Goal: Task Accomplishment & Management: Manage account settings

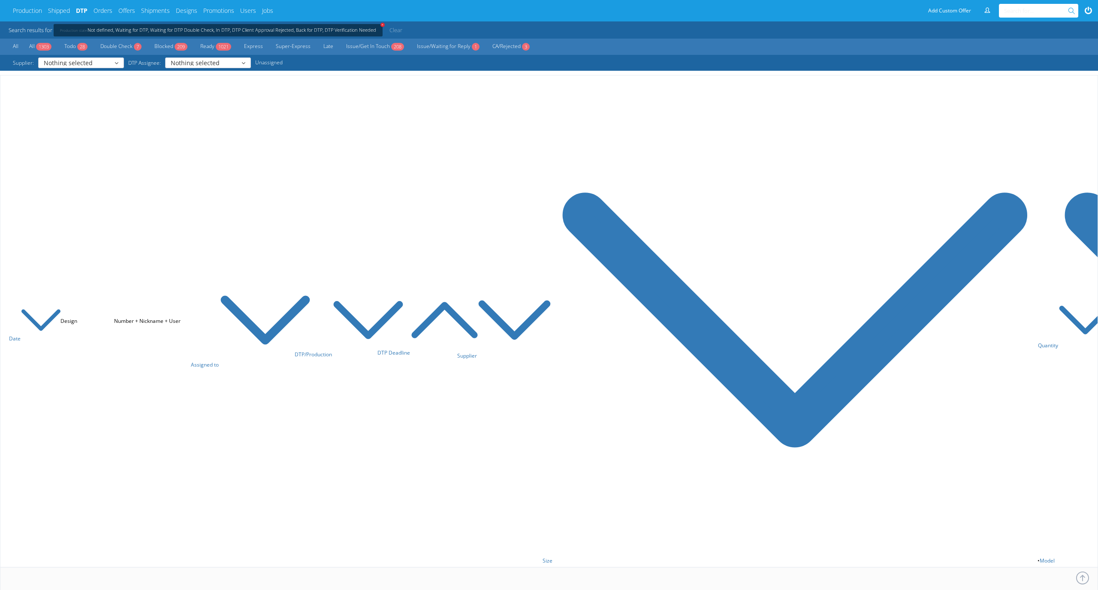
scroll to position [3478, 0]
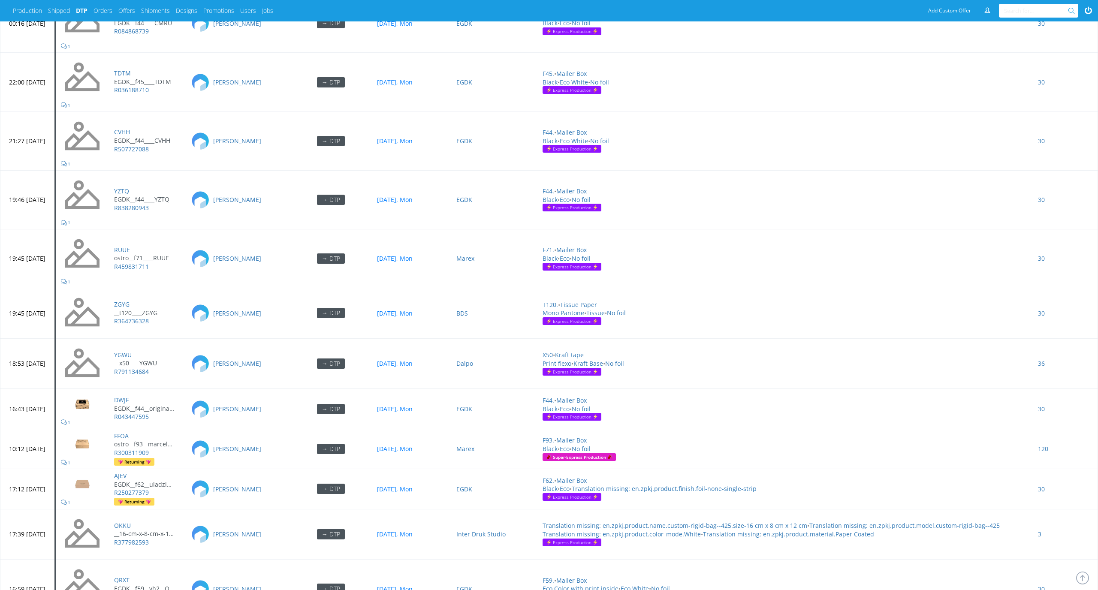
scroll to position [3369, 0]
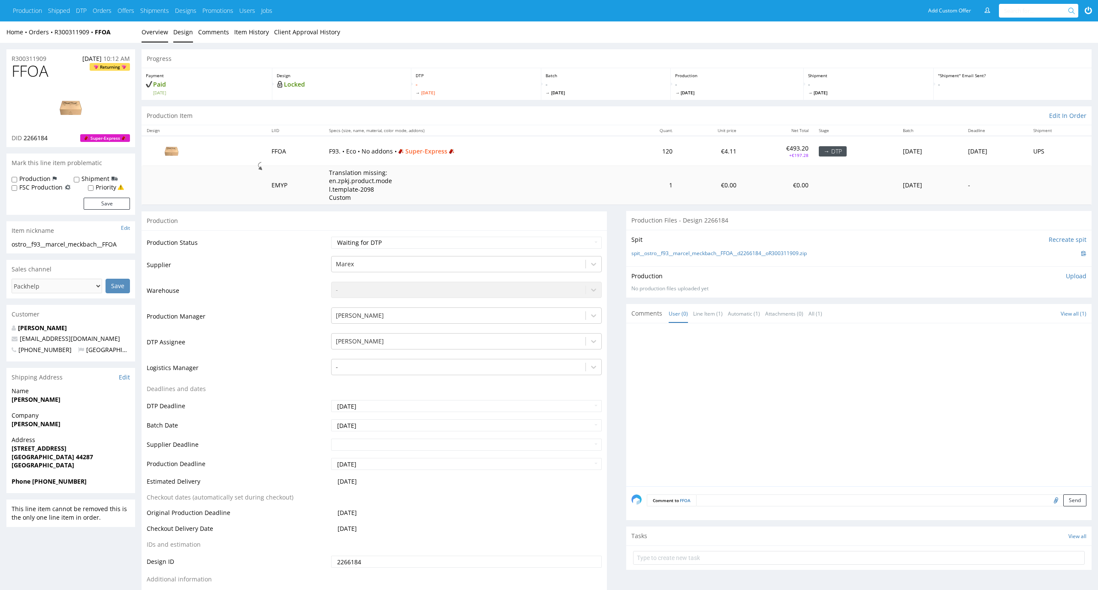
click at [184, 26] on link "Design" at bounding box center [183, 31] width 20 height 21
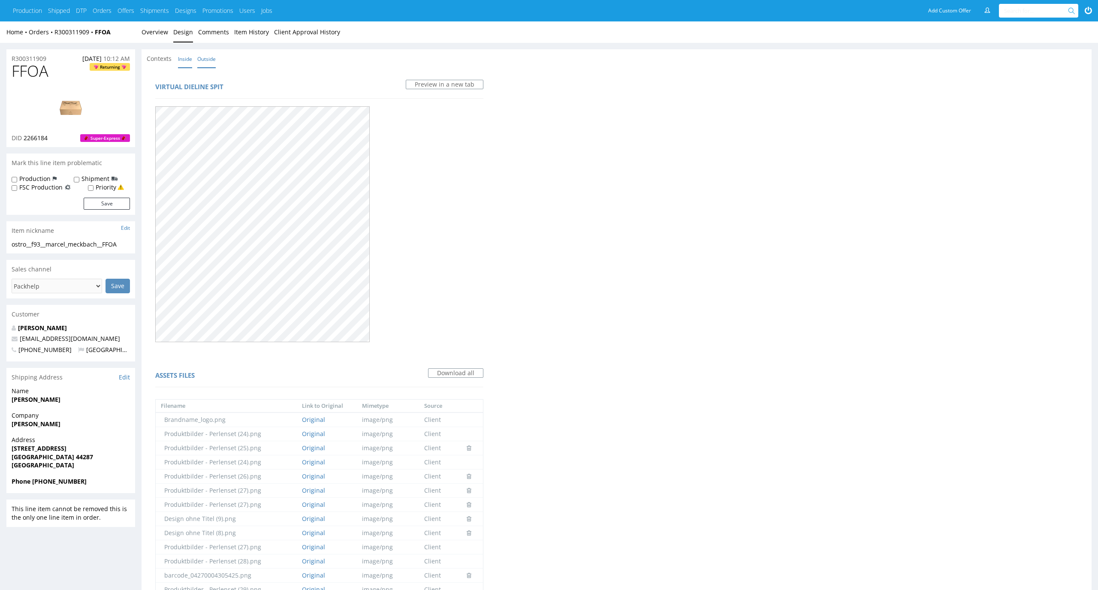
click at [182, 55] on link "Inside" at bounding box center [185, 59] width 14 height 18
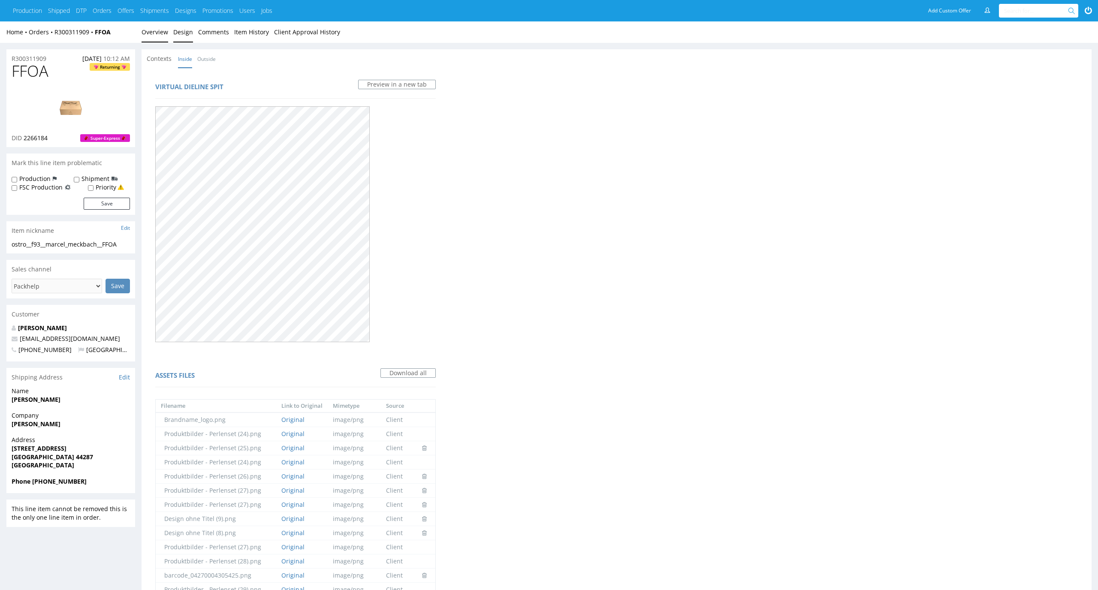
click at [153, 30] on link "Overview" at bounding box center [155, 31] width 27 height 21
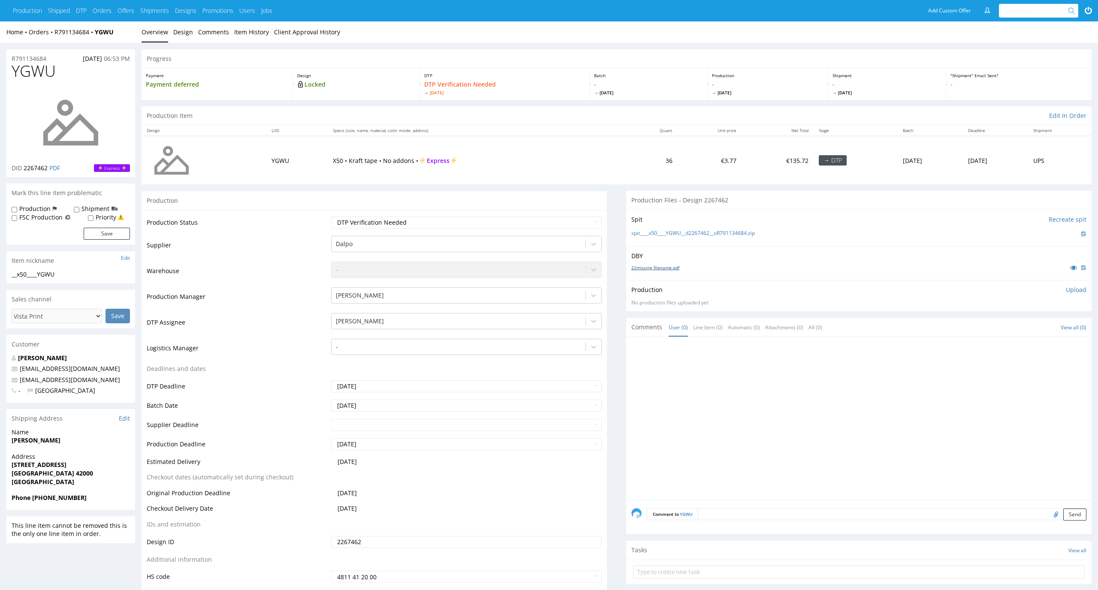
click at [677, 269] on link "22missing_filename.pdf" at bounding box center [655, 268] width 48 height 6
click at [643, 232] on link "spit____x50____YGWU__d2267462__oR791134684.zip" at bounding box center [693, 233] width 124 height 7
click at [557, 221] on select "Waiting for Artwork Waiting for Diecut Waiting for Mockup Waiting for DTP Waiti…" at bounding box center [466, 223] width 271 height 12
select select "dtp_in_process"
click at [331, 217] on select "Waiting for Artwork Waiting for Diecut Waiting for Mockup Waiting for DTP Waiti…" at bounding box center [466, 223] width 271 height 12
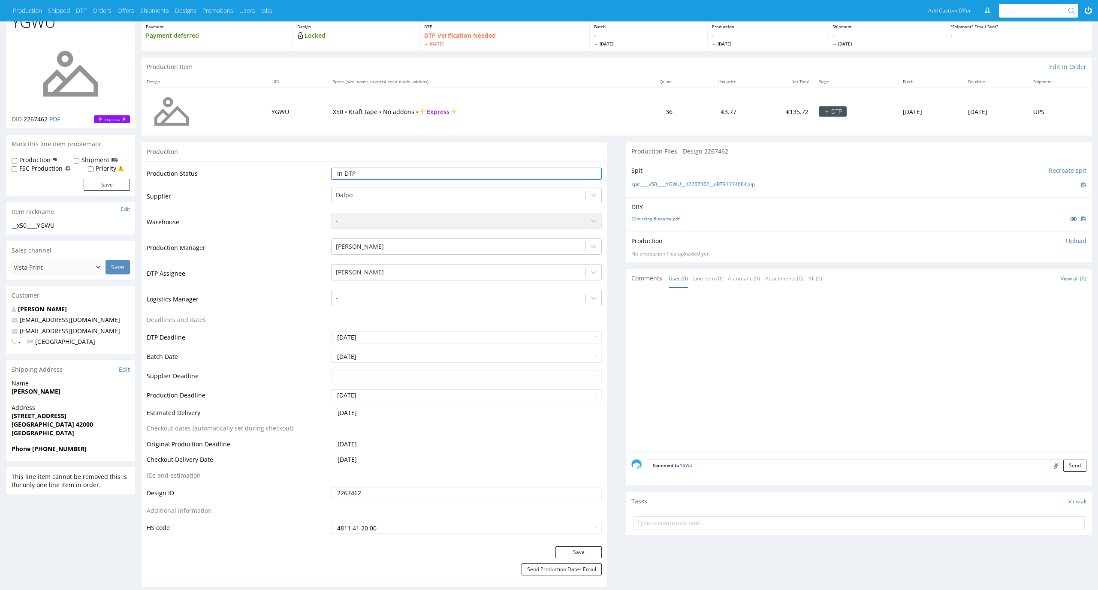
scroll to position [125, 0]
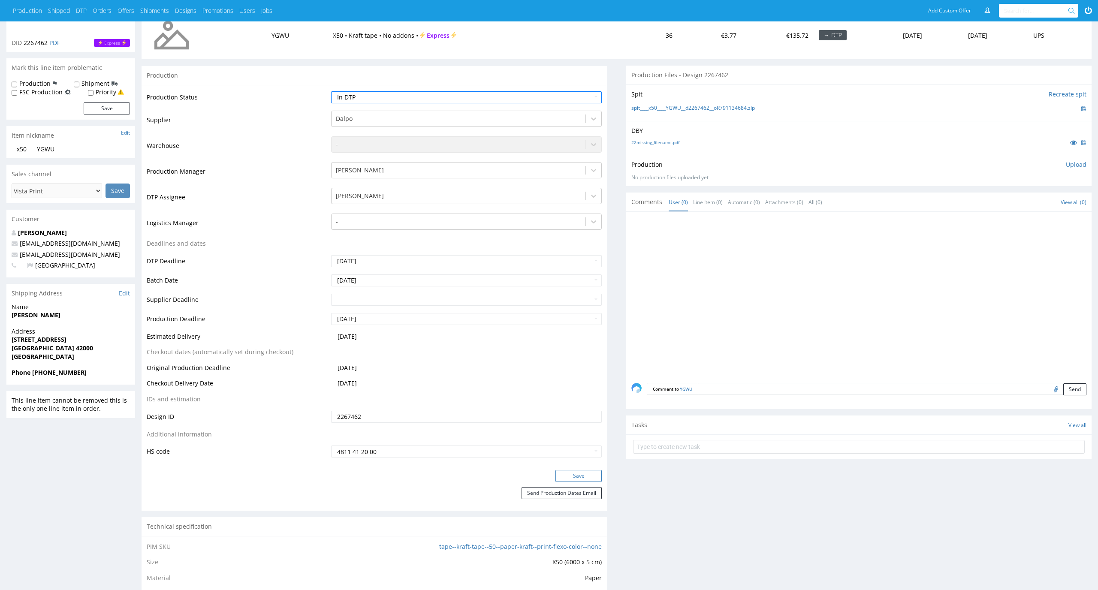
click at [588, 475] on button "Save" at bounding box center [579, 476] width 46 height 12
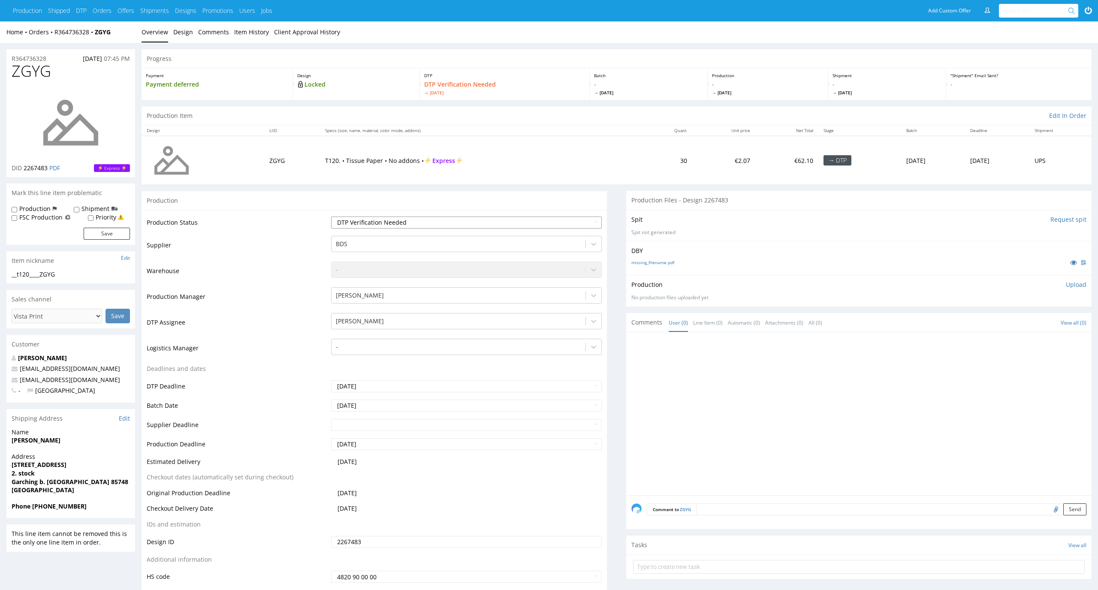
click at [571, 224] on select "Waiting for Artwork Waiting for Diecut Waiting for Mockup Waiting for DTP Waiti…" at bounding box center [466, 223] width 271 height 12
select select "dtp_in_process"
click at [331, 217] on select "Waiting for Artwork Waiting for Diecut Waiting for Mockup Waiting for DTP Waiti…" at bounding box center [466, 223] width 271 height 12
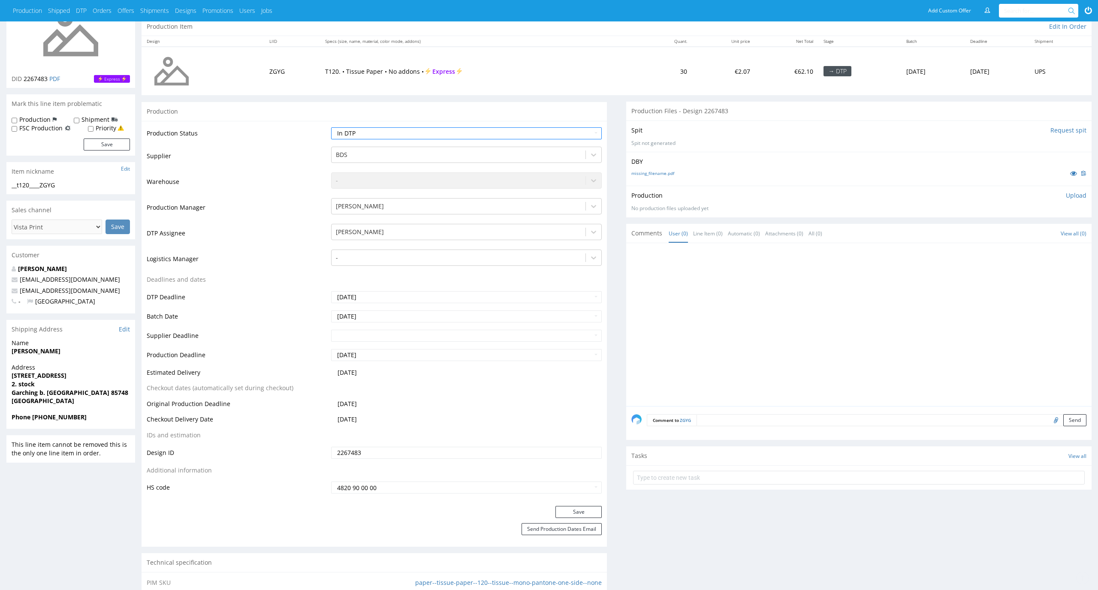
scroll to position [183, 0]
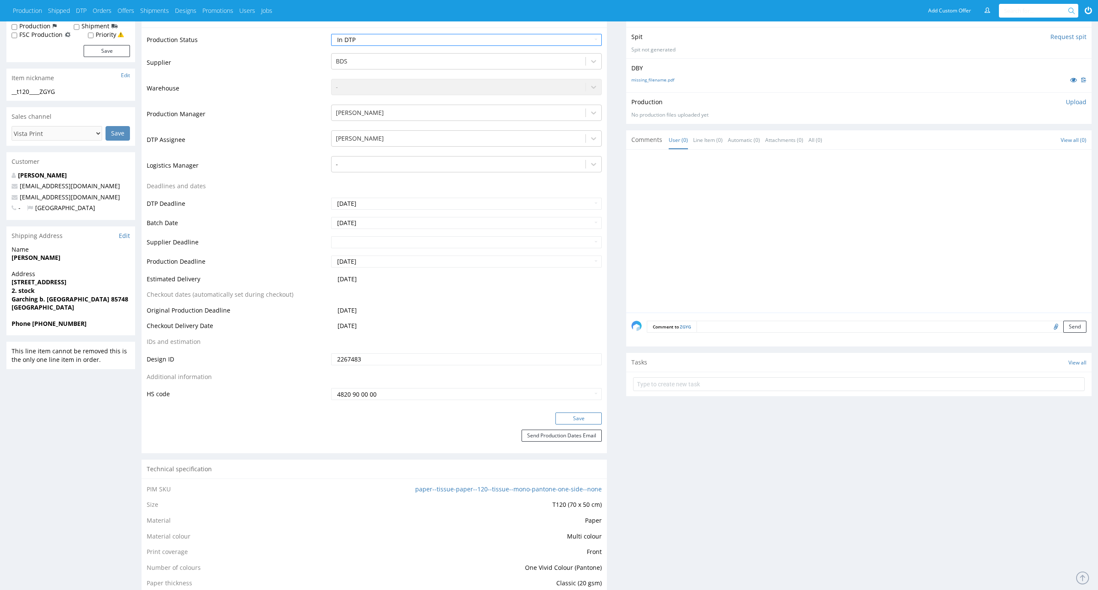
click at [583, 417] on button "Save" at bounding box center [579, 419] width 46 height 12
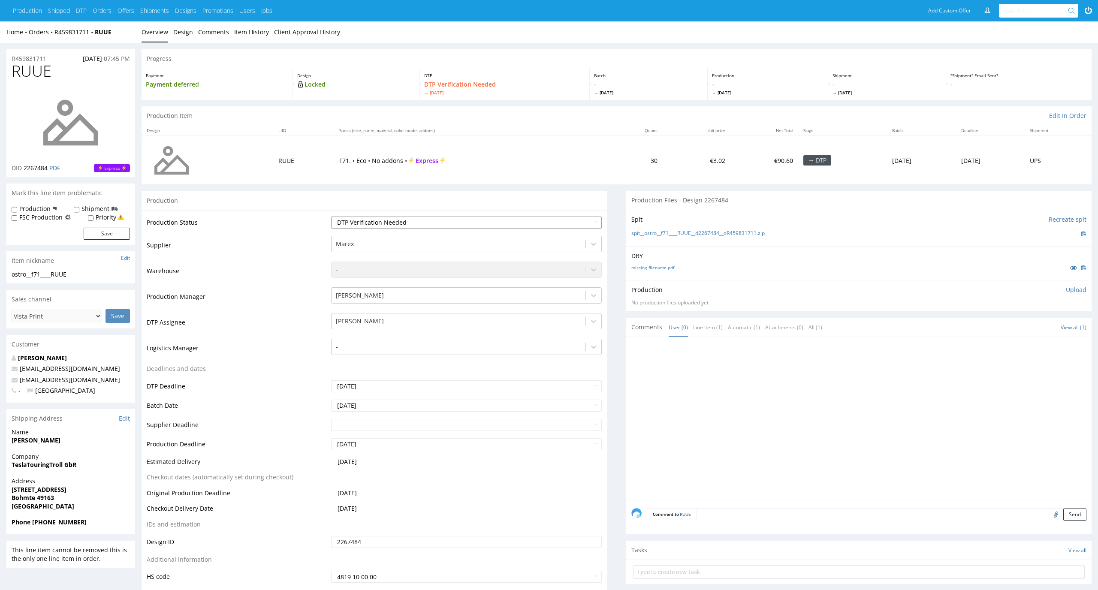
click at [584, 225] on select "Waiting for Artwork Waiting for Diecut Waiting for Mockup Waiting for DTP Waiti…" at bounding box center [466, 223] width 271 height 12
select select "dtp_in_process"
click at [331, 217] on select "Waiting for Artwork Waiting for Diecut Waiting for Mockup Waiting for DTP Waiti…" at bounding box center [466, 223] width 271 height 12
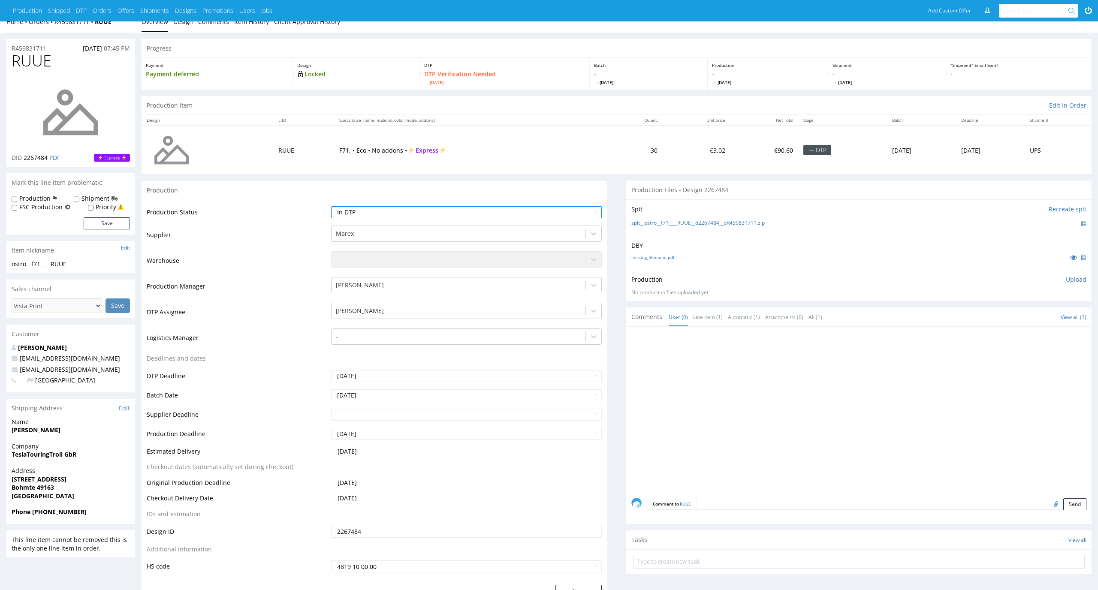
scroll to position [117, 0]
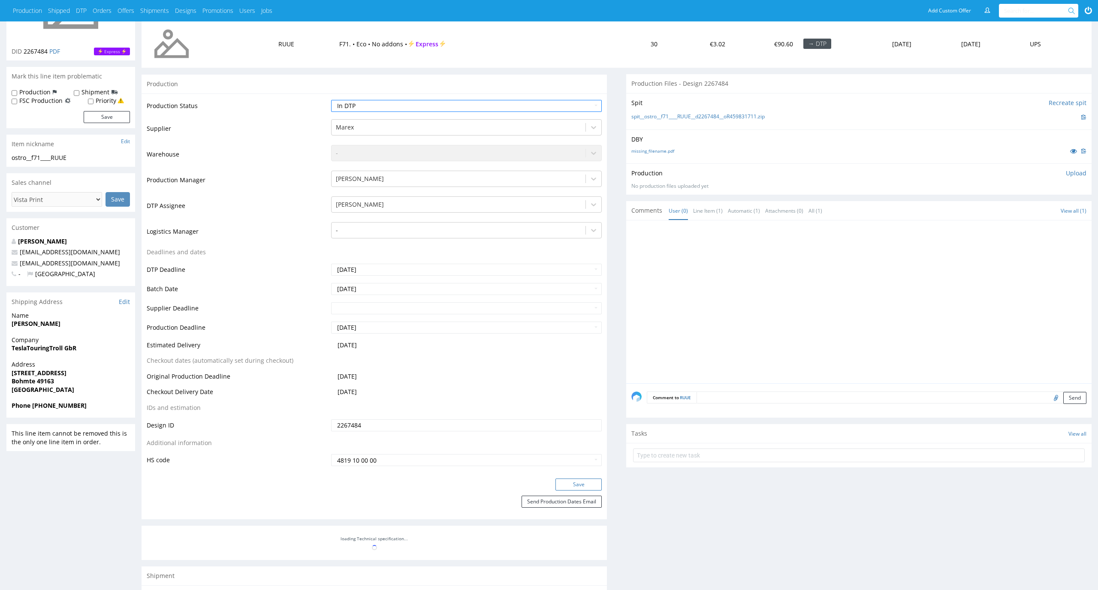
click at [596, 484] on button "Save" at bounding box center [579, 485] width 46 height 12
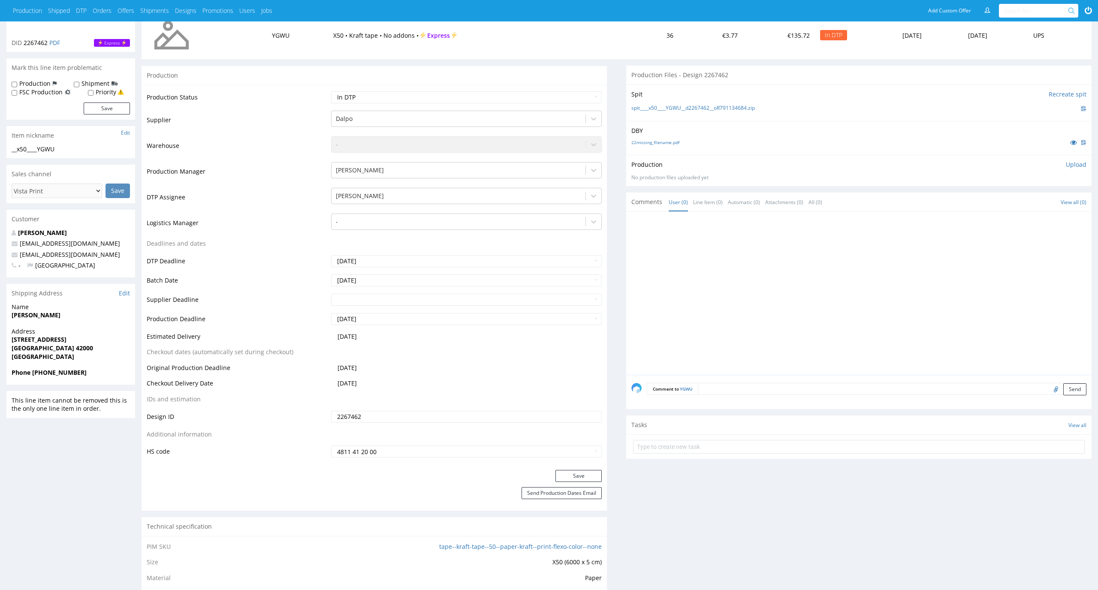
scroll to position [125, 0]
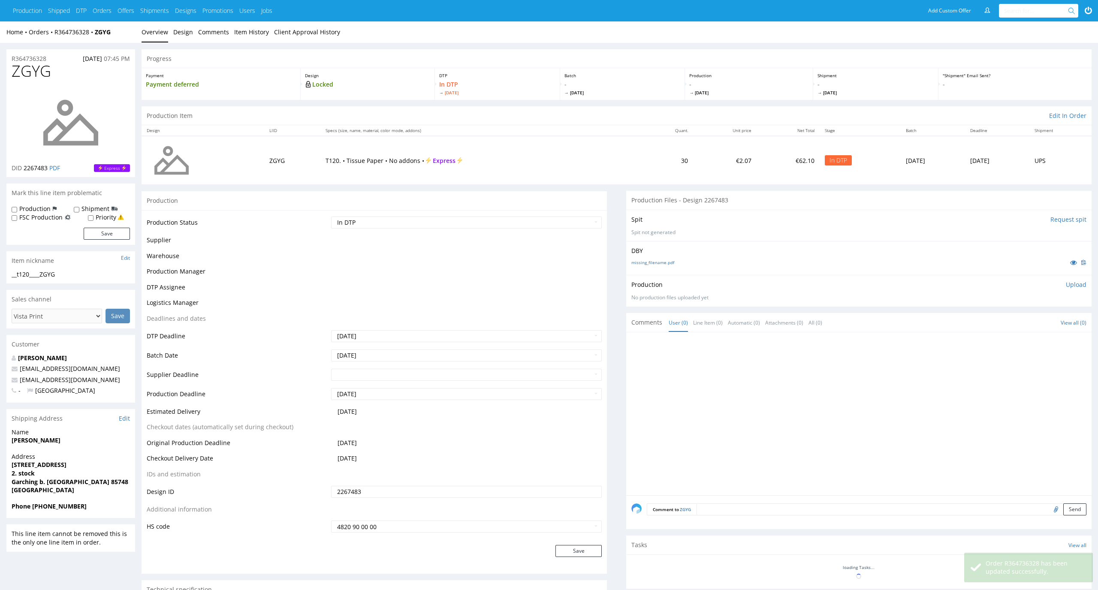
scroll to position [183, 0]
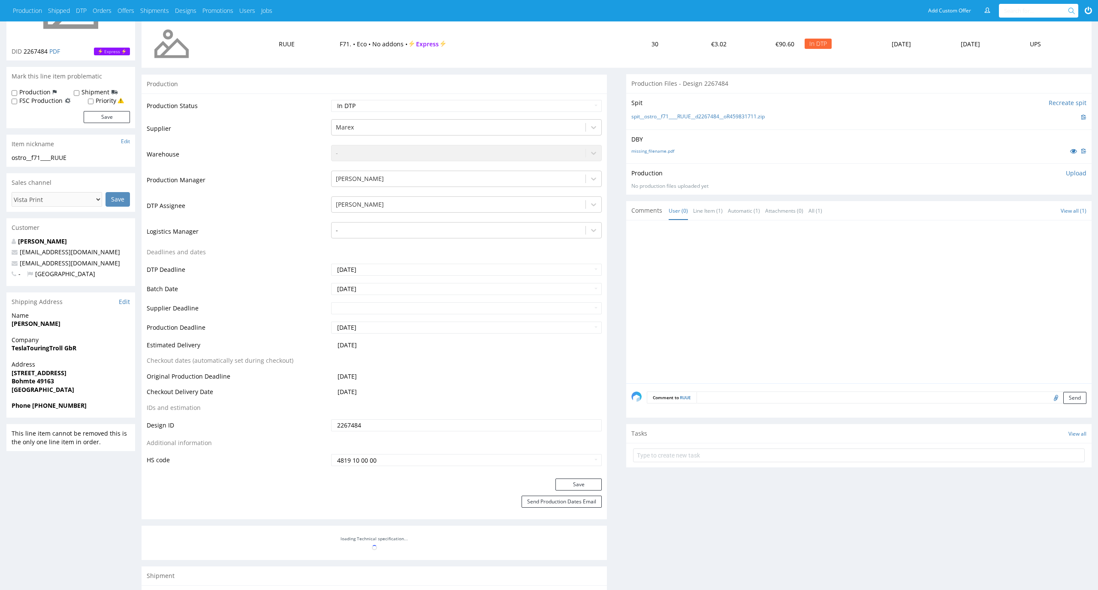
scroll to position [117, 0]
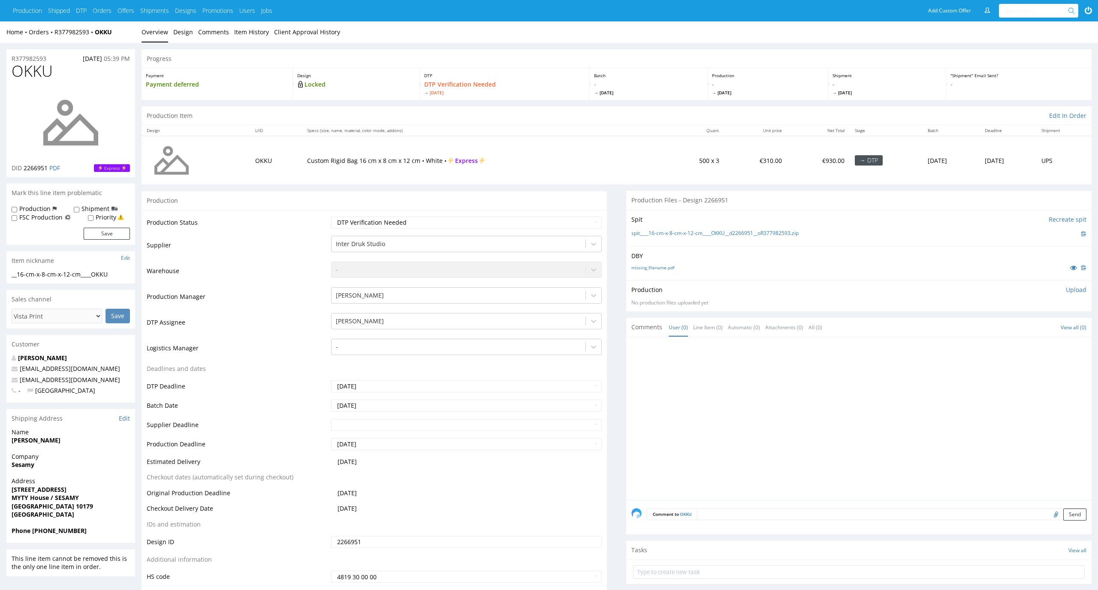
click at [485, 231] on td "Waiting for Artwork Waiting for Diecut Waiting for Mockup Waiting for DTP Waiti…" at bounding box center [465, 225] width 273 height 19
click at [485, 227] on select "Waiting for Artwork Waiting for Diecut Waiting for Mockup Waiting for DTP Waiti…" at bounding box center [466, 223] width 271 height 12
select select "dtp_in_process"
click at [331, 217] on select "Waiting for Artwork Waiting for Diecut Waiting for Mockup Waiting for DTP Waiti…" at bounding box center [466, 223] width 271 height 12
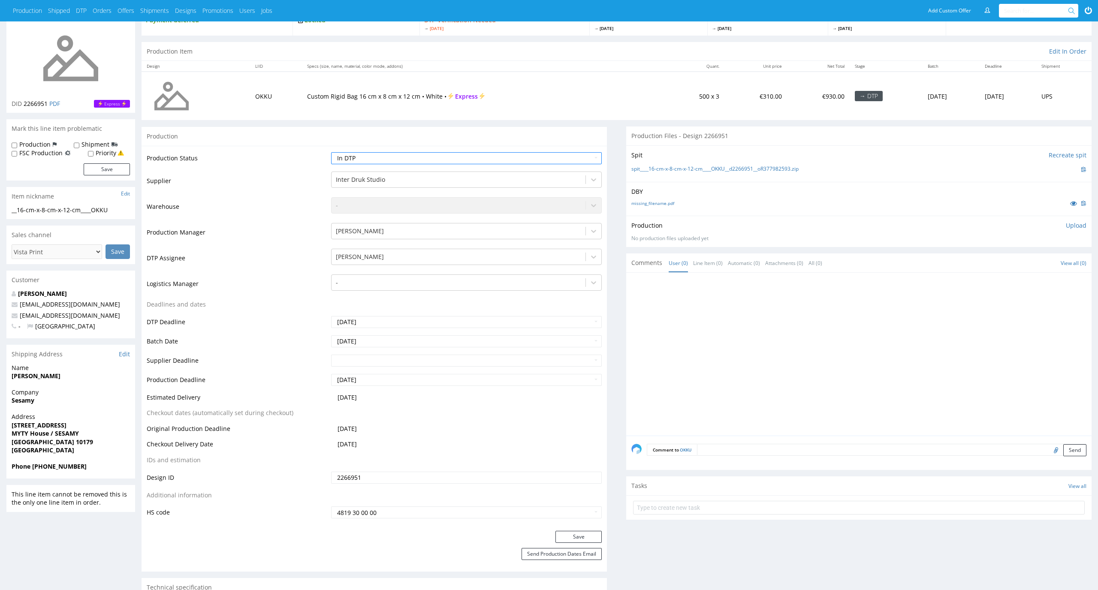
scroll to position [108, 0]
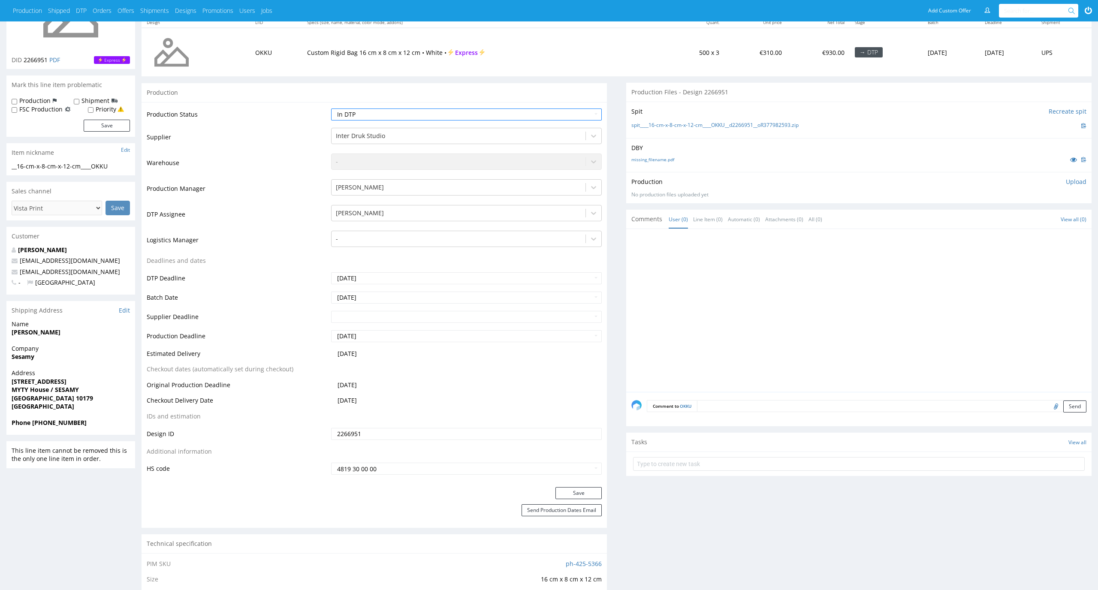
click at [587, 486] on div "Production Status Waiting for Artwork Waiting for Diecut Waiting for Mockup Wai…" at bounding box center [374, 294] width 465 height 385
click at [586, 489] on button "Save" at bounding box center [579, 493] width 46 height 12
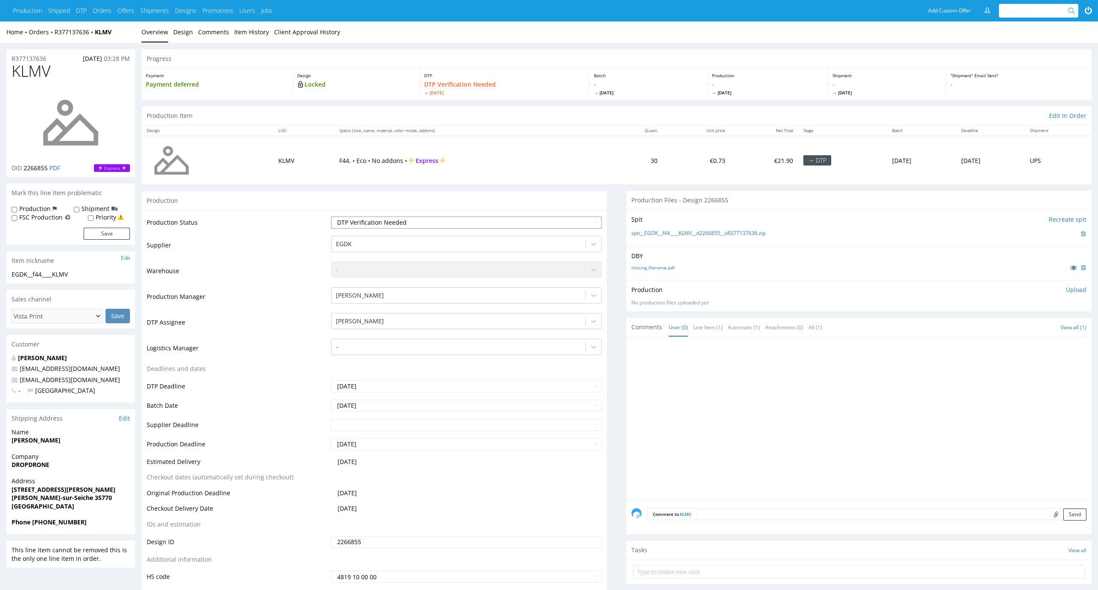
click at [590, 221] on select "Waiting for Artwork Waiting for Diecut Waiting for Mockup Waiting for DTP Waiti…" at bounding box center [466, 223] width 271 height 12
select select "dtp_in_process"
click at [331, 217] on select "Waiting for Artwork Waiting for Diecut Waiting for Mockup Waiting for DTP Waiti…" at bounding box center [466, 223] width 271 height 12
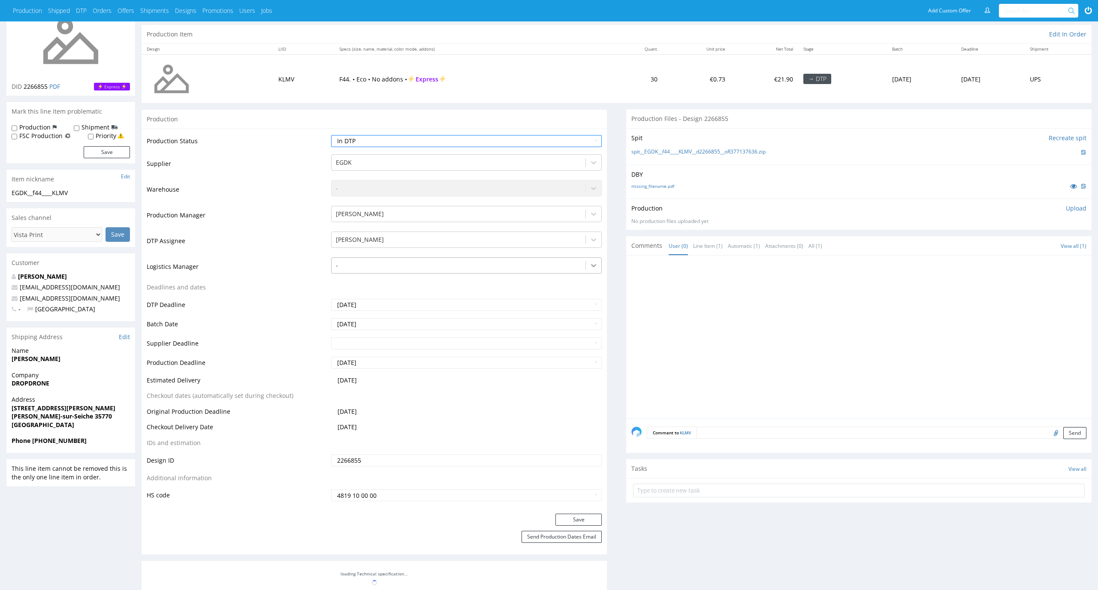
scroll to position [156, 0]
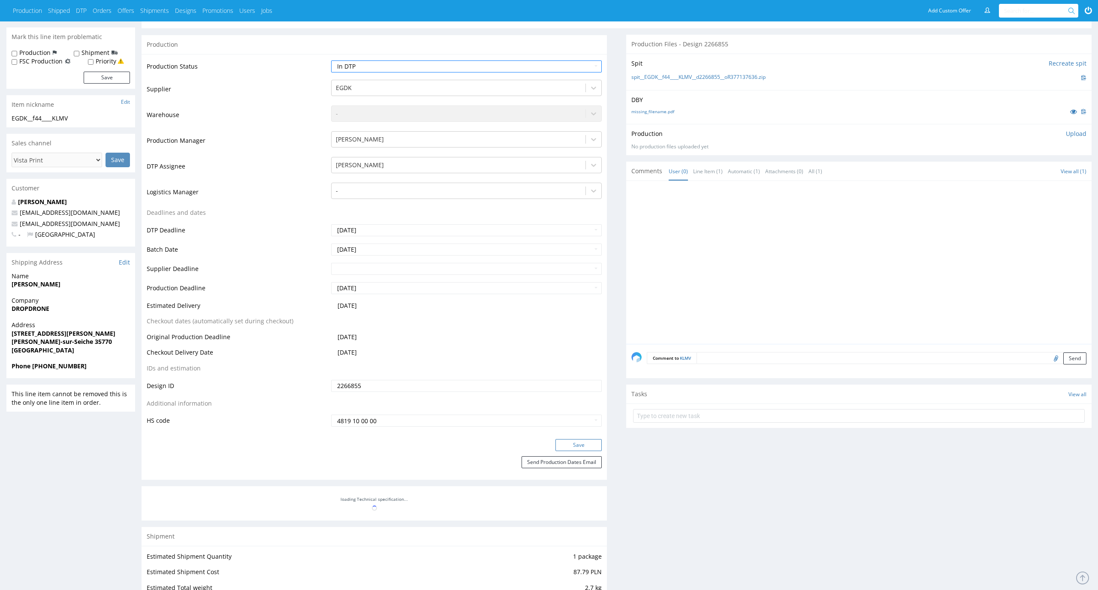
click at [588, 444] on button "Save" at bounding box center [579, 445] width 46 height 12
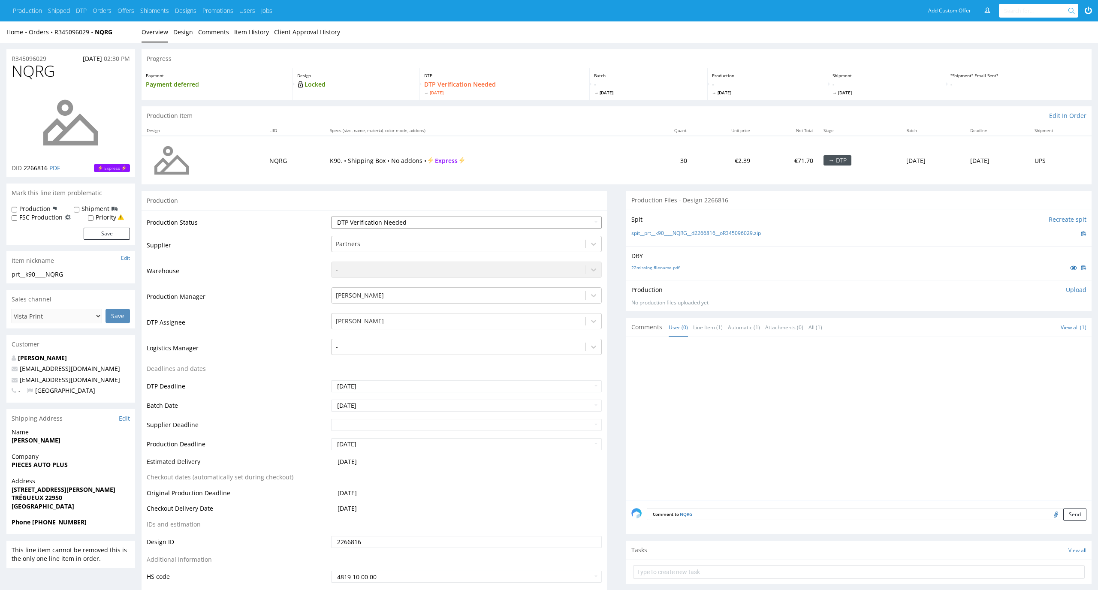
click at [571, 223] on select "Waiting for Artwork Waiting for Diecut Waiting for Mockup Waiting for DTP Waiti…" at bounding box center [466, 223] width 271 height 12
select select "dtp_in_process"
click at [331, 217] on select "Waiting for Artwork Waiting for Diecut Waiting for Mockup Waiting for DTP Waiti…" at bounding box center [466, 223] width 271 height 12
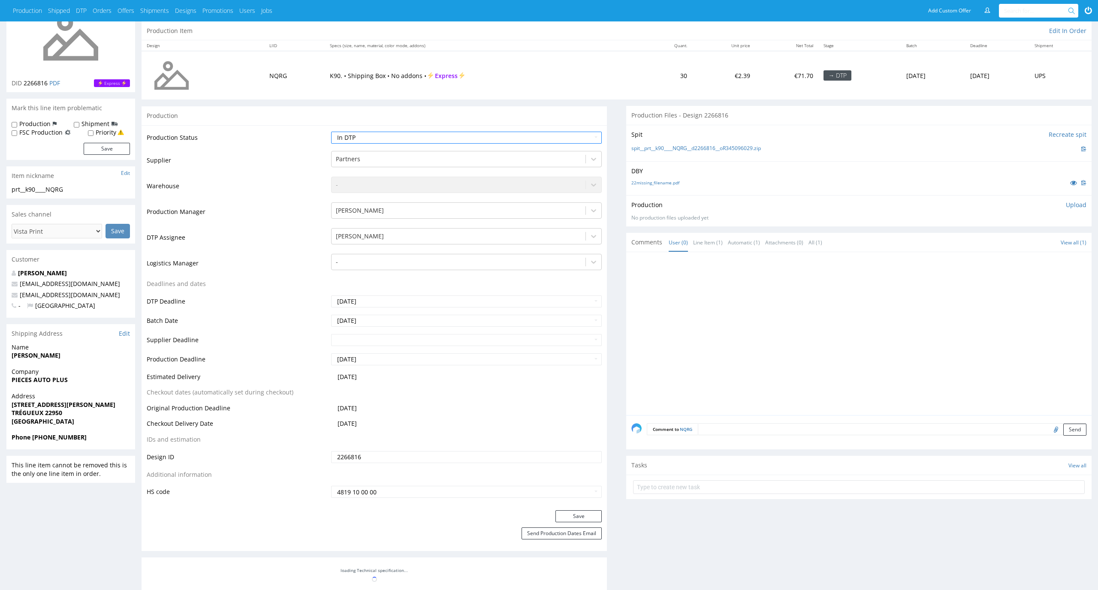
scroll to position [178, 0]
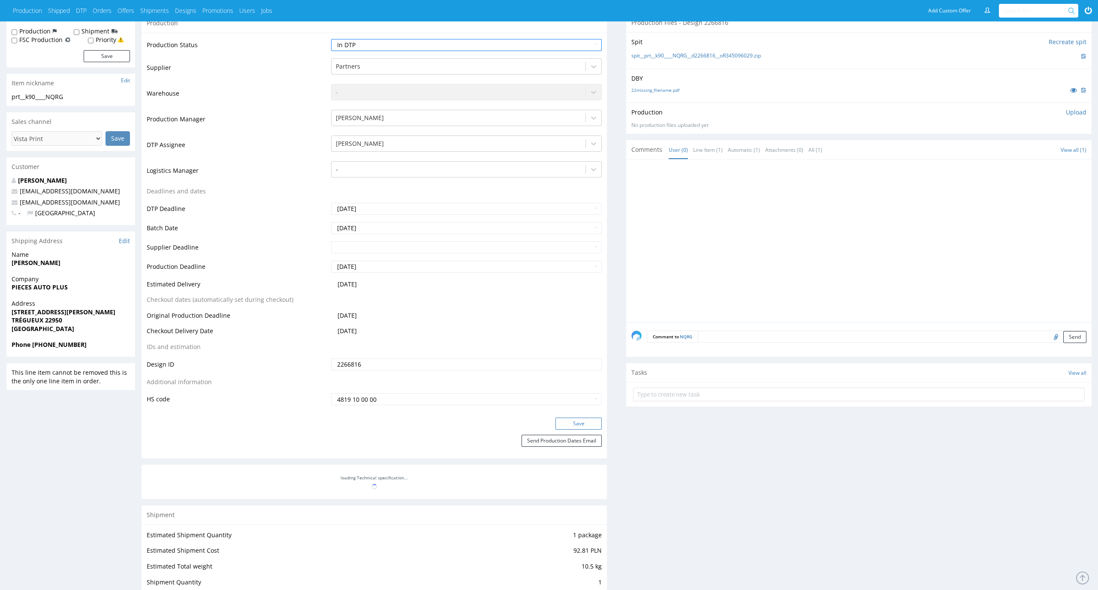
click at [590, 427] on button "Save" at bounding box center [579, 424] width 46 height 12
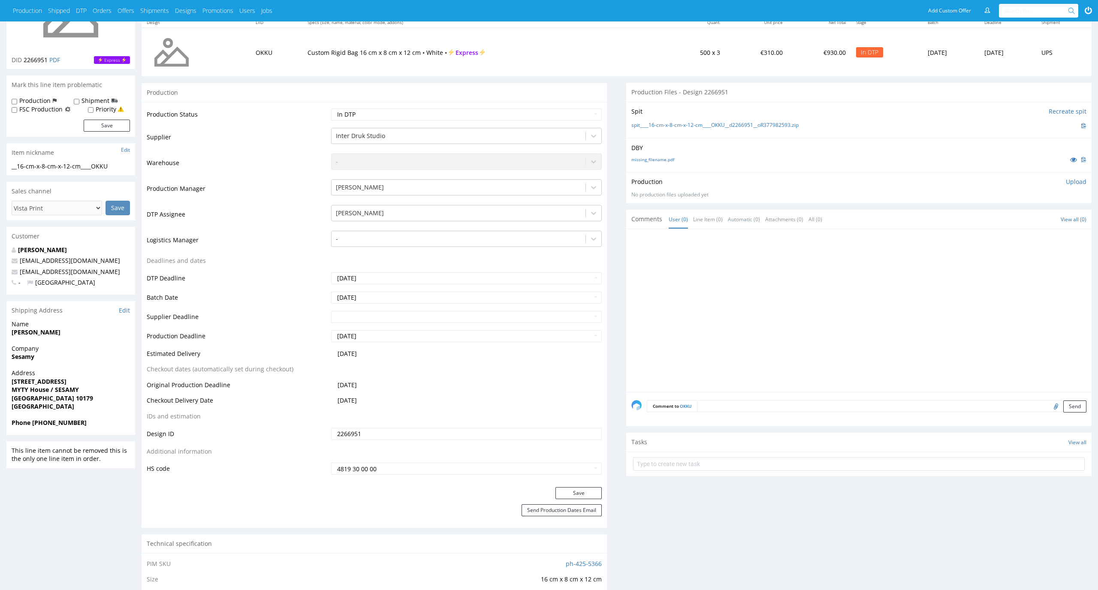
scroll to position [108, 0]
click at [650, 163] on div "missing_filename.pdf" at bounding box center [858, 159] width 455 height 9
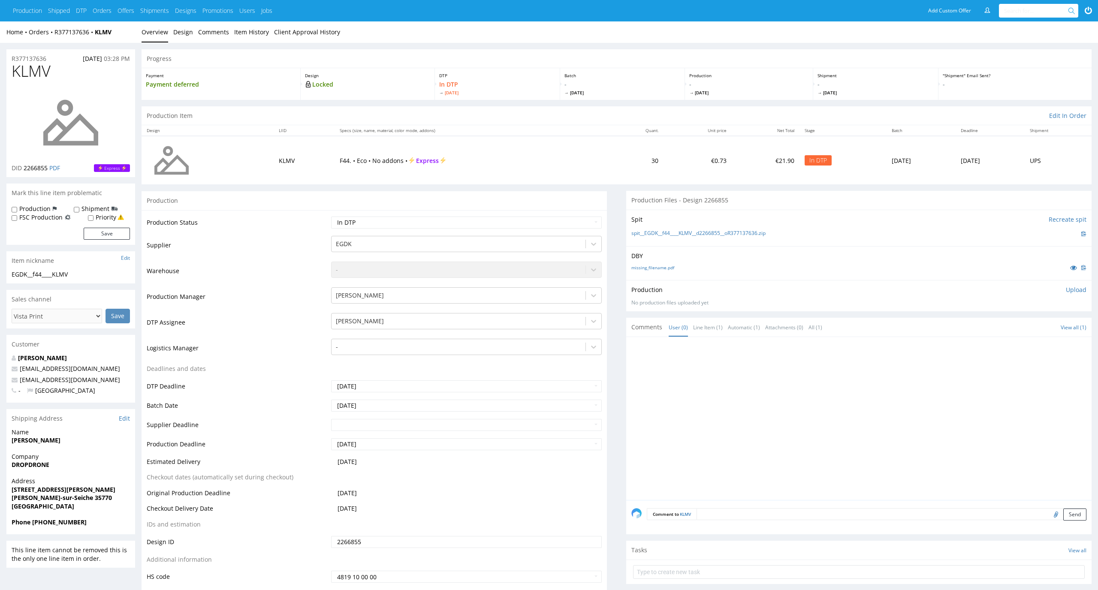
click at [662, 273] on div "DBY missing_filename.pdf" at bounding box center [858, 263] width 465 height 34
click at [662, 267] on link "missing_filename.pdf" at bounding box center [652, 268] width 43 height 6
click at [661, 234] on link "spit__EGDK__f44____KLMV__d2266855__oR377137636.zip" at bounding box center [698, 233] width 134 height 7
drag, startPoint x: 61, startPoint y: 66, endPoint x: 10, endPoint y: 66, distance: 51.1
click at [10, 66] on div "KLMV DID 2266855 PDF Express" at bounding box center [70, 120] width 129 height 115
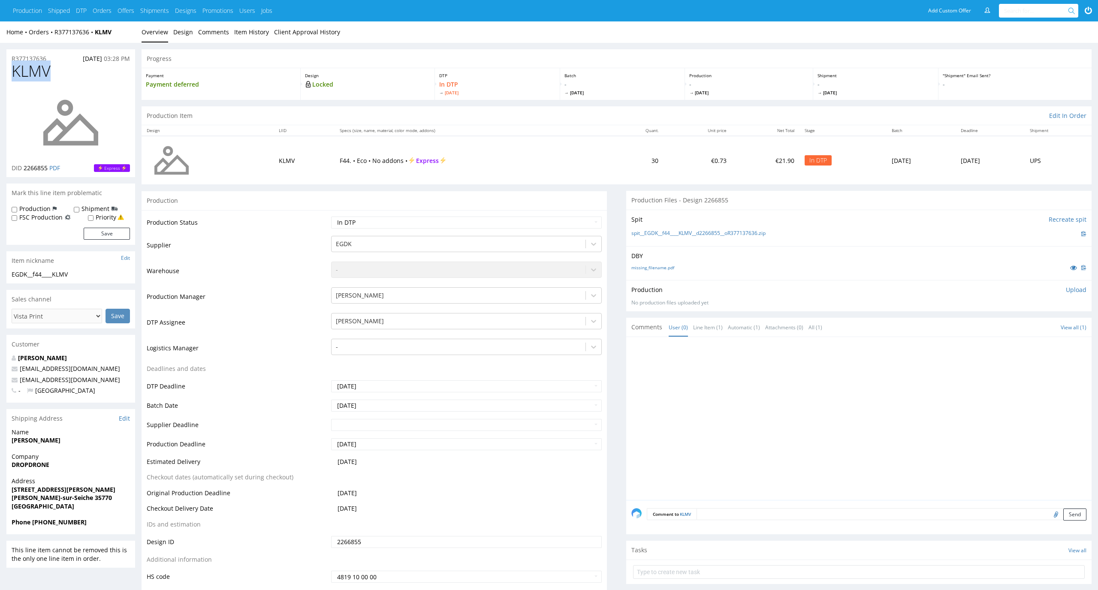
copy span "KLMV"
click at [1082, 290] on p "Upload" at bounding box center [1076, 290] width 21 height 9
click at [1023, 327] on div "Add files" at bounding box center [1025, 329] width 43 height 13
type input "C:\fakepath\EGDK__f44____KLMV__d2266855__oR377137636__latest__outside.pdf"
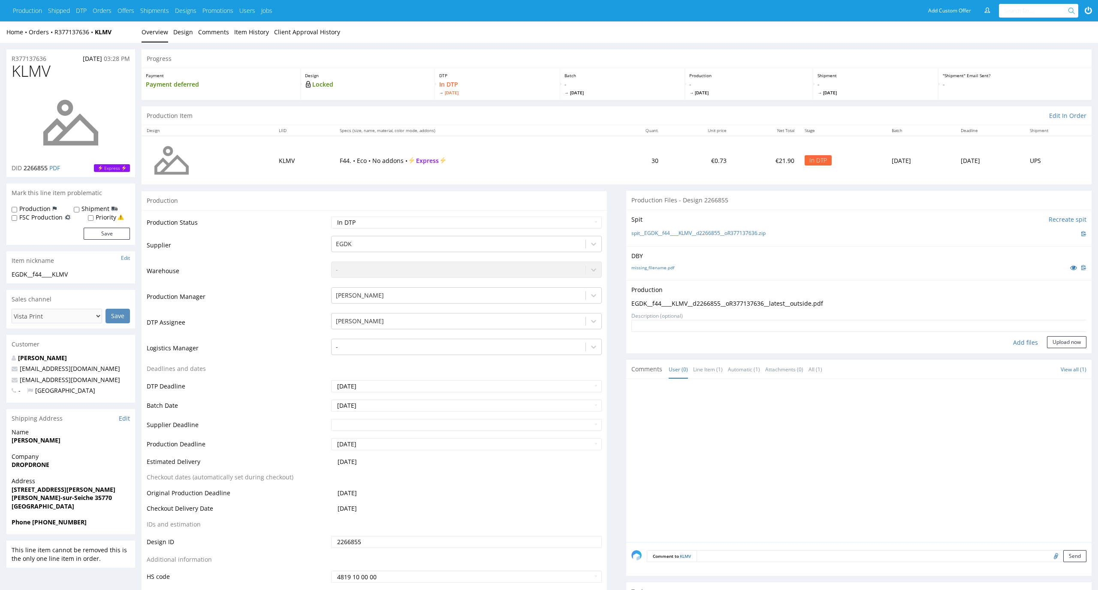
click at [1075, 335] on form "Add files Upload now" at bounding box center [858, 334] width 455 height 28
click at [1072, 341] on button "Upload now" at bounding box center [1066, 342] width 39 height 12
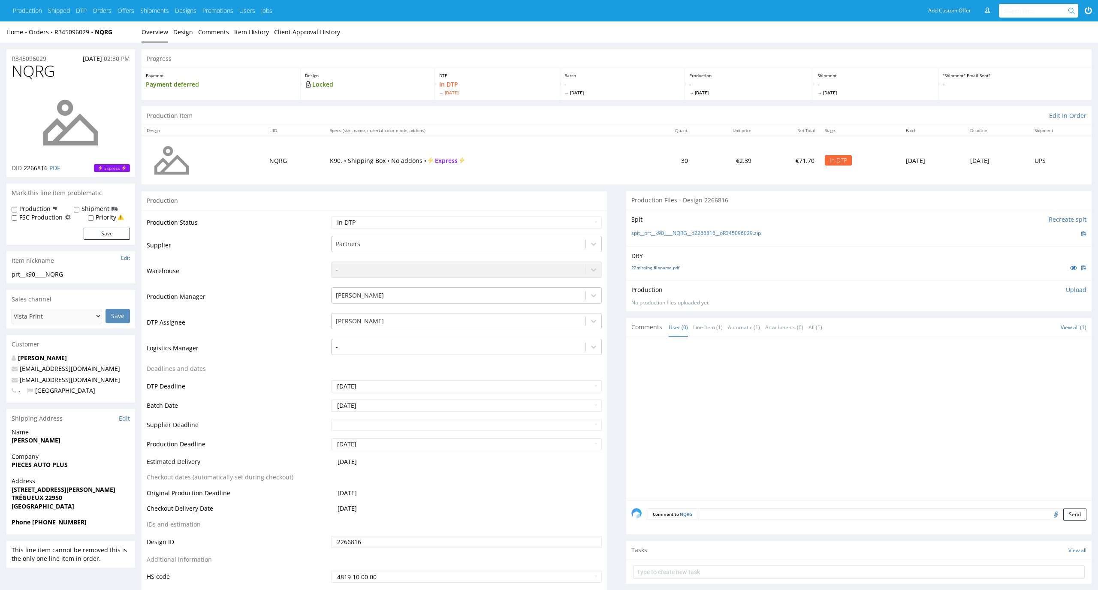
click at [643, 267] on link "22missing_filename.pdf" at bounding box center [655, 268] width 48 height 6
click at [652, 237] on div "spit__prt__k90____NQRG__d2266816__oR345096029.zip" at bounding box center [858, 233] width 455 height 9
click at [654, 234] on link "spit__prt__k90____NQRG__d2266816__oR345096029.zip" at bounding box center [696, 233] width 130 height 7
click at [529, 169] on td "K90. • Shipping Box • No addons • Express" at bounding box center [484, 160] width 318 height 48
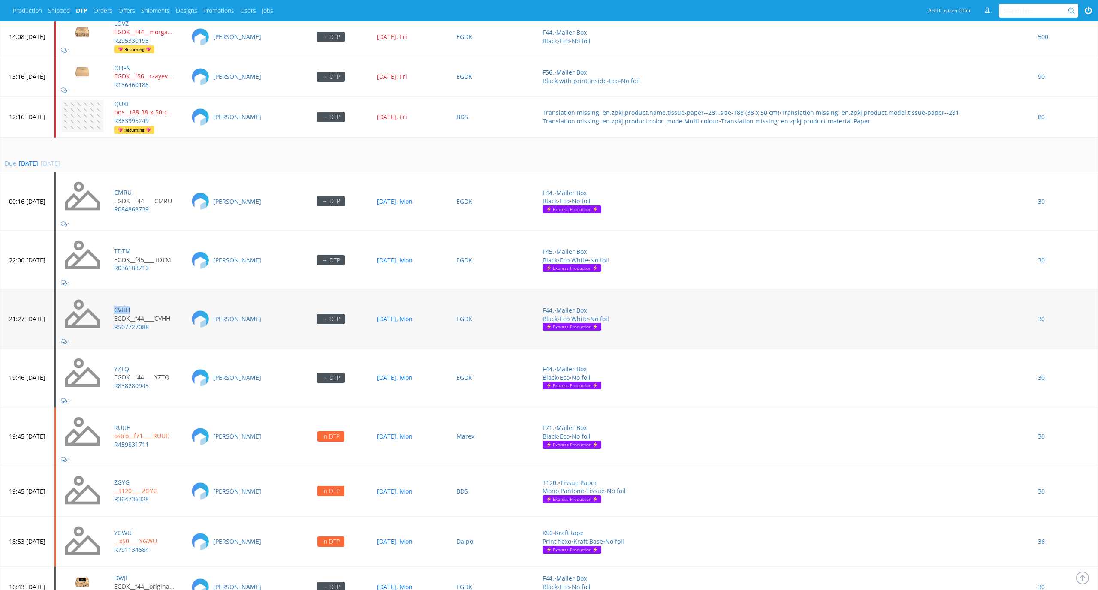
scroll to position [3535, 0]
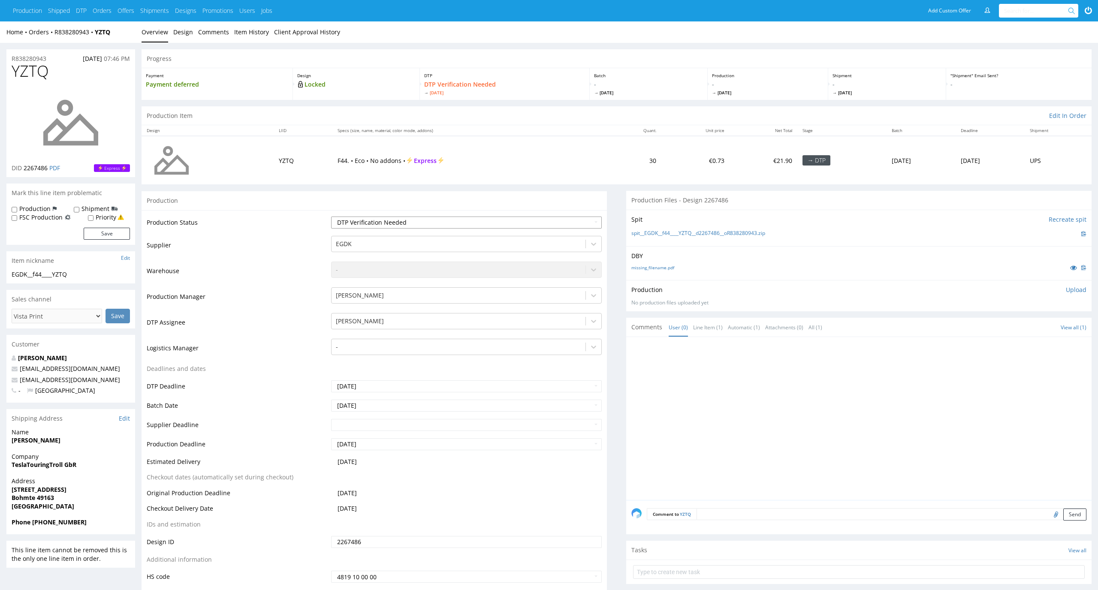
click at [547, 226] on select "Waiting for Artwork Waiting for Diecut Waiting for Mockup Waiting for DTP Waiti…" at bounding box center [466, 223] width 271 height 12
select select "dtp_in_process"
click at [331, 217] on select "Waiting for Artwork Waiting for Diecut Waiting for Mockup Waiting for DTP Waiti…" at bounding box center [466, 223] width 271 height 12
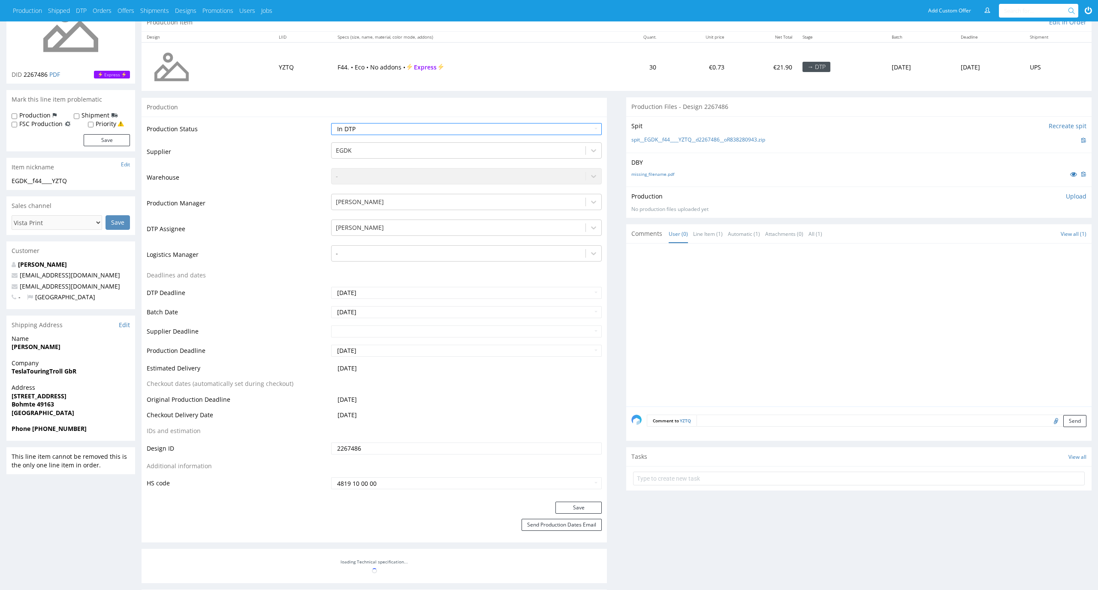
scroll to position [151, 0]
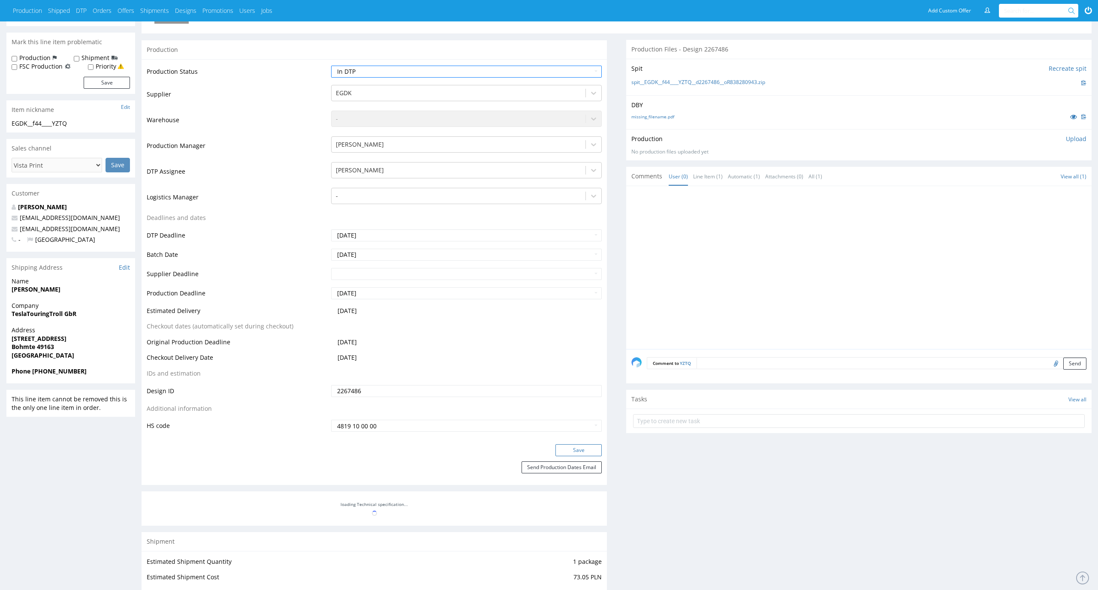
click at [594, 453] on button "Save" at bounding box center [579, 450] width 46 height 12
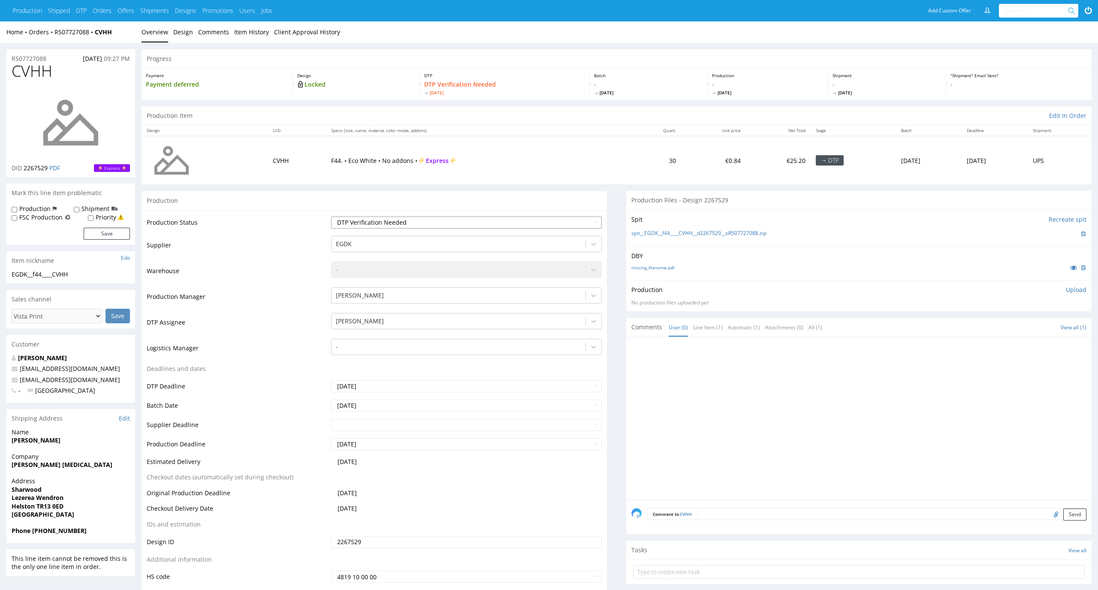
click at [578, 221] on select "Waiting for Artwork Waiting for Diecut Waiting for Mockup Waiting for DTP Waiti…" at bounding box center [466, 223] width 271 height 12
select select "dtp_in_process"
click at [331, 217] on select "Waiting for Artwork Waiting for Diecut Waiting for Mockup Waiting for DTP Waiti…" at bounding box center [466, 223] width 271 height 12
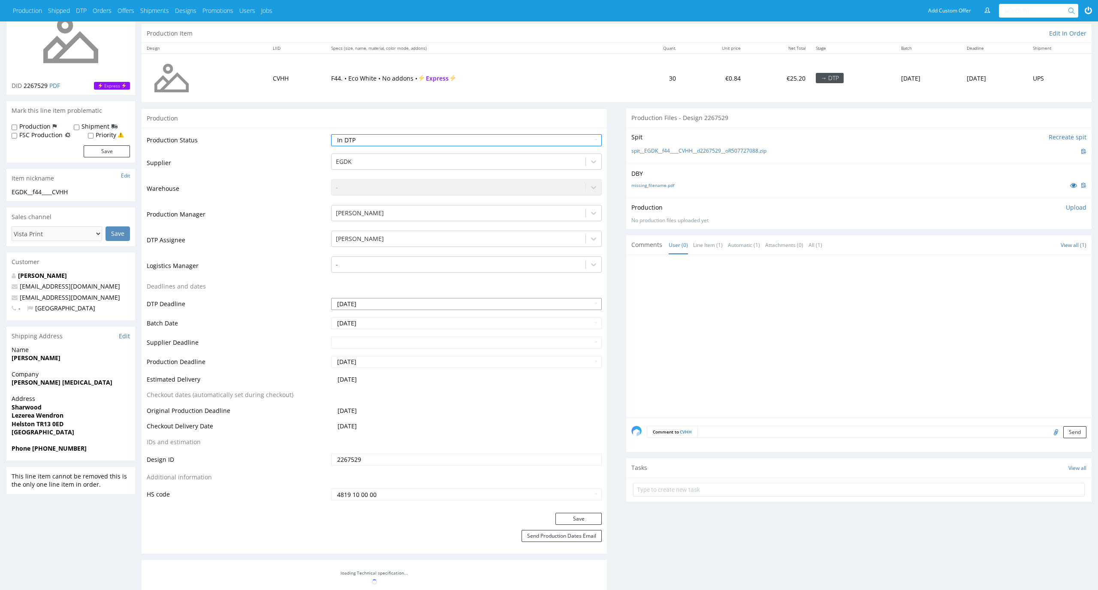
scroll to position [141, 0]
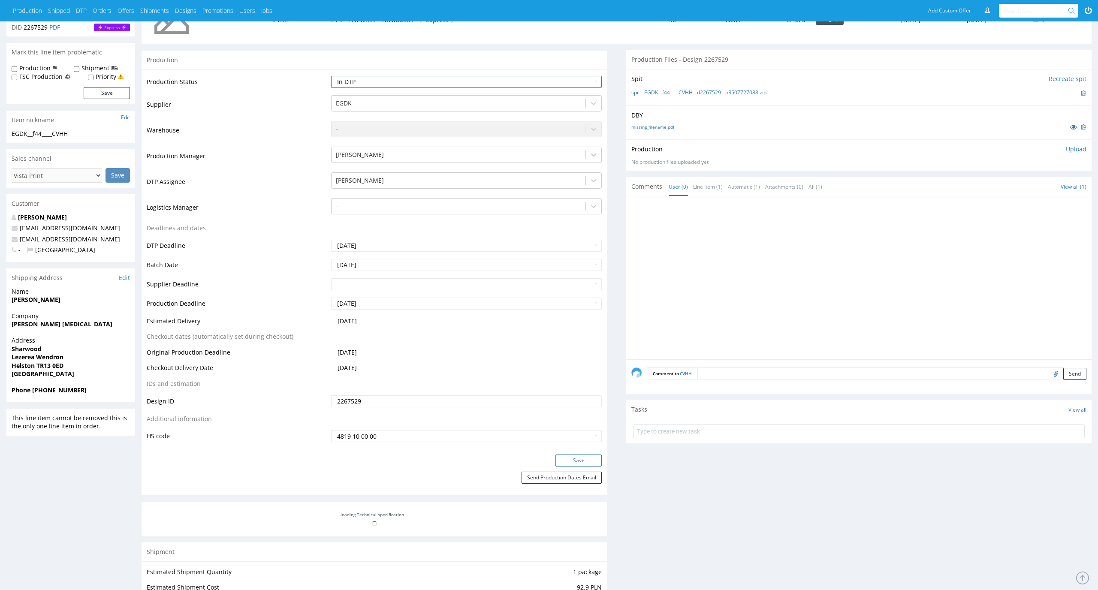
click at [583, 461] on button "Save" at bounding box center [579, 461] width 46 height 12
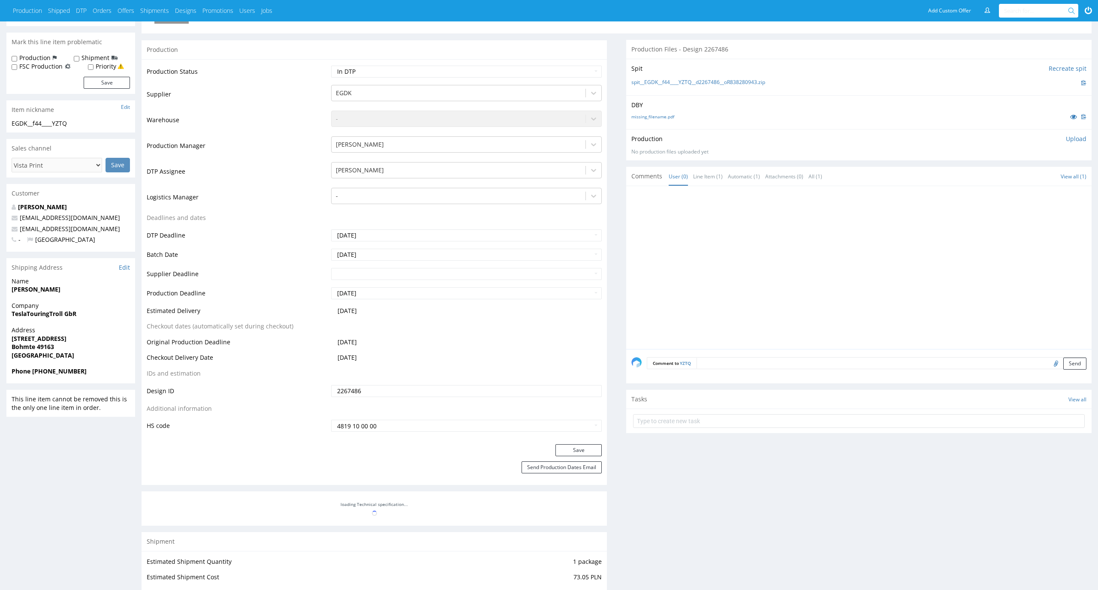
scroll to position [151, 0]
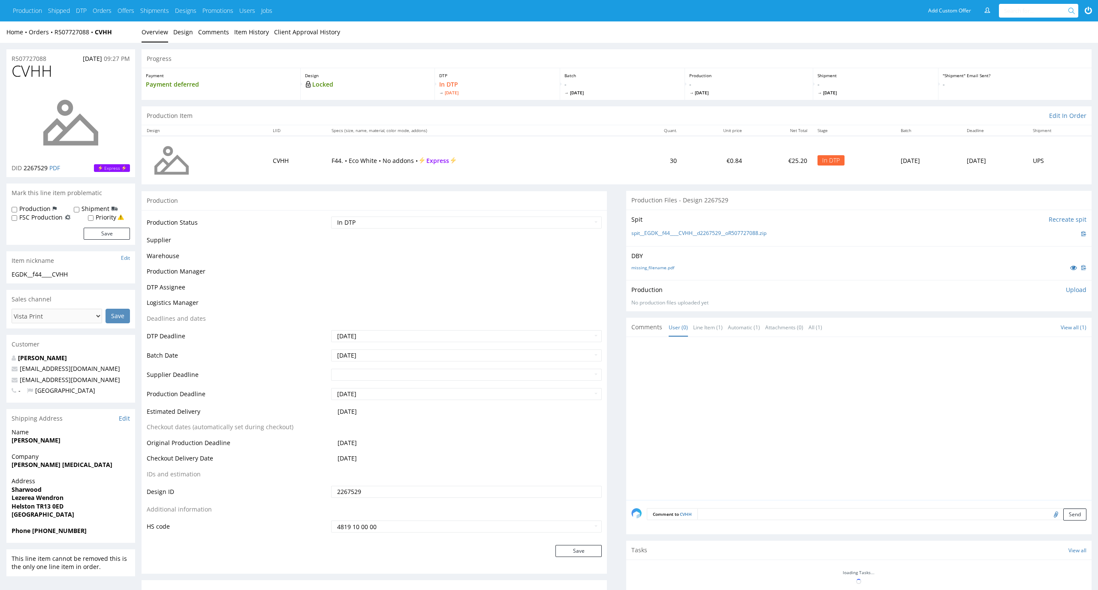
scroll to position [141, 0]
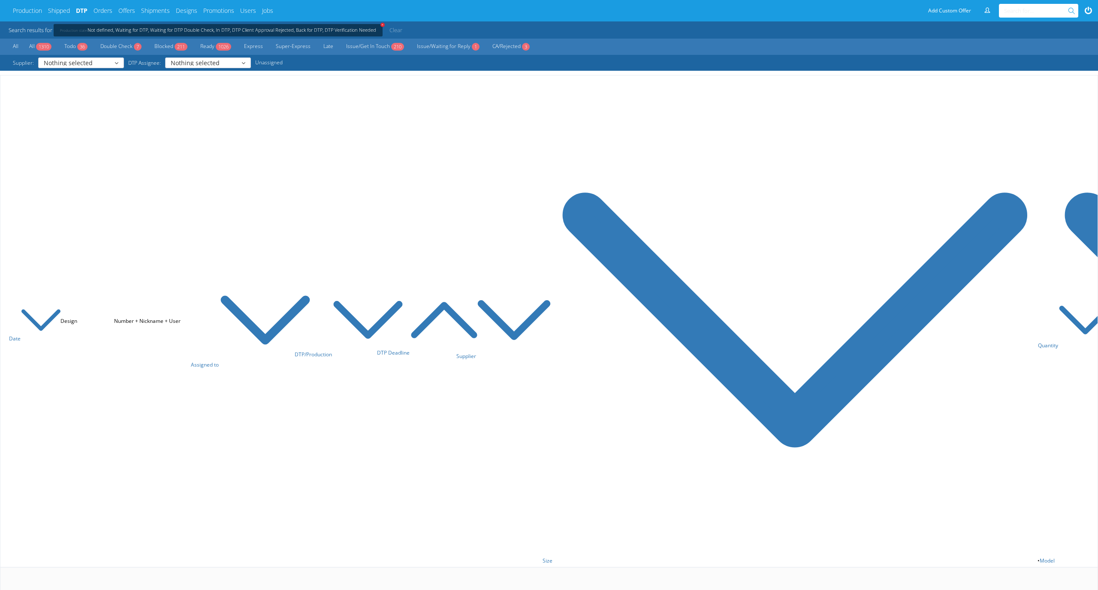
scroll to position [3535, 0]
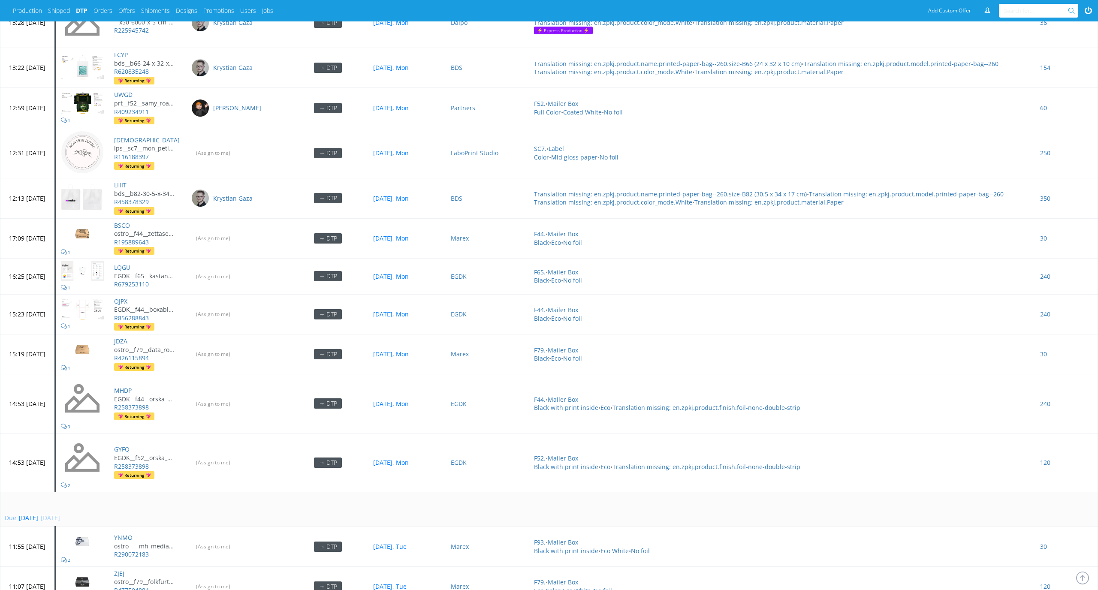
scroll to position [2146, 0]
click at [236, 308] on input "(Assign to me)" at bounding box center [213, 314] width 45 height 13
click at [236, 348] on input "(Assign to me)" at bounding box center [213, 354] width 45 height 13
click at [236, 398] on input "(Assign to me)" at bounding box center [213, 404] width 45 height 13
click at [236, 457] on input "(Assign to me)" at bounding box center [213, 463] width 45 height 13
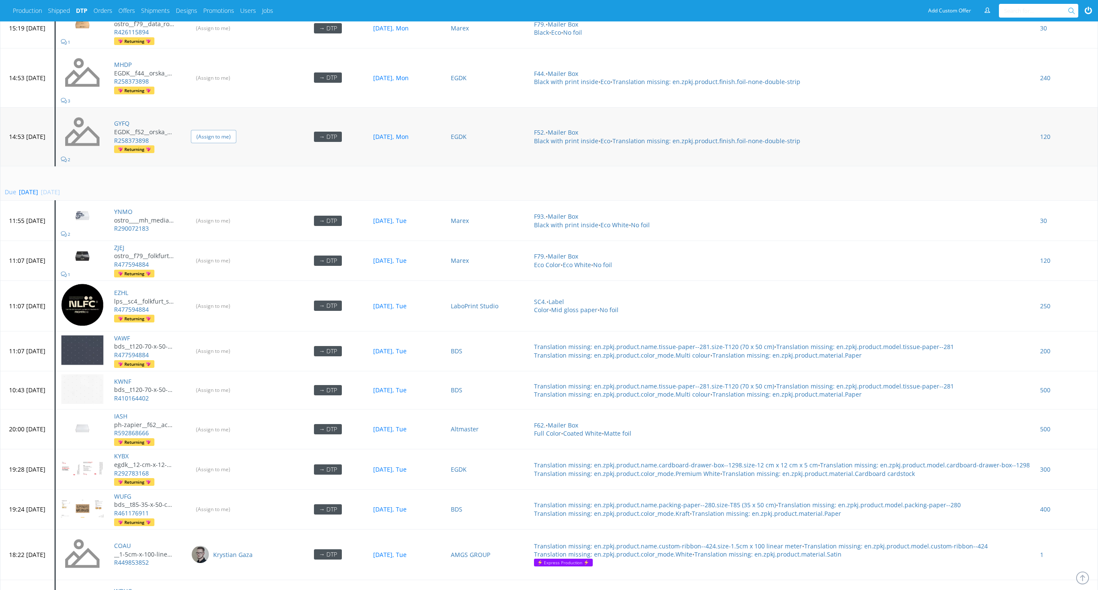
scroll to position [2161, 0]
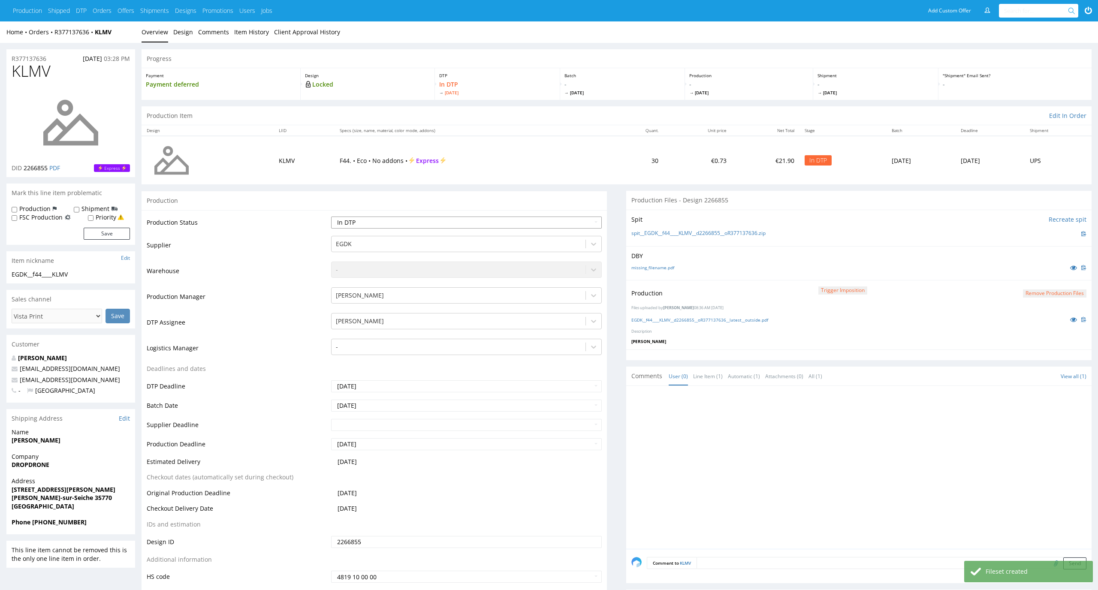
click at [580, 222] on select "Waiting for Artwork Waiting for Diecut Waiting for Mockup Waiting for DTP Waiti…" at bounding box center [466, 223] width 271 height 12
select select "dtp_production_ready"
click at [331, 217] on select "Waiting for Artwork Waiting for Diecut Waiting for Mockup Waiting for DTP Waiti…" at bounding box center [466, 223] width 271 height 12
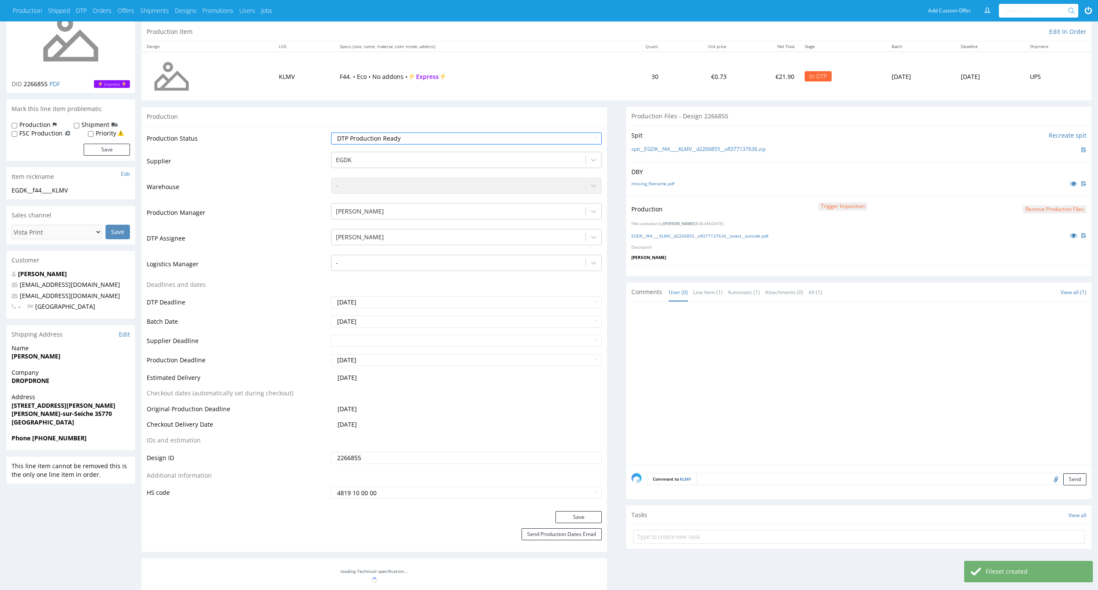
scroll to position [132, 0]
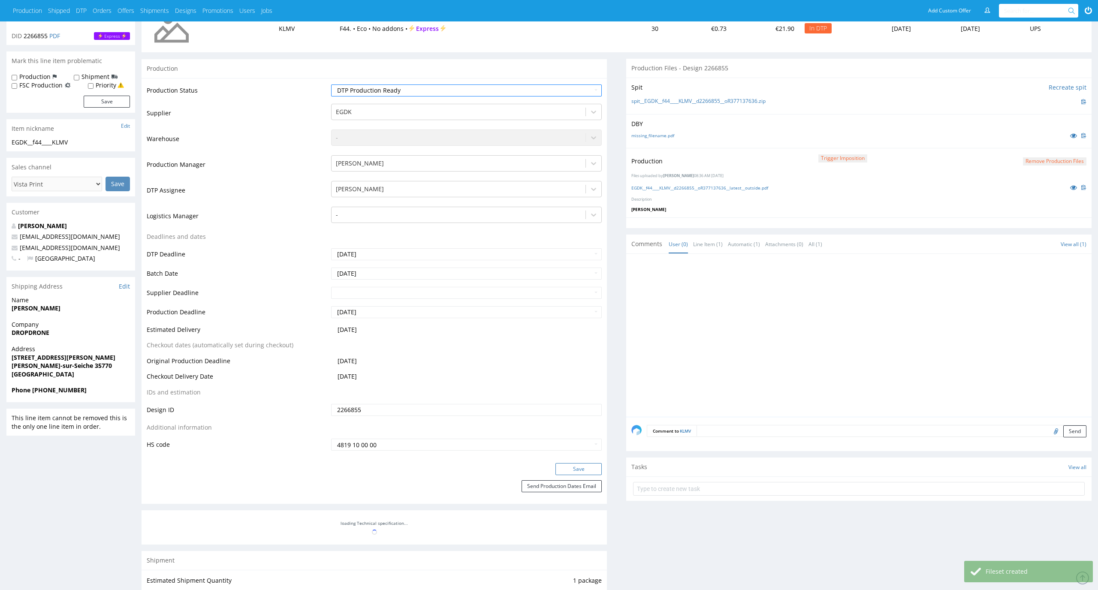
click at [582, 465] on button "Save" at bounding box center [579, 469] width 46 height 12
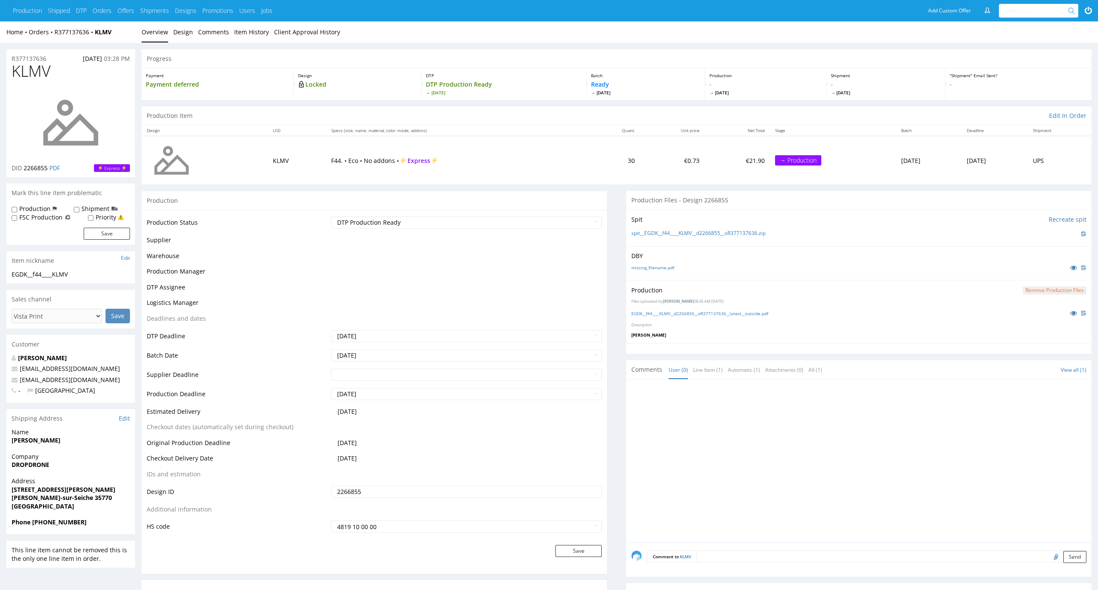
scroll to position [36, 0]
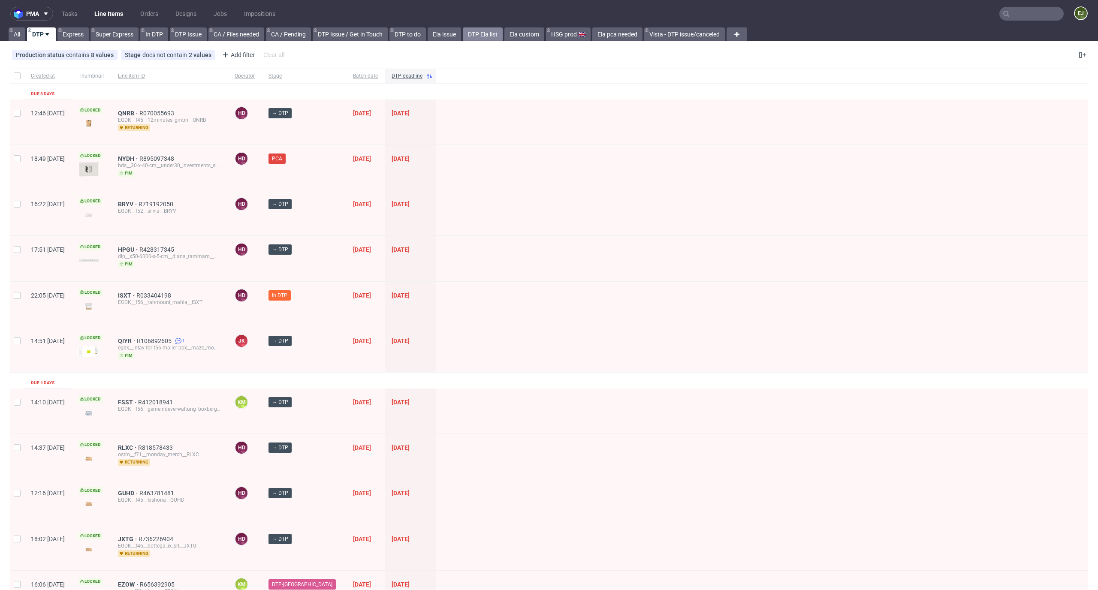
click at [489, 33] on link "DTP Ela list" at bounding box center [483, 34] width 40 height 14
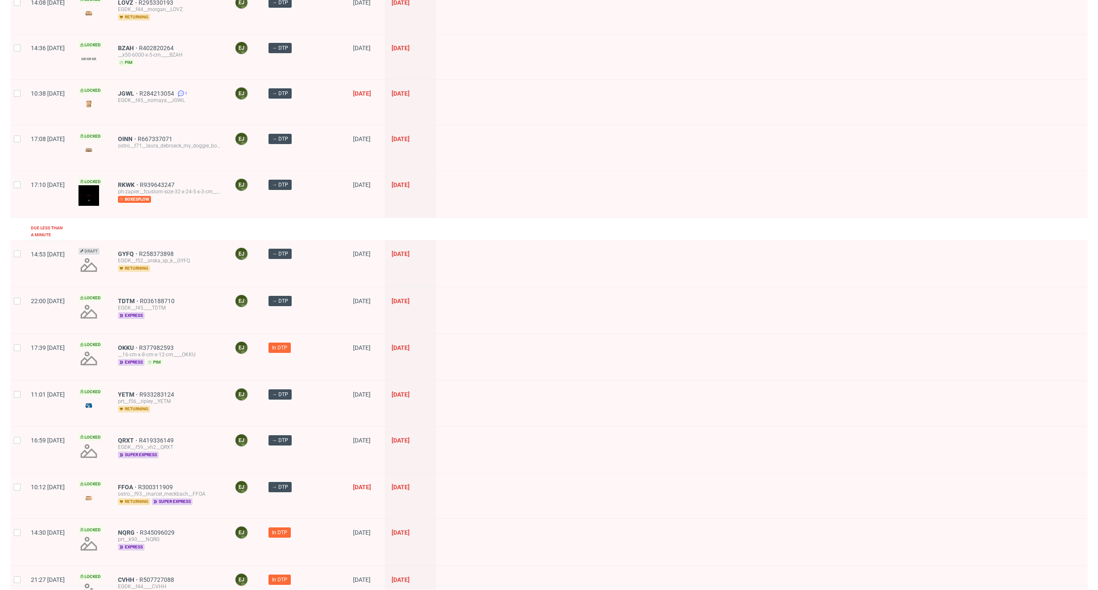
scroll to position [278, 0]
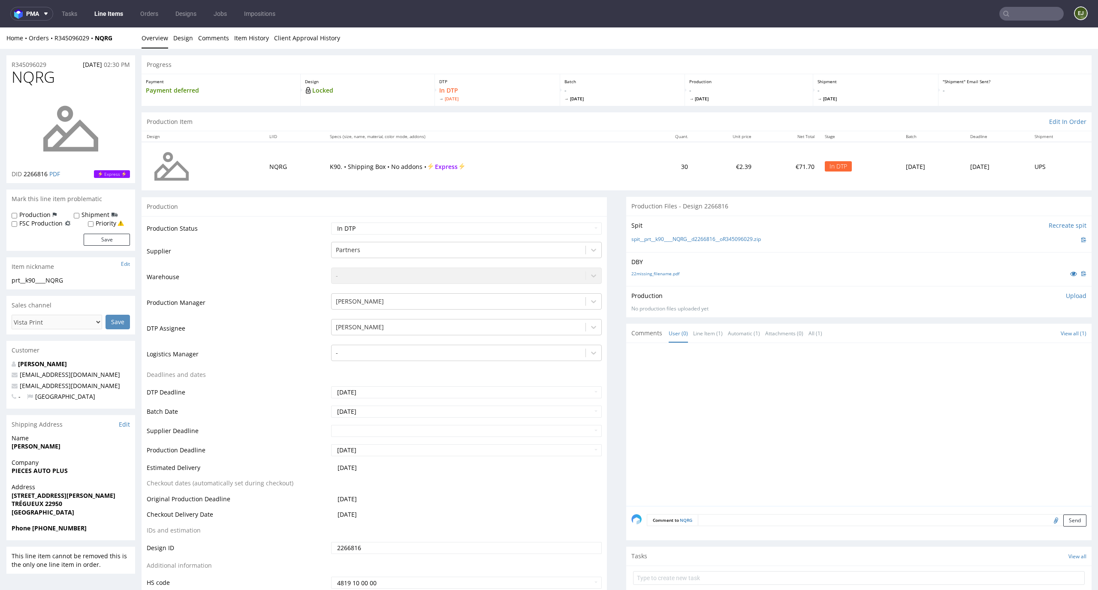
click at [634, 101] on span "Wed 1 Oct" at bounding box center [623, 99] width 116 height 6
click at [585, 228] on select "Waiting for Artwork Waiting for Diecut Waiting for Mockup Waiting for DTP Waiti…" at bounding box center [466, 229] width 271 height 12
select select "dtp_issue"
click at [331, 223] on select "Waiting for Artwork Waiting for Diecut Waiting for Mockup Waiting for DTP Waiti…" at bounding box center [466, 229] width 271 height 12
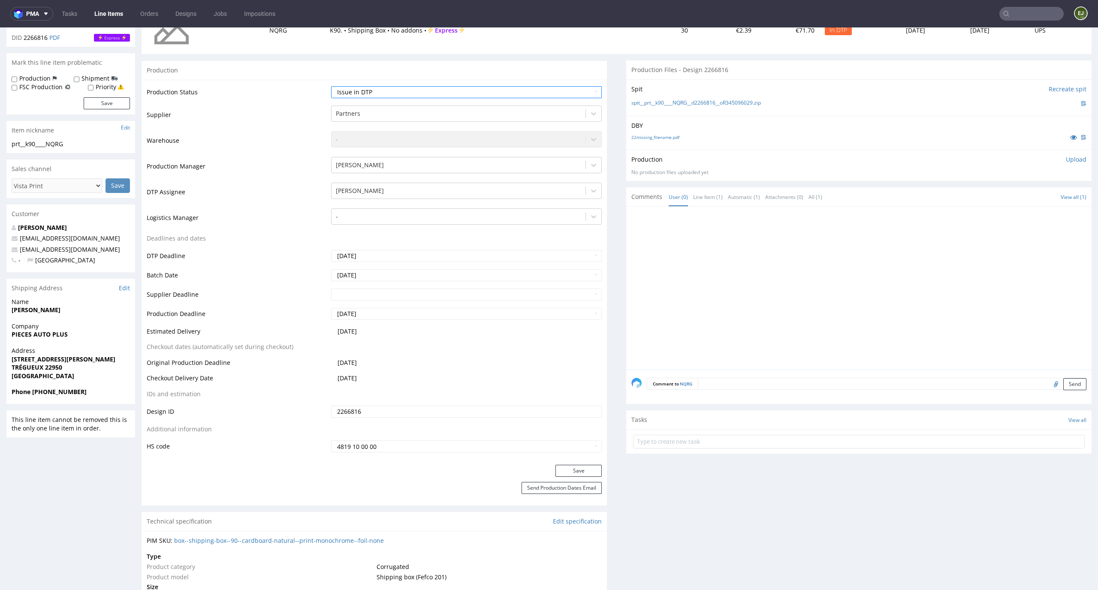
click at [579, 465] on div "Production Status Waiting for Artwork Waiting for Diecut Waiting for Mockup Wai…" at bounding box center [374, 272] width 465 height 385
click at [577, 471] on button "Save" at bounding box center [579, 471] width 46 height 12
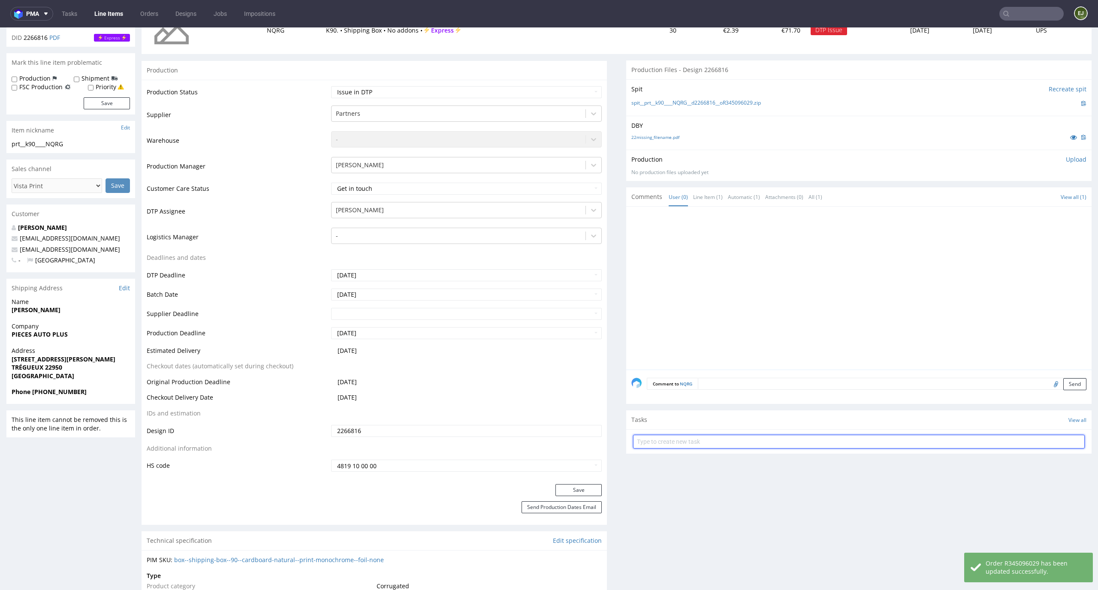
click at [678, 441] on input "text" at bounding box center [859, 442] width 452 height 14
type input "vista print order to cancel"
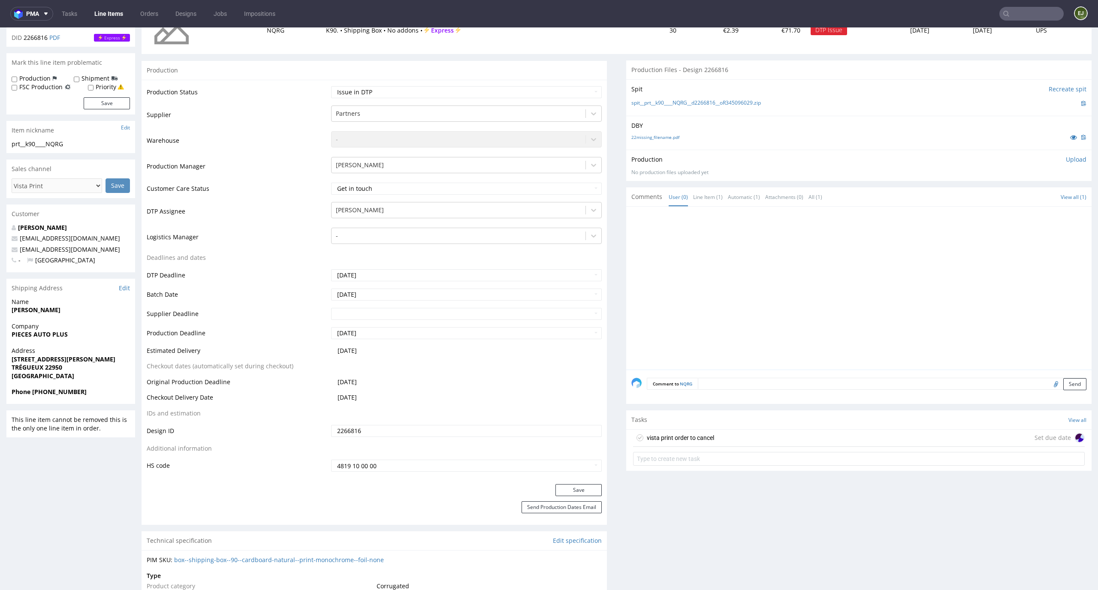
click at [695, 434] on div "vista print order to cancel" at bounding box center [680, 438] width 67 height 10
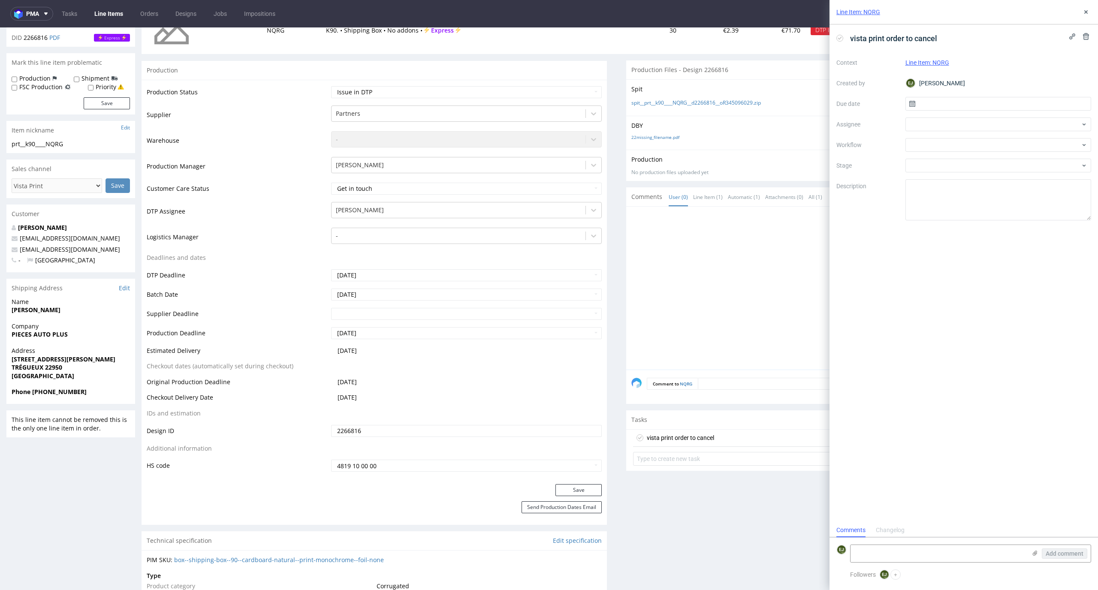
scroll to position [7, 0]
click at [940, 107] on input "text" at bounding box center [999, 104] width 186 height 14
click at [976, 226] on button "29" at bounding box center [970, 221] width 13 height 14
type input "29/09/2025"
click at [982, 144] on div at bounding box center [999, 145] width 186 height 14
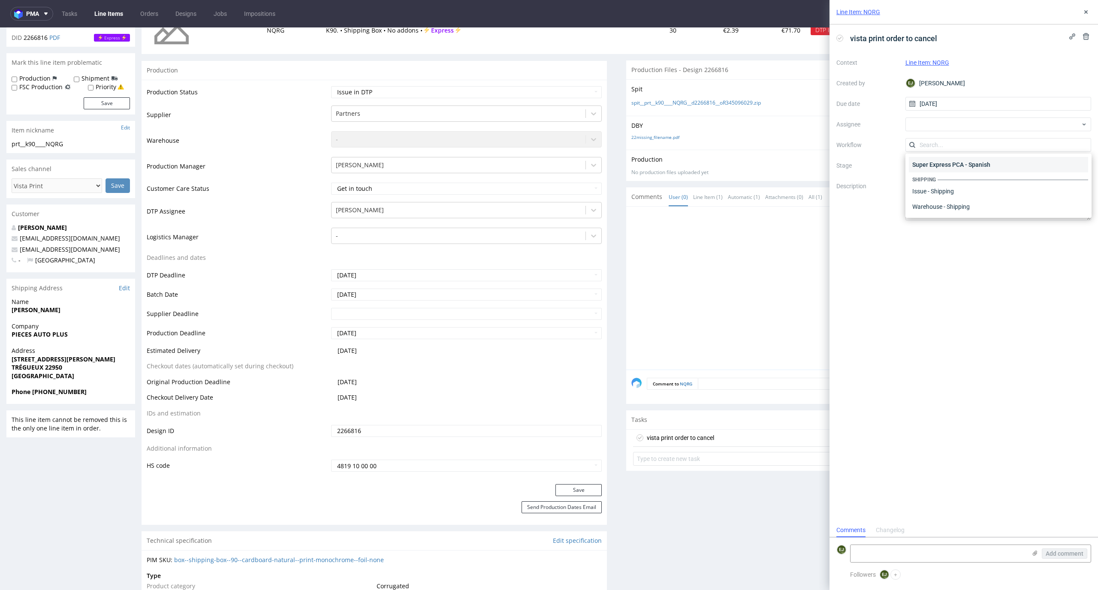
scroll to position [0, 0]
click at [991, 188] on div "DTP - Issue" at bounding box center [998, 191] width 179 height 15
click at [974, 207] on textarea "Problem: Impact: What is needed?:" at bounding box center [999, 199] width 186 height 41
click at [953, 190] on textarea "Problem: Impact: What is needed?:" at bounding box center [999, 199] width 186 height 41
click at [901, 549] on textarea at bounding box center [939, 553] width 176 height 17
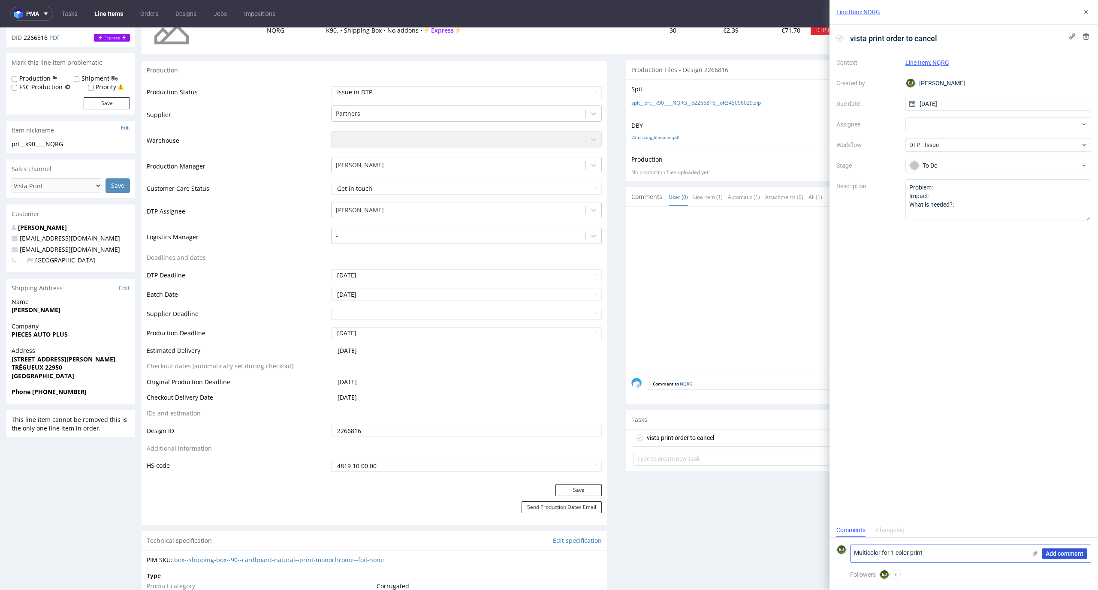
type textarea "Multicolor for 1 color print"
click at [1054, 551] on span "Add comment" at bounding box center [1065, 554] width 38 height 6
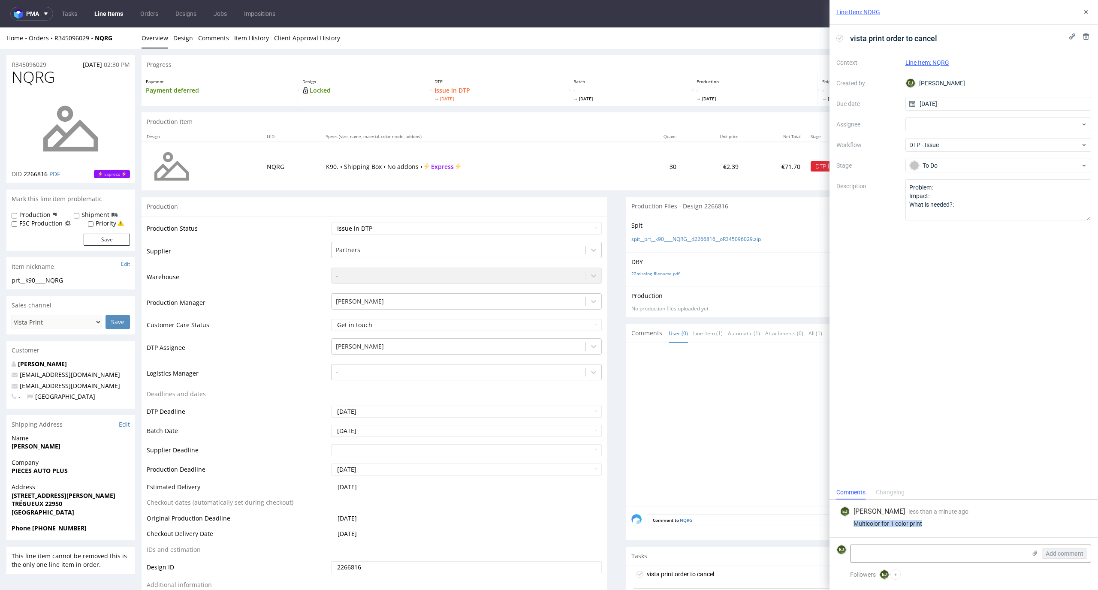
drag, startPoint x: 940, startPoint y: 527, endPoint x: 853, endPoint y: 522, distance: 87.7
click at [853, 522] on div "EJ Elżbieta Jelińska less than a minute ago 29th Sep 2025, 08:40 Multicolor for…" at bounding box center [964, 519] width 255 height 38
copy div "Multicolor for 1 color print"
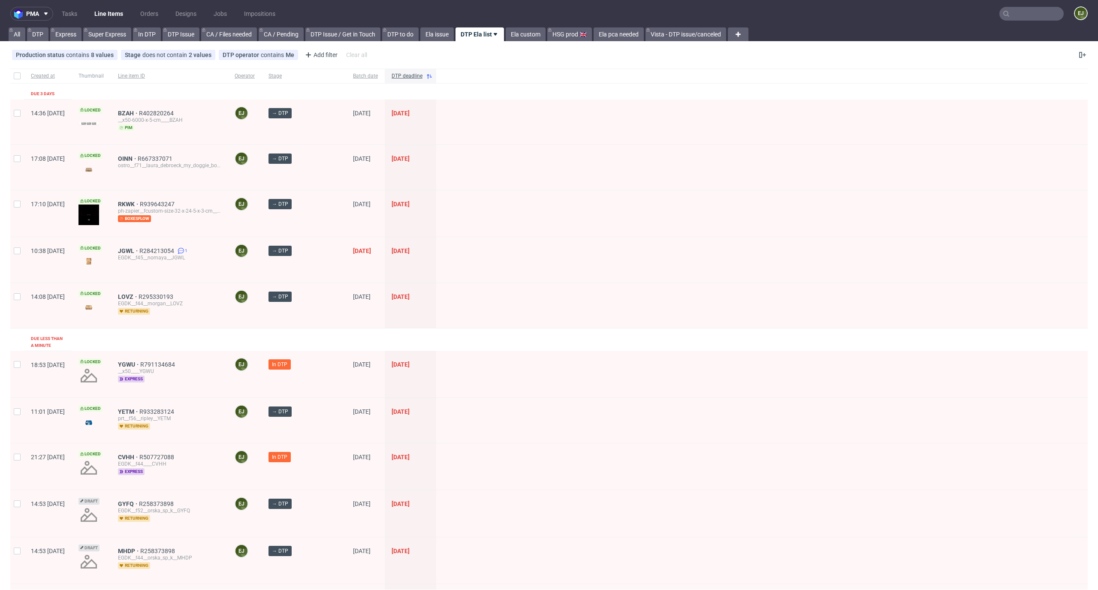
scroll to position [518, 0]
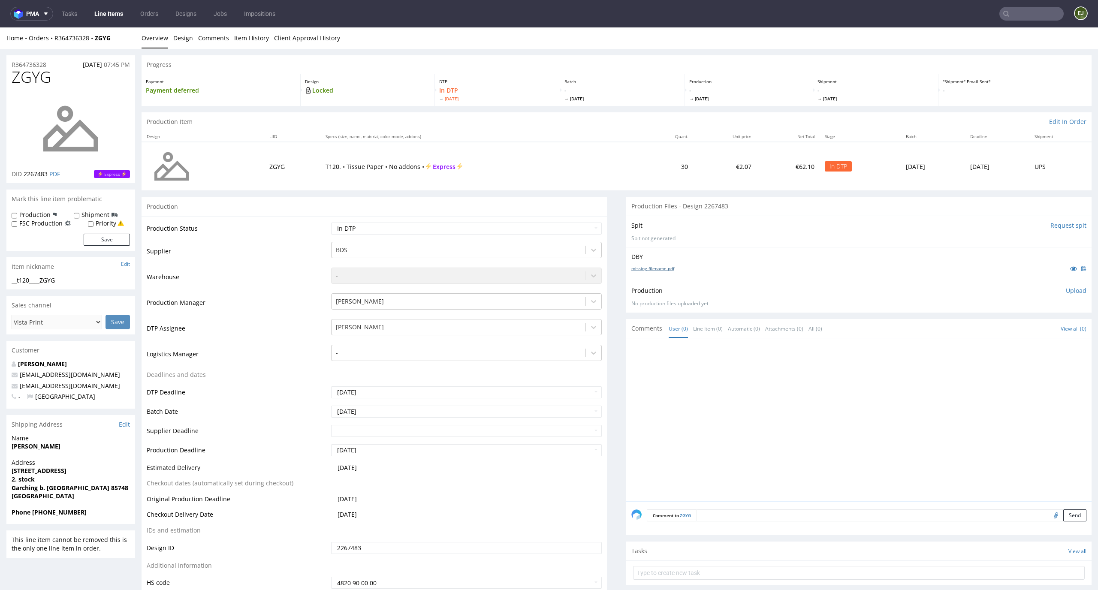
click at [649, 267] on link "missing_filename.pdf" at bounding box center [652, 269] width 43 height 6
click at [978, 234] on div "Spit Request spit Spit not generated" at bounding box center [858, 231] width 465 height 31
click at [1051, 226] on input "Request spit" at bounding box center [1069, 225] width 36 height 9
drag, startPoint x: 69, startPoint y: 276, endPoint x: 6, endPoint y: 282, distance: 64.2
click at [6, 281] on div "__t120____ZGYG __t120 ____ZGYG Update" at bounding box center [70, 283] width 129 height 14
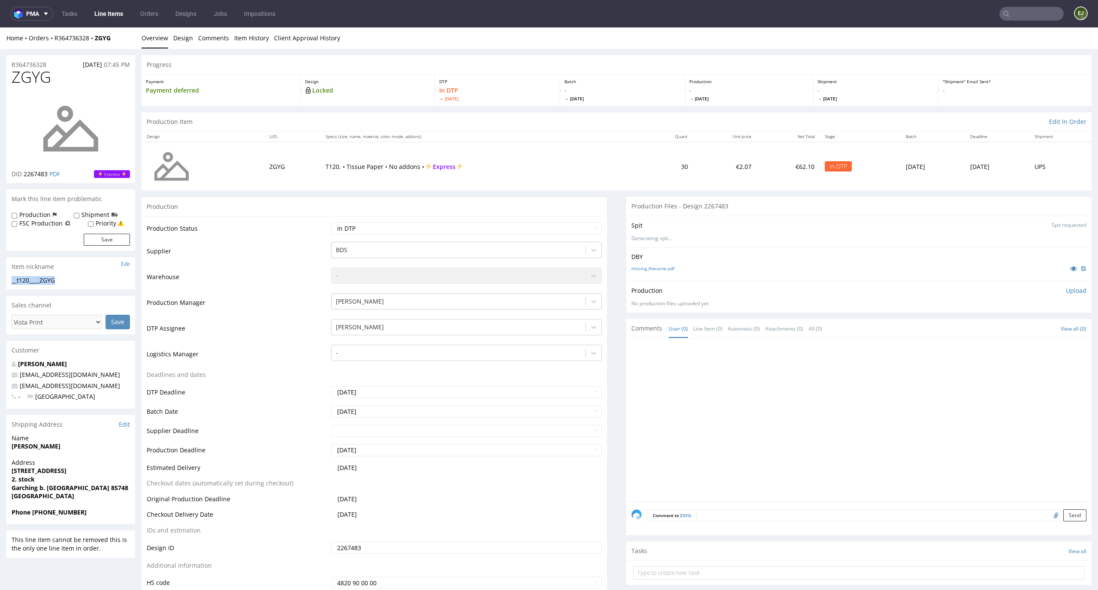
copy div "__t120____ZGYG"
drag, startPoint x: 48, startPoint y: 173, endPoint x: 24, endPoint y: 173, distance: 23.6
click at [24, 173] on p "DID 2267483 PDF" at bounding box center [36, 174] width 48 height 9
copy span "2267483"
drag, startPoint x: 54, startPoint y: 63, endPoint x: 0, endPoint y: 62, distance: 53.6
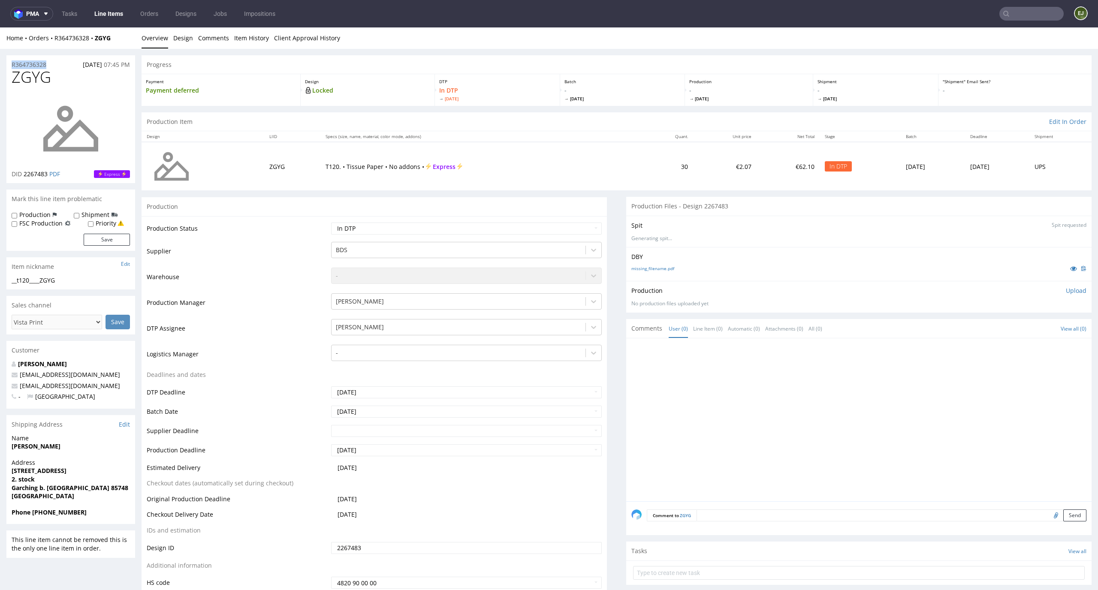
copy p "R364736328"
click at [1066, 293] on p "Upload" at bounding box center [1076, 291] width 21 height 9
click at [1004, 333] on div "Add files" at bounding box center [1025, 330] width 43 height 13
type input "C:\fakepath\__t120____ZGYG__d2267483__oR364736328.pdf"
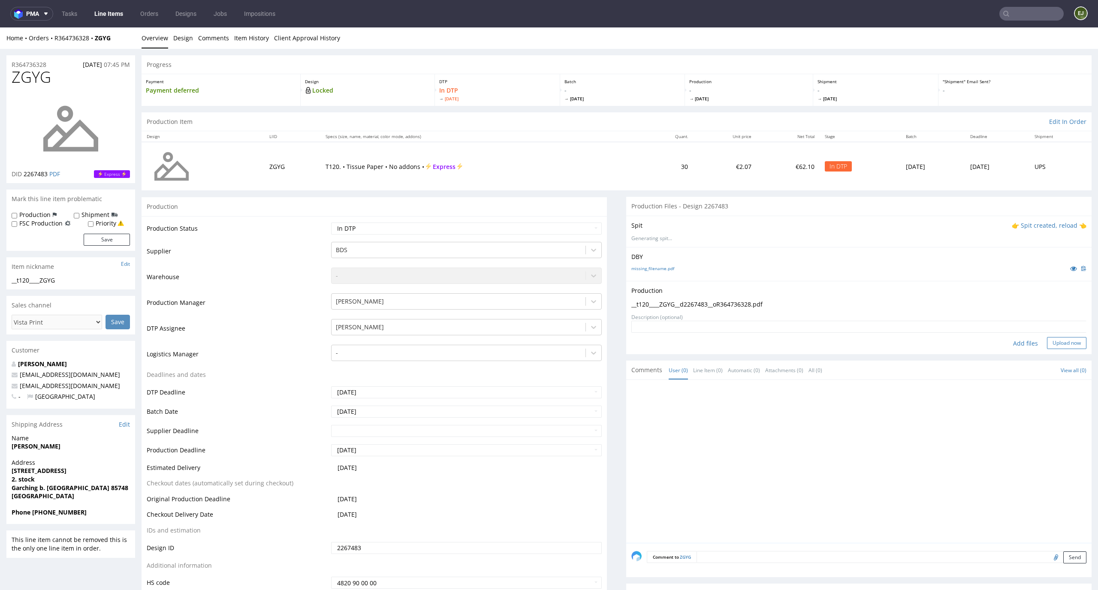
click at [1069, 340] on button "Upload now" at bounding box center [1066, 343] width 39 height 12
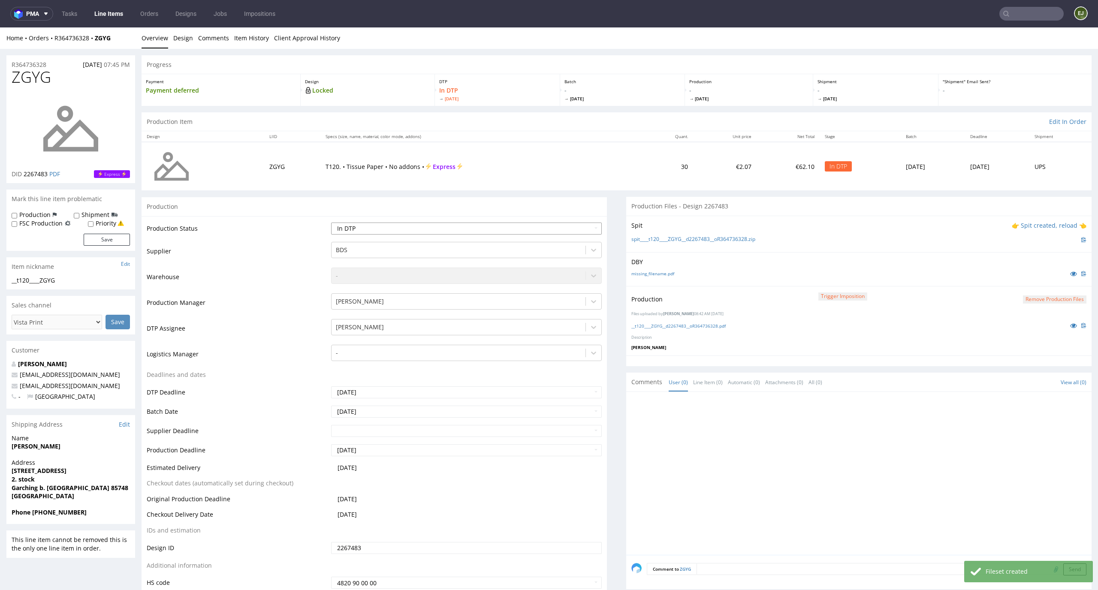
click at [574, 230] on select "Waiting for Artwork Waiting for Diecut Waiting for Mockup Waiting for DTP Waiti…" at bounding box center [466, 229] width 271 height 12
select select "dtp_production_ready"
click at [331, 223] on select "Waiting for Artwork Waiting for Diecut Waiting for Mockup Waiting for DTP Waiti…" at bounding box center [466, 229] width 271 height 12
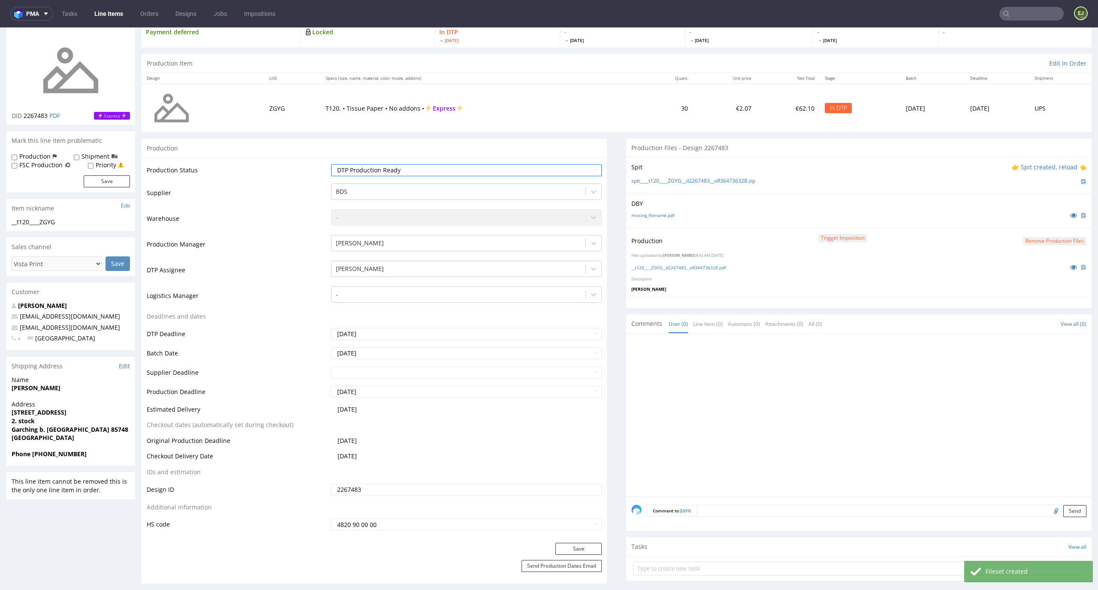
scroll to position [103, 0]
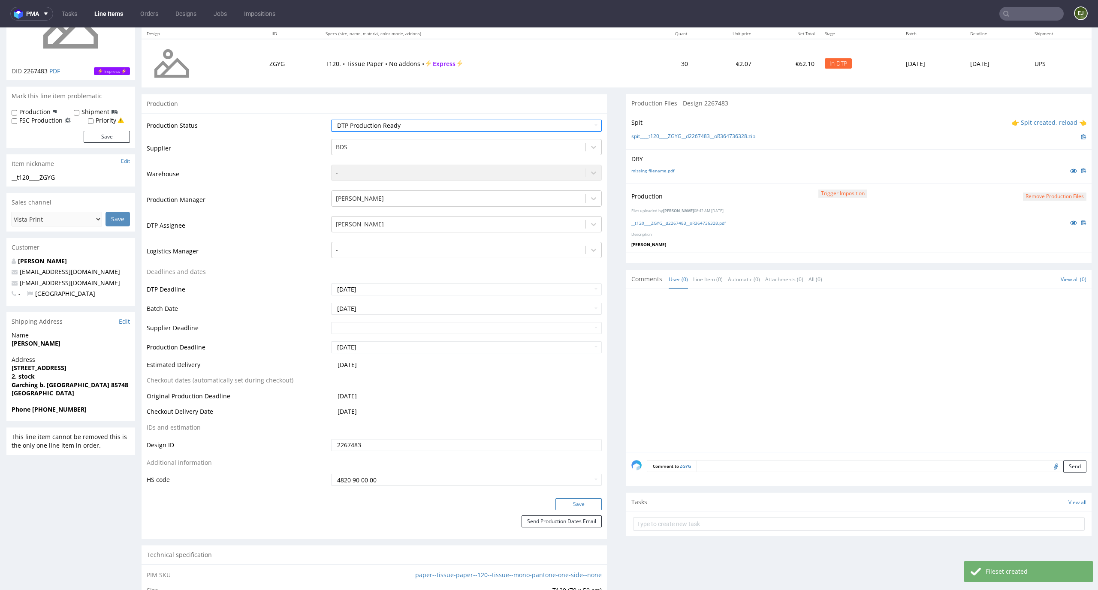
click at [580, 505] on button "Save" at bounding box center [579, 504] width 46 height 12
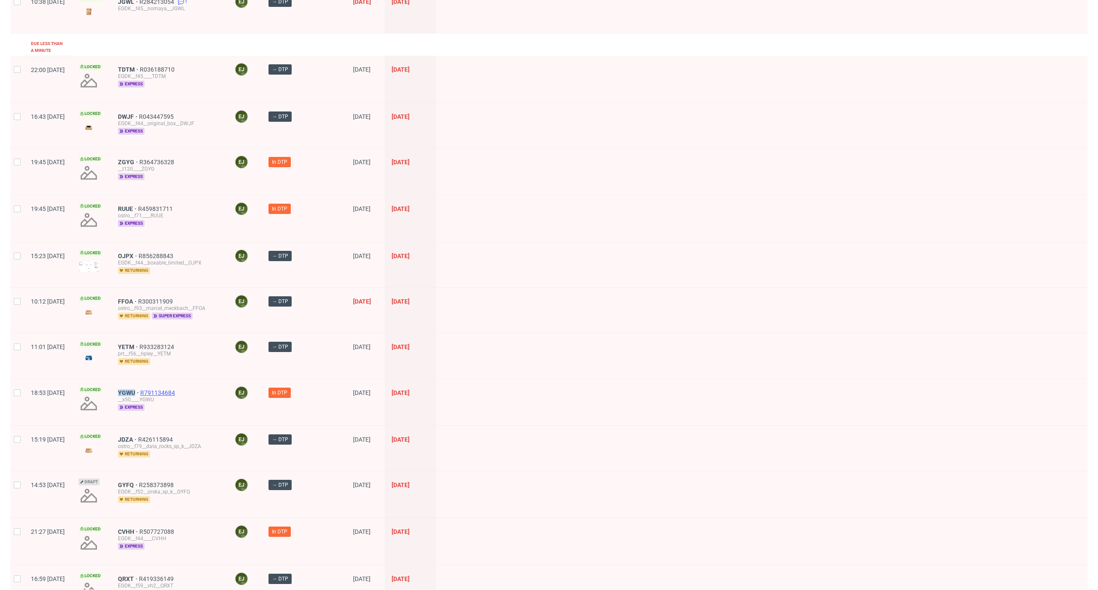
scroll to position [253, 0]
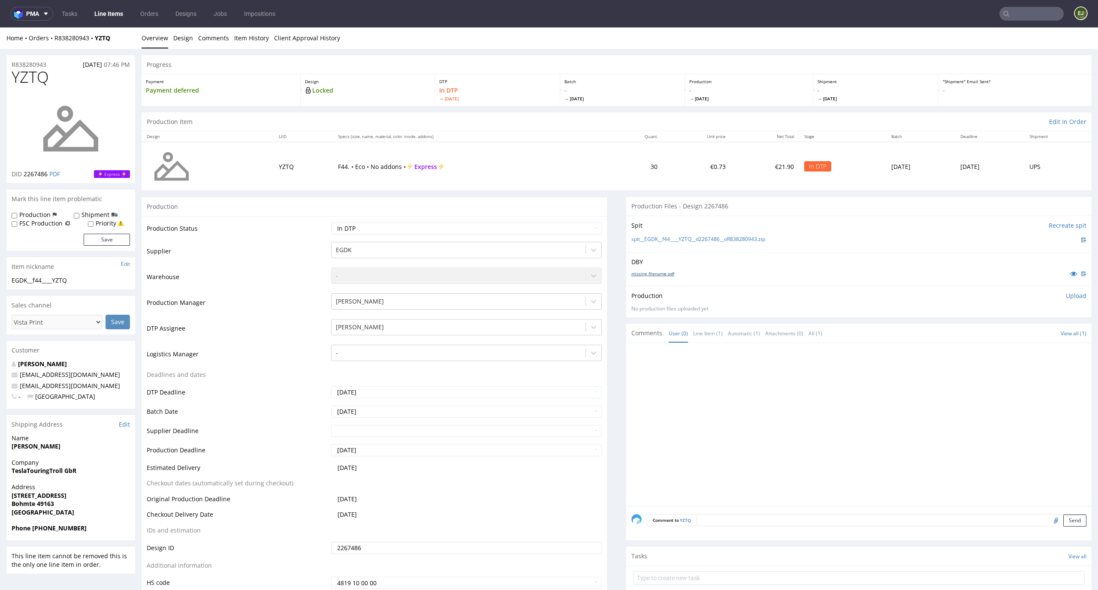
click at [650, 272] on link "missing_filename.pdf" at bounding box center [652, 274] width 43 height 6
click at [650, 236] on link "spit__EGDK__f44____YZTQ__d2267486__oR838280943.zip" at bounding box center [698, 239] width 134 height 7
drag, startPoint x: 56, startPoint y: 77, endPoint x: 6, endPoint y: 77, distance: 50.2
copy span "YZTQ"
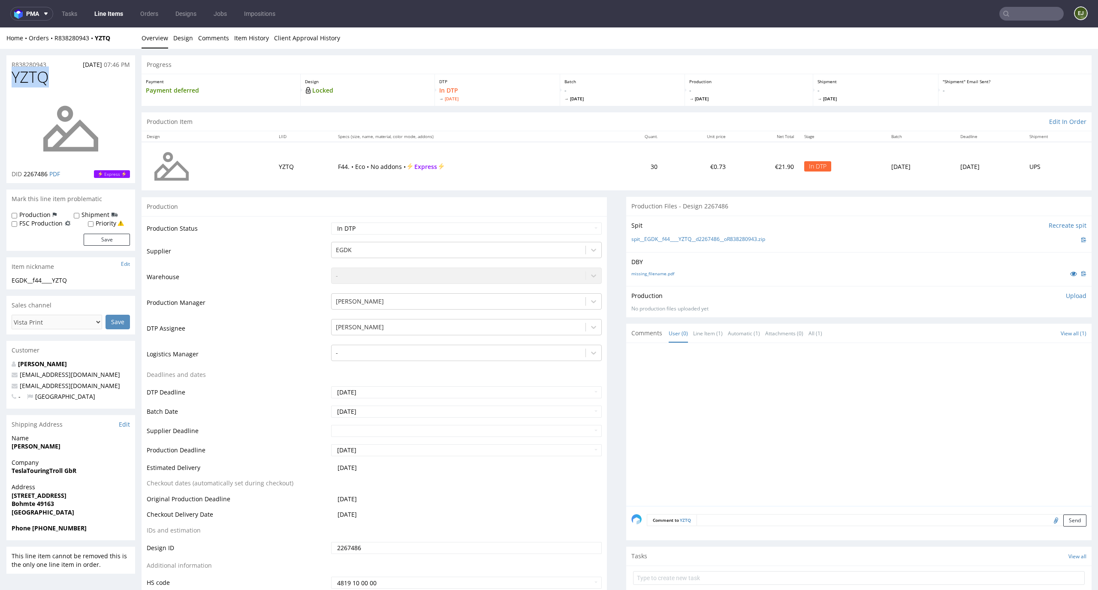
click at [1066, 294] on p "Upload" at bounding box center [1076, 296] width 21 height 9
click at [1011, 330] on div "Add files" at bounding box center [1025, 335] width 43 height 13
type input "C:\fakepath\EGDK__f44____YZTQ__d2267486__oR838280943__latest__outside.pdf"
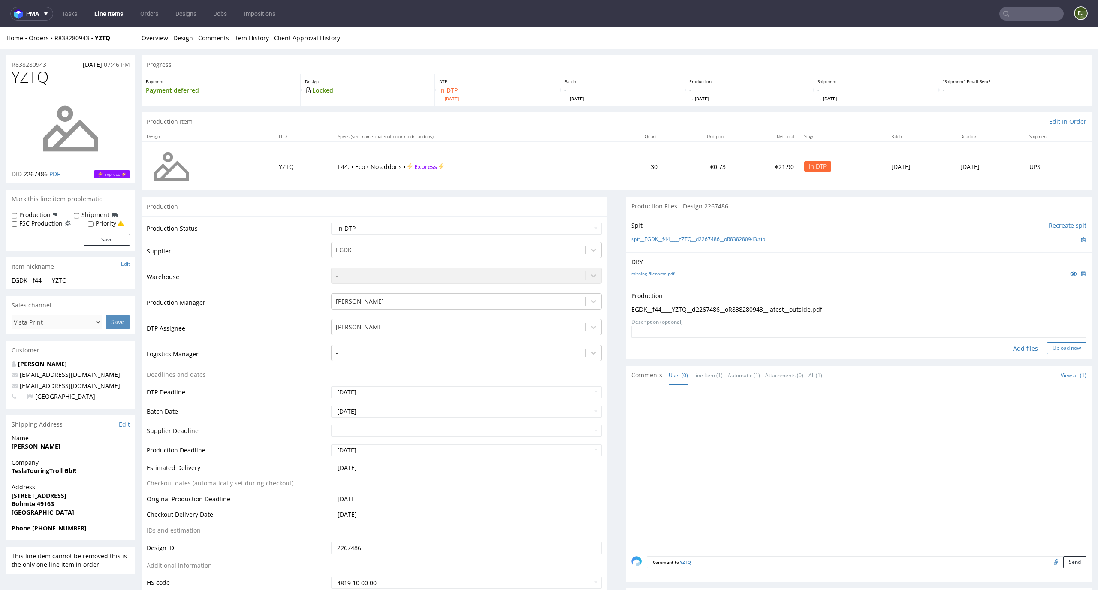
click at [1051, 351] on button "Upload now" at bounding box center [1066, 348] width 39 height 12
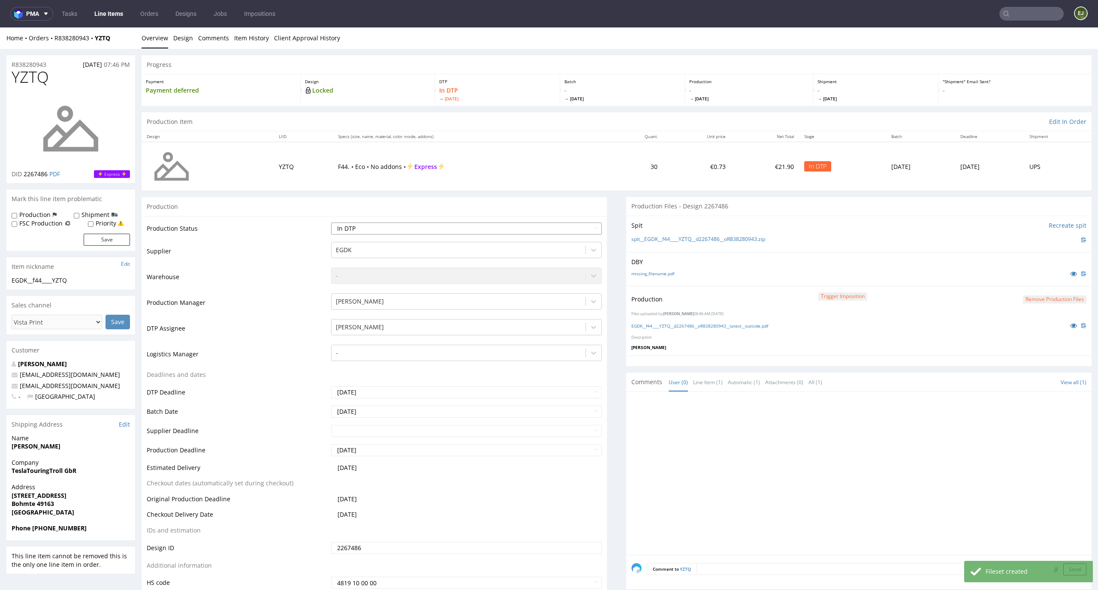
click at [580, 231] on select "Waiting for Artwork Waiting for Diecut Waiting for Mockup Waiting for DTP Waiti…" at bounding box center [466, 229] width 271 height 12
select select "dtp_production_ready"
click at [331, 223] on select "Waiting for Artwork Waiting for Diecut Waiting for Mockup Waiting for DTP Waiti…" at bounding box center [466, 229] width 271 height 12
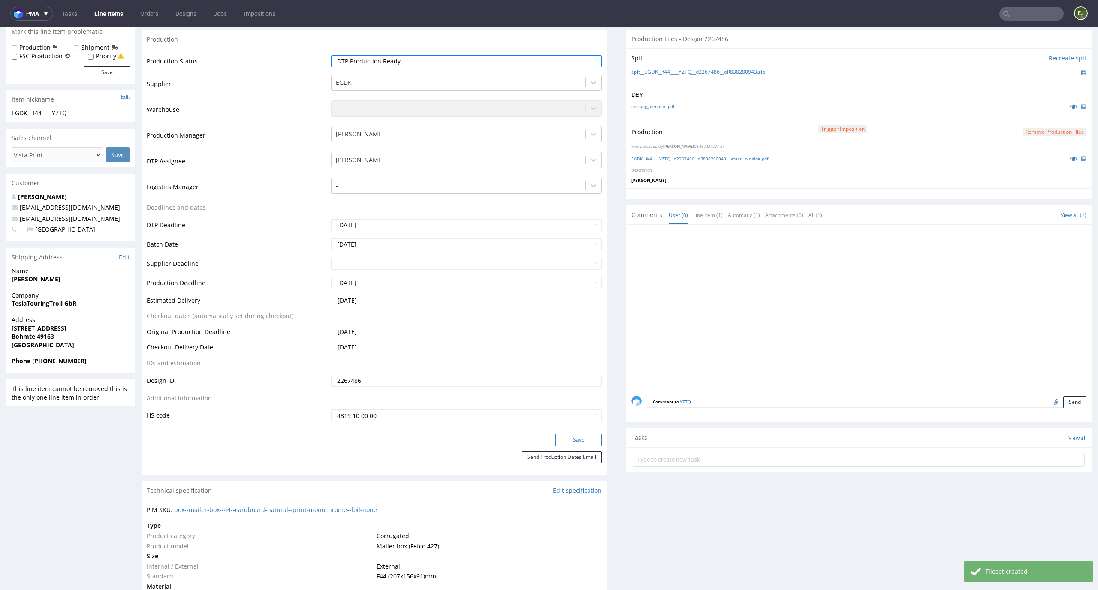
scroll to position [168, 0]
click at [580, 440] on button "Save" at bounding box center [579, 439] width 46 height 12
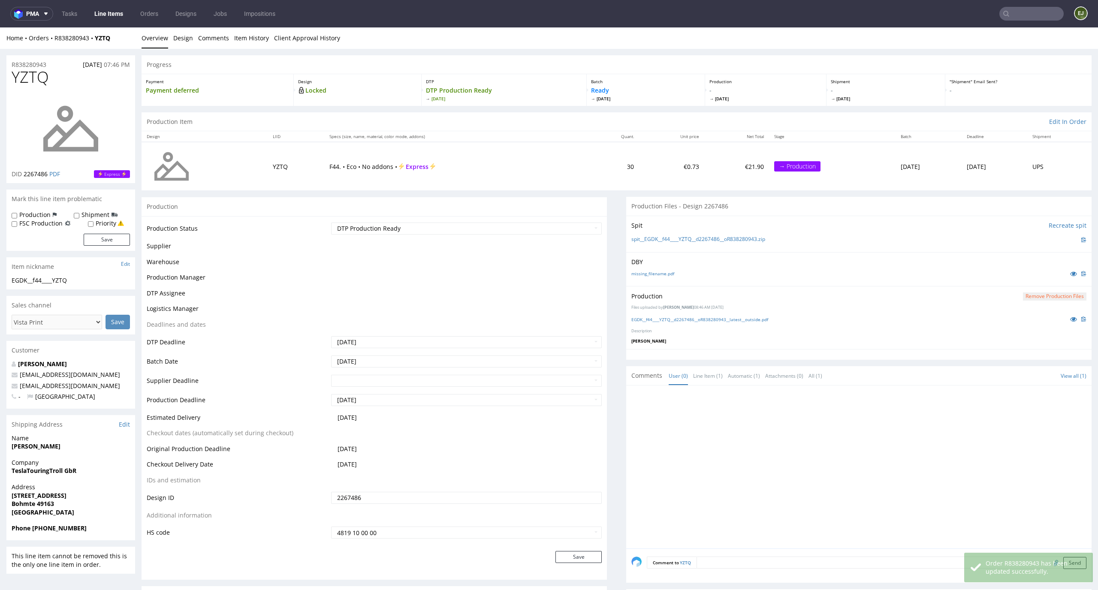
scroll to position [163, 0]
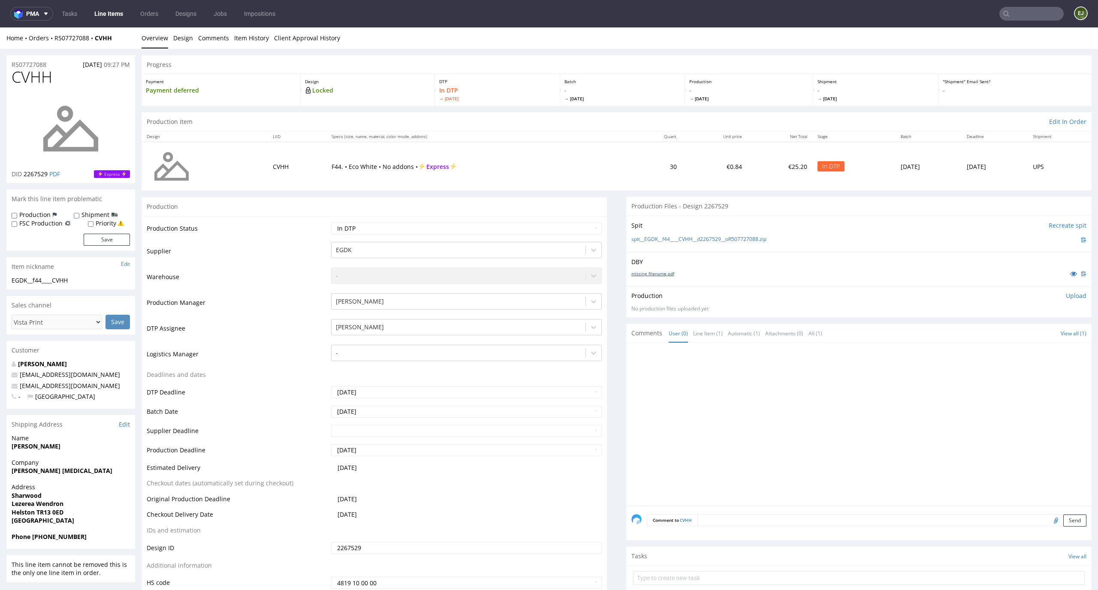
click at [655, 274] on link "missing_filename.pdf" at bounding box center [652, 274] width 43 height 6
click at [639, 239] on link "spit__EGDK__f44____CVHH__d2267529__oR507727088.zip" at bounding box center [698, 239] width 135 height 7
drag, startPoint x: 60, startPoint y: 73, endPoint x: 3, endPoint y: 73, distance: 56.6
copy span "CVHH"
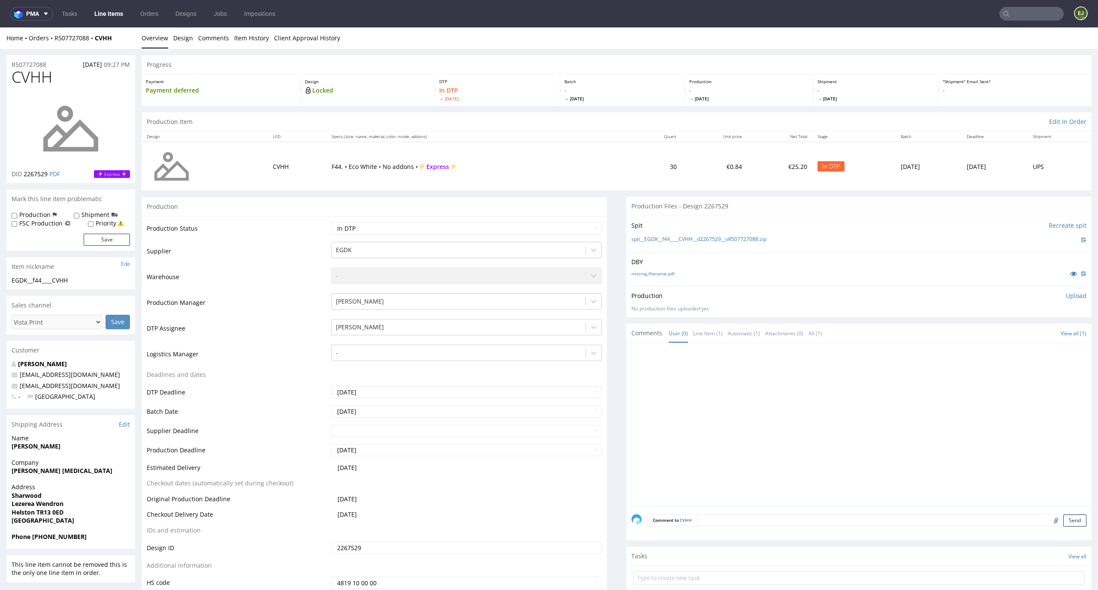
click at [1069, 296] on p "Upload" at bounding box center [1076, 296] width 21 height 9
click at [1012, 338] on div "Add files" at bounding box center [1025, 335] width 43 height 13
type input "C:\fakepath\EGDK__f44____CVHH__d2267529__oR507727088__latest__outside.pdf"
click at [1064, 342] on button "Upload now" at bounding box center [1066, 348] width 39 height 12
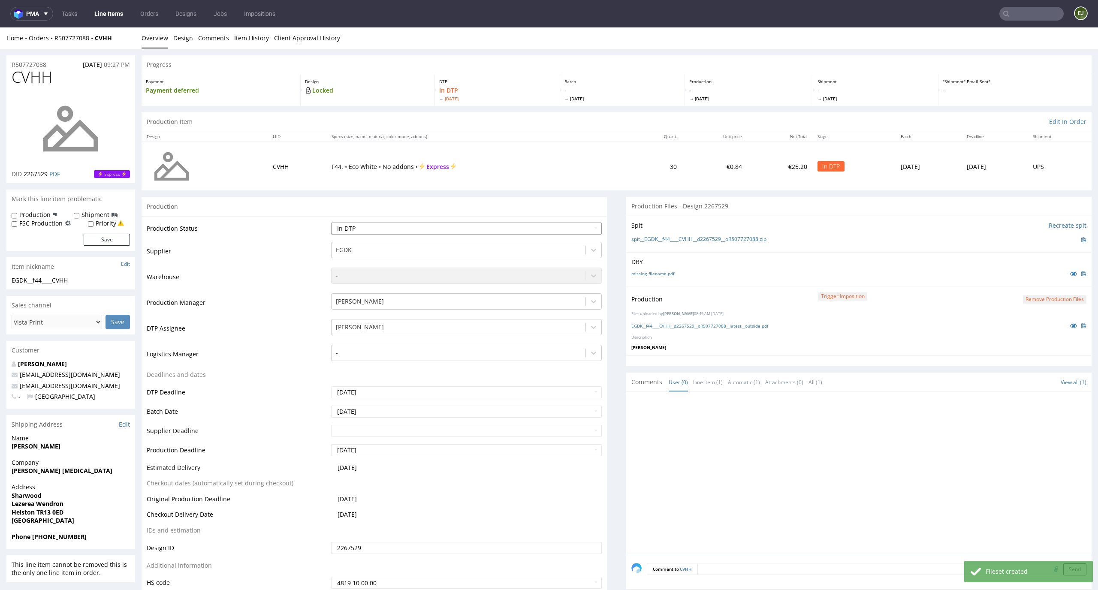
click at [543, 225] on select "Waiting for Artwork Waiting for Diecut Waiting for Mockup Waiting for DTP Waiti…" at bounding box center [466, 229] width 271 height 12
select select "dtp_production_ready"
click at [331, 223] on select "Waiting for Artwork Waiting for Diecut Waiting for Mockup Waiting for DTP Waiti…" at bounding box center [466, 229] width 271 height 12
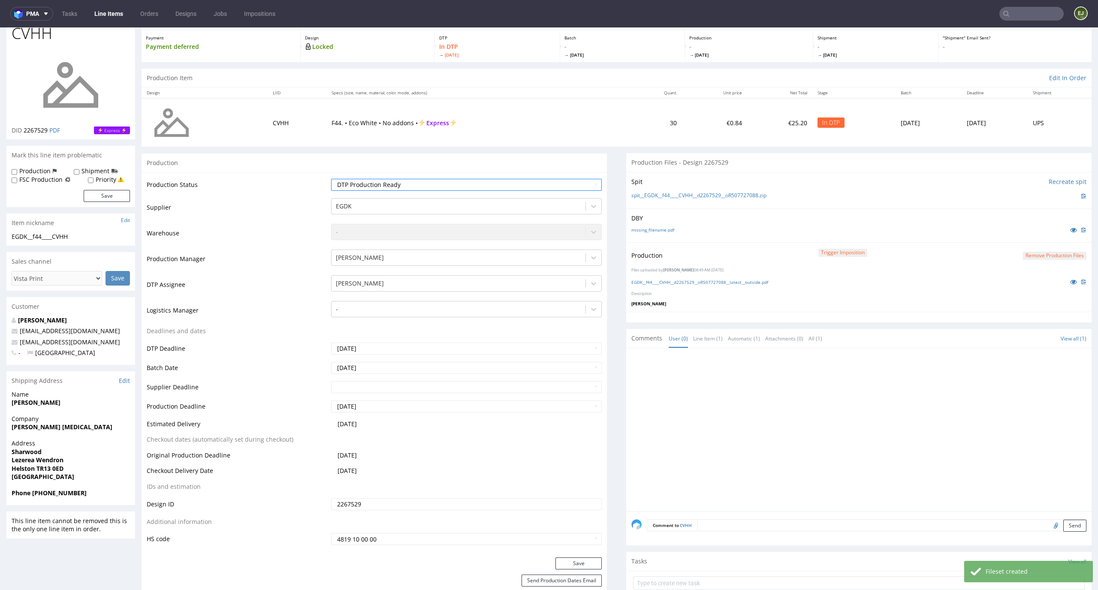
scroll to position [127, 0]
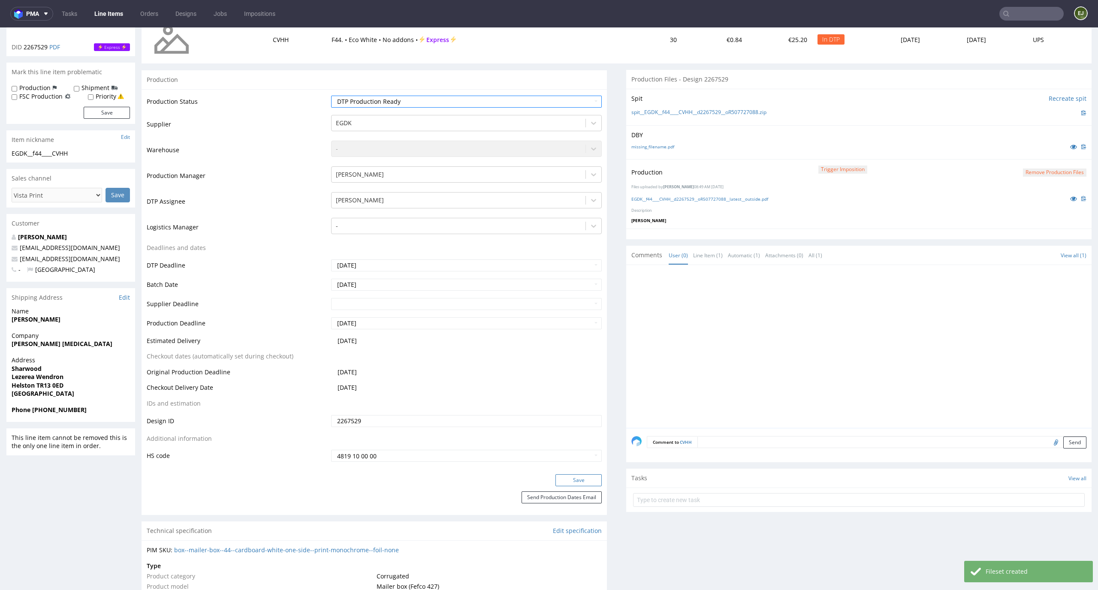
click at [574, 477] on button "Save" at bounding box center [579, 480] width 46 height 12
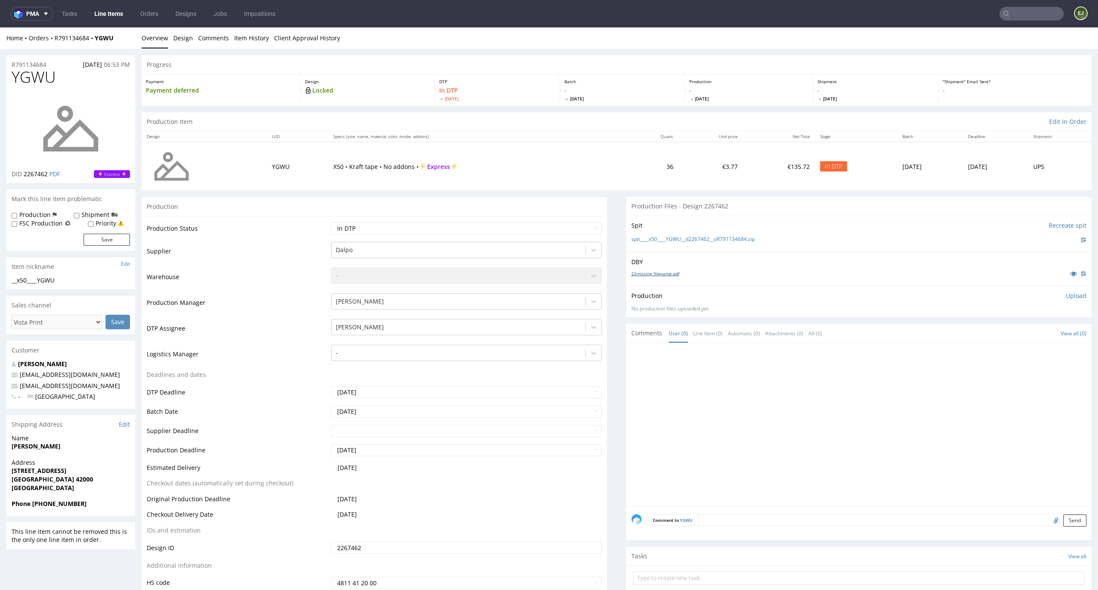
click at [669, 273] on link "22missing_filename.pdf" at bounding box center [655, 274] width 48 height 6
click at [637, 240] on link "spit____x50____YGWU__d2267462__oR791134684.zip" at bounding box center [693, 239] width 124 height 7
click at [1066, 294] on p "Upload" at bounding box center [1076, 296] width 21 height 9
click at [1018, 331] on div "Add files" at bounding box center [1025, 335] width 43 height 13
type input "C:\fakepath\__x50____YGWU__d2267462__oR791134684__latest__outside.pdf"
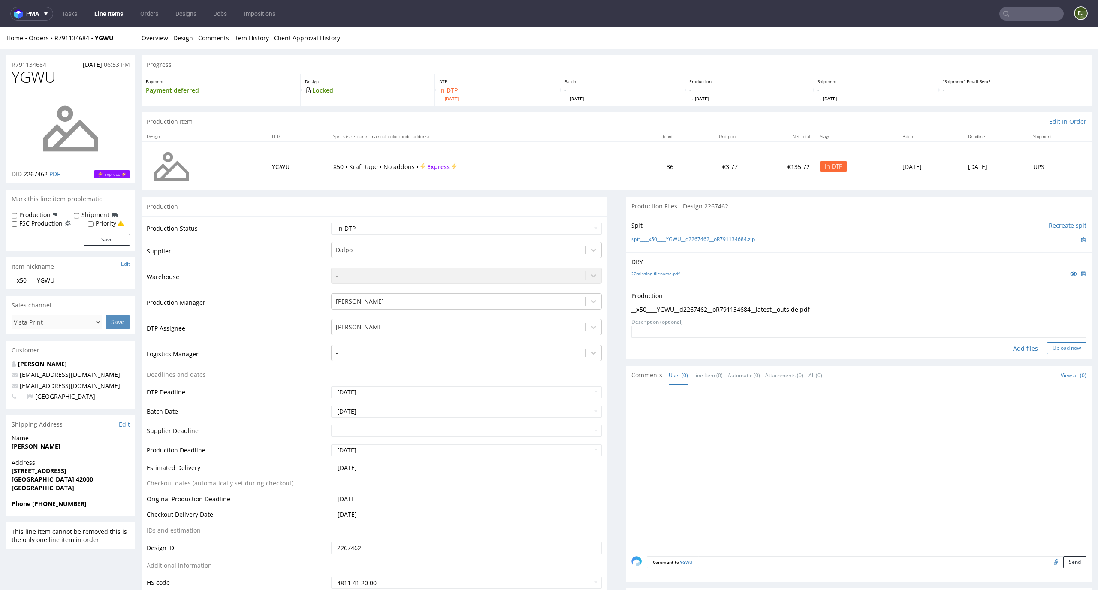
click at [1053, 351] on button "Upload now" at bounding box center [1066, 348] width 39 height 12
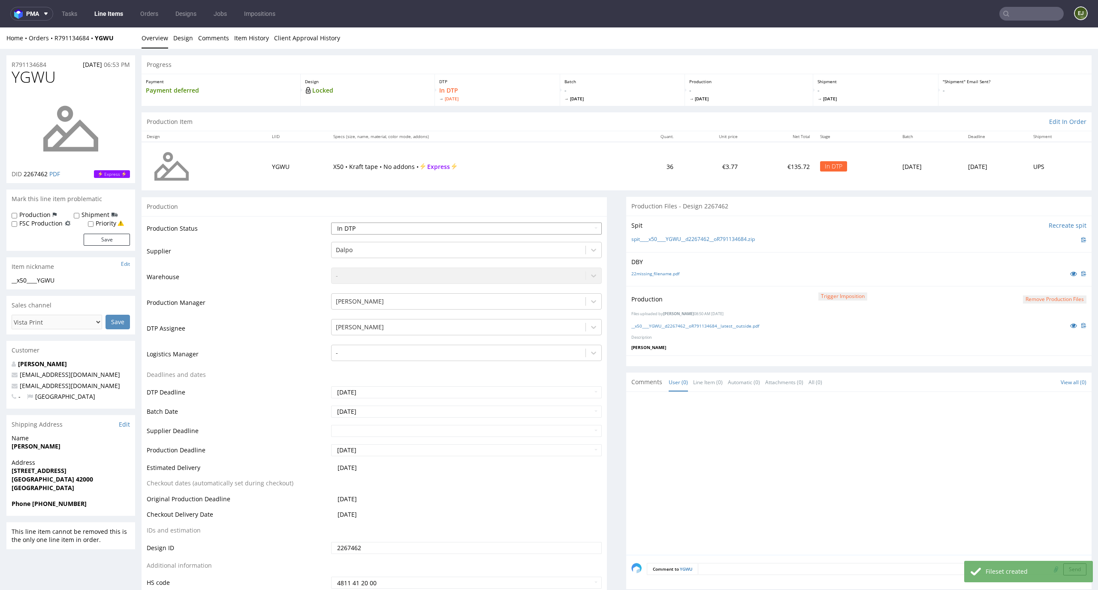
click at [576, 224] on select "Waiting for Artwork Waiting for Diecut Waiting for Mockup Waiting for DTP Waiti…" at bounding box center [466, 229] width 271 height 12
select select "dtp_production_ready"
click at [331, 223] on select "Waiting for Artwork Waiting for Diecut Waiting for Mockup Waiting for DTP Waiti…" at bounding box center [466, 229] width 271 height 12
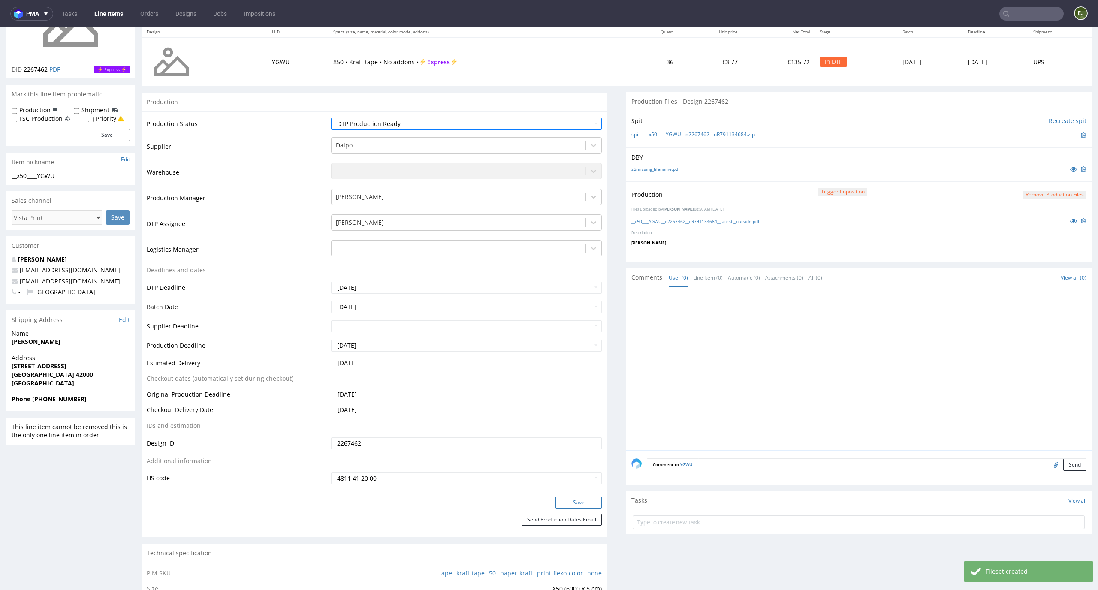
click at [564, 500] on button "Save" at bounding box center [579, 503] width 46 height 12
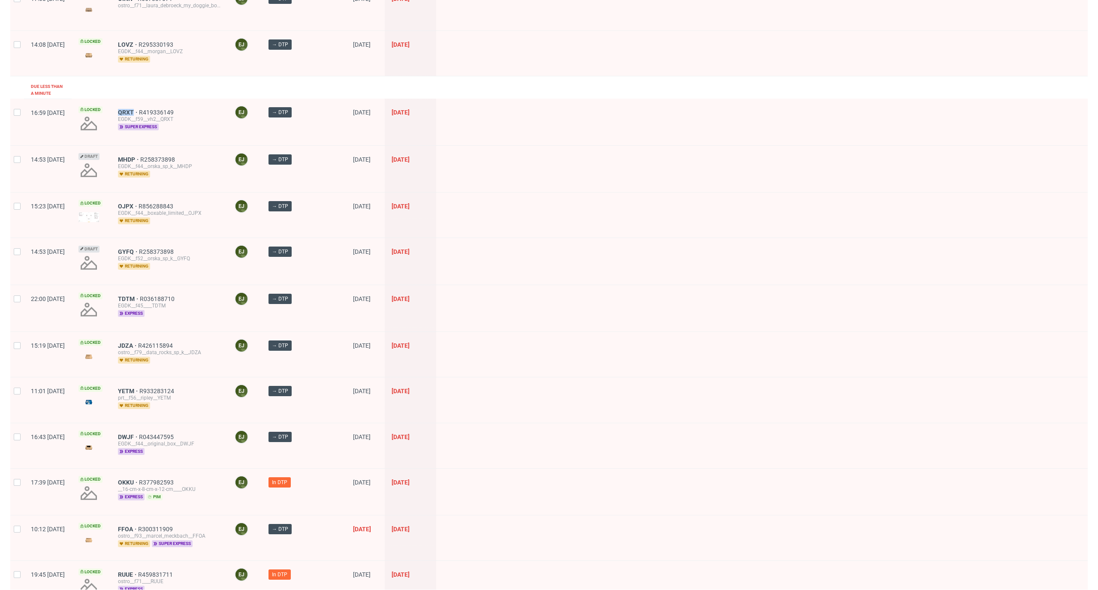
scroll to position [331, 0]
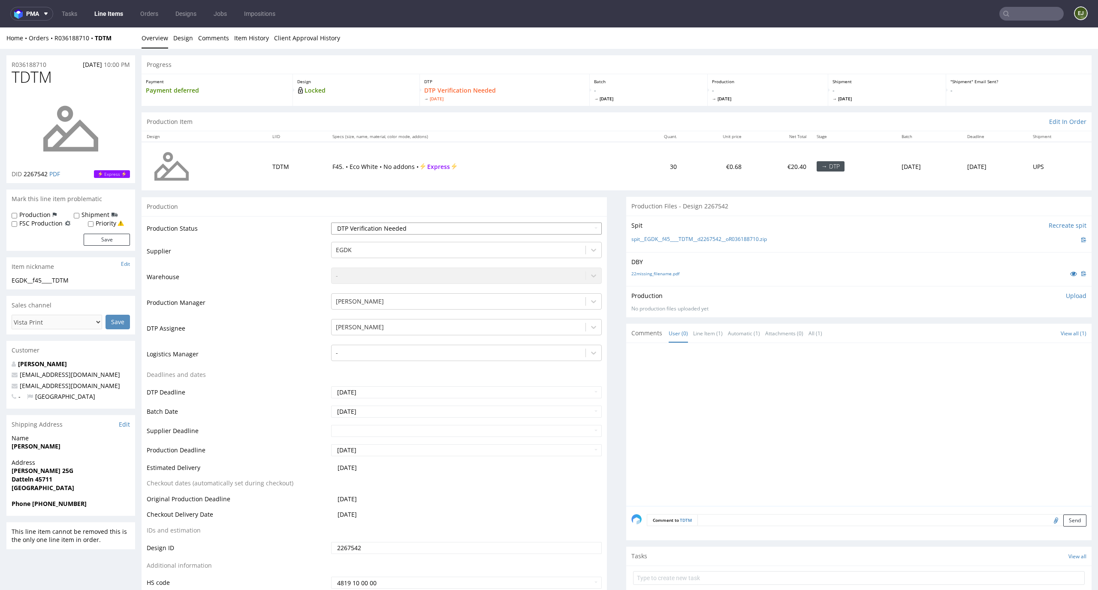
click at [498, 232] on select "Waiting for Artwork Waiting for Diecut Waiting for Mockup Waiting for DTP Waiti…" at bounding box center [466, 229] width 271 height 12
select select "dtp_in_process"
click at [331, 223] on select "Waiting for Artwork Waiting for Diecut Waiting for Mockup Waiting for DTP Waiti…" at bounding box center [466, 229] width 271 height 12
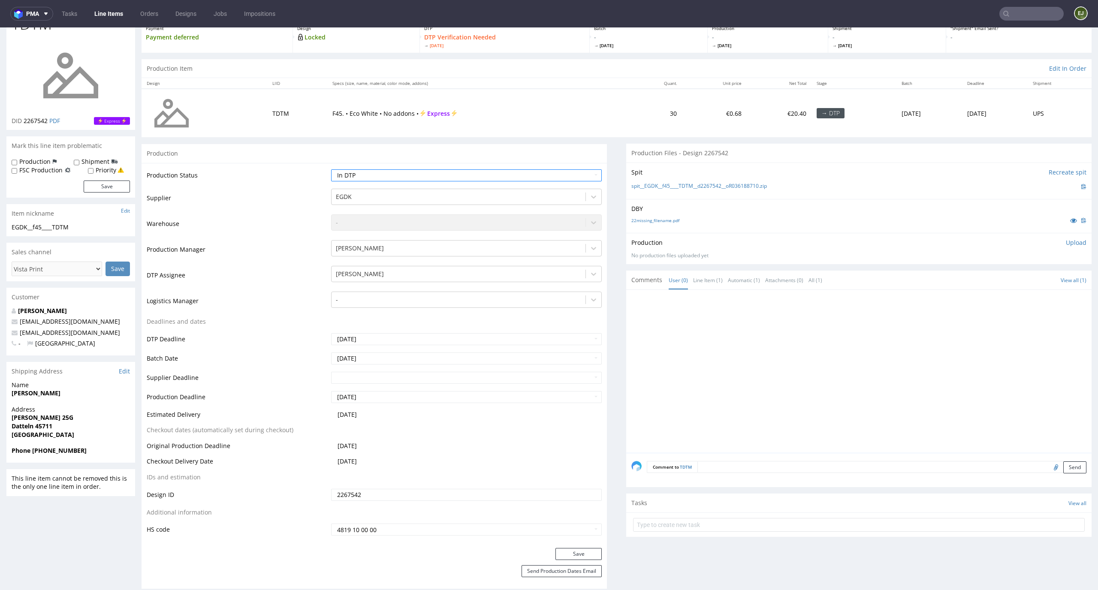
scroll to position [94, 0]
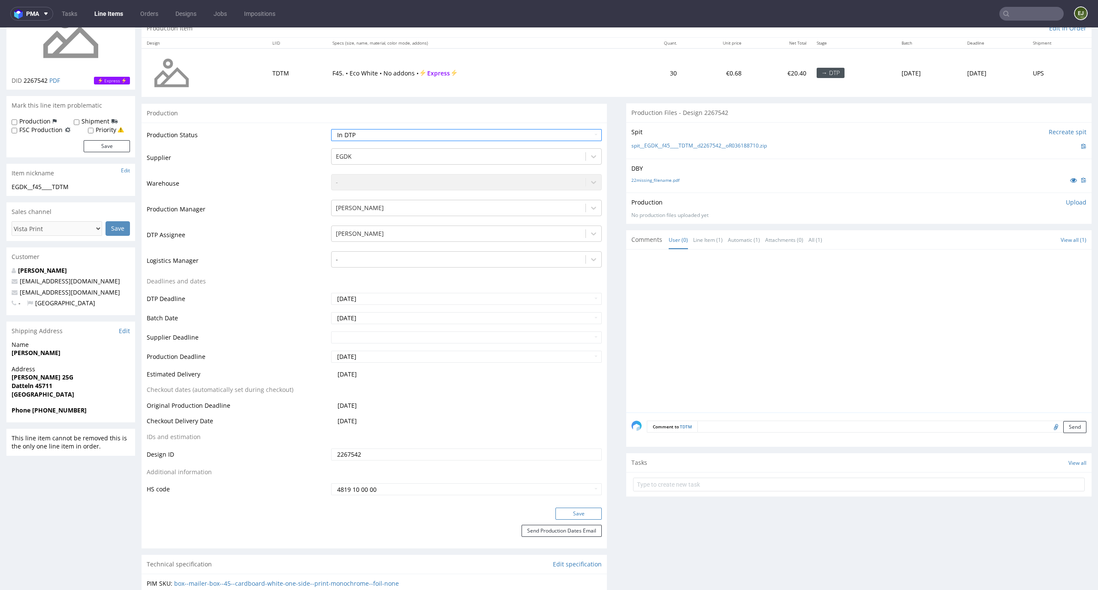
click at [578, 513] on button "Save" at bounding box center [579, 514] width 46 height 12
click at [642, 180] on link "22missing_filename.pdf" at bounding box center [655, 180] width 48 height 6
click at [631, 149] on link "spit__EGDK__f45____TDTM__d2267542__oR036188710.zip" at bounding box center [699, 145] width 136 height 7
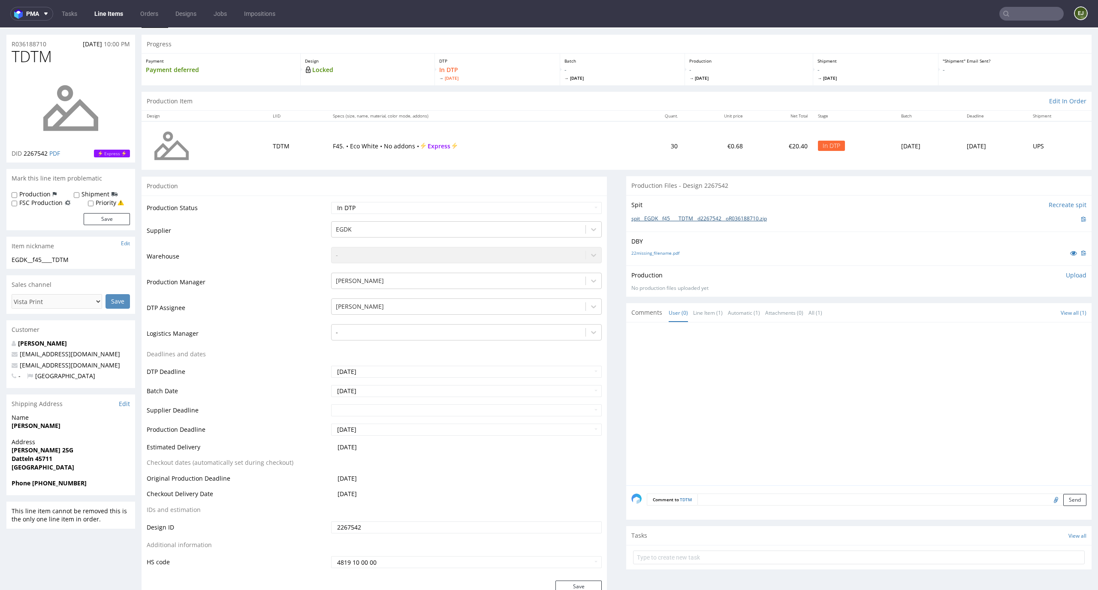
scroll to position [0, 0]
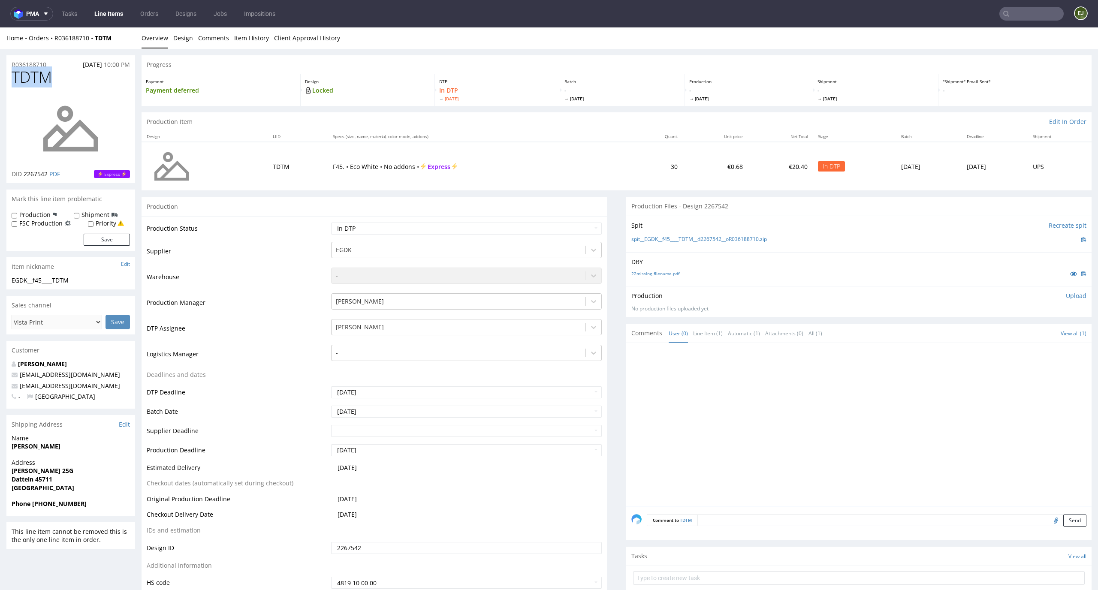
drag, startPoint x: 53, startPoint y: 75, endPoint x: 2, endPoint y: 75, distance: 51.1
copy span "TDTM"
click at [1066, 299] on p "Upload" at bounding box center [1076, 296] width 21 height 9
click at [1018, 337] on div "Add files" at bounding box center [1025, 335] width 43 height 13
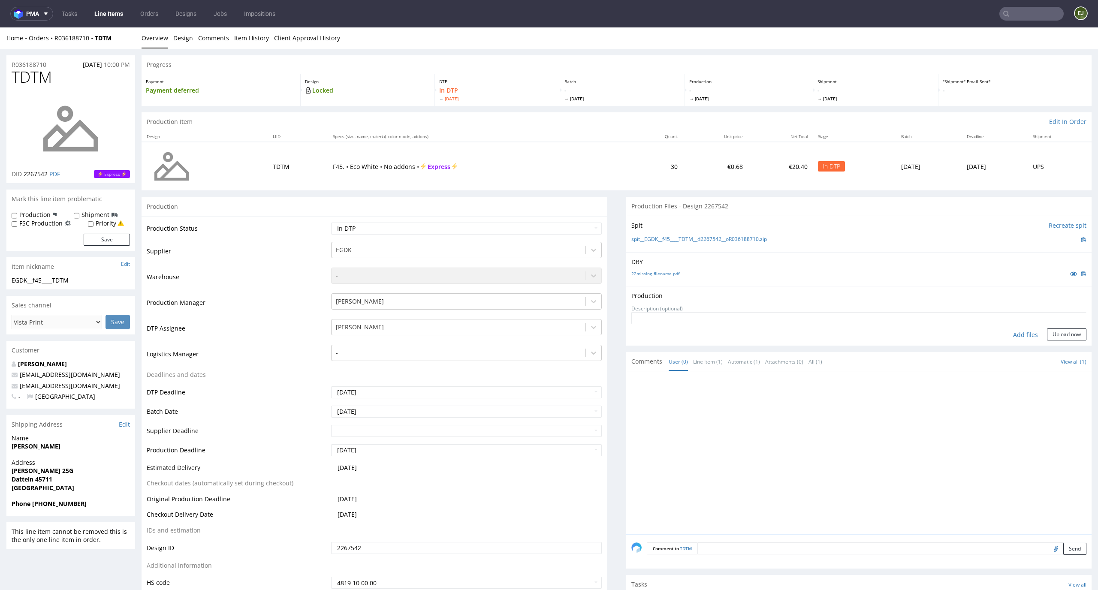
type input "C:\fakepath\EGDK__f45____TDTM__d2267542__oR036188710__latest__outside.pdf"
click at [1060, 349] on button "Upload now" at bounding box center [1066, 348] width 39 height 12
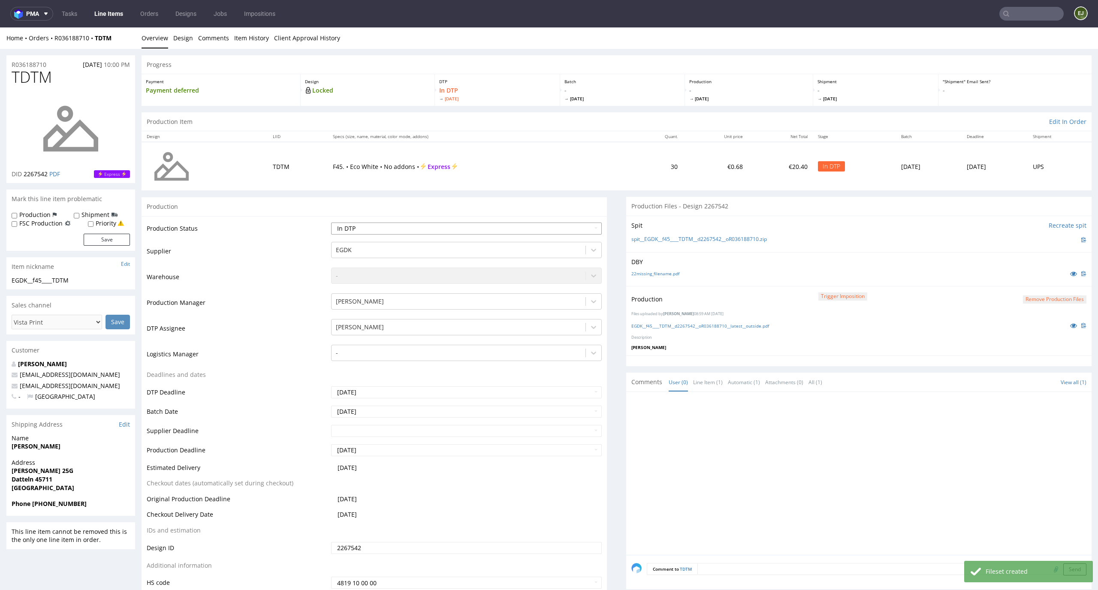
click at [573, 227] on select "Waiting for Artwork Waiting for Diecut Waiting for Mockup Waiting for DTP Waiti…" at bounding box center [466, 229] width 271 height 12
select select "dtp_production_ready"
click at [331, 223] on select "Waiting for Artwork Waiting for Diecut Waiting for Mockup Waiting for DTP Waiti…" at bounding box center [466, 229] width 271 height 12
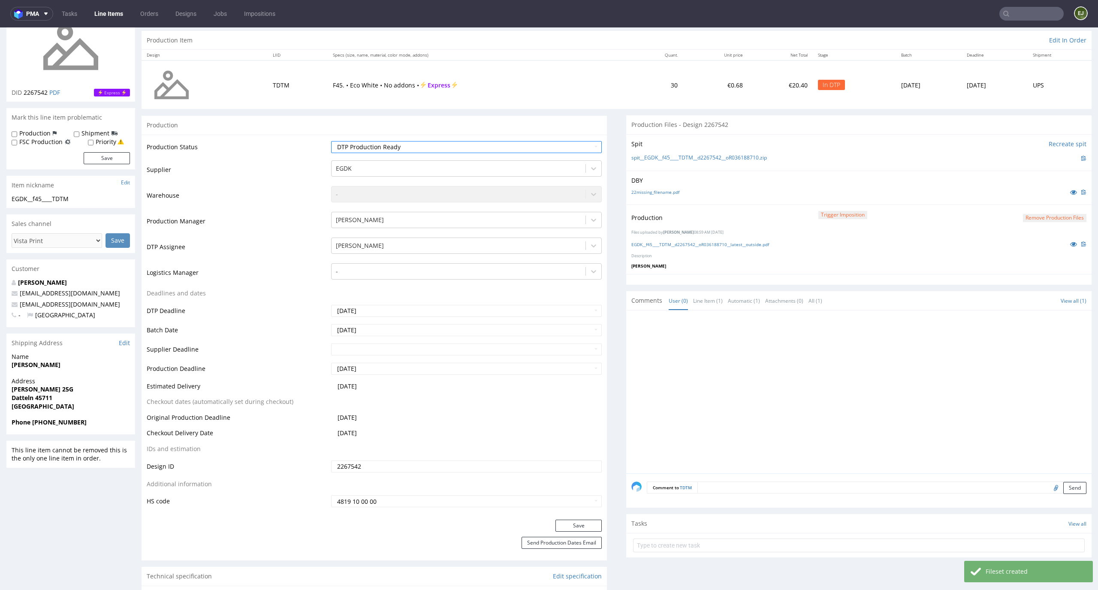
scroll to position [110, 0]
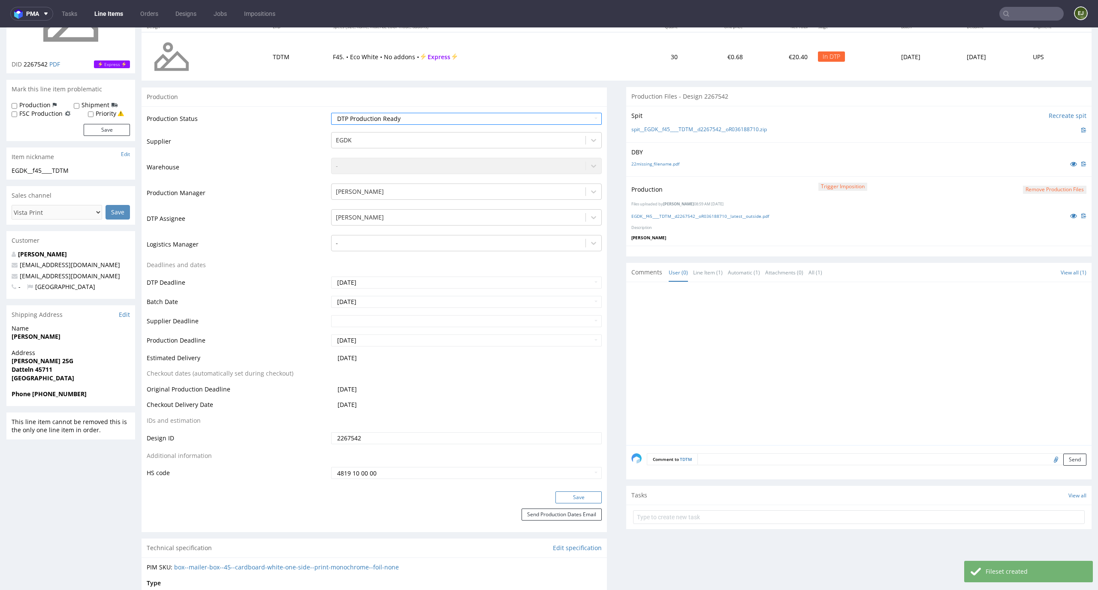
click at [574, 501] on button "Save" at bounding box center [579, 498] width 46 height 12
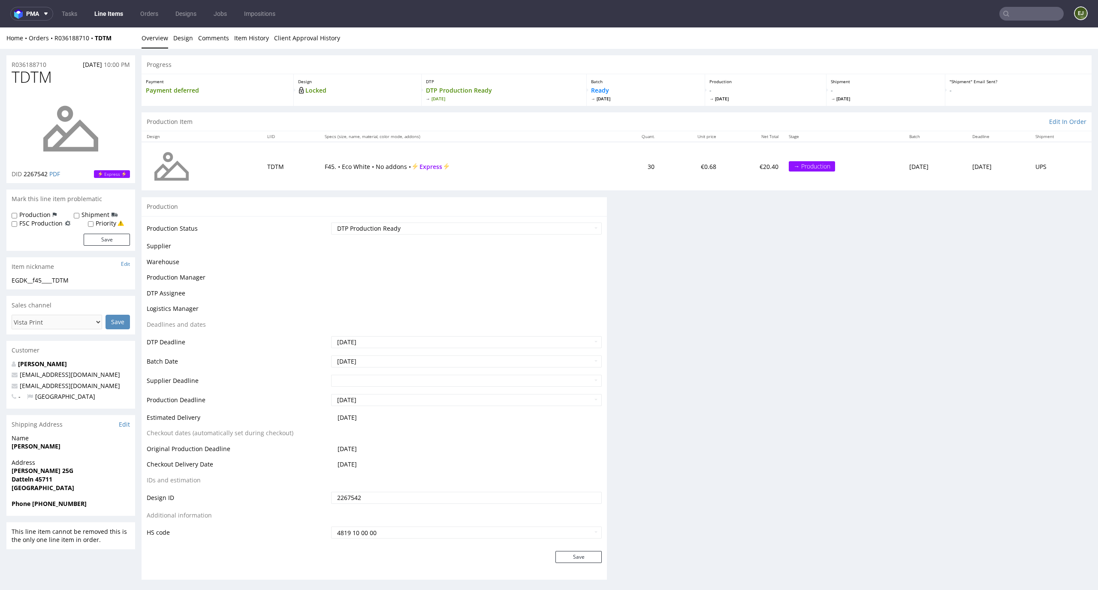
scroll to position [0, 0]
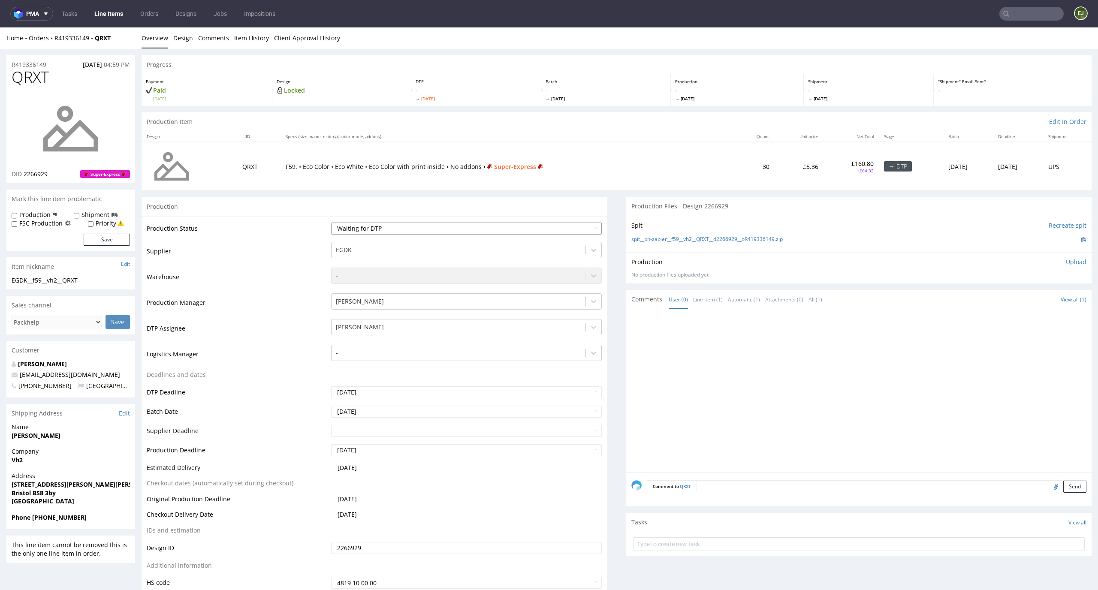
click at [393, 227] on select "Waiting for Artwork Waiting for Diecut Waiting for Mockup Waiting for DTP Waiti…" at bounding box center [466, 229] width 271 height 12
select select "dtp_in_process"
click at [331, 223] on select "Waiting for Artwork Waiting for Diecut Waiting for Mockup Waiting for DTP Waiti…" at bounding box center [466, 229] width 271 height 12
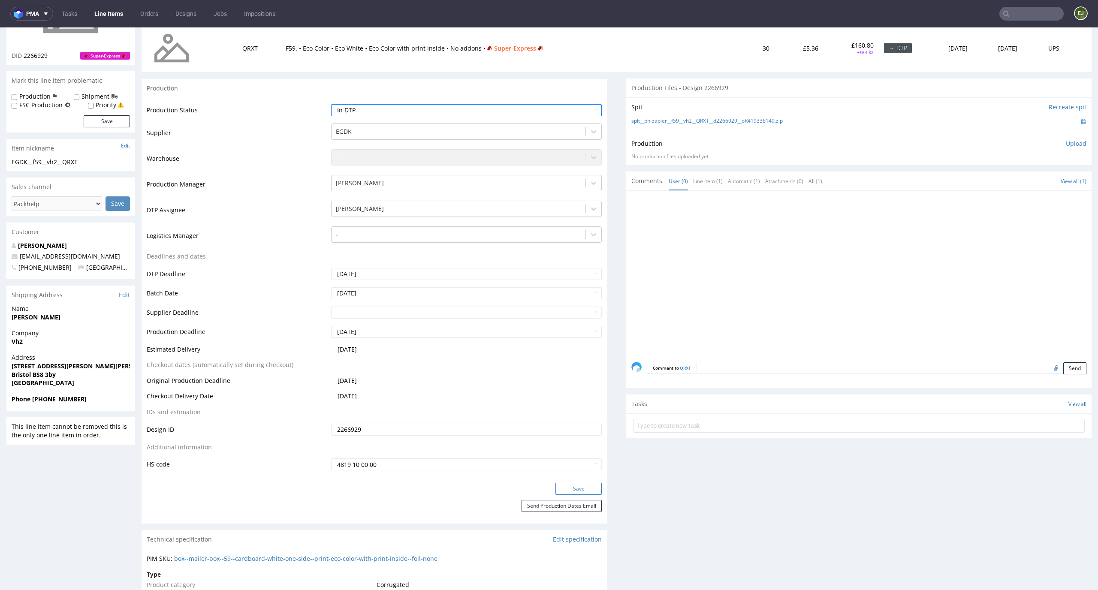
click at [565, 487] on button "Save" at bounding box center [579, 489] width 46 height 12
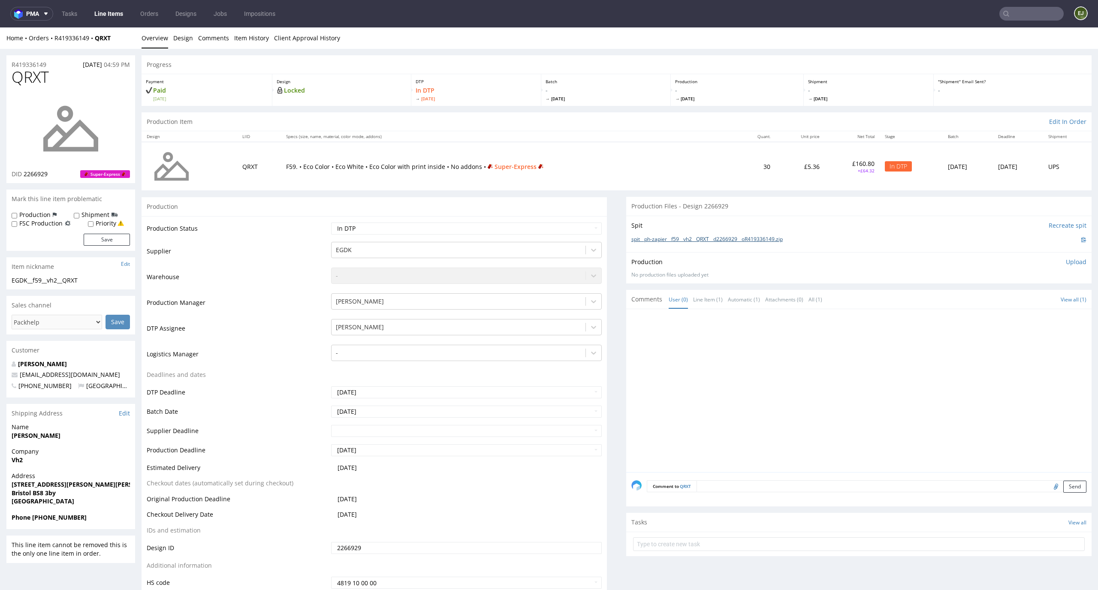
click at [686, 242] on link "spit__ph-zapier__f59__vh2__QRXT__d2266929__oR419336149.zip" at bounding box center [706, 239] width 151 height 7
click at [183, 33] on link "Design" at bounding box center [183, 37] width 20 height 21
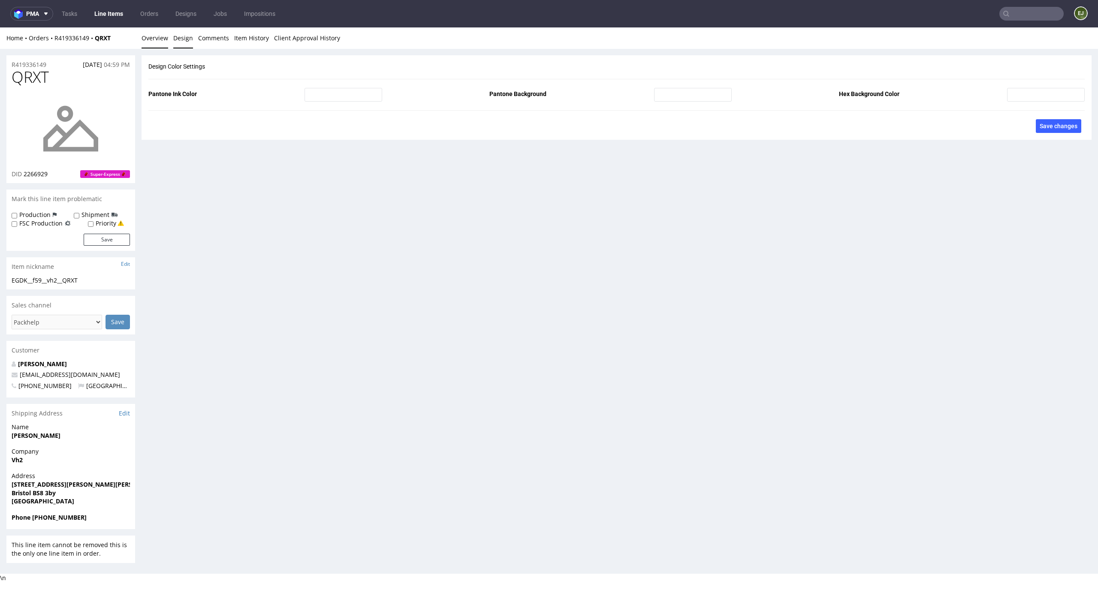
click at [151, 46] on link "Overview" at bounding box center [155, 37] width 27 height 21
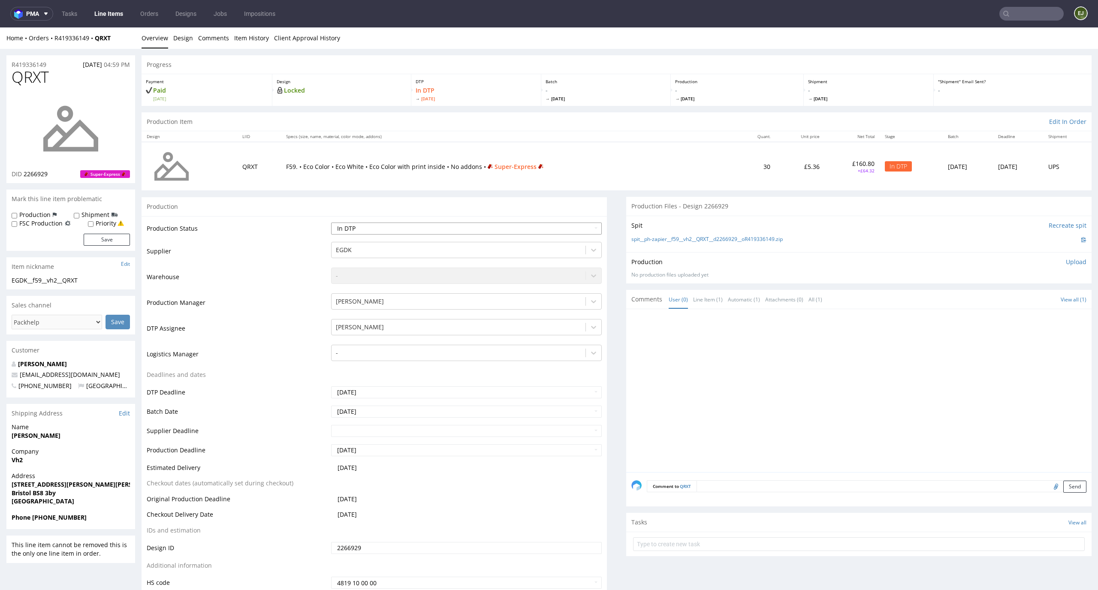
click at [540, 228] on select "Waiting for Artwork Waiting for Diecut Waiting for Mockup Waiting for DTP Waiti…" at bounding box center [466, 229] width 271 height 12
select select "dtp_issue"
click at [331, 223] on select "Waiting for Artwork Waiting for Diecut Waiting for Mockup Waiting for DTP Waiti…" at bounding box center [466, 229] width 271 height 12
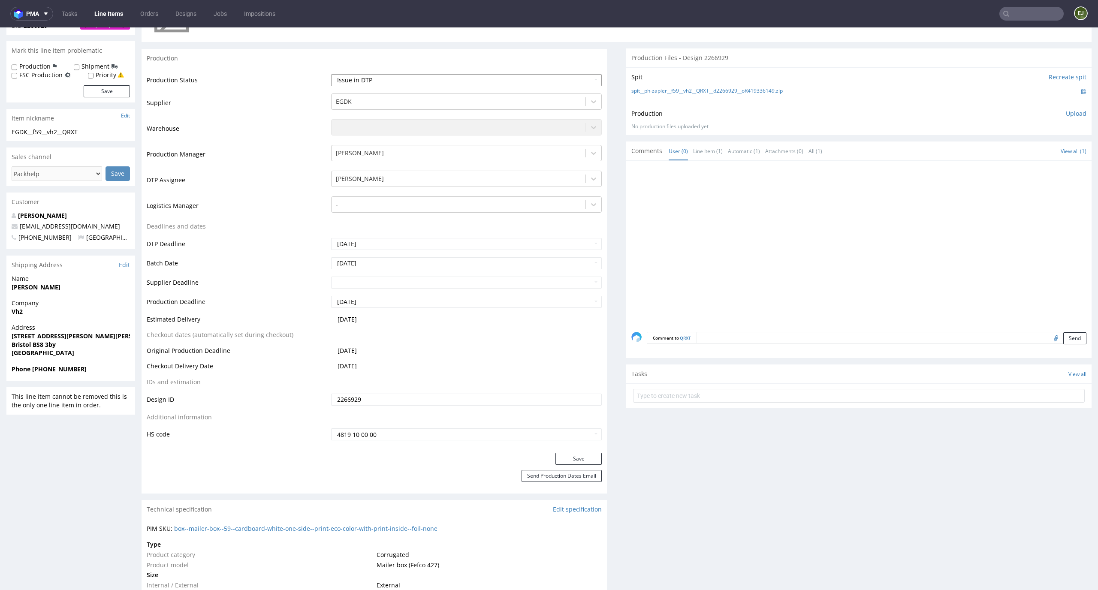
scroll to position [169, 0]
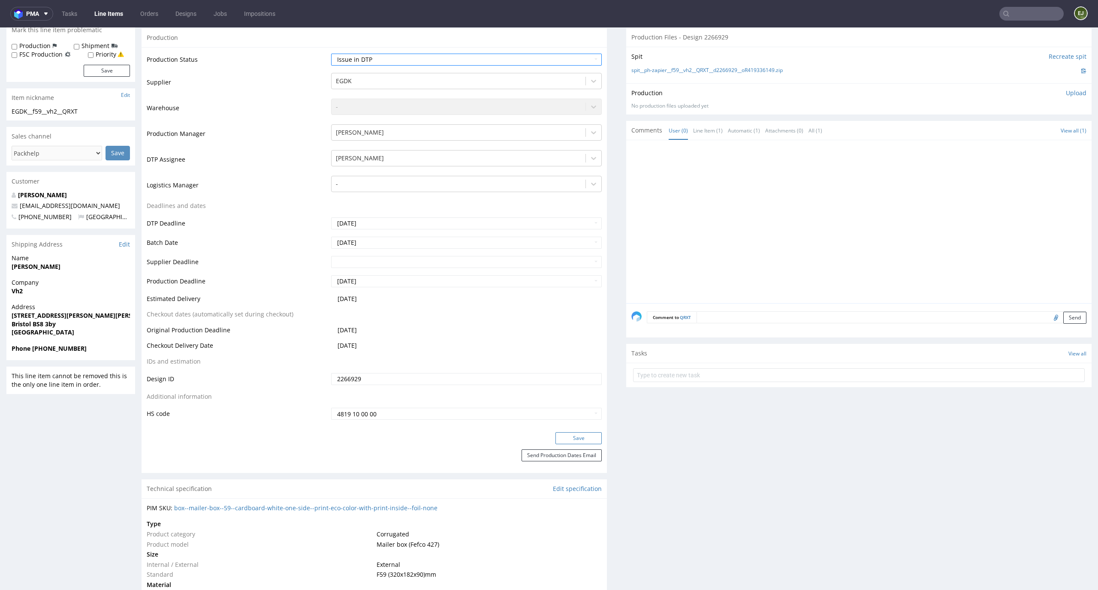
click at [592, 438] on button "Save" at bounding box center [579, 438] width 46 height 12
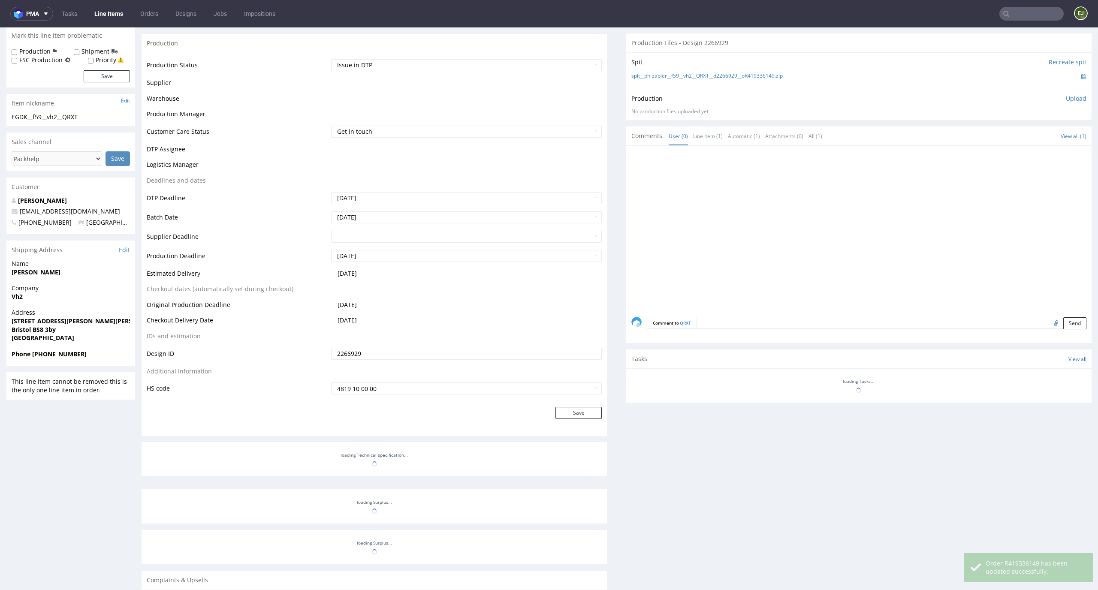
scroll to position [163, 0]
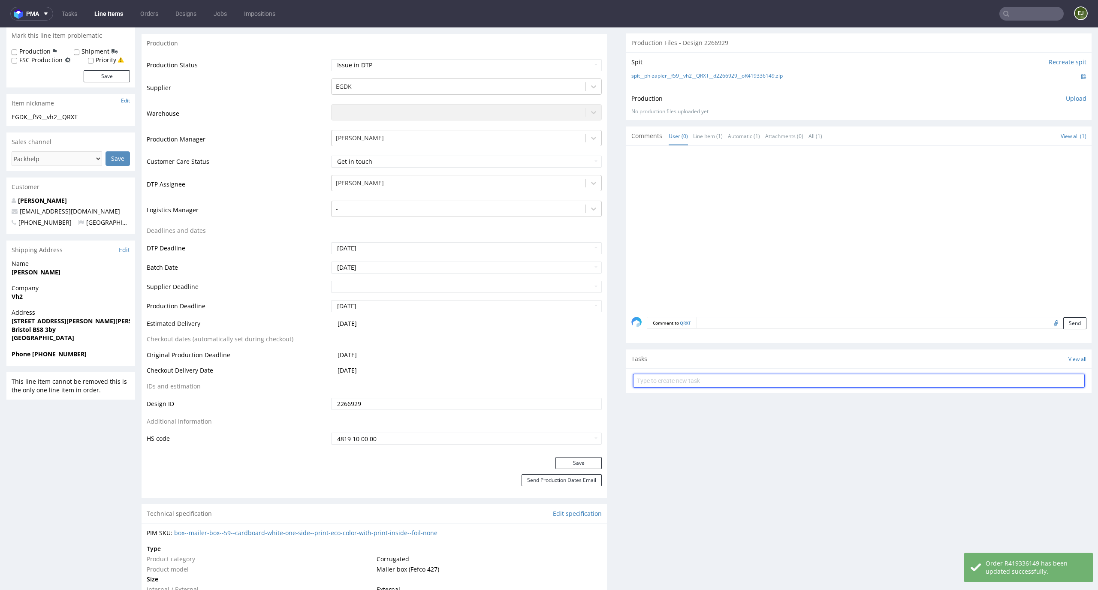
click at [647, 378] on input "text" at bounding box center [859, 381] width 452 height 14
type input "superexpress issue"
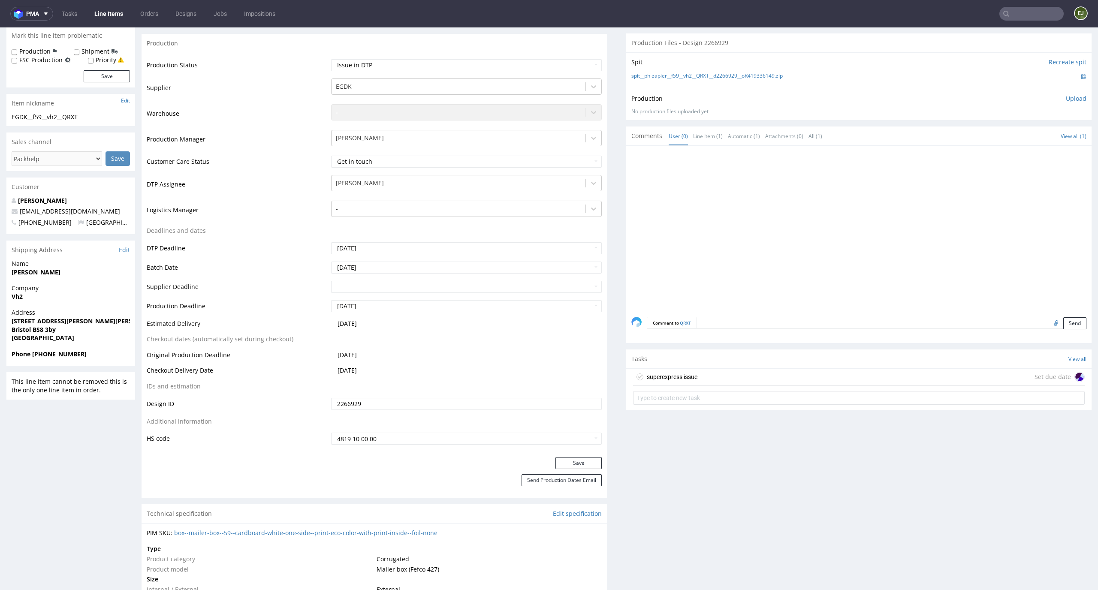
click at [647, 377] on div "superexpress issue" at bounding box center [672, 377] width 51 height 10
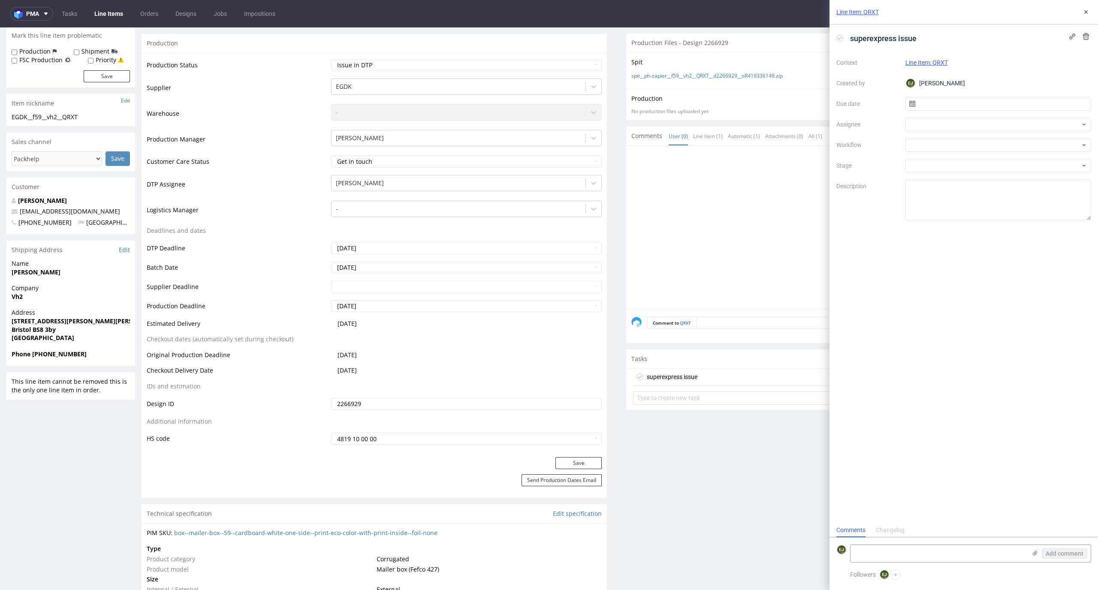
scroll to position [7, 0]
click at [956, 106] on input "text" at bounding box center [999, 104] width 186 height 14
click at [964, 224] on button "29" at bounding box center [970, 221] width 13 height 14
type input "29/09/2025"
click at [964, 141] on div at bounding box center [999, 145] width 186 height 14
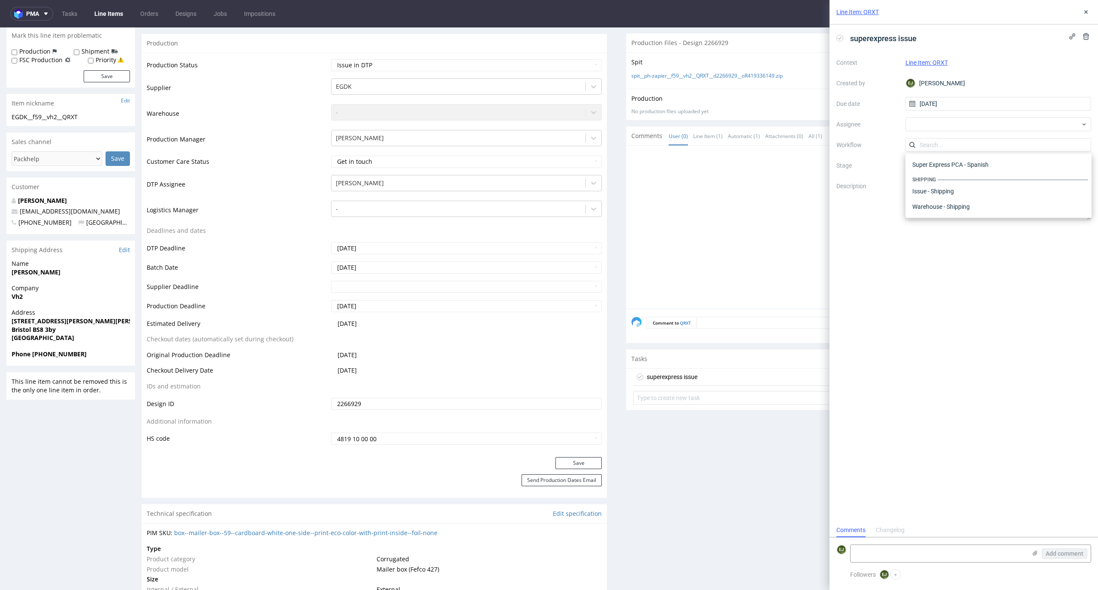
scroll to position [0, 0]
click at [988, 194] on div "DTP - Issue" at bounding box center [998, 191] width 179 height 15
click at [931, 550] on textarea at bounding box center [939, 553] width 176 height 17
type textarea "no design"
click at [1054, 552] on span "Add comment" at bounding box center [1065, 554] width 38 height 6
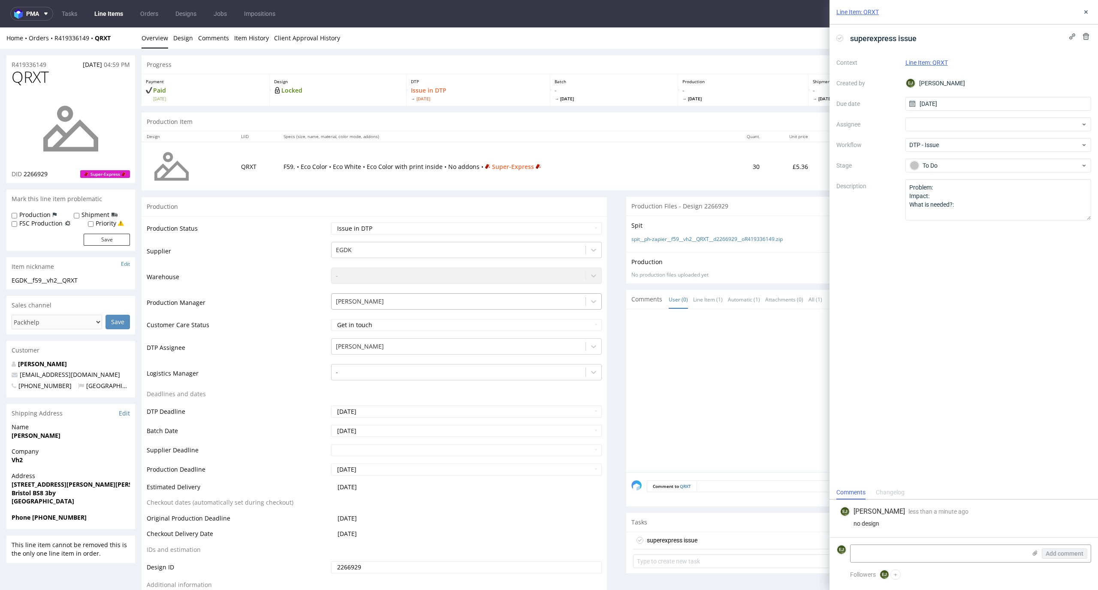
click at [399, 137] on th "Specs (size, name, material, color mode, addons)" at bounding box center [502, 136] width 448 height 11
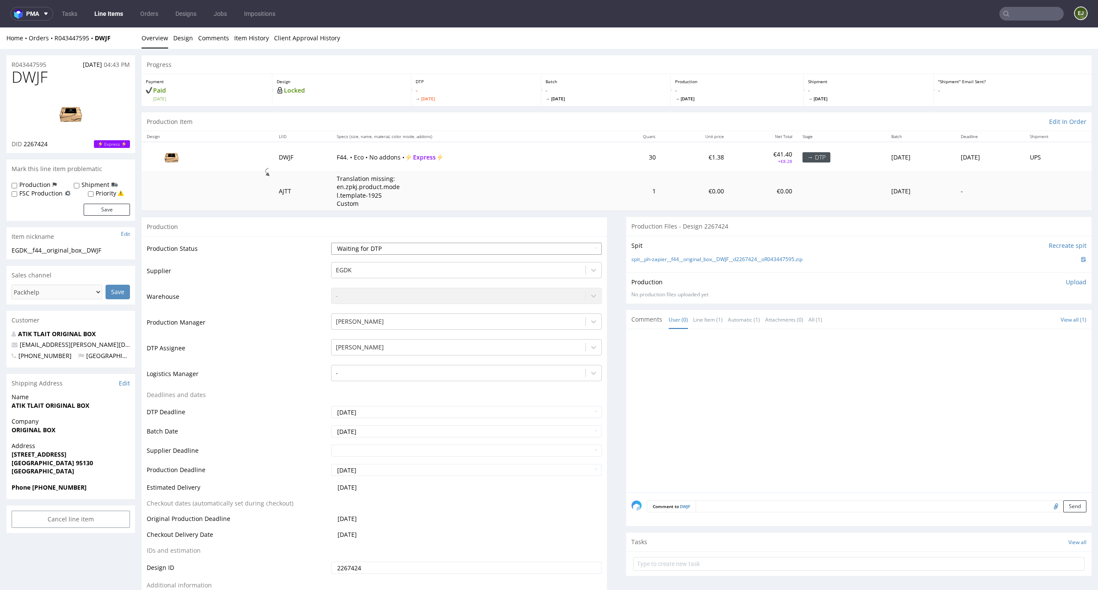
click at [559, 248] on select "Waiting for Artwork Waiting for Diecut Waiting for Mockup Waiting for DTP Waiti…" at bounding box center [466, 249] width 271 height 12
select select "dtp_in_process"
click at [331, 243] on select "Waiting for Artwork Waiting for Diecut Waiting for Mockup Waiting for DTP Waiti…" at bounding box center [466, 249] width 271 height 12
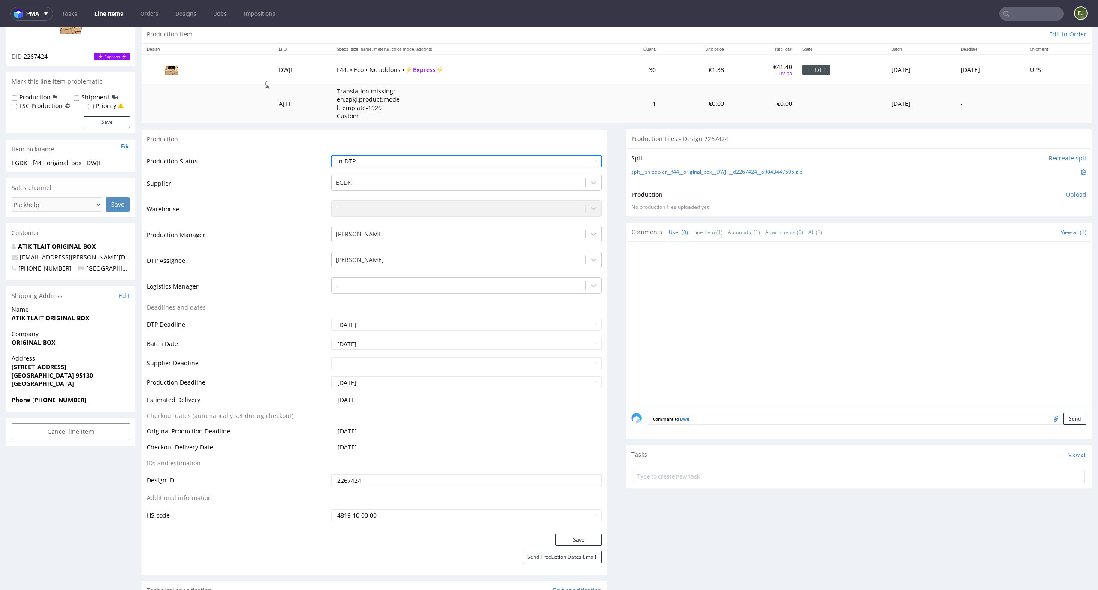
scroll to position [140, 0]
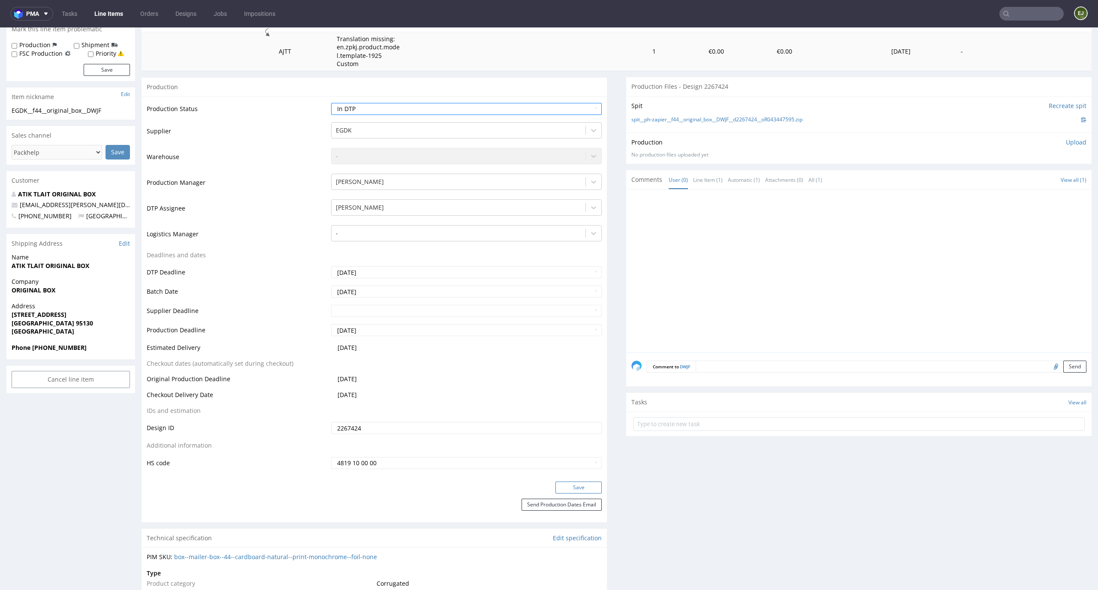
click at [579, 491] on button "Save" at bounding box center [579, 488] width 46 height 12
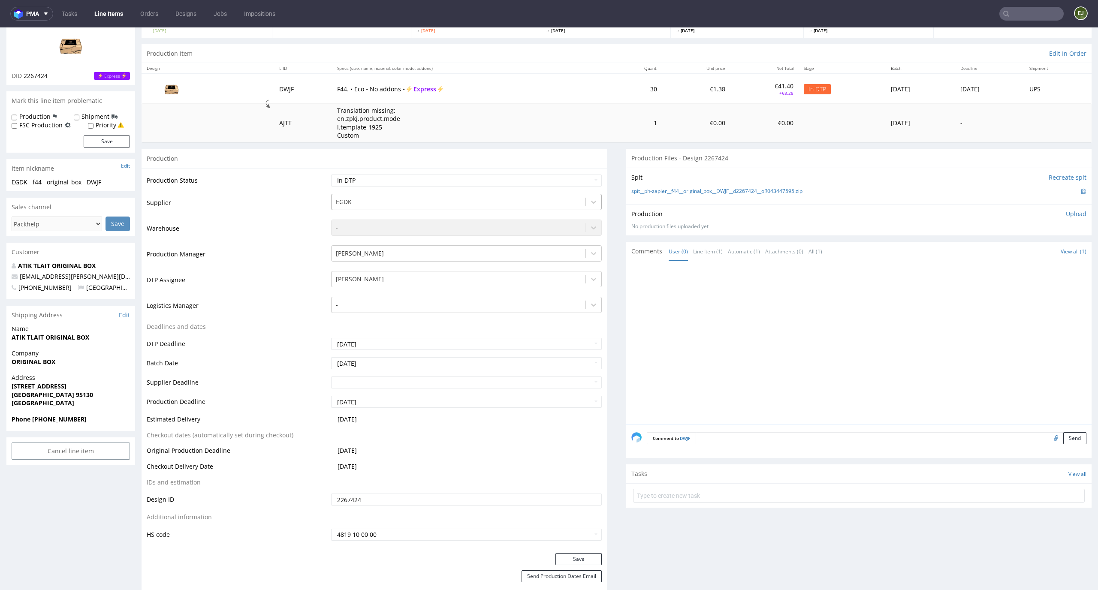
scroll to position [0, 0]
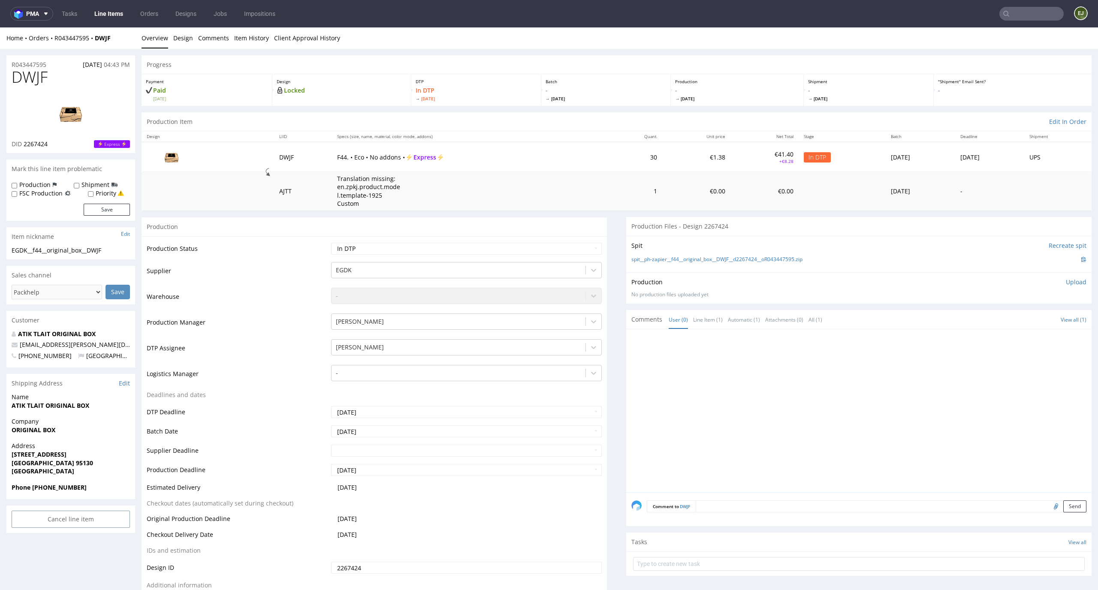
click at [529, 172] on td "Translation missing: en.zpkj.product.model.template-1925 Custom" at bounding box center [470, 191] width 276 height 39
click at [549, 152] on td "F44. • Eco • No addons • Express" at bounding box center [470, 157] width 276 height 30
drag, startPoint x: 60, startPoint y: 141, endPoint x: 24, endPoint y: 142, distance: 36.1
click at [24, 142] on div "DID 2267424 Express" at bounding box center [71, 144] width 118 height 9
copy span "2267424"
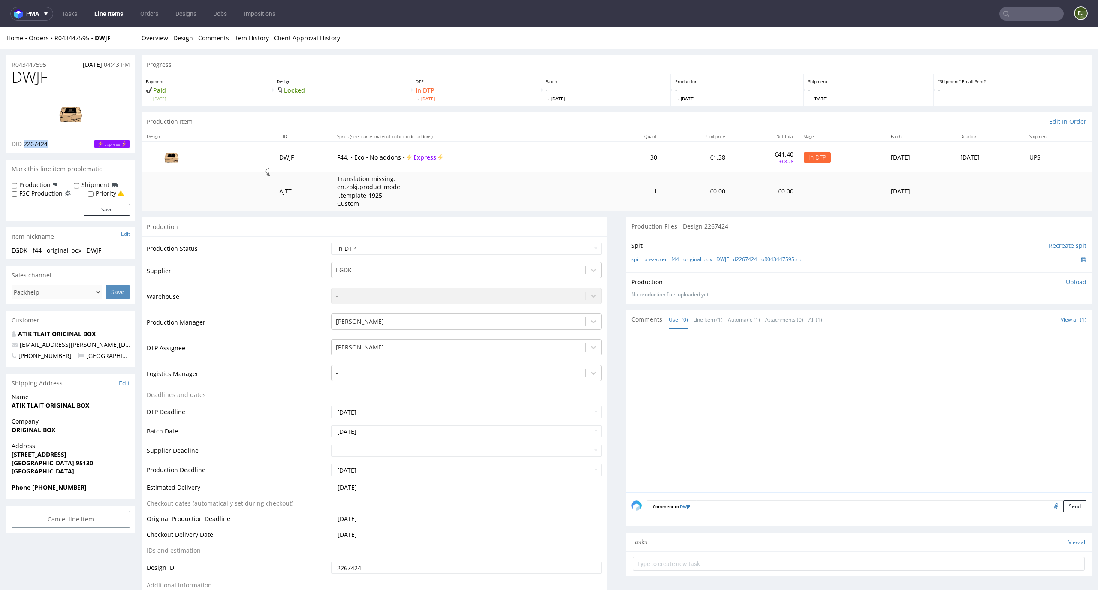
click at [77, 113] on img at bounding box center [70, 113] width 69 height 39
drag, startPoint x: 54, startPoint y: 71, endPoint x: 0, endPoint y: 79, distance: 54.7
copy span "DWJF"
click at [725, 260] on link "spit__ph-zapier__f44__original_box__DWJF__d2267424__oR043447595.zip" at bounding box center [716, 259] width 171 height 7
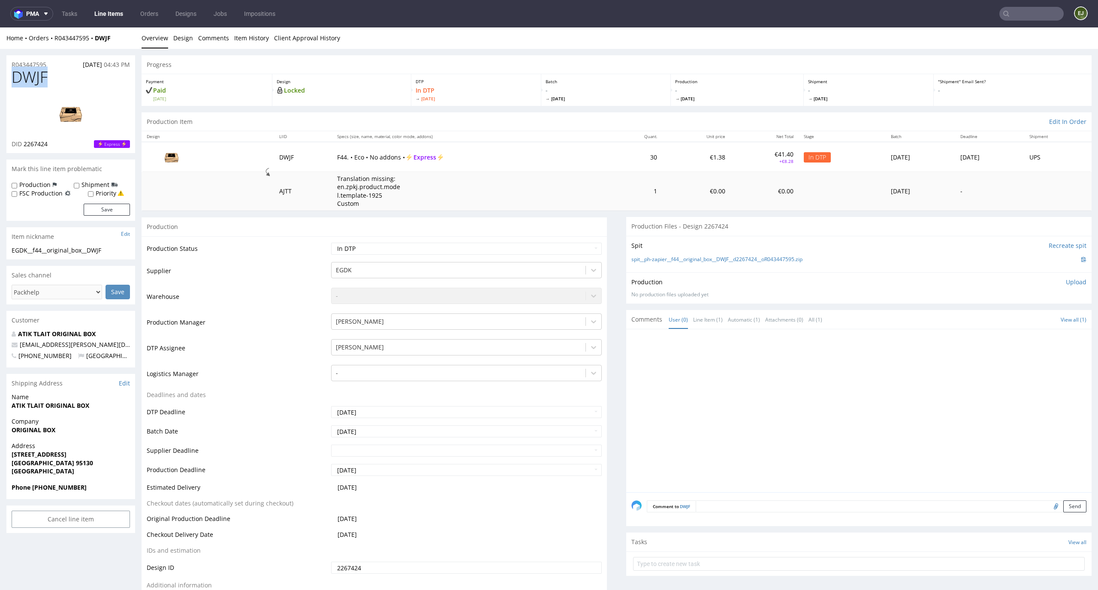
click at [1066, 281] on p "Upload" at bounding box center [1076, 282] width 21 height 9
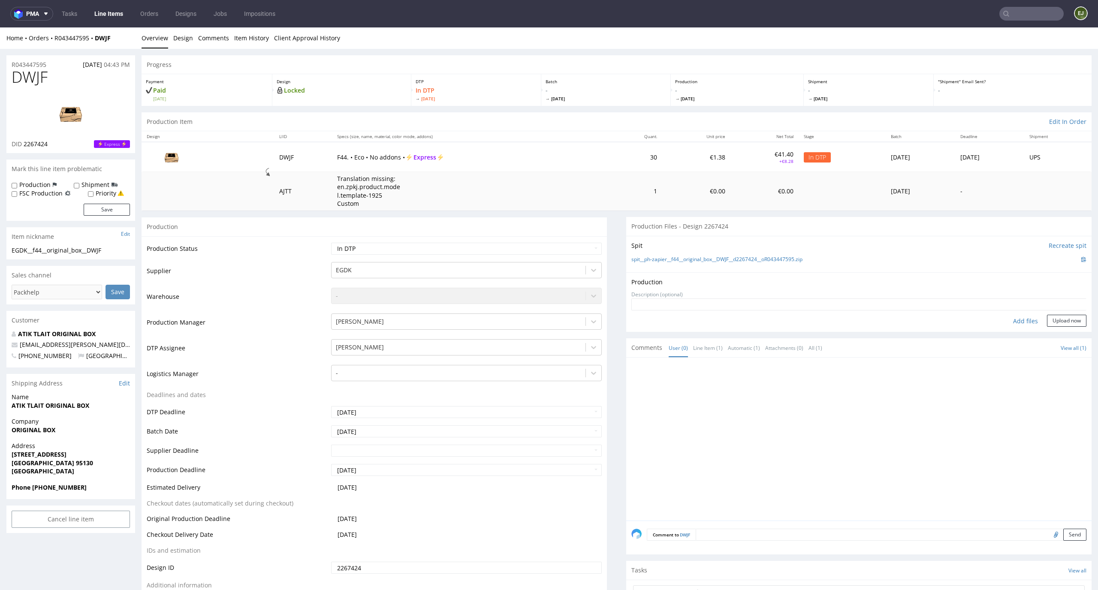
click at [1004, 325] on div "Add files" at bounding box center [1025, 321] width 43 height 13
type input "C:\fakepath\EGDK__f44__original_box__DWJF__d2267424__oR043447595__latest__outsi…"
click at [1049, 326] on form "Add files Upload now" at bounding box center [858, 326] width 455 height 28
click at [1049, 333] on button "Upload now" at bounding box center [1066, 335] width 39 height 12
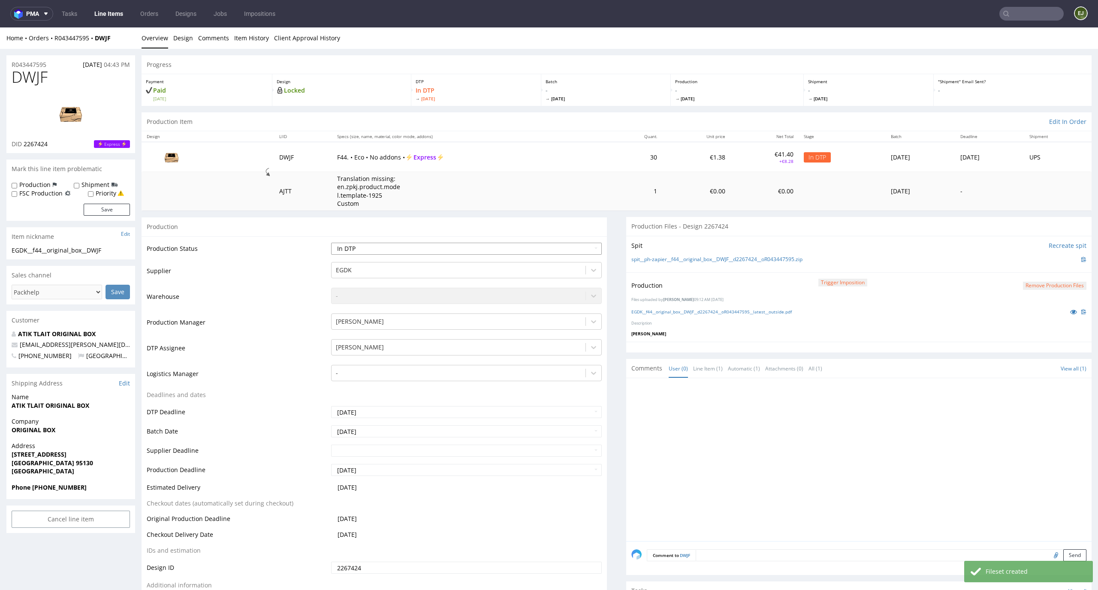
click at [560, 249] on select "Waiting for Artwork Waiting for Diecut Waiting for Mockup Waiting for DTP Waiti…" at bounding box center [466, 249] width 271 height 12
select select "dtp_production_ready"
click at [331, 243] on select "Waiting for Artwork Waiting for Diecut Waiting for Mockup Waiting for DTP Waiti…" at bounding box center [466, 249] width 271 height 12
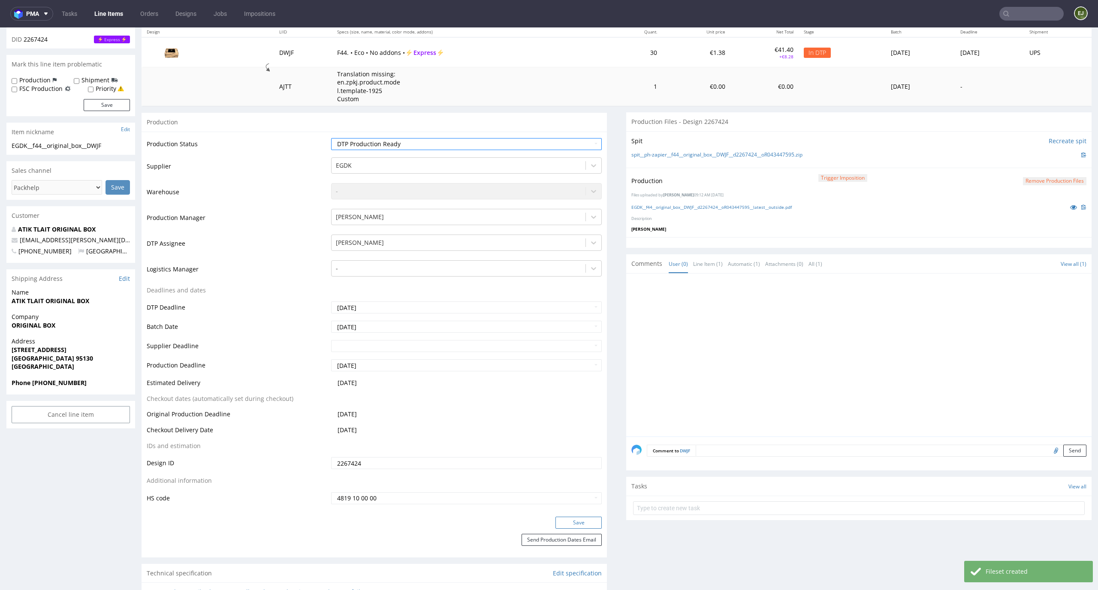
click at [577, 519] on button "Save" at bounding box center [579, 523] width 46 height 12
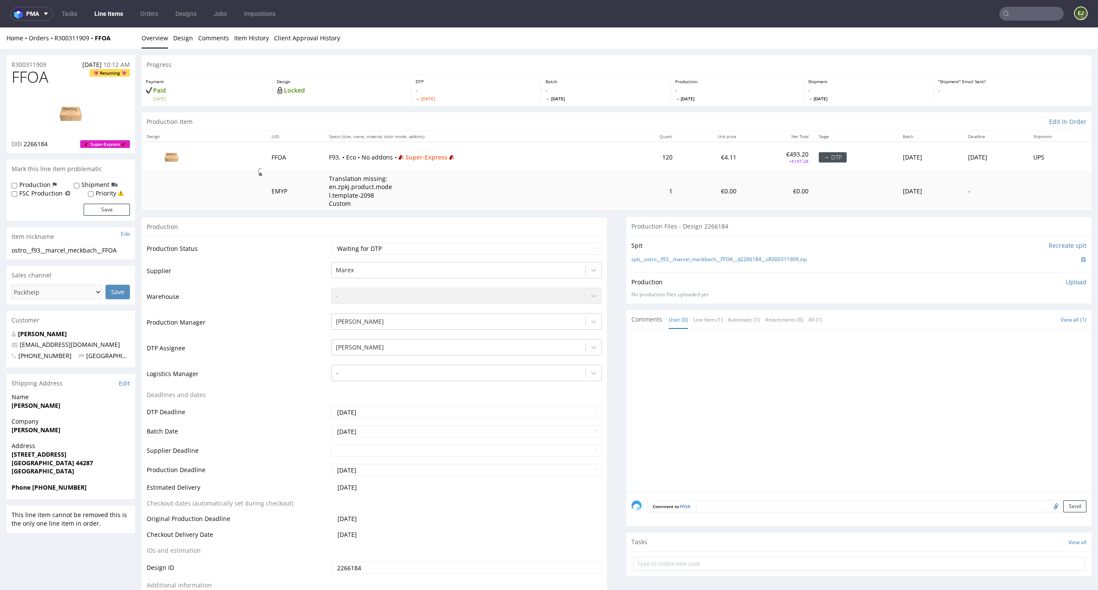
click at [546, 255] on td "Waiting for Artwork Waiting for Diecut Waiting for Mockup Waiting for DTP Waiti…" at bounding box center [465, 251] width 273 height 19
click at [551, 249] on select "Waiting for Artwork Waiting for Diecut Waiting for Mockup Waiting for DTP Waiti…" at bounding box center [466, 249] width 271 height 12
select select "dtp_in_process"
click at [331, 243] on select "Waiting for Artwork Waiting for Diecut Waiting for Mockup Waiting for DTP Waiti…" at bounding box center [466, 249] width 271 height 12
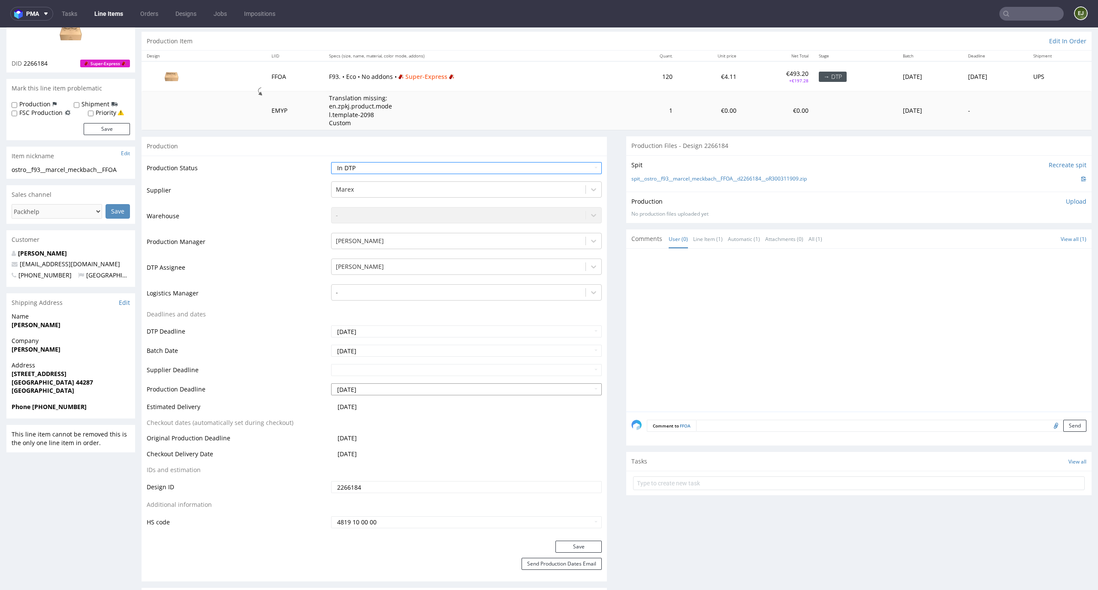
scroll to position [91, 0]
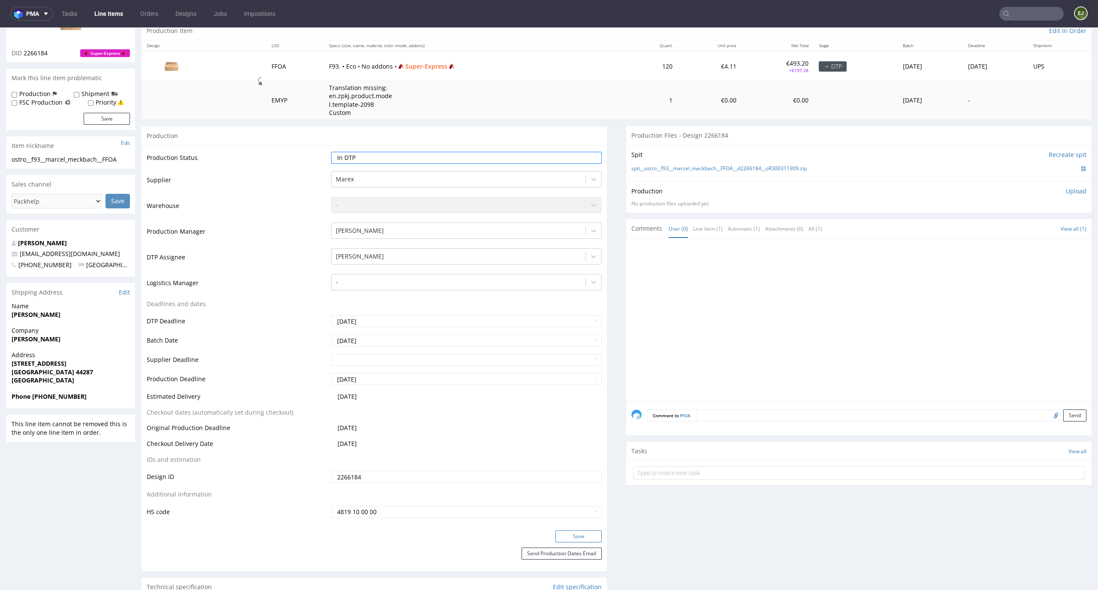
click at [577, 536] on button "Save" at bounding box center [579, 537] width 46 height 12
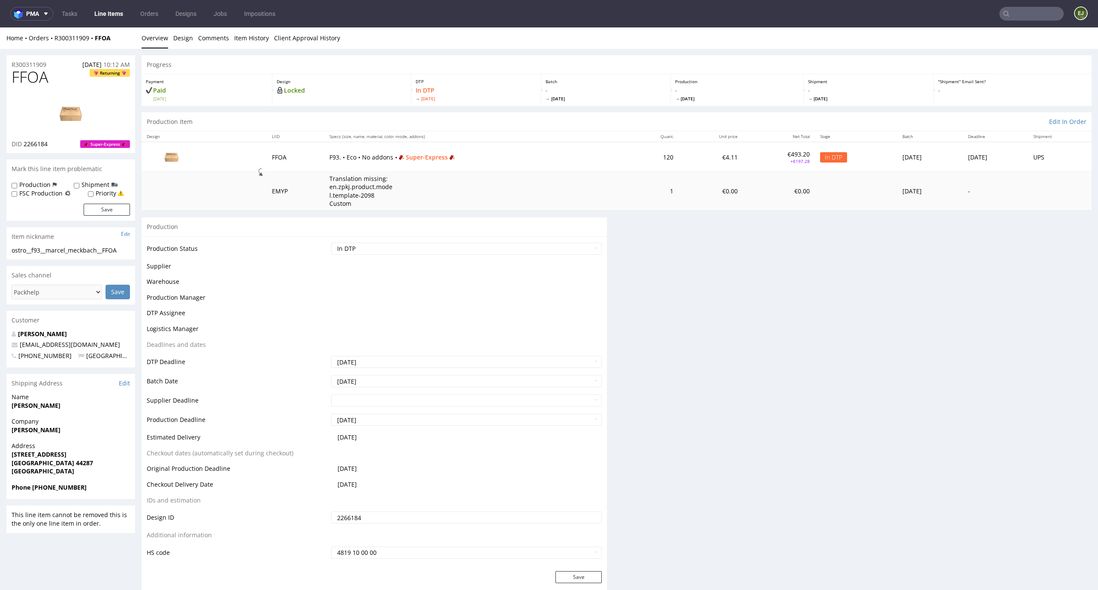
scroll to position [0, 0]
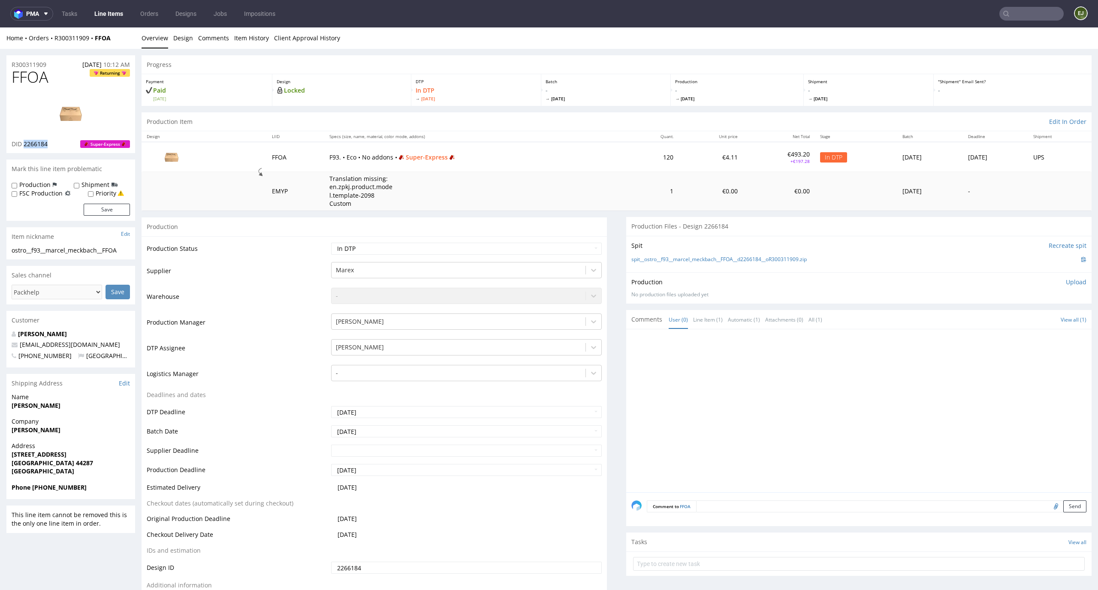
drag, startPoint x: 52, startPoint y: 144, endPoint x: 24, endPoint y: 144, distance: 27.9
click at [24, 144] on div "DID 2266184 Super-Express" at bounding box center [71, 144] width 118 height 9
copy span "2266184"
drag, startPoint x: 52, startPoint y: 73, endPoint x: 0, endPoint y: 73, distance: 52.3
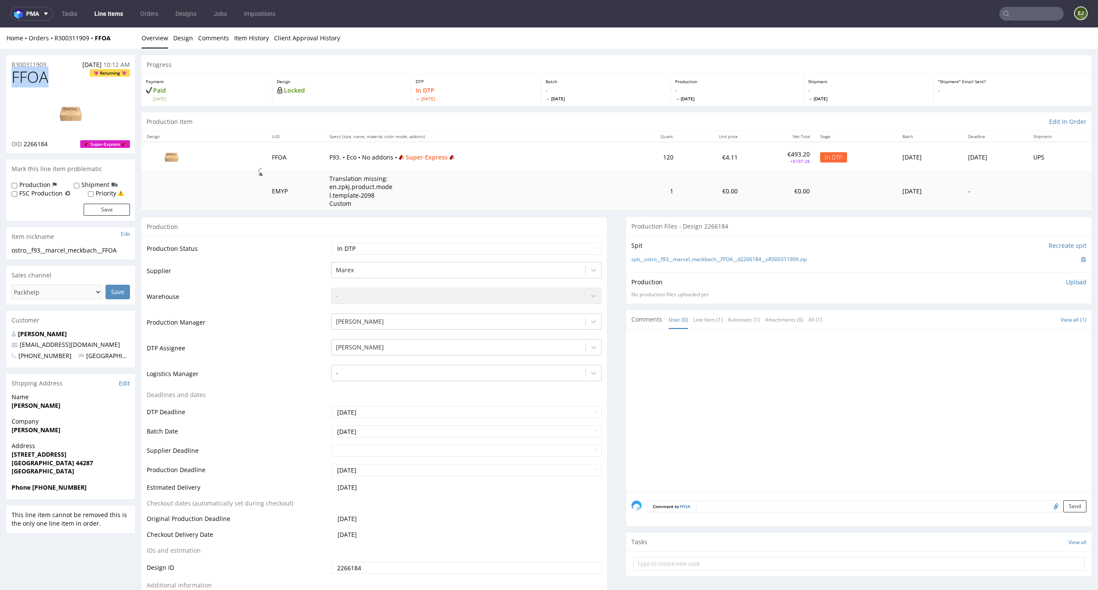
copy span "FFOA"
click at [468, 144] on td "F93. • Eco • No addons • Super-Express" at bounding box center [475, 157] width 303 height 30
click at [327, 105] on div "Design Locked" at bounding box center [341, 90] width 139 height 32
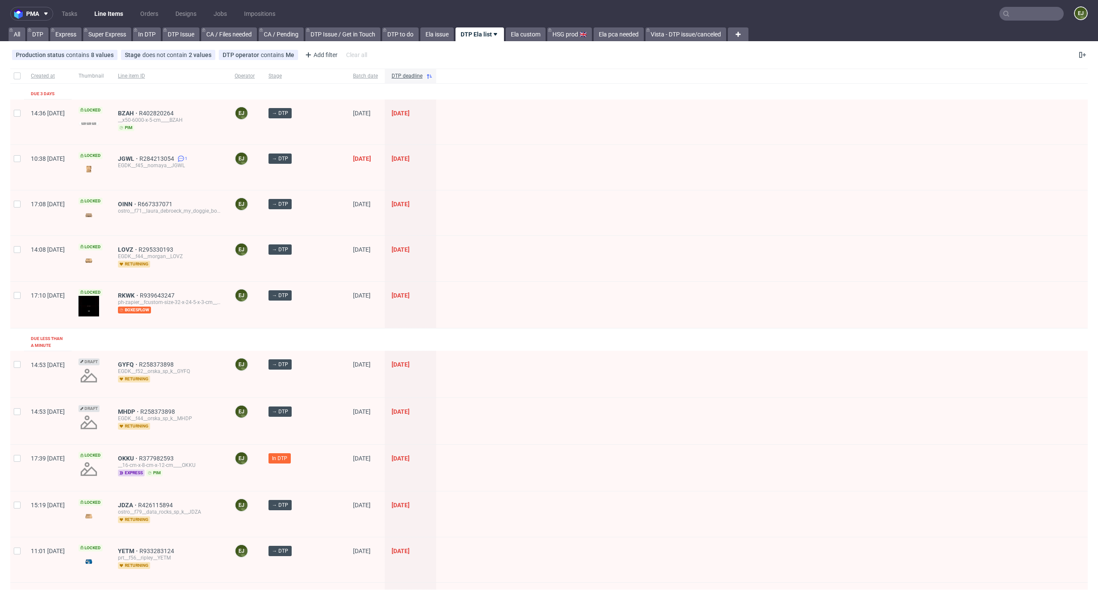
scroll to position [237, 0]
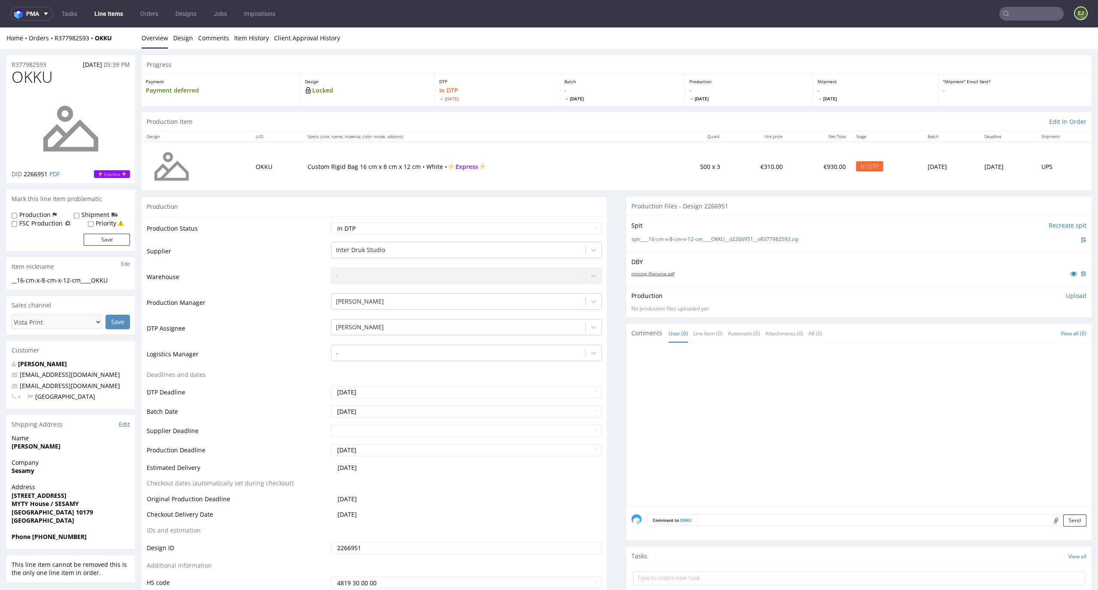
click at [658, 275] on link "missing_filename.pdf" at bounding box center [652, 274] width 43 height 6
click at [631, 238] on link "spit____16-cm-x-8-cm-x-12-cm____OKKU__d2266951__oR377982593.zip" at bounding box center [714, 239] width 167 height 7
click at [483, 233] on select "Waiting for Artwork Waiting for Diecut Waiting for Mockup Waiting for DTP Waiti…" at bounding box center [466, 229] width 271 height 12
select select "dtp_waiting_for_check"
click at [331, 223] on select "Waiting for Artwork Waiting for Diecut Waiting for Mockup Waiting for DTP Waiti…" at bounding box center [466, 229] width 271 height 12
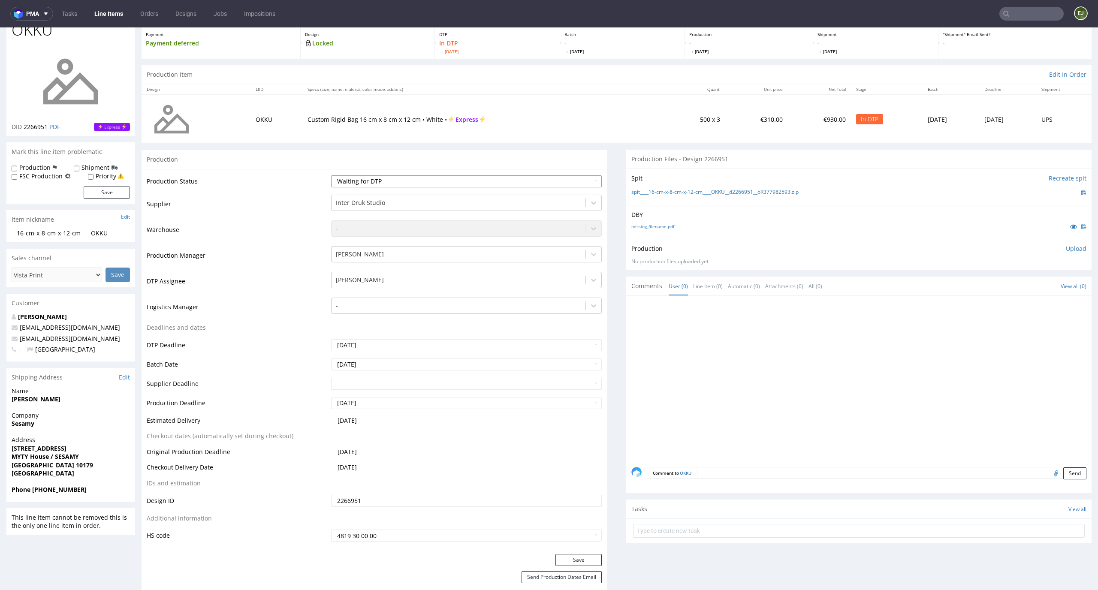
scroll to position [225, 0]
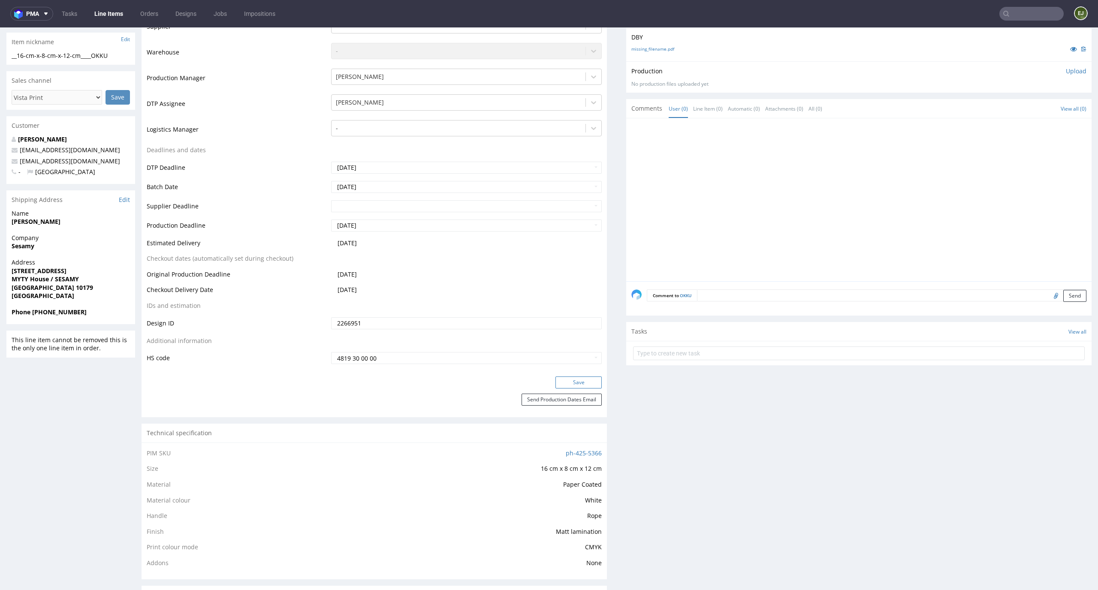
click at [565, 379] on button "Save" at bounding box center [579, 383] width 46 height 12
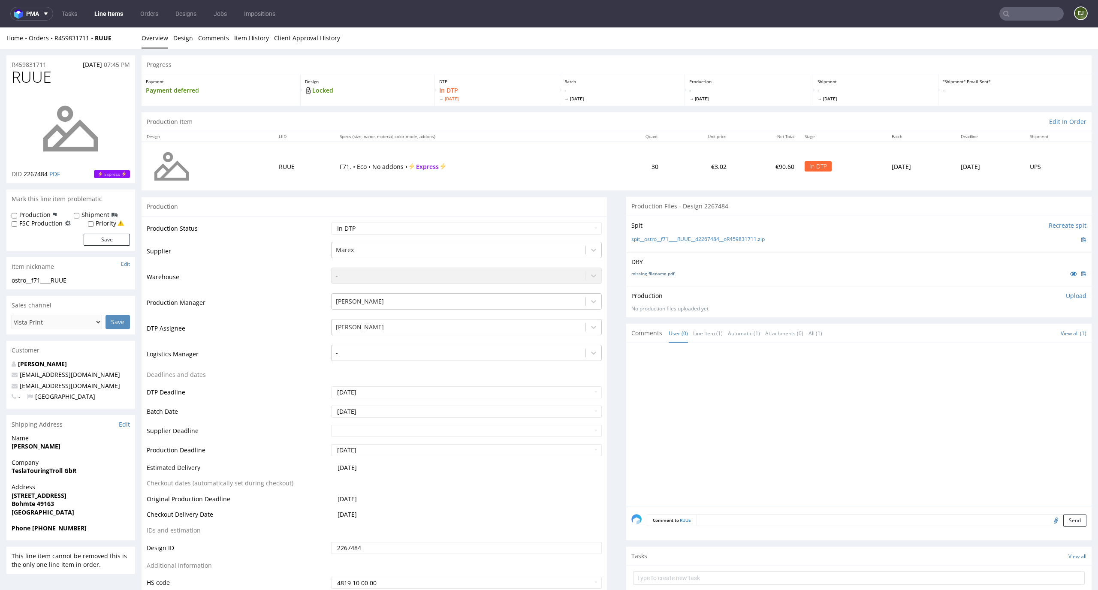
click at [644, 272] on link "missing_filename.pdf" at bounding box center [652, 274] width 43 height 6
click at [646, 240] on link "spit__ostro__f71____RUUE__d2267484__oR459831711.zip" at bounding box center [697, 239] width 133 height 7
drag, startPoint x: 47, startPoint y: 77, endPoint x: 0, endPoint y: 77, distance: 47.2
click at [1066, 295] on p "Upload" at bounding box center [1076, 296] width 21 height 9
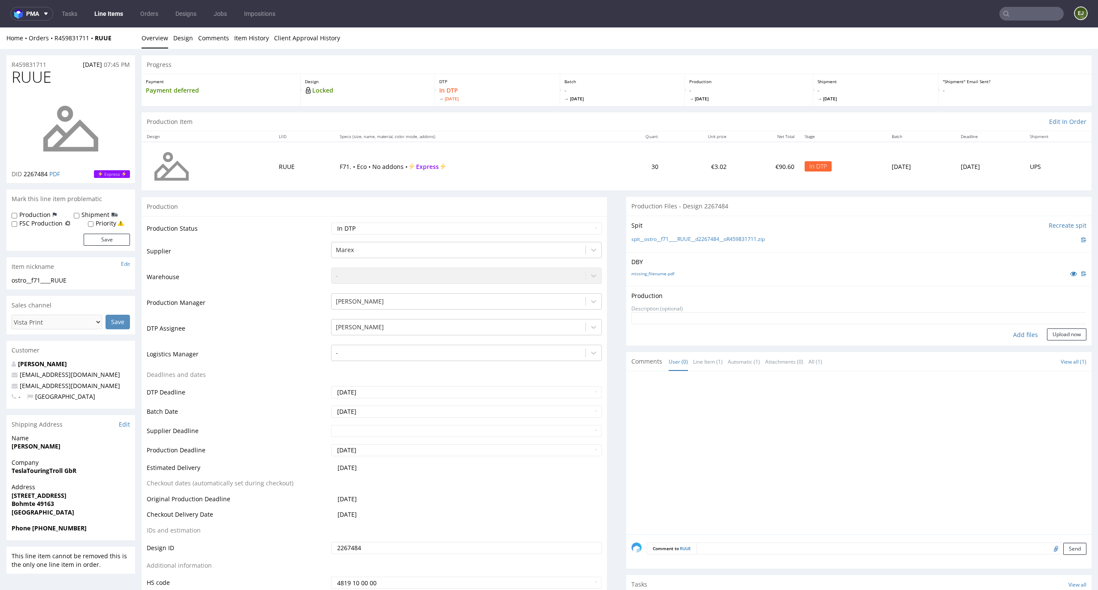
click at [1010, 338] on div "Add files" at bounding box center [1025, 335] width 43 height 13
type input "C:\fakepath\ostro__f71____RUUE__d2267484__oR459831711__latest__outside.pdf"
click at [1061, 348] on button "Upload now" at bounding box center [1066, 348] width 39 height 12
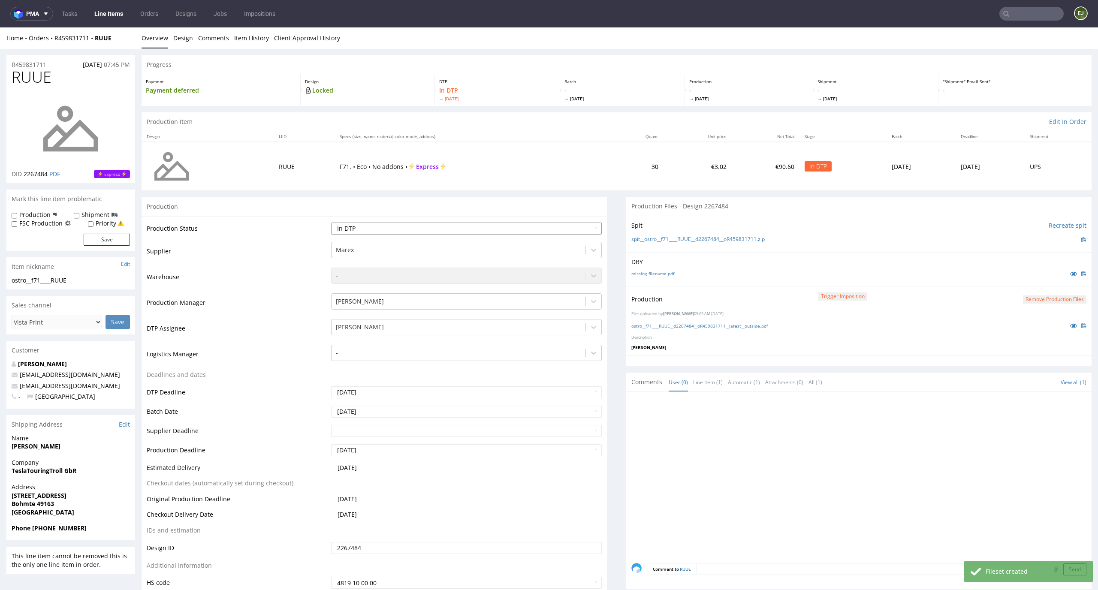
click at [561, 230] on select "Waiting for Artwork Waiting for Diecut Waiting for Mockup Waiting for DTP Waiti…" at bounding box center [466, 229] width 271 height 12
select select "dtp_production_ready"
click at [331, 223] on select "Waiting for Artwork Waiting for Diecut Waiting for Mockup Waiting for DTP Waiti…" at bounding box center [466, 229] width 271 height 12
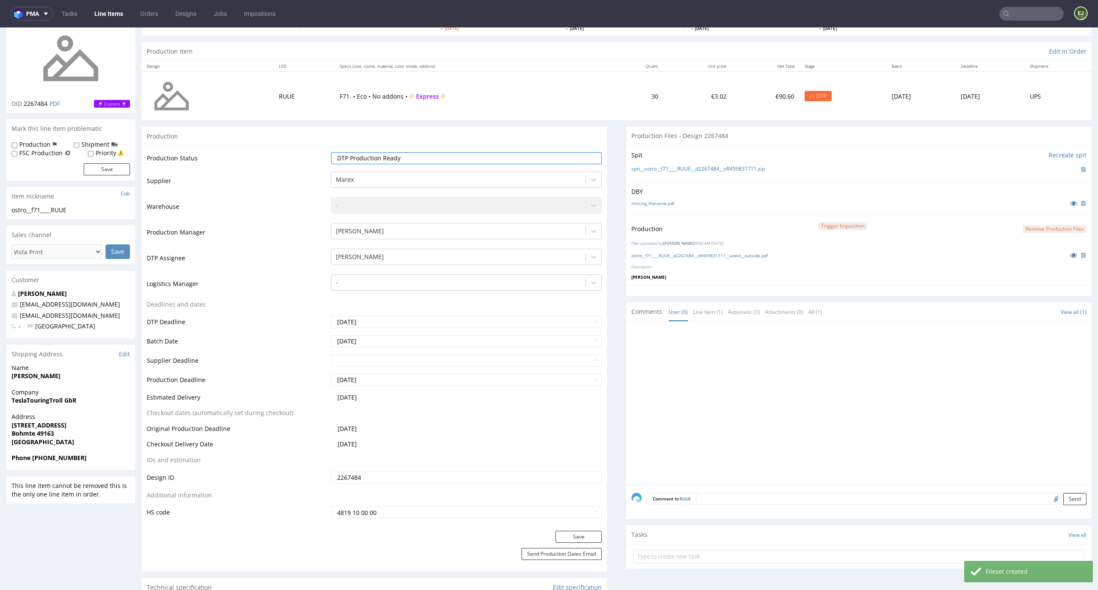
scroll to position [100, 0]
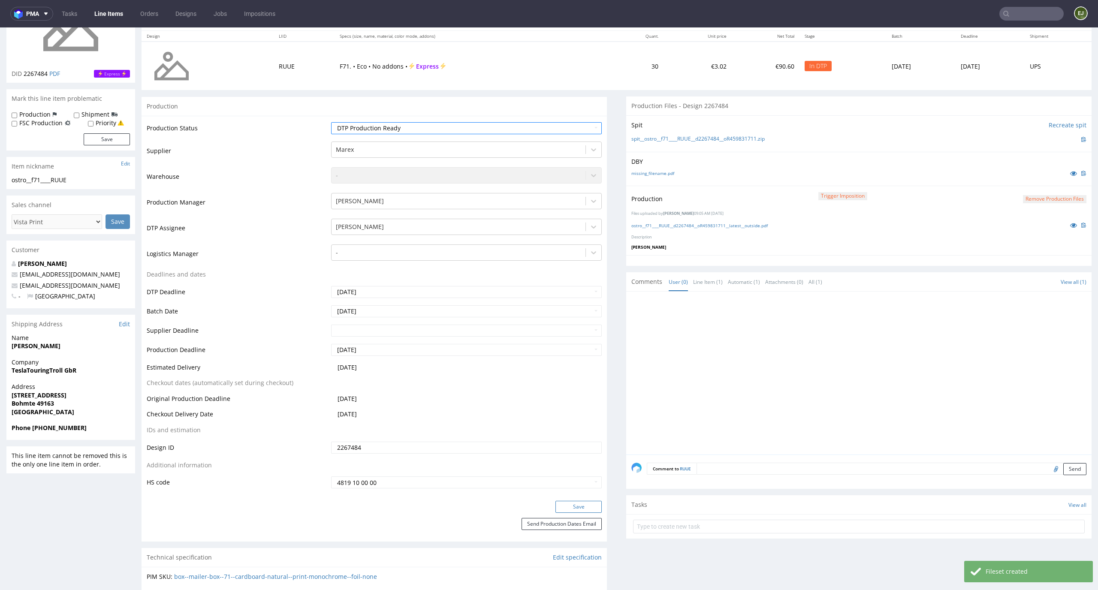
click at [577, 506] on button "Save" at bounding box center [579, 507] width 46 height 12
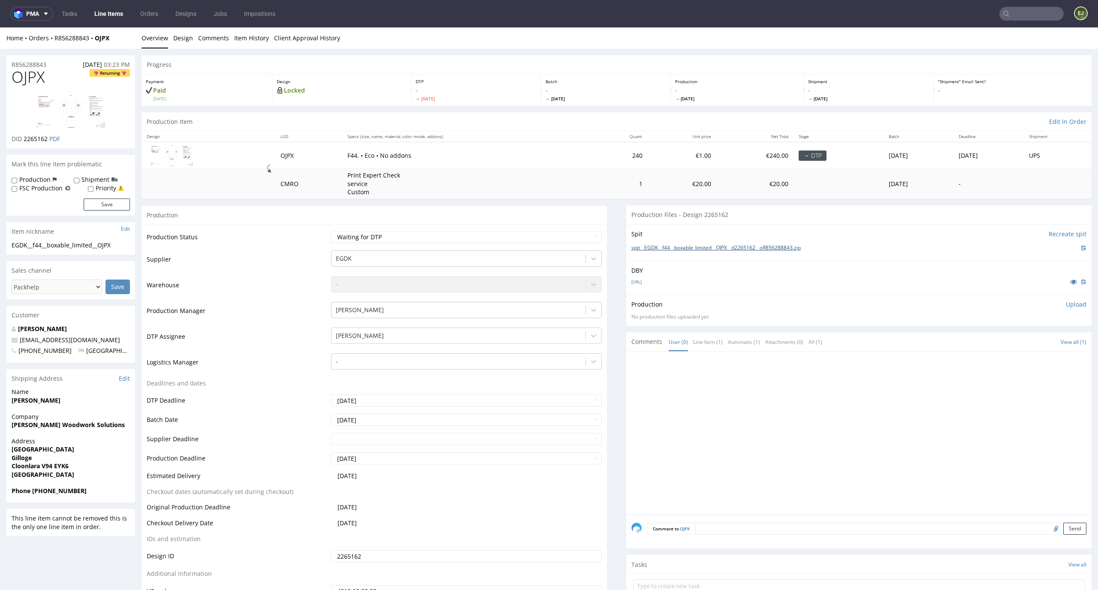
click at [632, 245] on link "spit__EGDK__f44__boxable_limited__OJPX__d2265162__oR856288843.zip" at bounding box center [715, 248] width 169 height 7
click at [636, 280] on link "2367575-box-eu-mailer-box-44-cardboard-natural-print-monochrome-foil-none-ai.ai" at bounding box center [636, 282] width 10 height 6
drag, startPoint x: 57, startPoint y: 72, endPoint x: 0, endPoint y: 72, distance: 57.1
copy span "OJPX"
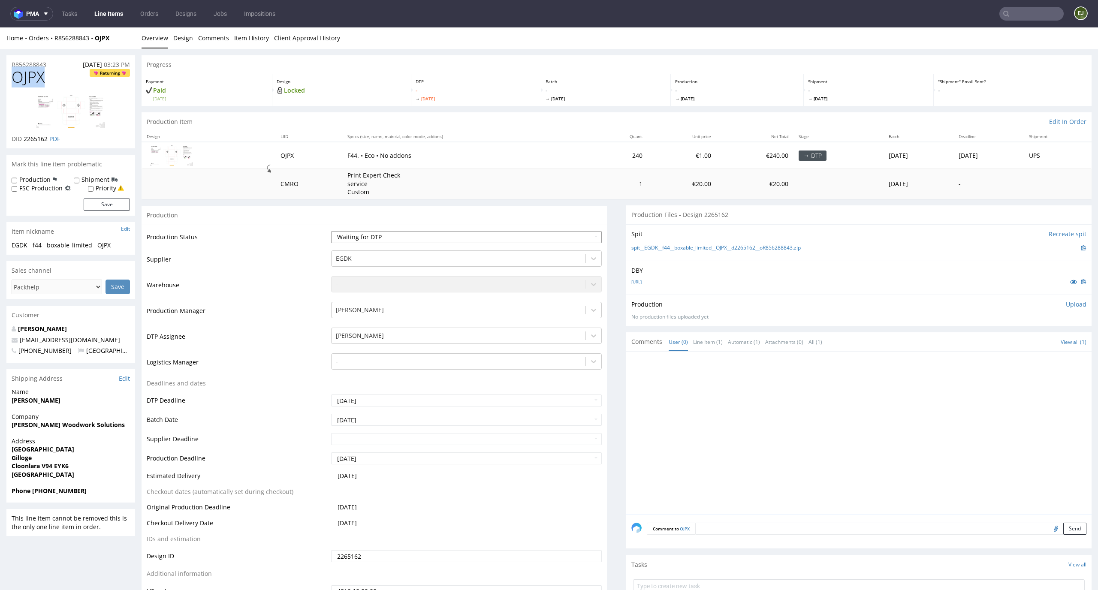
click at [575, 236] on select "Waiting for Artwork Waiting for Diecut Waiting for Mockup Waiting for DTP Waiti…" at bounding box center [466, 237] width 271 height 12
click at [331, 231] on select "Waiting for Artwork Waiting for Diecut Waiting for Mockup Waiting for DTP Waiti…" at bounding box center [466, 237] width 271 height 12
click at [567, 240] on select "Waiting for Artwork Waiting for Diecut Waiting for Mockup Waiting for DTP Waiti…" at bounding box center [466, 237] width 271 height 12
select select "dtp_in_process"
click at [331, 231] on select "Waiting for Artwork Waiting for Diecut Waiting for Mockup Waiting for DTP Waiti…" at bounding box center [466, 237] width 271 height 12
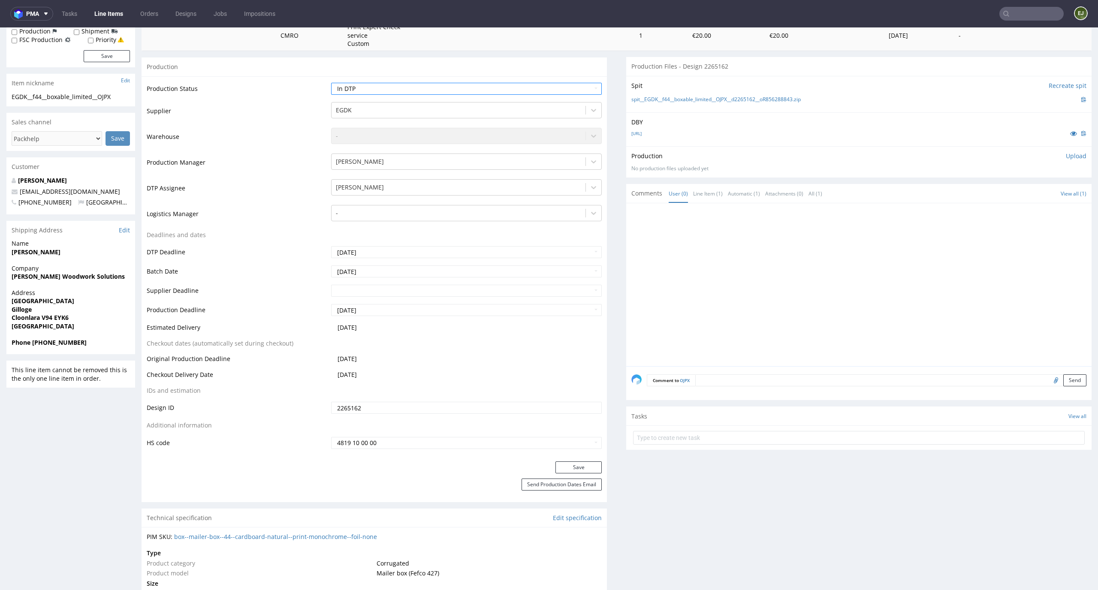
scroll to position [190, 0]
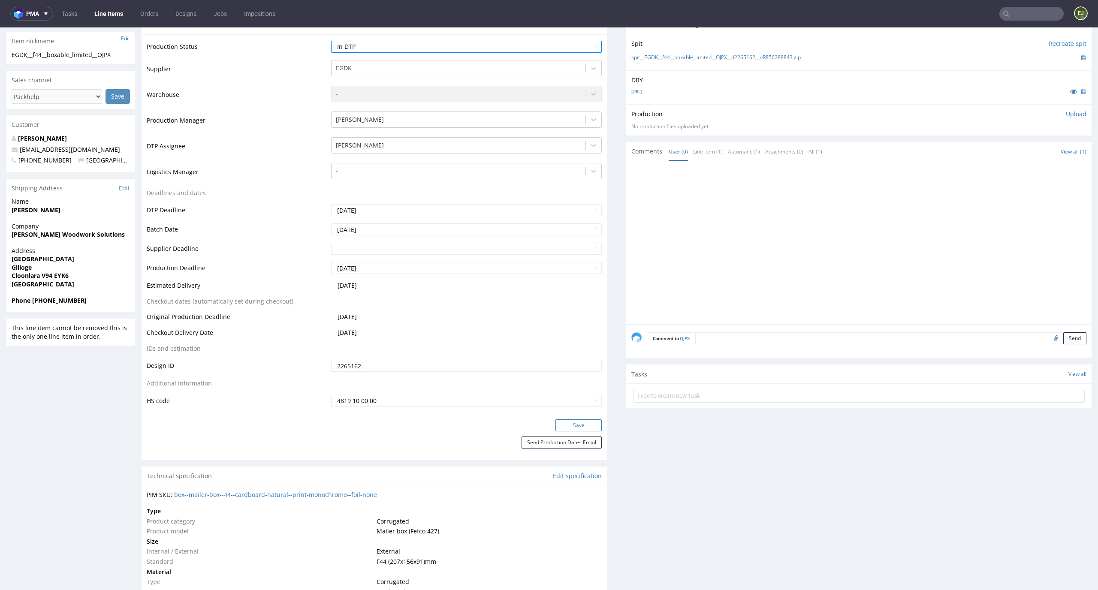
click at [576, 426] on button "Save" at bounding box center [579, 426] width 46 height 12
click at [1068, 109] on div "Production Upload No production files uploaded yet Description (optional) Add f…" at bounding box center [858, 119] width 465 height 31
click at [1066, 116] on p "Upload" at bounding box center [1076, 114] width 21 height 9
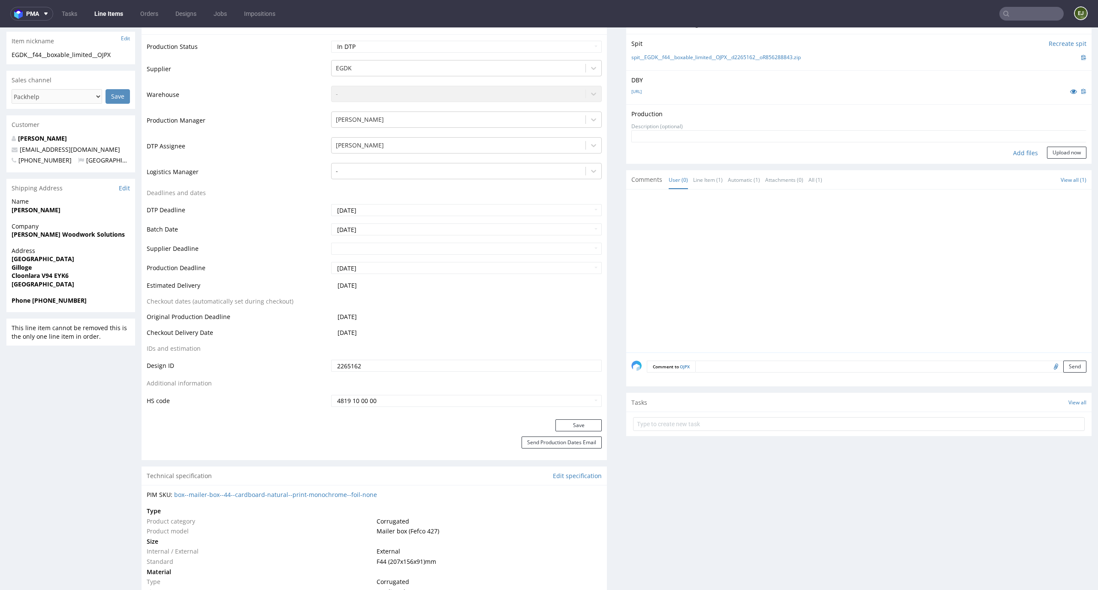
click at [1009, 149] on div "Add files" at bounding box center [1025, 153] width 43 height 13
type input "C:\fakepath\EGDK__f44__boxable_limited__OJPX__d2265162__oR856288843__latest__ou…"
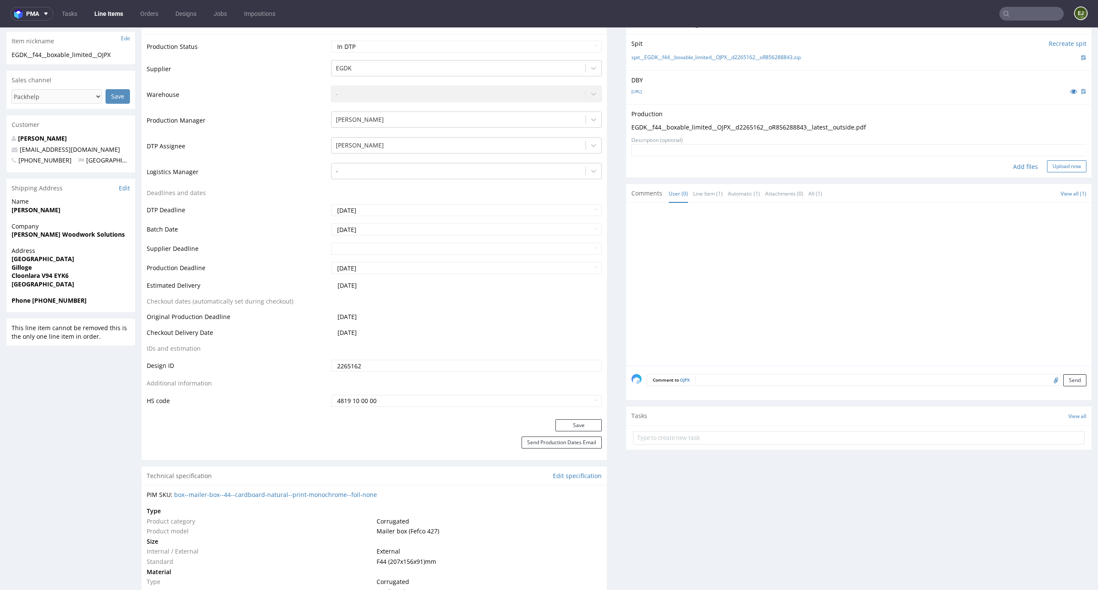
click at [1064, 165] on button "Upload now" at bounding box center [1066, 166] width 39 height 12
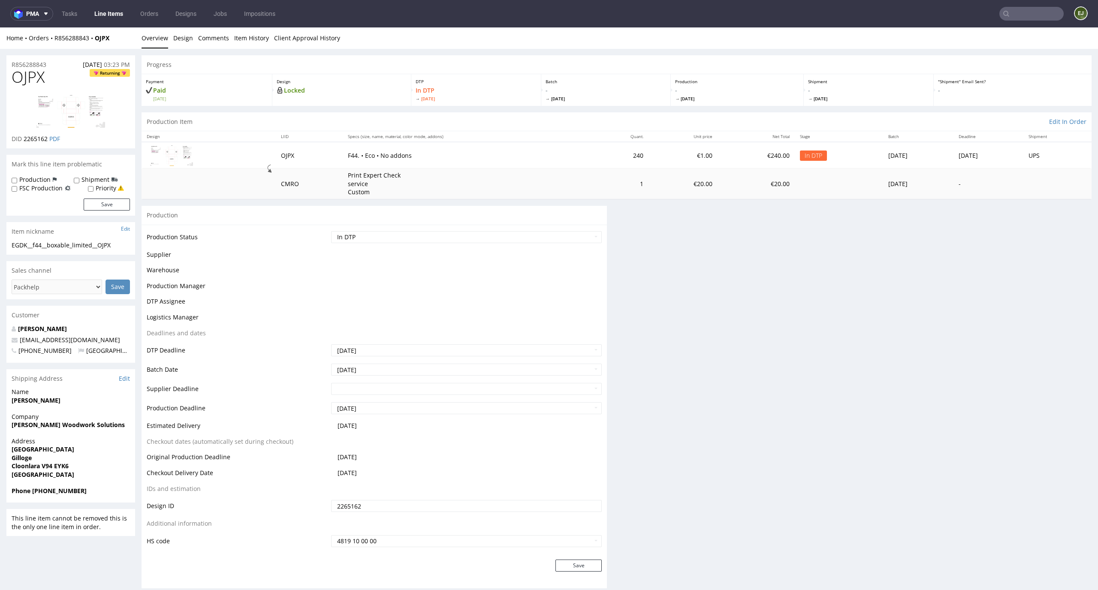
scroll to position [0, 0]
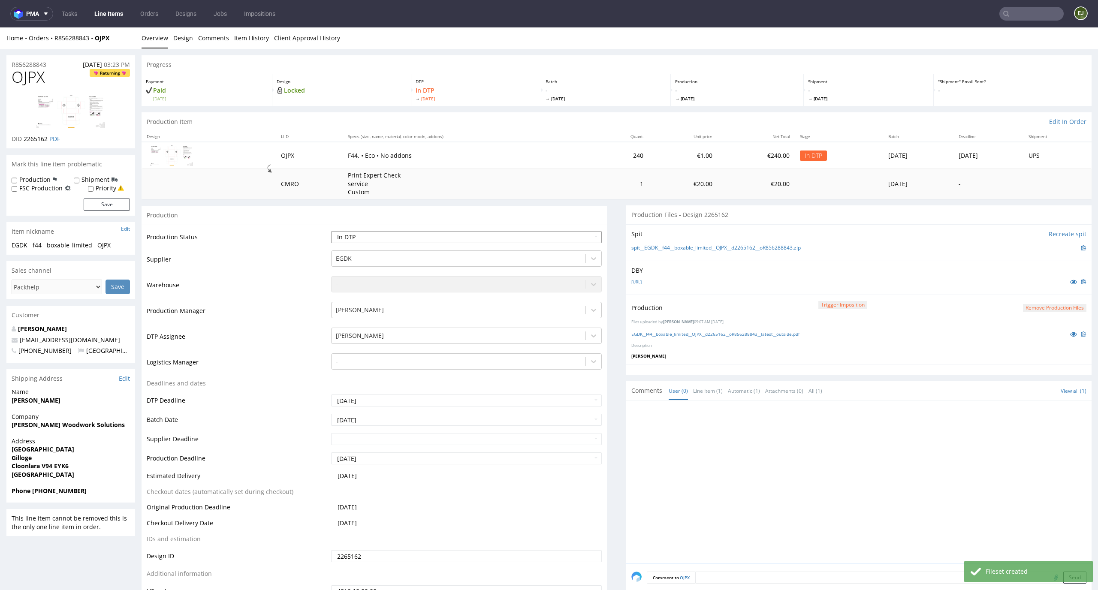
click at [583, 233] on select "Waiting for Artwork Waiting for Diecut Waiting for Mockup Waiting for DTP Waiti…" at bounding box center [466, 237] width 271 height 12
select select "dtp_production_ready"
click at [331, 231] on select "Waiting for Artwork Waiting for Diecut Waiting for Mockup Waiting for DTP Waiti…" at bounding box center [466, 237] width 271 height 12
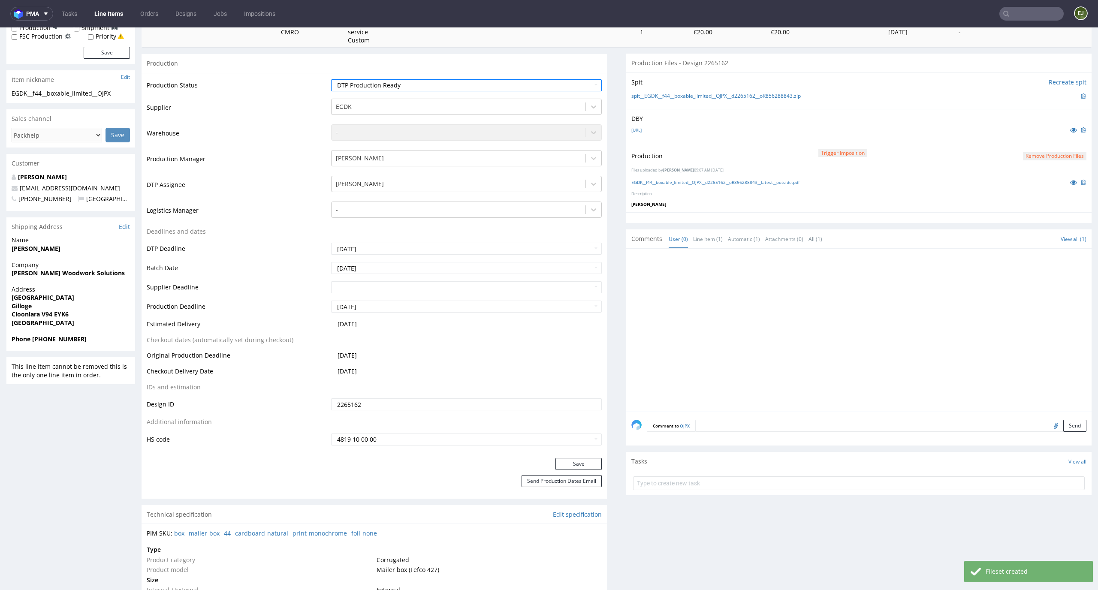
click at [590, 457] on div "Production Status Waiting for Artwork Waiting for Diecut Waiting for Mockup Wai…" at bounding box center [374, 265] width 465 height 385
click at [582, 462] on button "Save" at bounding box center [579, 464] width 46 height 12
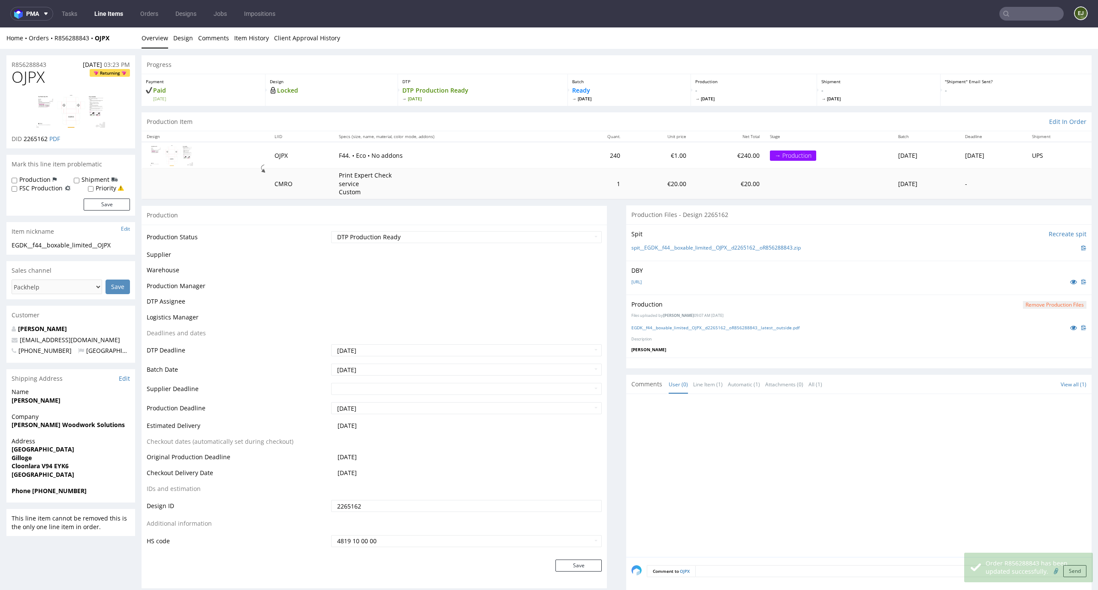
scroll to position [100, 0]
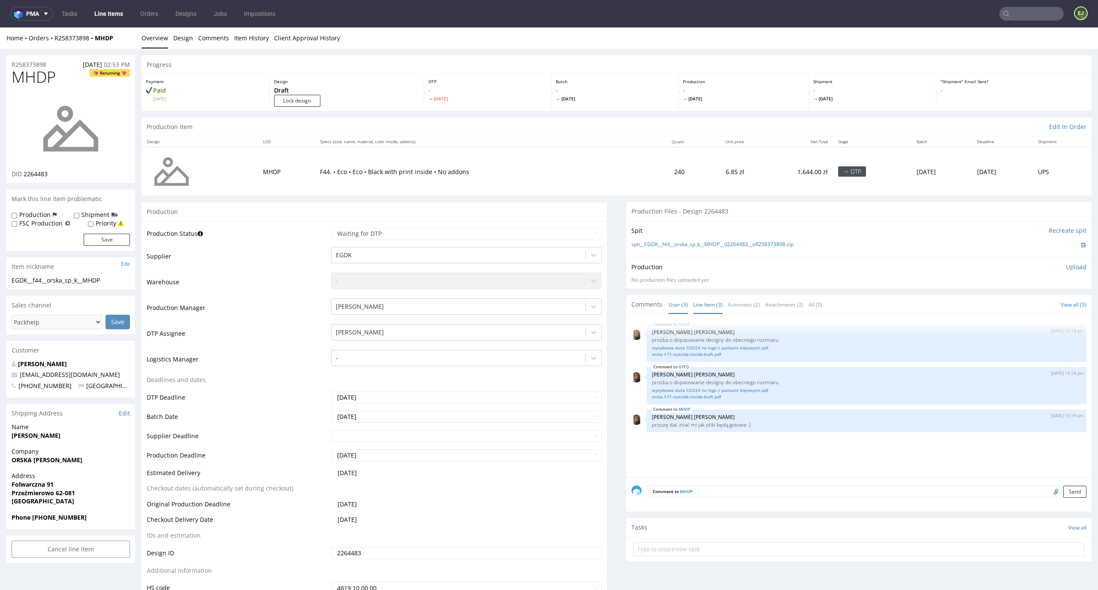
click at [706, 307] on link "Line Item (3)" at bounding box center [708, 305] width 30 height 18
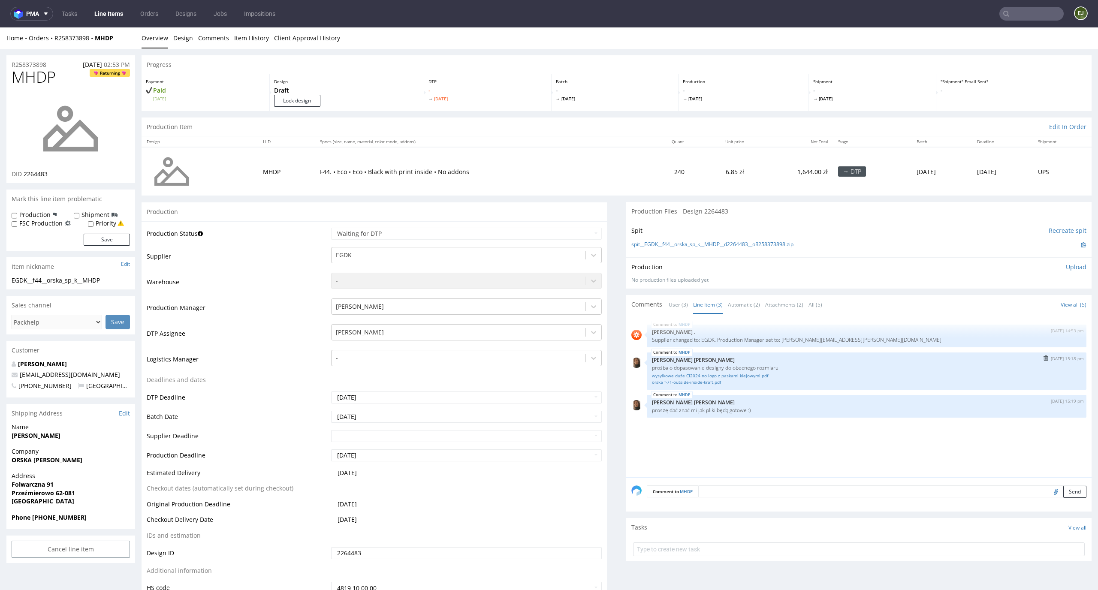
click at [718, 376] on link "wysyłkowe duże CI2024 no logo z paskami klejowymi.pdf" at bounding box center [866, 376] width 429 height 6
click at [700, 383] on link "orska f-71-outside-inside-kraft.pdf" at bounding box center [866, 382] width 429 height 6
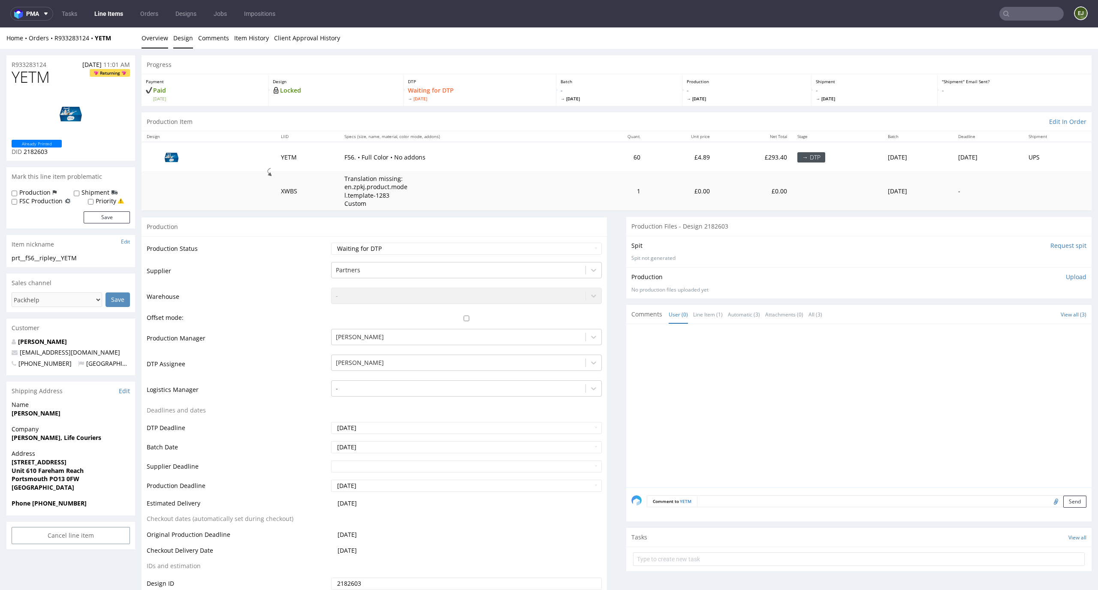
click at [182, 40] on link "Design" at bounding box center [183, 37] width 20 height 21
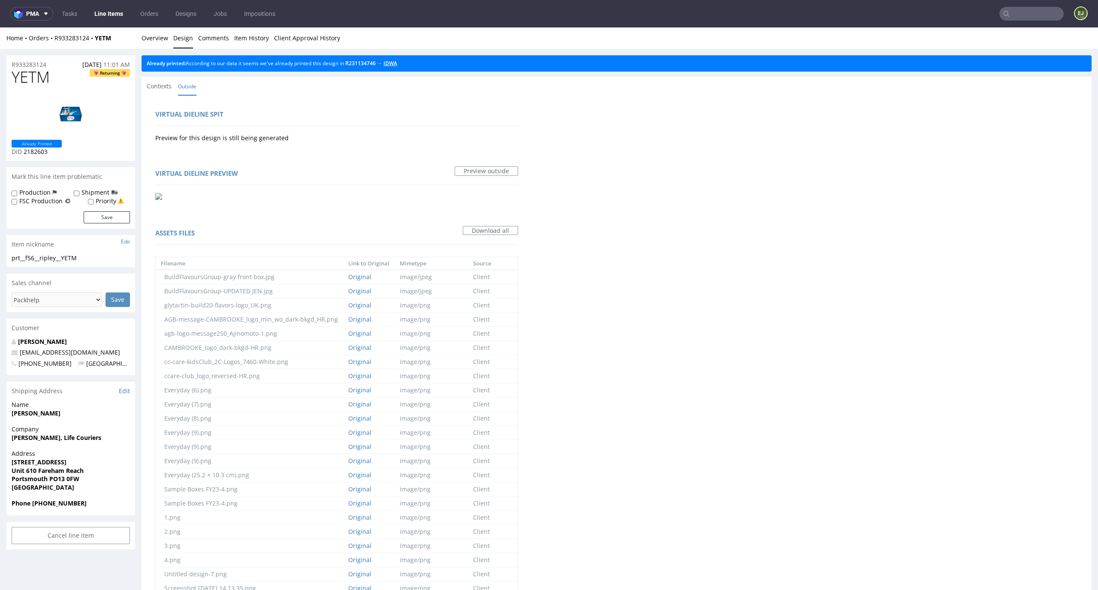
click at [397, 62] on link "IDWA" at bounding box center [391, 63] width 14 height 7
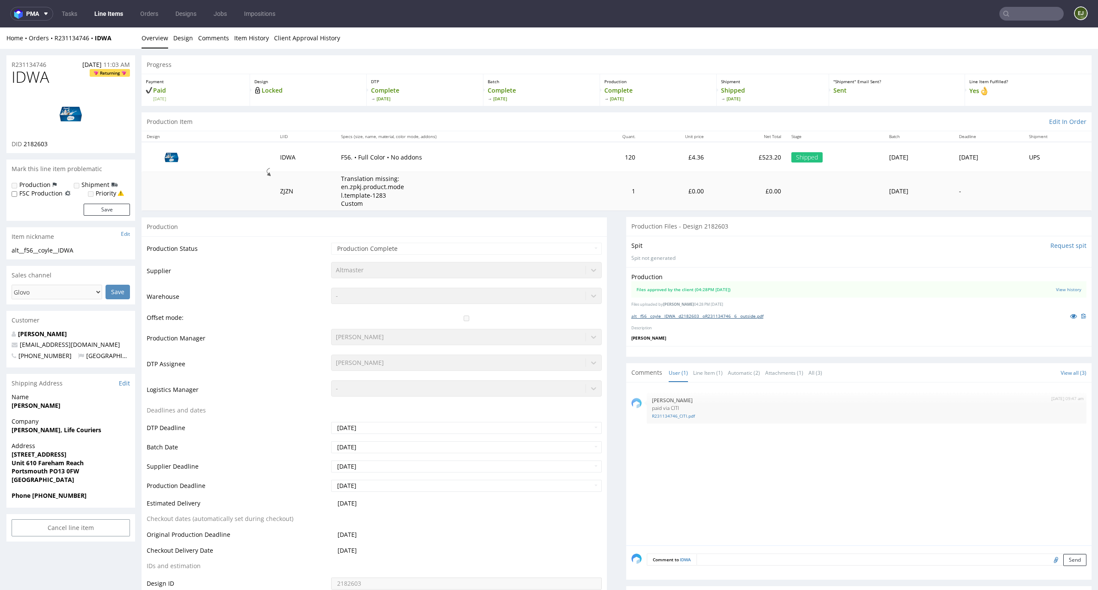
click at [647, 313] on link "alt__f56__coyle__IDWA__d2182603__oR231134746__6__outside.pdf" at bounding box center [697, 316] width 132 height 6
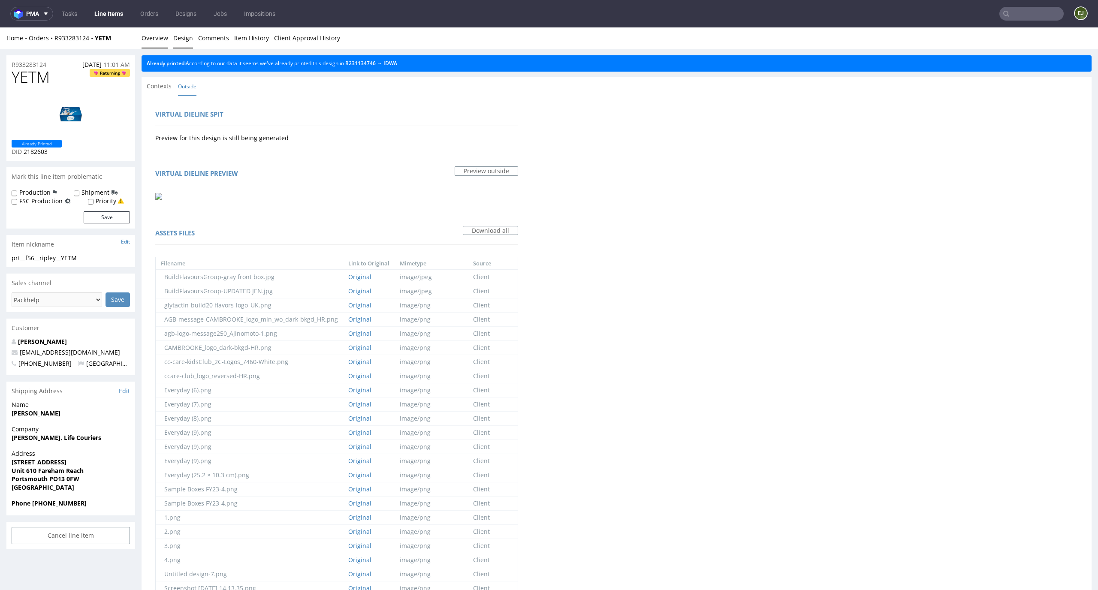
click at [160, 41] on link "Overview" at bounding box center [155, 37] width 27 height 21
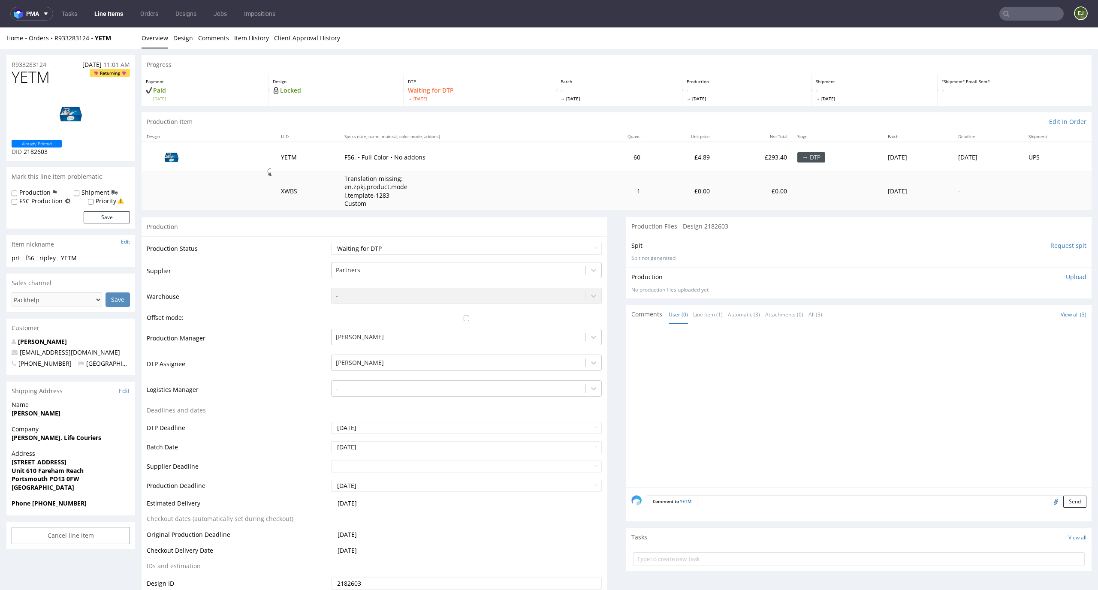
click at [491, 201] on td "Translation missing: en.zpkj.product.model.template-1283 Custom" at bounding box center [464, 191] width 251 height 39
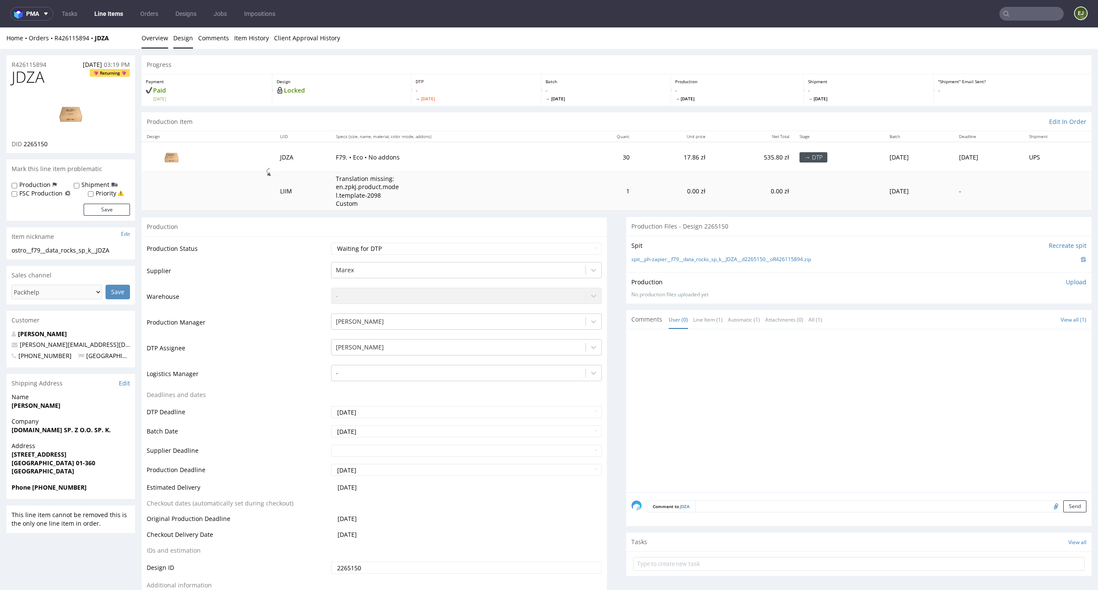
click at [178, 43] on link "Design" at bounding box center [183, 37] width 20 height 21
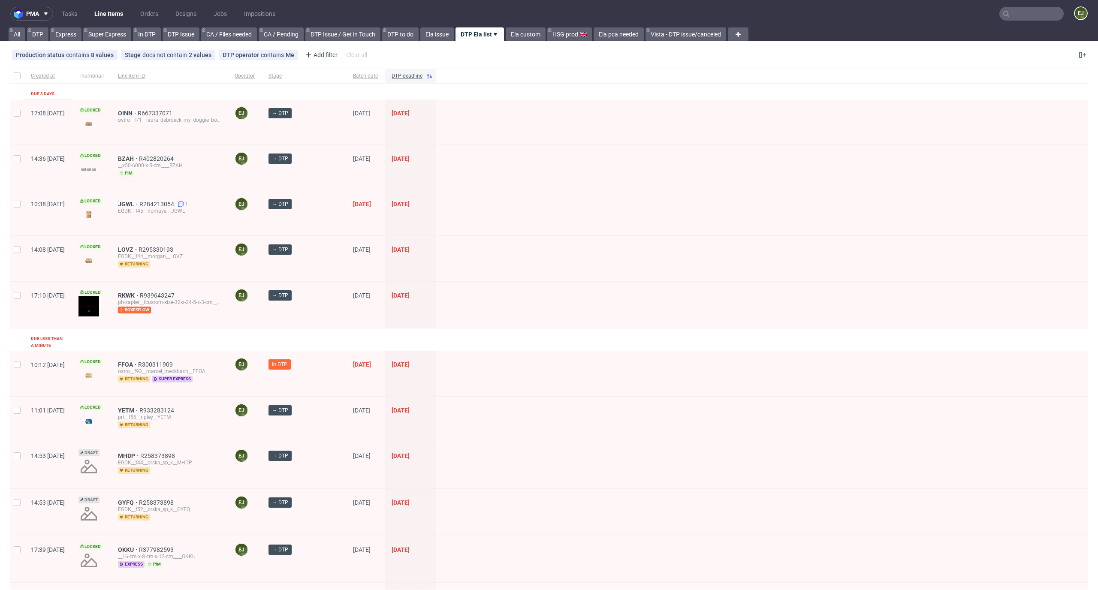
scroll to position [99, 0]
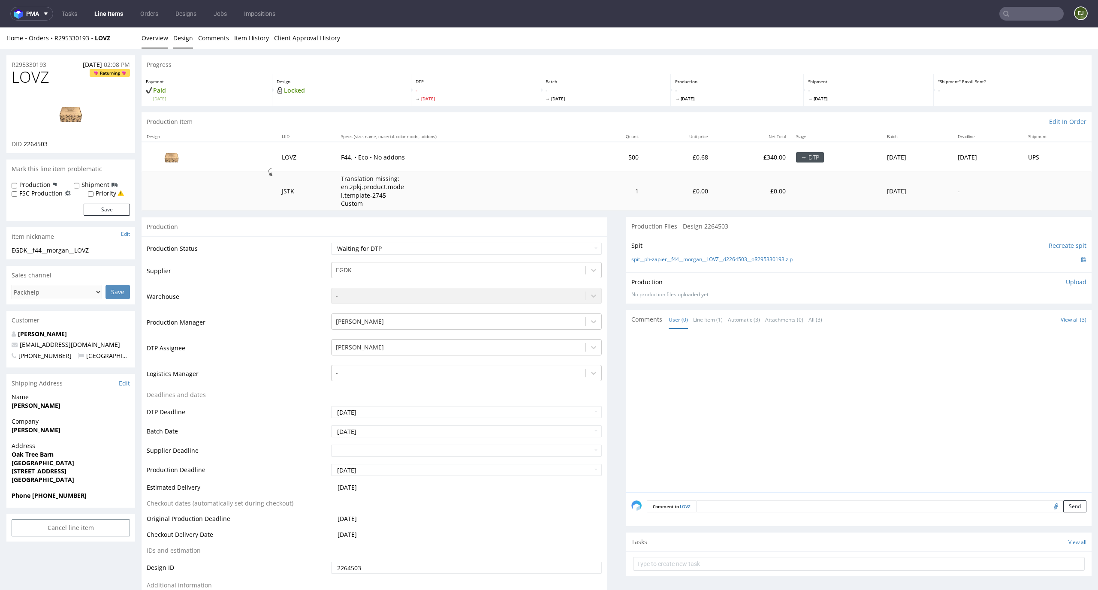
click at [180, 36] on link "Design" at bounding box center [183, 37] width 20 height 21
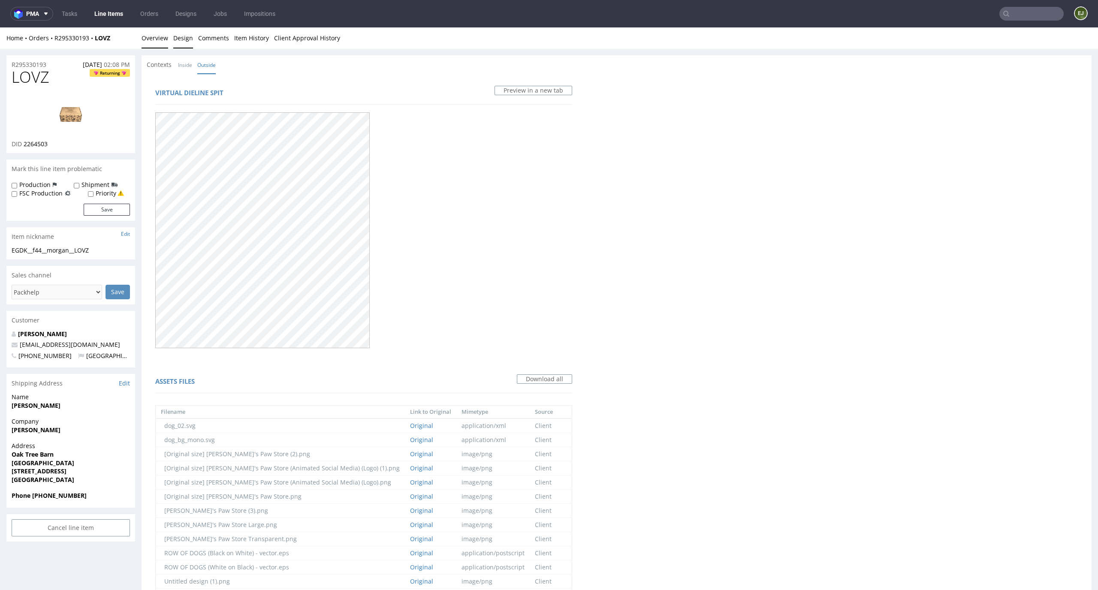
click at [149, 45] on link "Overview" at bounding box center [155, 37] width 27 height 21
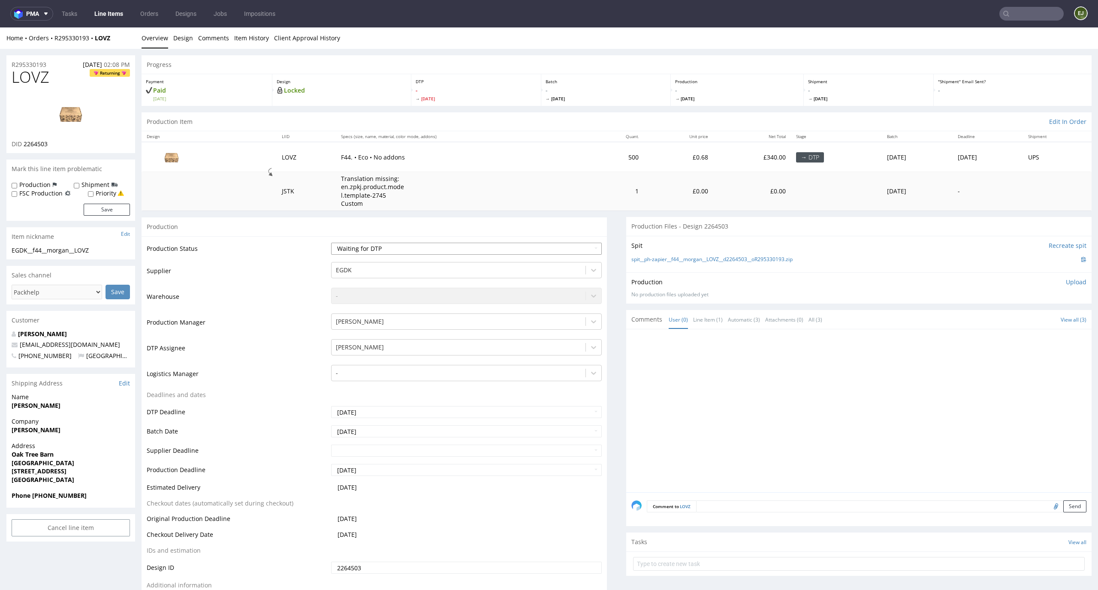
click at [517, 245] on select "Waiting for Artwork Waiting for Diecut Waiting for Mockup Waiting for DTP Waiti…" at bounding box center [466, 249] width 271 height 12
select select "dtp_in_process"
click at [331, 243] on select "Waiting for Artwork Waiting for Diecut Waiting for Mockup Waiting for DTP Waiti…" at bounding box center [466, 249] width 271 height 12
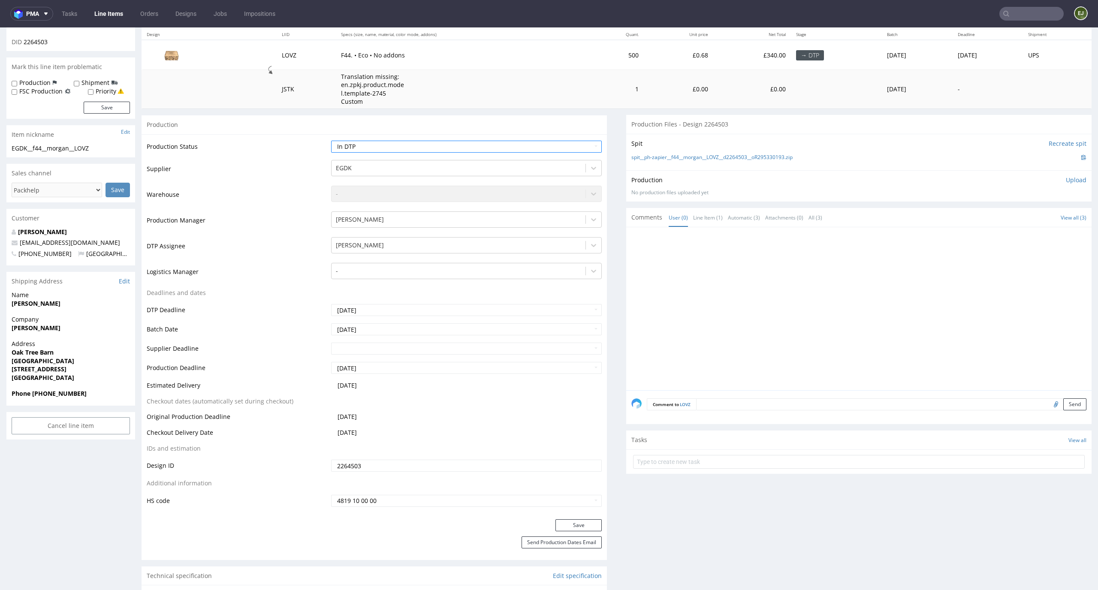
scroll to position [154, 0]
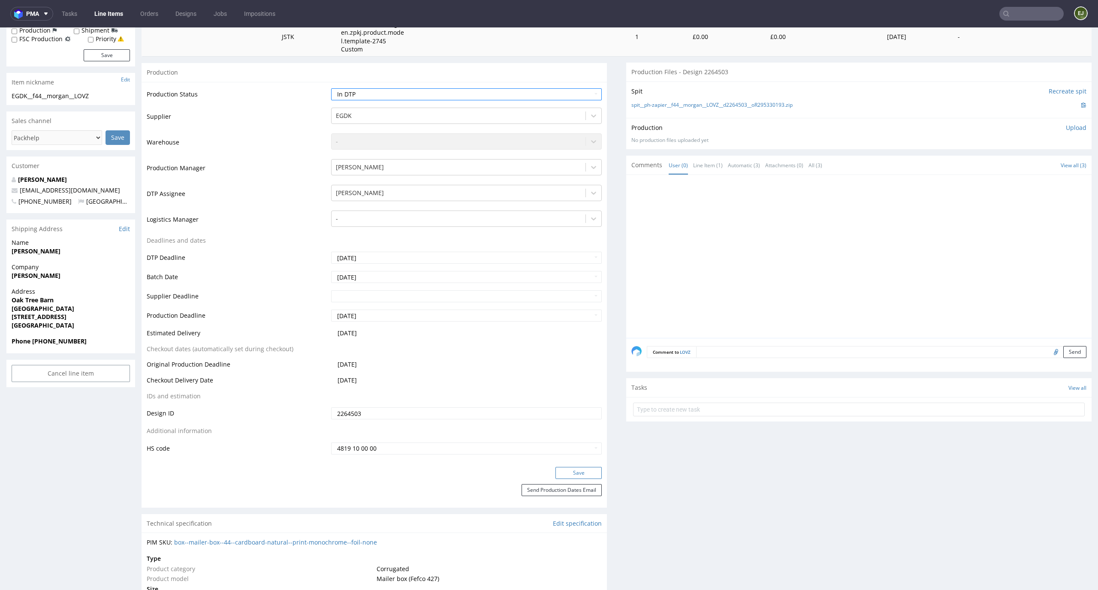
click at [585, 475] on button "Save" at bounding box center [579, 473] width 46 height 12
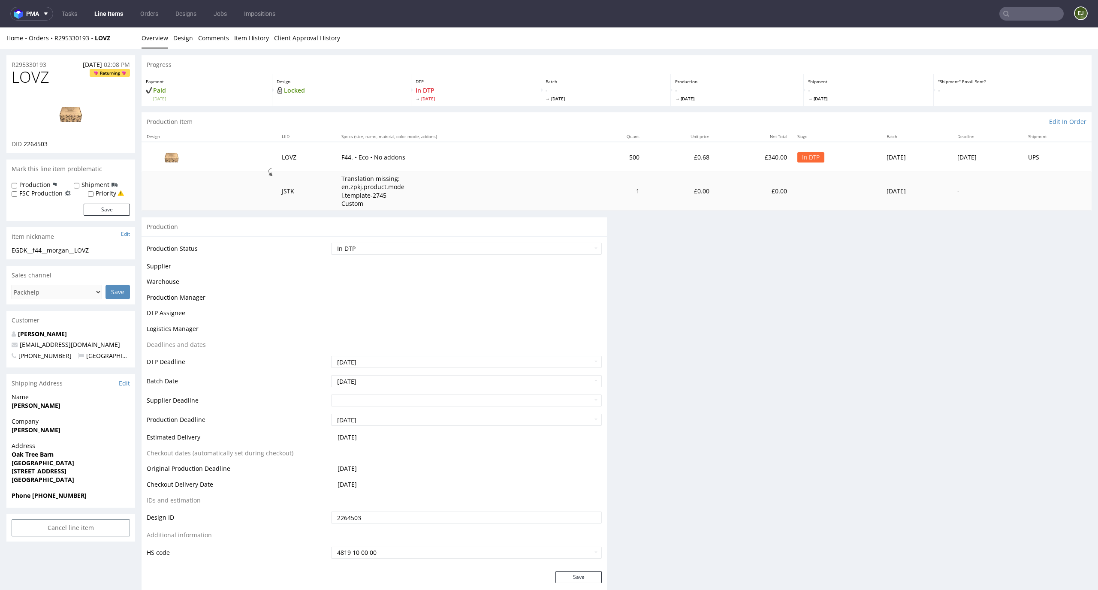
scroll to position [0, 0]
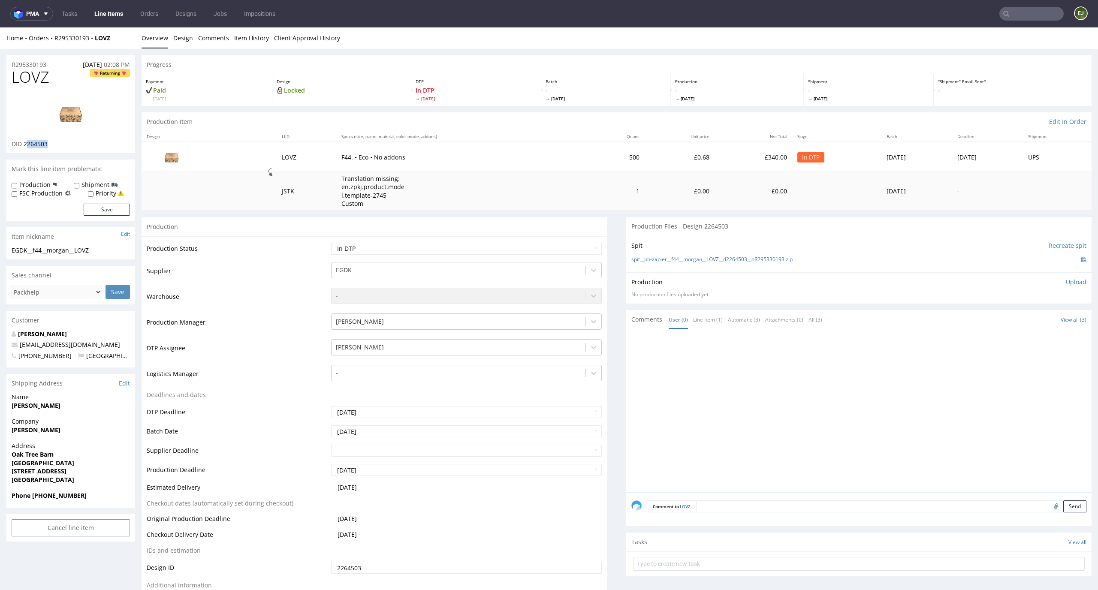
drag, startPoint x: 51, startPoint y: 149, endPoint x: 26, endPoint y: 147, distance: 24.9
click at [26, 147] on div "LOVZ Returning DID 2264503" at bounding box center [70, 111] width 129 height 85
click at [53, 139] on link at bounding box center [70, 114] width 69 height 52
click at [242, 112] on div "Production Item Edit In Order" at bounding box center [617, 121] width 950 height 19
drag, startPoint x: 56, startPoint y: 145, endPoint x: 24, endPoint y: 145, distance: 32.2
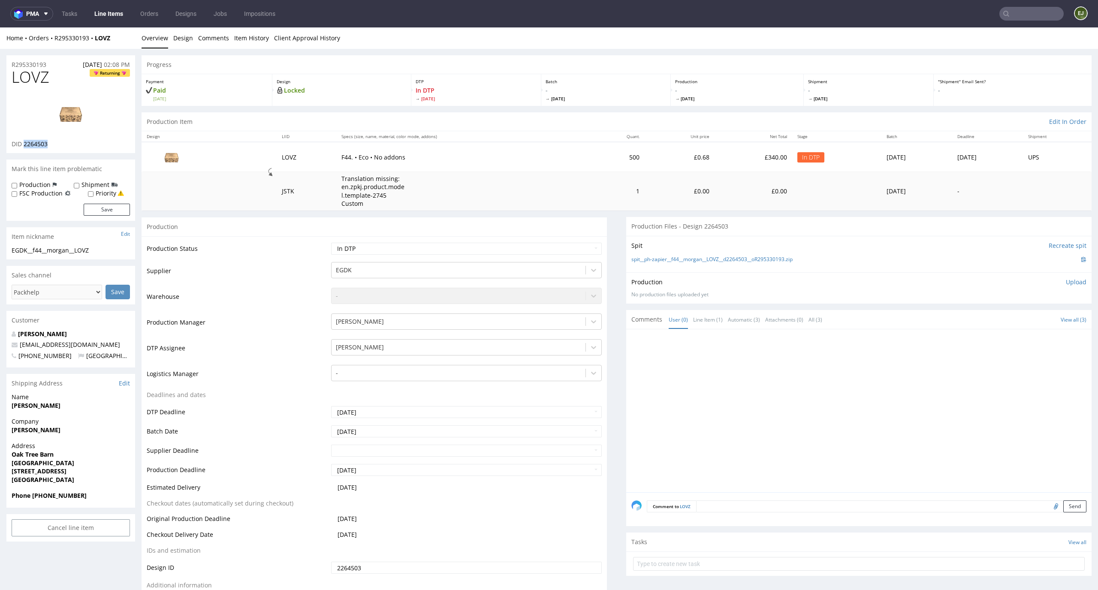
click at [24, 145] on div "DID 2264503" at bounding box center [71, 144] width 118 height 9
copy span "2264503"
click at [525, 176] on td "Translation missing: en.zpkj.product.model.template-2745 Custom" at bounding box center [462, 191] width 253 height 39
click at [179, 33] on link "Design" at bounding box center [183, 37] width 20 height 21
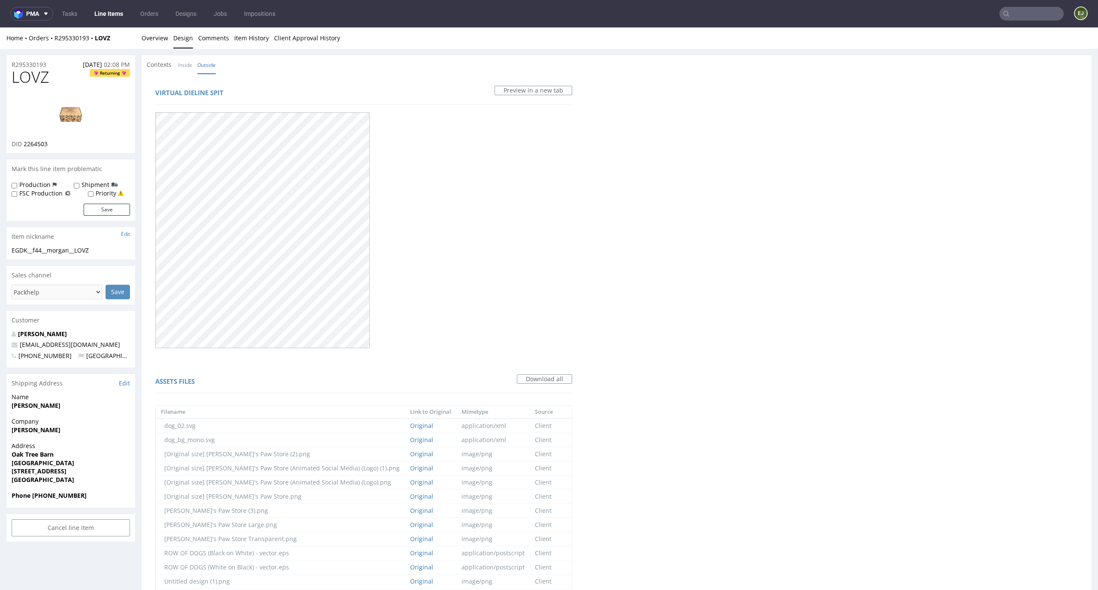
click at [76, 110] on img at bounding box center [70, 113] width 69 height 39
drag, startPoint x: 51, startPoint y: 80, endPoint x: 0, endPoint y: 80, distance: 51.5
copy span "LOVZ"
click at [146, 37] on link "Overview" at bounding box center [155, 37] width 27 height 21
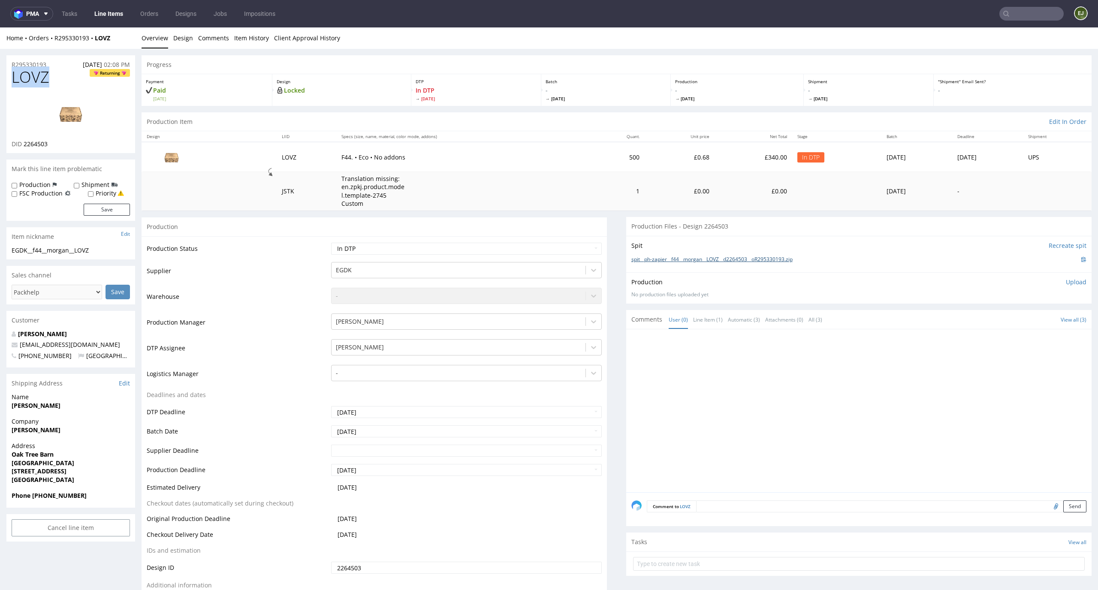
click at [726, 263] on link "spit__ph-zapier__f44__morgan__LOVZ__d2264503__oR295330193.zip" at bounding box center [711, 259] width 161 height 7
click at [1067, 284] on p "Upload" at bounding box center [1076, 282] width 21 height 9
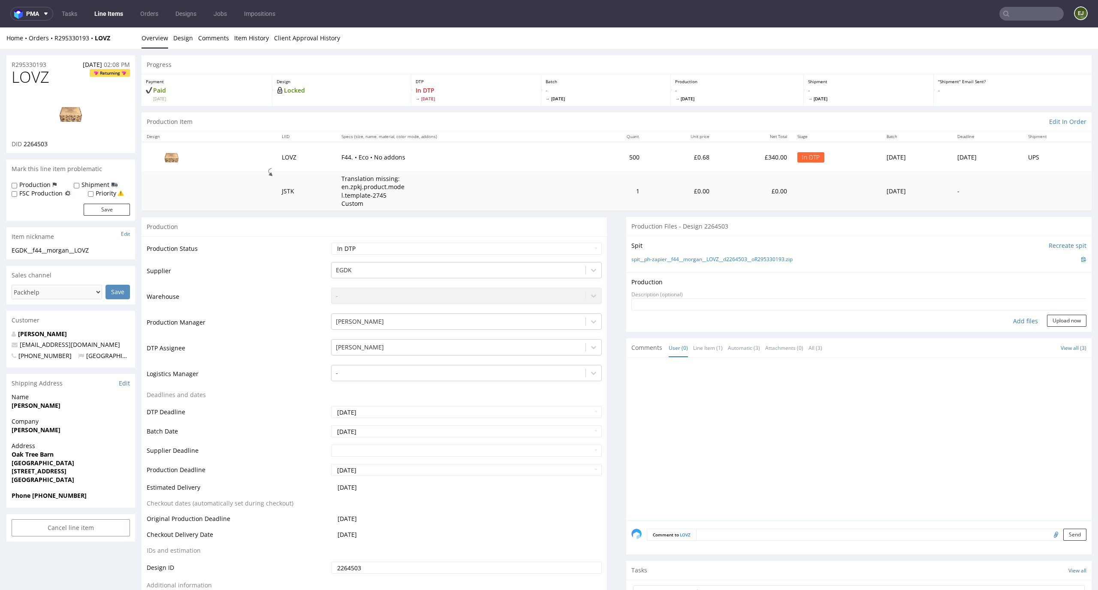
click at [1016, 324] on div "Add files" at bounding box center [1025, 321] width 43 height 13
type input "C:\fakepath\EGDK__f44__morgan__LOVZ__d2264503__oR295330193__latest__outside.pdf"
click at [1052, 332] on button "Upload now" at bounding box center [1066, 335] width 39 height 12
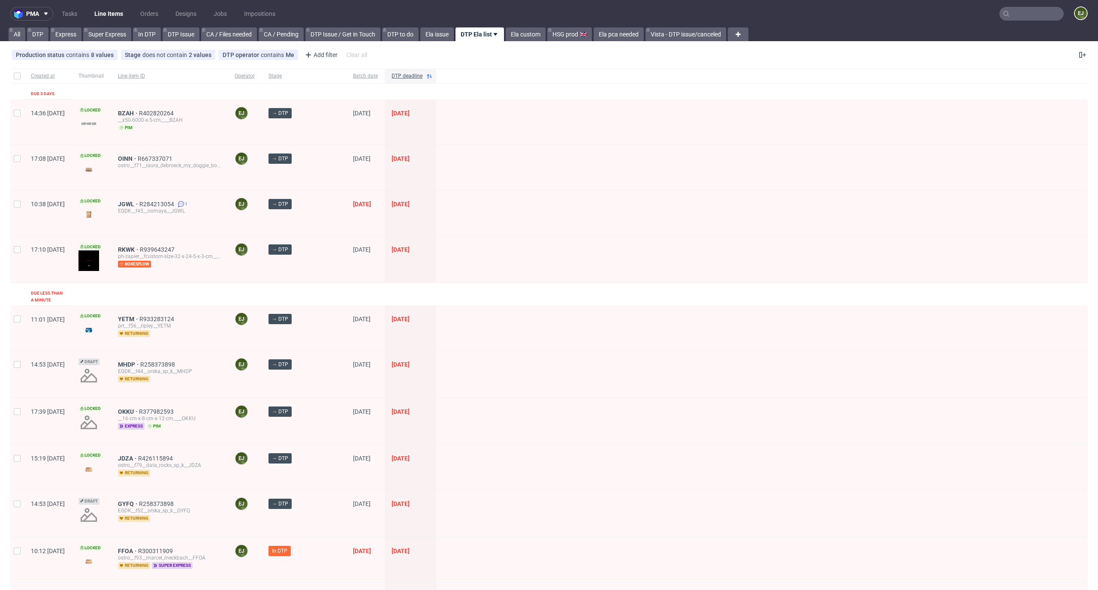
scroll to position [53, 0]
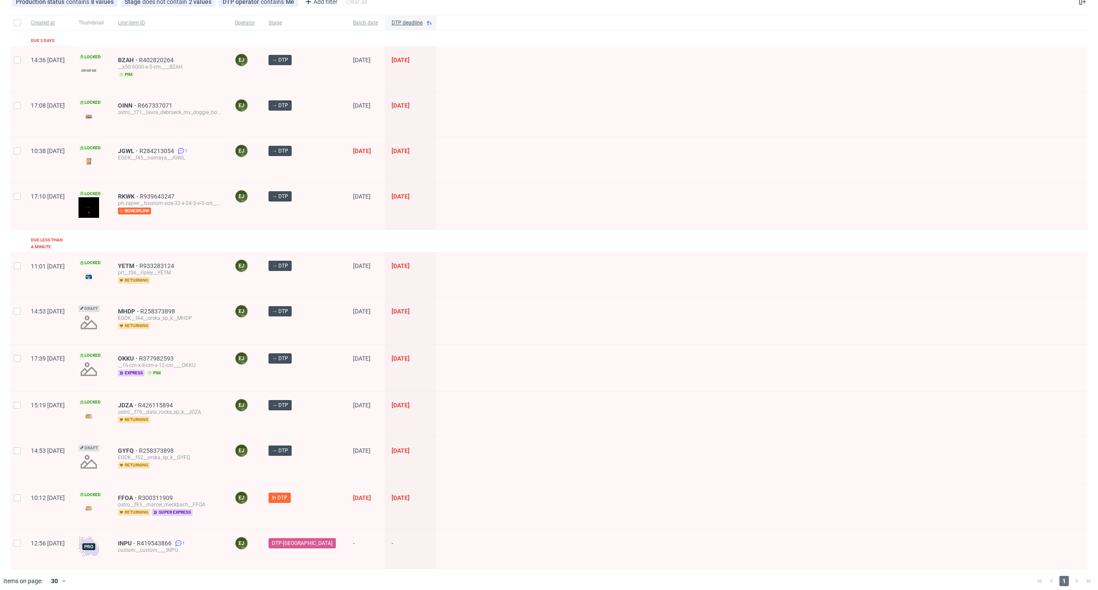
click at [520, 175] on div at bounding box center [762, 159] width 652 height 45
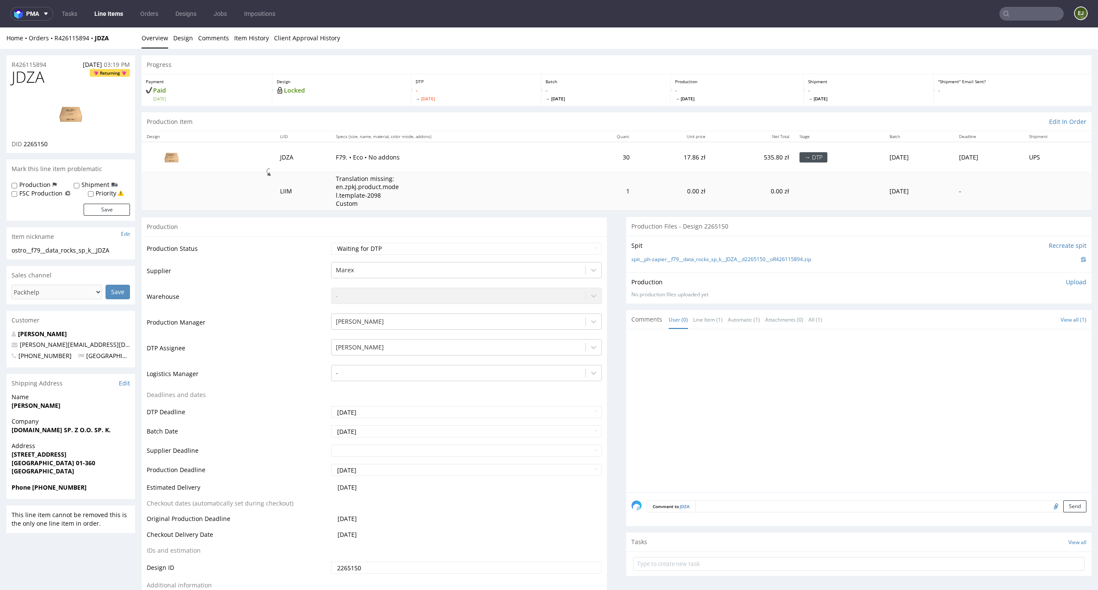
click at [53, 142] on div "DID 2265150" at bounding box center [71, 144] width 118 height 9
drag, startPoint x: 51, startPoint y: 73, endPoint x: 0, endPoint y: 76, distance: 51.1
copy span "JDZA"
click at [506, 257] on td "Waiting for Artwork Waiting for Diecut Waiting for Mockup Waiting for DTP Waiti…" at bounding box center [465, 251] width 273 height 19
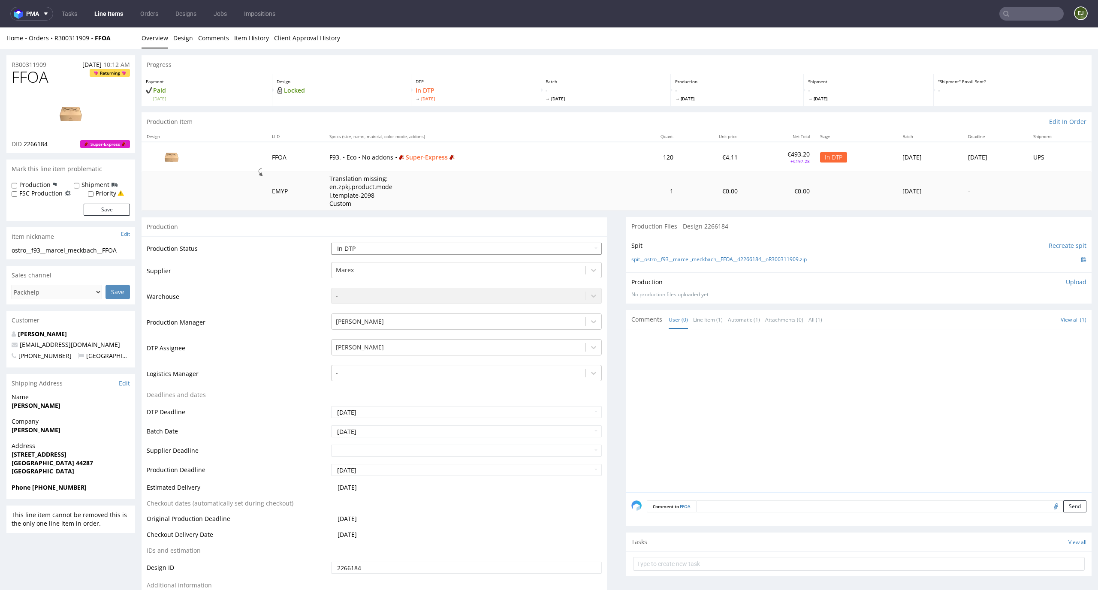
click at [515, 246] on select "Waiting for Artwork Waiting for Diecut Waiting for Mockup Waiting for DTP Waiti…" at bounding box center [466, 249] width 271 height 12
select select "dtp_waiting_for_check"
click at [331, 243] on select "Waiting for Artwork Waiting for Diecut Waiting for Mockup Waiting for DTP Waiti…" at bounding box center [466, 249] width 271 height 12
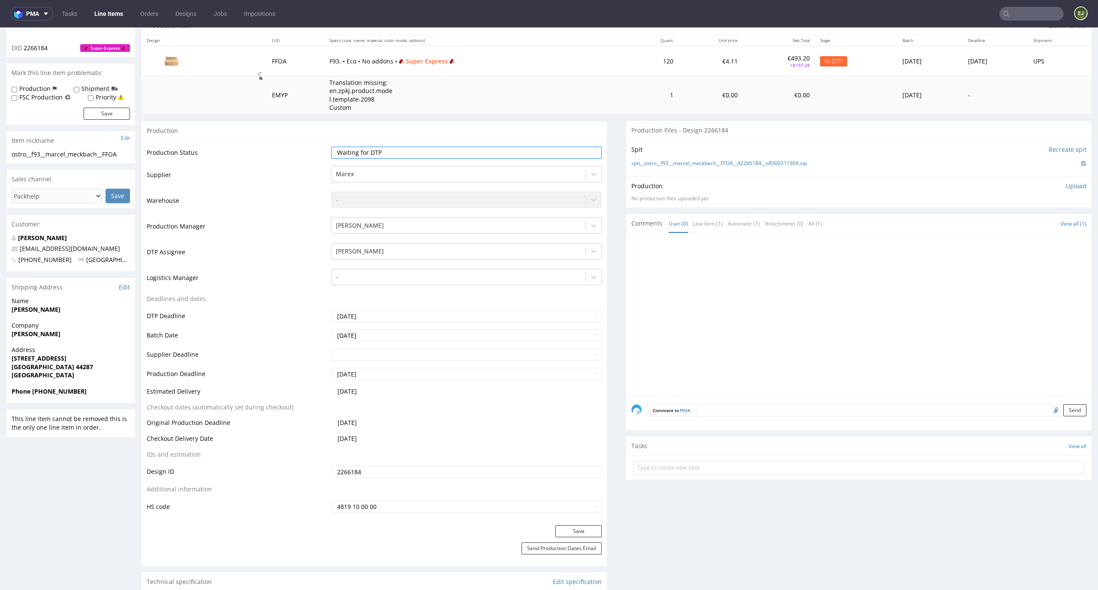
scroll to position [148, 0]
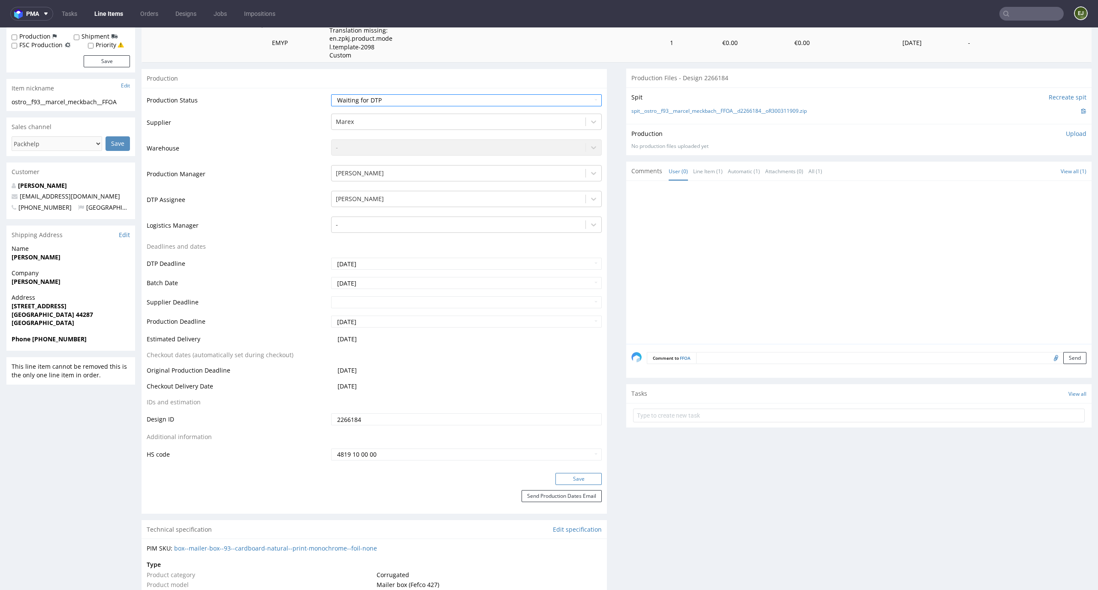
click at [561, 477] on button "Save" at bounding box center [579, 479] width 46 height 12
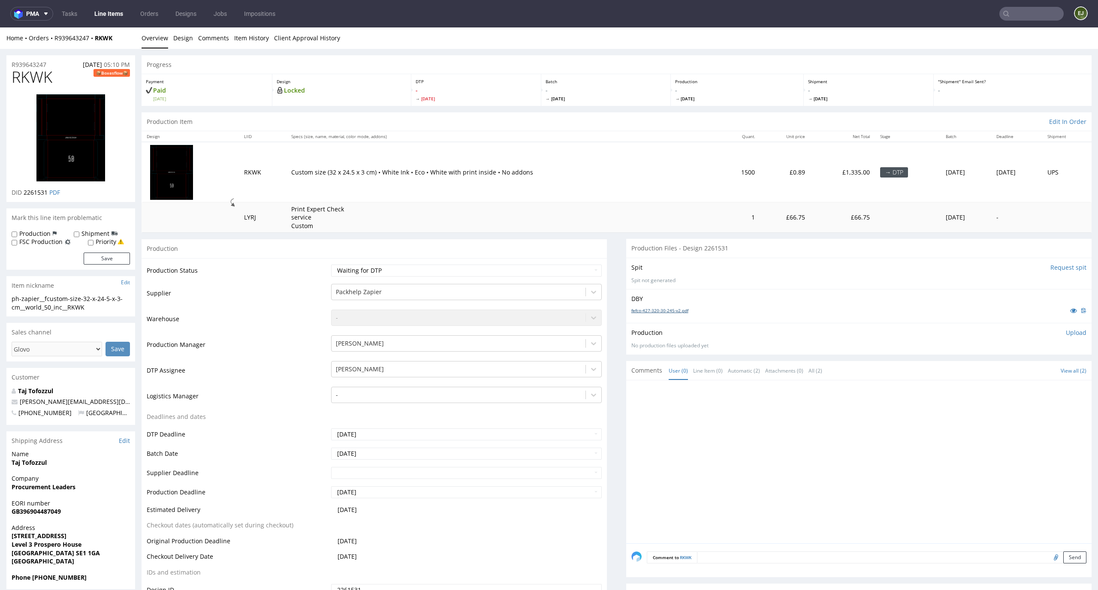
click at [645, 311] on link "fefco-427-320-30-245-v2.pdf" at bounding box center [659, 311] width 57 height 6
click at [553, 207] on td "Print Expert Check service Custom" at bounding box center [502, 217] width 433 height 30
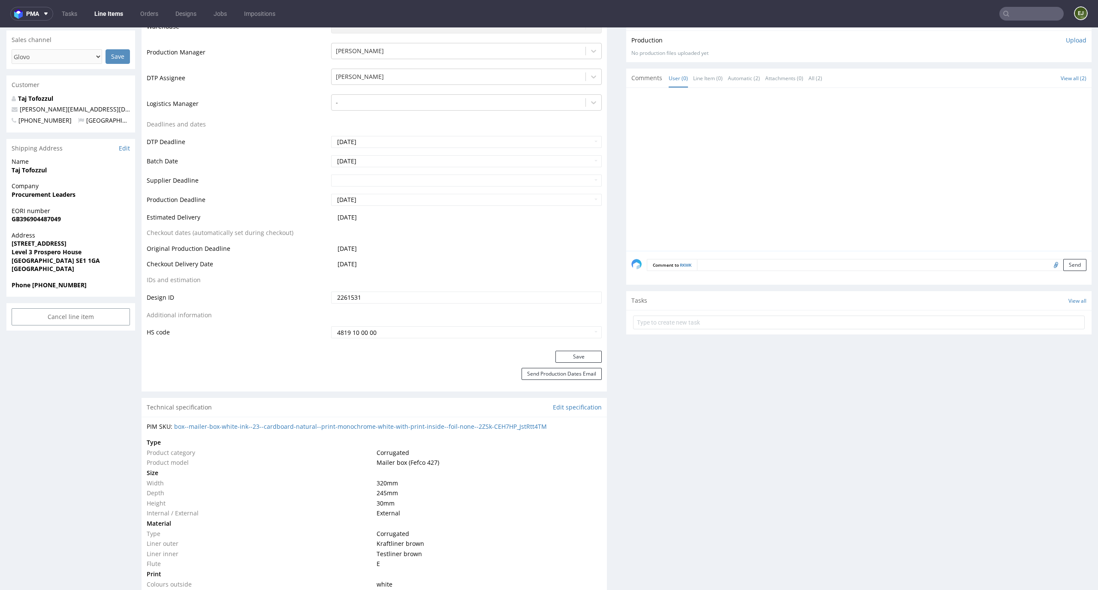
scroll to position [135, 0]
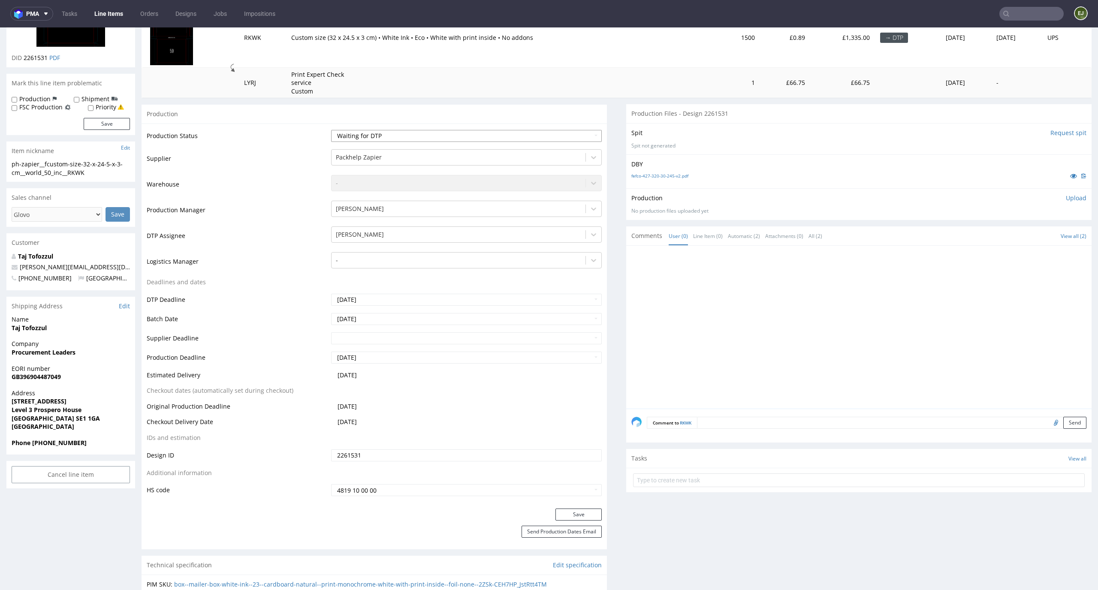
click at [544, 134] on select "Waiting for Artwork Waiting for Diecut Waiting for Mockup Waiting for DTP Waiti…" at bounding box center [466, 136] width 271 height 12
click at [538, 134] on select "Waiting for Artwork Waiting for Diecut Waiting for Mockup Waiting for DTP Waiti…" at bounding box center [466, 136] width 271 height 12
select select "dtp_issue"
click at [331, 130] on select "Waiting for Artwork Waiting for Diecut Waiting for Mockup Waiting for DTP Waiti…" at bounding box center [466, 136] width 271 height 12
click at [586, 513] on button "Save" at bounding box center [579, 515] width 46 height 12
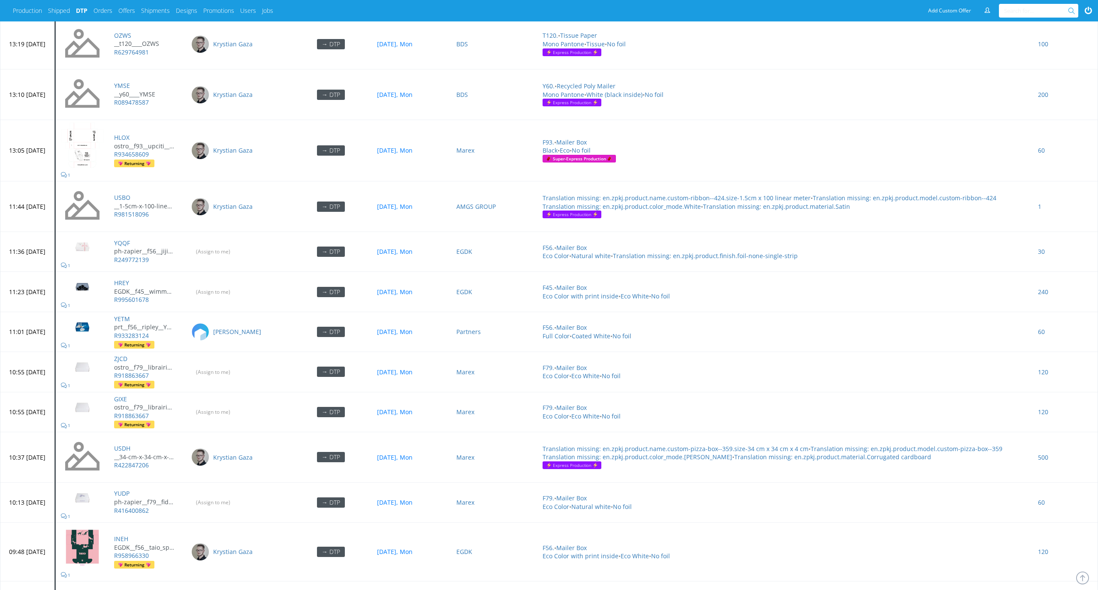
scroll to position [3516, 0]
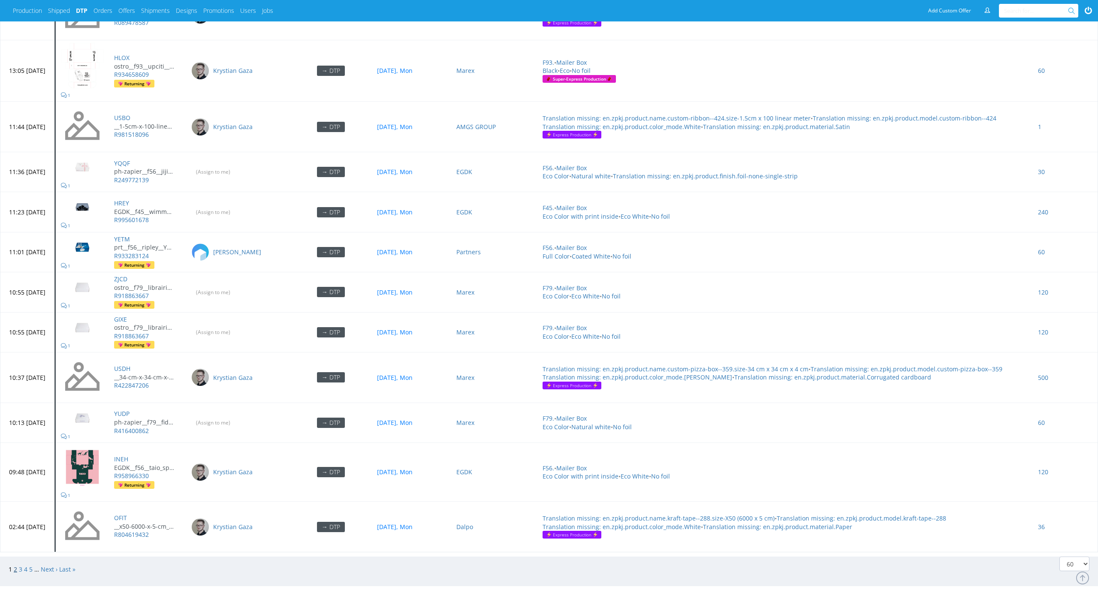
click at [15, 254] on link "2" at bounding box center [15, 569] width 3 height 8
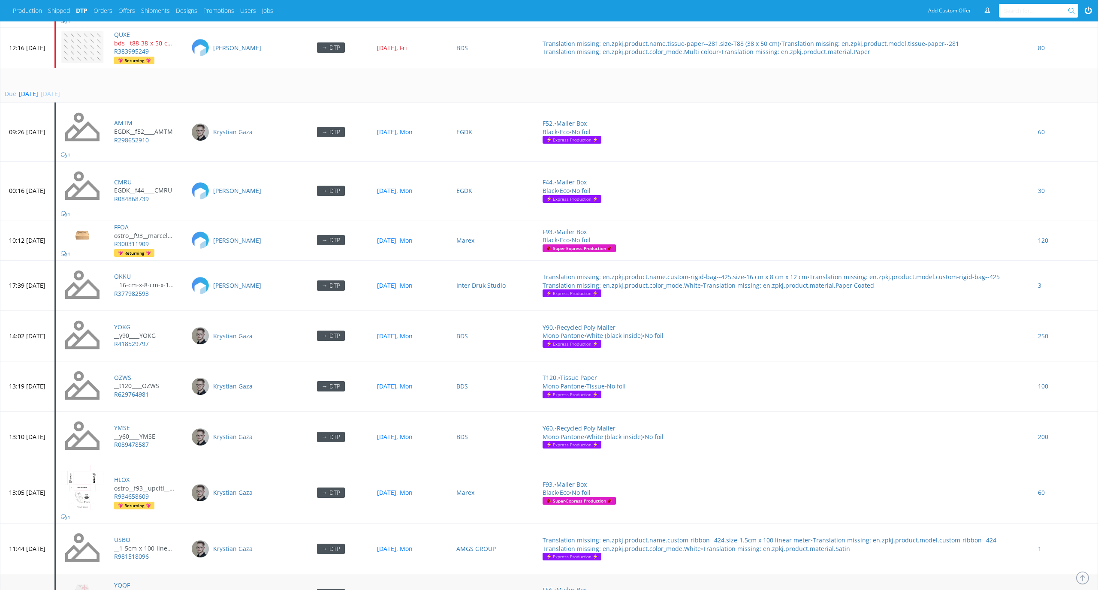
scroll to position [3039, 0]
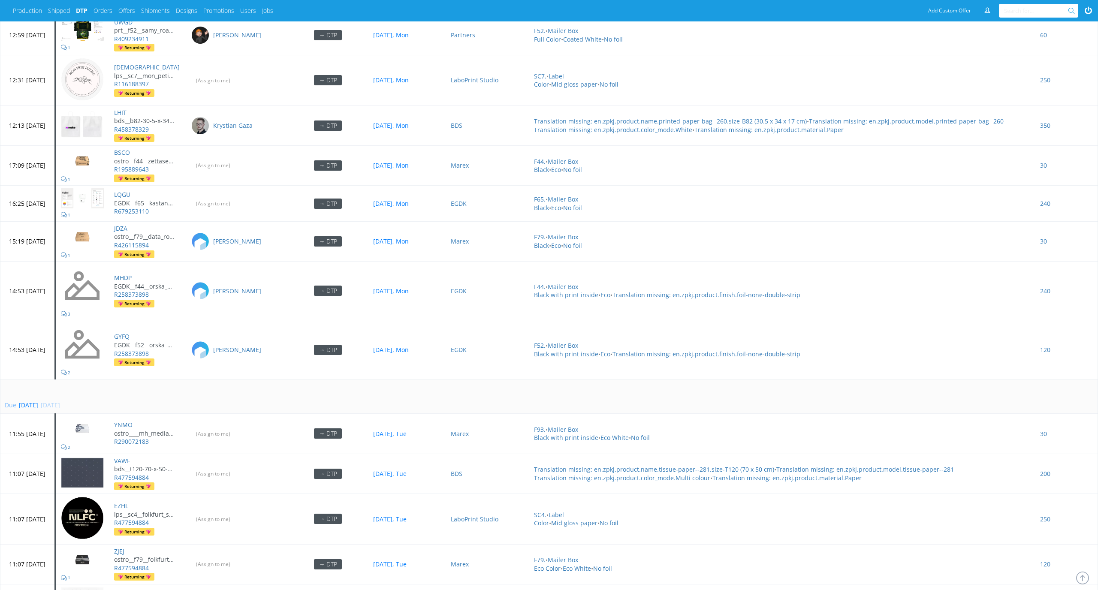
scroll to position [1614, 0]
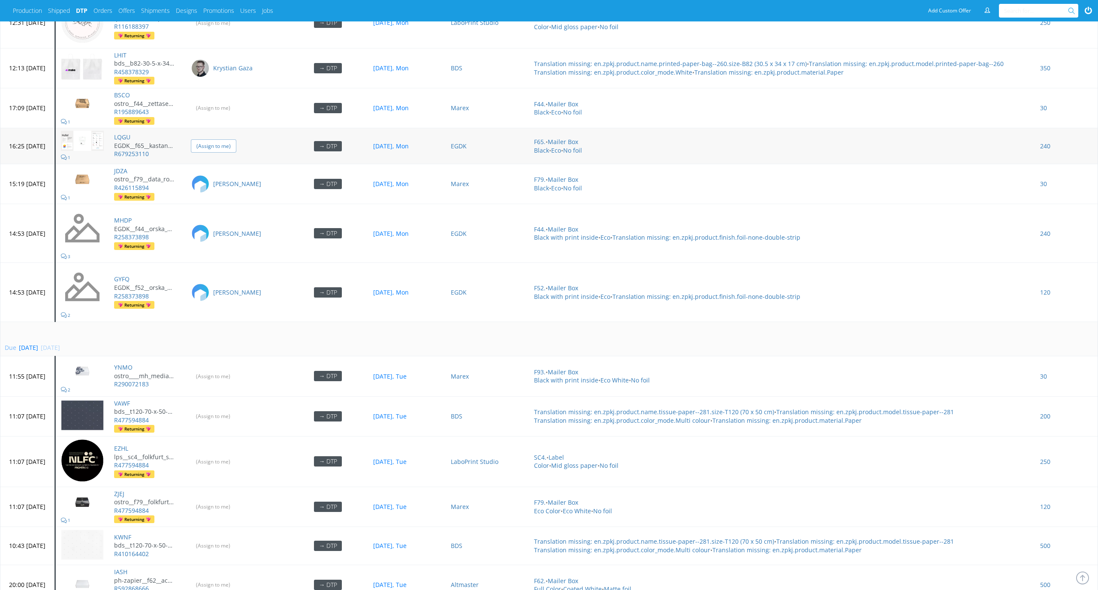
click at [236, 139] on input "(Assign to me)" at bounding box center [213, 145] width 45 height 13
click at [236, 101] on input "(Assign to me)" at bounding box center [213, 107] width 45 height 13
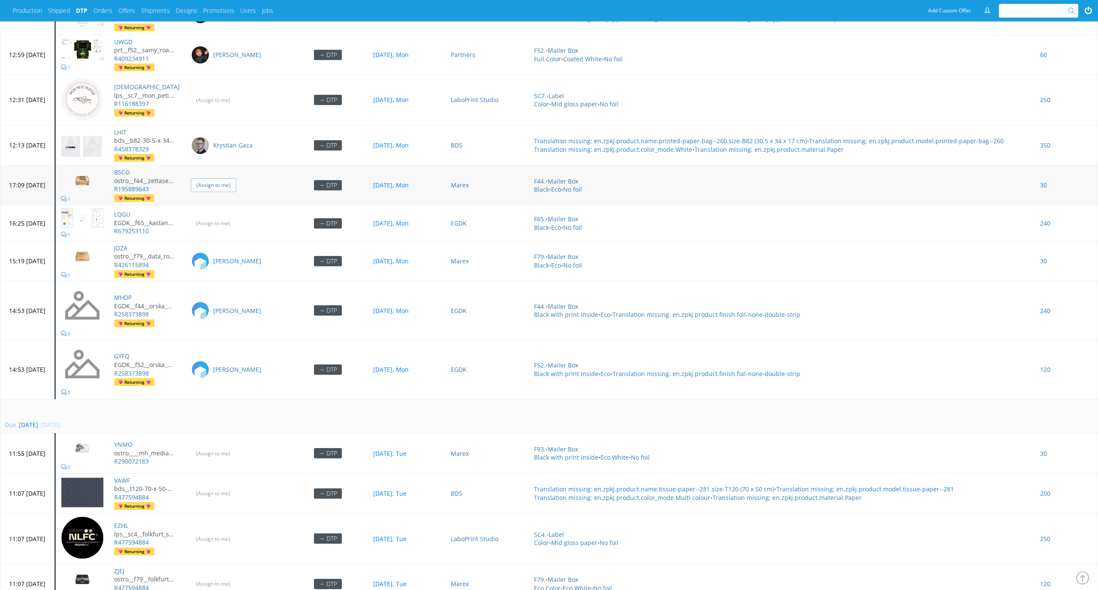
scroll to position [1491, 0]
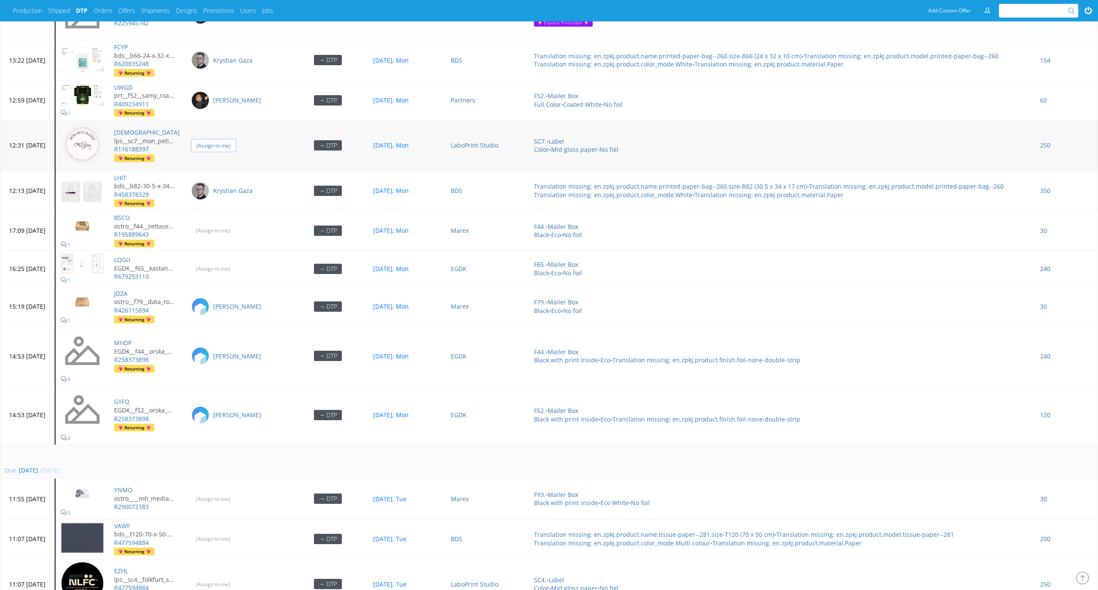
click at [236, 139] on input "(Assign to me)" at bounding box center [213, 145] width 45 height 13
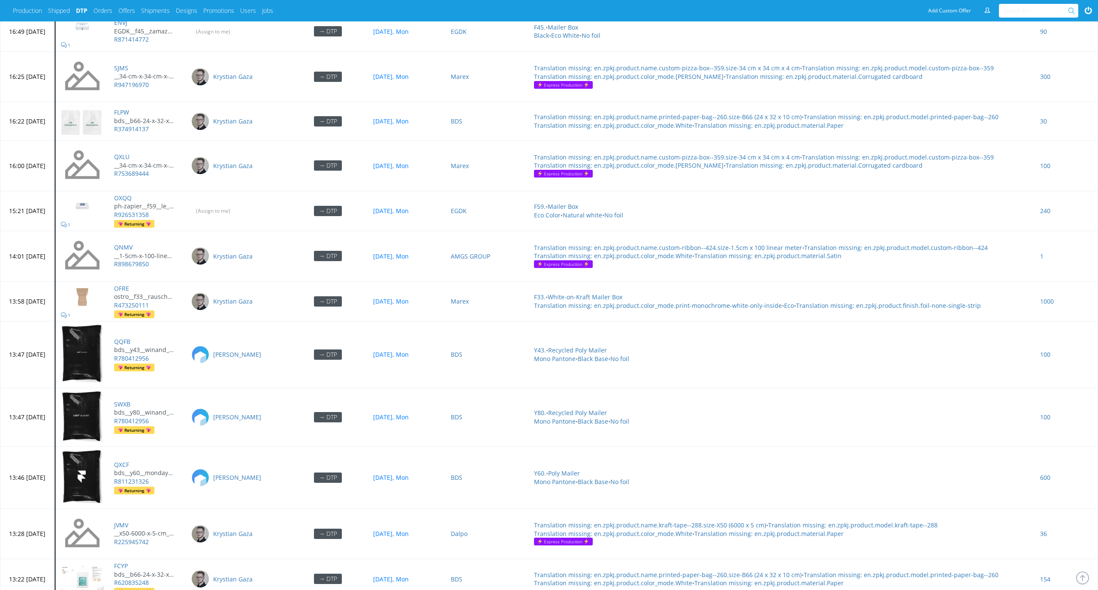
scroll to position [909, 0]
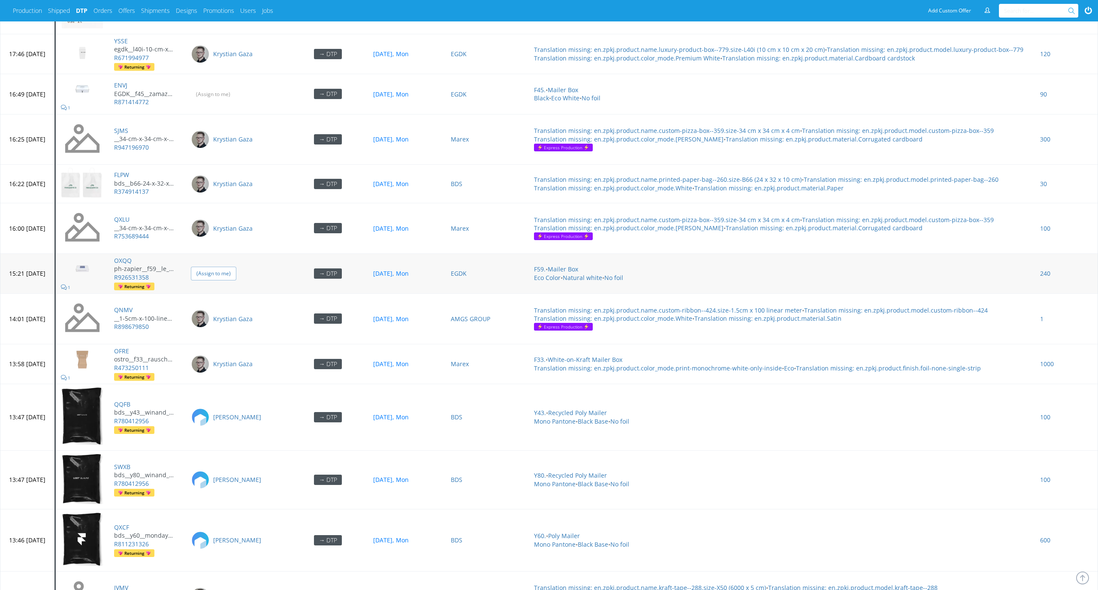
click at [236, 267] on input "(Assign to me)" at bounding box center [213, 273] width 45 height 13
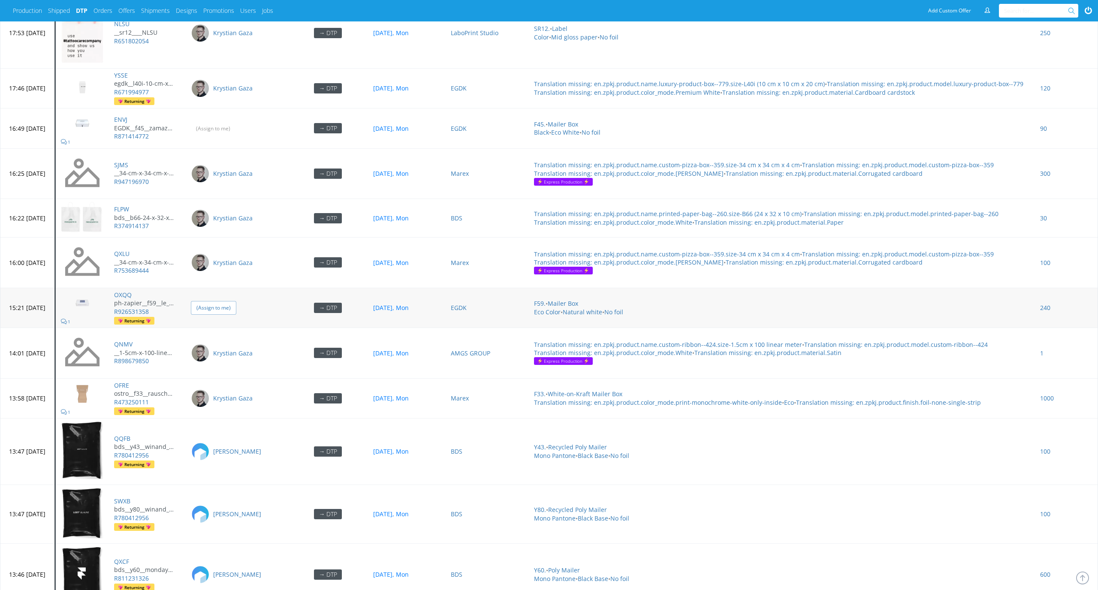
scroll to position [813, 0]
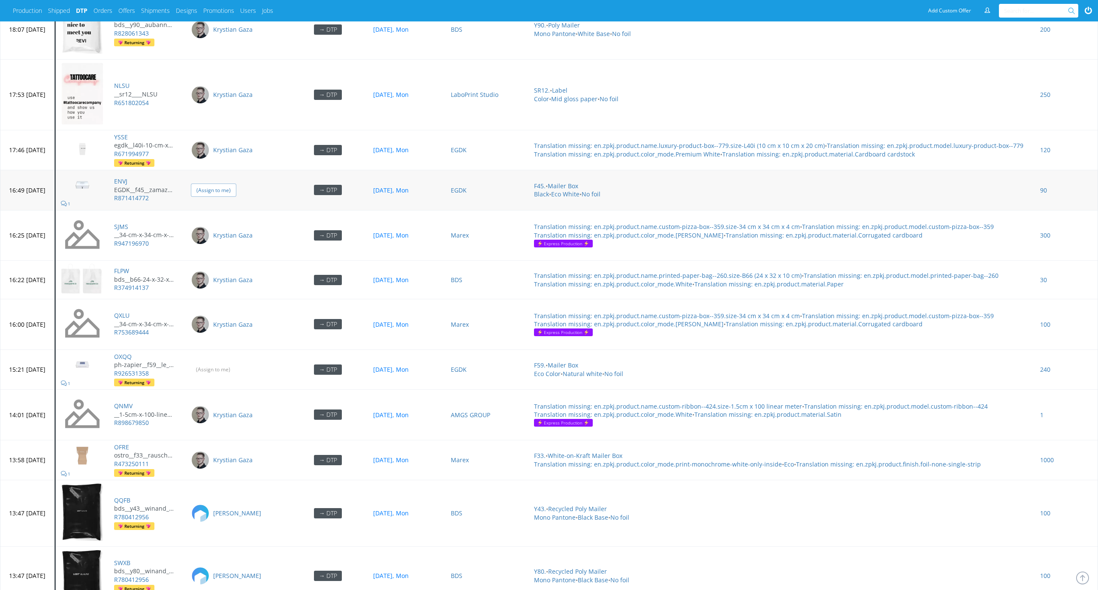
click at [236, 184] on input "(Assign to me)" at bounding box center [213, 190] width 45 height 13
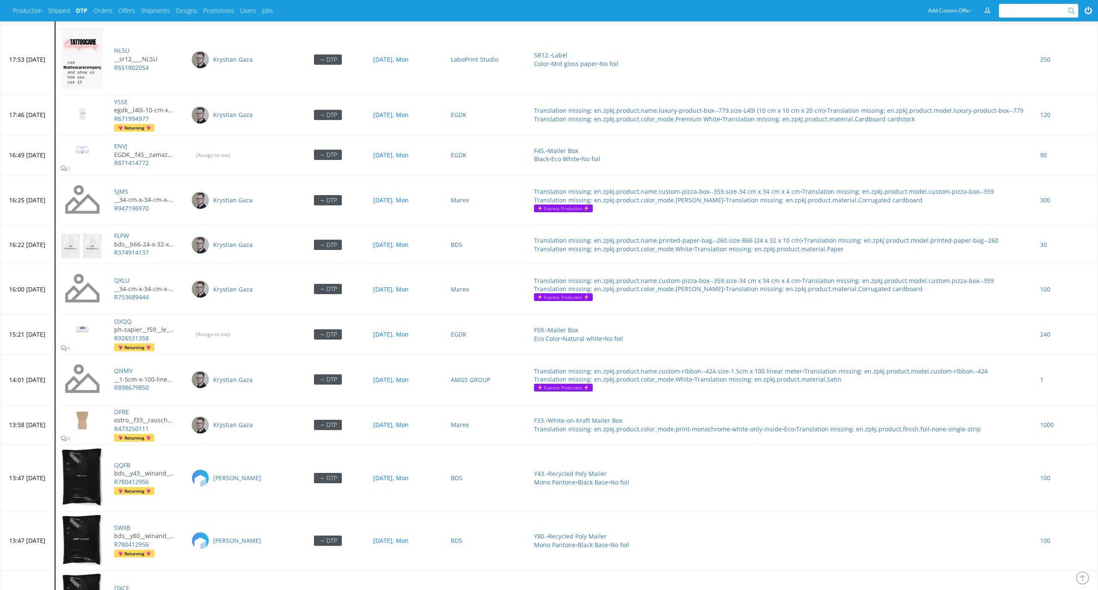
scroll to position [934, 0]
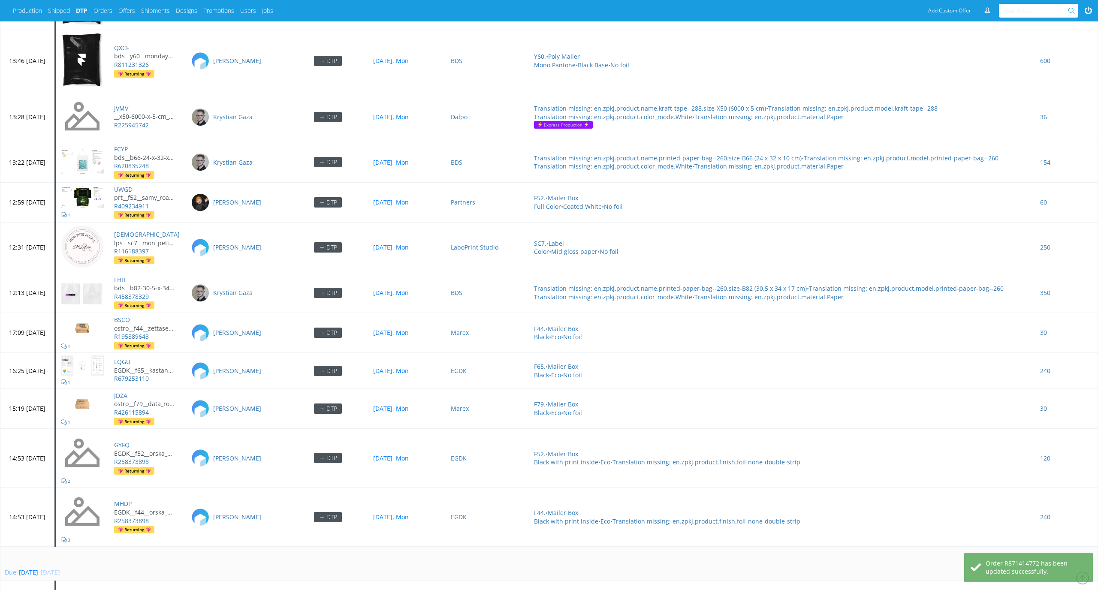
scroll to position [1444, 0]
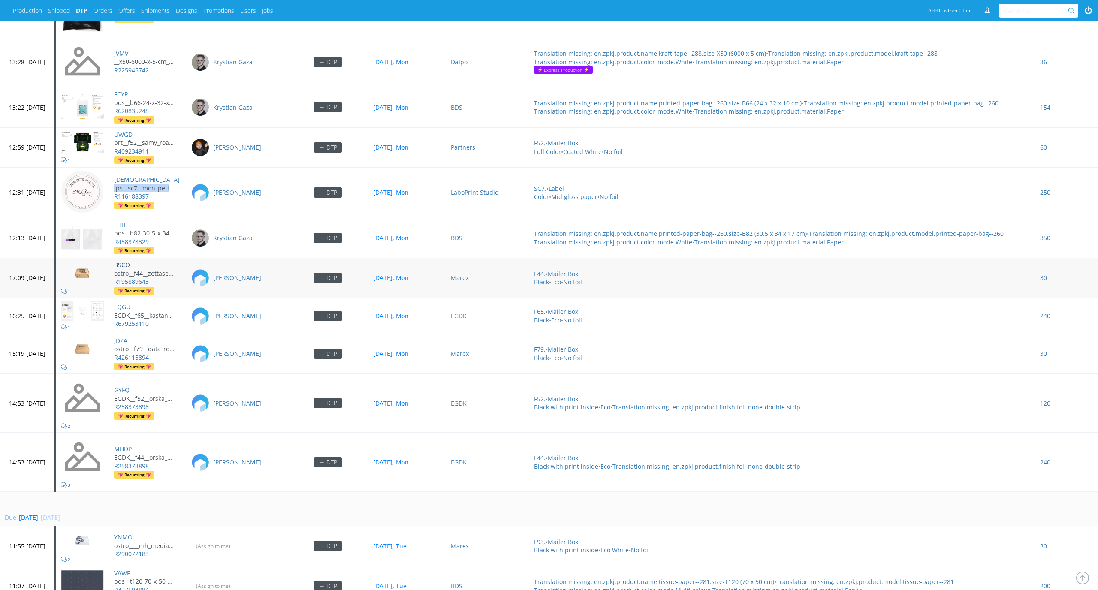
click at [130, 261] on link "BSCO" at bounding box center [122, 265] width 16 height 8
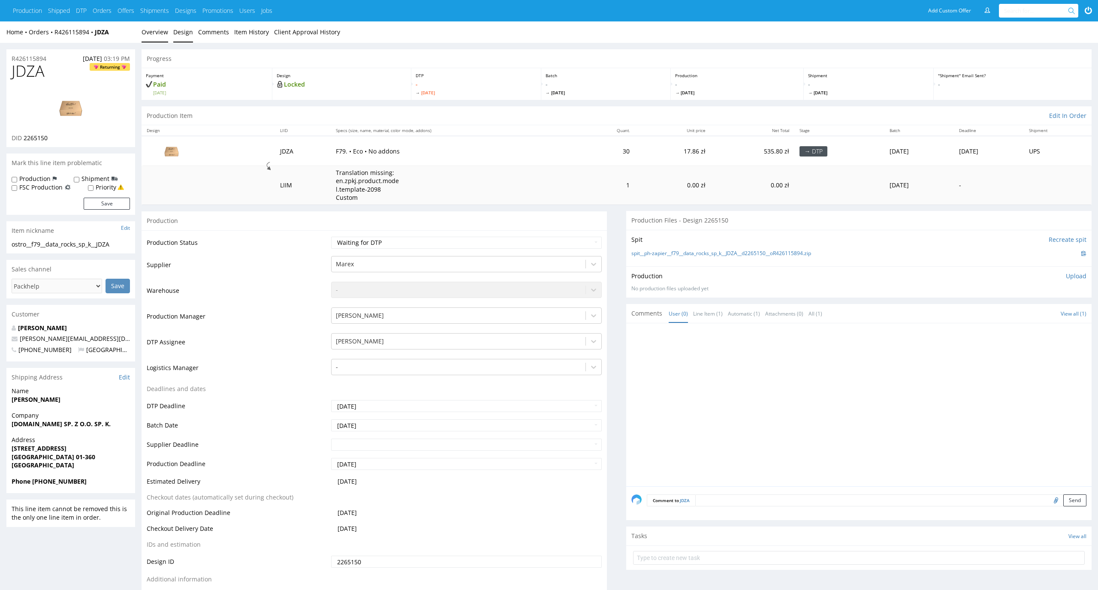
click at [182, 34] on link "Design" at bounding box center [183, 31] width 20 height 21
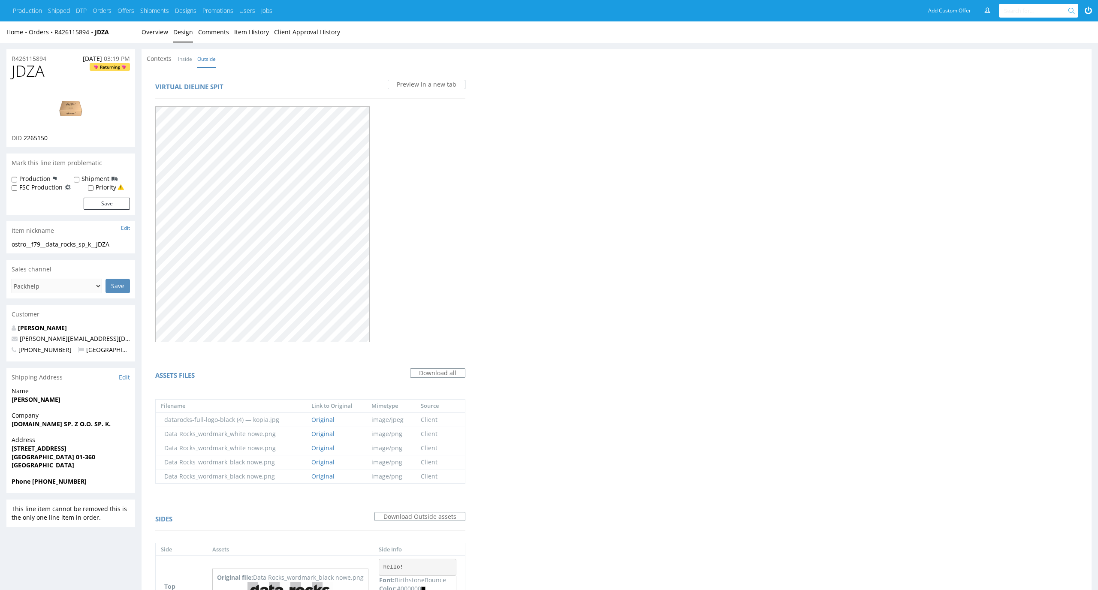
scroll to position [313, 0]
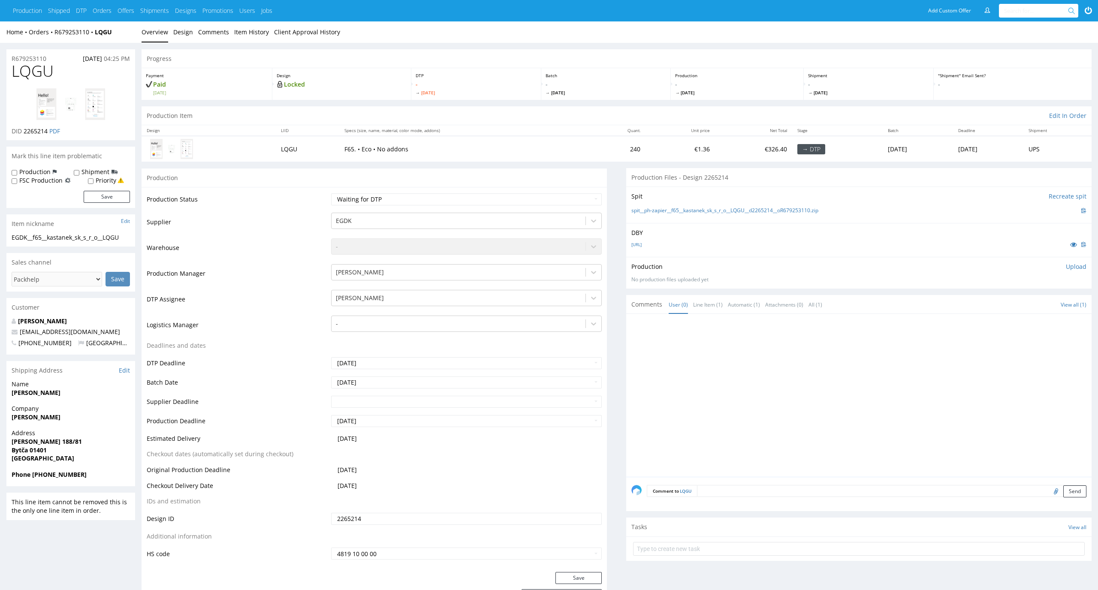
click at [667, 251] on div "DBY [URL]" at bounding box center [858, 240] width 465 height 34
click at [667, 248] on div "[URL]" at bounding box center [858, 244] width 455 height 9
click at [642, 242] on link "[URL]" at bounding box center [636, 245] width 10 height 6
click at [673, 211] on link "spit__ph-zapier__f65__kastanek_sk_s_r_o__LQGU__d2265214__oR679253110.zip" at bounding box center [724, 210] width 187 height 7
click at [562, 195] on select "Waiting for Artwork Waiting for Diecut Waiting for Mockup Waiting for DTP Waiti…" at bounding box center [466, 199] width 271 height 12
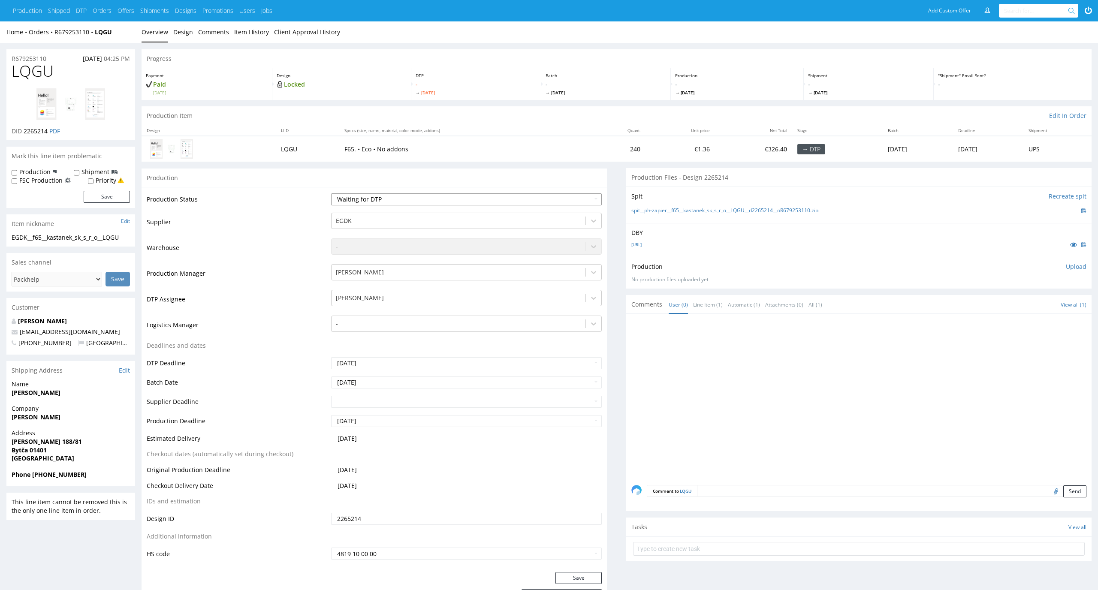
select select "dtp_in_process"
click at [331, 193] on select "Waiting for Artwork Waiting for Diecut Waiting for Mockup Waiting for DTP Waiti…" at bounding box center [466, 199] width 271 height 12
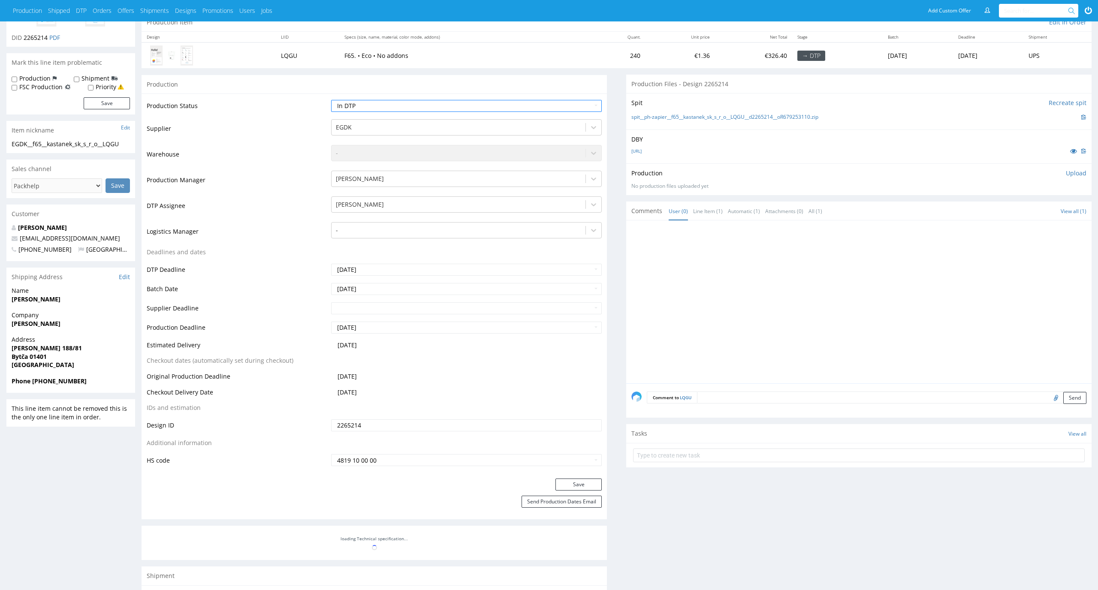
scroll to position [106, 0]
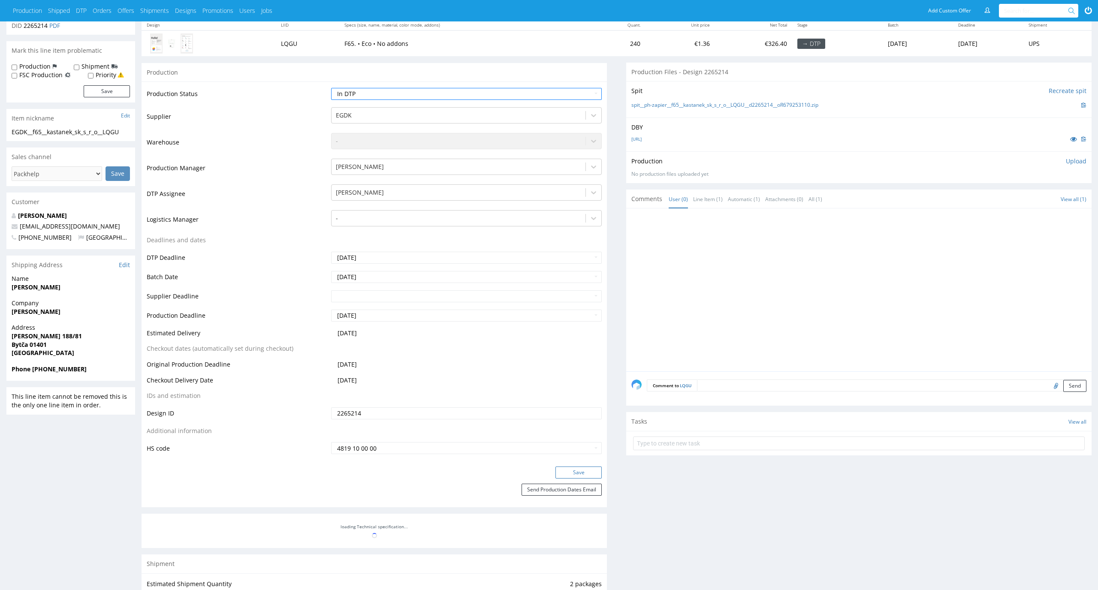
click at [591, 474] on button "Save" at bounding box center [579, 473] width 46 height 12
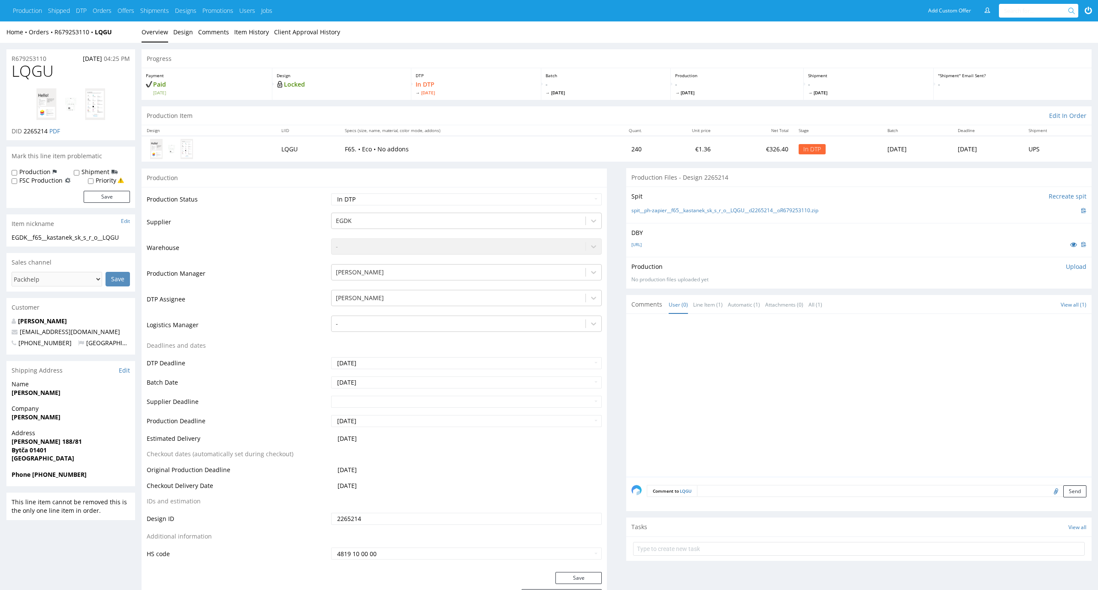
drag, startPoint x: 56, startPoint y: 76, endPoint x: 0, endPoint y: 75, distance: 56.2
copy span "LQGU"
click at [1077, 263] on p "Upload" at bounding box center [1076, 267] width 21 height 9
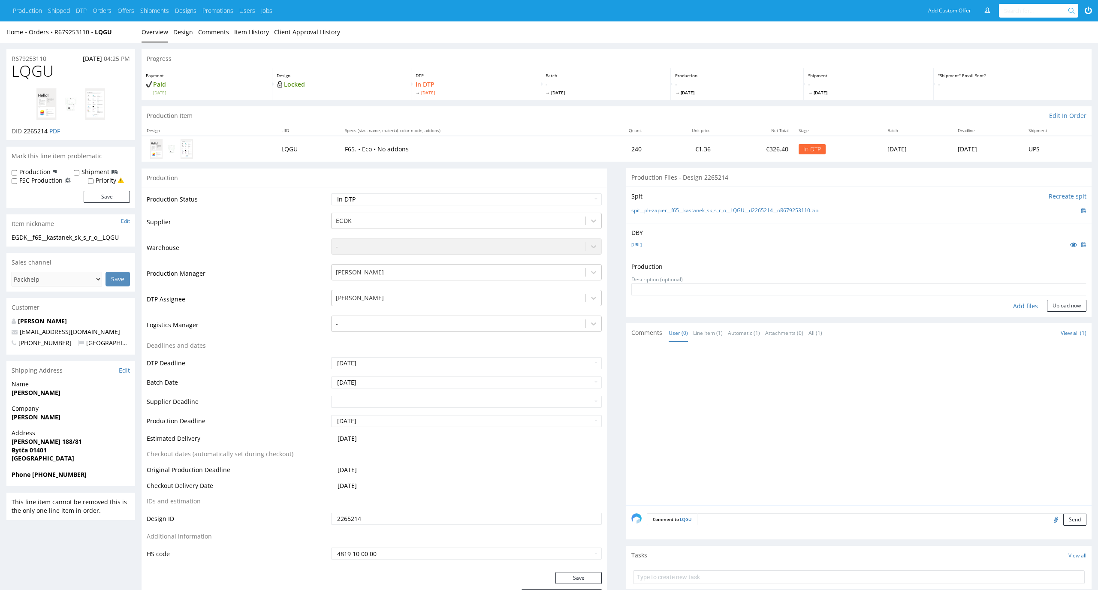
click at [1025, 307] on div "Add files" at bounding box center [1025, 306] width 43 height 13
type input "C:\fakepath\EGDK__f65__kastanek_sk_s_r_o__LQGU__d2265214__oR679253110__latest__…"
click at [1068, 315] on button "Upload now" at bounding box center [1066, 319] width 39 height 12
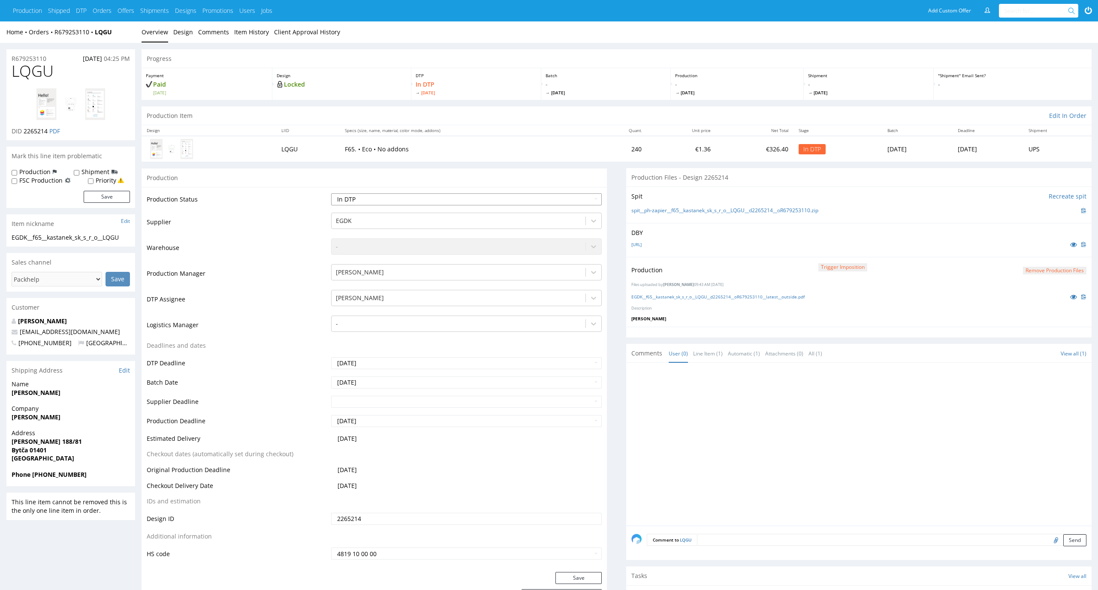
click at [586, 202] on select "Waiting for Artwork Waiting for Diecut Waiting for Mockup Waiting for DTP Waiti…" at bounding box center [466, 199] width 271 height 12
select select "dtp_production_ready"
click at [331, 193] on select "Waiting for Artwork Waiting for Diecut Waiting for Mockup Waiting for DTP Waiti…" at bounding box center [466, 199] width 271 height 12
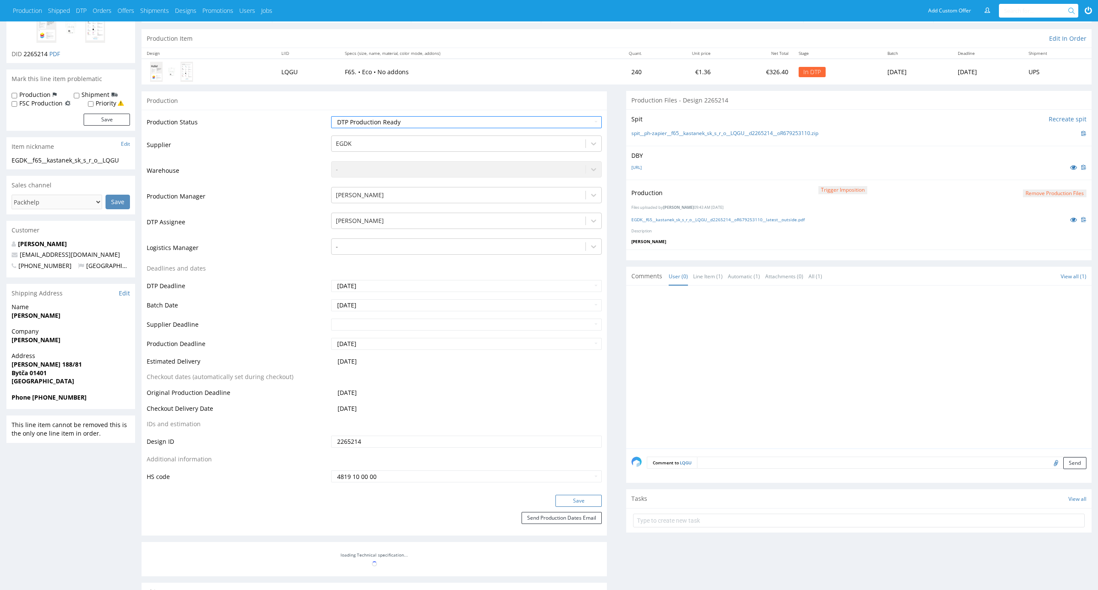
click at [590, 503] on button "Save" at bounding box center [579, 501] width 46 height 12
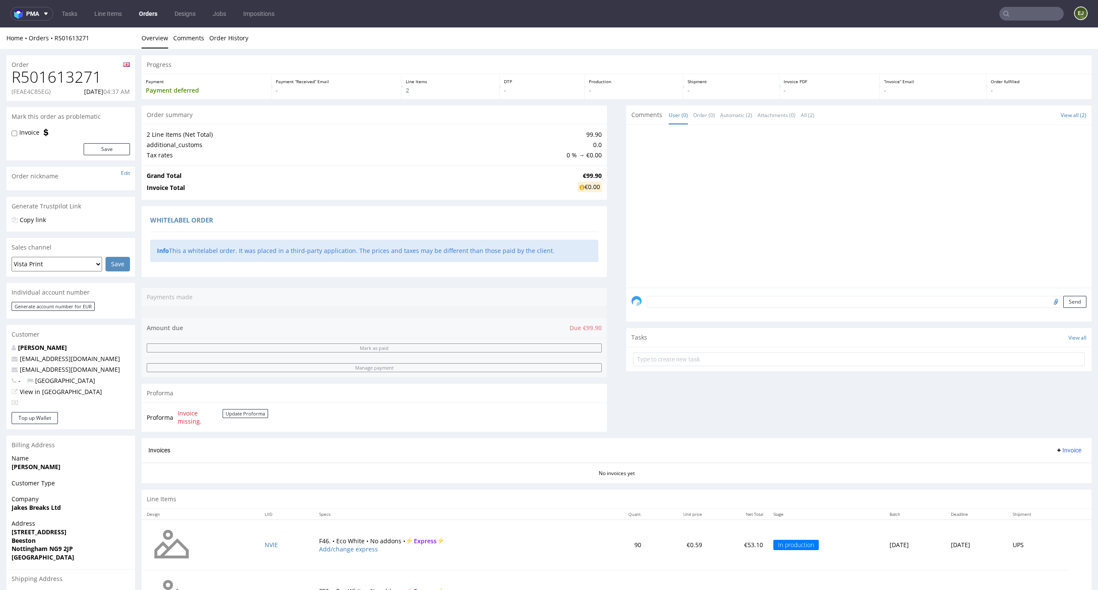
scroll to position [124, 0]
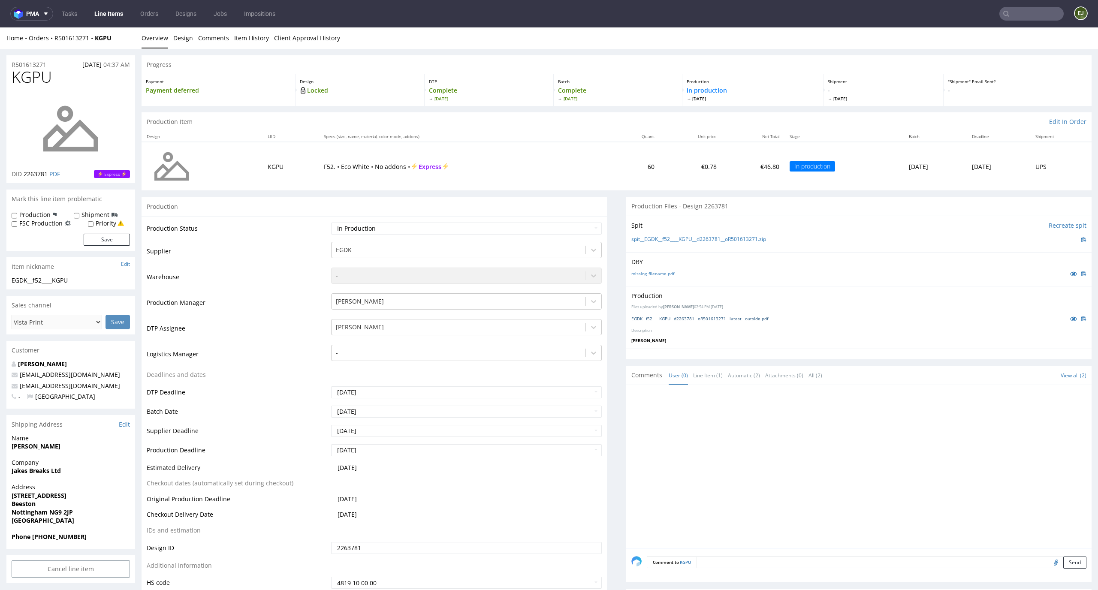
click at [711, 316] on link "EGDK__f52____KGPU__d2263781__oR501613271__latest__outside.pdf" at bounding box center [699, 319] width 137 height 6
click at [610, 120] on div "Production Item Edit In Order" at bounding box center [617, 121] width 950 height 19
click at [687, 318] on link "EGDK__f46____NVIE__d2263780__oR501613271__latest__outside.pdf" at bounding box center [699, 319] width 136 height 6
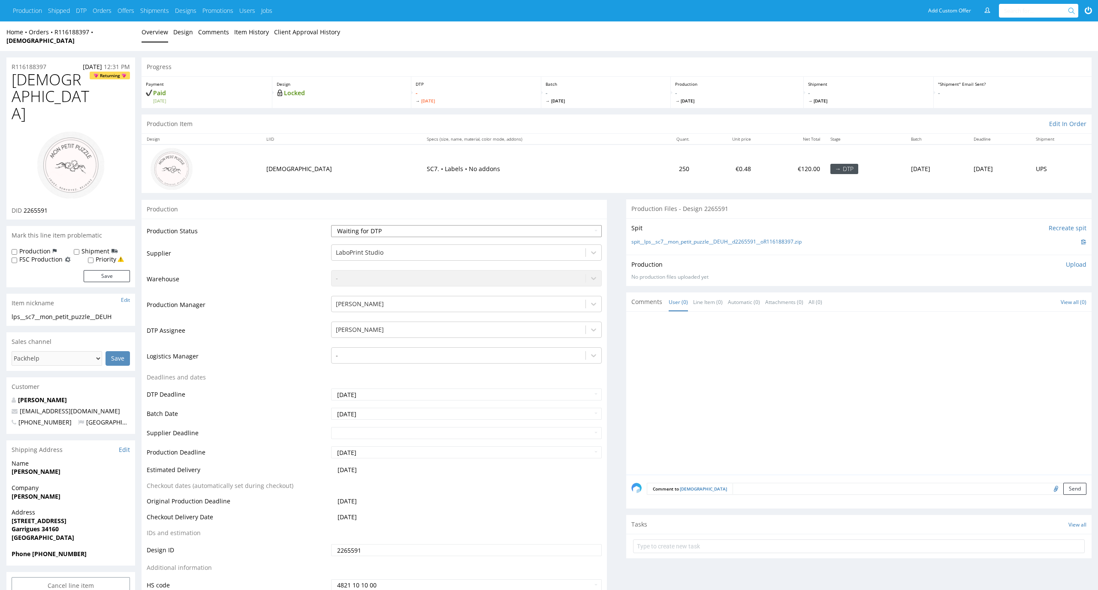
click at [573, 227] on select "Waiting for Artwork Waiting for Diecut Waiting for Mockup Waiting for DTP Waiti…" at bounding box center [466, 231] width 271 height 12
select select "dtp_in_process"
click at [331, 225] on select "Waiting for Artwork Waiting for Diecut Waiting for Mockup Waiting for DTP Waiti…" at bounding box center [466, 231] width 271 height 12
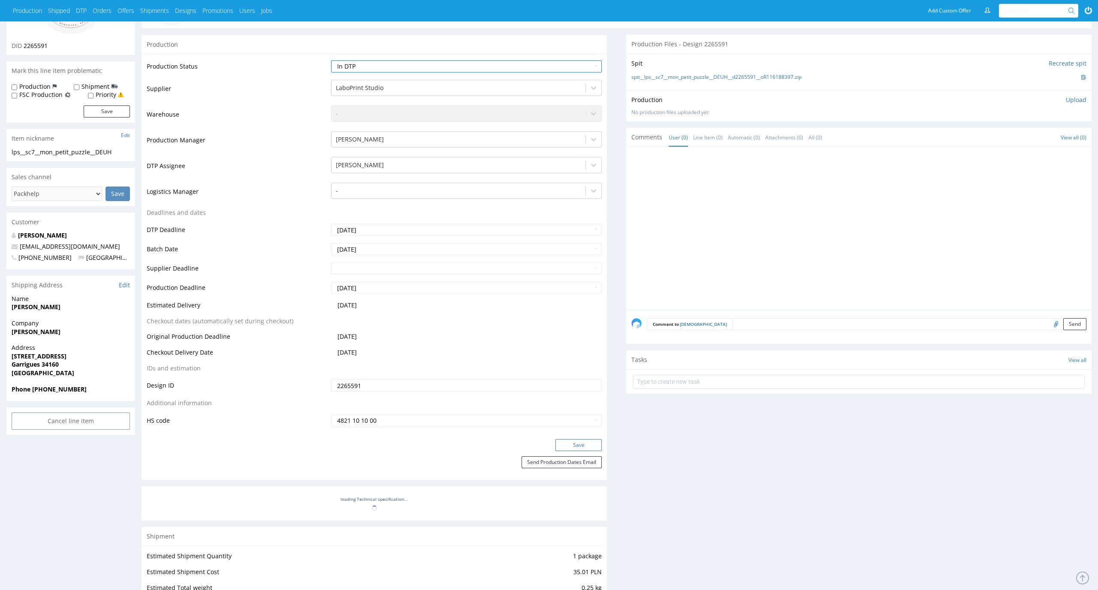
click at [585, 439] on button "Save" at bounding box center [579, 445] width 46 height 12
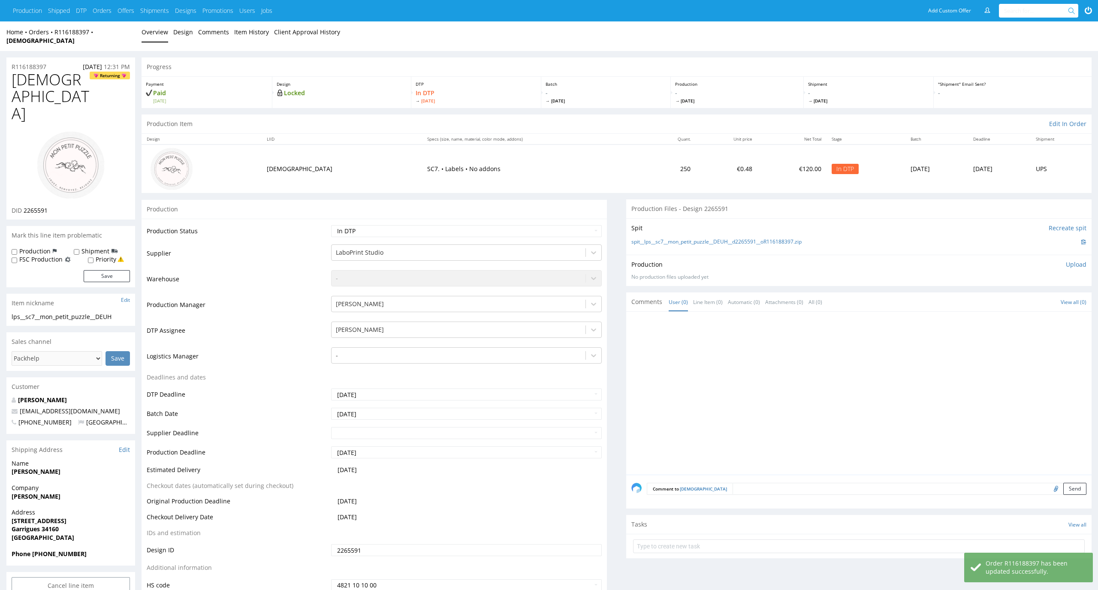
drag, startPoint x: 57, startPoint y: 73, endPoint x: 0, endPoint y: 73, distance: 57.5
copy span "[DEMOGRAPHIC_DATA]"
click at [1082, 260] on p "Upload" at bounding box center [1076, 264] width 21 height 9
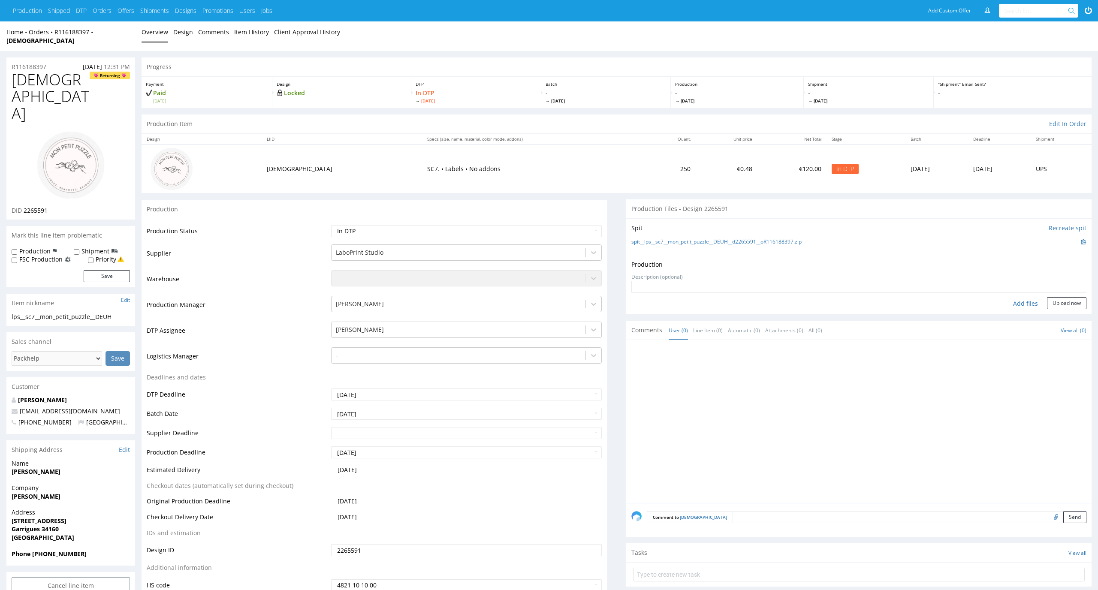
click at [1023, 297] on div "Add files" at bounding box center [1025, 303] width 43 height 13
type input "C:\fakepath\lps__sc7__mon_petit_puzzle__DEUH__d2265591__oR116188397__v1__front.…"
click at [1076, 311] on button "Upload now" at bounding box center [1066, 317] width 39 height 12
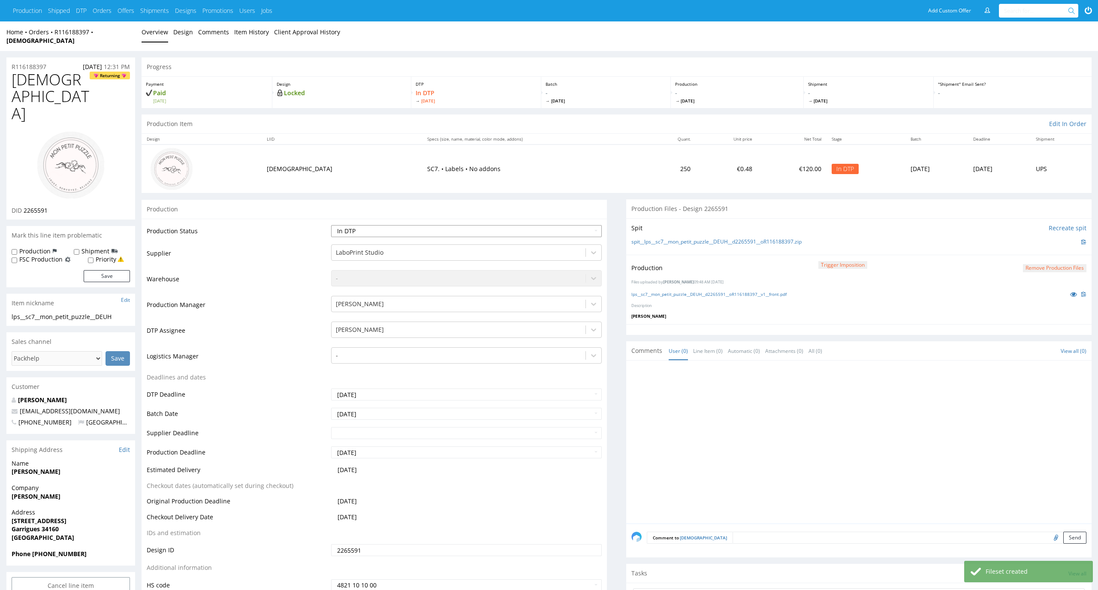
click at [559, 225] on select "Waiting for Artwork Waiting for Diecut Waiting for Mockup Waiting for DTP Waiti…" at bounding box center [466, 231] width 271 height 12
select select "dtp_production_ready"
click at [331, 225] on select "Waiting for Artwork Waiting for Diecut Waiting for Mockup Waiting for DTP Waiti…" at bounding box center [466, 231] width 271 height 12
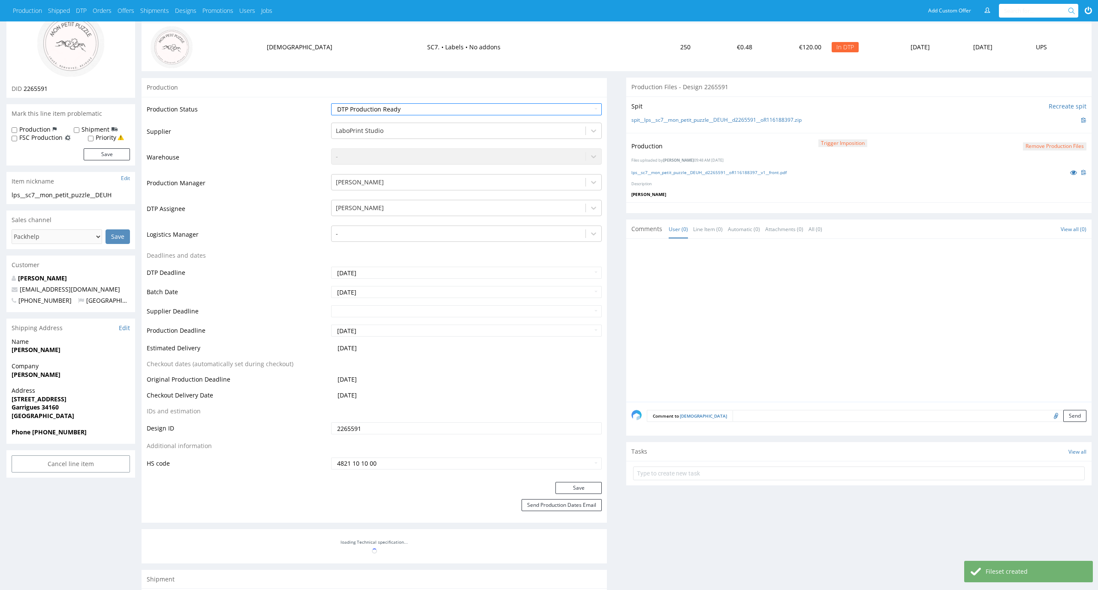
scroll to position [140, 0]
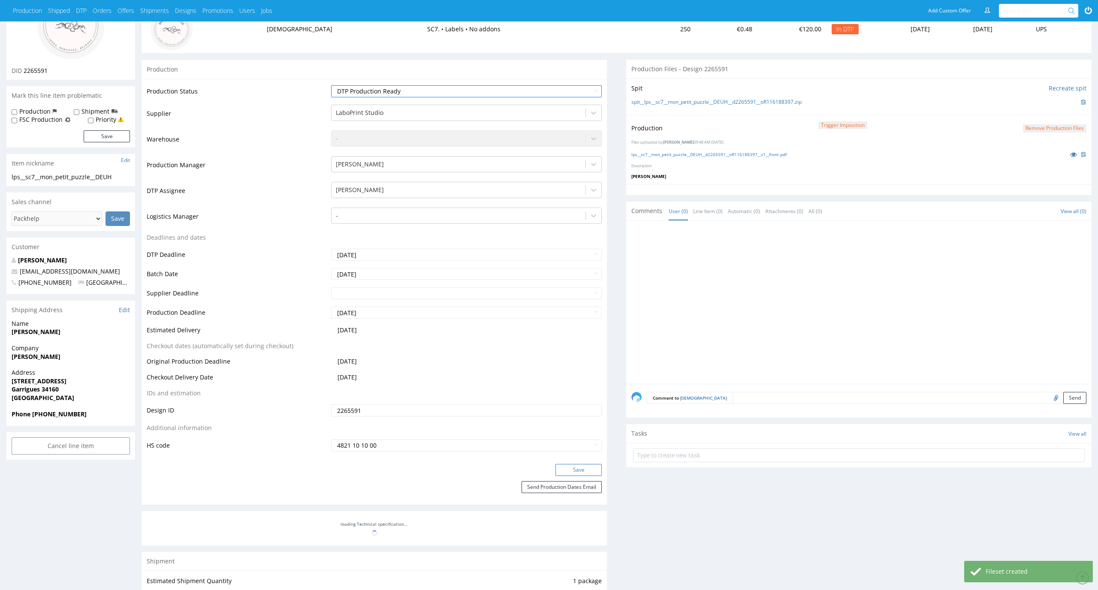
click at [586, 464] on button "Save" at bounding box center [579, 470] width 46 height 12
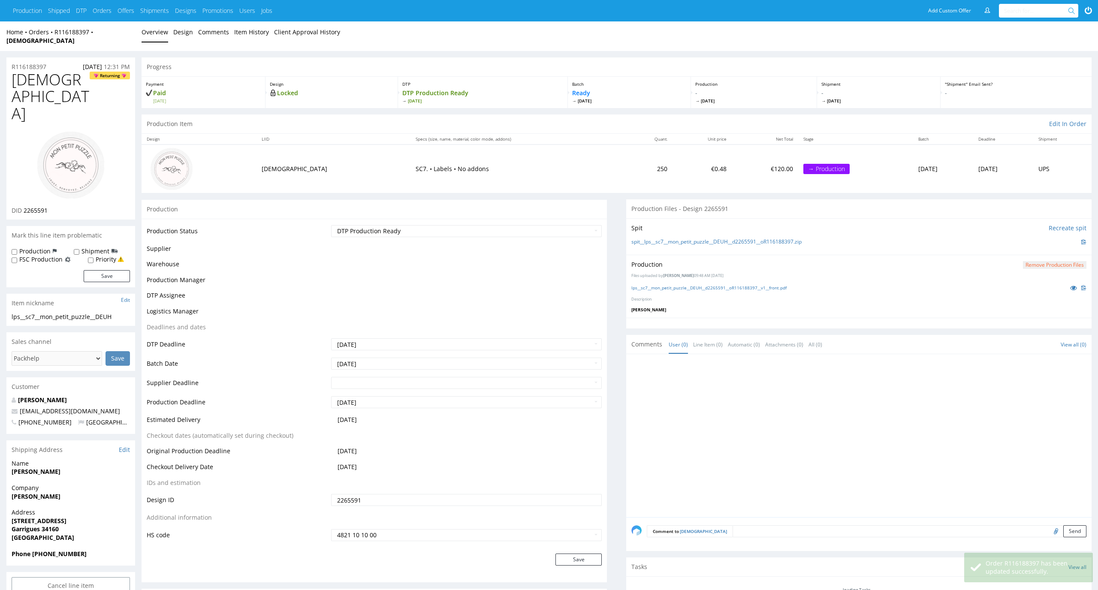
scroll to position [140, 0]
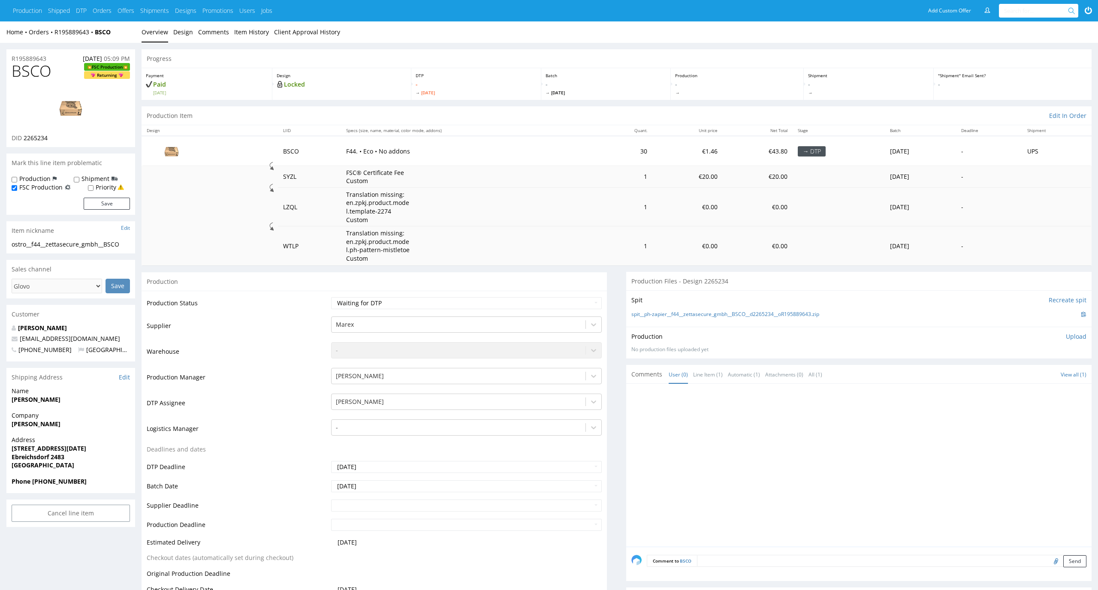
click at [193, 34] on li "Design" at bounding box center [185, 32] width 25 height 9
click at [178, 31] on link "Design" at bounding box center [183, 31] width 20 height 21
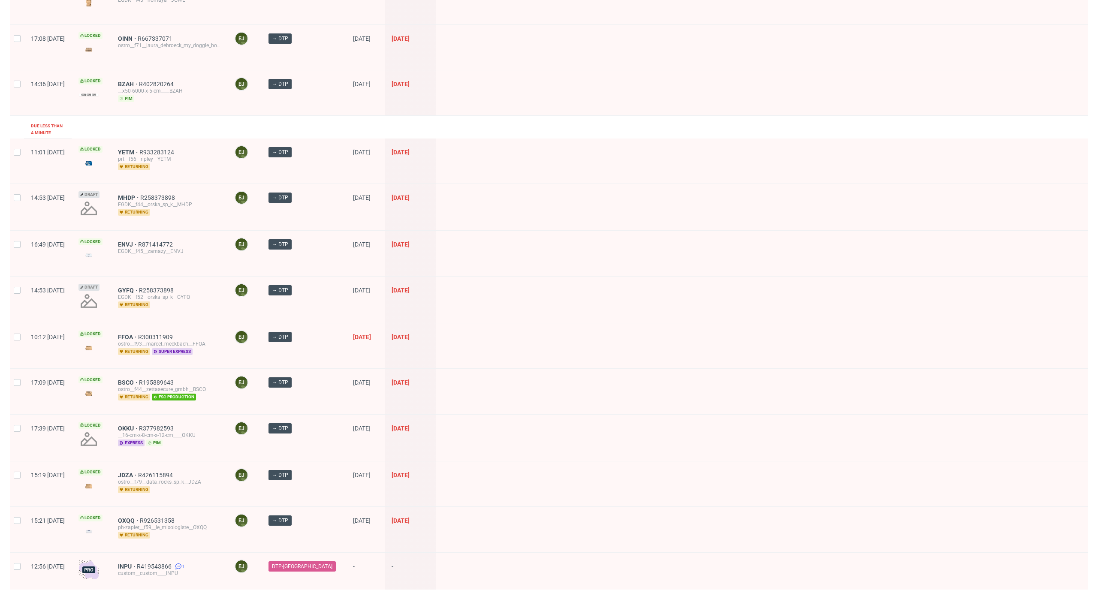
scroll to position [143, 0]
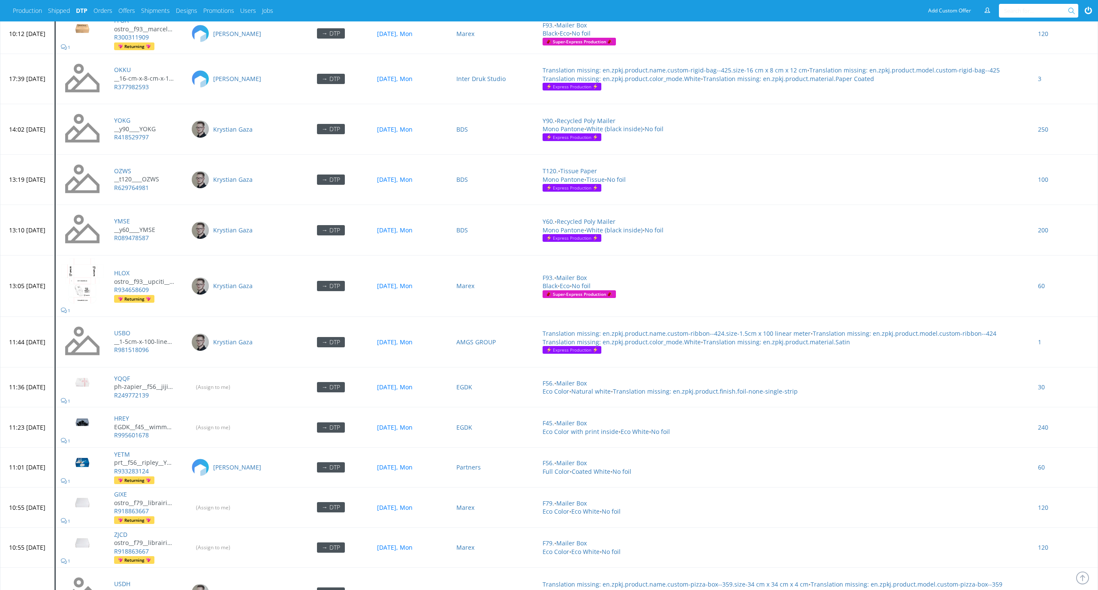
scroll to position [3516, 0]
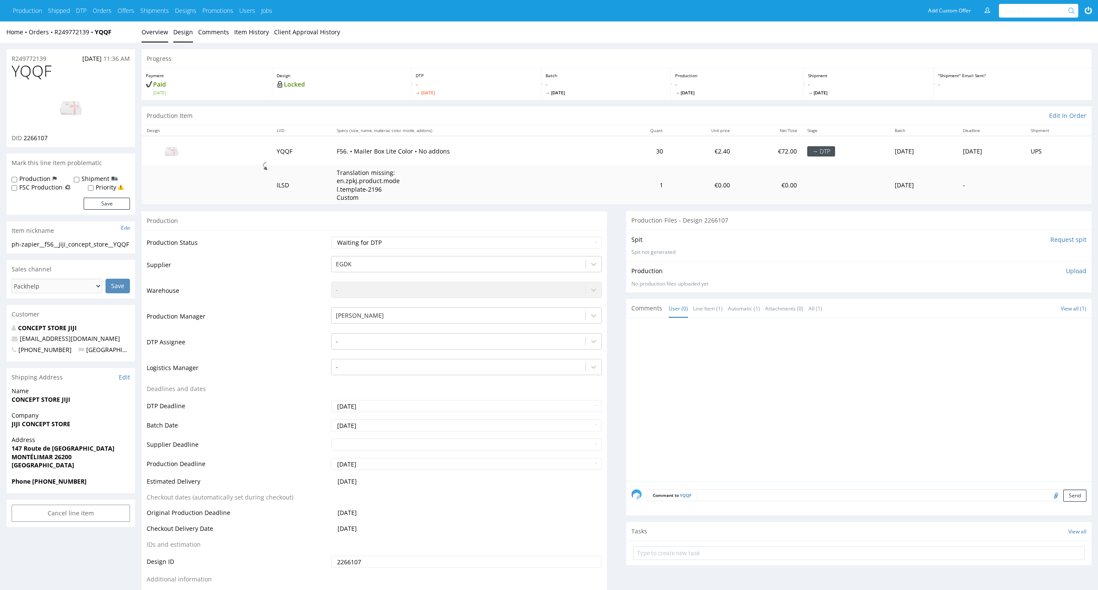
click at [183, 33] on link "Design" at bounding box center [183, 31] width 20 height 21
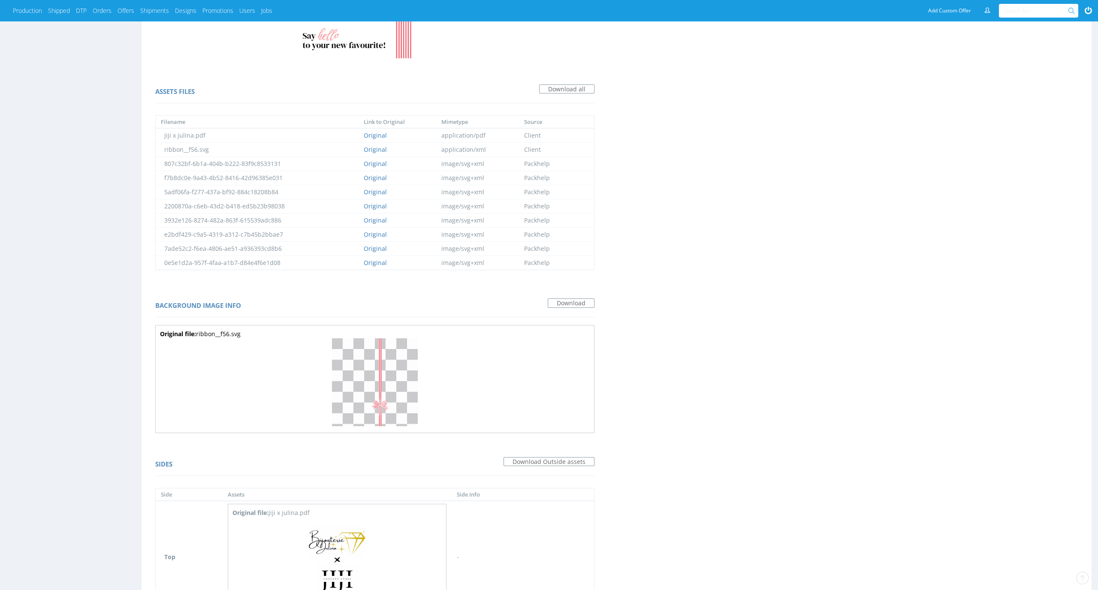
scroll to position [631, 0]
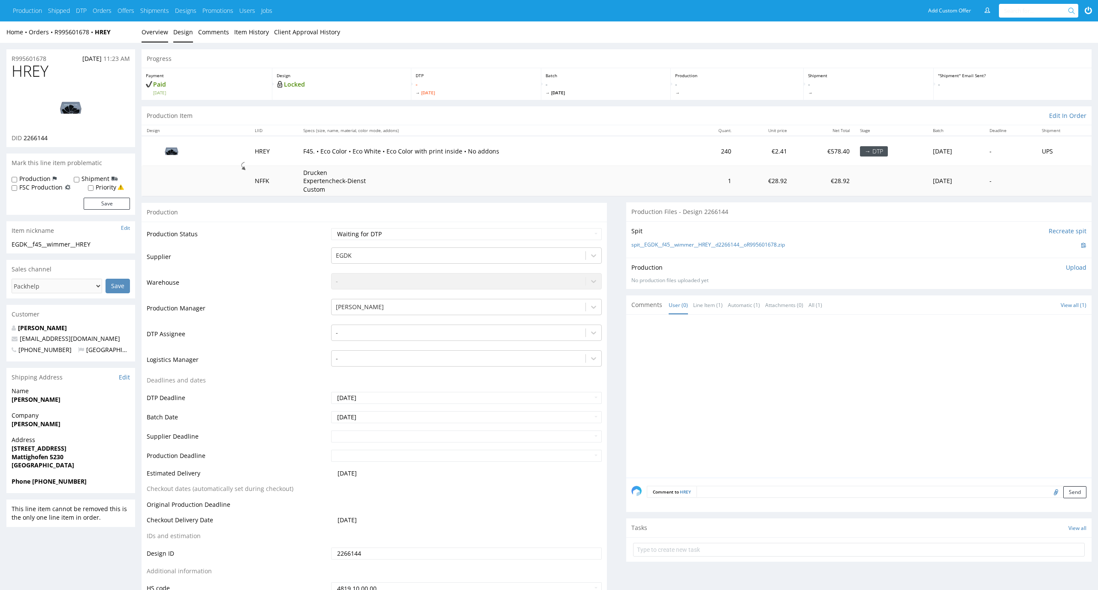
click at [178, 39] on link "Design" at bounding box center [183, 31] width 20 height 21
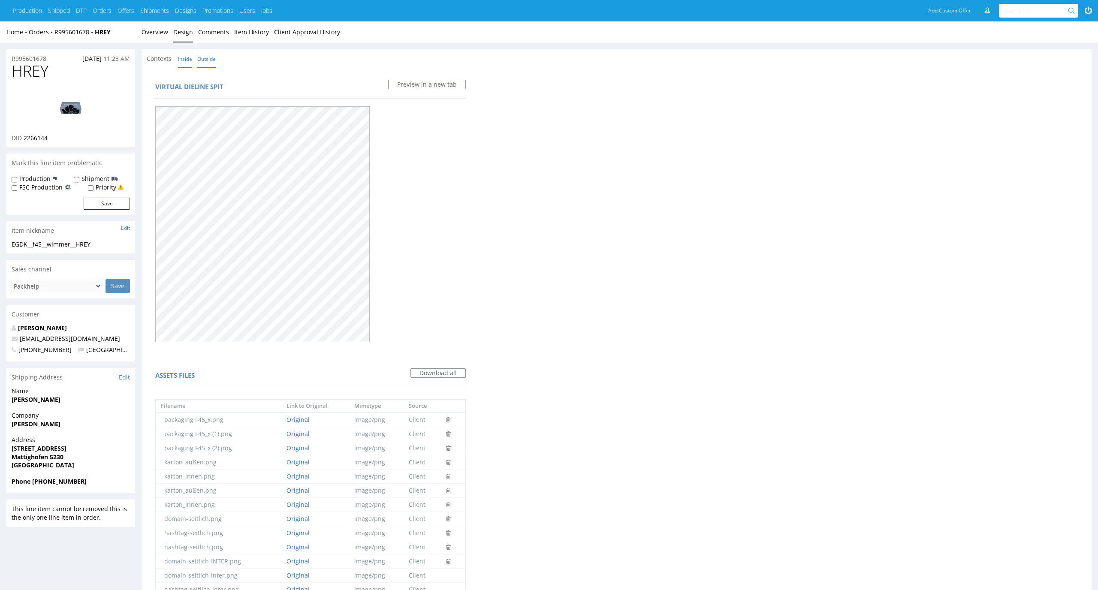
click at [185, 63] on link "Inside" at bounding box center [185, 59] width 14 height 18
click at [160, 24] on link "Overview" at bounding box center [155, 31] width 27 height 21
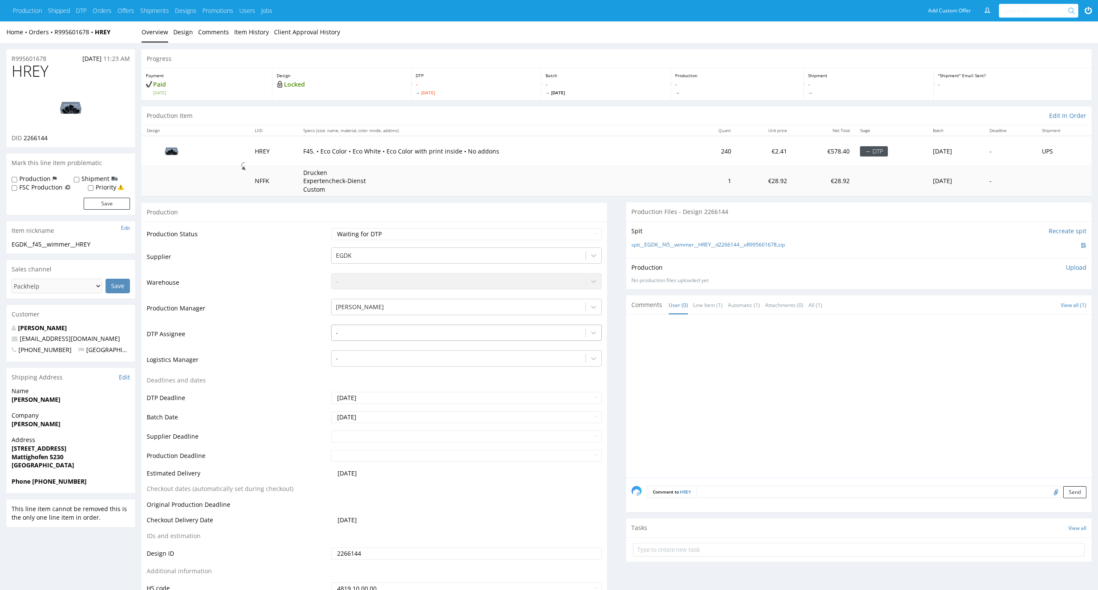
click at [388, 326] on div "-" at bounding box center [459, 333] width 254 height 14
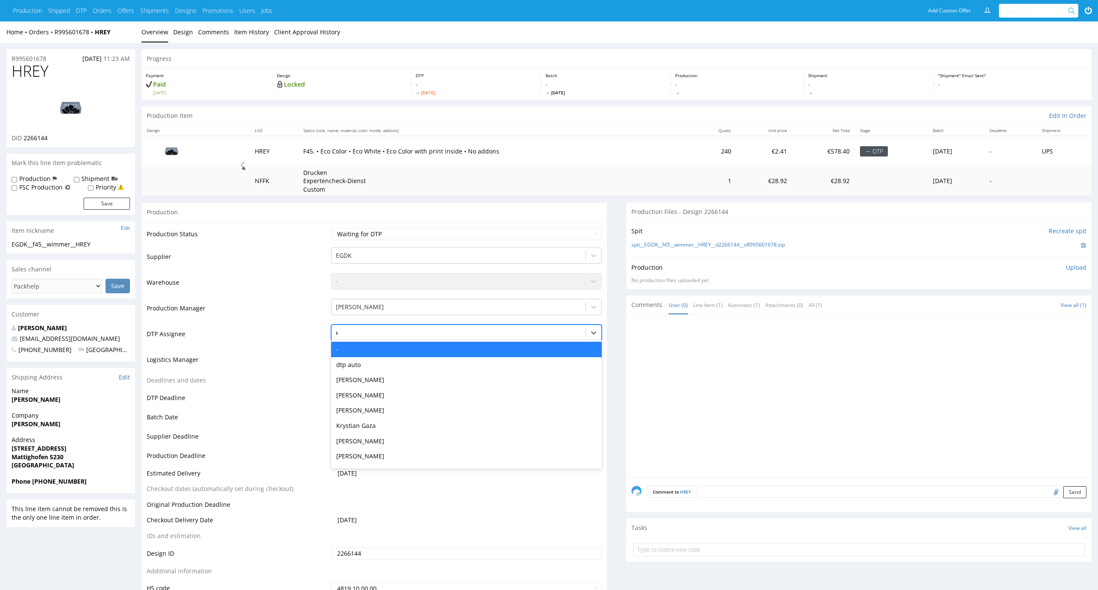
type input "el"
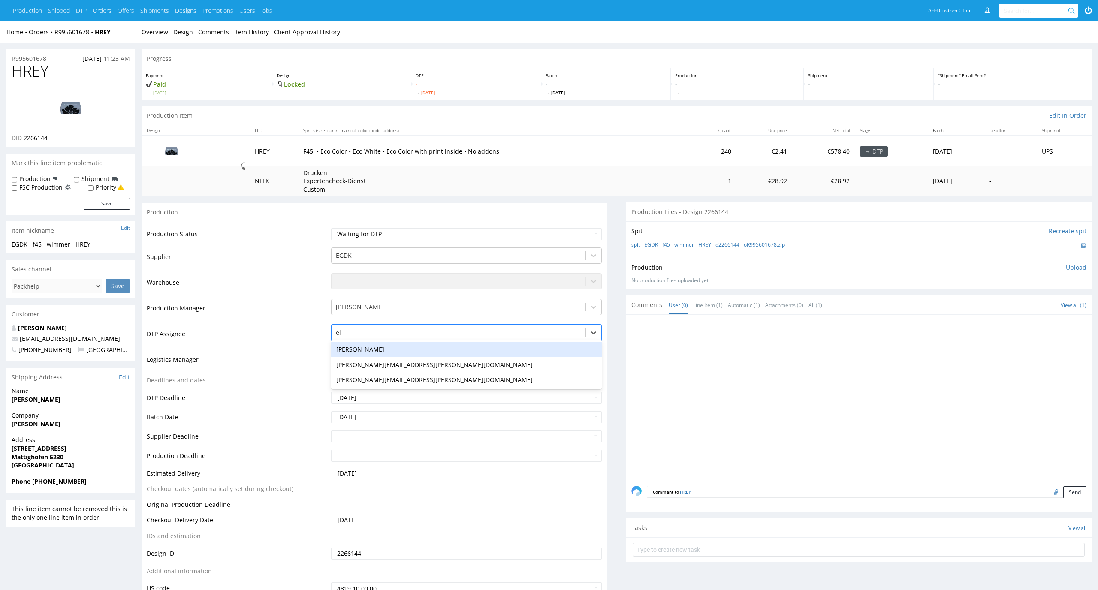
click at [383, 347] on div "Elżbieta Jelińska" at bounding box center [466, 349] width 271 height 15
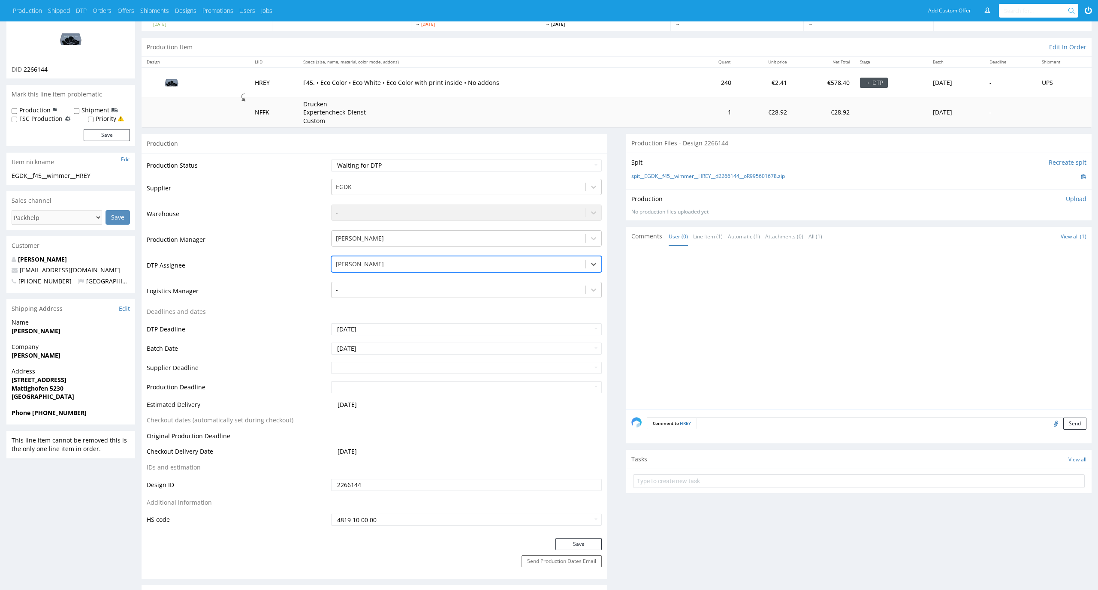
scroll to position [77, 0]
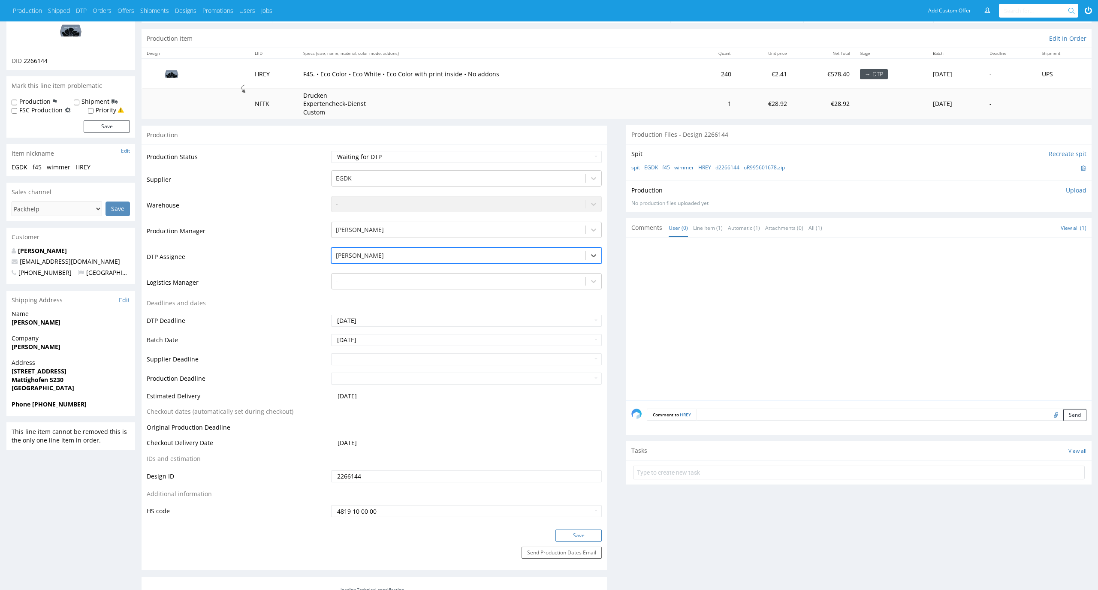
click at [579, 536] on button "Save" at bounding box center [579, 536] width 46 height 12
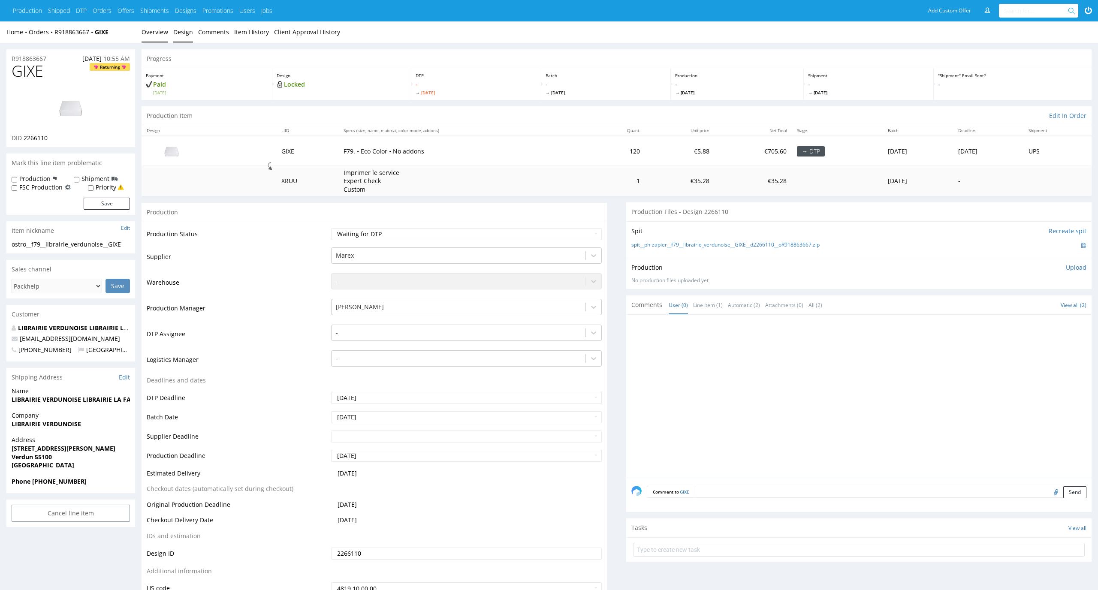
click at [175, 31] on link "Design" at bounding box center [183, 31] width 20 height 21
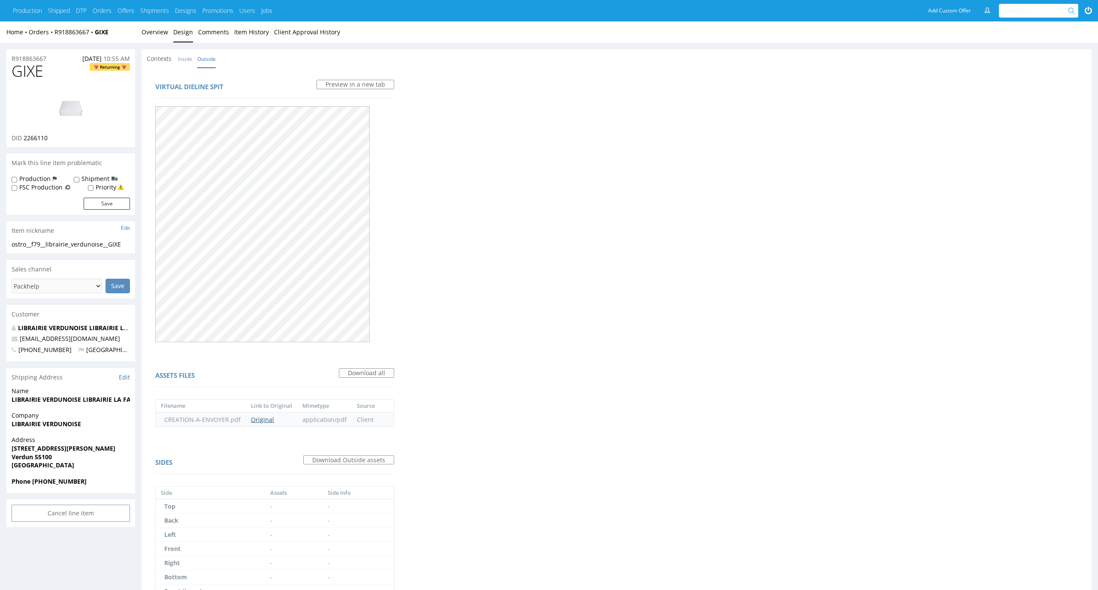
click at [261, 423] on link "Original" at bounding box center [262, 420] width 23 height 8
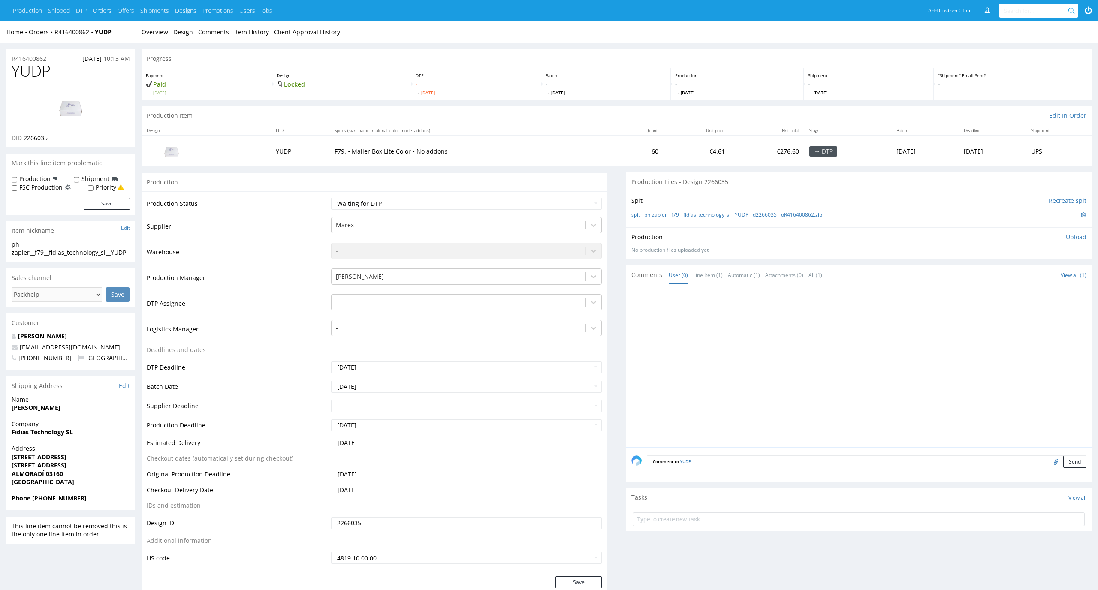
click at [183, 33] on link "Design" at bounding box center [183, 31] width 20 height 21
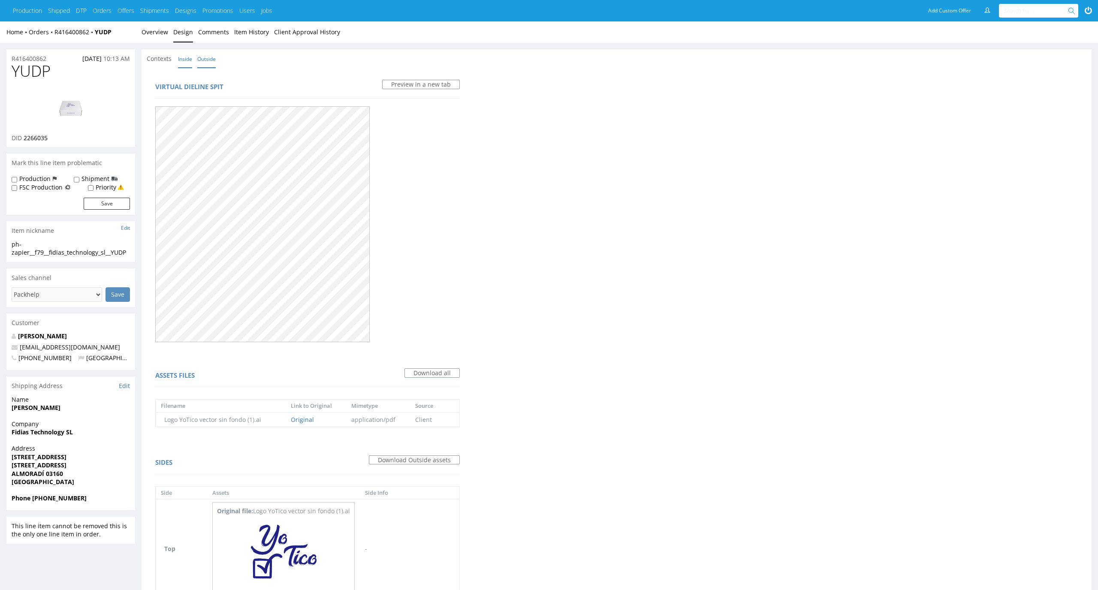
click at [191, 63] on link "Inside" at bounding box center [185, 59] width 14 height 18
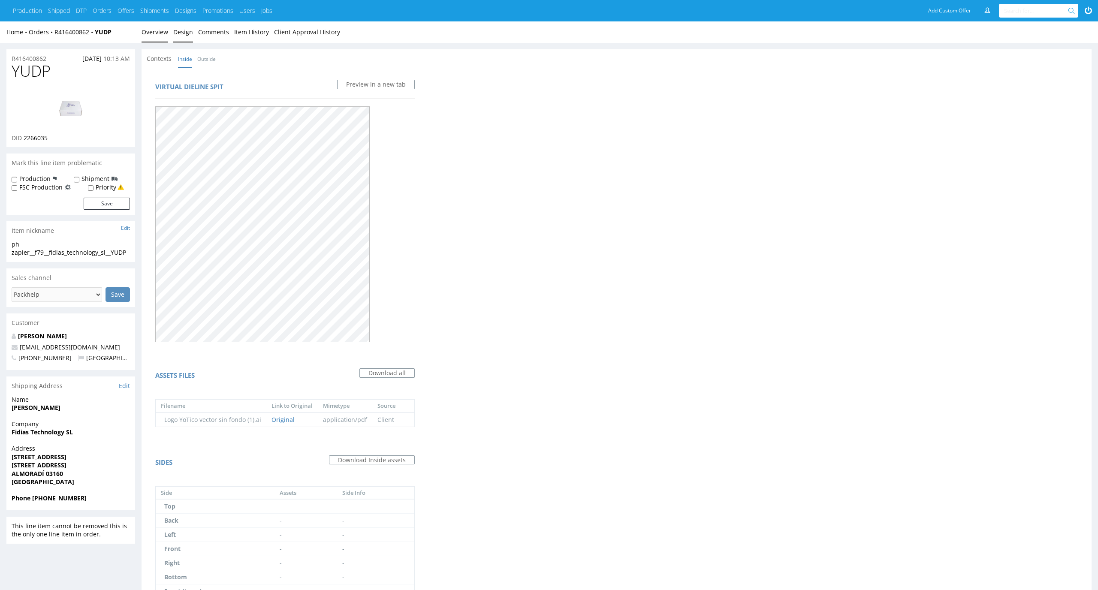
click at [164, 36] on link "Overview" at bounding box center [155, 31] width 27 height 21
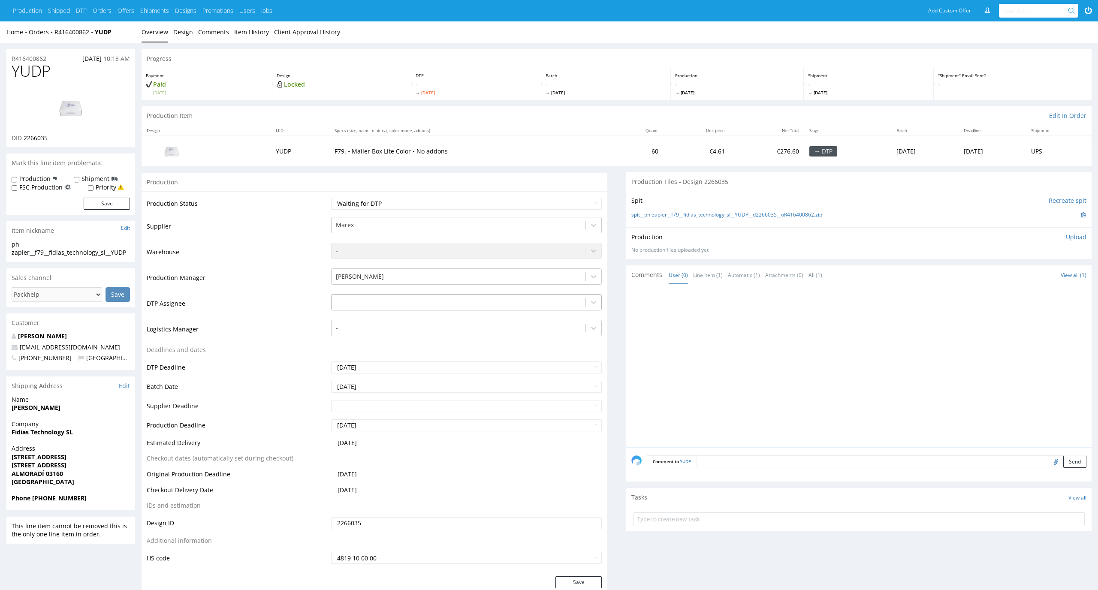
click at [449, 297] on div at bounding box center [459, 302] width 246 height 10
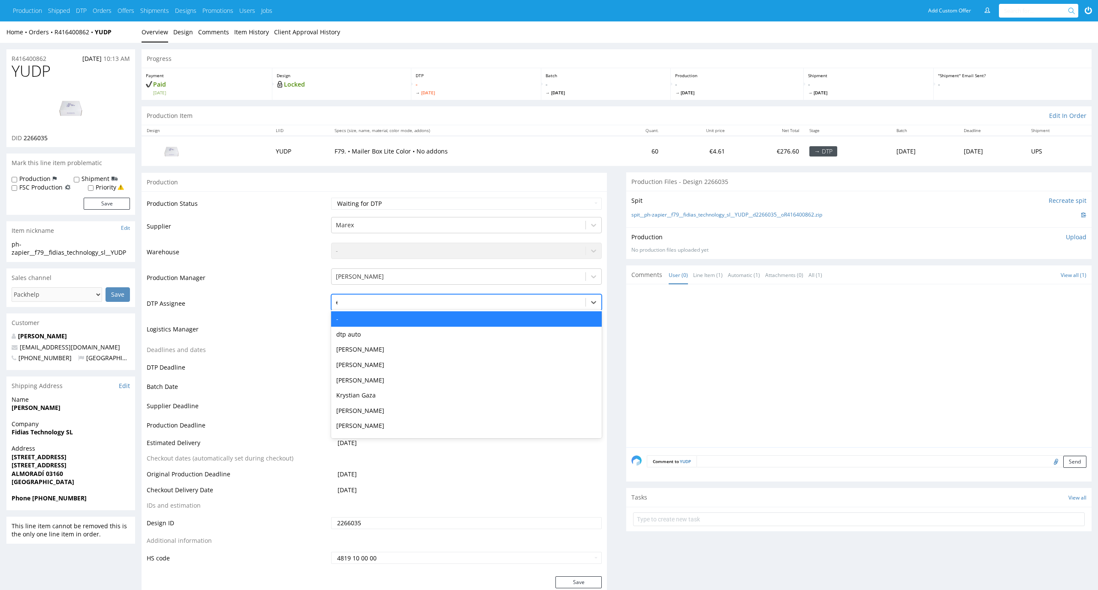
type input "el"
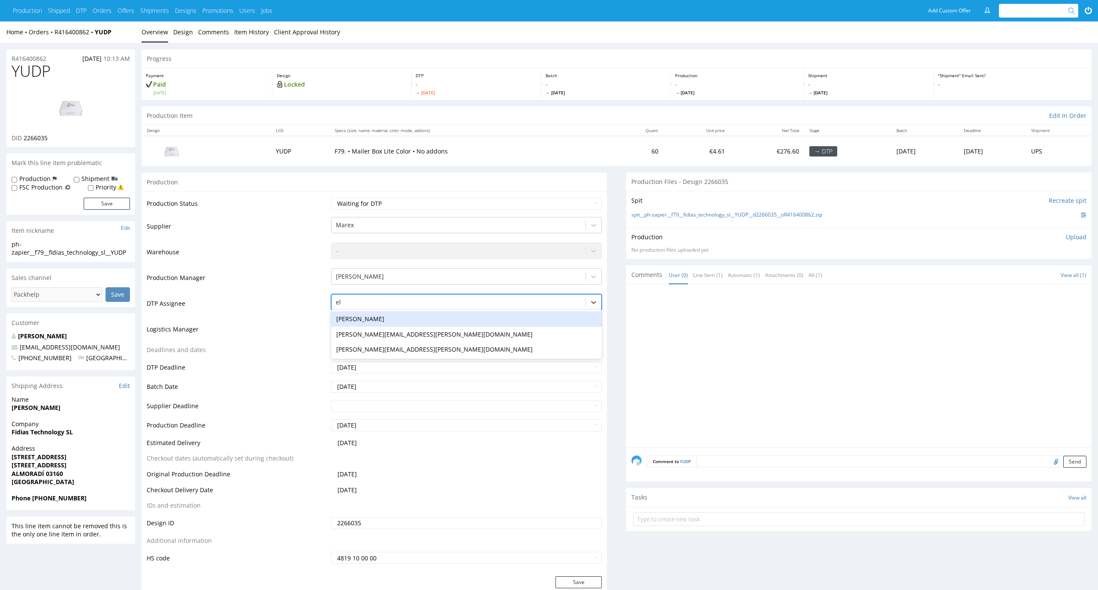
click at [440, 317] on div "[PERSON_NAME]" at bounding box center [466, 318] width 271 height 15
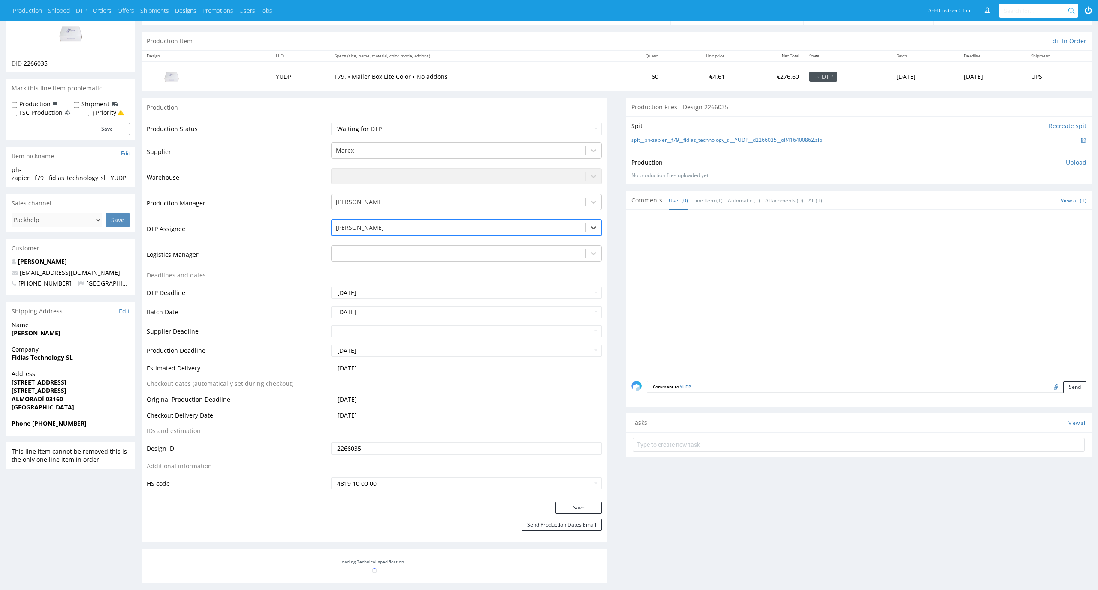
scroll to position [105, 0]
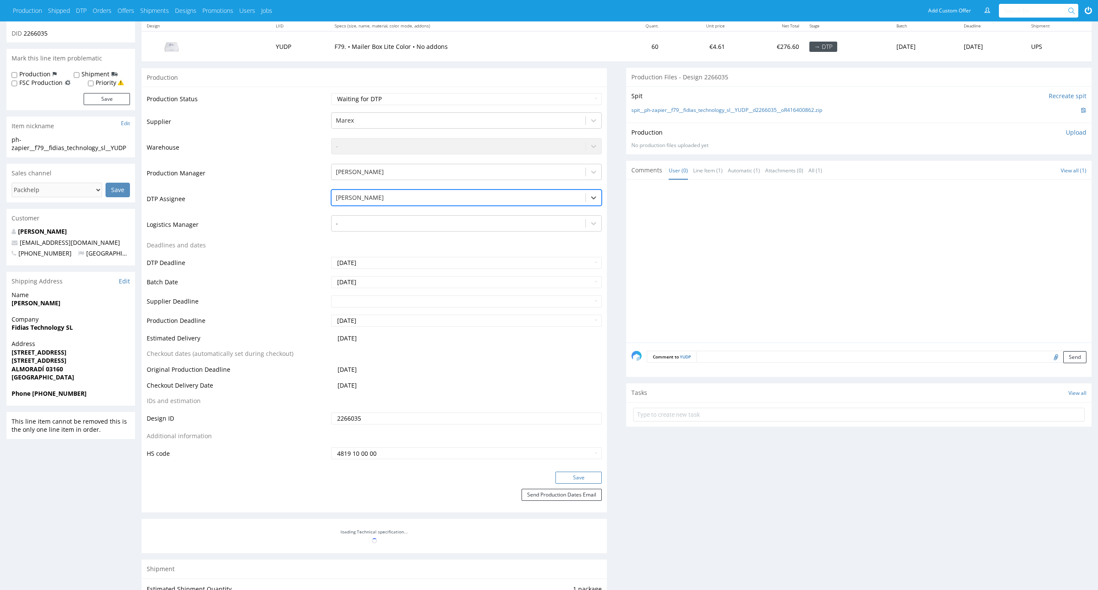
click at [583, 481] on button "Save" at bounding box center [579, 478] width 46 height 12
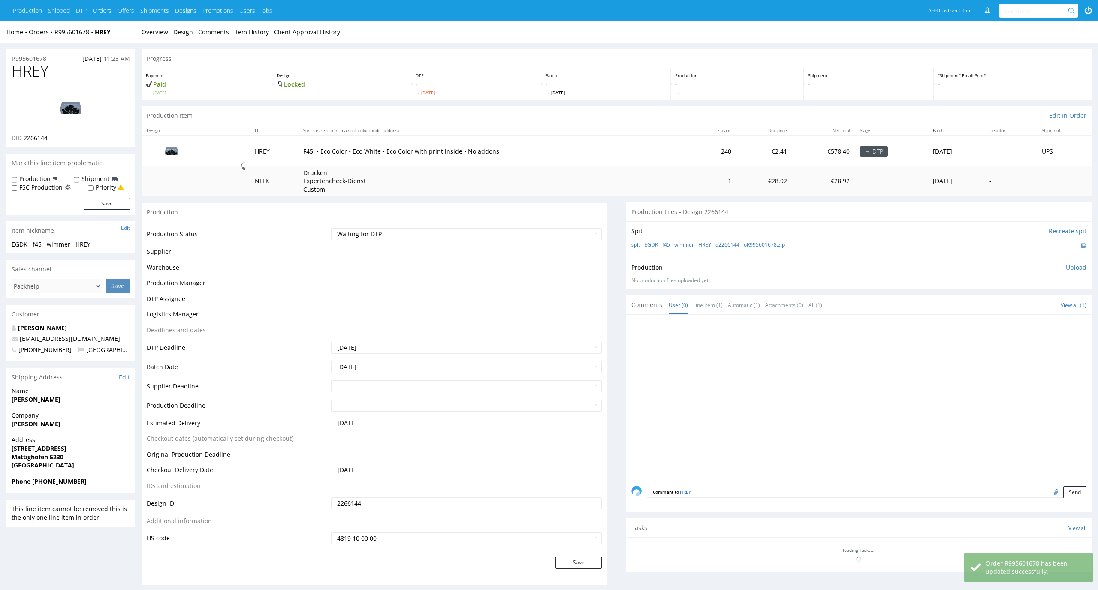
scroll to position [78, 0]
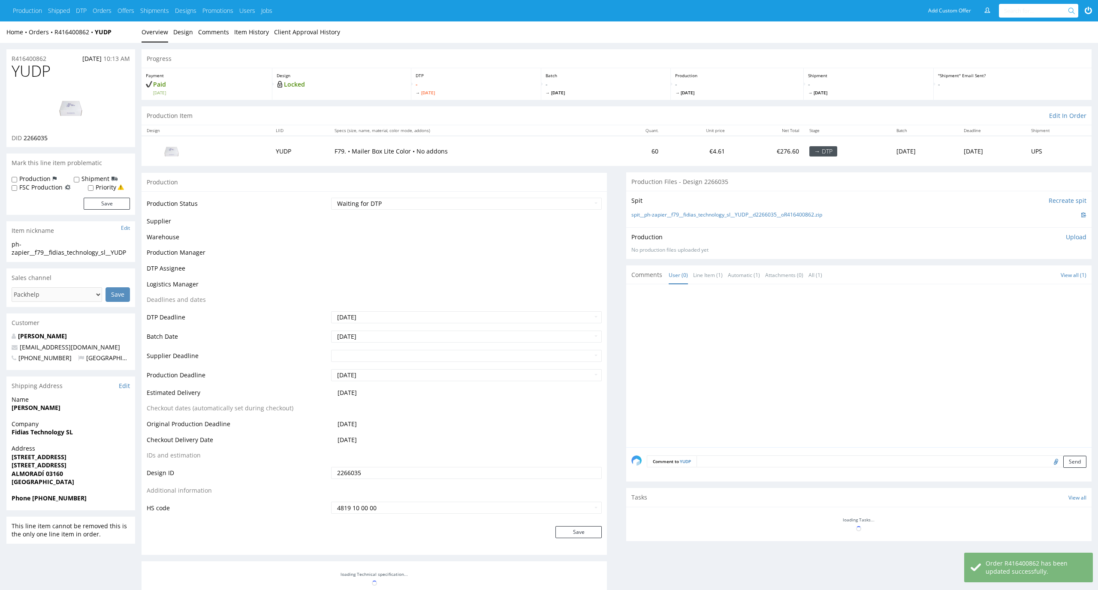
scroll to position [105, 0]
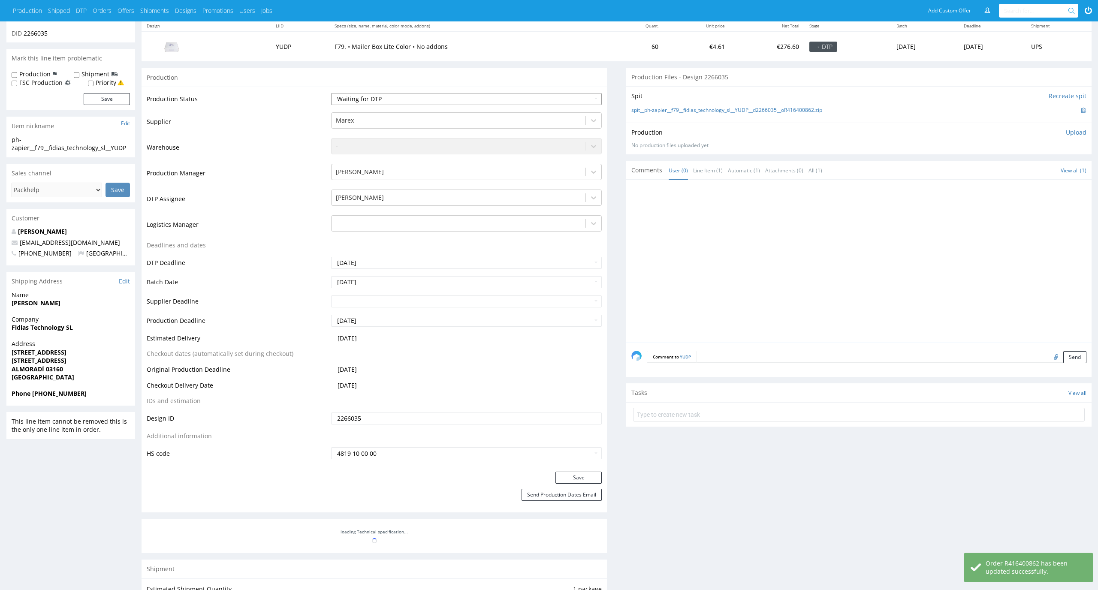
click at [541, 100] on select "Waiting for Artwork Waiting for Diecut Waiting for Mockup Waiting for DTP Waiti…" at bounding box center [466, 99] width 271 height 12
select select "dtp_in_process"
click at [331, 93] on select "Waiting for Artwork Waiting for Diecut Waiting for Mockup Waiting for DTP Waiti…" at bounding box center [466, 99] width 271 height 12
click at [574, 482] on button "Save" at bounding box center [579, 478] width 46 height 12
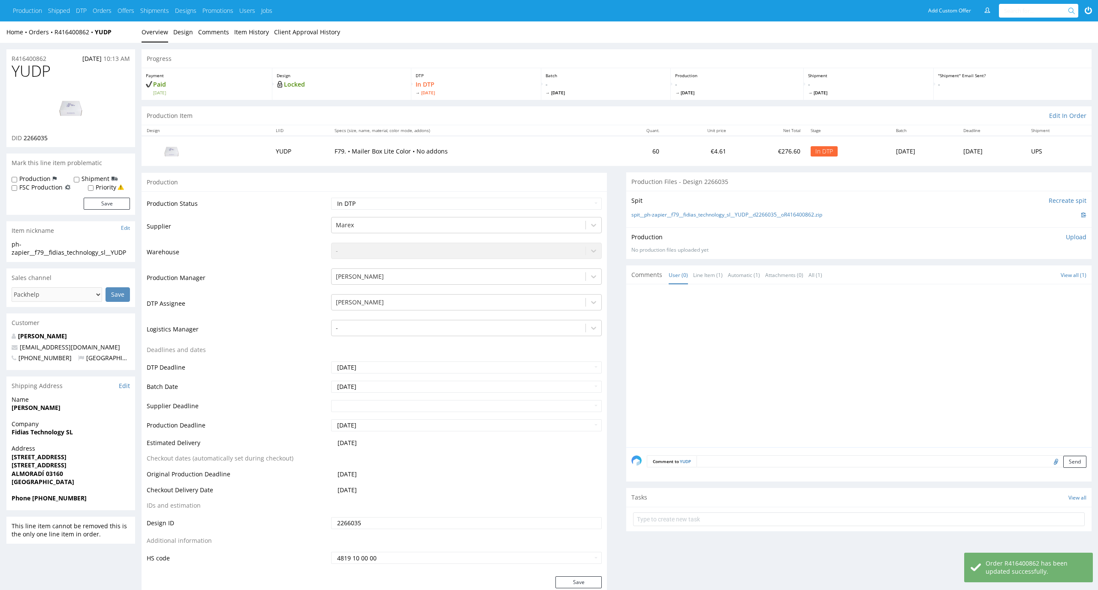
drag, startPoint x: 56, startPoint y: 69, endPoint x: 0, endPoint y: 68, distance: 55.8
copy span "YUDP"
drag, startPoint x: 71, startPoint y: 142, endPoint x: 24, endPoint y: 137, distance: 46.6
click at [24, 137] on div "YUDP DID 2266035" at bounding box center [70, 105] width 129 height 85
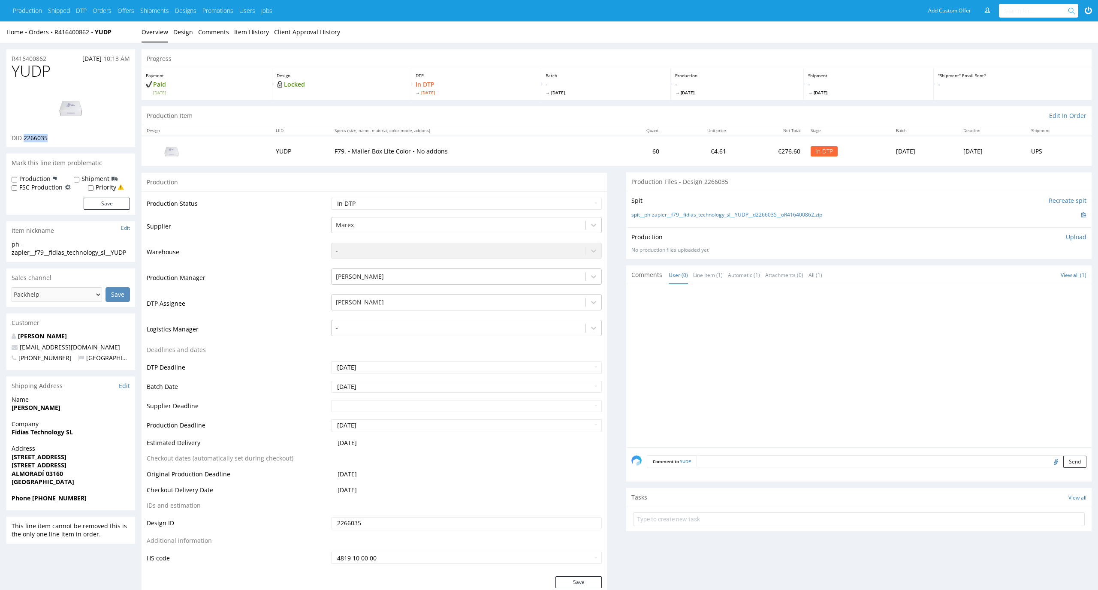
copy span "2266035"
click at [674, 214] on link "spit__ph-zapier__f79__fidias_technology_sl__YUDP__d2266035__oR416400862.zip" at bounding box center [726, 214] width 191 height 7
click at [182, 36] on link "Design" at bounding box center [183, 31] width 20 height 21
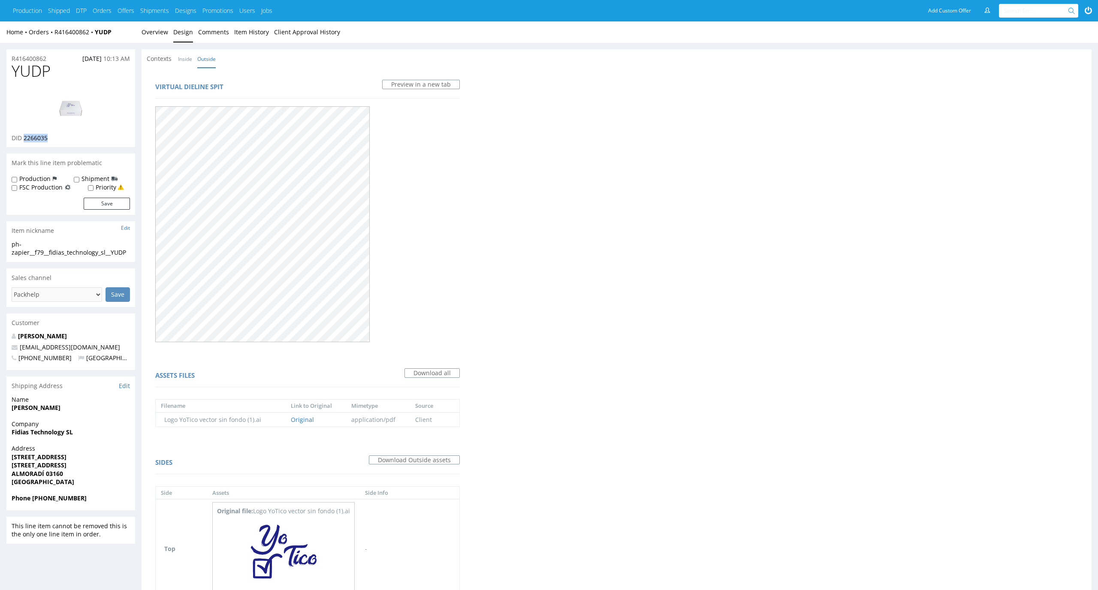
click at [74, 100] on img at bounding box center [70, 107] width 69 height 39
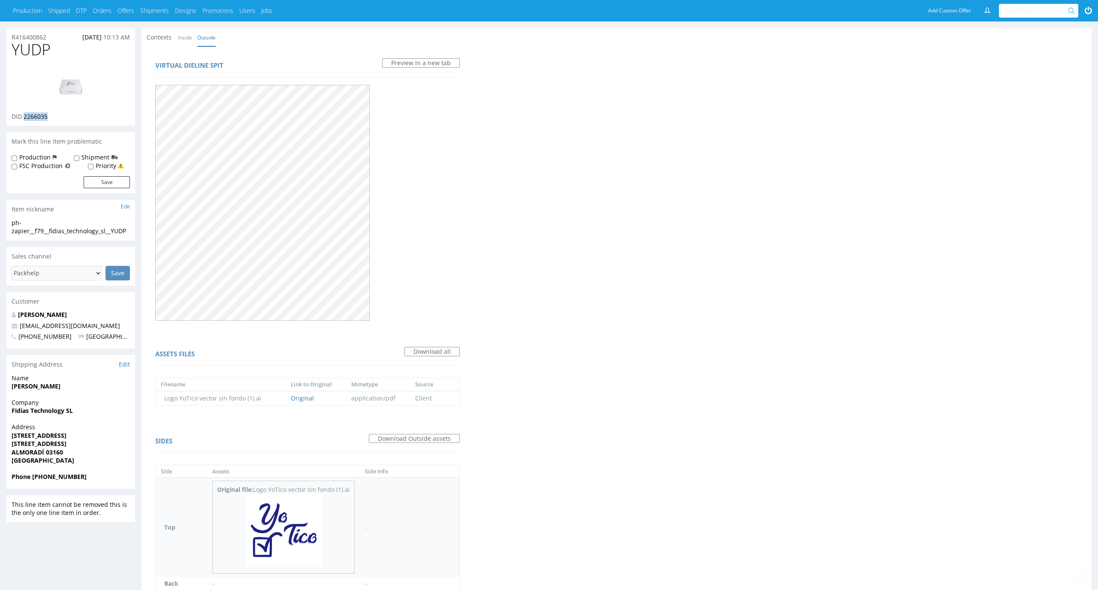
scroll to position [263, 0]
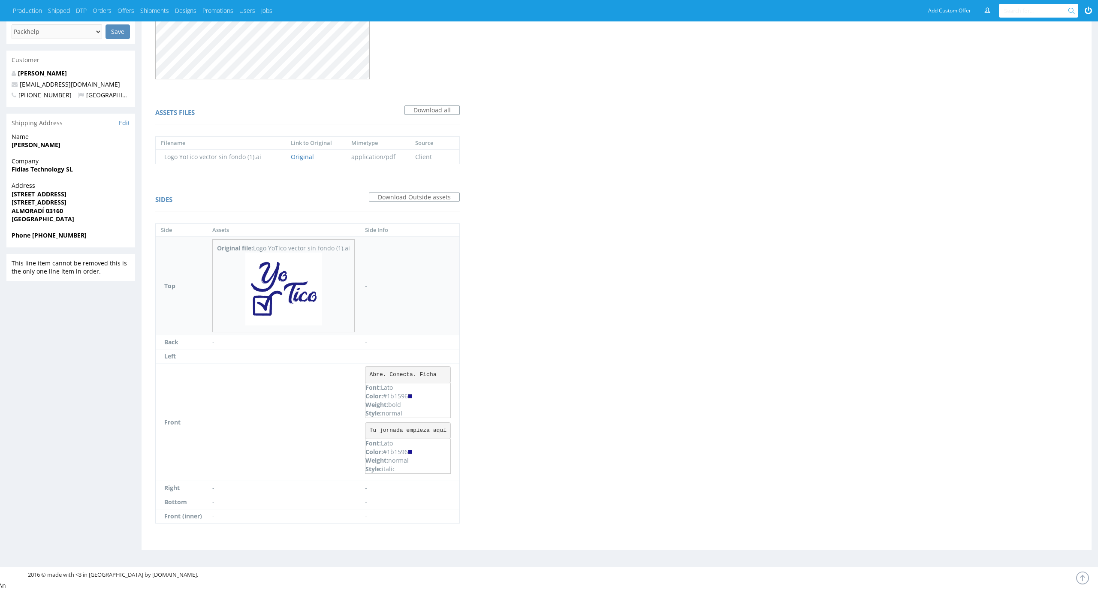
click at [306, 273] on img at bounding box center [283, 289] width 77 height 73
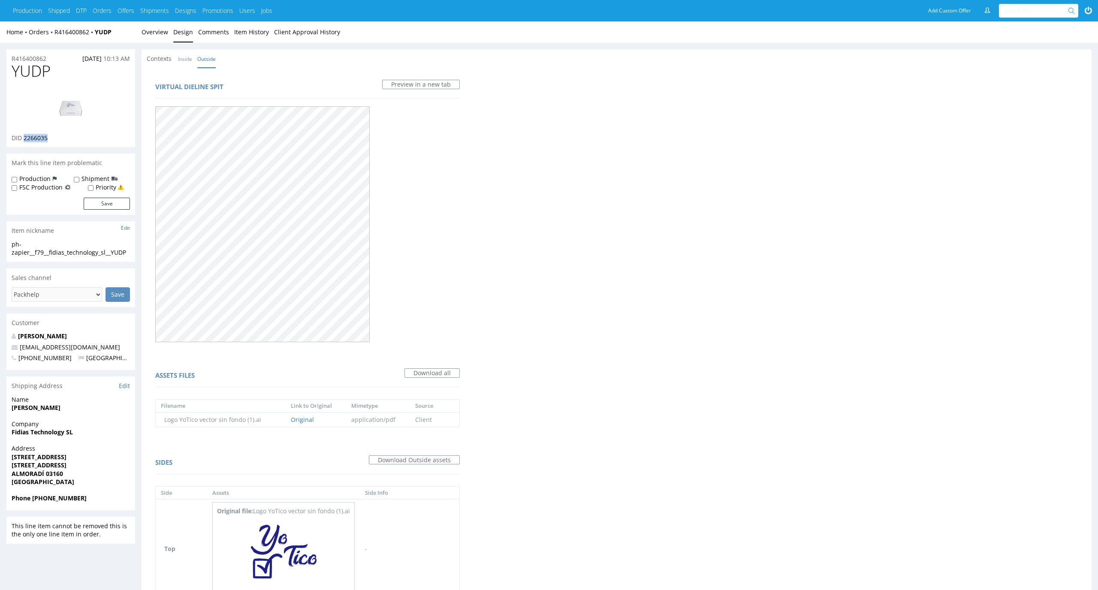
click at [78, 100] on img at bounding box center [70, 107] width 69 height 39
click at [149, 30] on link "Overview" at bounding box center [155, 31] width 27 height 21
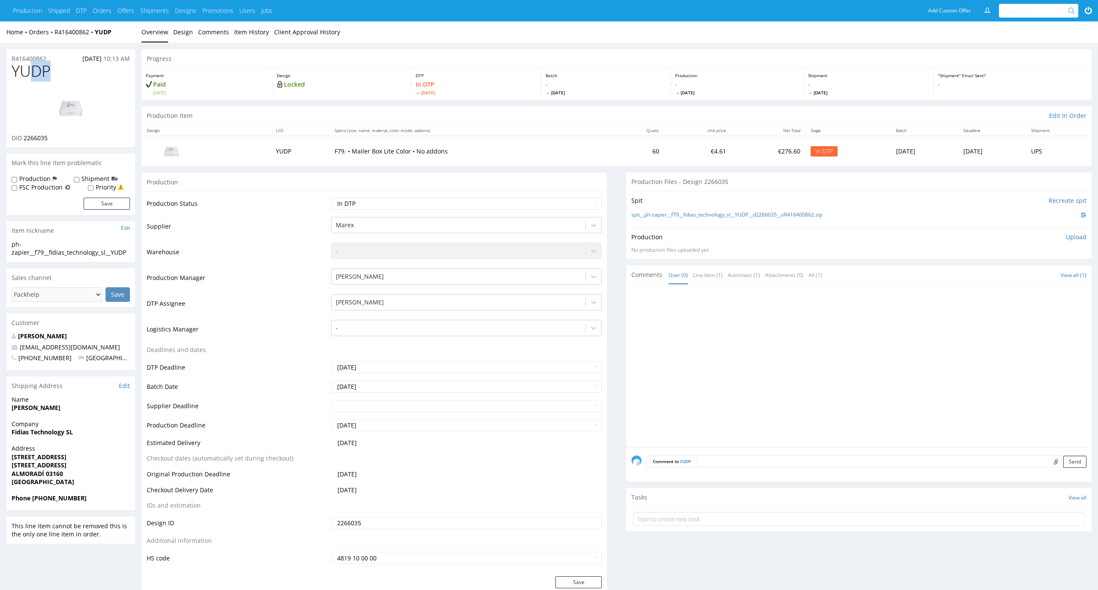
drag, startPoint x: 53, startPoint y: 77, endPoint x: 0, endPoint y: 73, distance: 53.3
copy span "YUDP"
click at [1073, 233] on p "Upload" at bounding box center [1076, 237] width 21 height 9
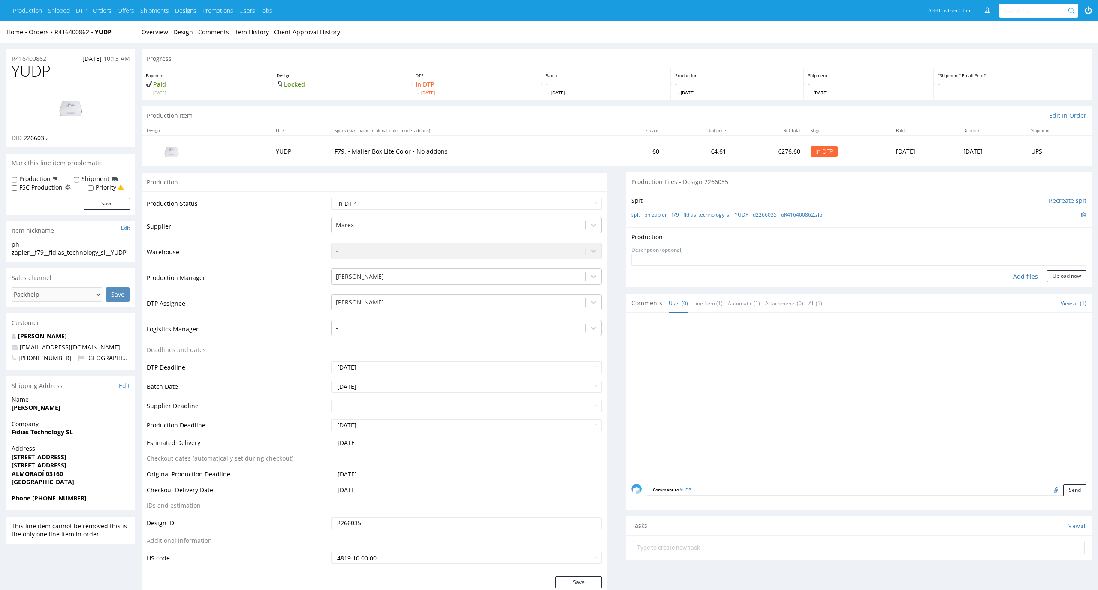
click at [1033, 278] on div "Add files" at bounding box center [1025, 276] width 43 height 13
type input "C:\fakepath\EGDK__f79__fidias_technology_sl__YUDP__d2266035__oR416400862__lates…"
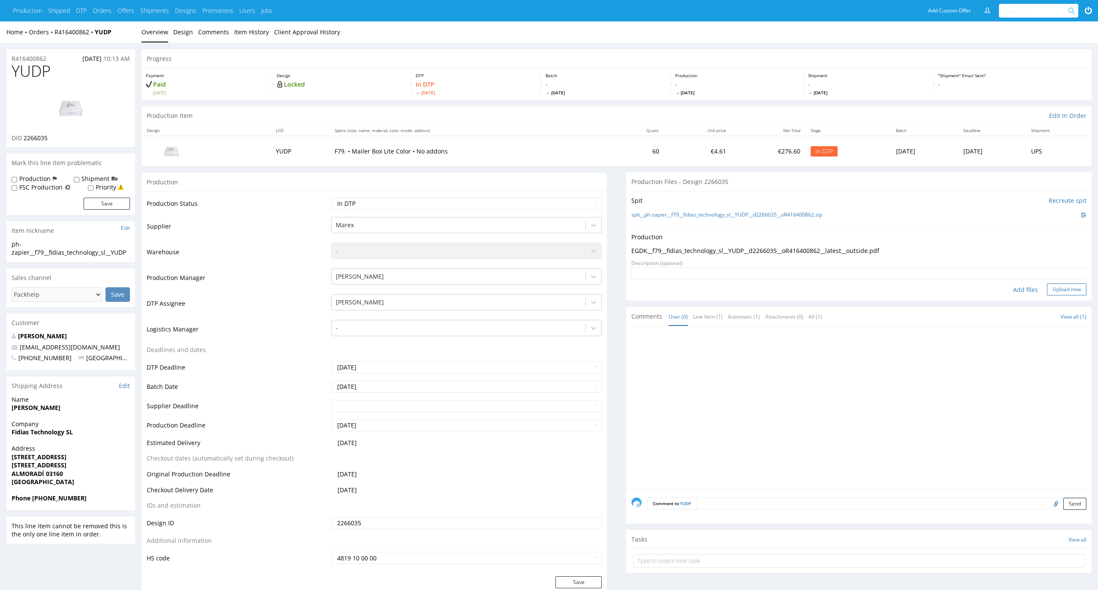
click at [1063, 290] on button "Upload now" at bounding box center [1066, 290] width 39 height 12
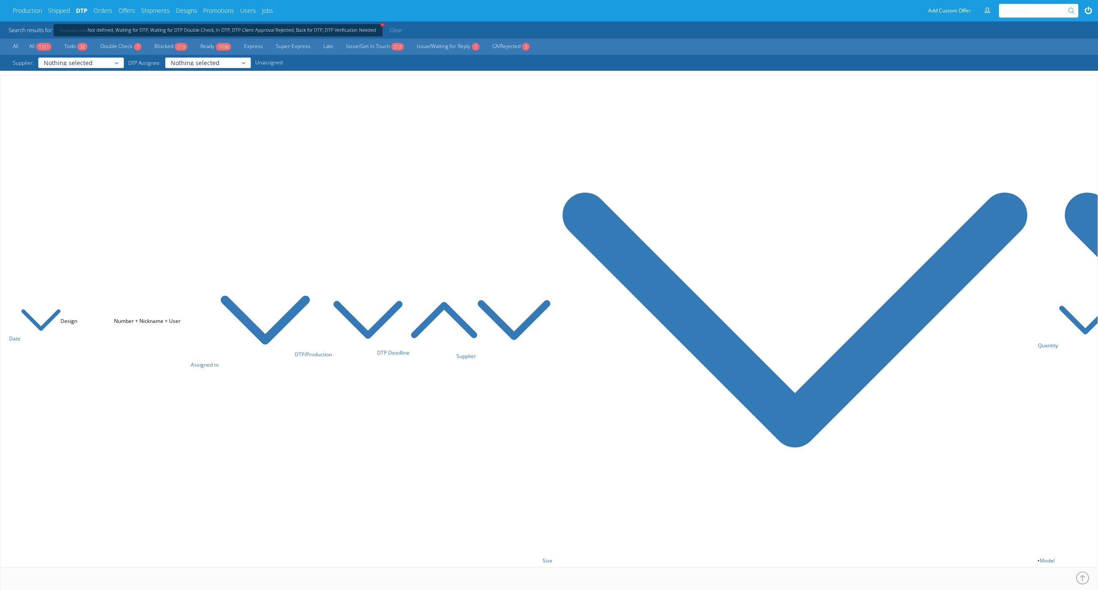
scroll to position [3516, 0]
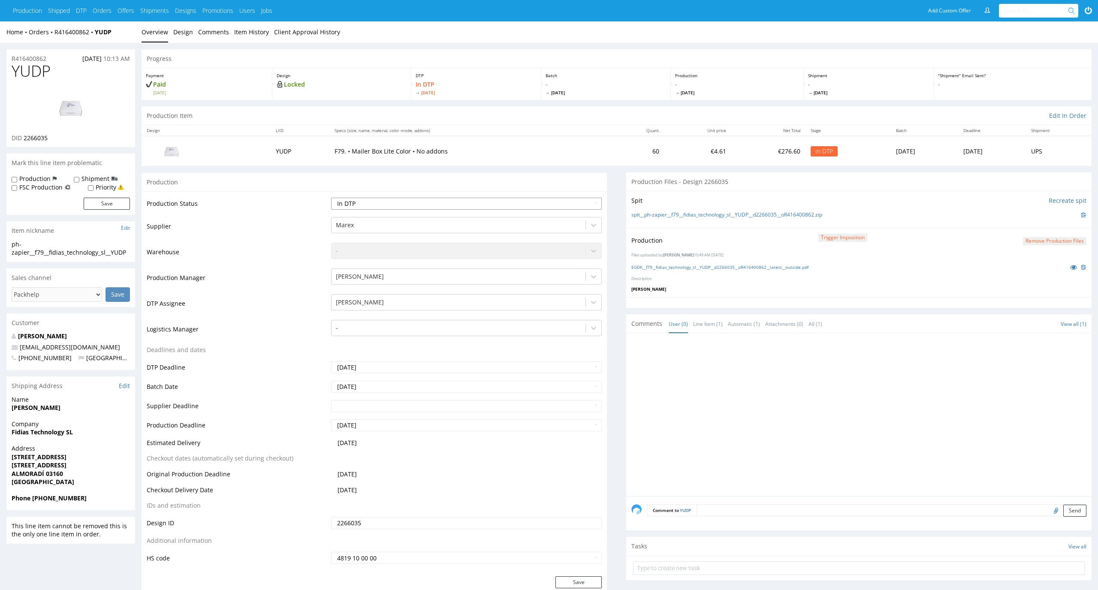
click at [560, 205] on select "Waiting for Artwork Waiting for Diecut Waiting for Mockup Waiting for DTP Waiti…" at bounding box center [466, 204] width 271 height 12
select select "dtp_production_ready"
click at [331, 198] on select "Waiting for Artwork Waiting for Diecut Waiting for Mockup Waiting for DTP Waiti…" at bounding box center [466, 204] width 271 height 12
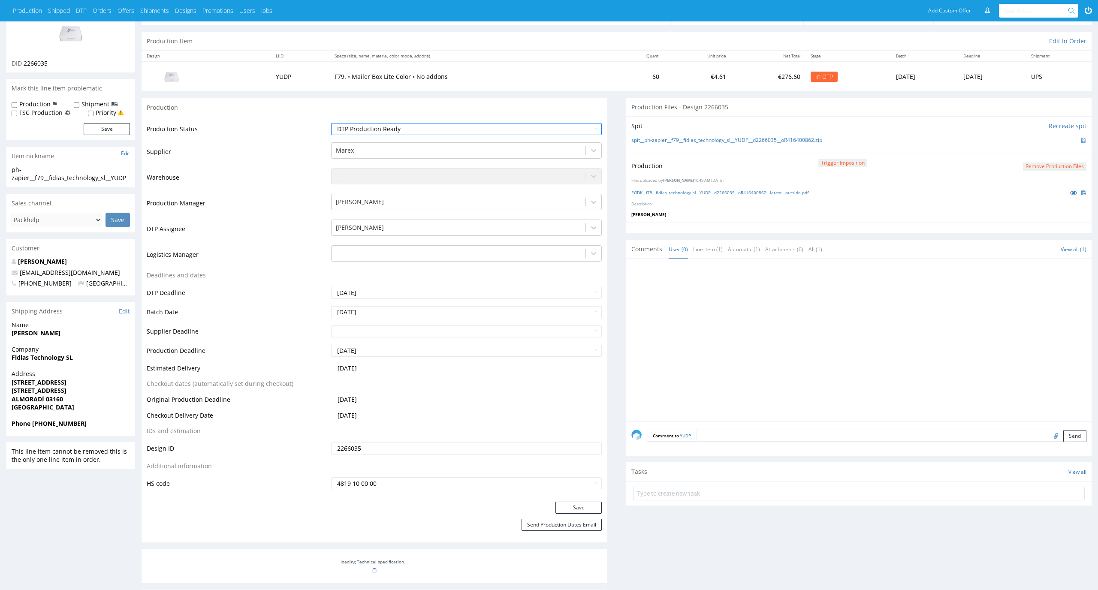
scroll to position [132, 0]
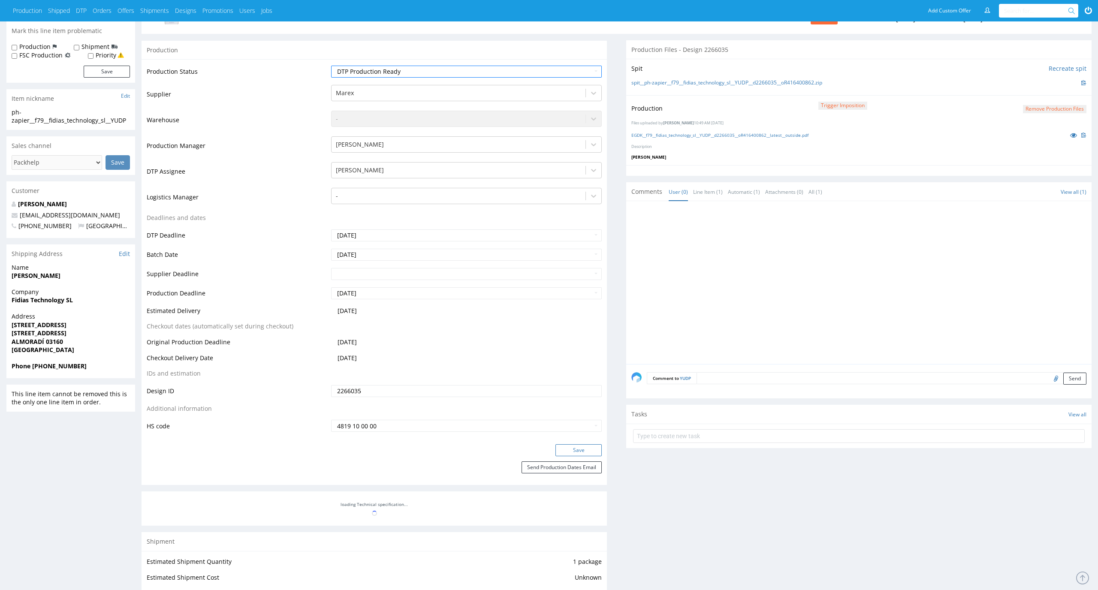
click at [588, 445] on button "Save" at bounding box center [579, 450] width 46 height 12
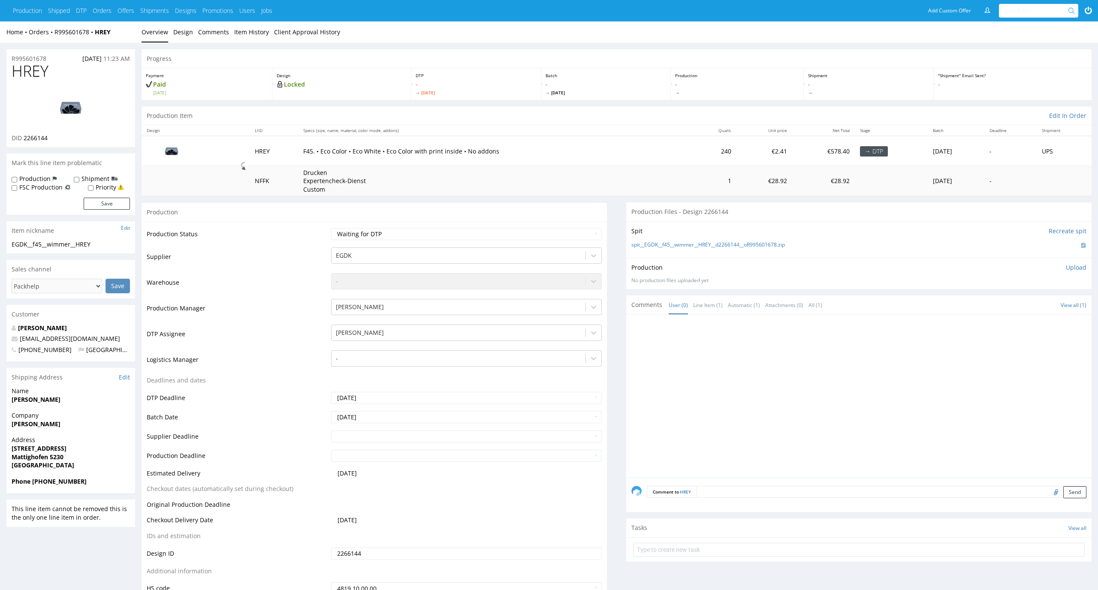
scroll to position [78, 0]
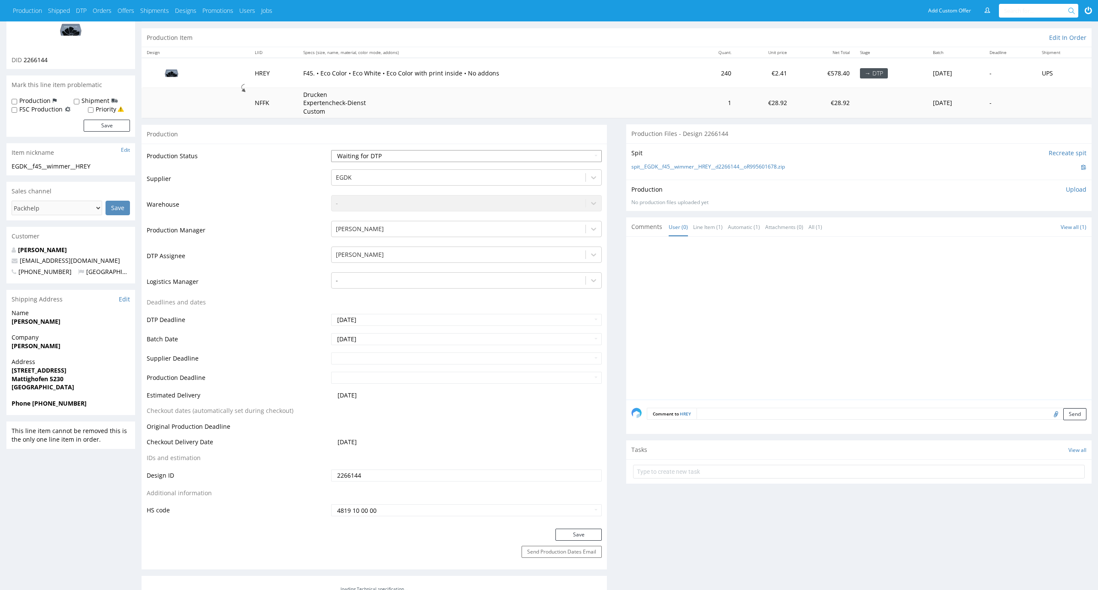
click at [501, 161] on select "Waiting for Artwork Waiting for Diecut Waiting for Mockup Waiting for DTP Waiti…" at bounding box center [466, 156] width 271 height 12
select select "dtp_in_process"
click at [331, 150] on select "Waiting for Artwork Waiting for Diecut Waiting for Mockup Waiting for DTP Waiti…" at bounding box center [466, 156] width 271 height 12
click at [577, 535] on button "Save" at bounding box center [579, 535] width 46 height 12
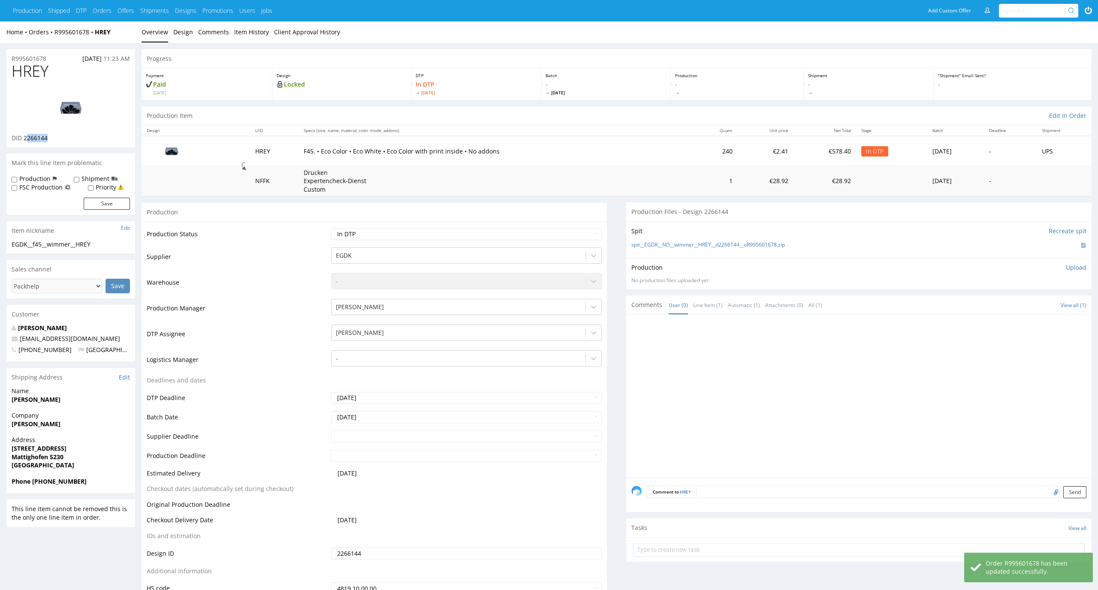
drag, startPoint x: 58, startPoint y: 140, endPoint x: 25, endPoint y: 136, distance: 32.8
click at [25, 136] on div "DID 2266144" at bounding box center [71, 138] width 118 height 9
click at [134, 139] on div "HREY DID 2266144" at bounding box center [70, 105] width 129 height 85
drag, startPoint x: 77, startPoint y: 139, endPoint x: 24, endPoint y: 138, distance: 53.2
click at [24, 138] on div "DID 2266144" at bounding box center [71, 138] width 118 height 9
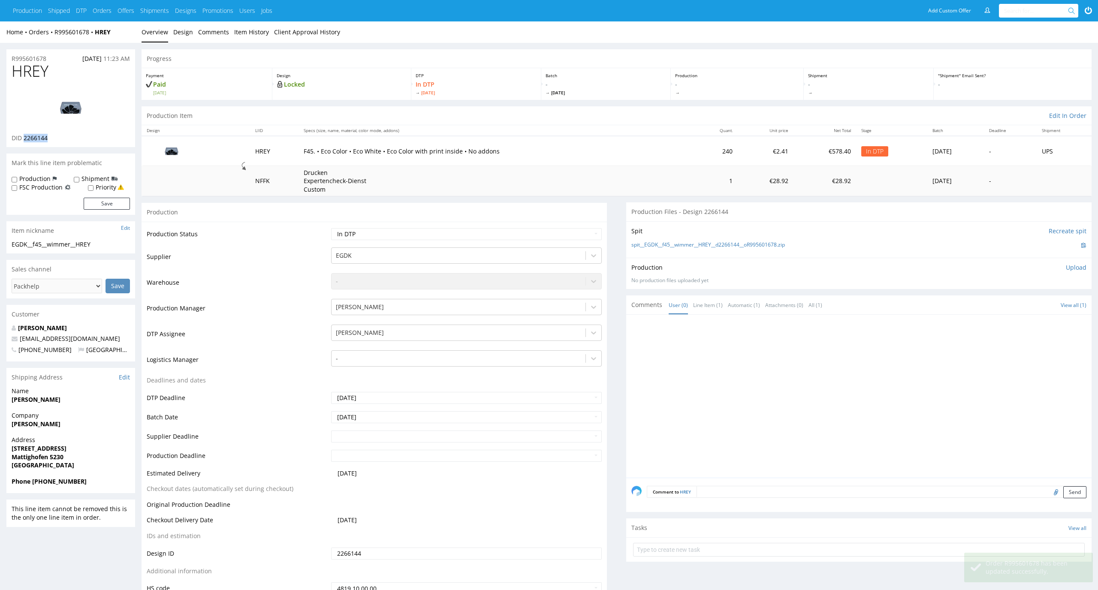
copy span "2266144"
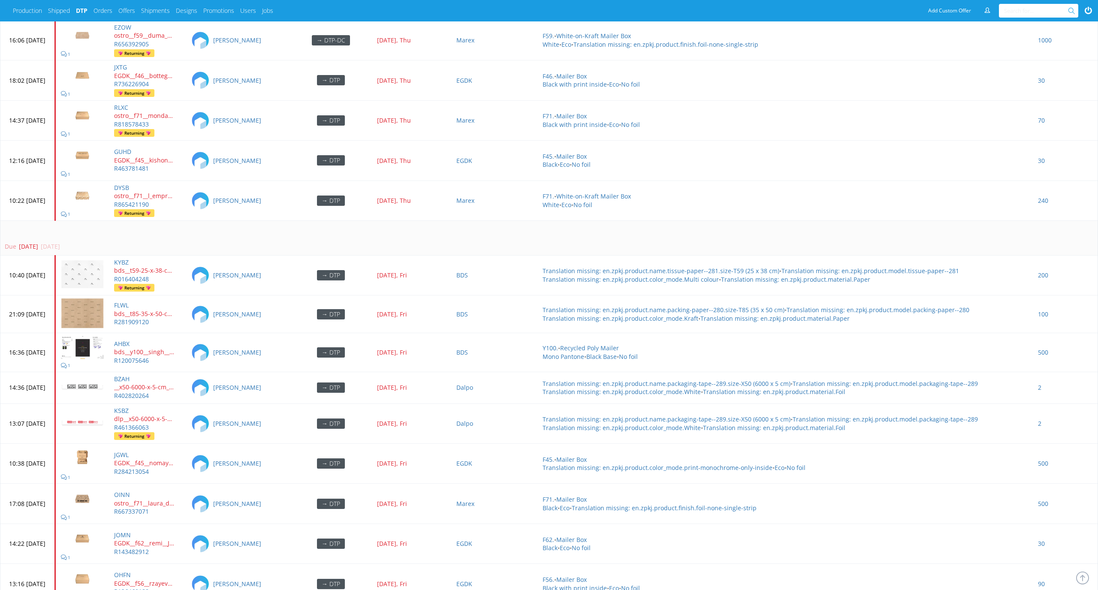
scroll to position [2629, 0]
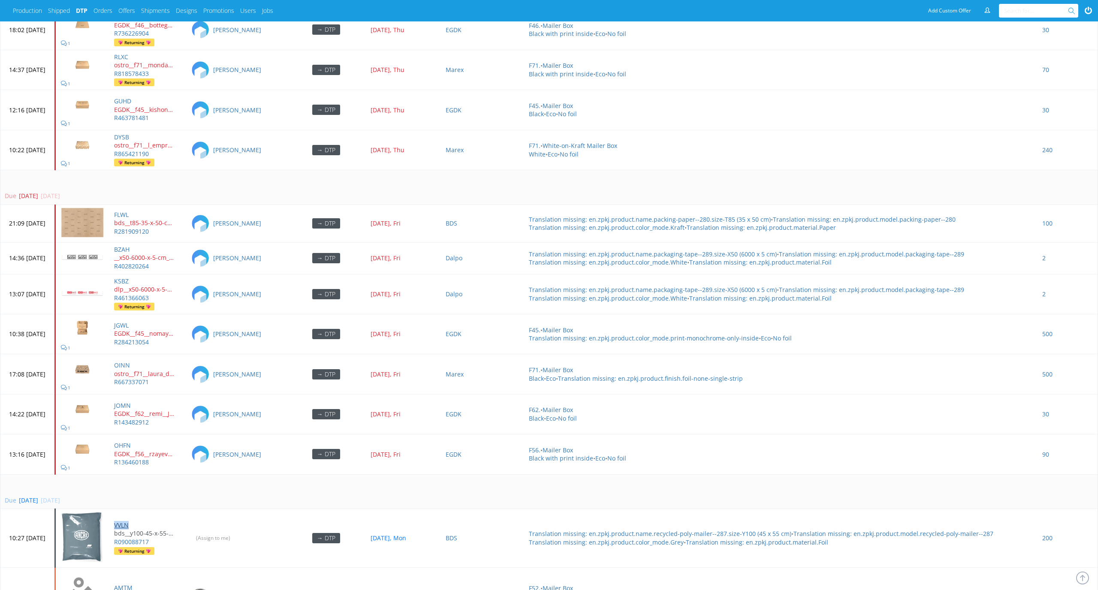
scroll to position [2713, 0]
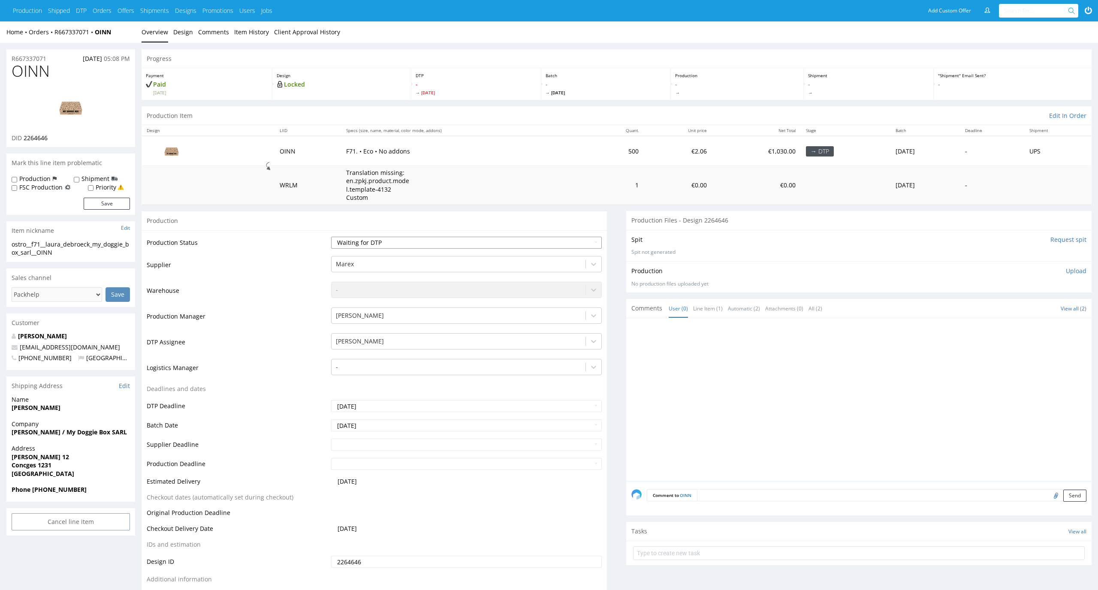
click at [440, 247] on select "Waiting for Artwork Waiting for Diecut Waiting for Mockup Waiting for DTP Waiti…" at bounding box center [466, 243] width 271 height 12
click at [182, 35] on link "Design" at bounding box center [183, 31] width 20 height 21
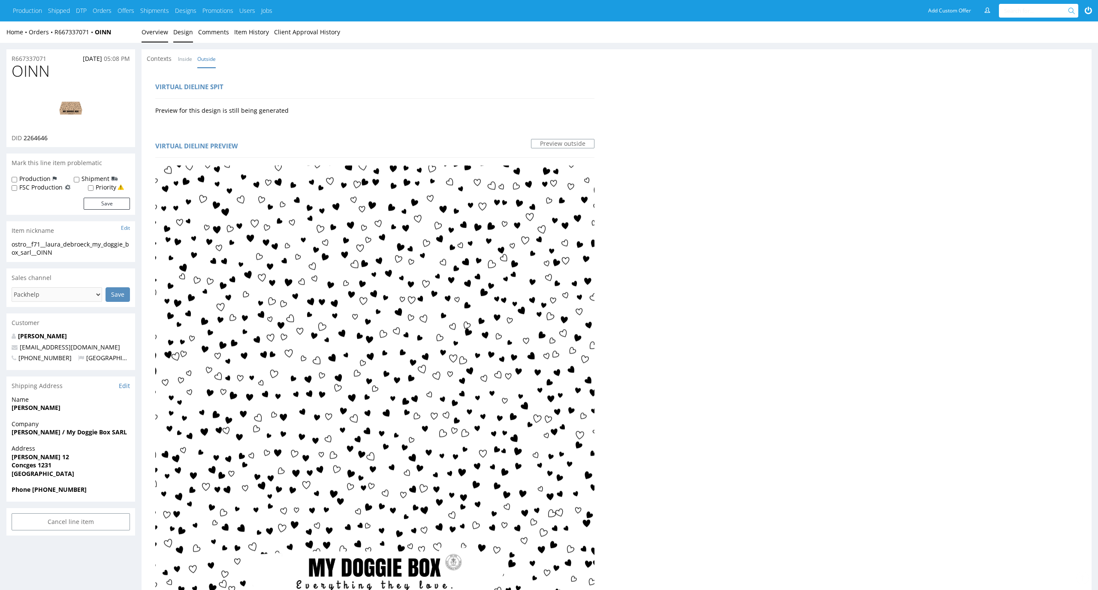
click at [151, 37] on link "Overview" at bounding box center [155, 31] width 27 height 21
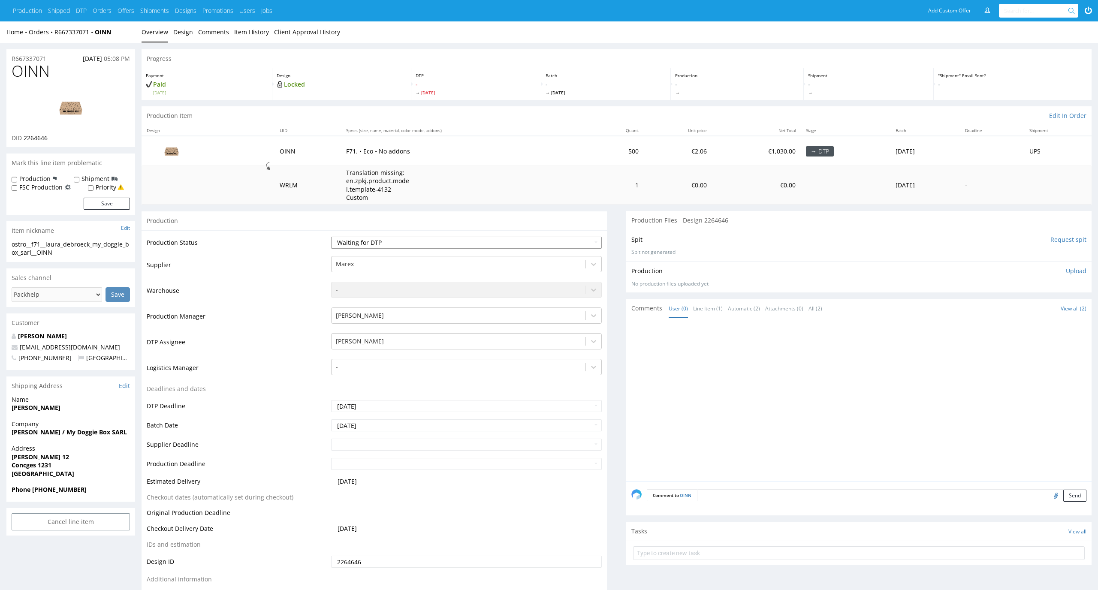
click at [376, 244] on select "Waiting for Artwork Waiting for Diecut Waiting for Mockup Waiting for DTP Waiti…" at bounding box center [466, 243] width 271 height 12
select select "dtp_in_process"
click at [331, 237] on select "Waiting for Artwork Waiting for Diecut Waiting for Mockup Waiting for DTP Waiti…" at bounding box center [466, 243] width 271 height 12
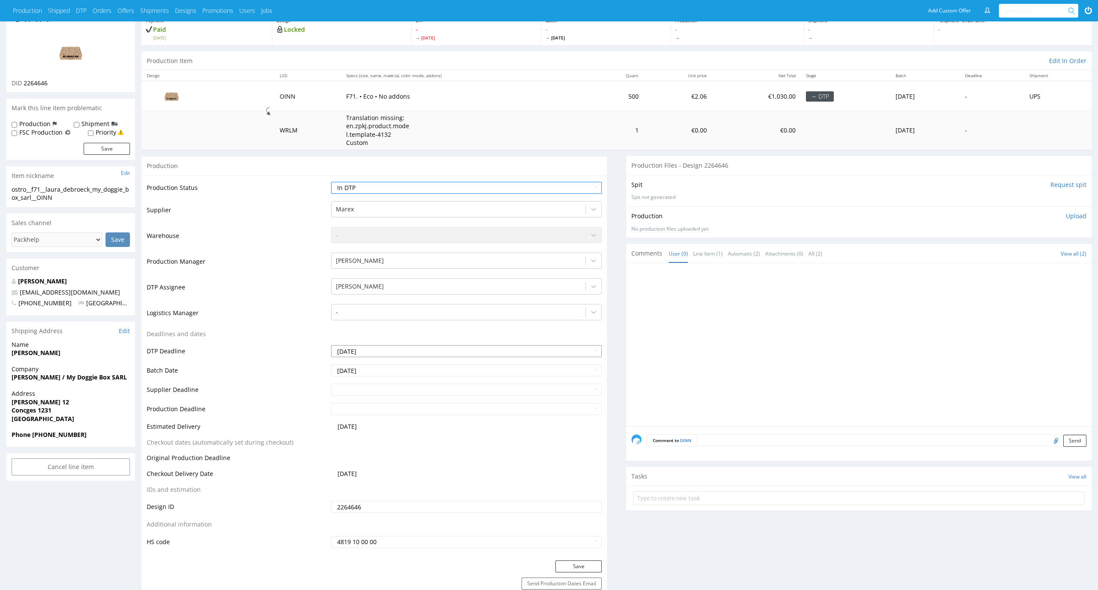
scroll to position [75, 0]
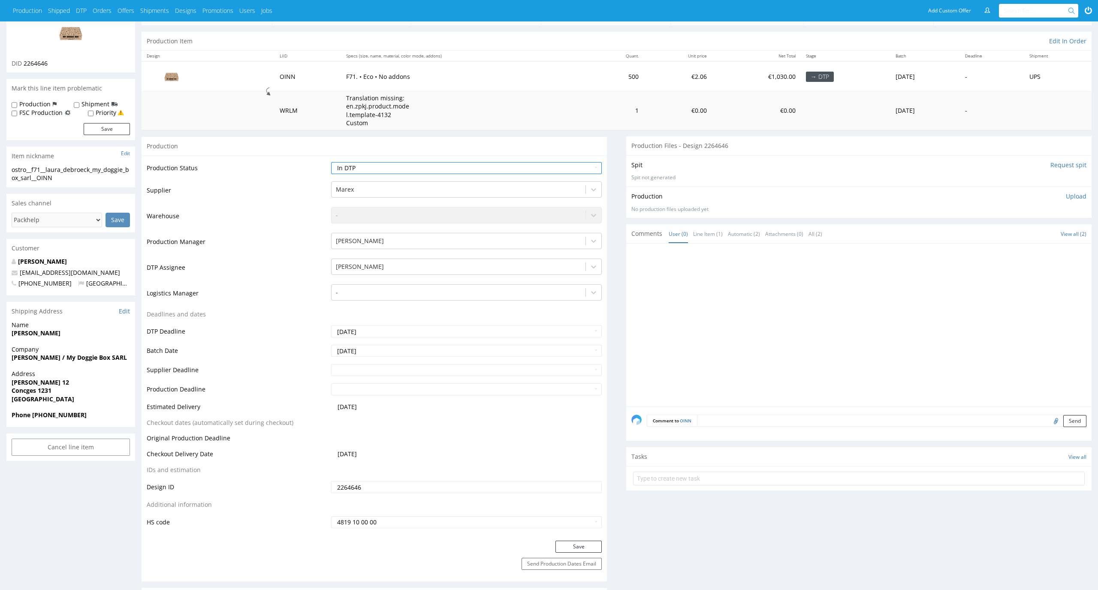
click at [570, 556] on div "Save" at bounding box center [374, 549] width 465 height 17
click at [577, 548] on button "Save" at bounding box center [579, 547] width 46 height 12
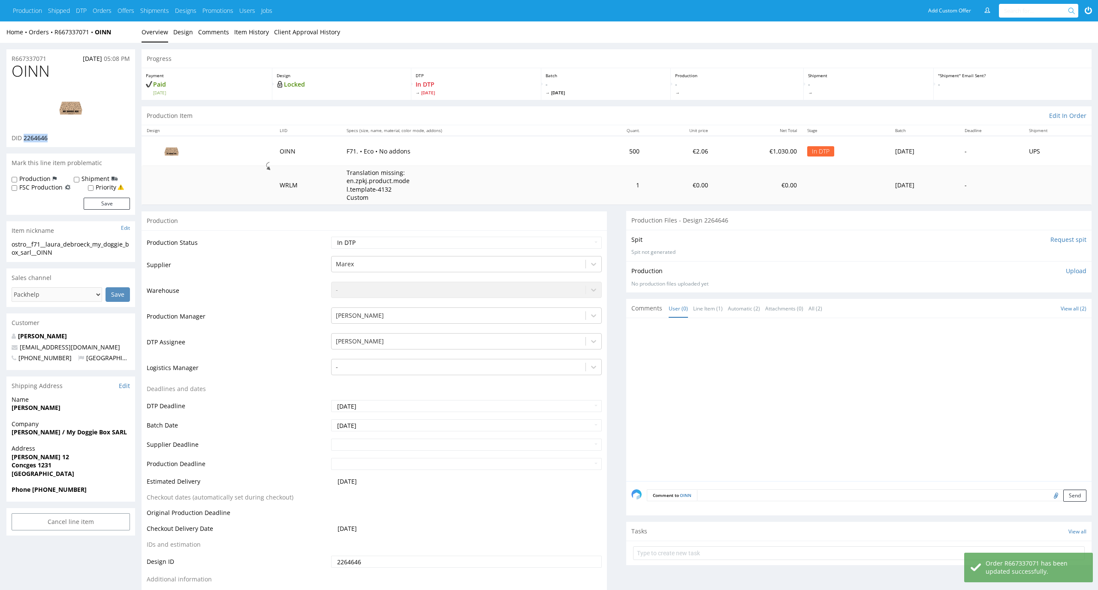
drag, startPoint x: 57, startPoint y: 136, endPoint x: 24, endPoint y: 137, distance: 32.6
click at [24, 137] on div "DID 2264646" at bounding box center [71, 138] width 118 height 9
copy span "2264646"
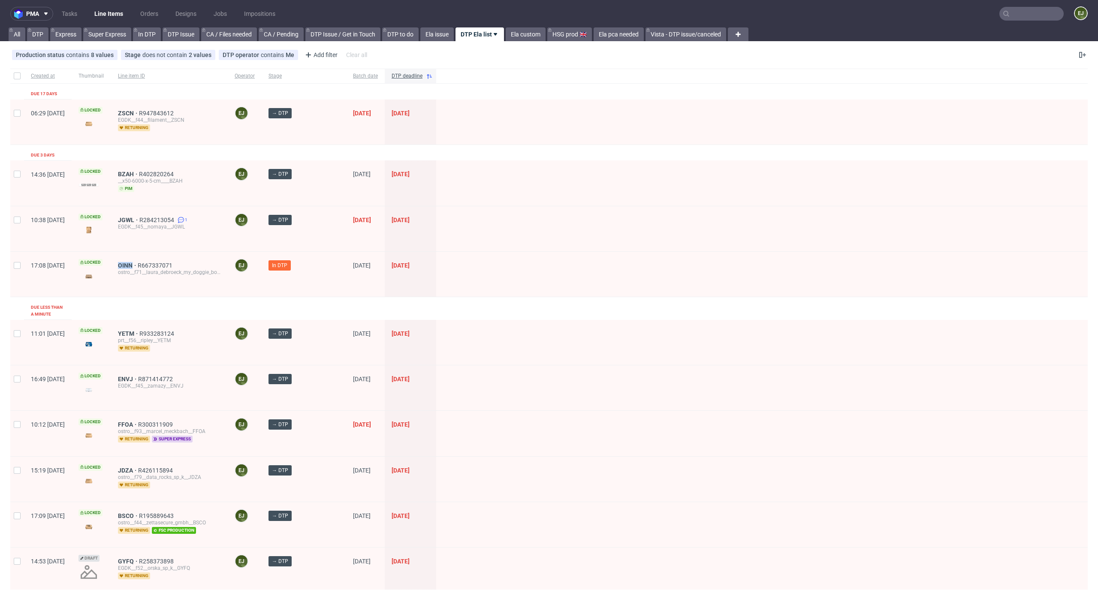
scroll to position [250, 0]
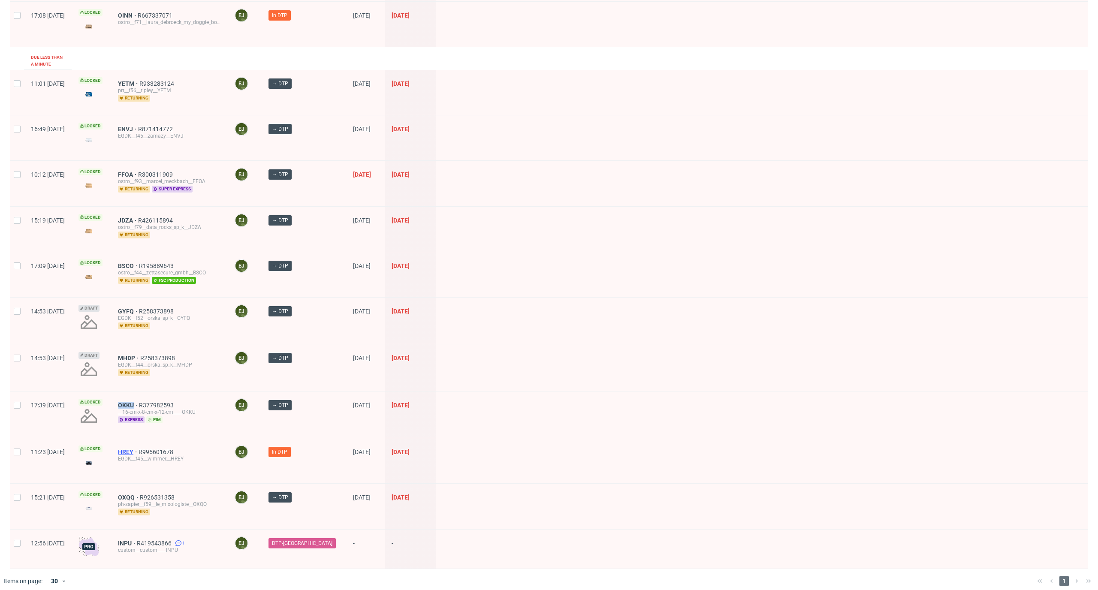
click at [139, 449] on span "HREY" at bounding box center [128, 452] width 21 height 7
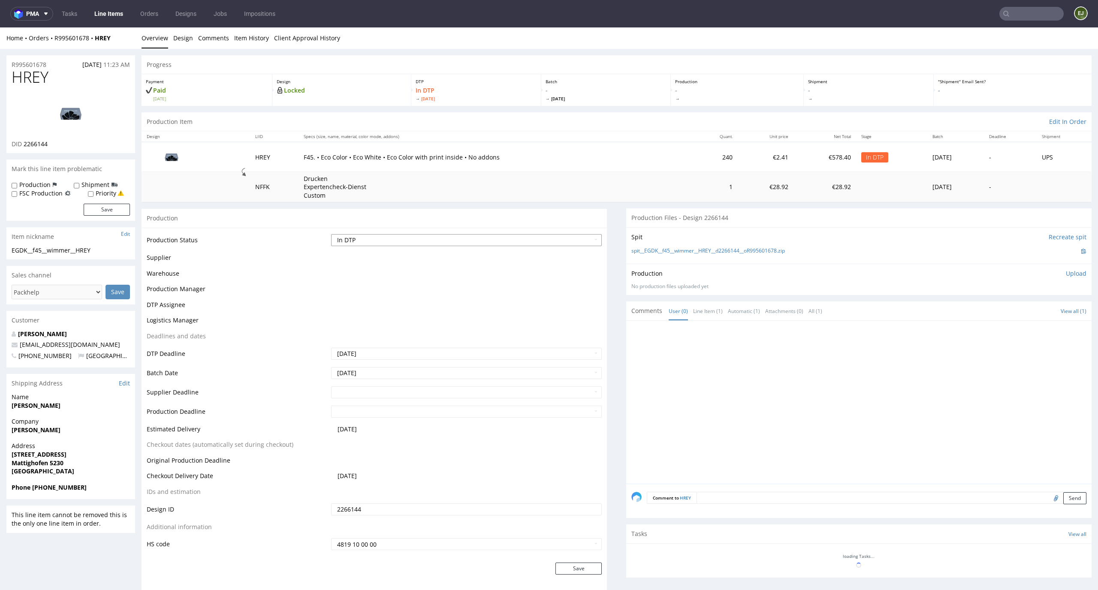
click at [532, 245] on select "Waiting for Artwork Waiting for Diecut Waiting for Mockup Waiting for DTP Waiti…" at bounding box center [466, 240] width 271 height 12
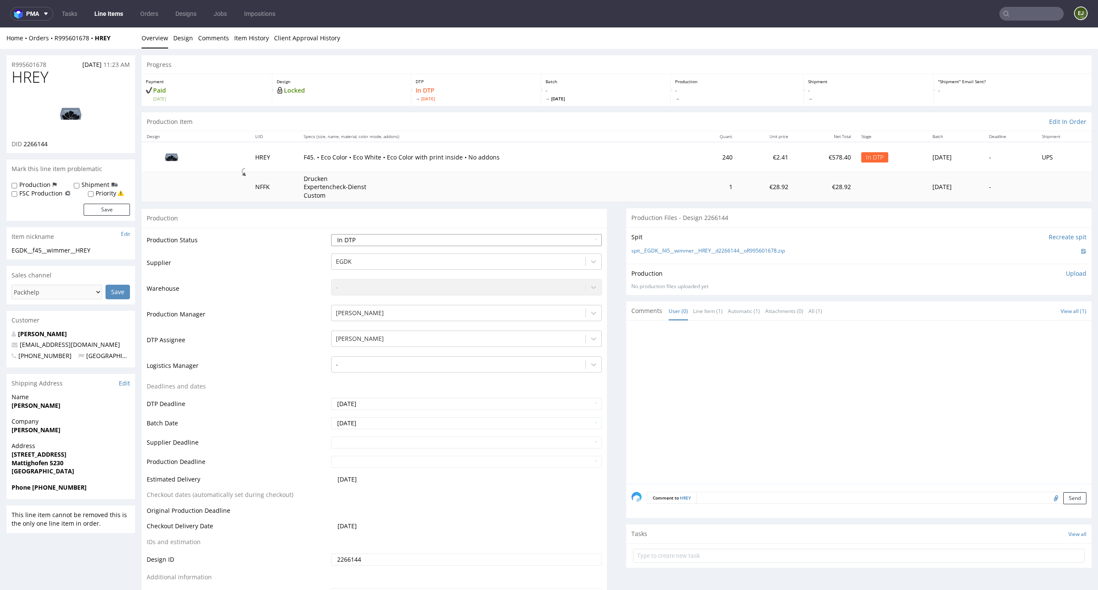
select select "dtp_waiting_for_check"
click at [331, 234] on select "Waiting for Artwork Waiting for Diecut Waiting for Mockup Waiting for DTP Waiti…" at bounding box center [466, 240] width 271 height 12
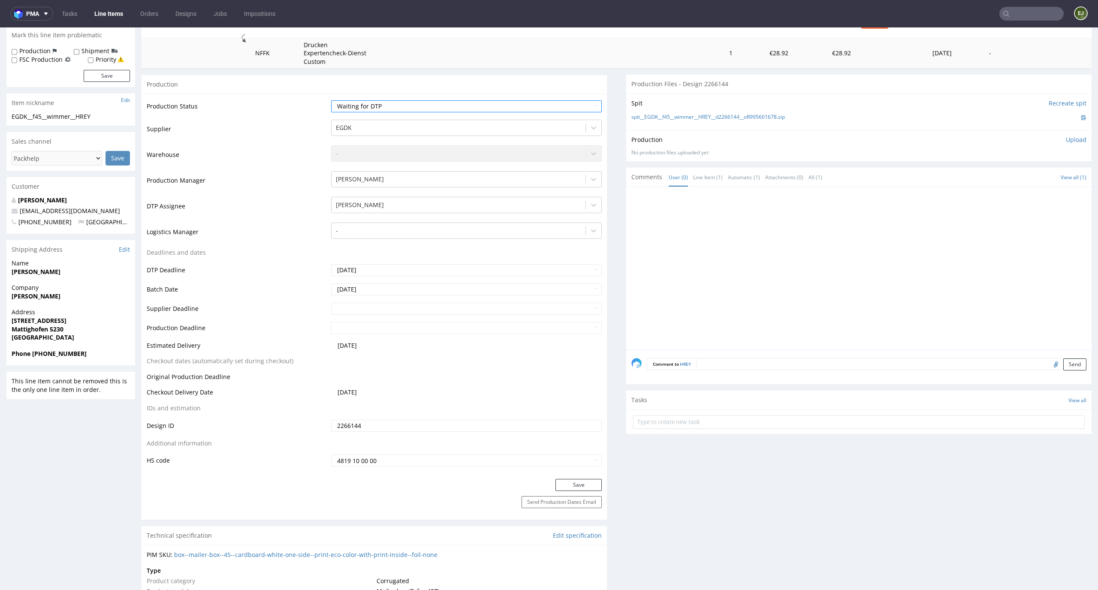
click at [588, 492] on div "Save" at bounding box center [374, 487] width 465 height 17
click at [584, 489] on button "Save" at bounding box center [579, 485] width 46 height 12
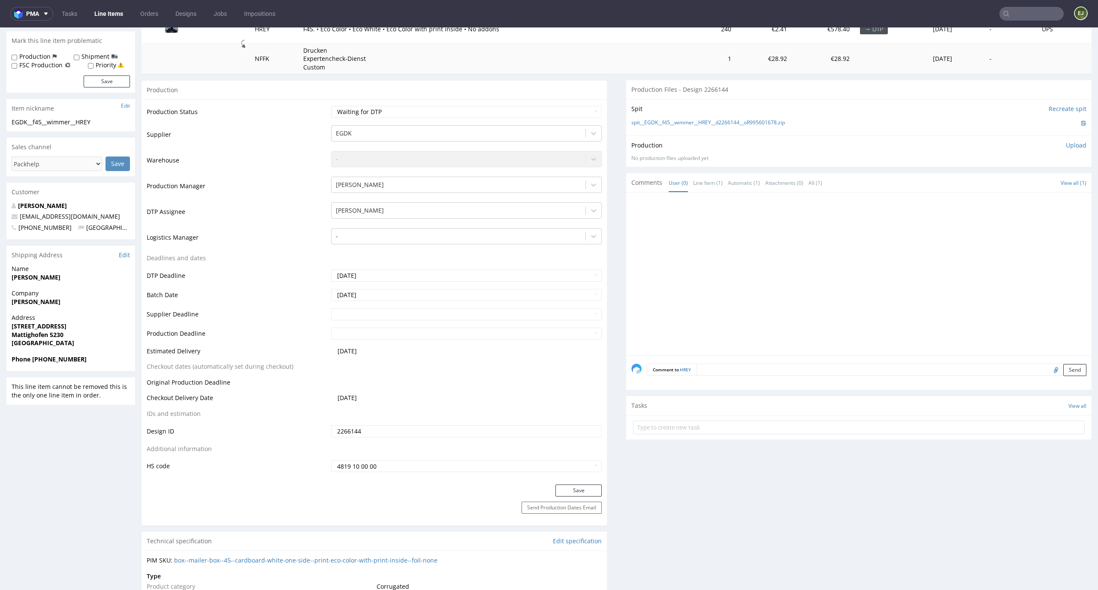
scroll to position [0, 0]
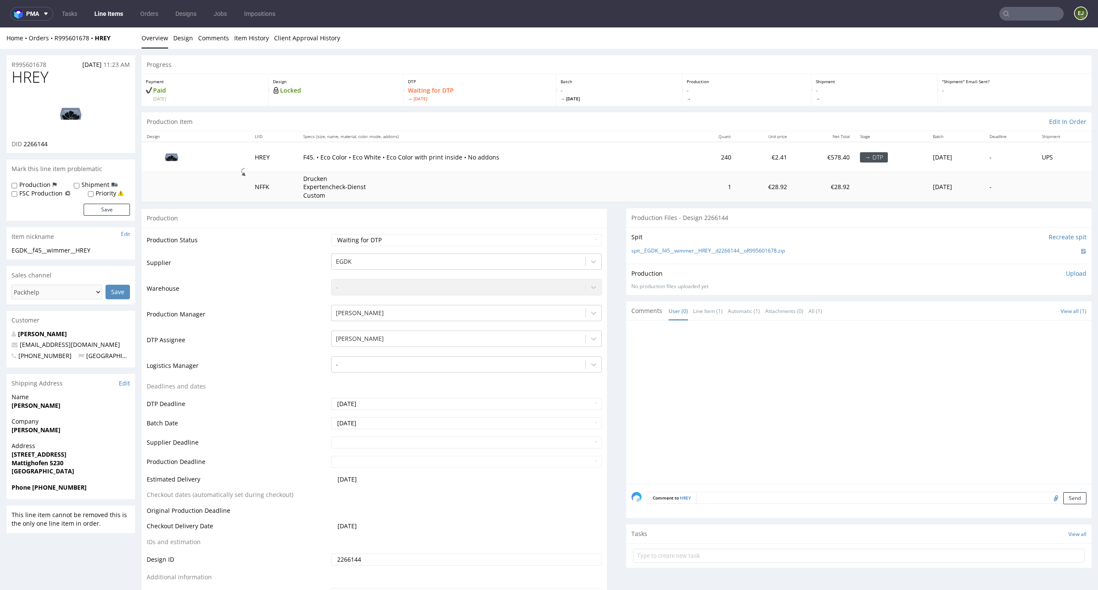
click at [103, 10] on link "Line Items" at bounding box center [108, 14] width 39 height 14
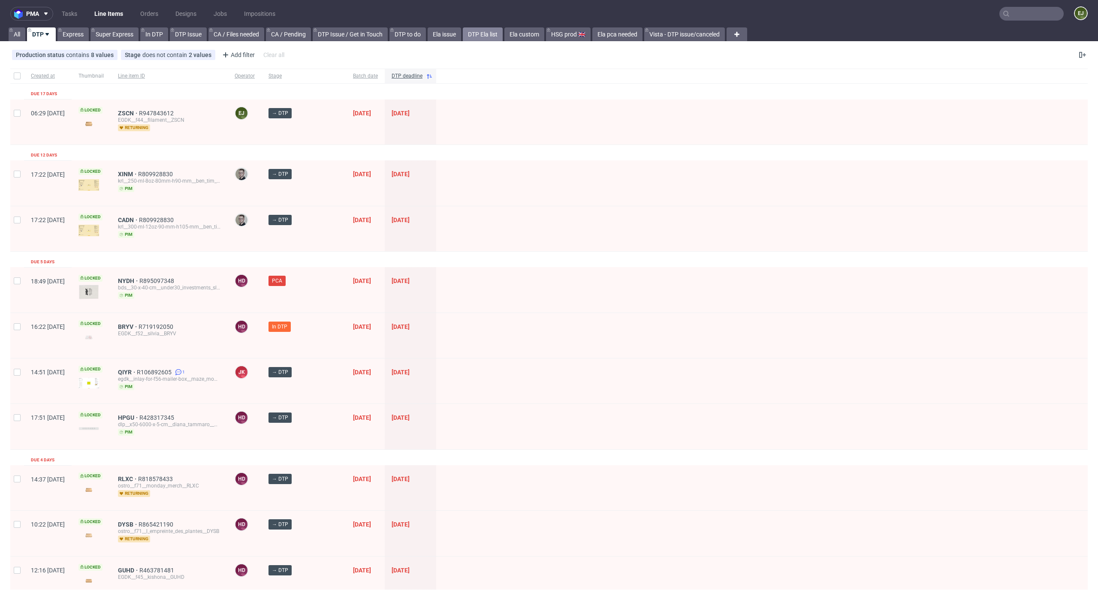
click at [487, 39] on link "DTP Ela list" at bounding box center [483, 34] width 40 height 14
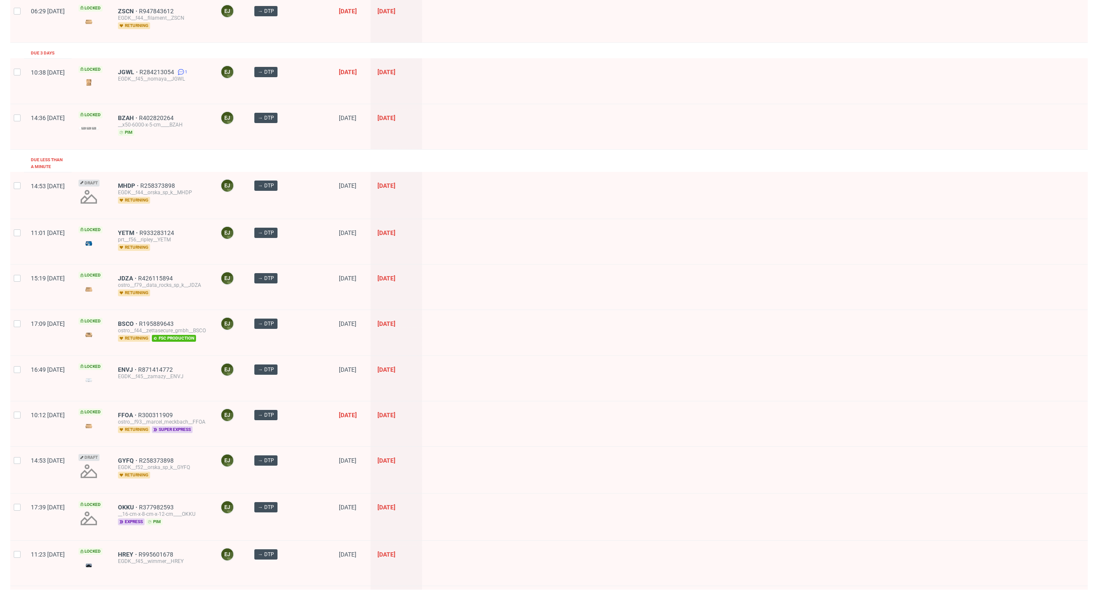
scroll to position [204, 0]
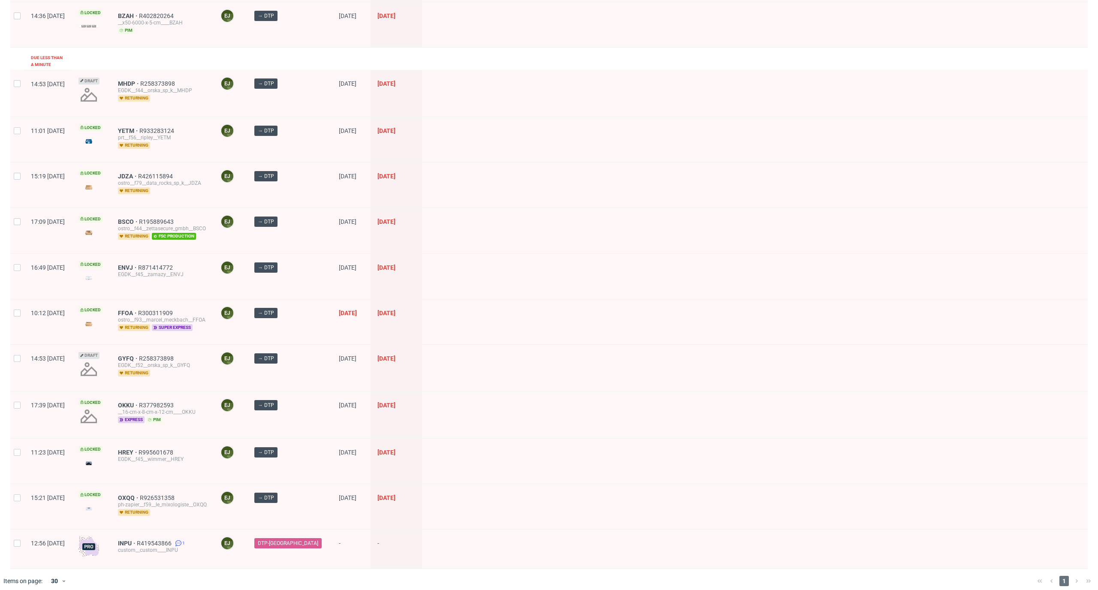
click at [599, 461] on div at bounding box center [755, 461] width 666 height 45
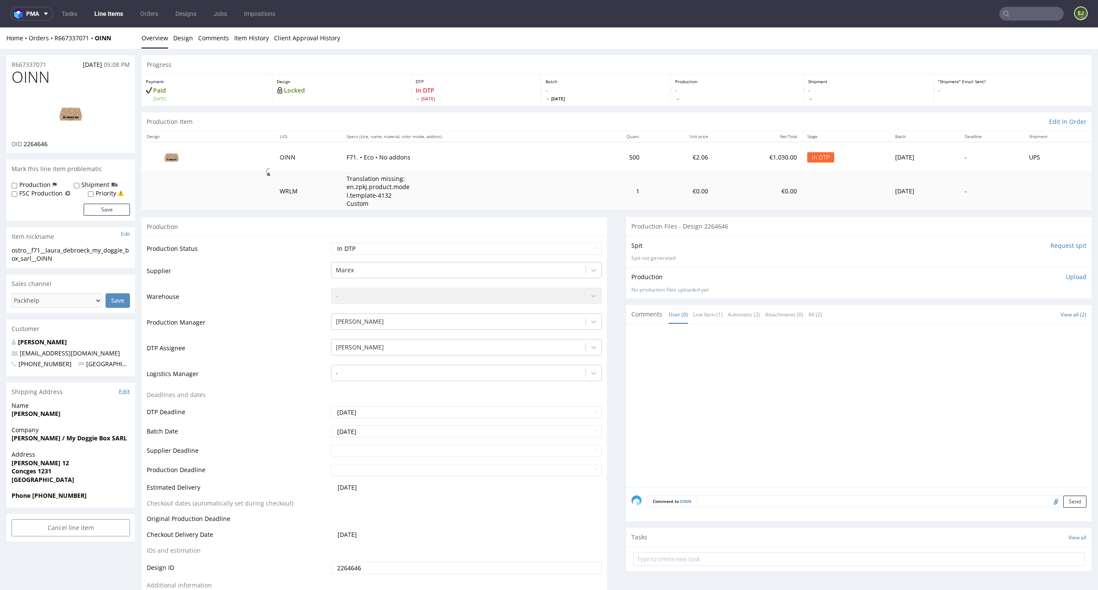
click at [1059, 244] on input "Request spit" at bounding box center [1069, 246] width 36 height 9
click at [64, 118] on img at bounding box center [70, 113] width 69 height 39
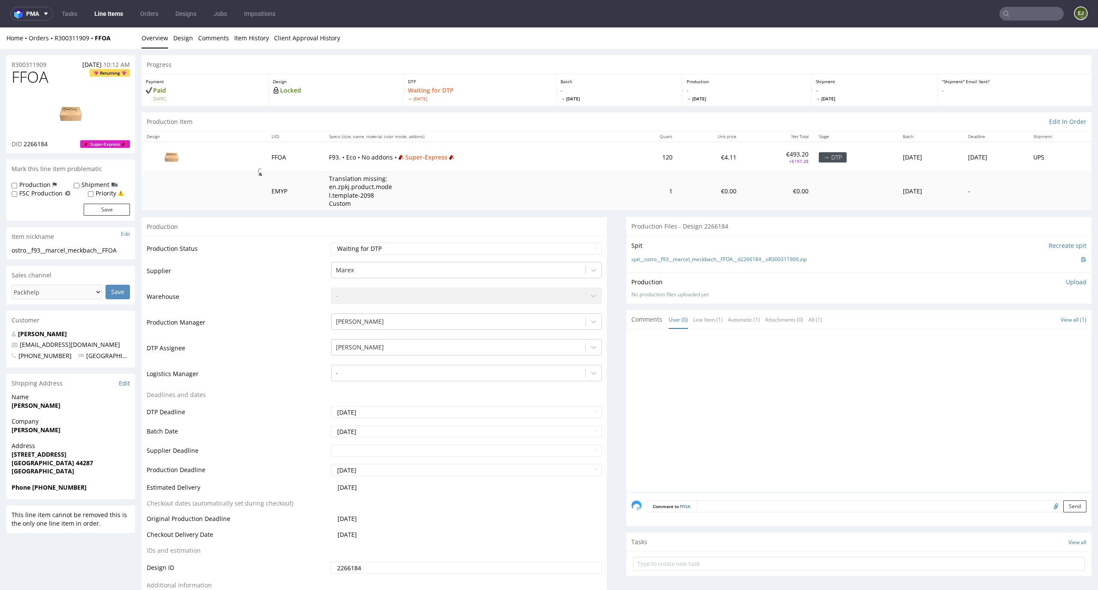
click at [479, 119] on div "Production Item Edit In Order" at bounding box center [617, 121] width 950 height 19
click at [691, 255] on div "spit__ostro__f93__marcel_meckbach__FFOA__d2266184__oR300311909.zip" at bounding box center [858, 259] width 455 height 9
click at [686, 257] on link "spit__ostro__f93__marcel_meckbach__FFOA__d2266184__oR300311909.zip" at bounding box center [718, 259] width 175 height 7
click at [1066, 281] on p "Upload" at bounding box center [1076, 282] width 21 height 9
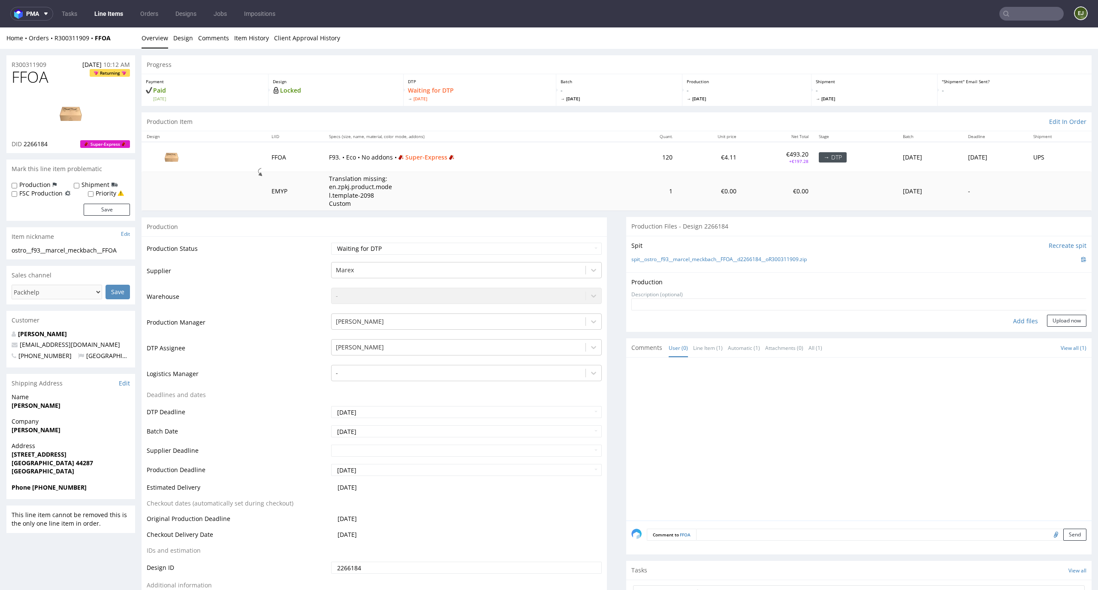
click at [1015, 320] on div "Add files" at bounding box center [1025, 321] width 43 height 13
type input "C:\fakepath\ostro__f93__marcel_meckbach__FFOA__d2266184__oR300311909__latest__o…"
click at [1058, 338] on button "Upload now" at bounding box center [1066, 335] width 39 height 12
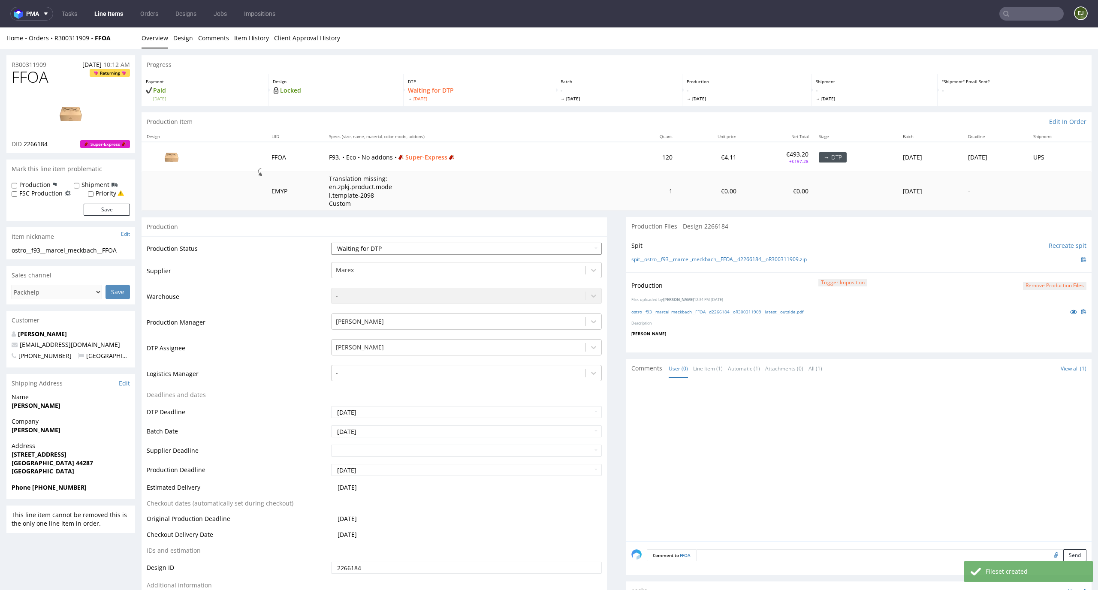
click at [572, 245] on select "Waiting for Artwork Waiting for Diecut Waiting for Mockup Waiting for DTP Waiti…" at bounding box center [466, 249] width 271 height 12
select select "dtp_production_ready"
click at [331, 243] on select "Waiting for Artwork Waiting for Diecut Waiting for Mockup Waiting for DTP Waiti…" at bounding box center [466, 249] width 271 height 12
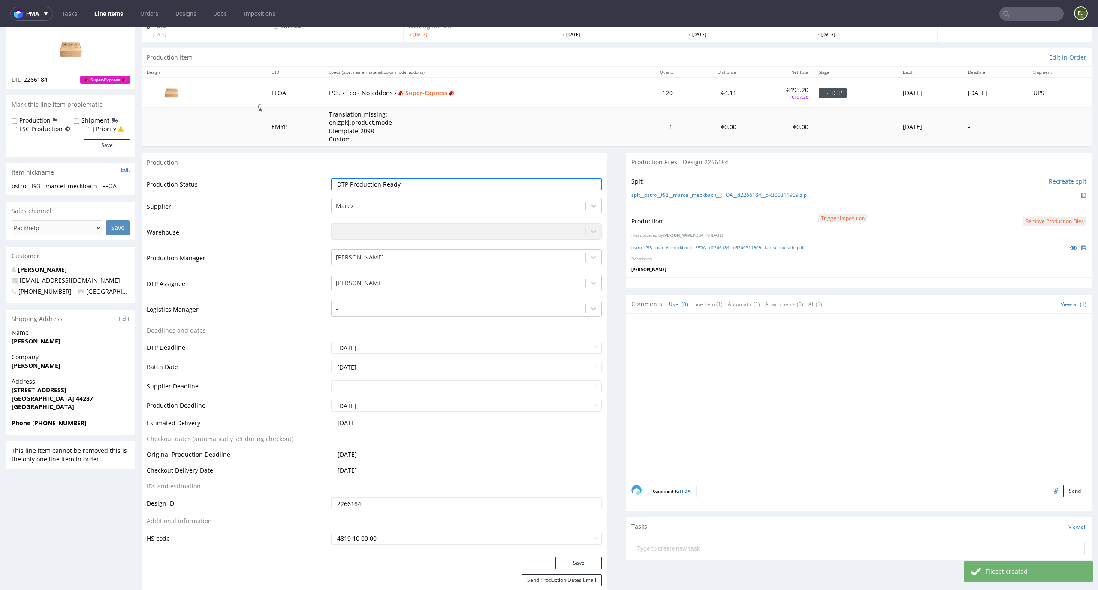
scroll to position [138, 0]
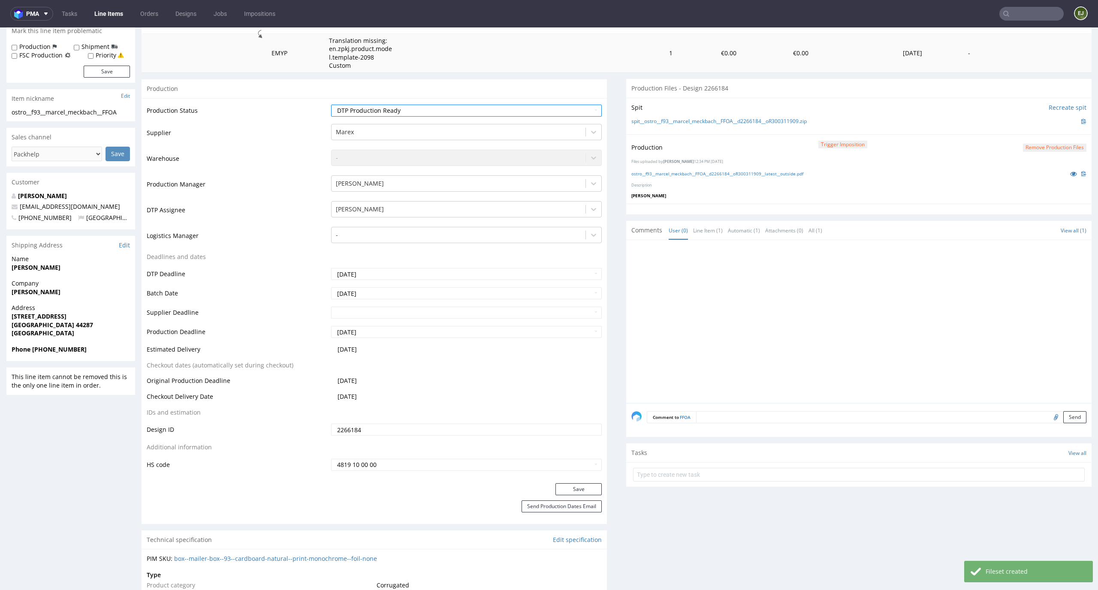
click at [595, 489] on div "Save" at bounding box center [374, 491] width 465 height 17
click at [579, 489] on button "Save" at bounding box center [579, 489] width 46 height 12
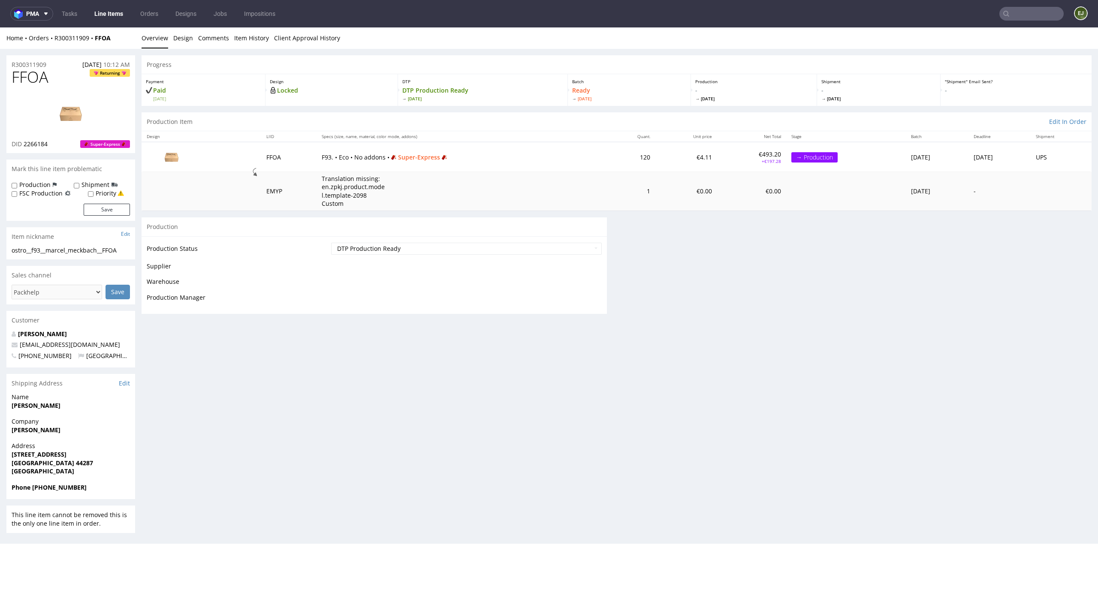
scroll to position [0, 0]
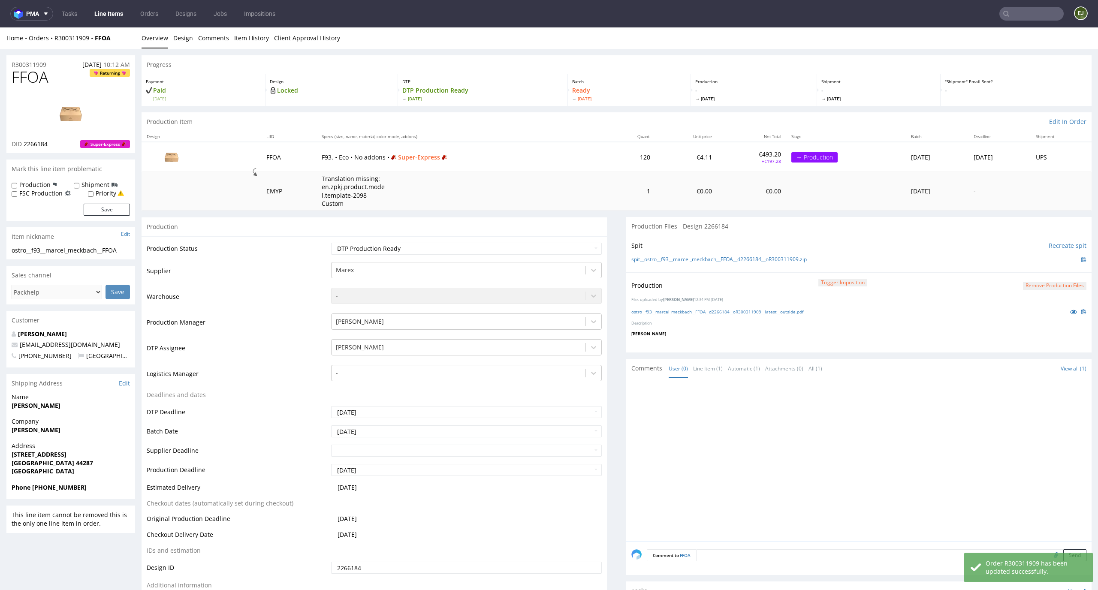
click at [111, 20] on link "Line Items" at bounding box center [108, 14] width 39 height 14
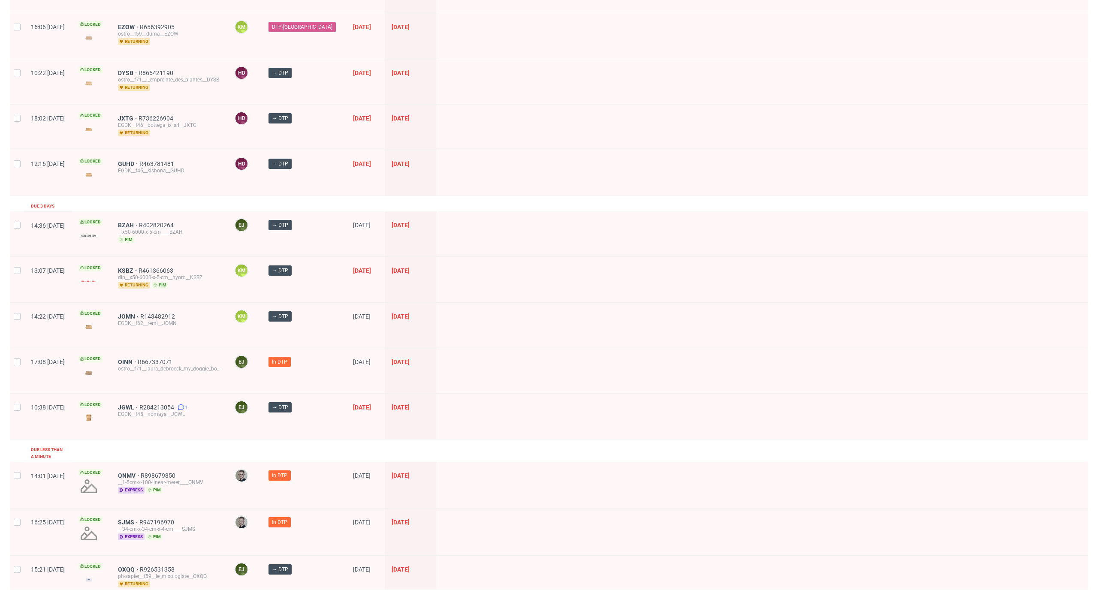
scroll to position [558, 0]
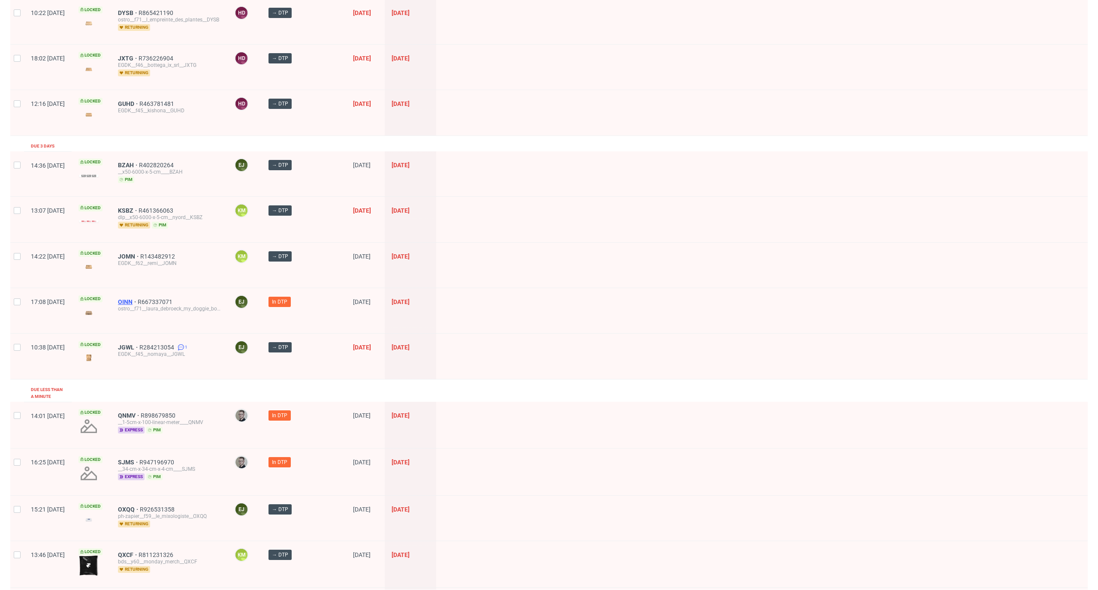
click at [138, 303] on span "OINN" at bounding box center [128, 302] width 20 height 7
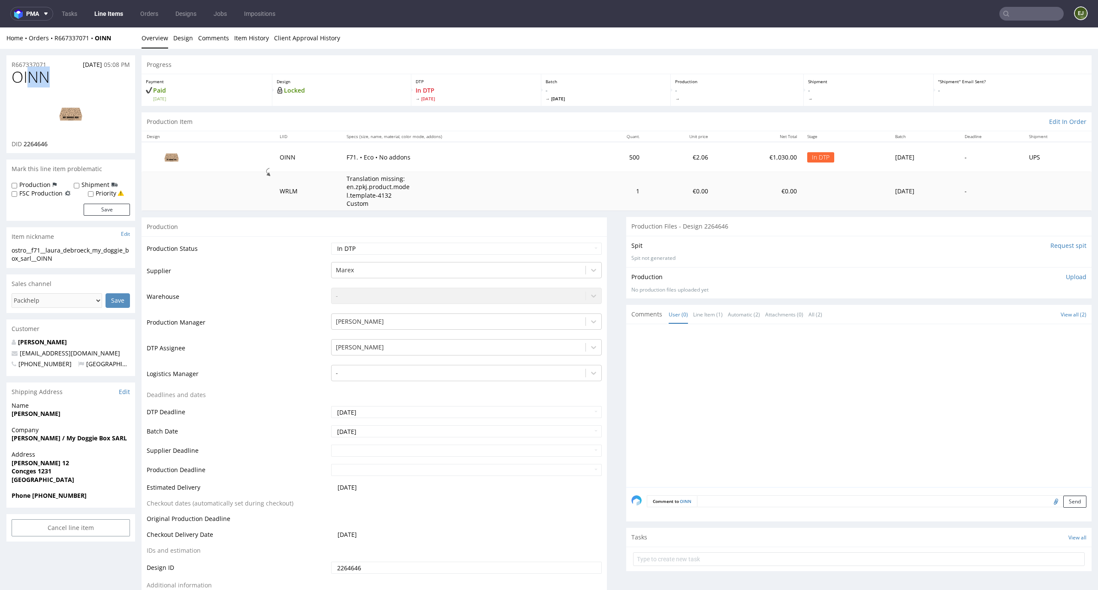
drag, startPoint x: 55, startPoint y: 76, endPoint x: 0, endPoint y: 76, distance: 54.9
copy span "OINN"
drag, startPoint x: 67, startPoint y: 258, endPoint x: 8, endPoint y: 250, distance: 59.7
click at [8, 250] on div "ostro__f71__laura_debroeck_my_doggie_box_sarl__OINN ostro__f71 __laura_debroeck…" at bounding box center [70, 257] width 129 height 22
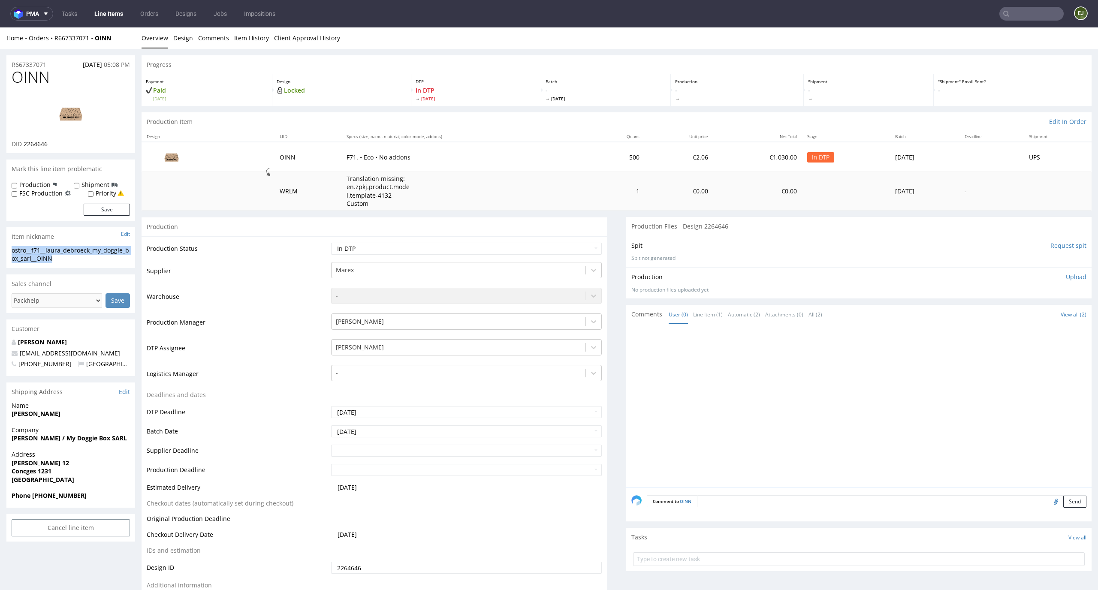
copy div "ostro__f71__laura_debroeck_my_doggie_box_sarl__OINN"
drag, startPoint x: 52, startPoint y: 143, endPoint x: 24, endPoint y: 143, distance: 27.9
click at [24, 143] on div "DID 2264646" at bounding box center [71, 144] width 118 height 9
copy span "2264646"
drag, startPoint x: 52, startPoint y: 63, endPoint x: 0, endPoint y: 63, distance: 51.9
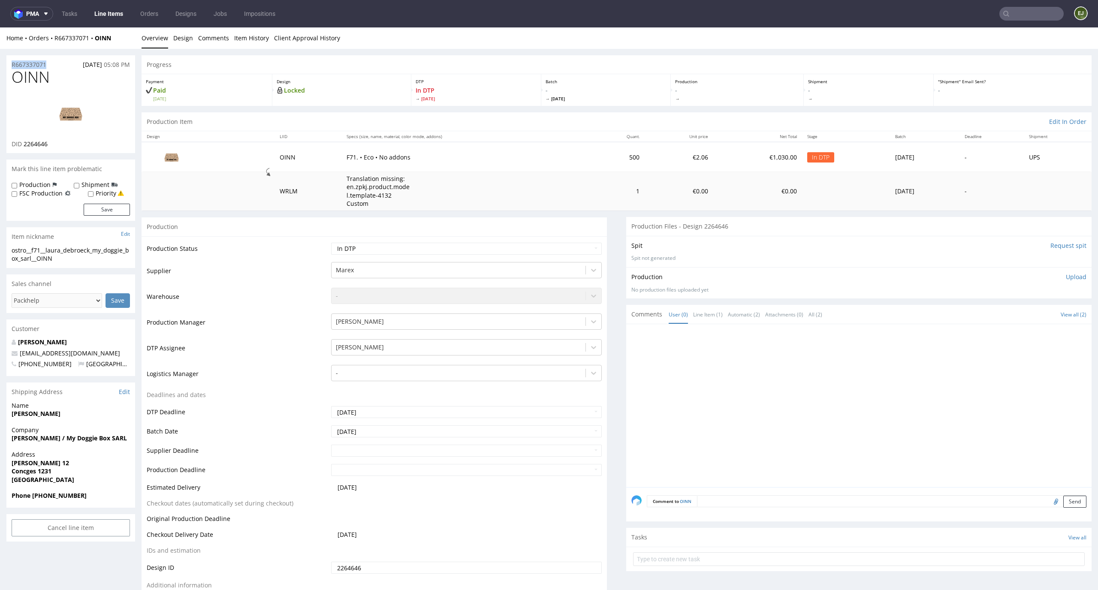
copy p "R667337071"
click at [1067, 280] on p "Upload" at bounding box center [1076, 277] width 21 height 9
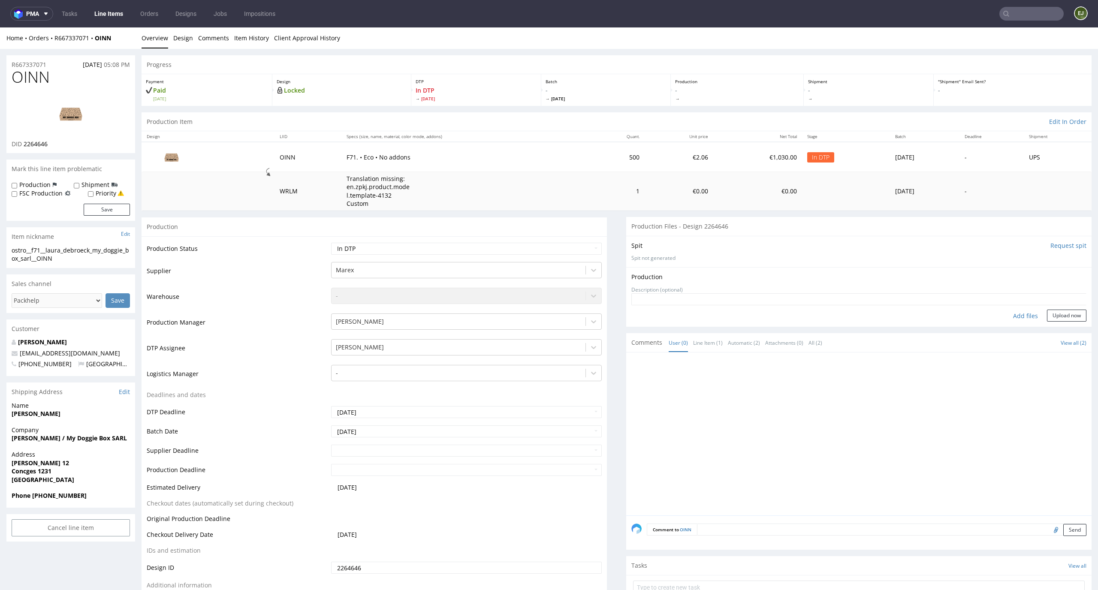
click at [1016, 315] on div "Add files" at bounding box center [1025, 316] width 43 height 13
type input "C:\fakepath\ostro__f71__laura_debroeck_my_doggie_box_sarl__OINN__d2264646__oR66…"
click at [1058, 331] on button "Upload now" at bounding box center [1066, 329] width 39 height 12
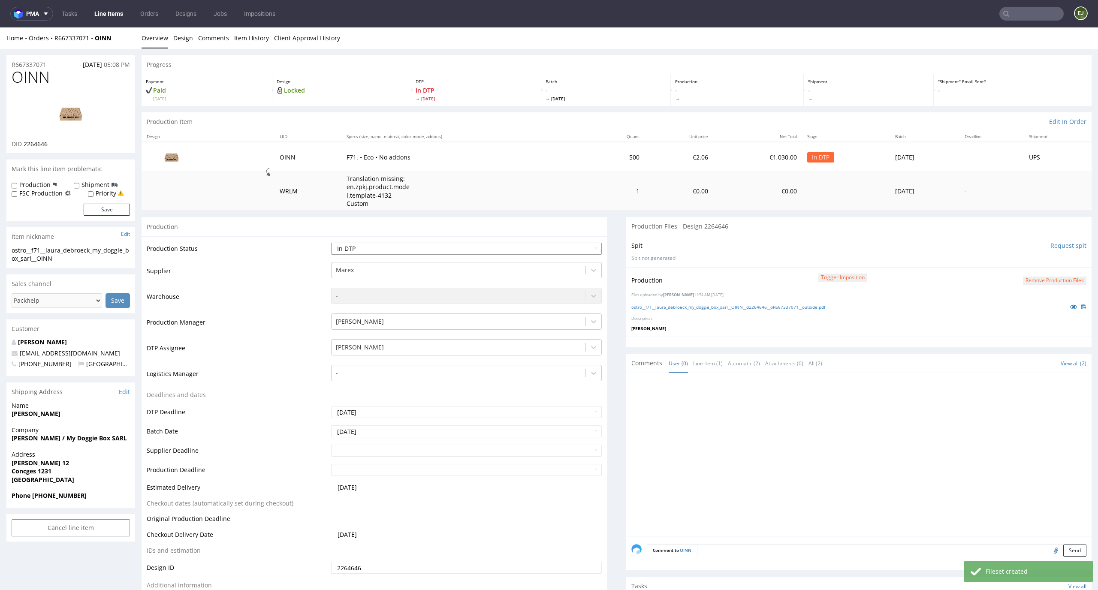
click at [564, 250] on select "Waiting for Artwork Waiting for Diecut Waiting for Mockup Waiting for DTP Waiti…" at bounding box center [466, 249] width 271 height 12
select select "dtp_production_ready"
click at [331, 243] on select "Waiting for Artwork Waiting for Diecut Waiting for Mockup Waiting for DTP Waiti…" at bounding box center [466, 249] width 271 height 12
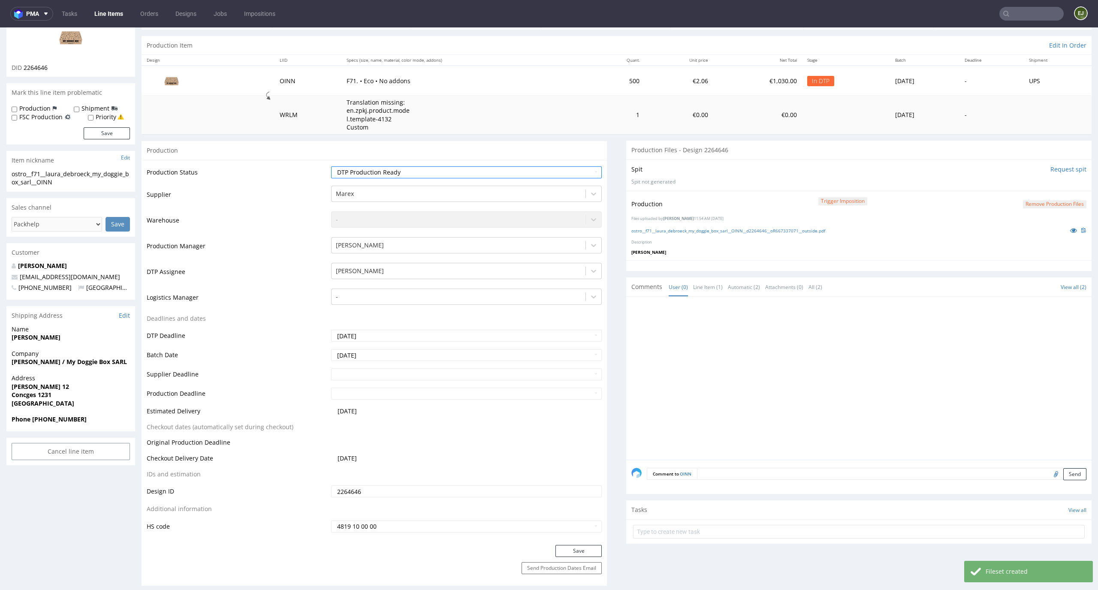
scroll to position [143, 0]
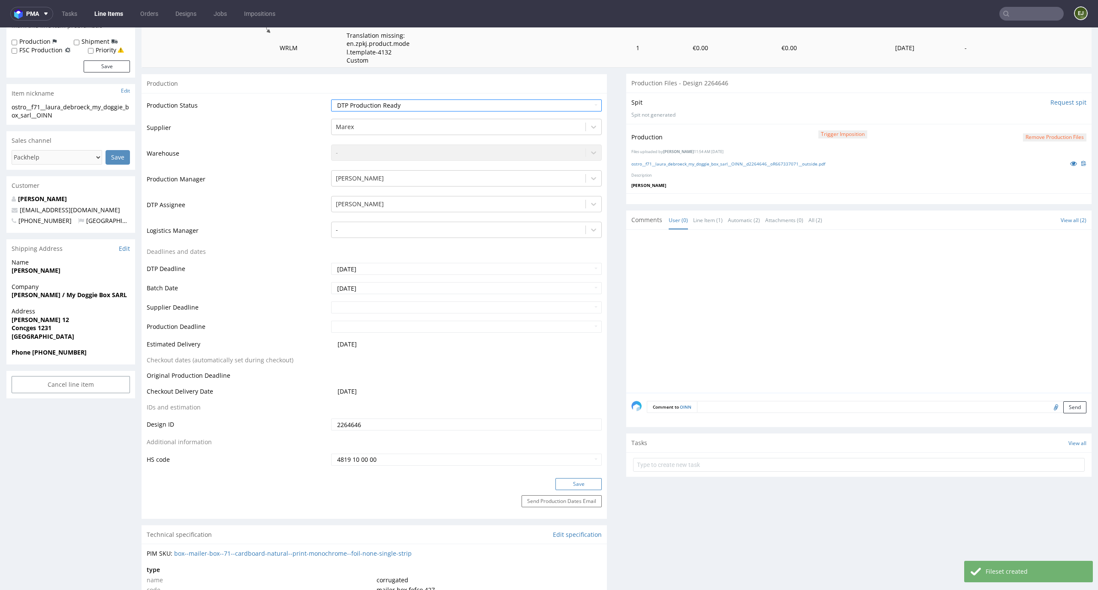
click at [556, 484] on button "Save" at bounding box center [579, 484] width 46 height 12
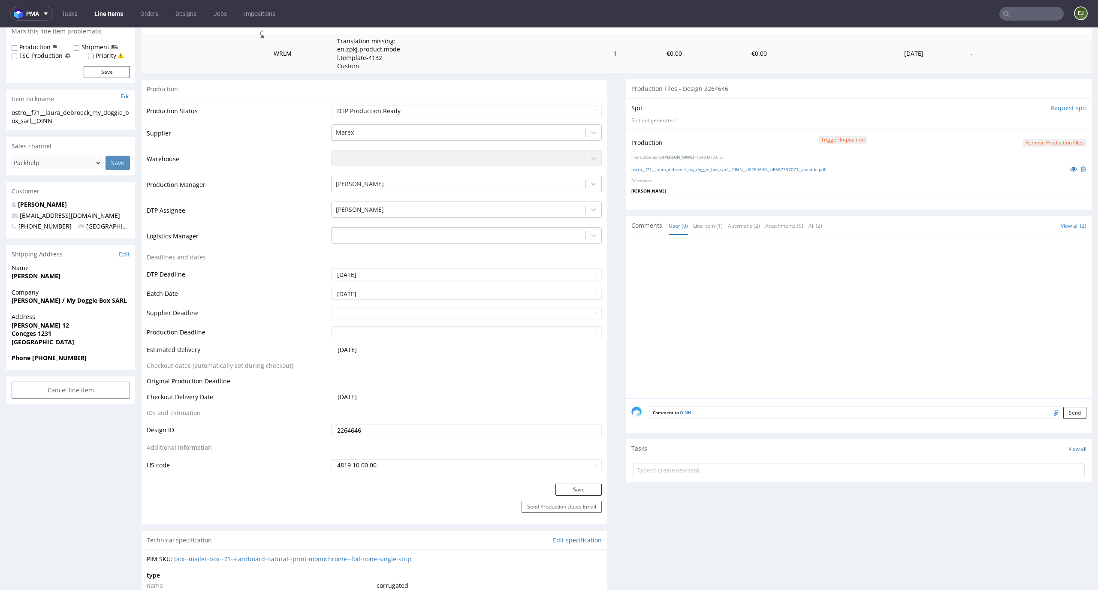
scroll to position [0, 0]
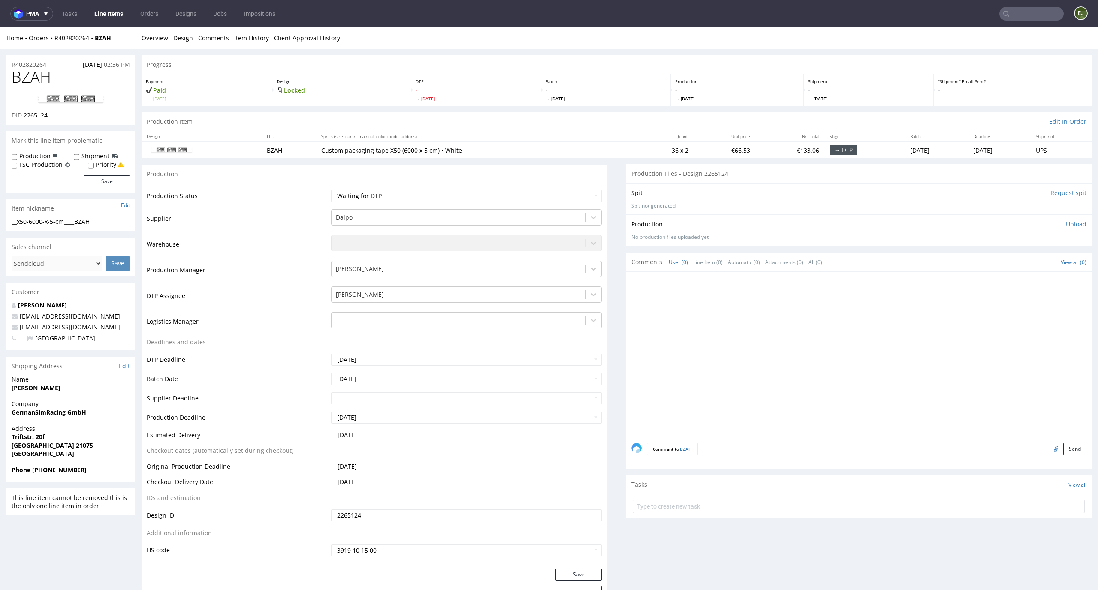
click at [184, 48] on div "Home Orders R402820264 BZAH Overview Design Comments Item History Client Approv…" at bounding box center [549, 37] width 1098 height 21
click at [184, 32] on link "Design" at bounding box center [183, 37] width 20 height 21
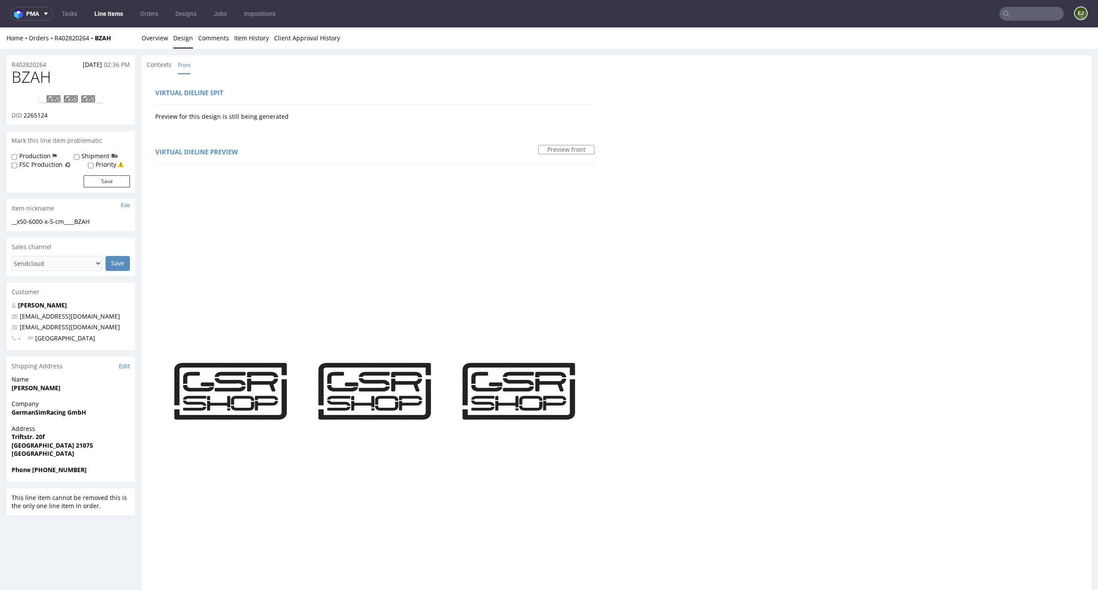
scroll to position [371, 0]
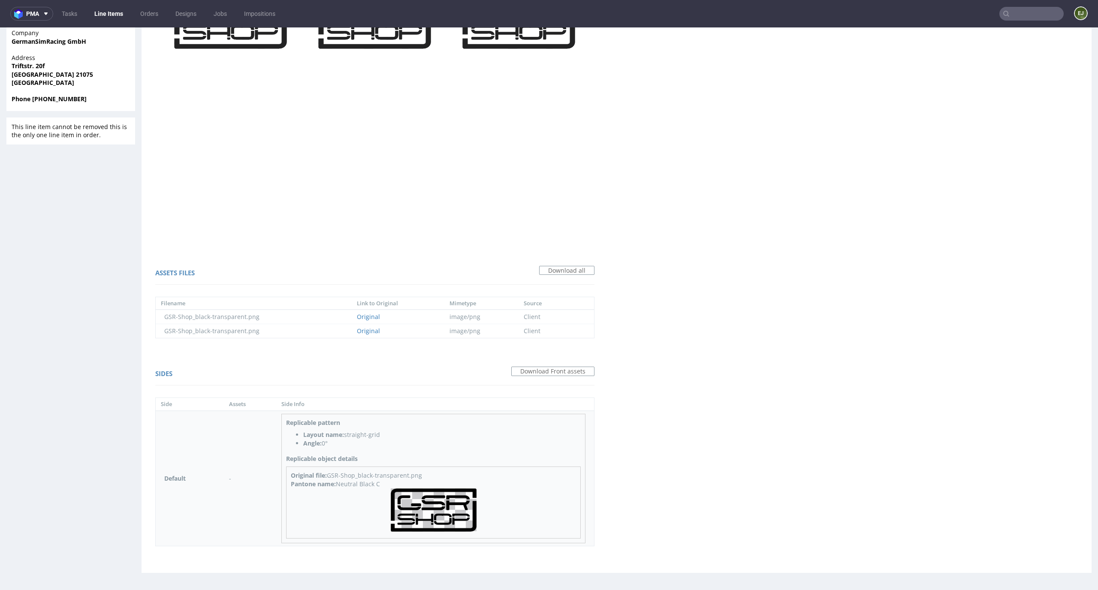
click at [475, 490] on img at bounding box center [434, 510] width 86 height 43
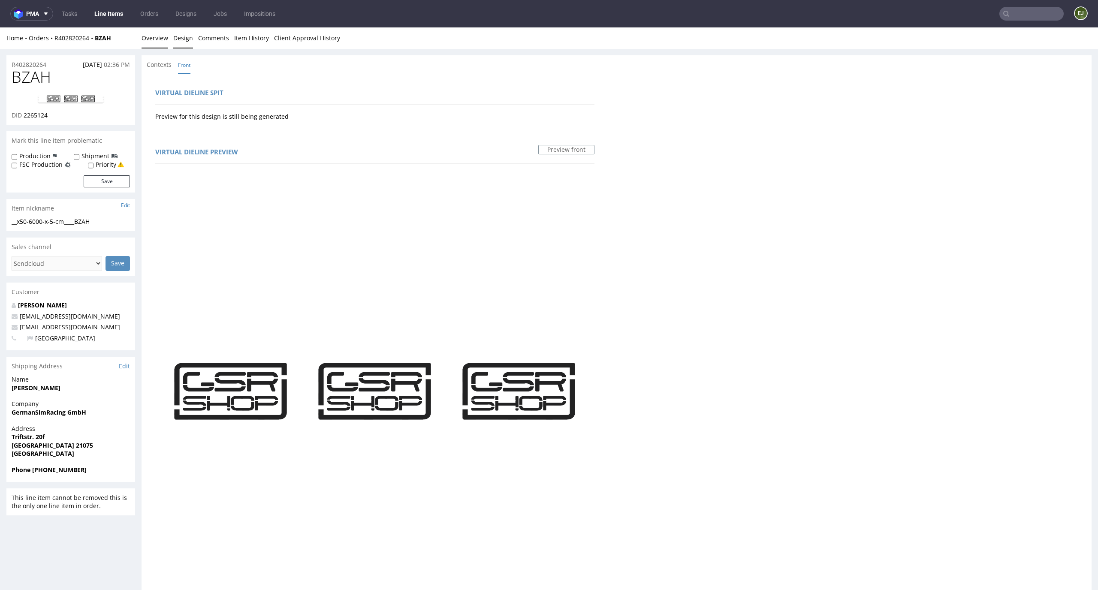
click at [154, 31] on link "Overview" at bounding box center [155, 37] width 27 height 21
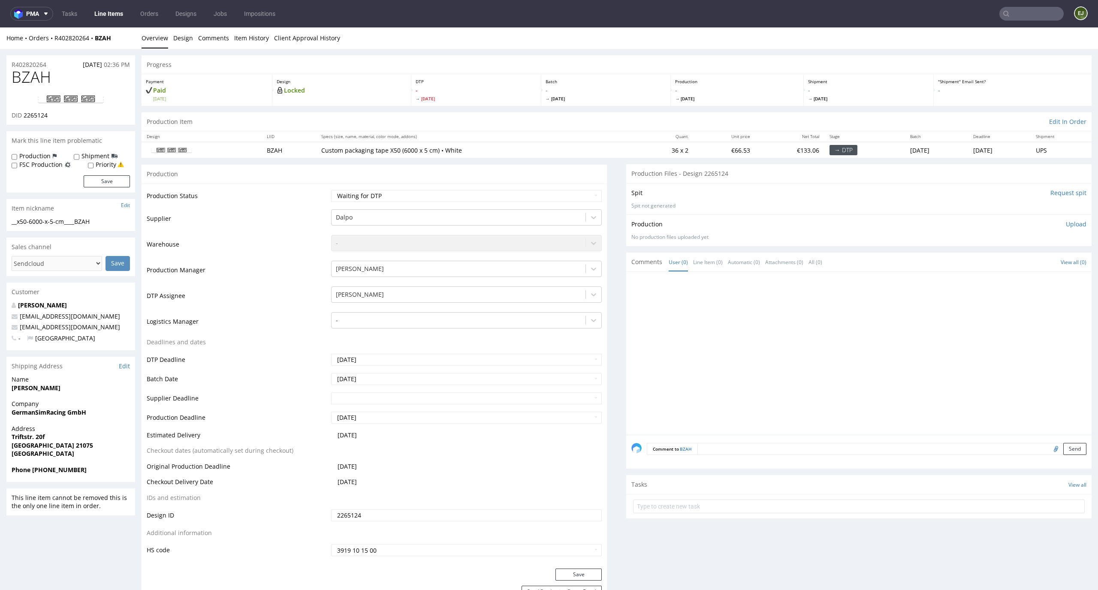
click at [1066, 195] on input "Request spit" at bounding box center [1069, 193] width 36 height 9
click at [243, 145] on td at bounding box center [202, 150] width 120 height 16
click at [414, 187] on div "Production Status Waiting for Artwork Waiting for Diecut Waiting for Mockup Wai…" at bounding box center [374, 376] width 465 height 385
click at [413, 194] on select "Waiting for Artwork Waiting for Diecut Waiting for Mockup Waiting for DTP Waiti…" at bounding box center [466, 196] width 271 height 12
select select "dtp_in_process"
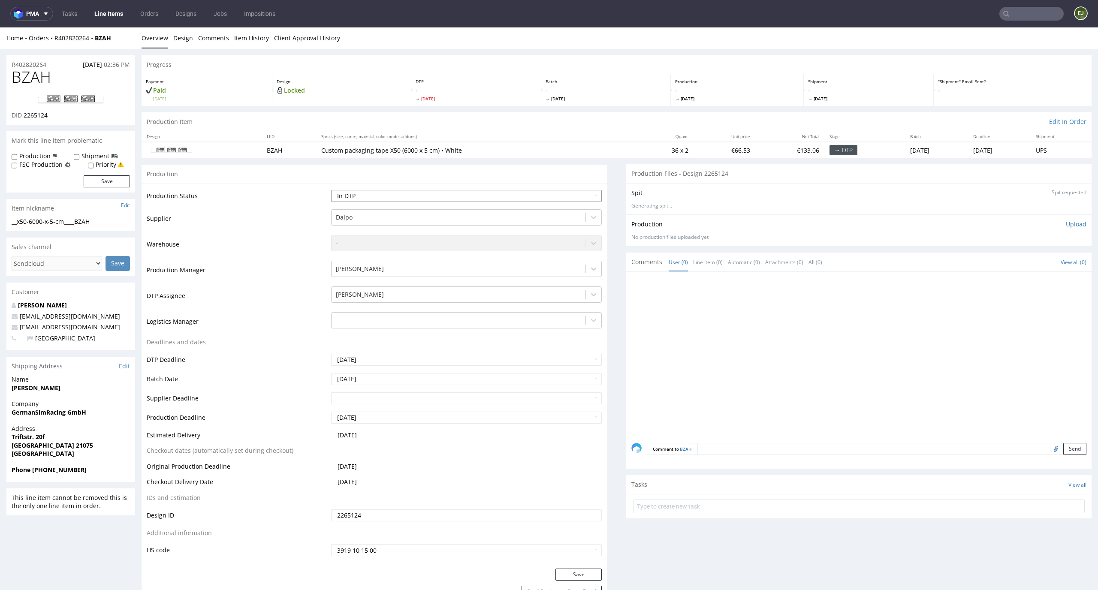
click at [331, 190] on select "Waiting for Artwork Waiting for Diecut Waiting for Mockup Waiting for DTP Waiti…" at bounding box center [466, 196] width 271 height 12
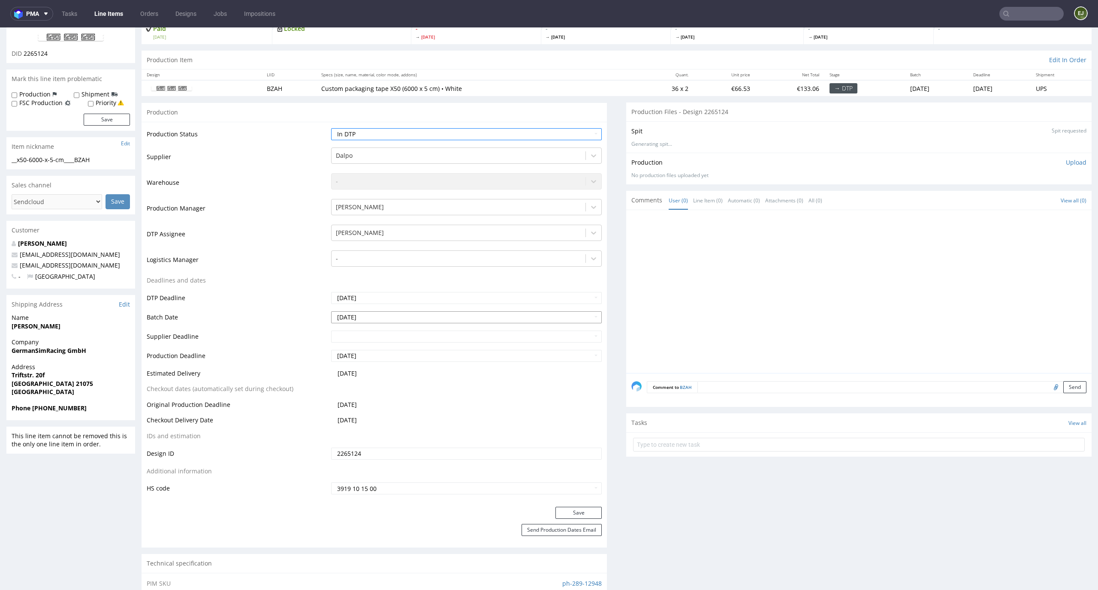
scroll to position [101, 0]
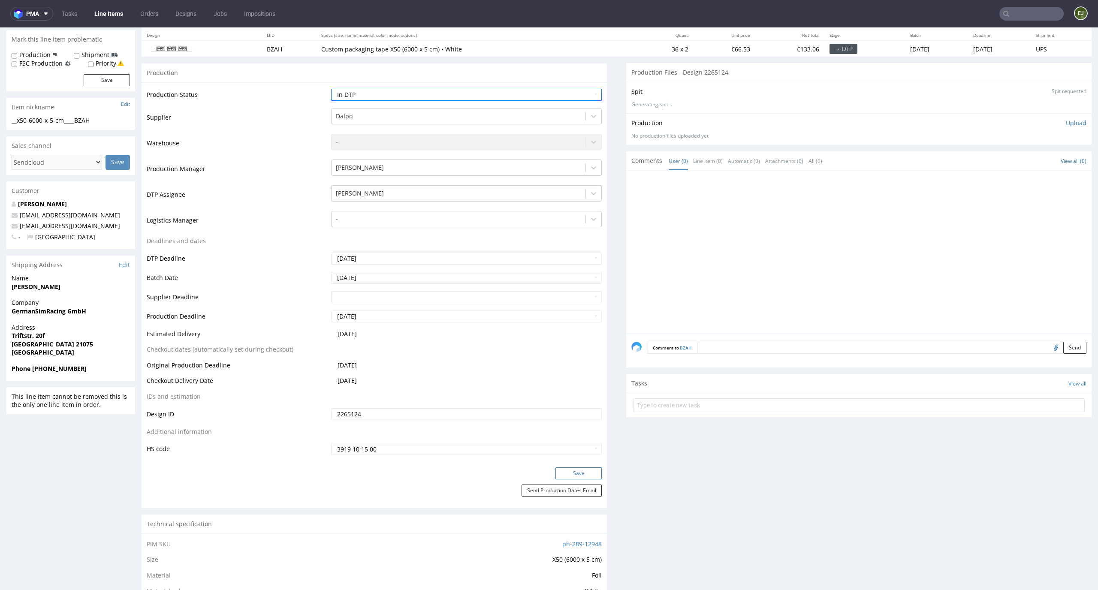
click at [574, 472] on button "Save" at bounding box center [579, 474] width 46 height 12
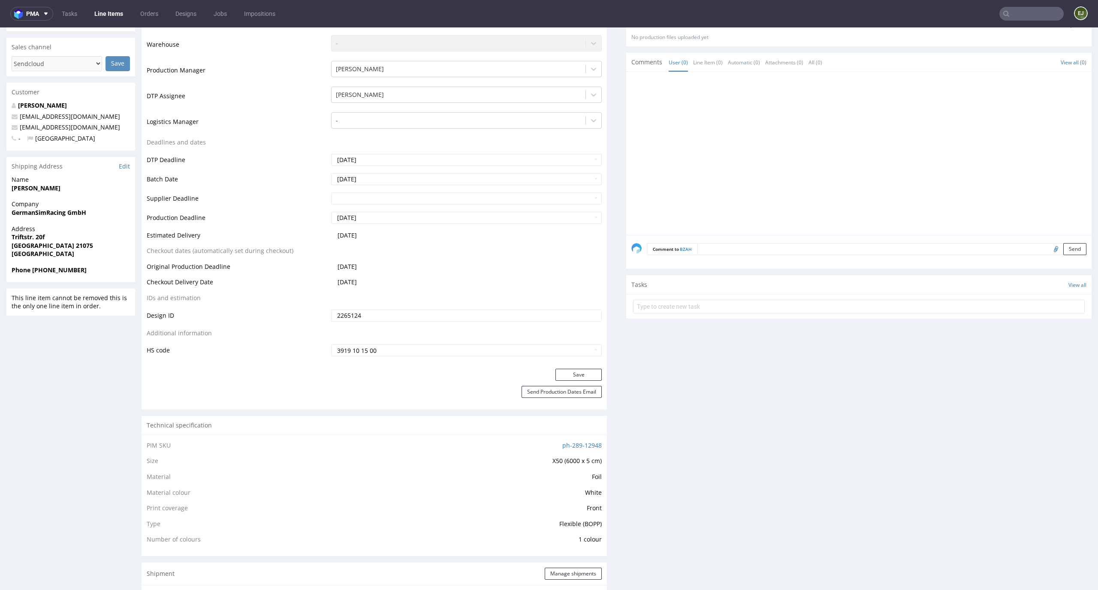
scroll to position [0, 0]
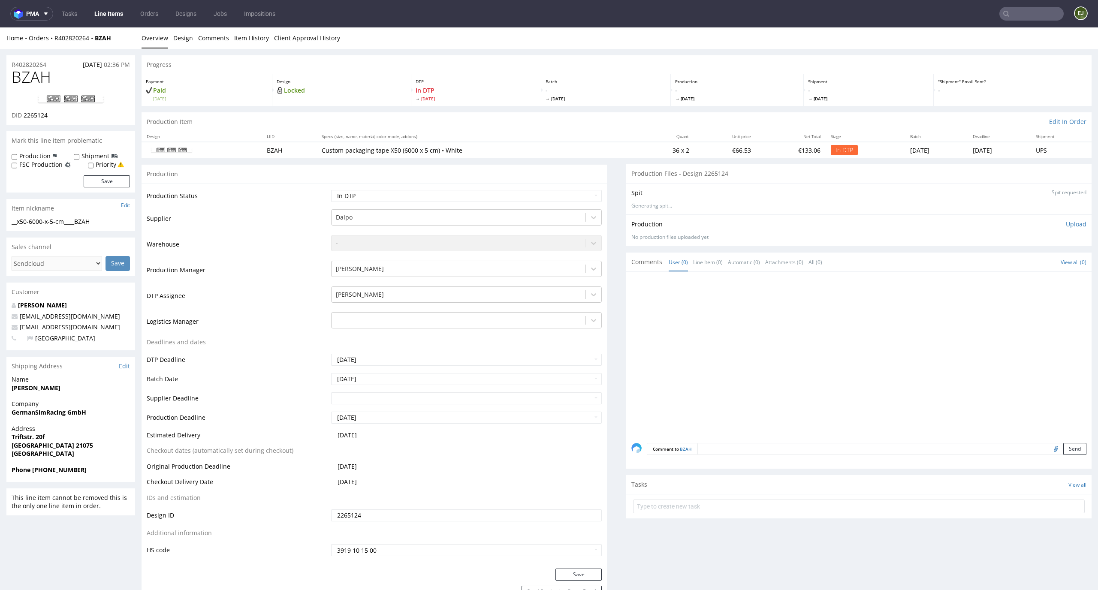
click at [85, 91] on link at bounding box center [70, 100] width 69 height 24
drag, startPoint x: 93, startPoint y: 51, endPoint x: 0, endPoint y: 76, distance: 96.3
copy span "BZAH"
drag, startPoint x: 54, startPoint y: 120, endPoint x: 24, endPoint y: 115, distance: 30.5
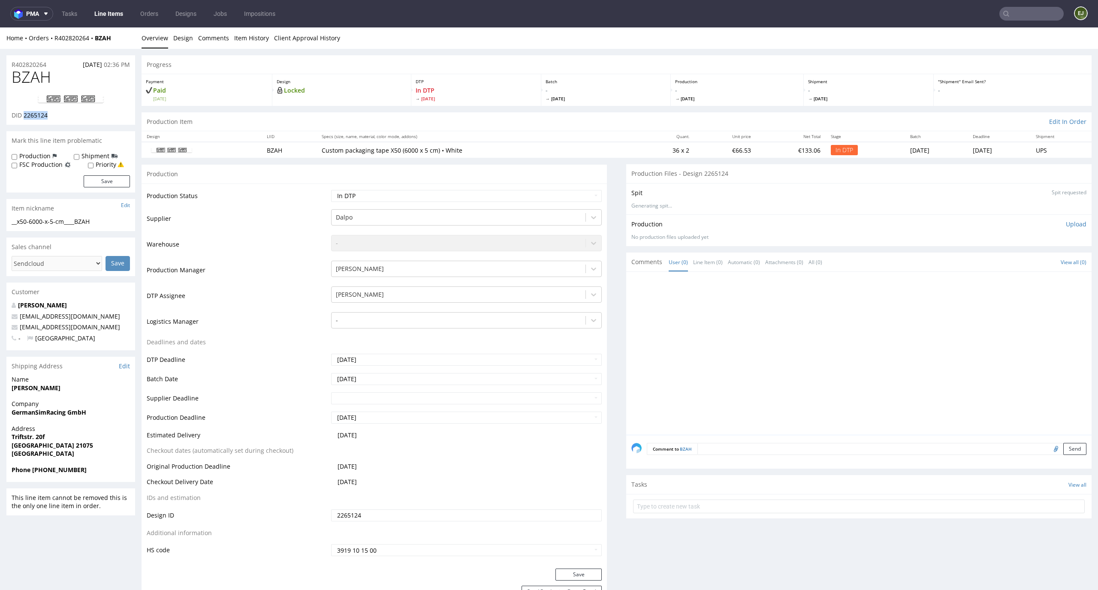
click at [24, 115] on div "BZAH DID 2265124" at bounding box center [70, 97] width 129 height 56
copy span "2265124"
drag, startPoint x: 112, startPoint y: 221, endPoint x: 0, endPoint y: 222, distance: 112.4
copy div "__x50-6000-x-5-cm____BZAH"
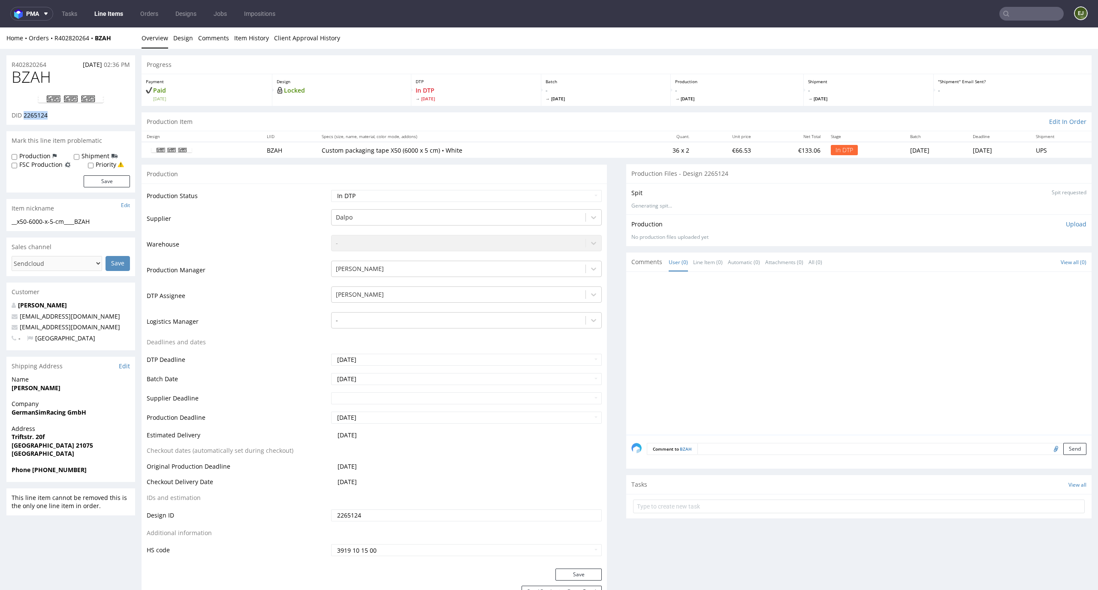
drag, startPoint x: 61, startPoint y: 114, endPoint x: 24, endPoint y: 113, distance: 37.3
click at [24, 113] on div "DID 2265124" at bounding box center [71, 115] width 118 height 9
copy span "2265124"
drag, startPoint x: 55, startPoint y: 65, endPoint x: 0, endPoint y: 63, distance: 54.9
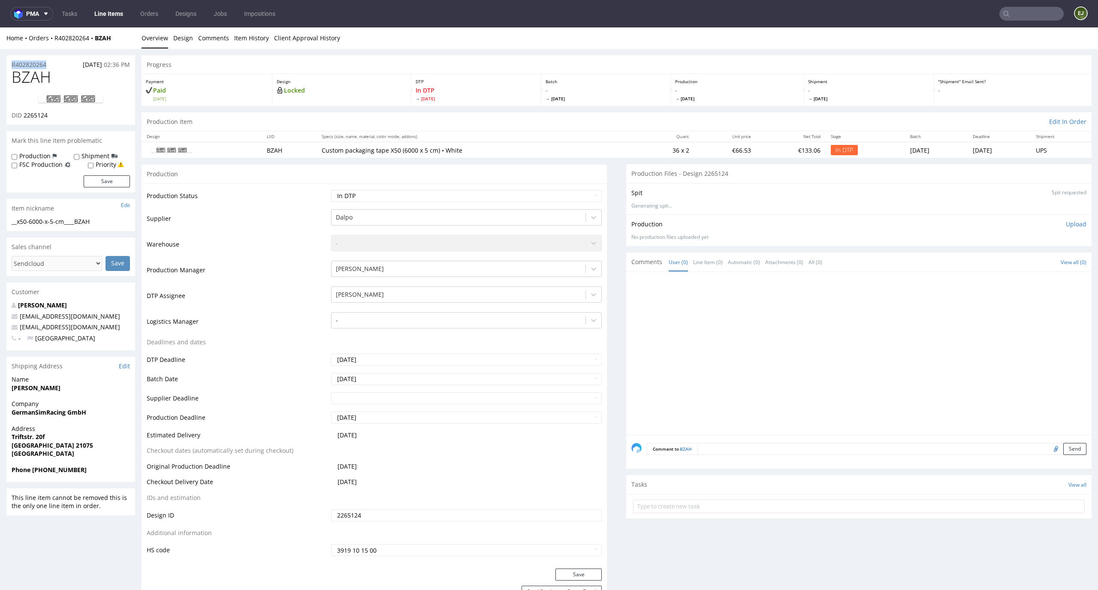
copy p "R402820264"
click at [1070, 223] on p "Upload" at bounding box center [1076, 224] width 21 height 9
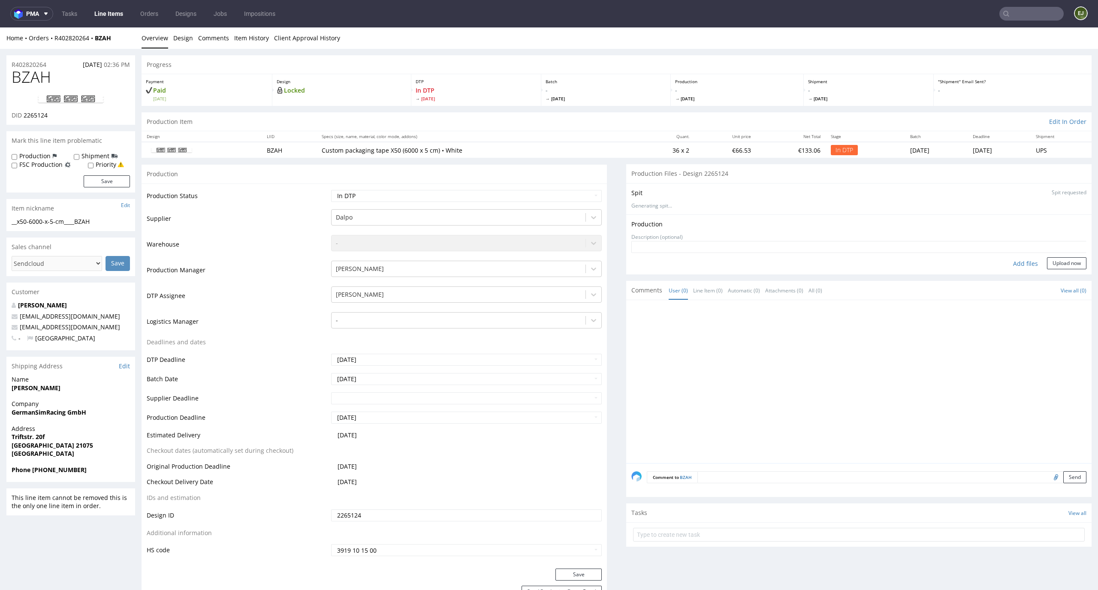
click at [1019, 264] on div "Add files" at bounding box center [1025, 263] width 43 height 13
type input "C:\fakepath\__x50-6000-x-5-cm____BZAH__d2265124__oR402820264.pdf"
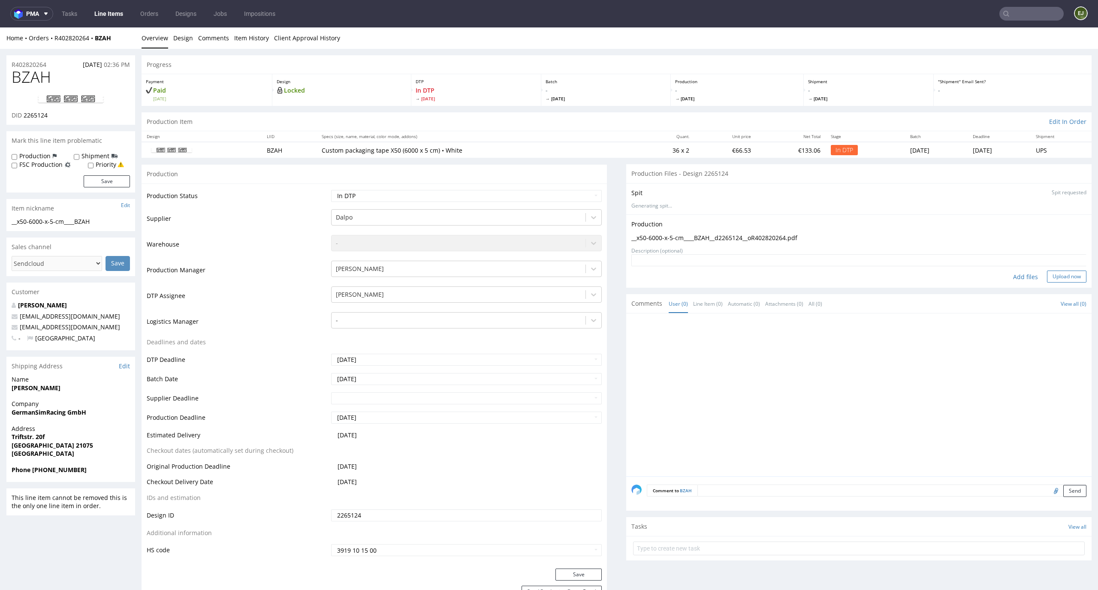
click at [1059, 276] on button "Upload now" at bounding box center [1066, 277] width 39 height 12
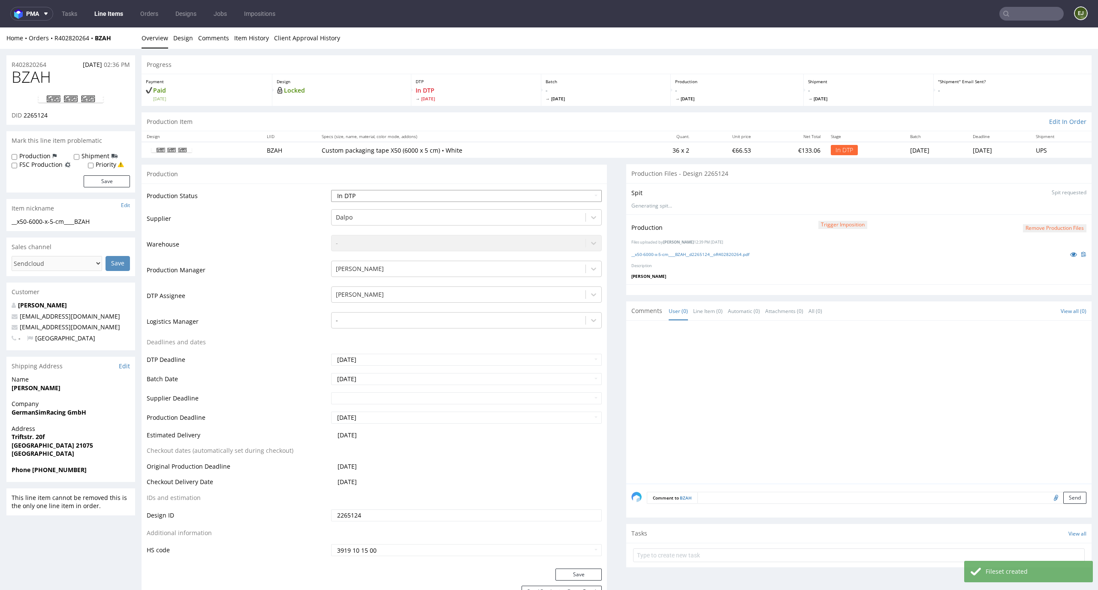
click at [543, 193] on select "Waiting for Artwork Waiting for Diecut Waiting for Mockup Waiting for DTP Waiti…" at bounding box center [466, 196] width 271 height 12
select select "dtp_production_ready"
click at [331, 190] on select "Waiting for Artwork Waiting for Diecut Waiting for Mockup Waiting for DTP Waiti…" at bounding box center [466, 196] width 271 height 12
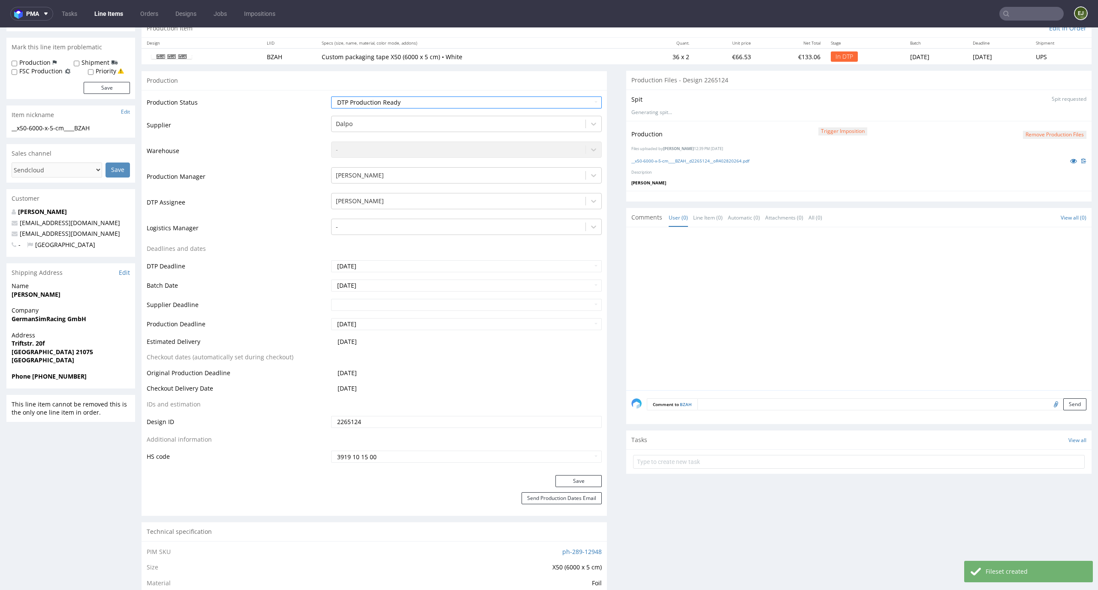
click at [596, 473] on div "Production Status Waiting for Artwork Waiting for Diecut Waiting for Mockup Wai…" at bounding box center [374, 282] width 465 height 385
click at [581, 482] on button "Save" at bounding box center [579, 481] width 46 height 12
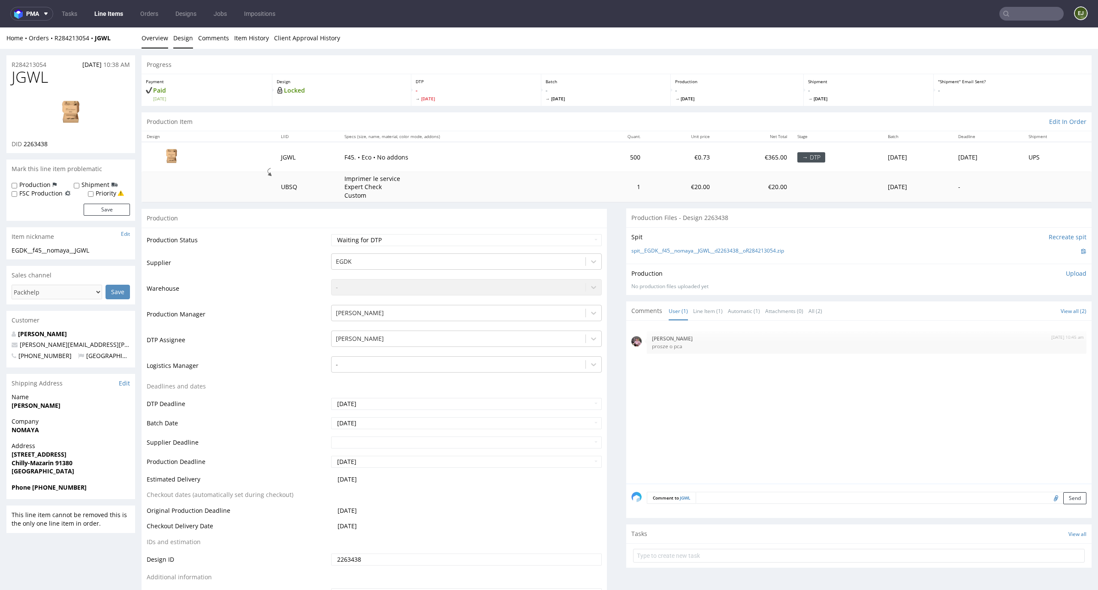
click at [176, 30] on link "Design" at bounding box center [183, 37] width 20 height 21
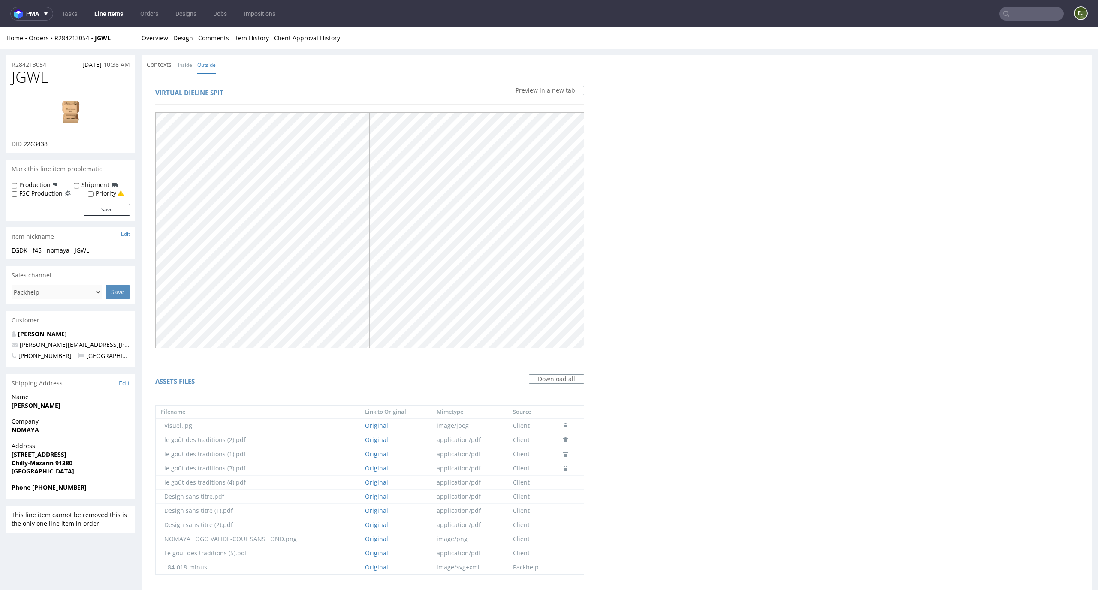
click at [152, 40] on link "Overview" at bounding box center [155, 37] width 27 height 21
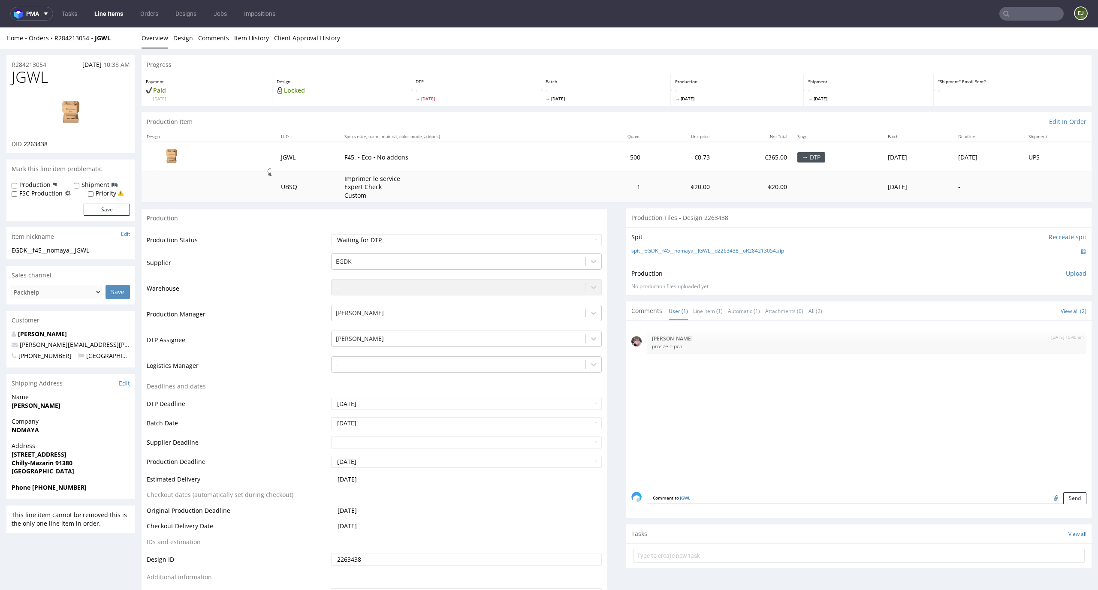
click at [681, 255] on div "spit__EGDK__f45__nomaya__JGWL__d2263438__oR284213054.zip" at bounding box center [858, 251] width 455 height 9
click at [694, 247] on div "spit__EGDK__f45__nomaya__JGWL__d2263438__oR284213054.zip" at bounding box center [858, 251] width 455 height 9
click at [693, 249] on link "spit__EGDK__f45__nomaya__JGWL__d2263438__oR284213054.zip" at bounding box center [707, 251] width 153 height 7
click at [86, 113] on img at bounding box center [70, 113] width 69 height 39
click at [185, 40] on link "Design" at bounding box center [183, 37] width 20 height 21
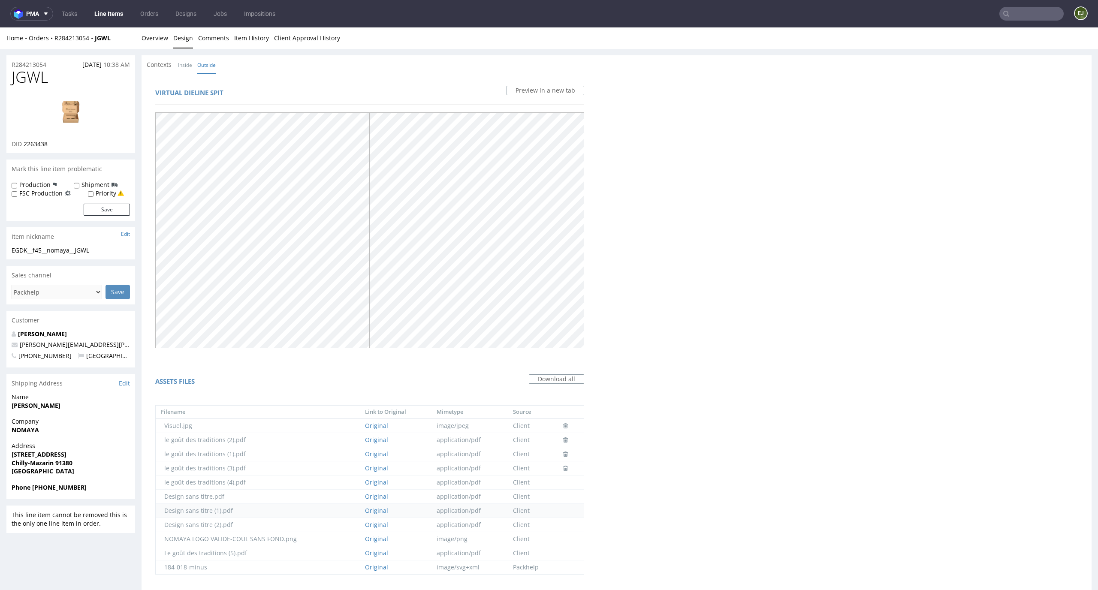
scroll to position [2, 0]
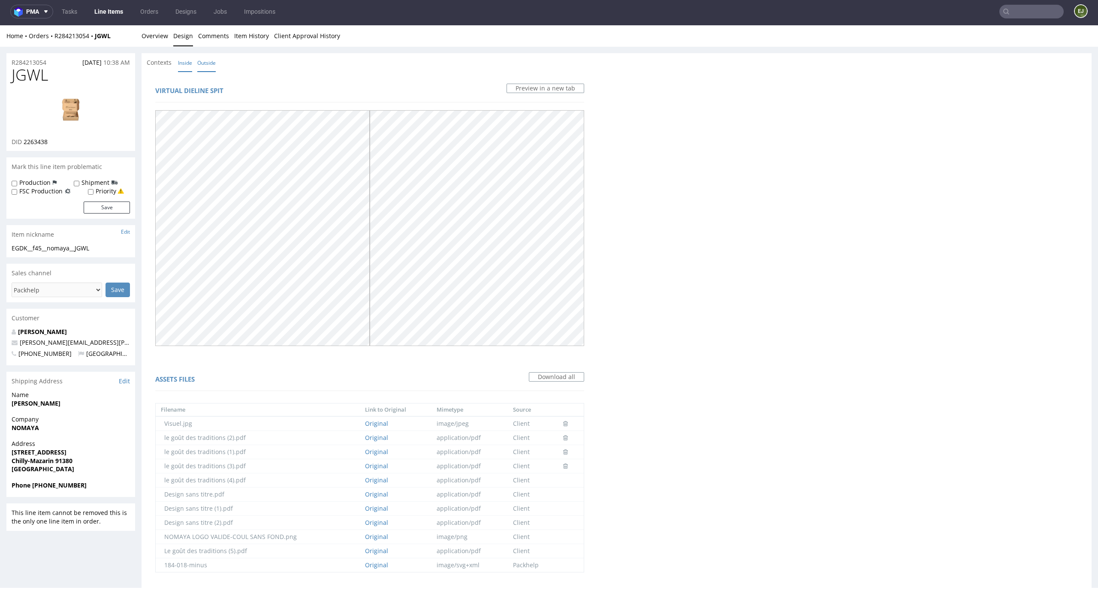
click at [185, 69] on link "Inside" at bounding box center [185, 63] width 14 height 18
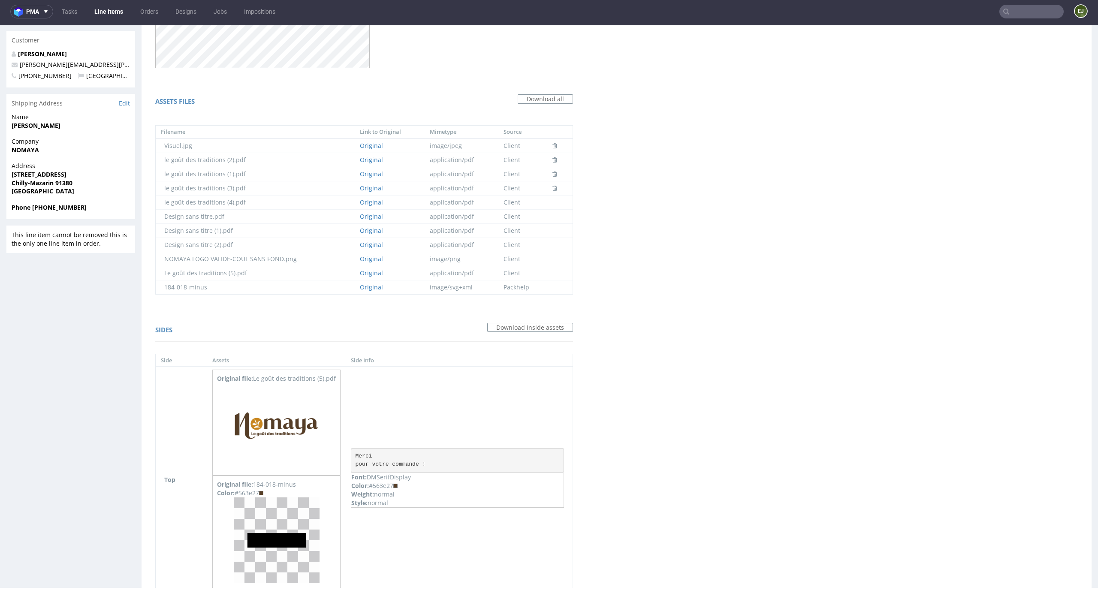
scroll to position [565, 0]
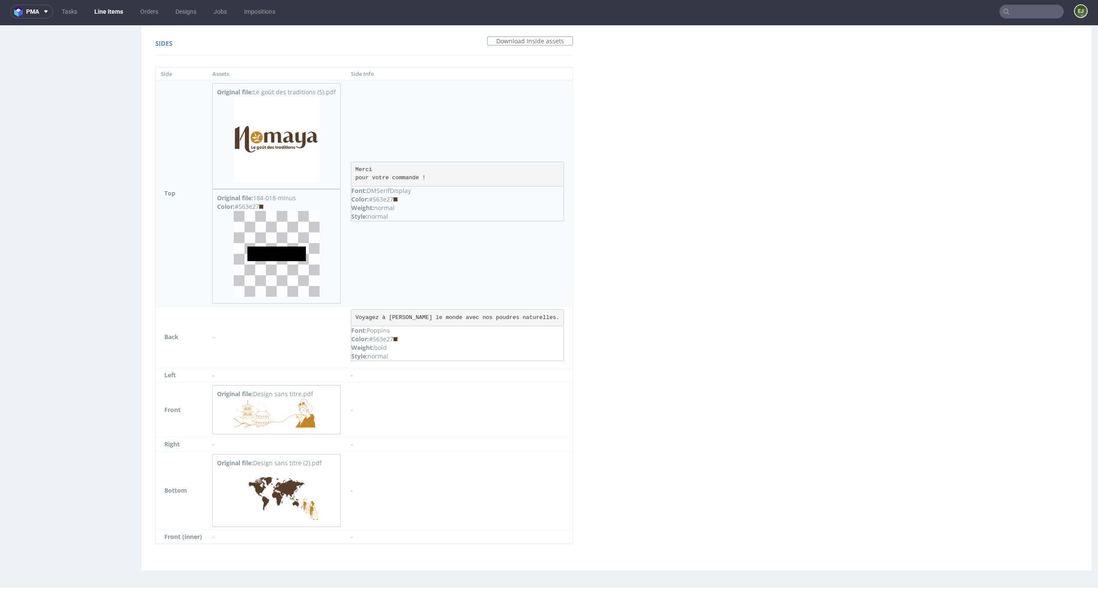
click at [291, 148] on img at bounding box center [277, 140] width 86 height 86
click at [269, 245] on img at bounding box center [277, 254] width 86 height 86
click at [284, 414] on img at bounding box center [277, 414] width 86 height 30
click at [294, 510] on img at bounding box center [277, 494] width 86 height 53
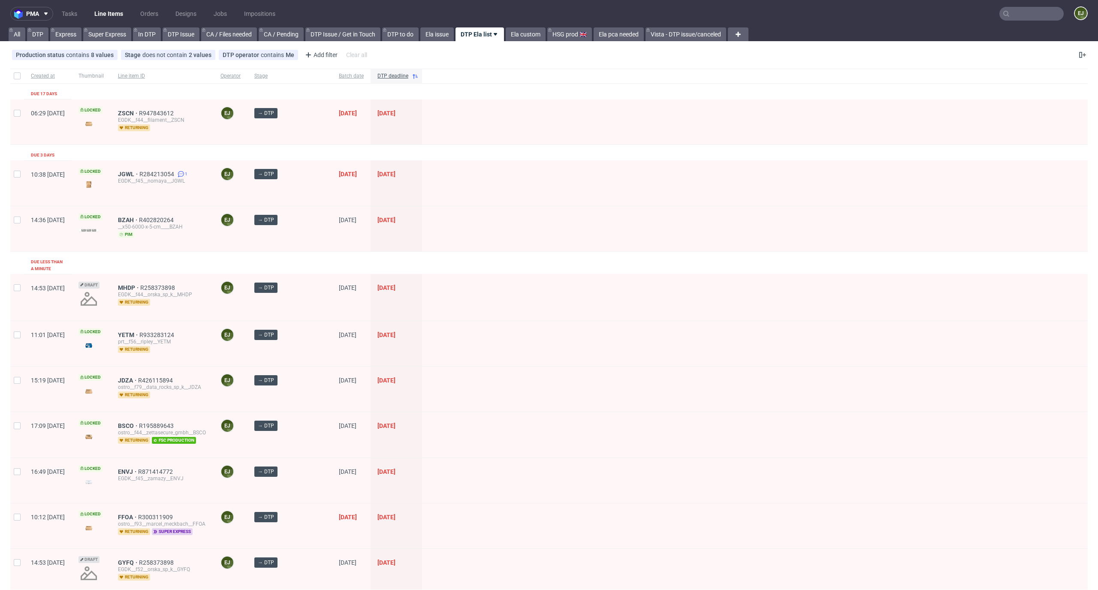
scroll to position [204, 0]
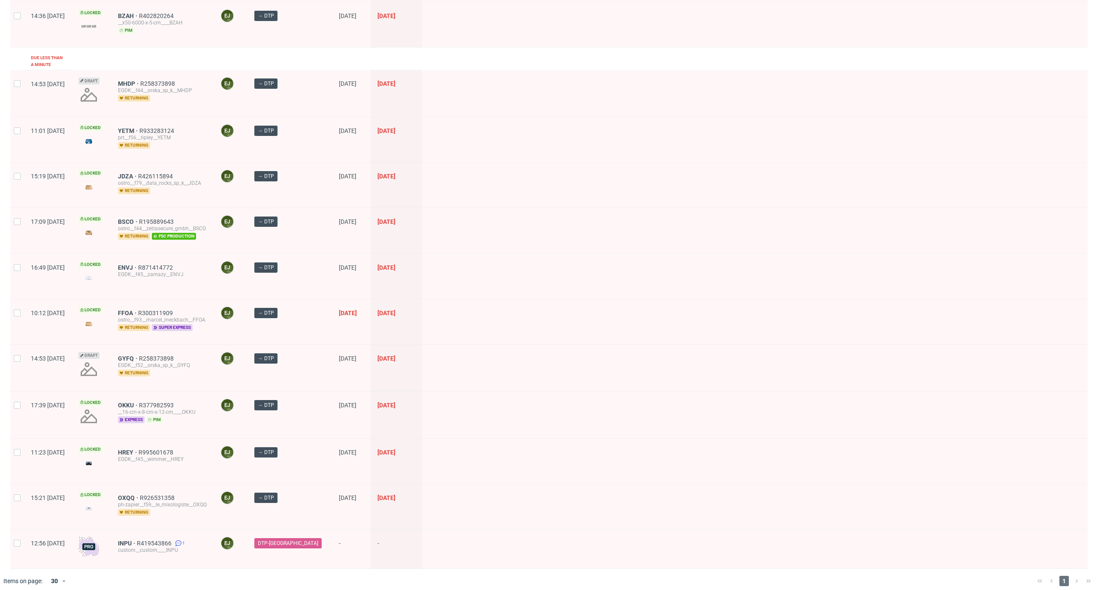
click at [151, 441] on div "HREY R995601678 EGDK__f45__wimmer__HREY" at bounding box center [162, 461] width 103 height 45
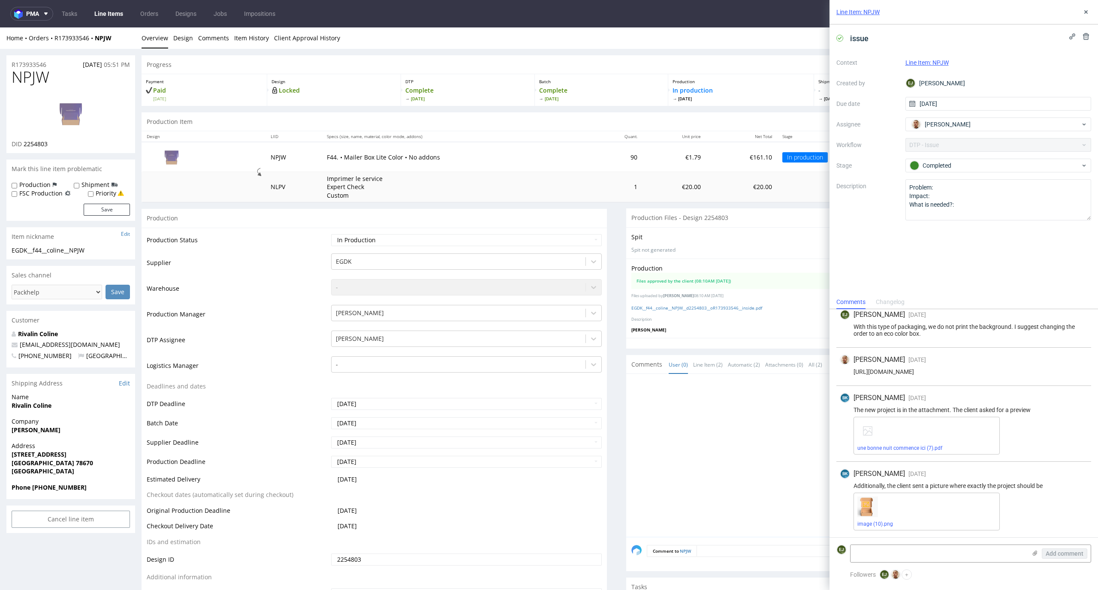
click at [313, 40] on link "Client Approval History" at bounding box center [307, 37] width 66 height 21
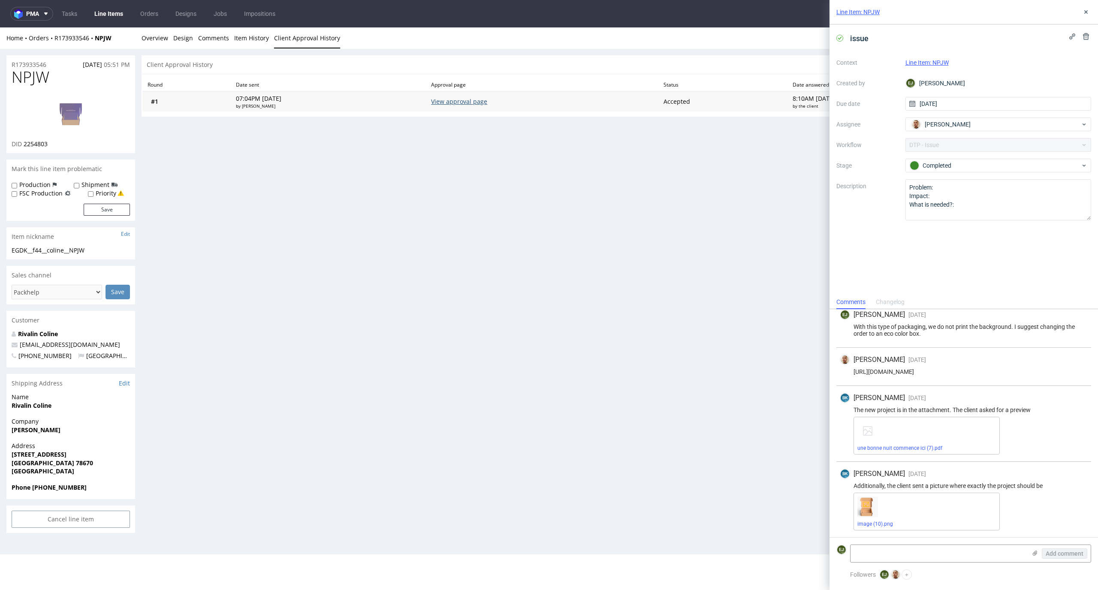
click at [463, 103] on link "View approval page" at bounding box center [459, 101] width 56 height 8
click at [870, 521] on link "image (10).png" at bounding box center [876, 524] width 36 height 6
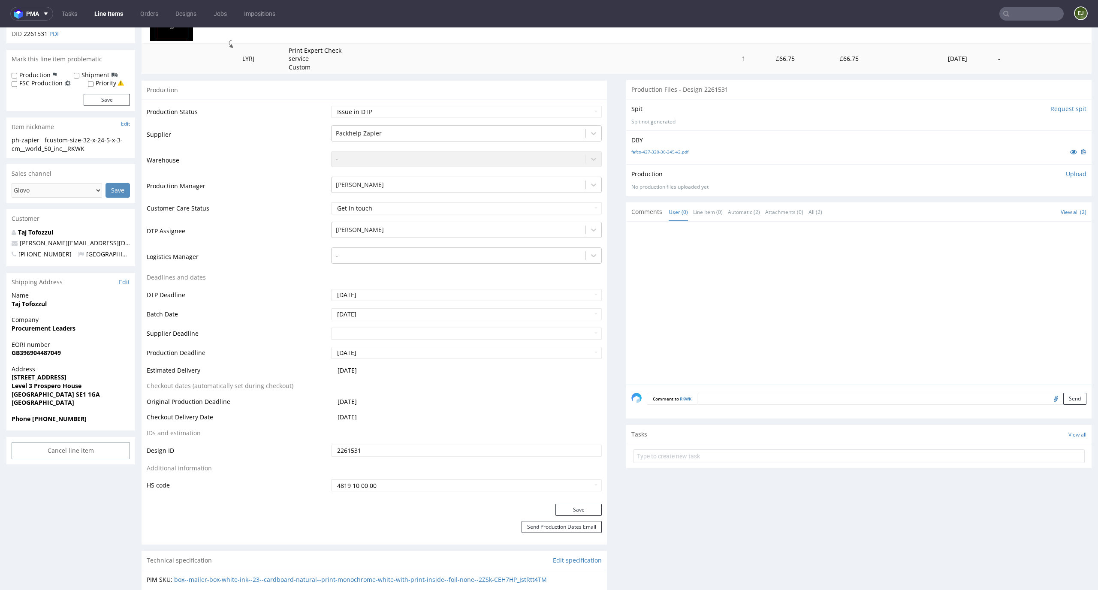
scroll to position [236, 0]
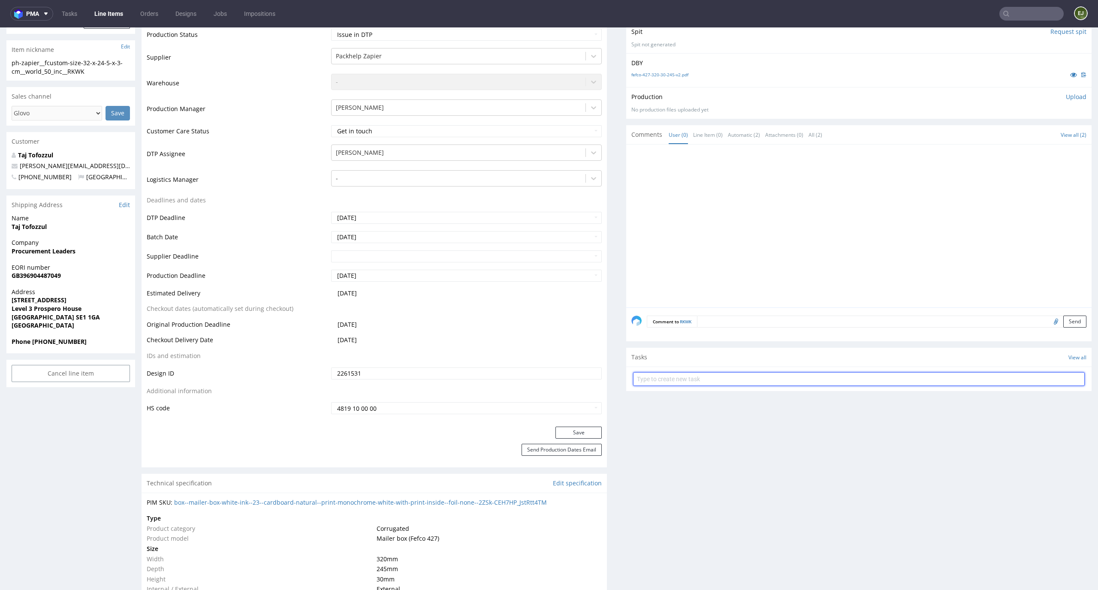
click at [692, 383] on input "text" at bounding box center [859, 379] width 452 height 14
type input "issue"
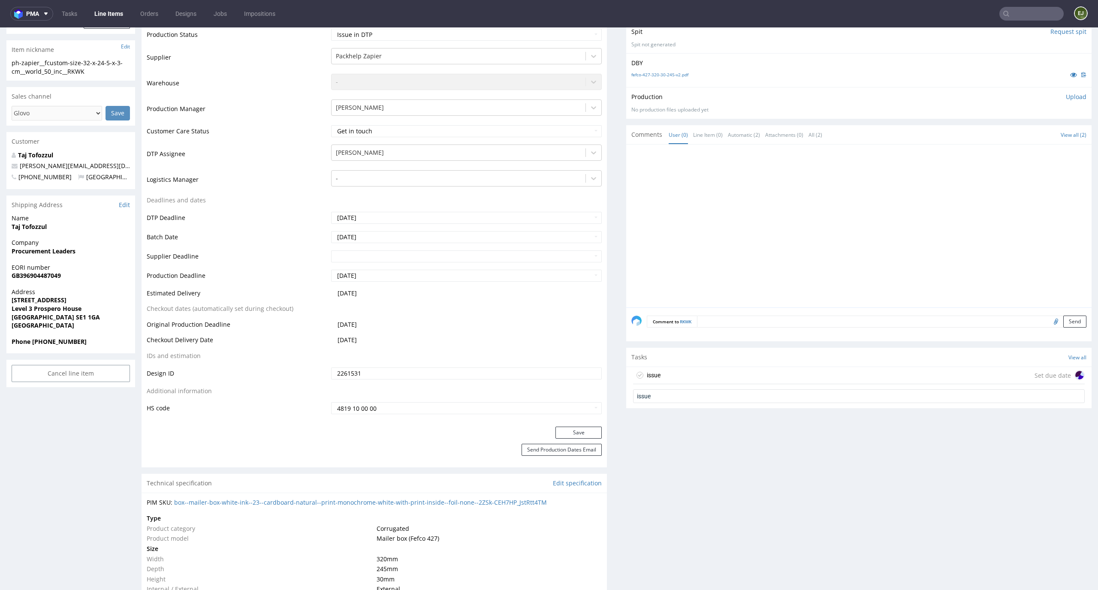
click at [693, 376] on div "issue Set due date" at bounding box center [859, 375] width 452 height 17
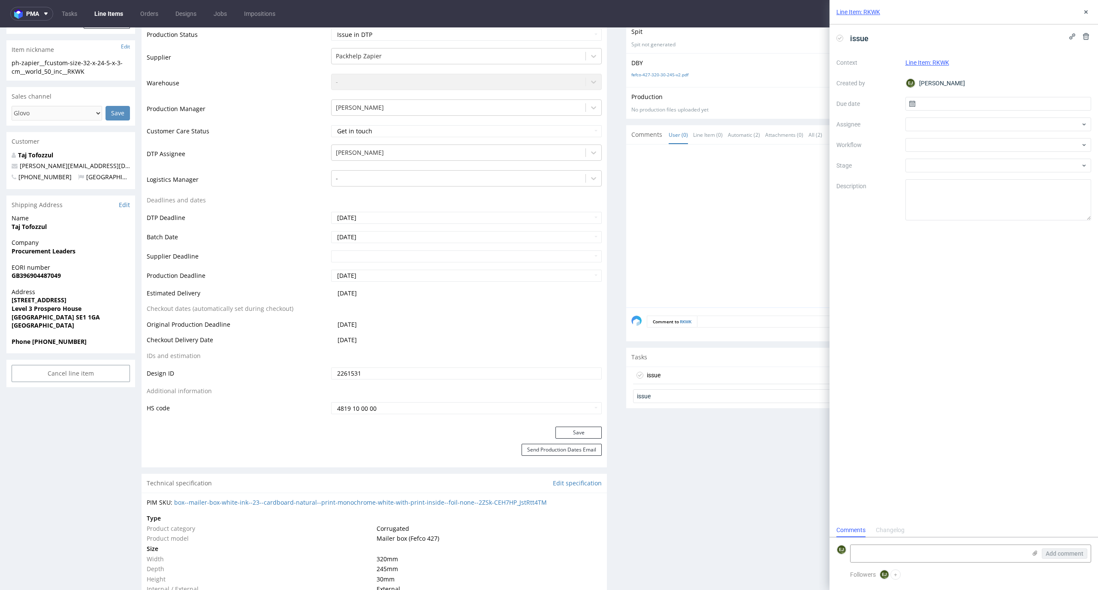
scroll to position [7, 0]
click at [973, 104] on input "text" at bounding box center [999, 104] width 186 height 14
click at [970, 224] on span "29" at bounding box center [970, 221] width 7 height 9
type input "29/09/2025"
click at [970, 160] on div at bounding box center [999, 166] width 186 height 14
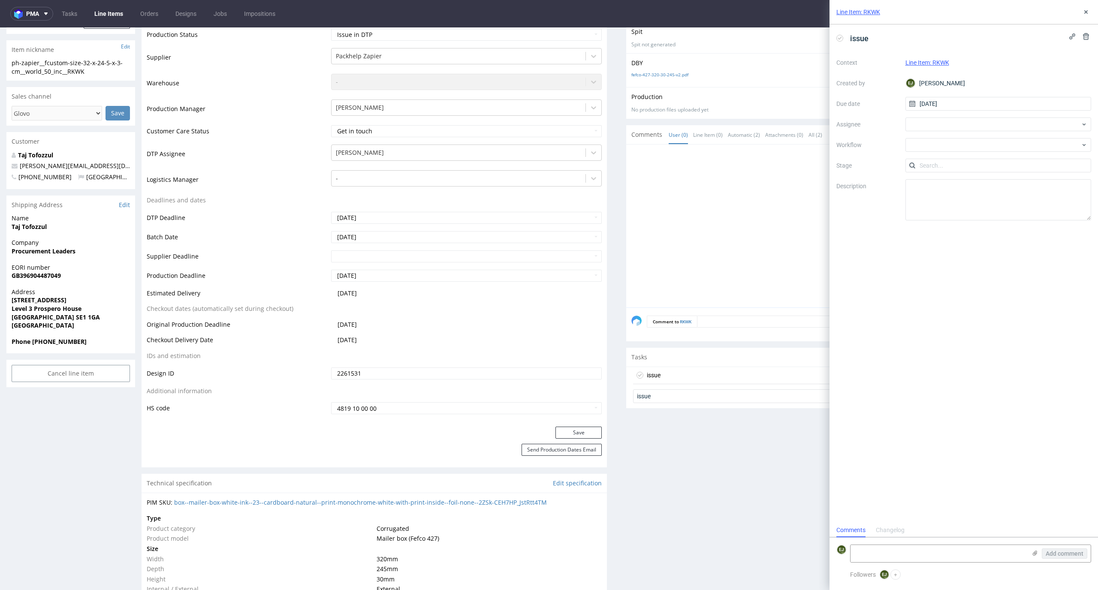
click at [970, 154] on div "Context Line Item: RKWK Created by EJ Elżbieta Jelińska Due date 29/09/2025 Ass…" at bounding box center [964, 138] width 255 height 165
click at [972, 148] on div at bounding box center [999, 145] width 186 height 14
click at [968, 192] on div "DTP - Issue" at bounding box center [998, 191] width 179 height 15
click at [958, 187] on div "To Do" at bounding box center [999, 185] width 172 height 9
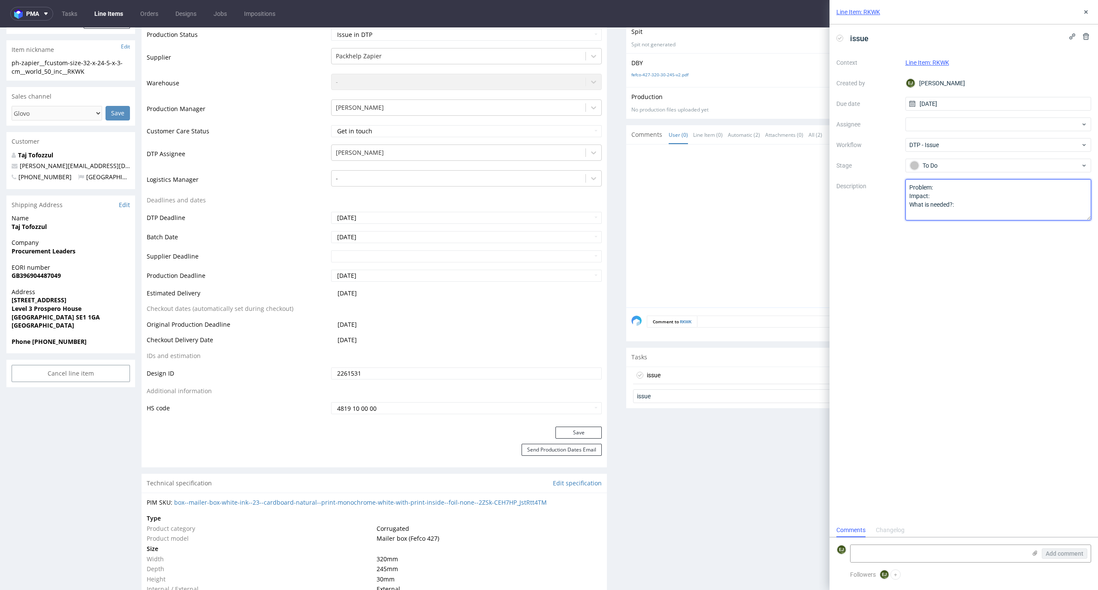
click at [974, 209] on textarea "Problem: Impact: What is needed?:" at bounding box center [999, 199] width 186 height 41
paste textarea "The customer ordered a "white on kraft" product – this is a color print. Please…"
type textarea "The customer ordered a "white on kraft" product – this is a color print. Please…"
click at [912, 322] on div "issue Context Line Item: RKWK Created by EJ Elżbieta Jelińska Due date 29/09/20…" at bounding box center [964, 273] width 269 height 499
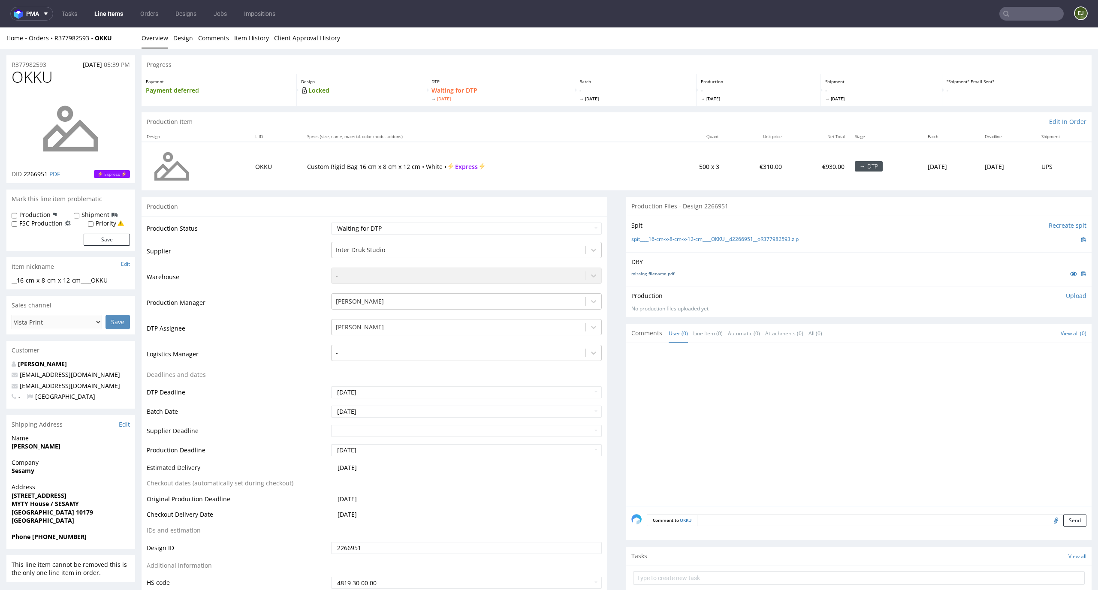
click at [633, 273] on link "missing_filename.pdf" at bounding box center [652, 274] width 43 height 6
click at [646, 240] on link "spit____16-cm-x-8-cm-x-12-cm____OKKU__d2266951__oR377982593.zip" at bounding box center [714, 239] width 167 height 7
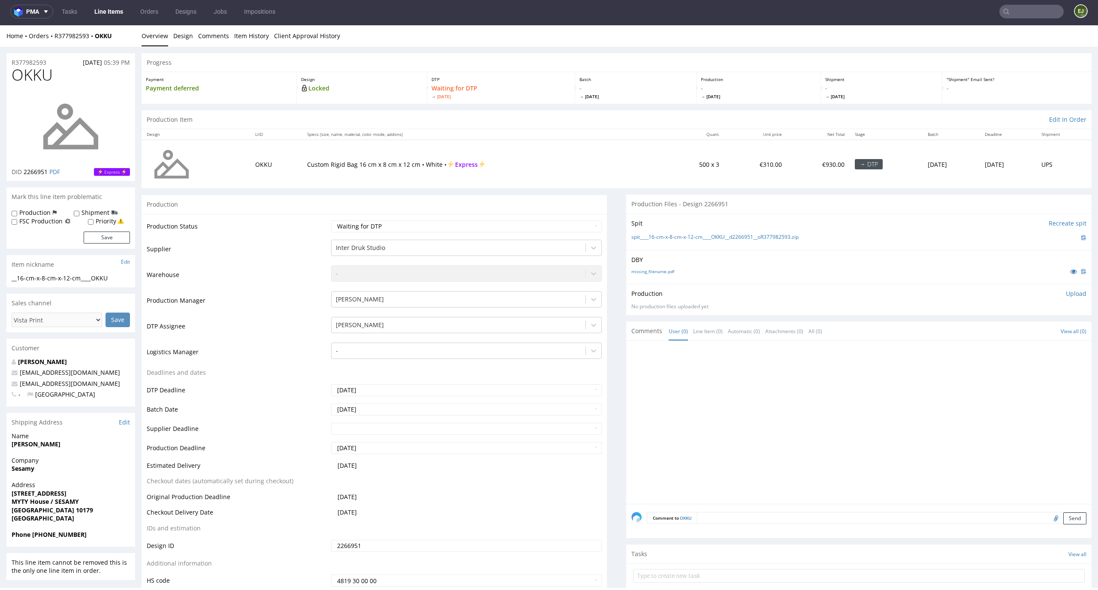
click at [1066, 297] on p "Upload" at bounding box center [1076, 294] width 21 height 9
click at [1008, 331] on div "Add files" at bounding box center [1025, 332] width 43 height 13
type input "C:\fakepath\__16-cm-x-8-cm-x-12-cm____OKKU__d2266951__oR377982593__latest__back…"
click at [1066, 346] on button "Upload now" at bounding box center [1066, 346] width 39 height 12
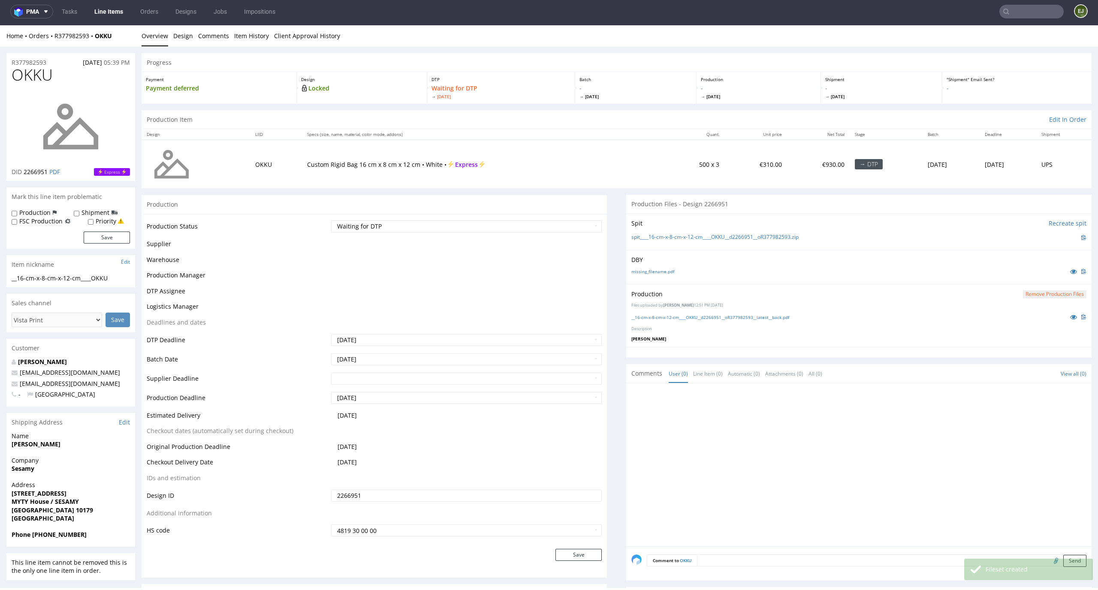
scroll to position [0, 0]
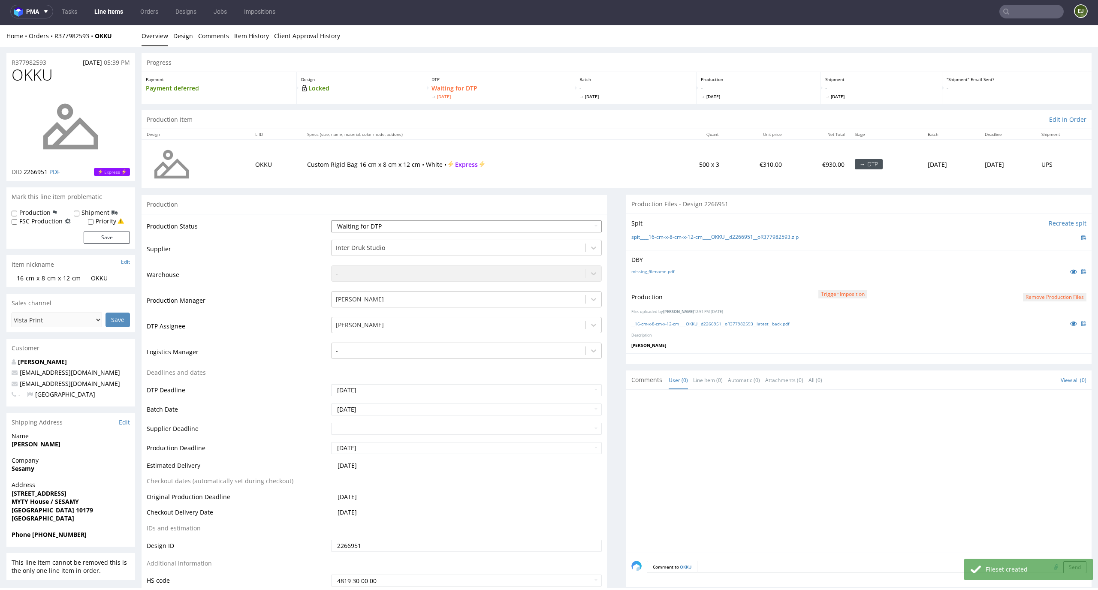
click at [565, 223] on select "Waiting for Artwork Waiting for Diecut Waiting for Mockup Waiting for DTP Waiti…" at bounding box center [466, 227] width 271 height 12
select select "dtp_production_ready"
click at [331, 221] on select "Waiting for Artwork Waiting for Diecut Waiting for Mockup Waiting for DTP Waiti…" at bounding box center [466, 227] width 271 height 12
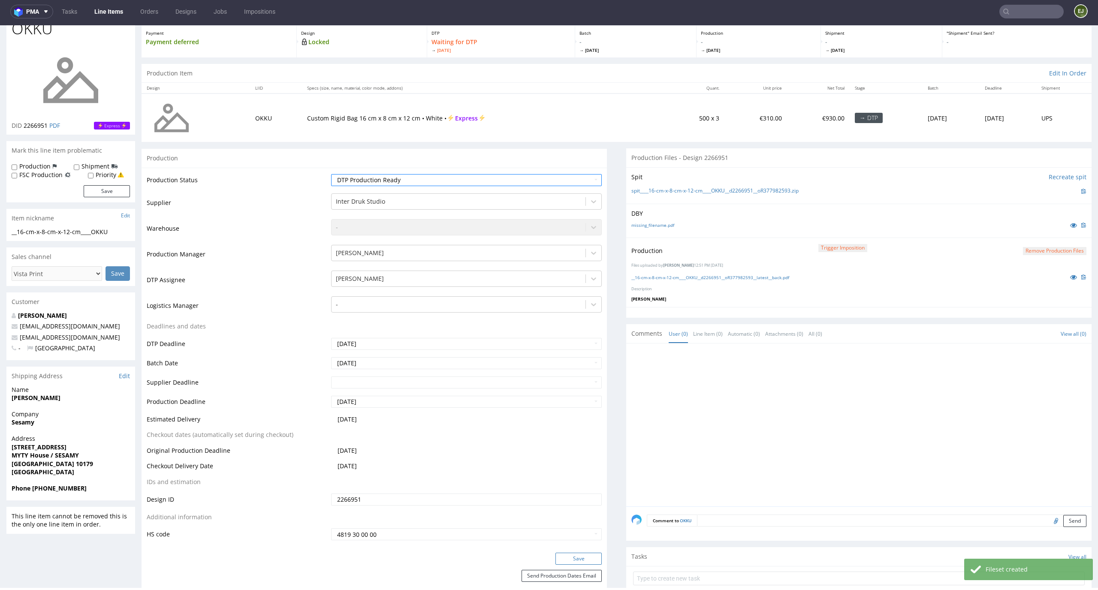
click at [585, 558] on button "Save" at bounding box center [579, 559] width 46 height 12
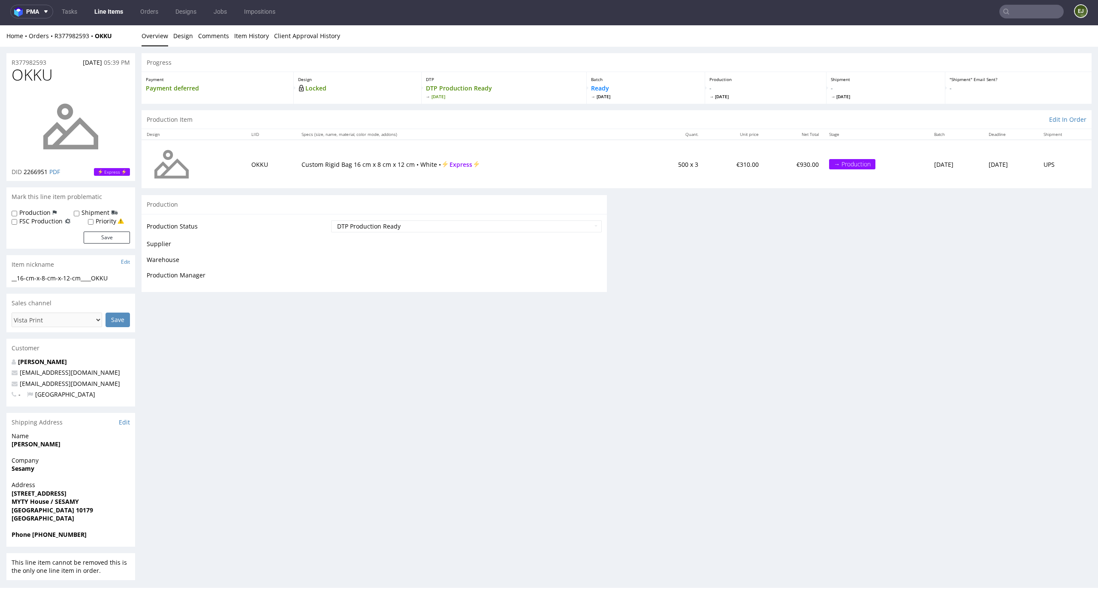
scroll to position [47, 0]
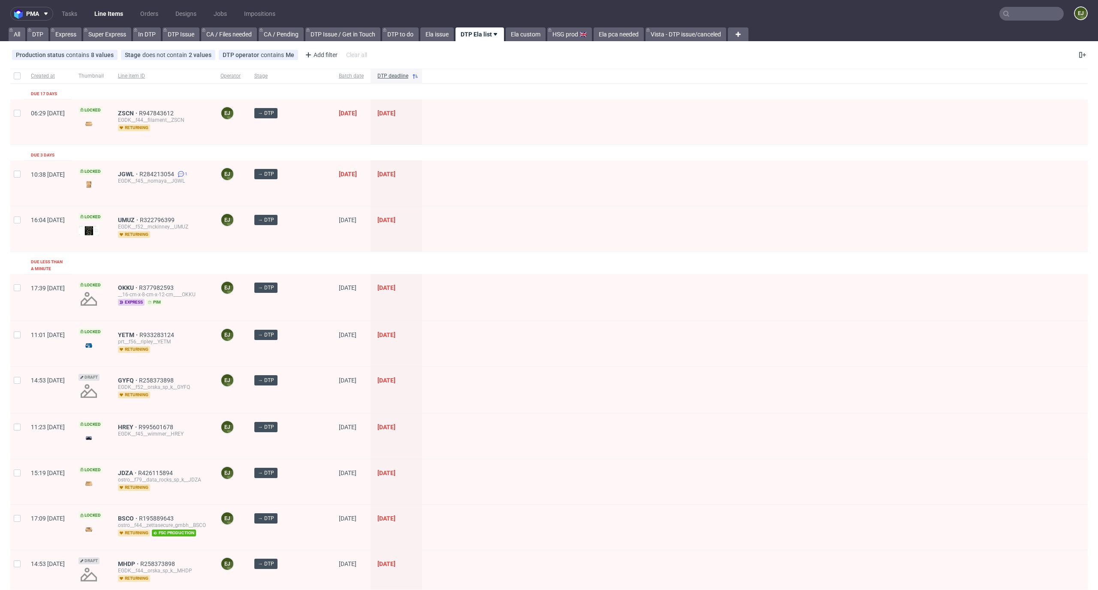
scroll to position [159, 0]
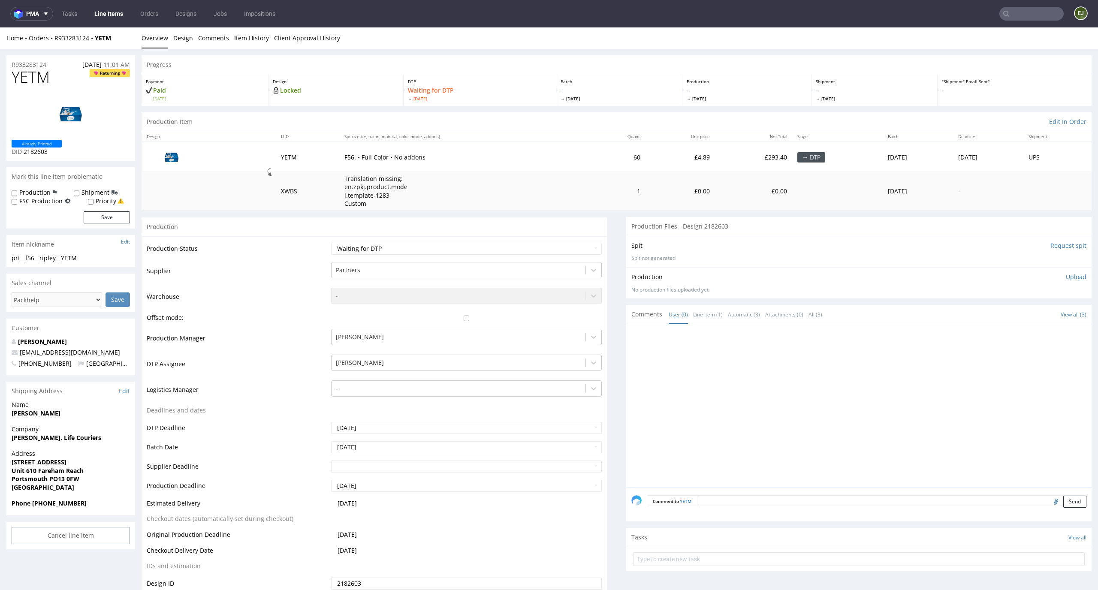
click at [646, 154] on td "£4.89" at bounding box center [680, 157] width 69 height 30
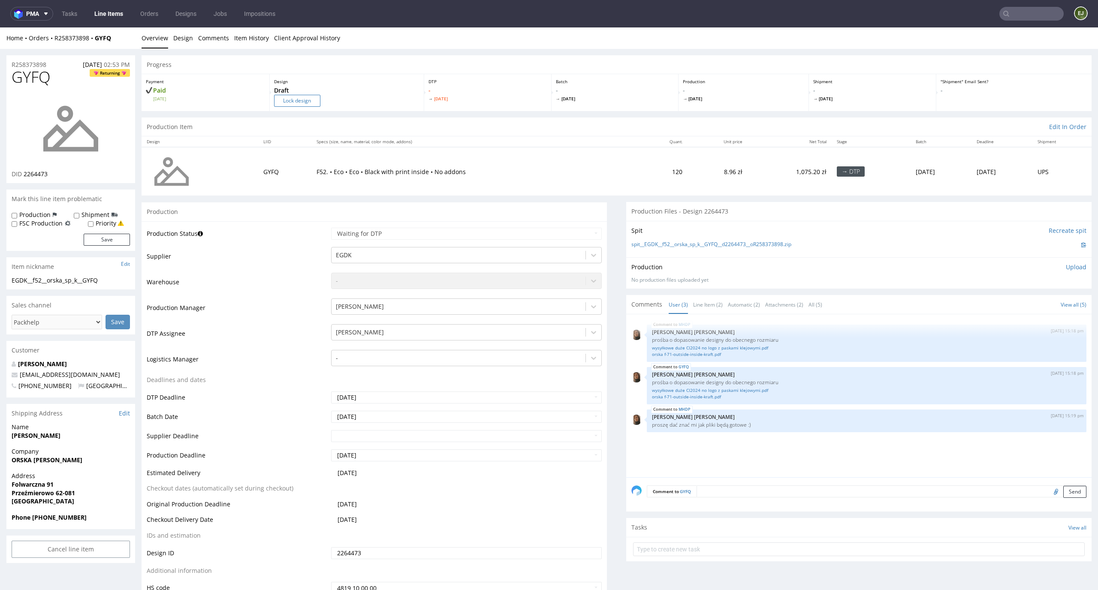
click at [299, 95] on input "Lock design" at bounding box center [297, 101] width 46 height 12
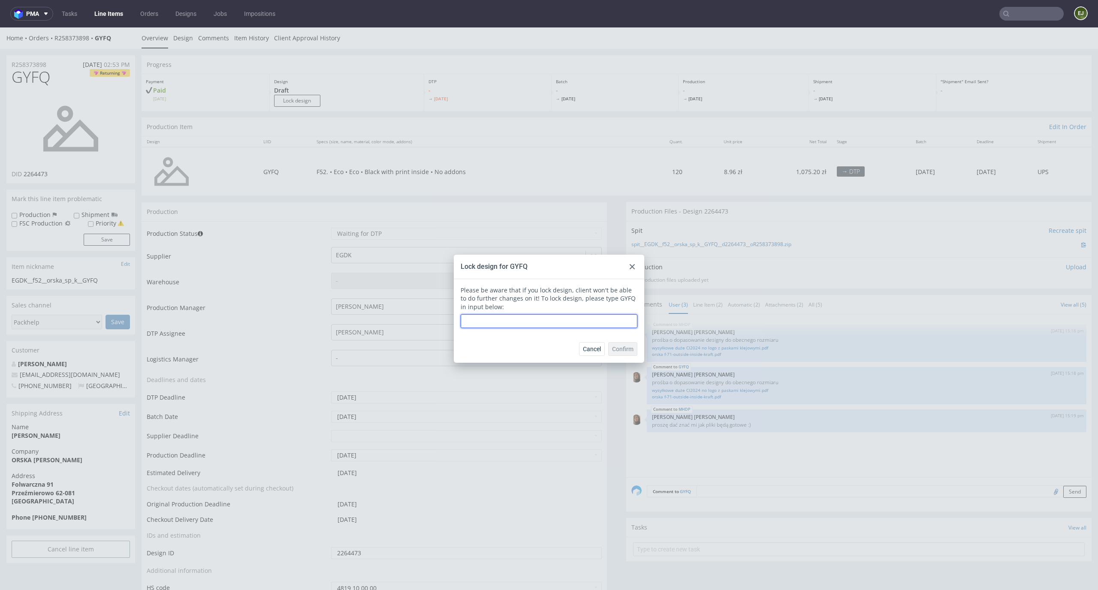
click at [547, 325] on input "text" at bounding box center [549, 321] width 177 height 14
type input "GYFQ"
click at [622, 351] on span "Confirm" at bounding box center [622, 349] width 21 height 6
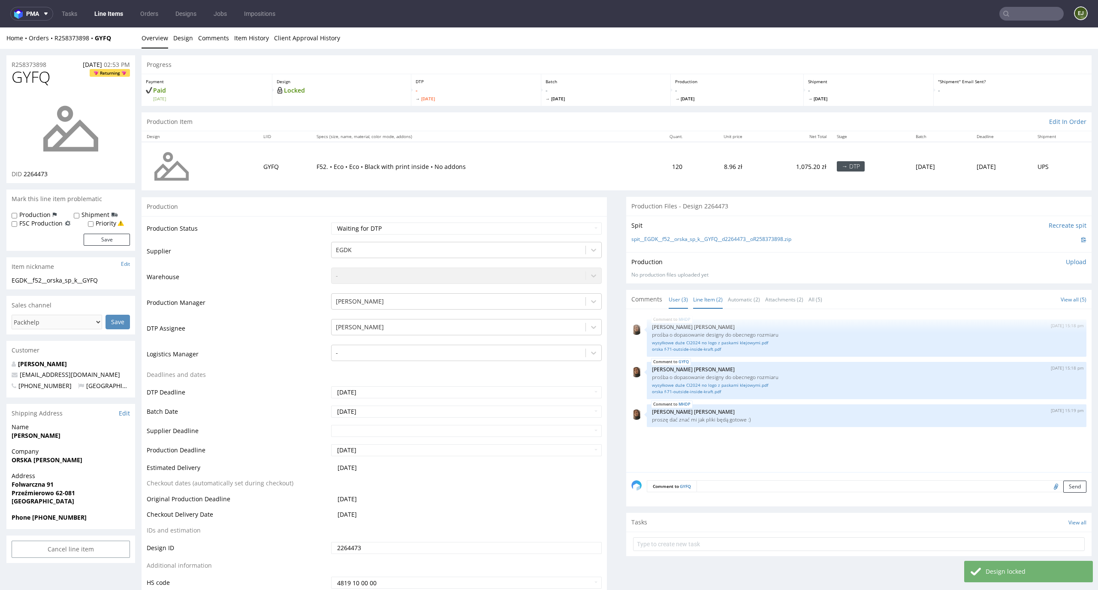
click at [700, 299] on link "Line Item (2)" at bounding box center [708, 299] width 30 height 18
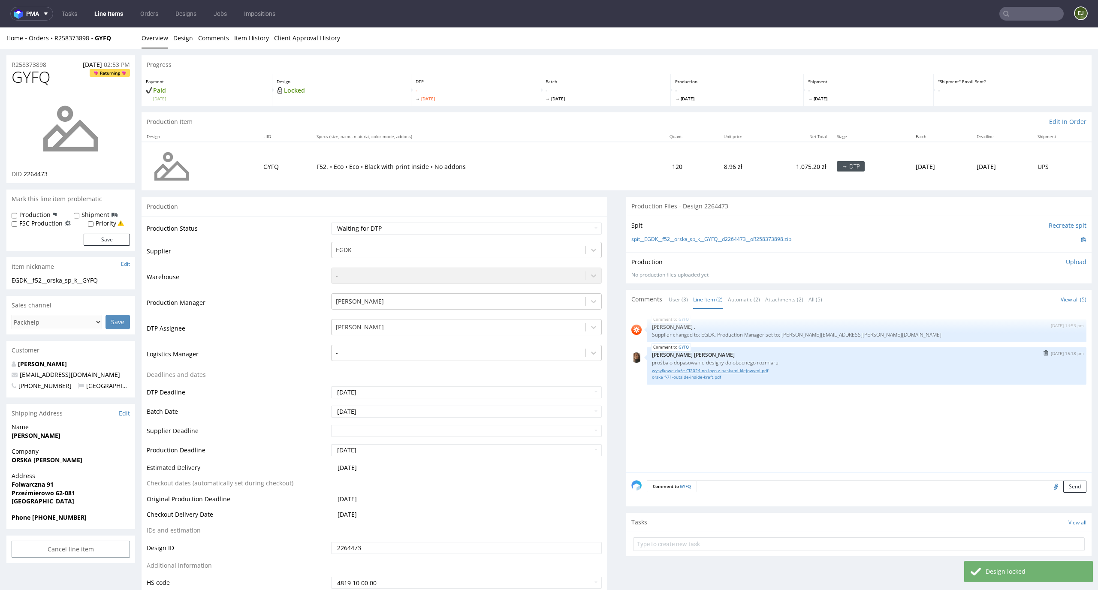
click at [687, 371] on link "wysyłkowe duże CI2024 no logo z paskami klejowymi.pdf" at bounding box center [866, 371] width 429 height 6
click at [686, 378] on link "orska f-71-outside-inside-kraft.pdf" at bounding box center [866, 377] width 429 height 6
click at [738, 372] on link "wysyłkowe duże CI2024 no logo z paskami klejowymi.pdf" at bounding box center [866, 371] width 429 height 6
click at [710, 378] on link "orska f-71-outside-inside-kraft.pdf" at bounding box center [866, 377] width 429 height 6
click at [317, 163] on p "F52. • Eco • Eco • Black with print inside • No addons" at bounding box center [476, 167] width 318 height 9
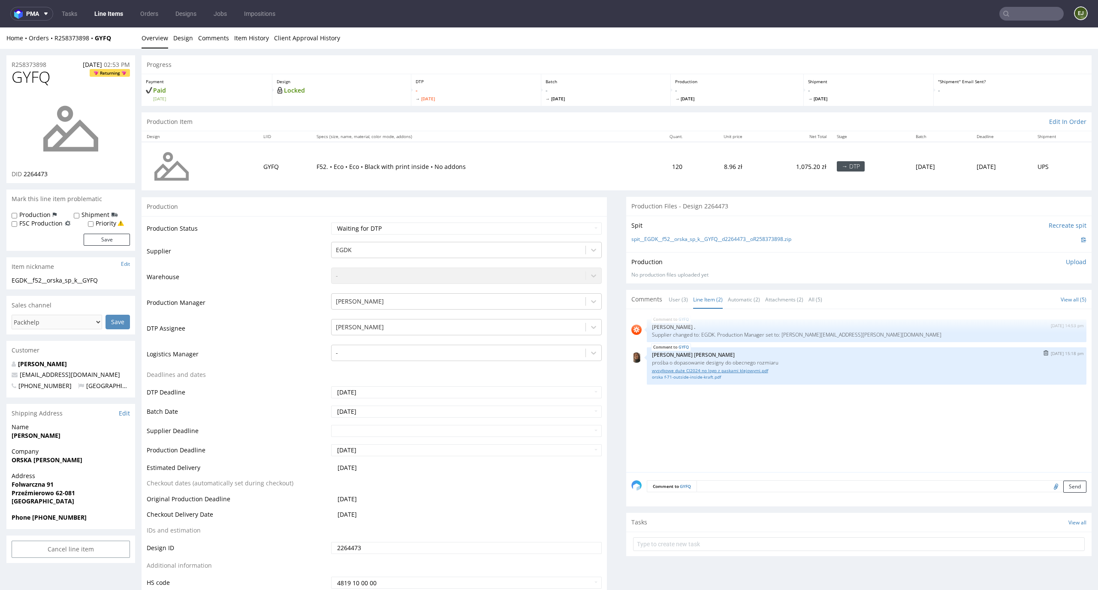
click at [721, 372] on link "wysyłkowe duże CI2024 no logo z paskami klejowymi.pdf" at bounding box center [866, 371] width 429 height 6
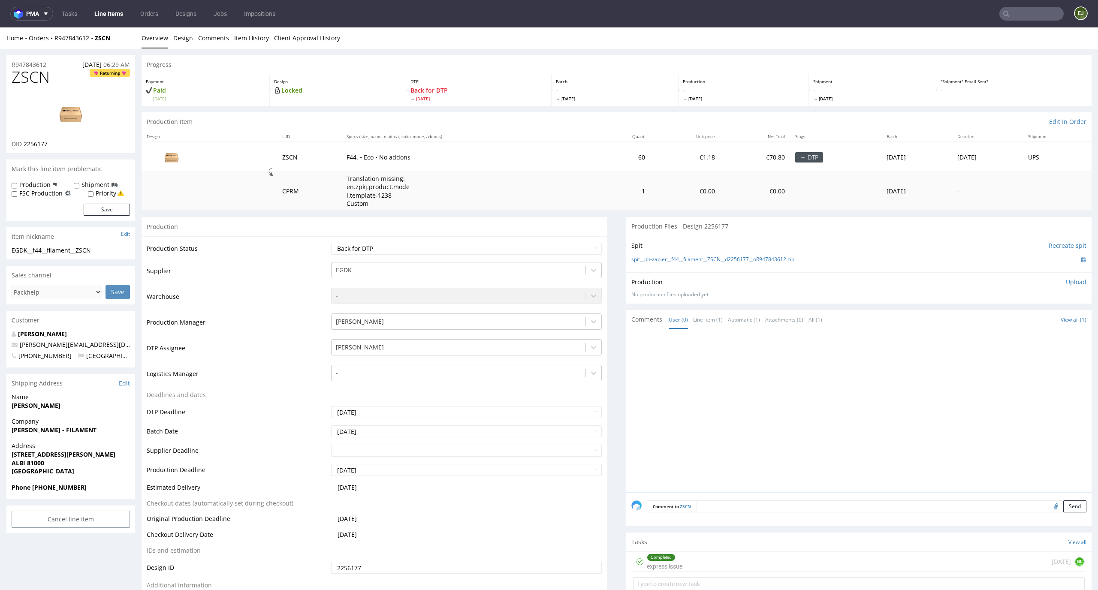
click at [678, 558] on div "Completed express issue 13 days ago GL" at bounding box center [859, 562] width 452 height 20
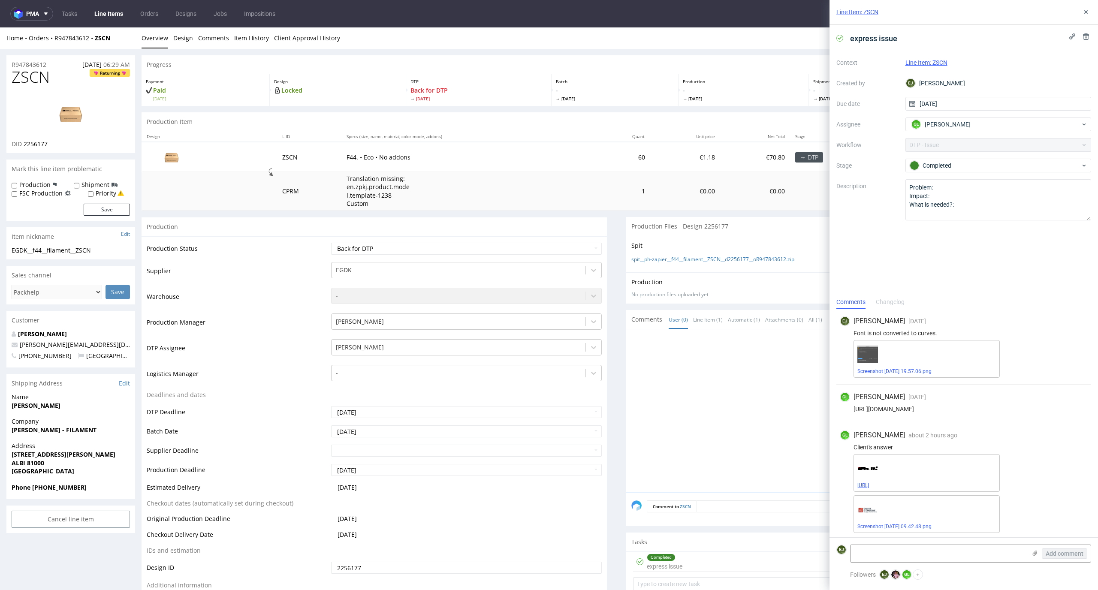
click at [869, 487] on link "CEBFC_1pact.ai" at bounding box center [864, 486] width 12 height 6
click at [888, 526] on link "Screenshot 2025-09-25 at 09.42.48.png" at bounding box center [895, 527] width 74 height 6
click at [647, 474] on div at bounding box center [861, 414] width 460 height 158
click at [182, 36] on link "Design" at bounding box center [183, 37] width 20 height 21
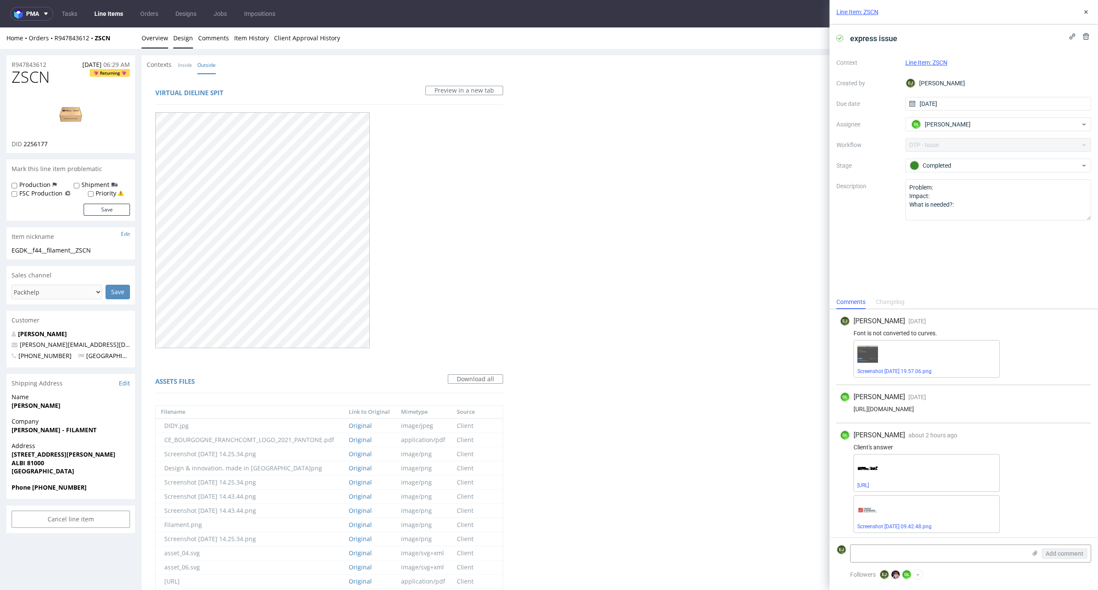
click at [156, 38] on link "Overview" at bounding box center [155, 37] width 27 height 21
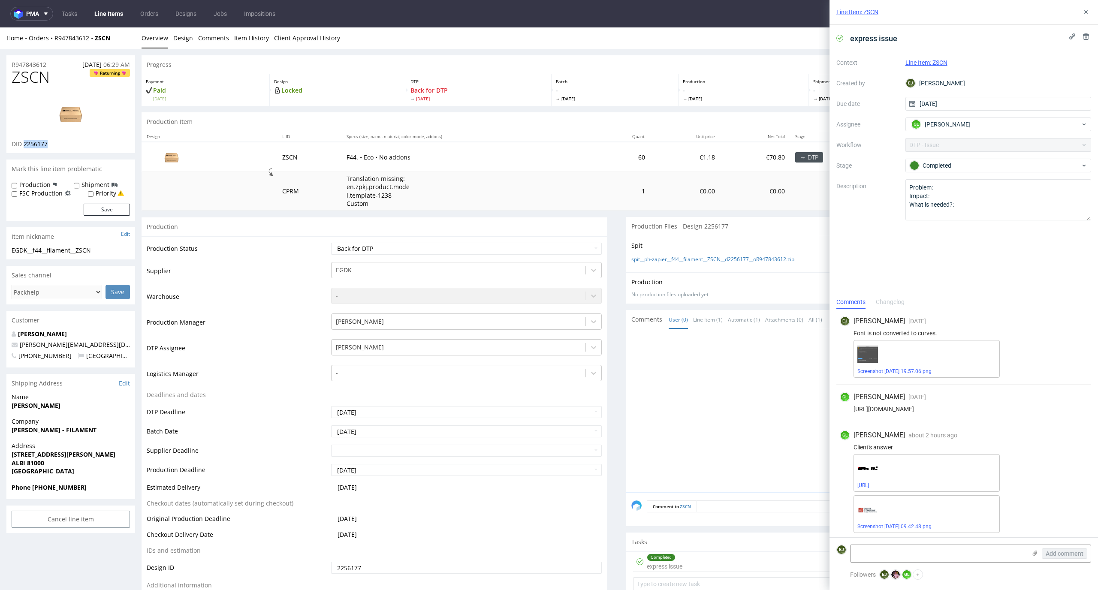
drag, startPoint x: 60, startPoint y: 145, endPoint x: 24, endPoint y: 144, distance: 35.6
click at [24, 144] on div "DID 2256177" at bounding box center [71, 144] width 118 height 9
copy span "2256177"
click at [498, 242] on td "Waiting for Artwork Waiting for Diecut Waiting for Mockup Waiting for DTP Waiti…" at bounding box center [465, 251] width 273 height 19
click at [498, 251] on select "Waiting for Artwork Waiting for Diecut Waiting for Mockup Waiting for DTP Waiti…" at bounding box center [466, 249] width 271 height 12
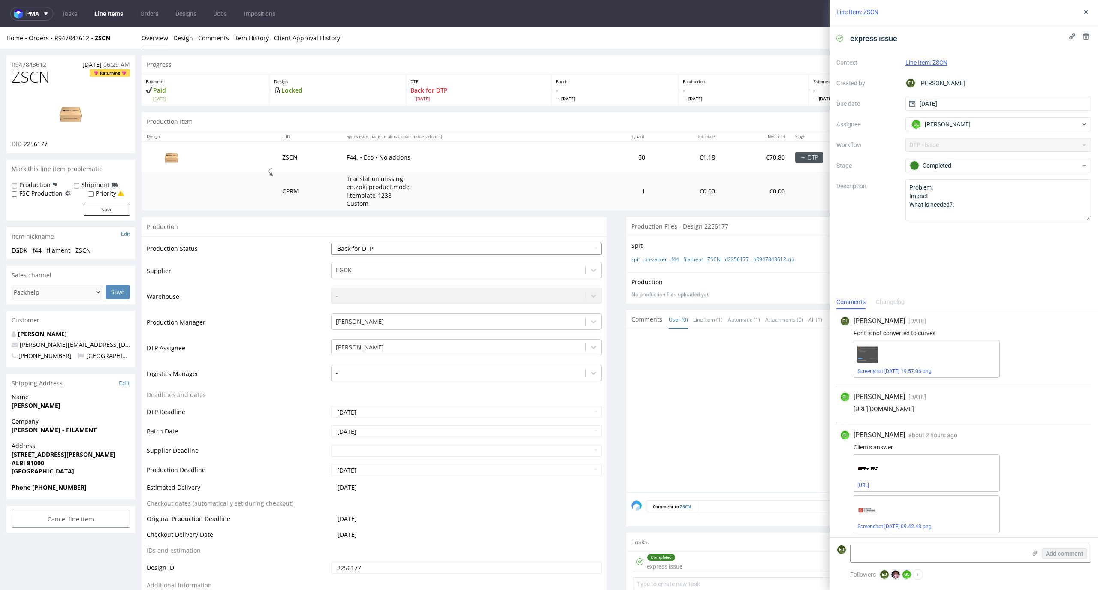
select select "dtp_in_process"
click at [331, 243] on select "Waiting for Artwork Waiting for Diecut Waiting for Mockup Waiting for DTP Waiti…" at bounding box center [466, 249] width 271 height 12
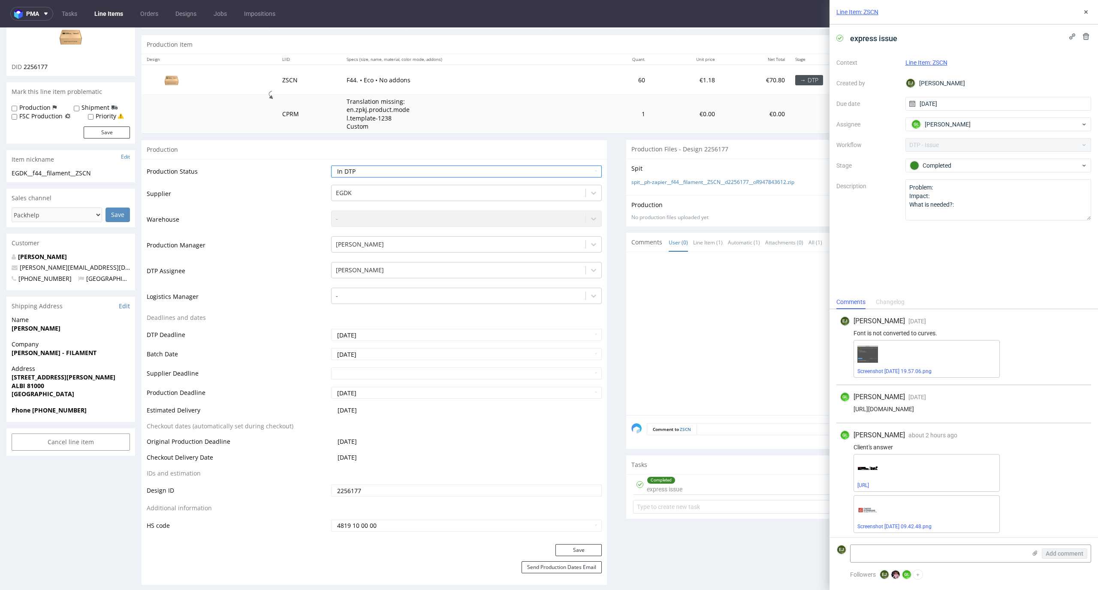
scroll to position [78, 0]
click at [568, 540] on div "Production Status Waiting for Artwork Waiting for Diecut Waiting for Mockup Wai…" at bounding box center [374, 350] width 465 height 385
click at [566, 553] on button "Save" at bounding box center [579, 550] width 46 height 12
drag, startPoint x: 63, startPoint y: 68, endPoint x: 23, endPoint y: 68, distance: 39.5
click at [23, 68] on div "DID 2256177" at bounding box center [71, 66] width 118 height 9
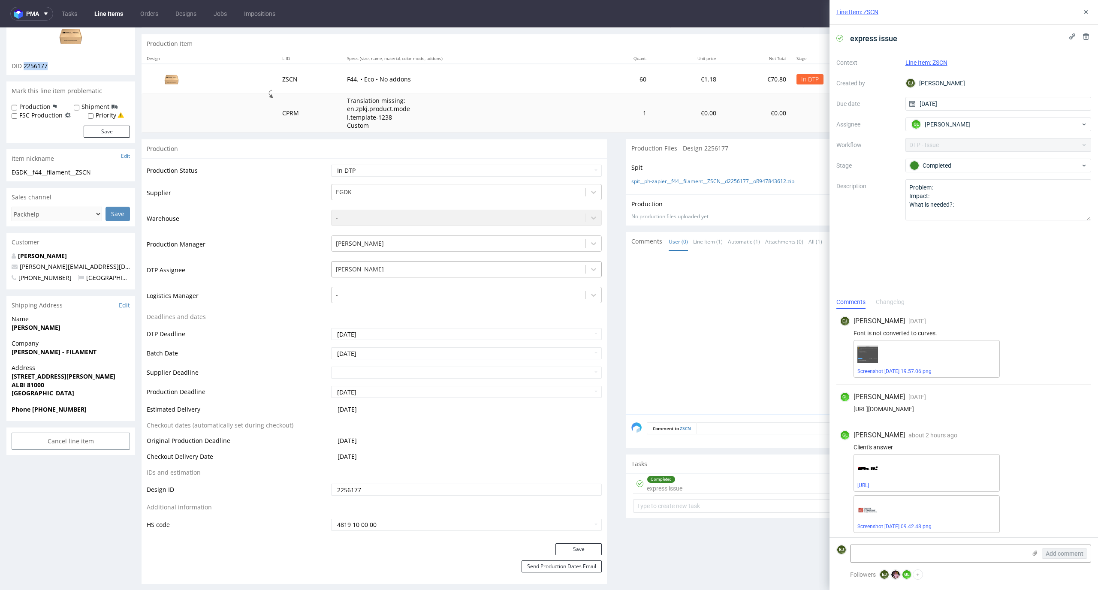
copy span "2256177"
click at [876, 529] on link "Screenshot 2025-09-25 at 09.42.48.png" at bounding box center [895, 527] width 74 height 6
click at [869, 483] on link "CEBFC_1pact.ai" at bounding box center [864, 486] width 12 height 6
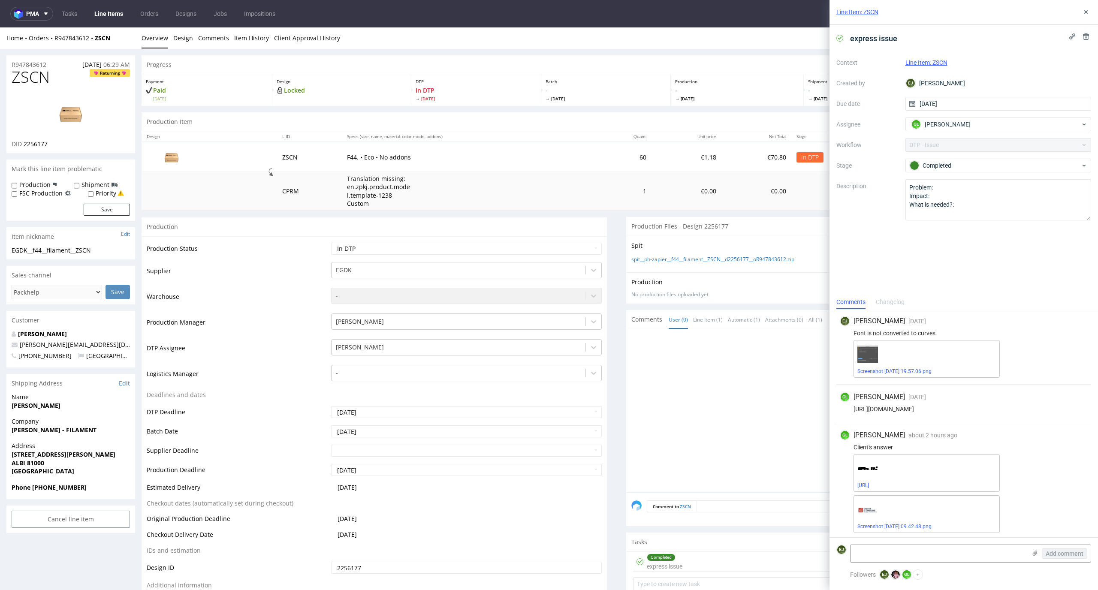
click at [478, 241] on div "Production Status Waiting for Artwork Waiting for Diecut Waiting for Mockup Wai…" at bounding box center [374, 428] width 465 height 385
click at [478, 247] on select "Waiting for Artwork Waiting for Diecut Waiting for Mockup Waiting for DTP Waiti…" at bounding box center [466, 249] width 271 height 12
select select "dtp_waiting_for_check"
click at [331, 243] on select "Waiting for Artwork Waiting for Diecut Waiting for Mockup Waiting for DTP Waiti…" at bounding box center [466, 249] width 271 height 12
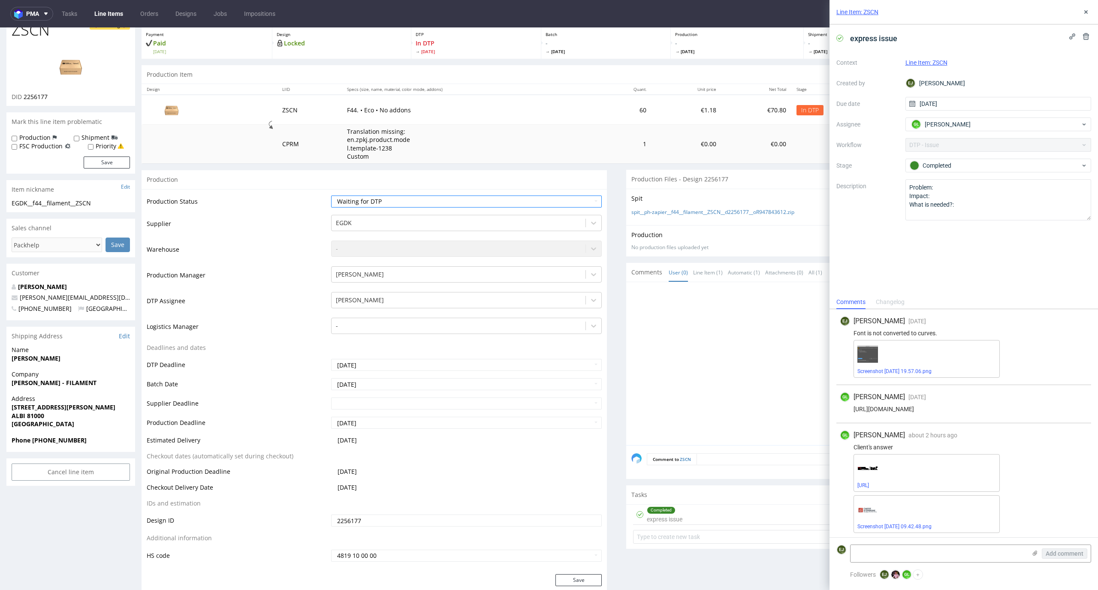
scroll to position [77, 0]
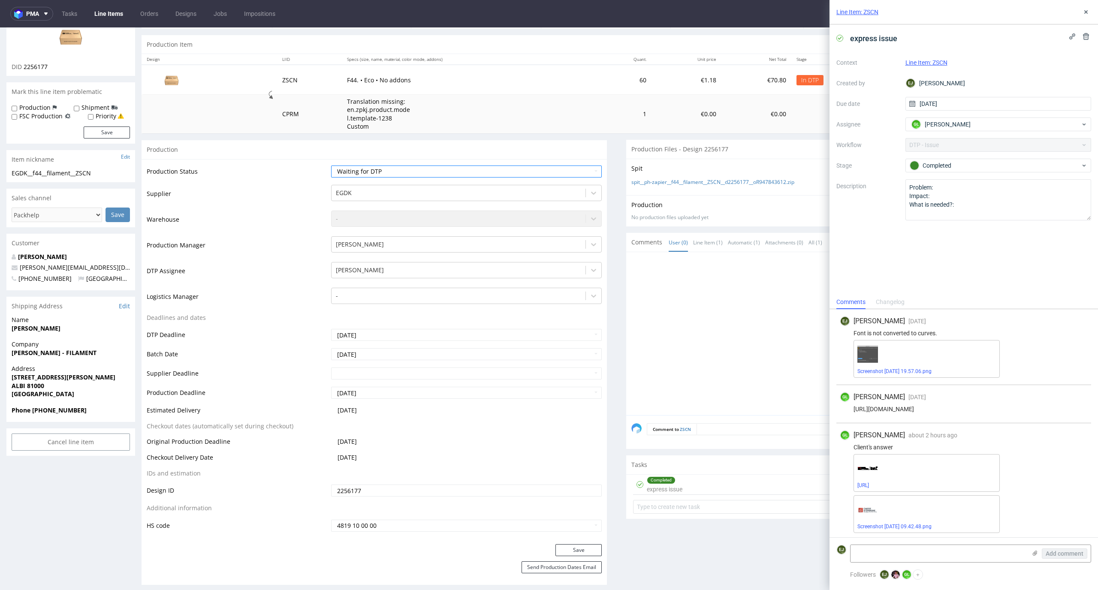
click at [572, 559] on div "Save" at bounding box center [374, 552] width 465 height 17
click at [576, 549] on button "Save" at bounding box center [579, 550] width 46 height 12
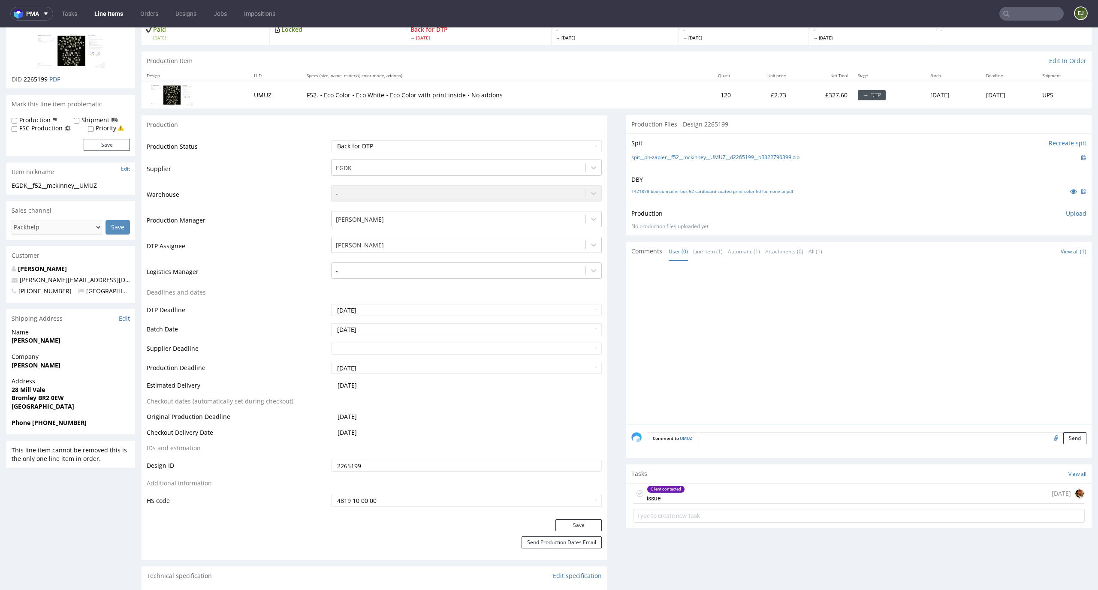
scroll to position [74, 0]
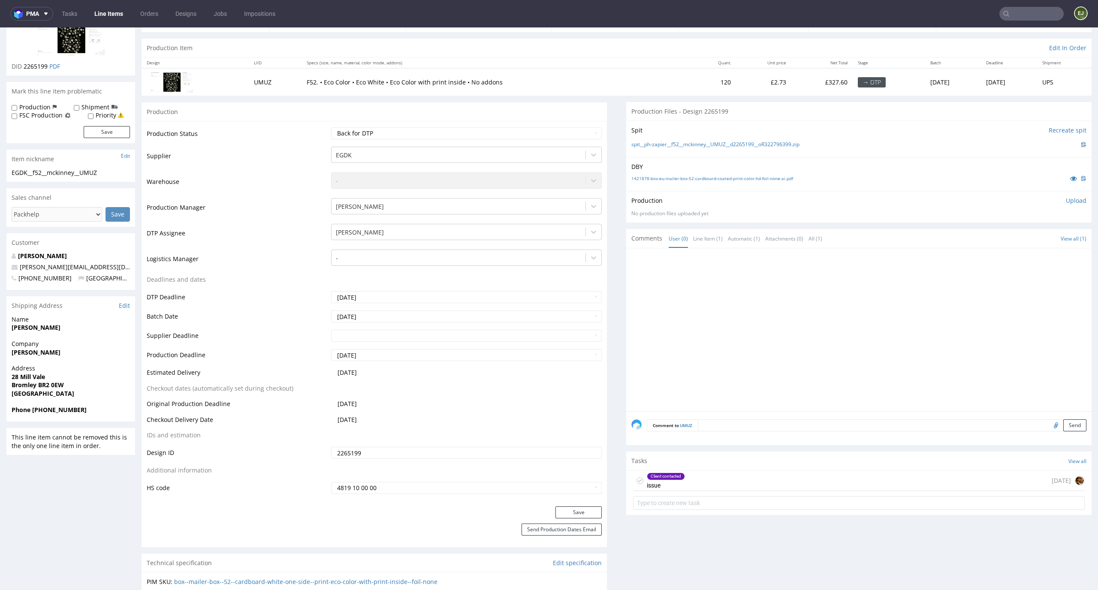
click at [676, 492] on div "Client contacted issue [DATE]" at bounding box center [858, 492] width 465 height 42
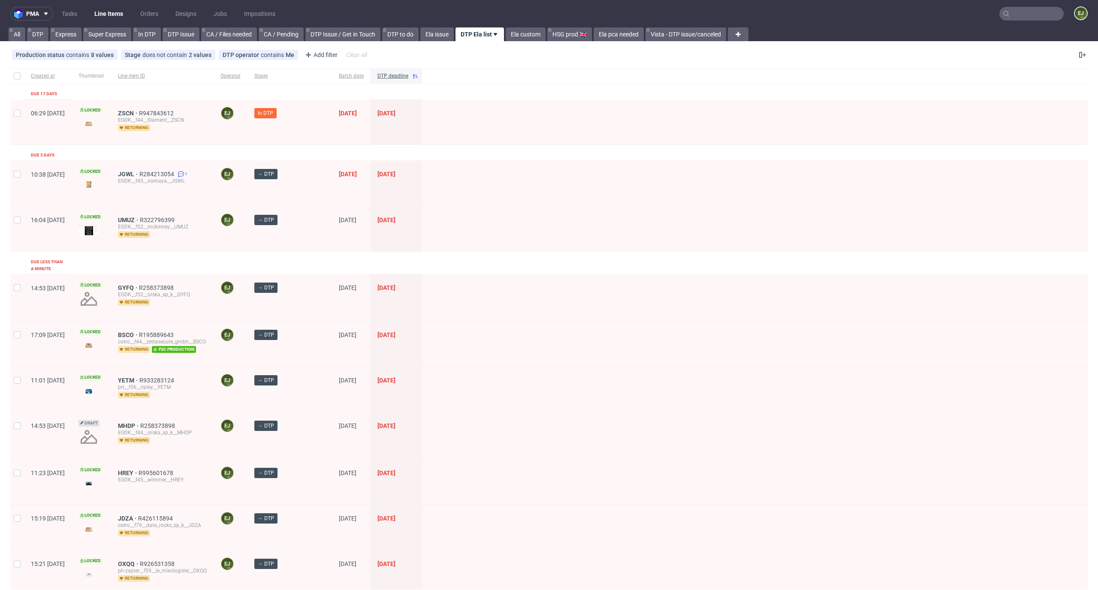
scroll to position [112, 0]
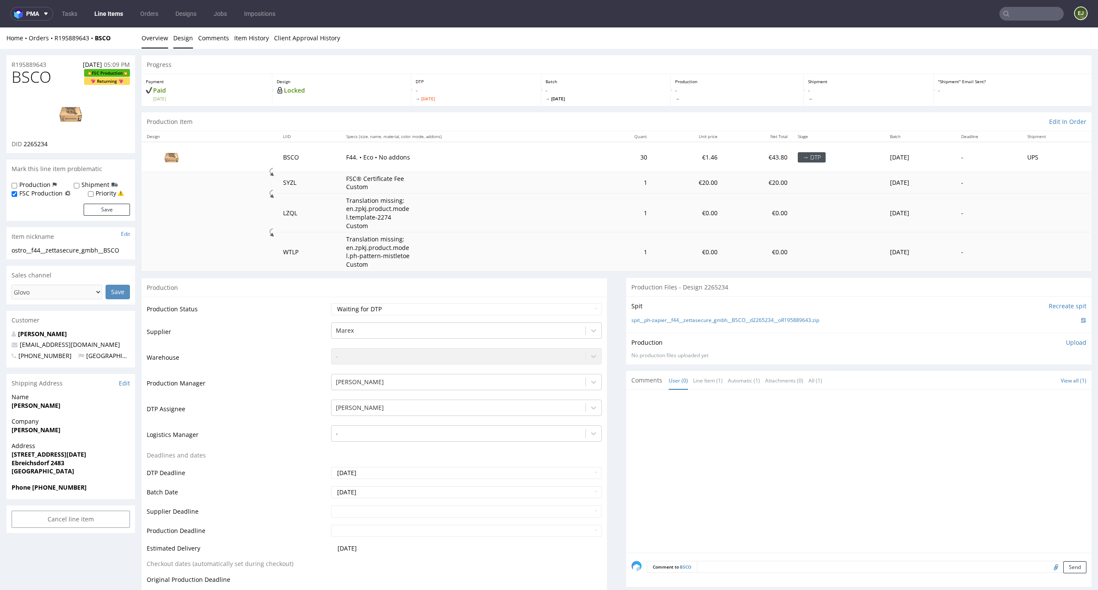
click at [180, 33] on link "Design" at bounding box center [183, 37] width 20 height 21
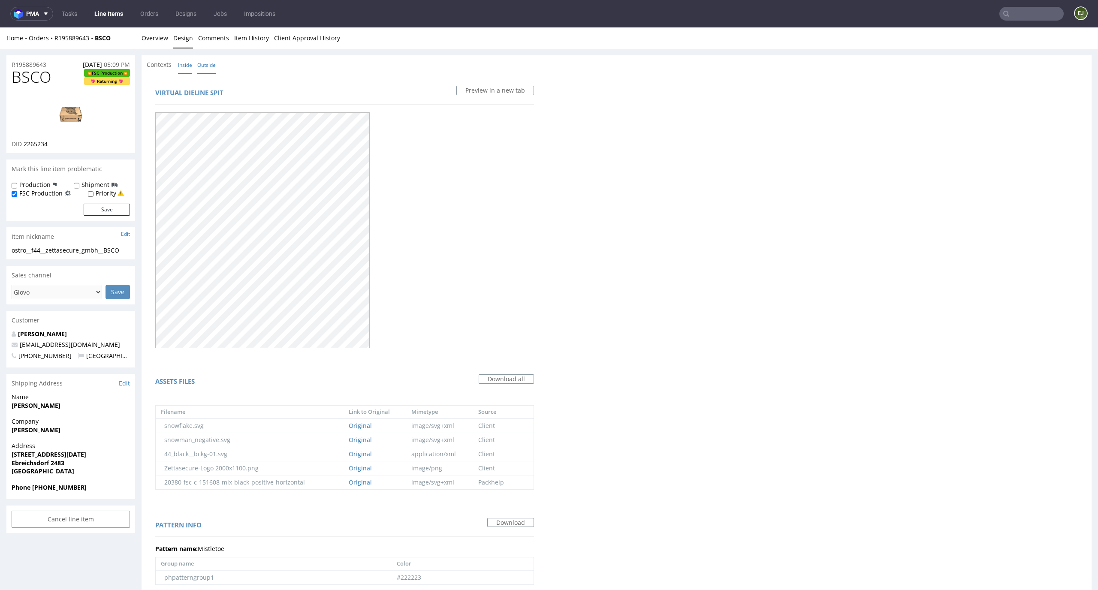
click at [184, 63] on link "Inside" at bounding box center [185, 65] width 14 height 18
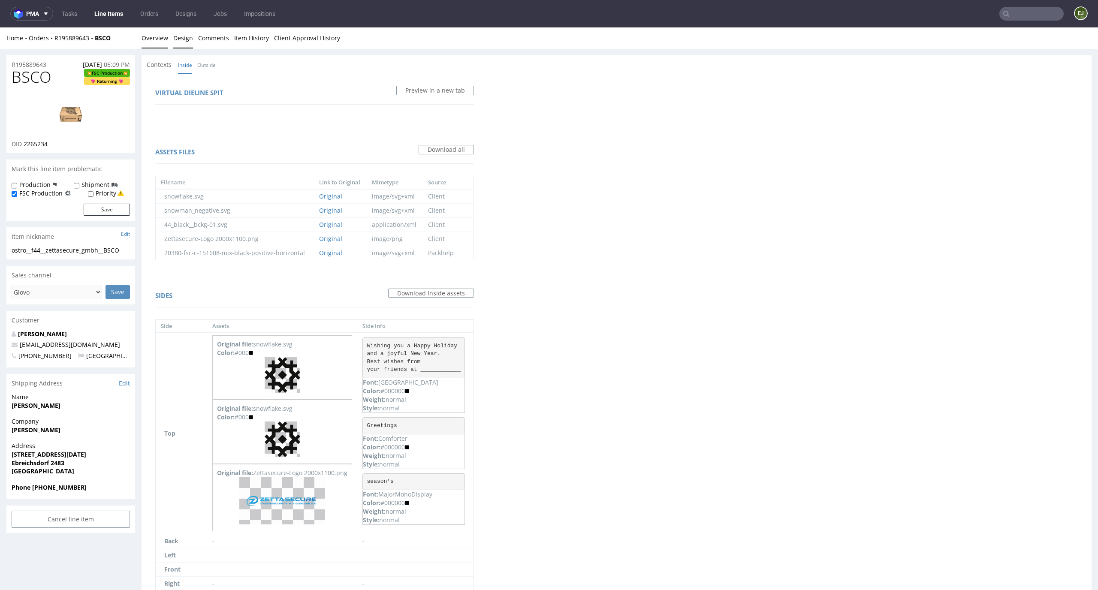
click at [151, 30] on link "Overview" at bounding box center [155, 37] width 27 height 21
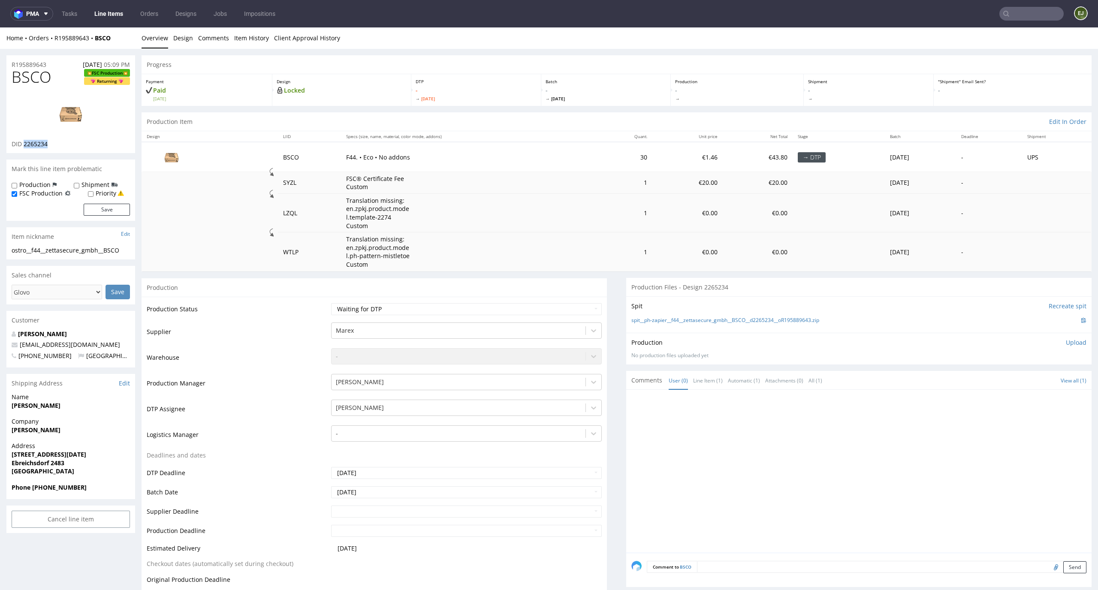
drag, startPoint x: 58, startPoint y: 145, endPoint x: 24, endPoint y: 145, distance: 34.7
click at [24, 145] on div "DID 2265234" at bounding box center [71, 144] width 118 height 9
copy span "2265234"
click at [79, 104] on img at bounding box center [70, 113] width 69 height 39
click at [776, 318] on link "spit__ph-zapier__f44__zettasecure_gmbh__BSCO__d2265234__oR195889643.zip" at bounding box center [725, 320] width 188 height 7
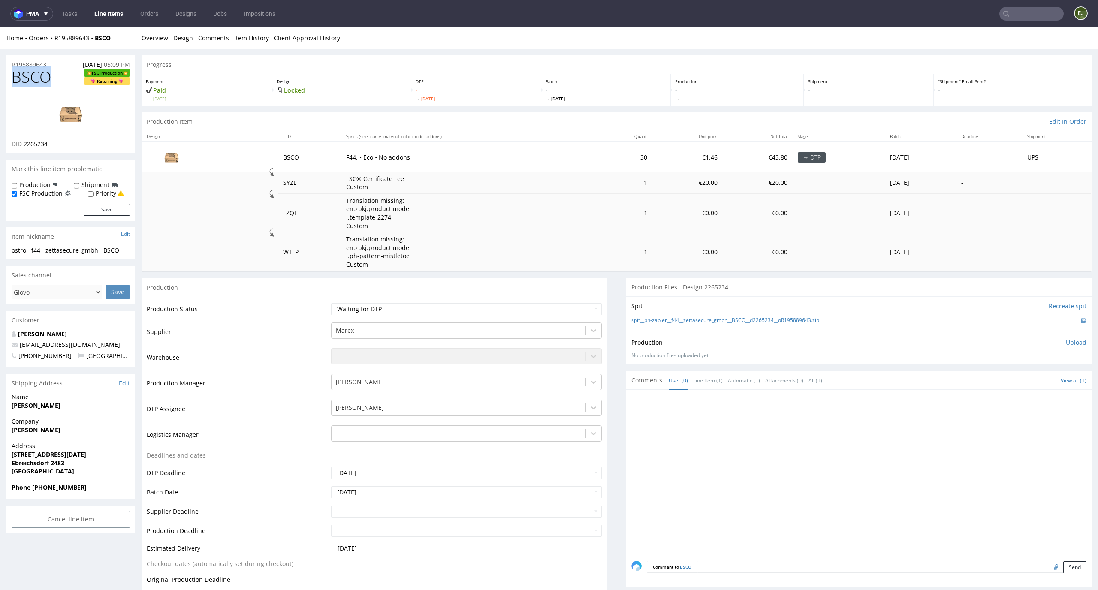
drag, startPoint x: 58, startPoint y: 76, endPoint x: 0, endPoint y: 76, distance: 58.3
copy span "BSCO"
click at [123, 251] on div "ostro__f44__zettasecure_gmbh__BSCO" at bounding box center [71, 250] width 118 height 9
click at [634, 320] on link "spit__ph-zapier__f44__zettasecure_gmbh__BSCO__d2265234__oR195889643.zip" at bounding box center [725, 320] width 188 height 7
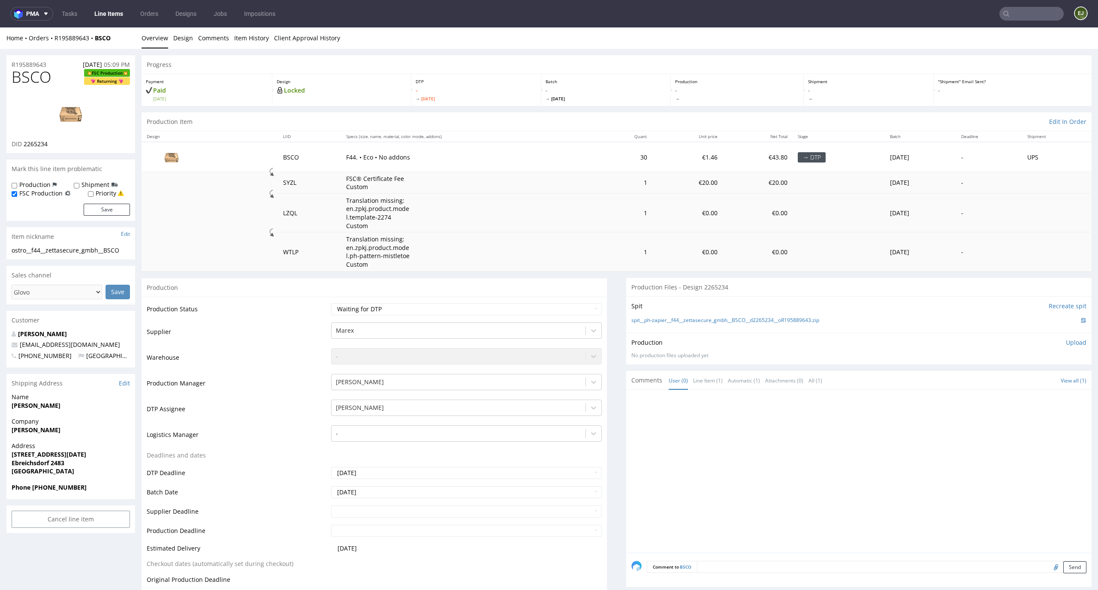
click at [1066, 341] on p "Upload" at bounding box center [1076, 342] width 21 height 9
click at [1013, 380] on div "Add files" at bounding box center [1025, 382] width 43 height 13
type input "C:\fakepath\ostro__f44__zettasecure_gmbh__BSCO__d2265234__oR195889643__latest__…"
click at [1053, 396] on button "Upload now" at bounding box center [1066, 395] width 39 height 12
click at [567, 307] on select "Waiting for Artwork Waiting for Diecut Waiting for Mockup Waiting for DTP Waiti…" at bounding box center [466, 309] width 271 height 12
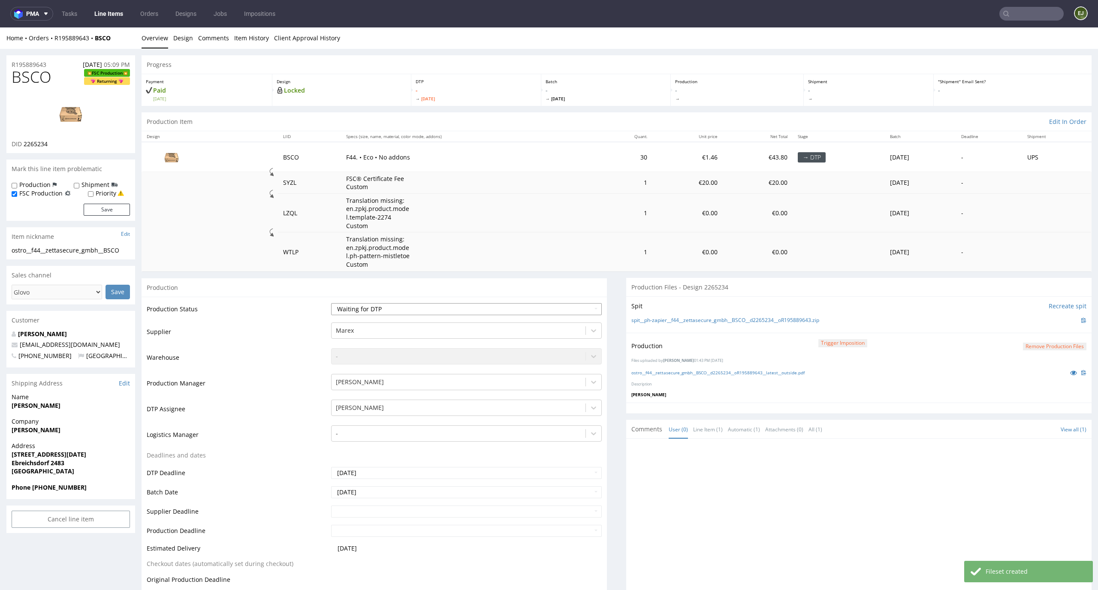
select select "dtp_waiting_for_double_check"
click at [331, 303] on select "Waiting for Artwork Waiting for Diecut Waiting for Mockup Waiting for DTP Waiti…" at bounding box center [466, 309] width 271 height 12
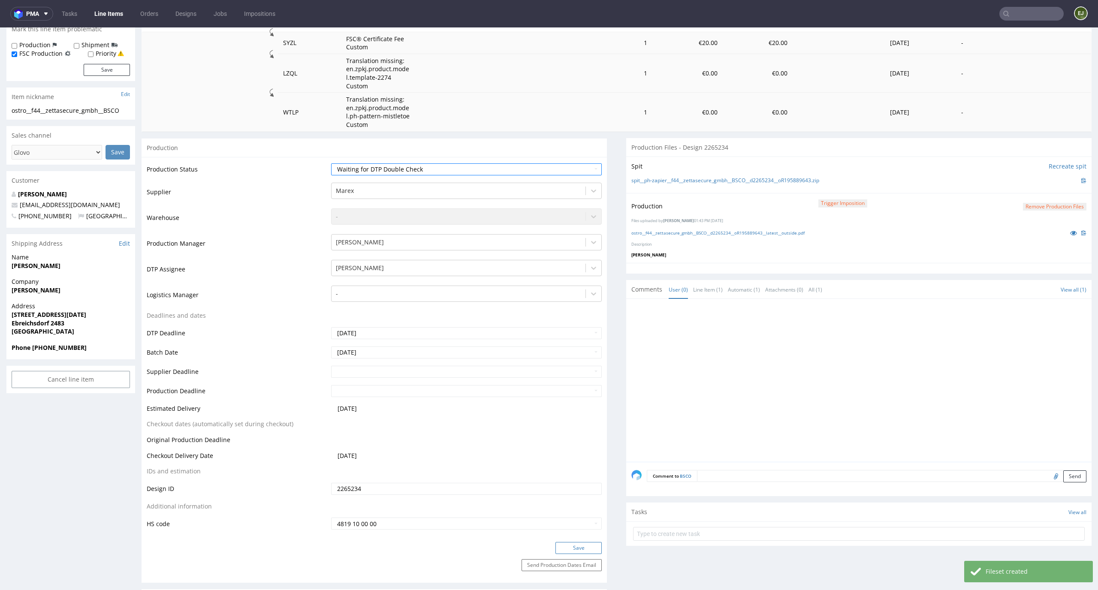
click at [571, 545] on button "Save" at bounding box center [579, 548] width 46 height 12
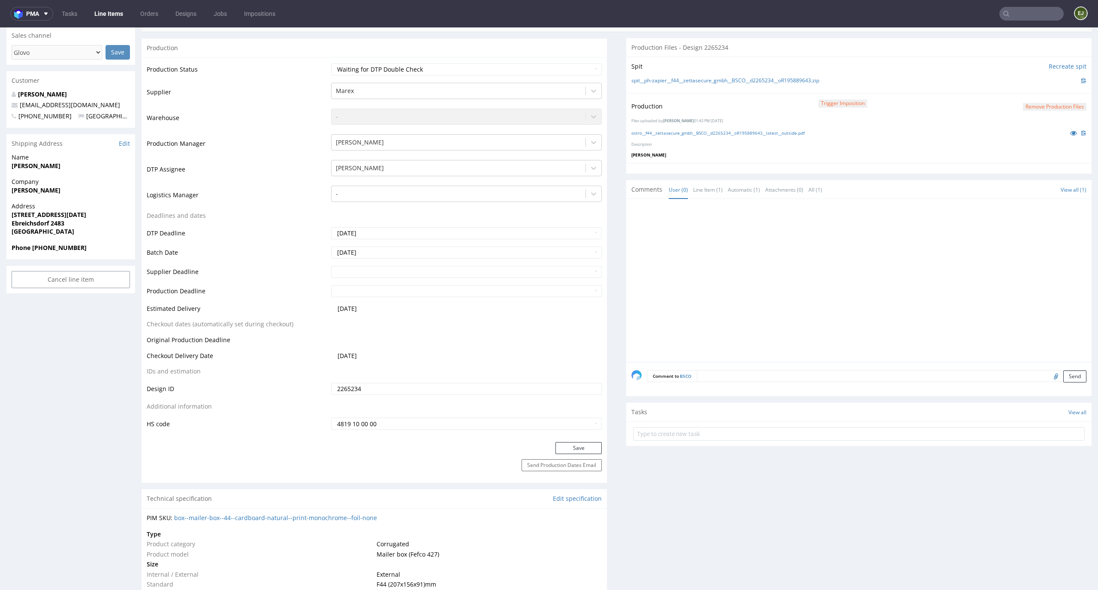
scroll to position [262, 0]
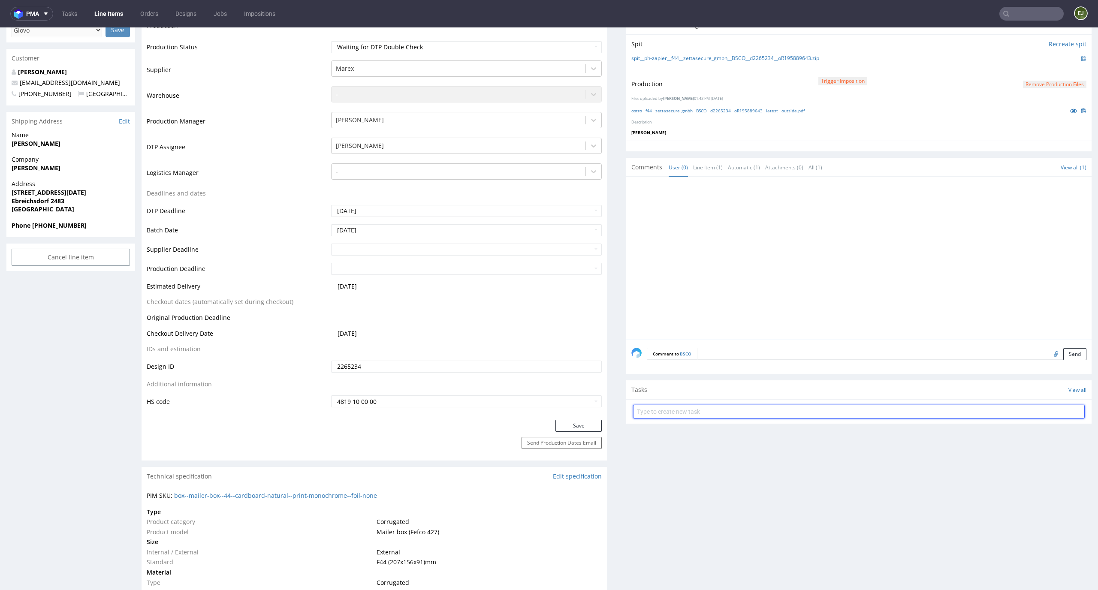
click at [691, 405] on input "text" at bounding box center [859, 412] width 452 height 14
type input "fsc dc"
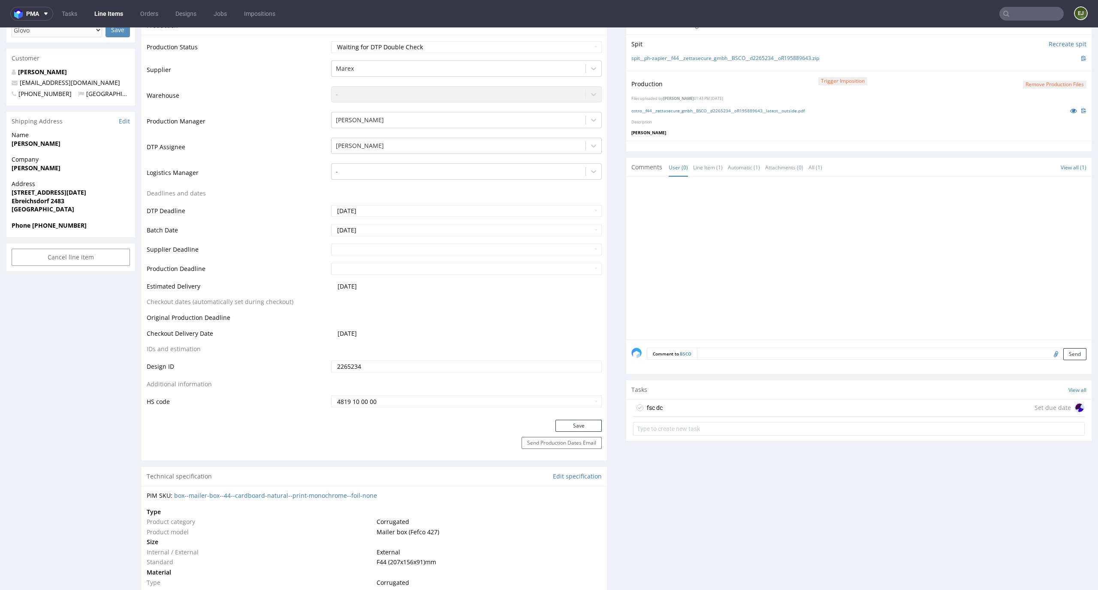
click at [661, 407] on div "fsc dc Set due date" at bounding box center [859, 408] width 452 height 17
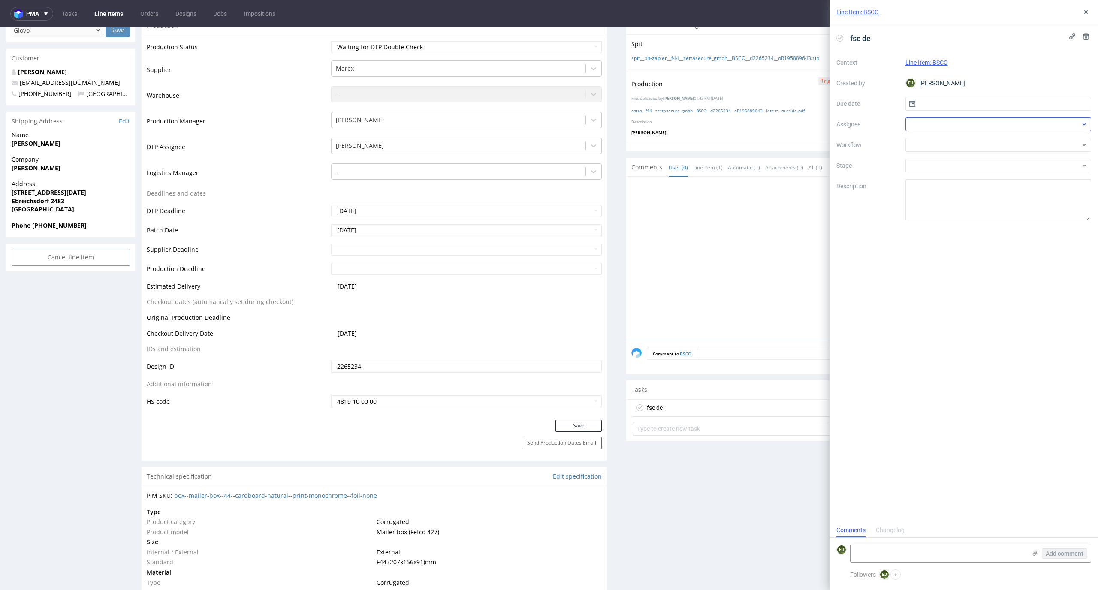
scroll to position [7, 0]
click at [975, 100] on input "text" at bounding box center [999, 104] width 186 height 14
click at [970, 225] on button "29" at bounding box center [970, 221] width 13 height 14
type input "29/09/2025"
click at [969, 121] on div at bounding box center [999, 125] width 186 height 14
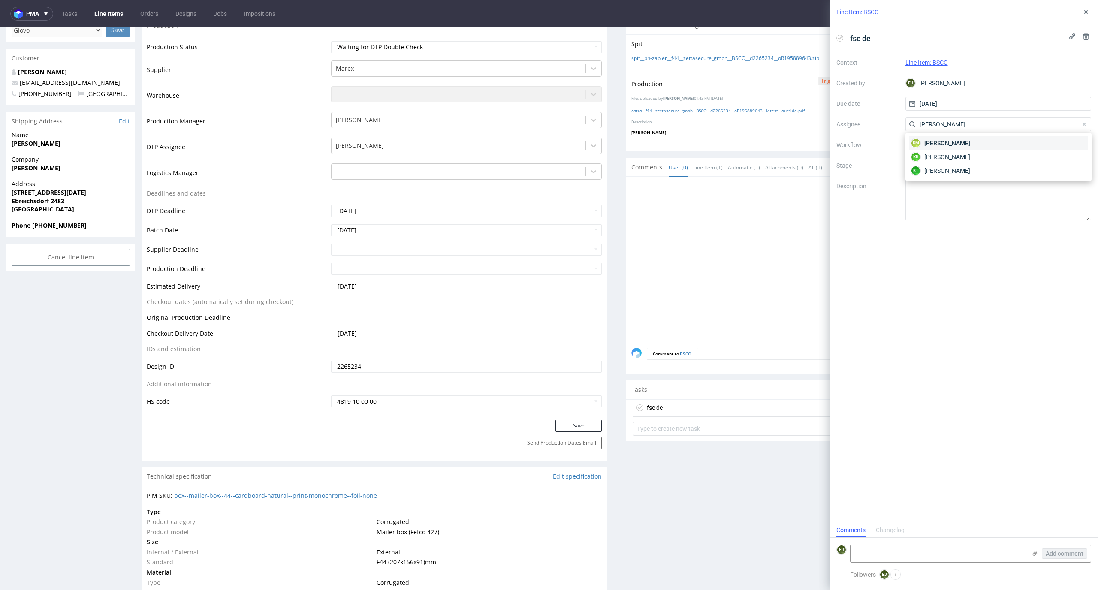
type input "karol"
click at [971, 142] on div "KM Karol Markowski" at bounding box center [998, 143] width 179 height 14
click at [971, 142] on div at bounding box center [999, 145] width 186 height 14
click at [989, 181] on div "DTP - Double Check" at bounding box center [998, 175] width 179 height 15
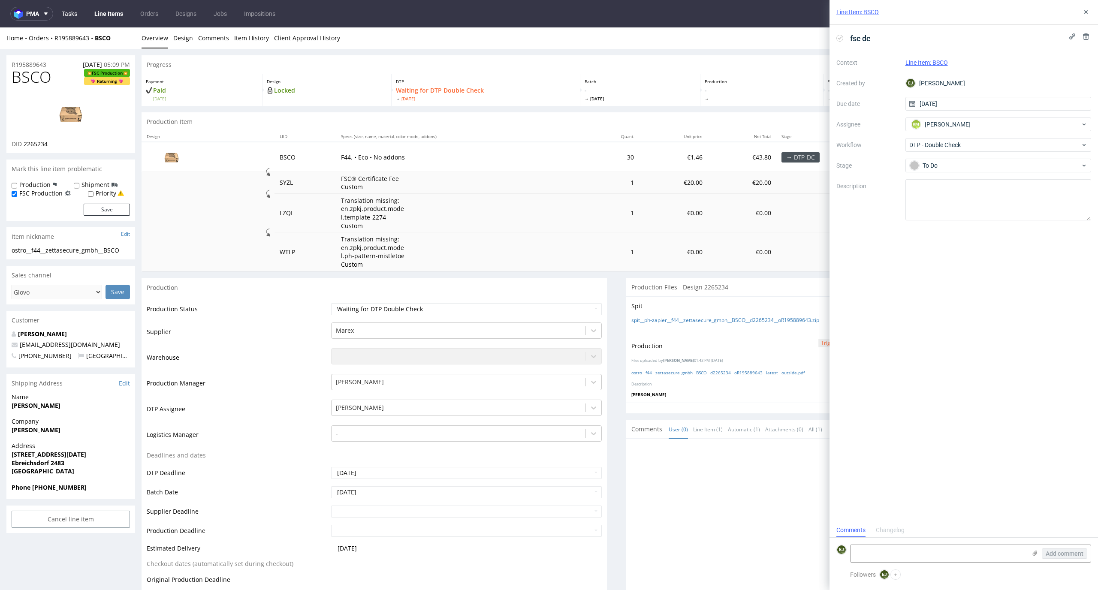
click at [67, 11] on link "Tasks" at bounding box center [70, 14] width 26 height 14
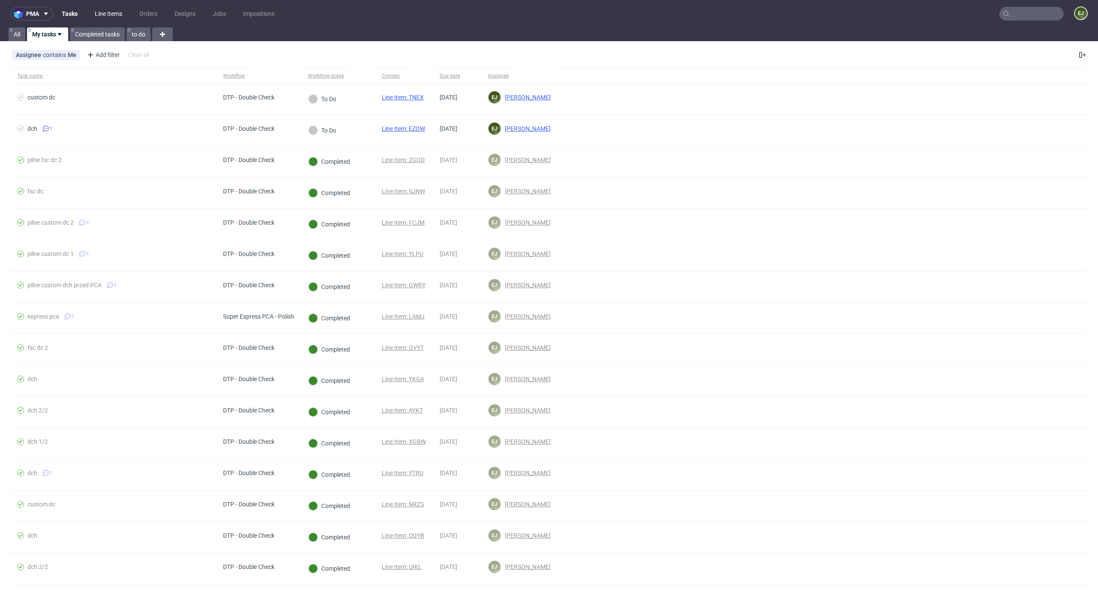
click at [110, 15] on link "Line Items" at bounding box center [109, 14] width 38 height 14
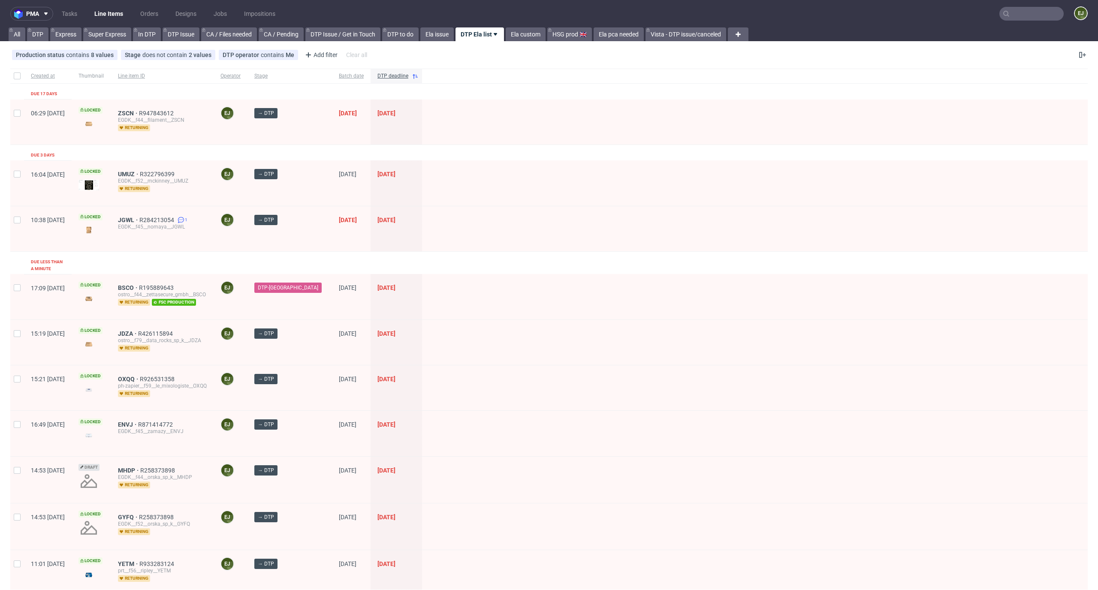
scroll to position [112, 0]
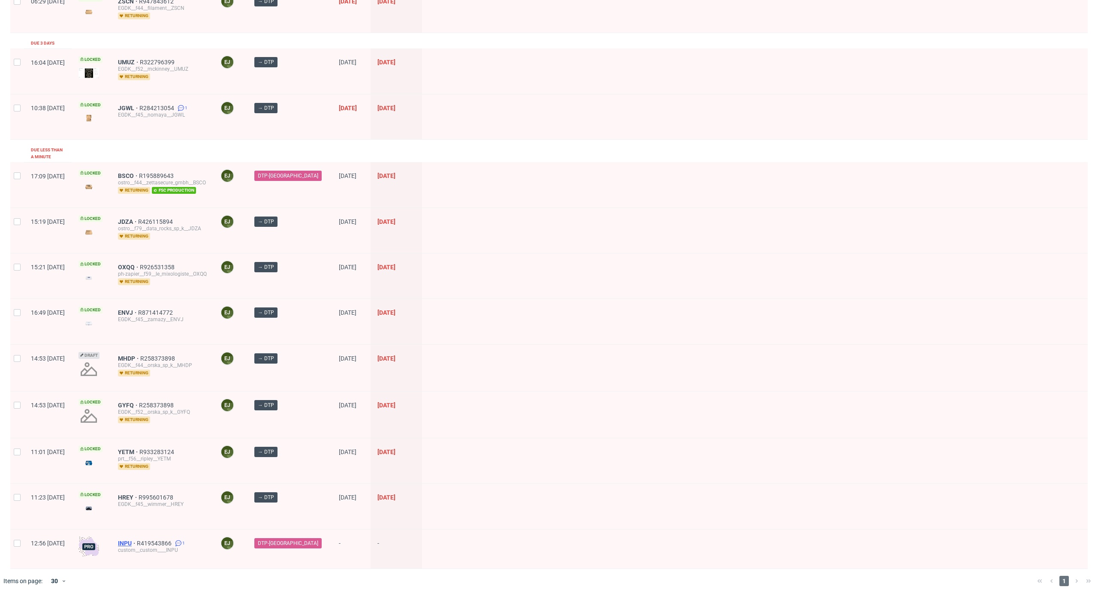
click at [137, 540] on span "INPU" at bounding box center [127, 543] width 19 height 7
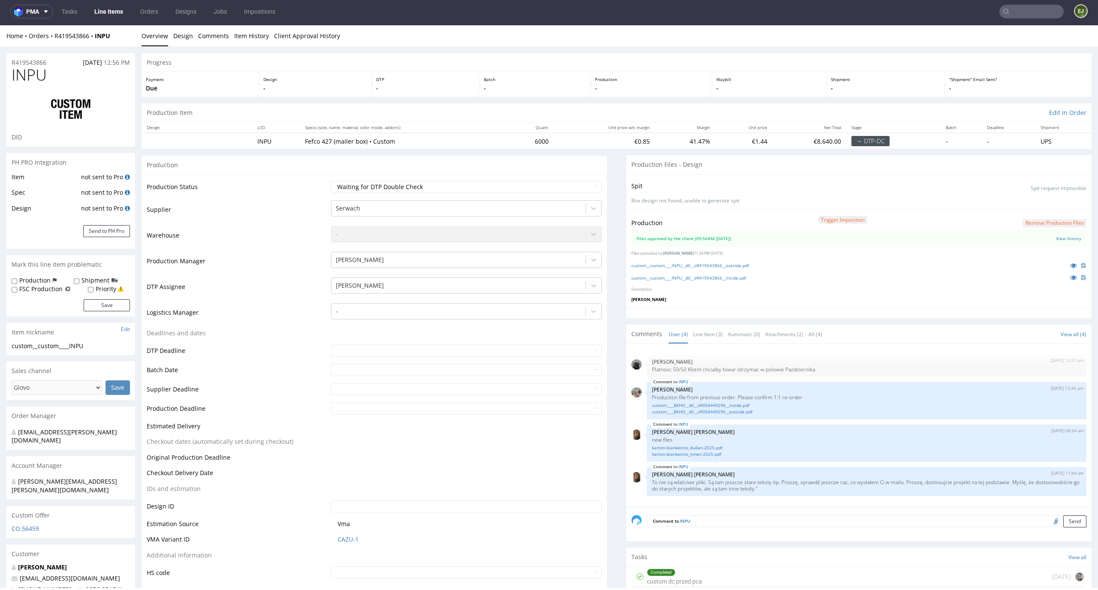
scroll to position [182, 0]
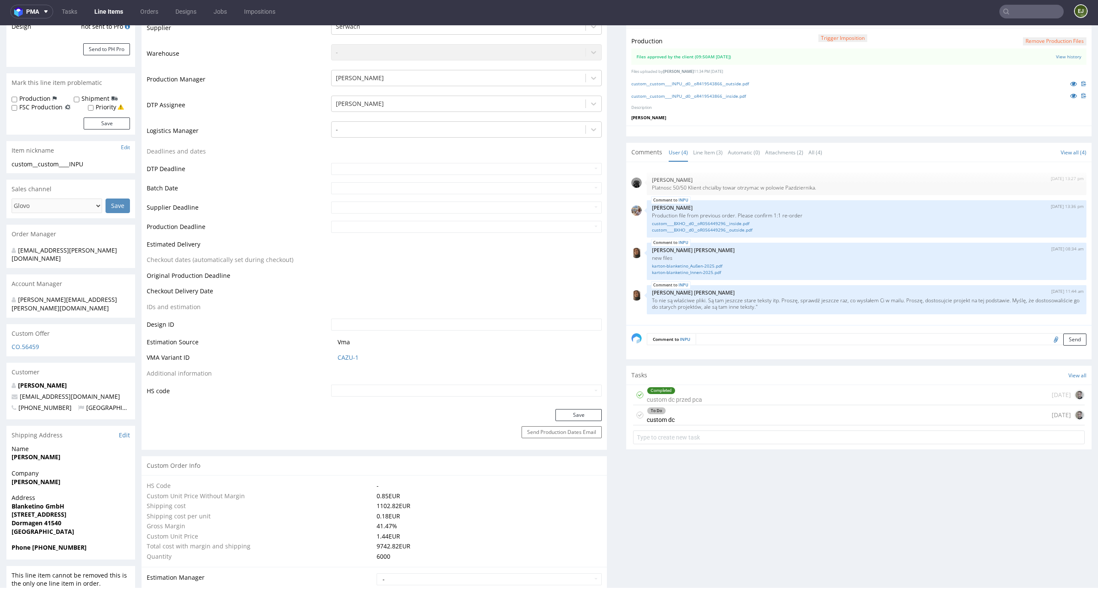
click at [717, 415] on div "To Do custom dc 1 day ago" at bounding box center [859, 415] width 452 height 20
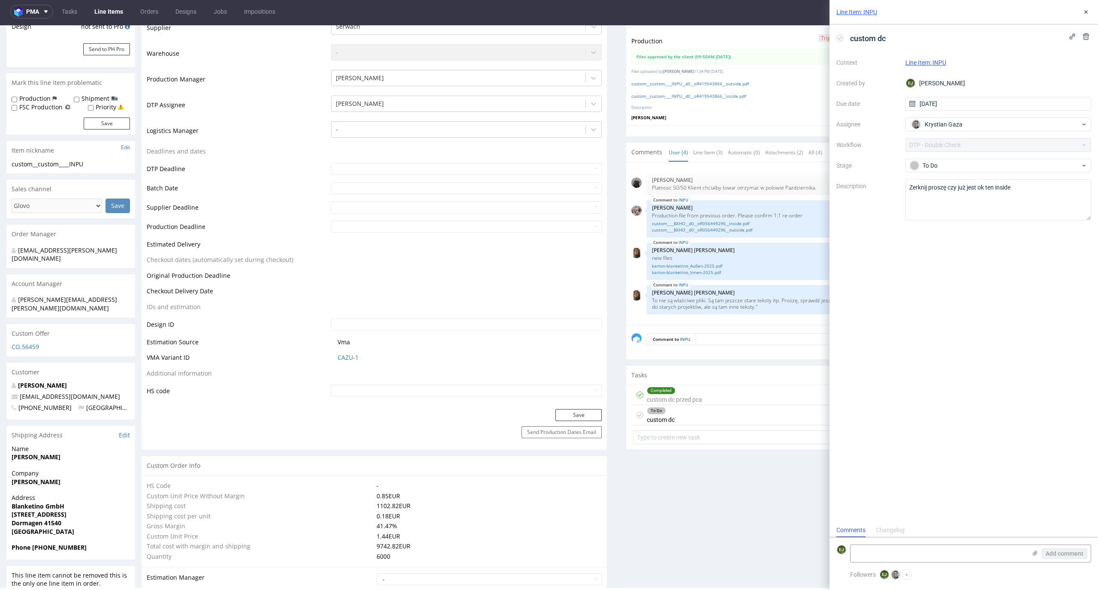
scroll to position [7, 0]
click at [949, 113] on div "Context Line Item: INPU Created by EJ Elżbieta Jelińska Due date 28/09/2025 Ass…" at bounding box center [964, 138] width 255 height 165
click at [952, 102] on input "28/09/2025" at bounding box center [999, 104] width 186 height 14
click at [973, 222] on span "29" at bounding box center [970, 221] width 7 height 9
type input "[DATE]"
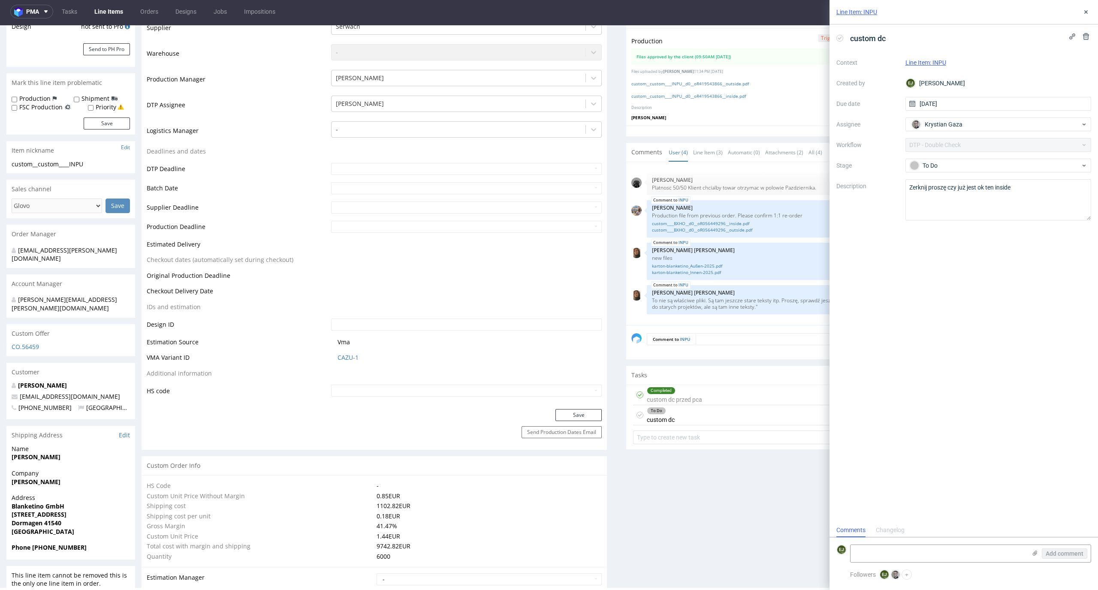
click at [974, 284] on div "custom dc Context Line Item: INPU Created by EJ Elżbieta Jelińska Due date 29/0…" at bounding box center [964, 273] width 269 height 499
click at [1083, 9] on icon at bounding box center [1086, 12] width 7 height 7
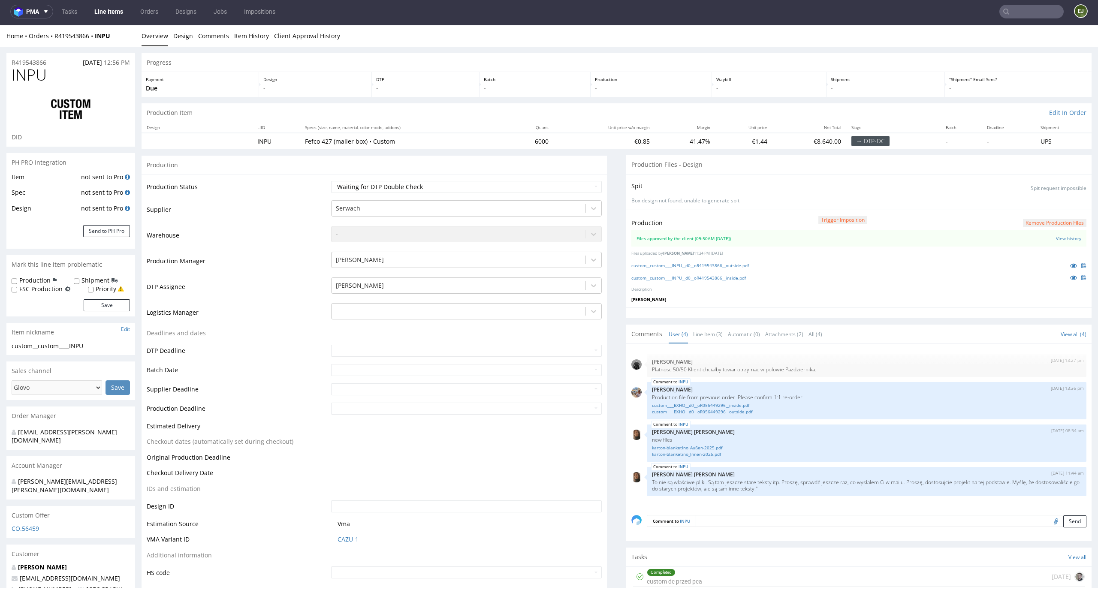
click at [105, 15] on link "Line Items" at bounding box center [108, 12] width 39 height 14
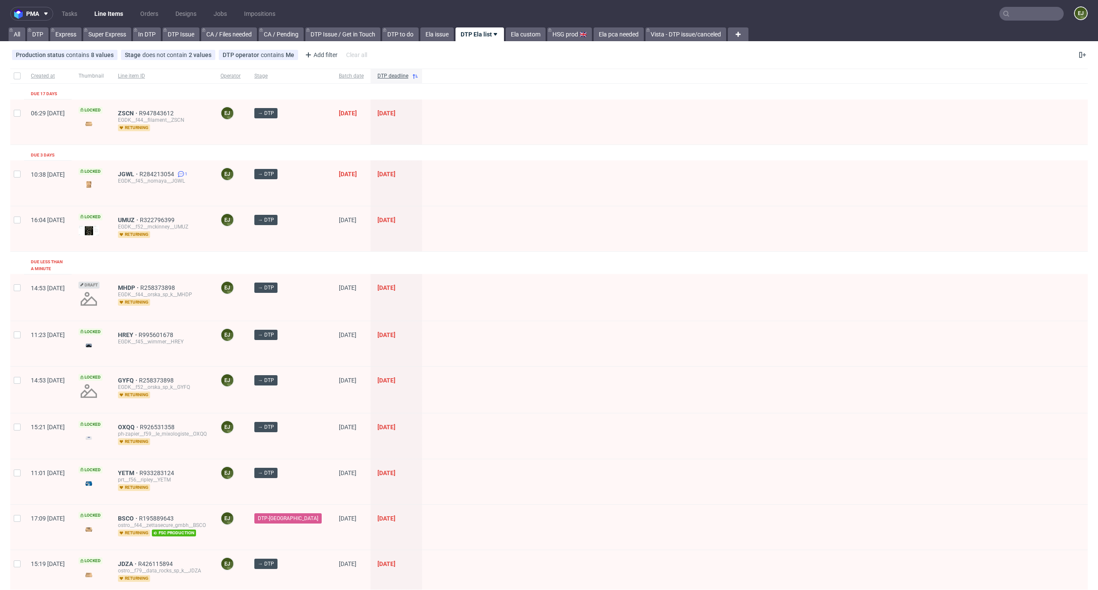
scroll to position [112, 0]
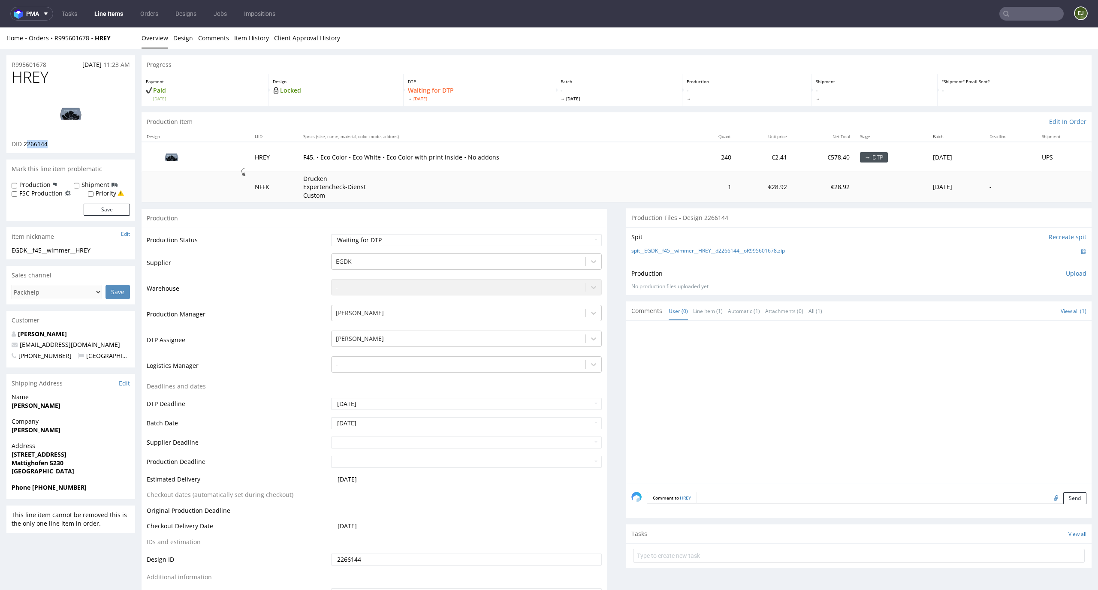
drag, startPoint x: 60, startPoint y: 144, endPoint x: 25, endPoint y: 144, distance: 34.3
click at [25, 144] on div "DID 2266144" at bounding box center [71, 144] width 118 height 9
click at [74, 138] on link at bounding box center [70, 114] width 69 height 52
drag, startPoint x: 53, startPoint y: 149, endPoint x: 23, endPoint y: 146, distance: 29.7
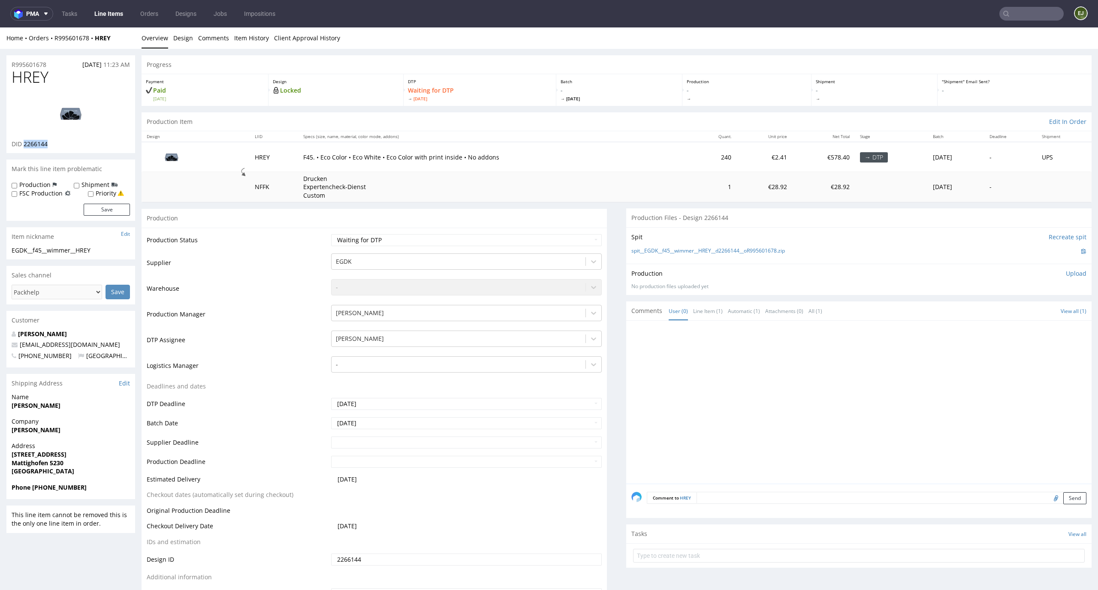
click at [23, 146] on div "HREY DID 2266144" at bounding box center [70, 111] width 129 height 85
copy span "2266144"
drag, startPoint x: 61, startPoint y: 72, endPoint x: 0, endPoint y: 72, distance: 61.3
copy span "HREY"
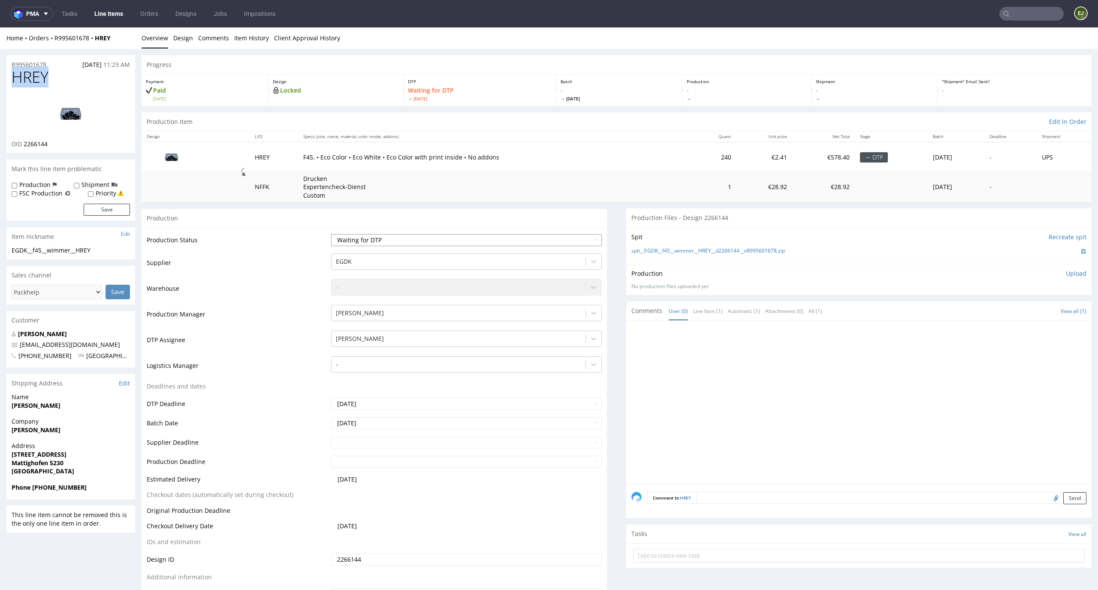
click at [434, 240] on select "Waiting for Artwork Waiting for Diecut Waiting for Mockup Waiting for DTP Waiti…" at bounding box center [466, 240] width 271 height 12
select select "dtp_in_process"
click at [331, 234] on select "Waiting for Artwork Waiting for Diecut Waiting for Mockup Waiting for DTP Waiti…" at bounding box center [466, 240] width 271 height 12
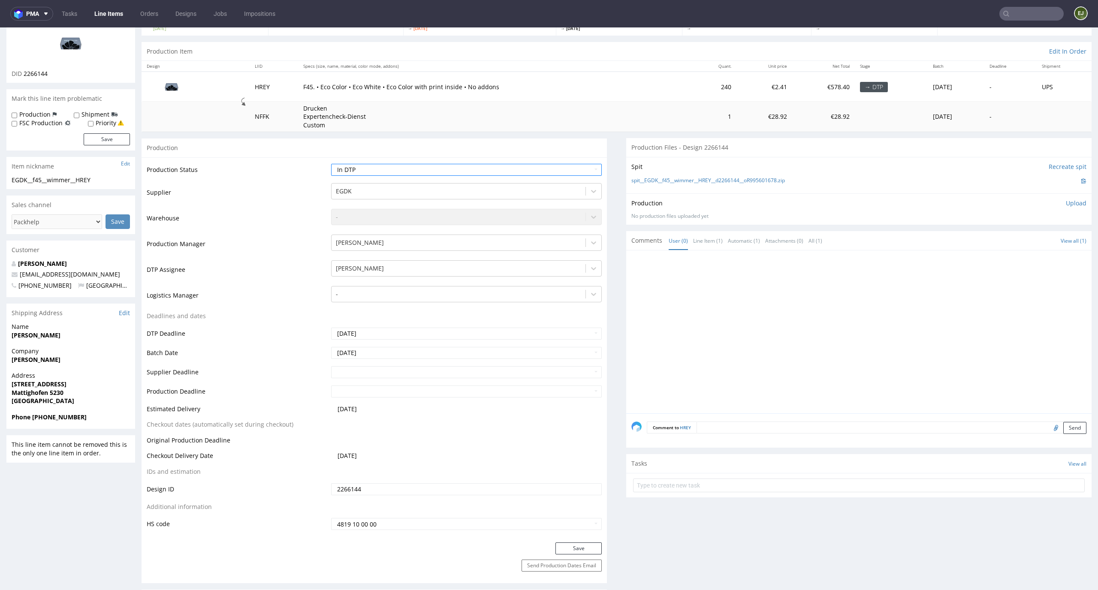
scroll to position [87, 0]
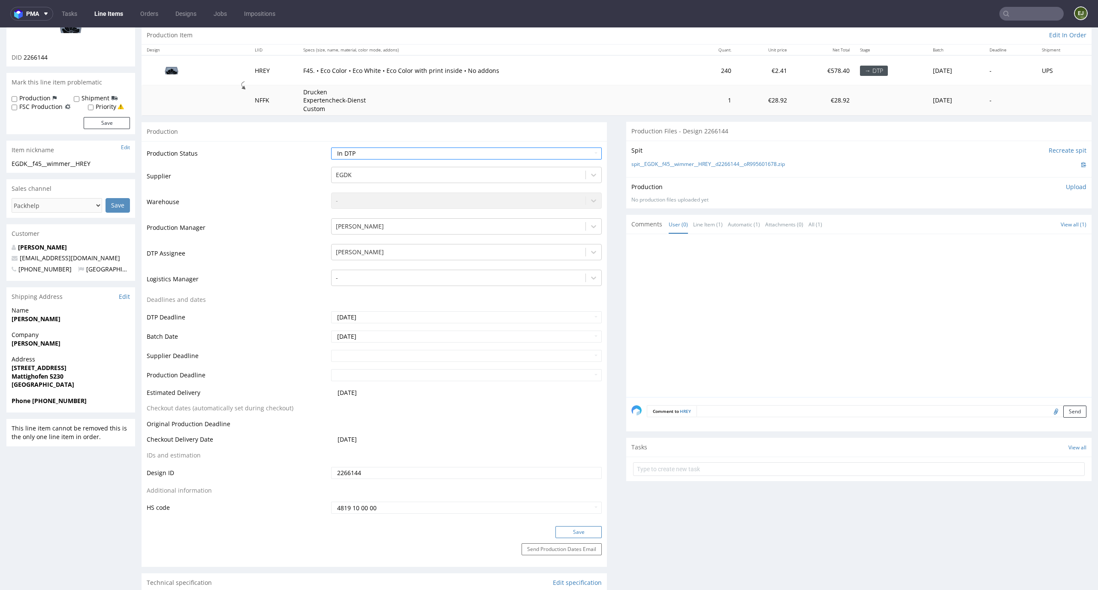
click at [592, 532] on button "Save" at bounding box center [579, 532] width 46 height 12
click at [671, 163] on link "spit__EGDK__f45__wimmer__HREY__d2266144__oR995601678.zip" at bounding box center [708, 164] width 154 height 7
click at [1069, 184] on p "Upload" at bounding box center [1076, 187] width 21 height 9
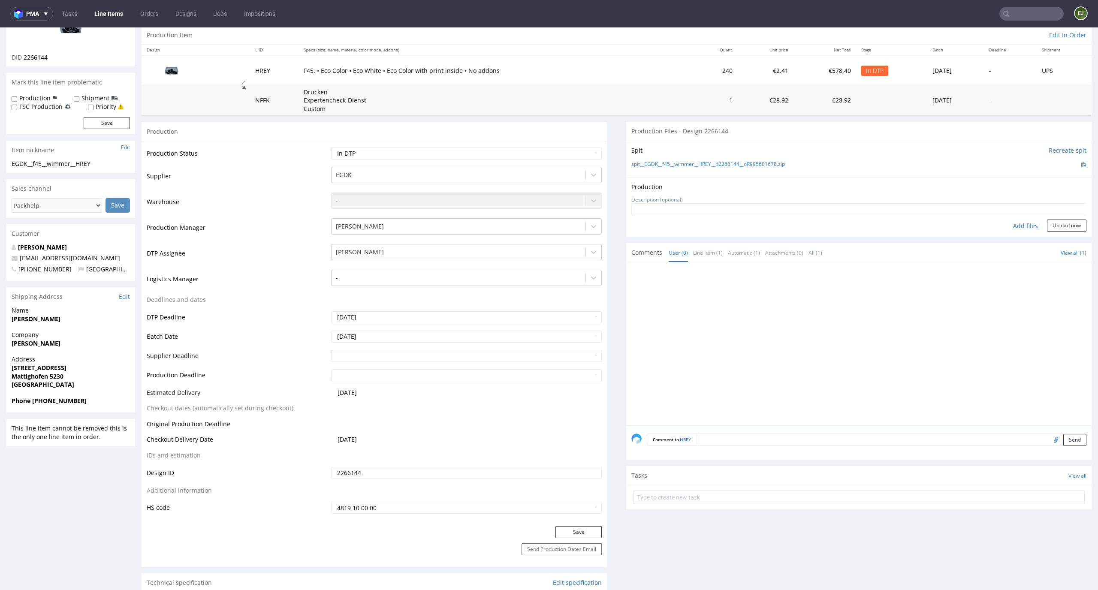
click at [1015, 228] on div "Add files" at bounding box center [1025, 226] width 43 height 13
type input "C:\fakepath\EGDK__f45__wimmer__HREY__d2266144__oR995601678__latest__inside.pdf"
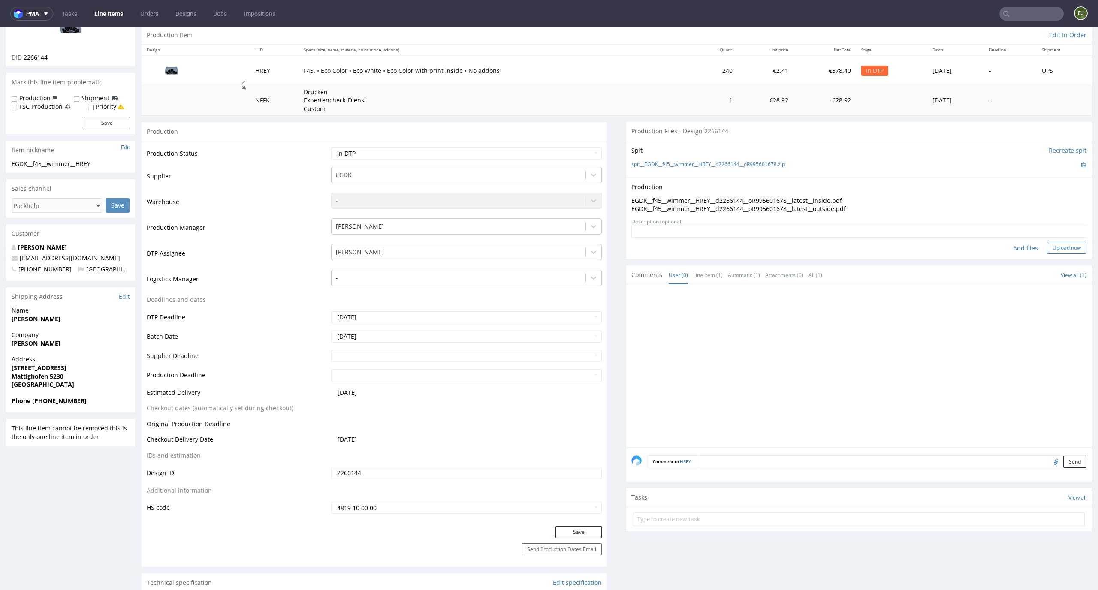
click at [1069, 249] on button "Upload now" at bounding box center [1066, 248] width 39 height 12
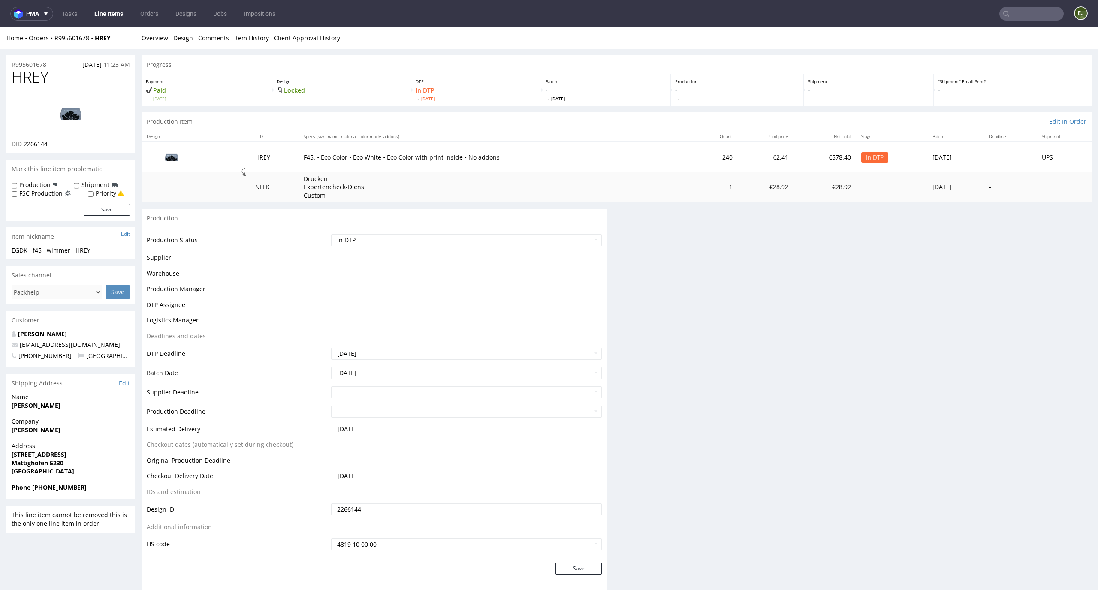
scroll to position [0, 0]
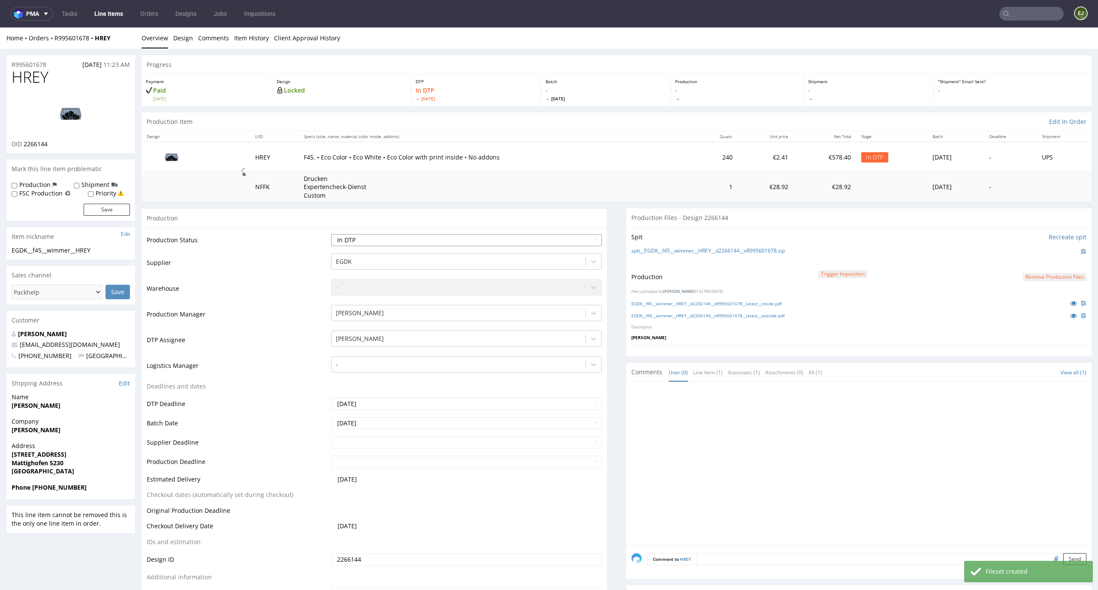
click at [584, 240] on select "Waiting for Artwork Waiting for Diecut Waiting for Mockup Waiting for DTP Waiti…" at bounding box center [466, 240] width 271 height 12
select select "dtp_production_ready"
click at [331, 234] on select "Waiting for Artwork Waiting for Diecut Waiting for Mockup Waiting for DTP Waiti…" at bounding box center [466, 240] width 271 height 12
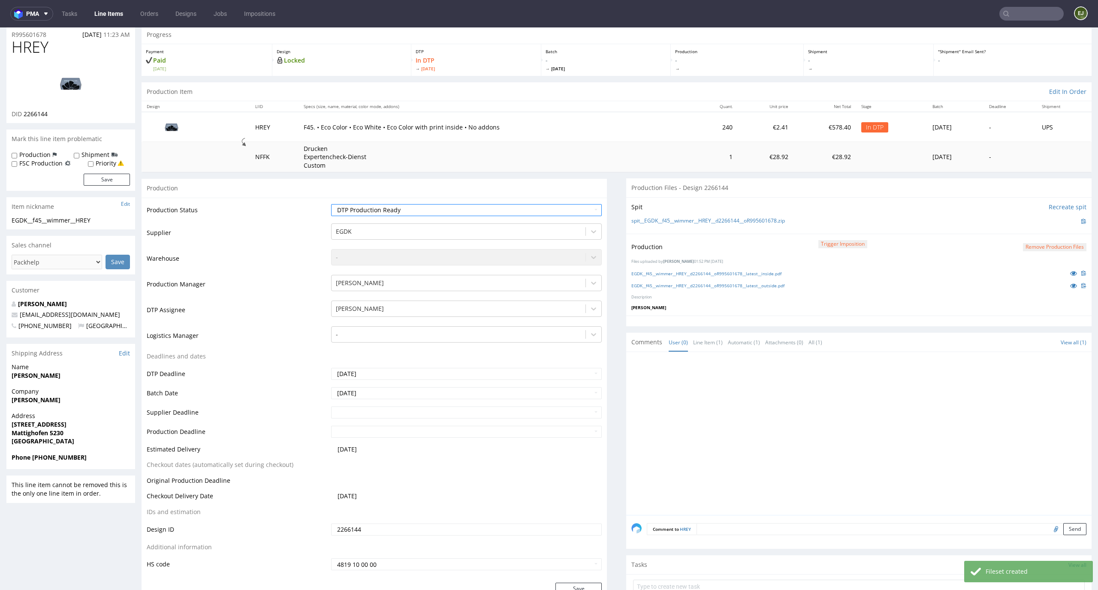
scroll to position [75, 0]
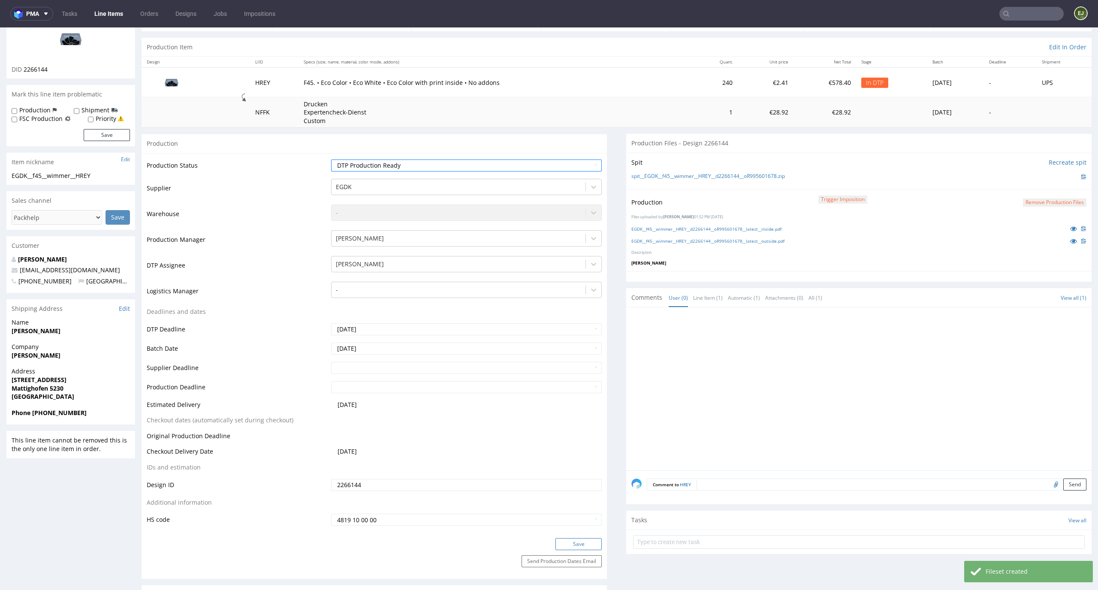
click at [578, 542] on button "Save" at bounding box center [579, 544] width 46 height 12
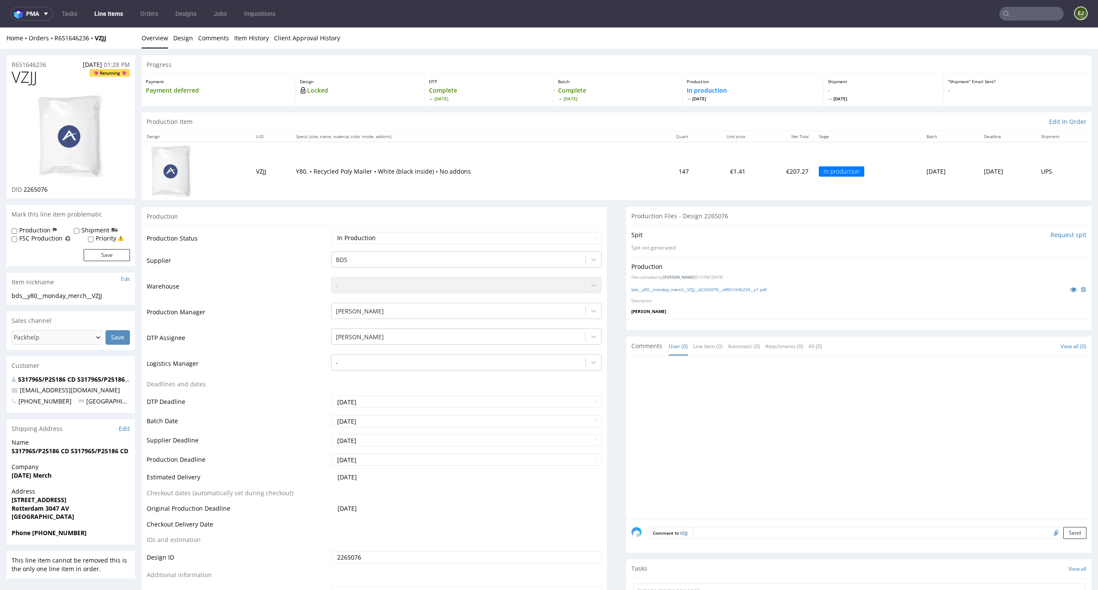
click at [1022, 18] on input "text" at bounding box center [1032, 14] width 64 height 14
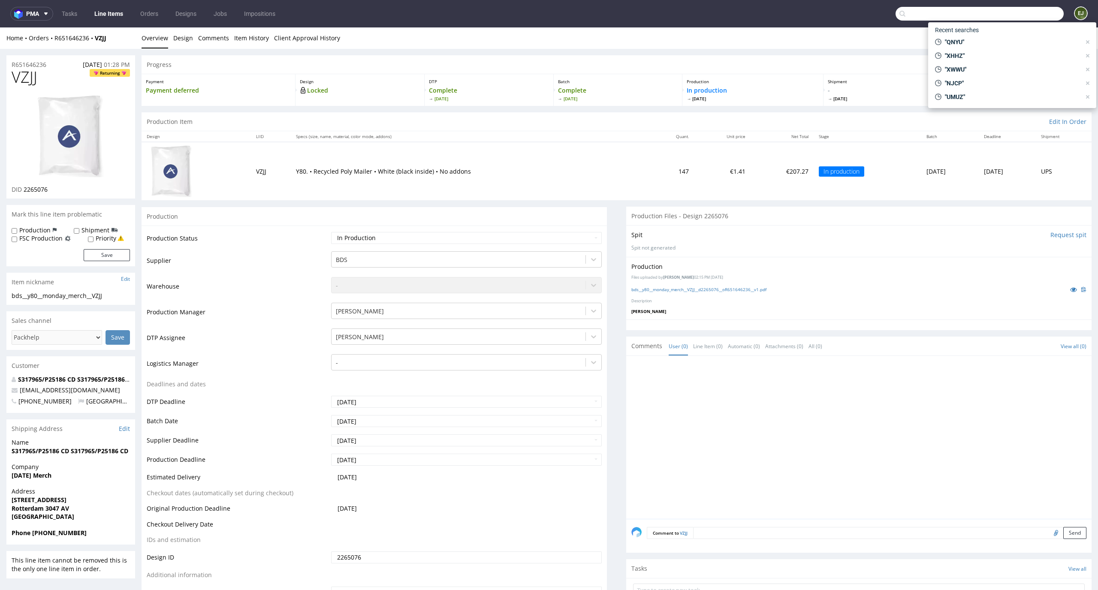
paste input "WEDU"
type input "WEDU"
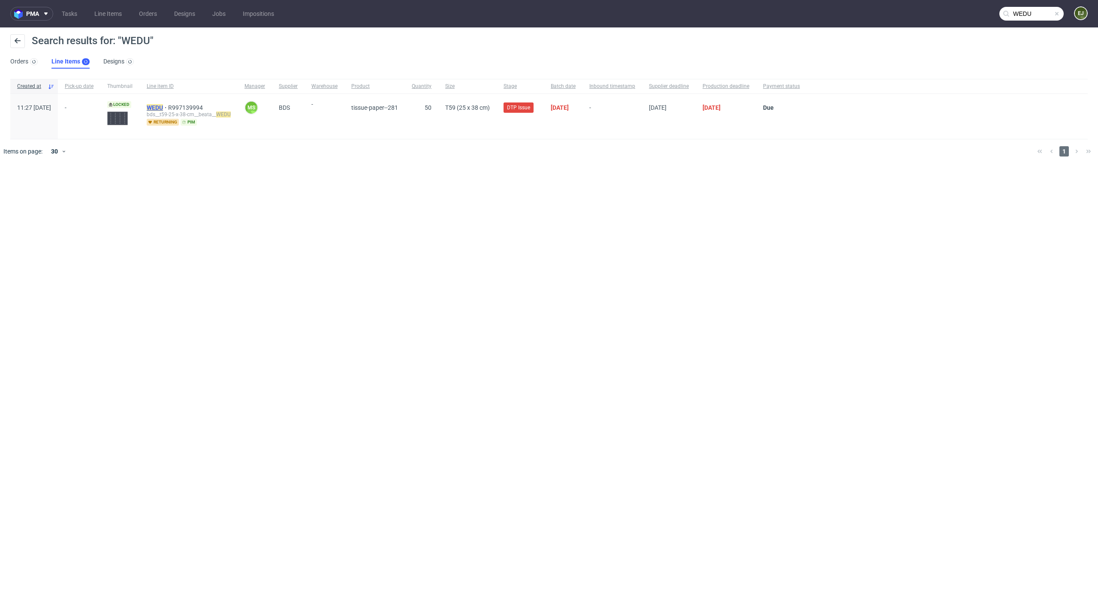
click at [163, 108] on mark "WEDU" at bounding box center [155, 107] width 16 height 7
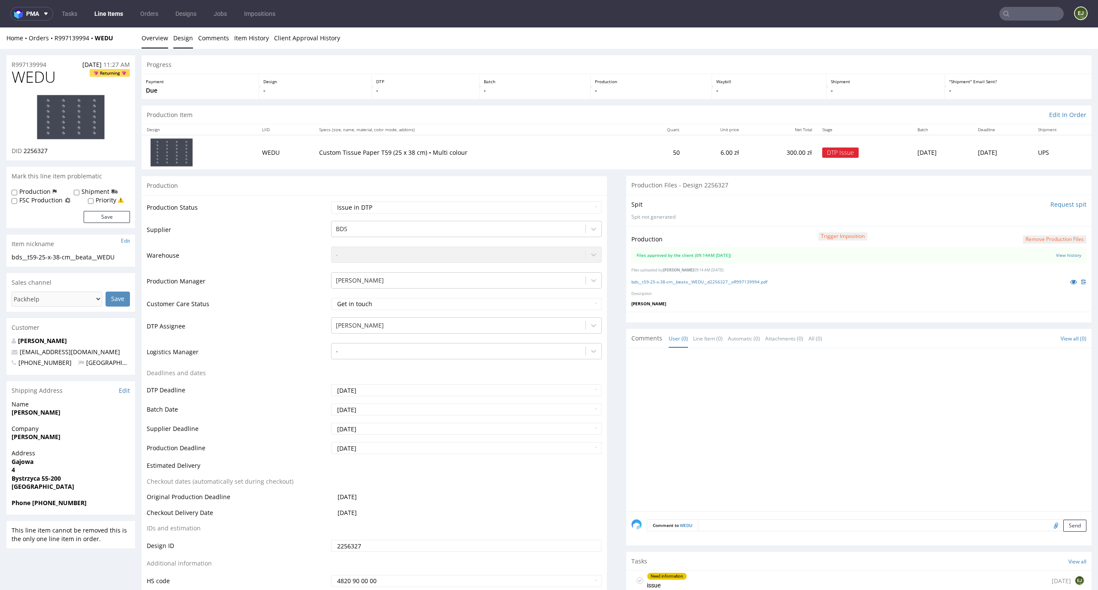
click at [178, 39] on link "Design" at bounding box center [183, 37] width 20 height 21
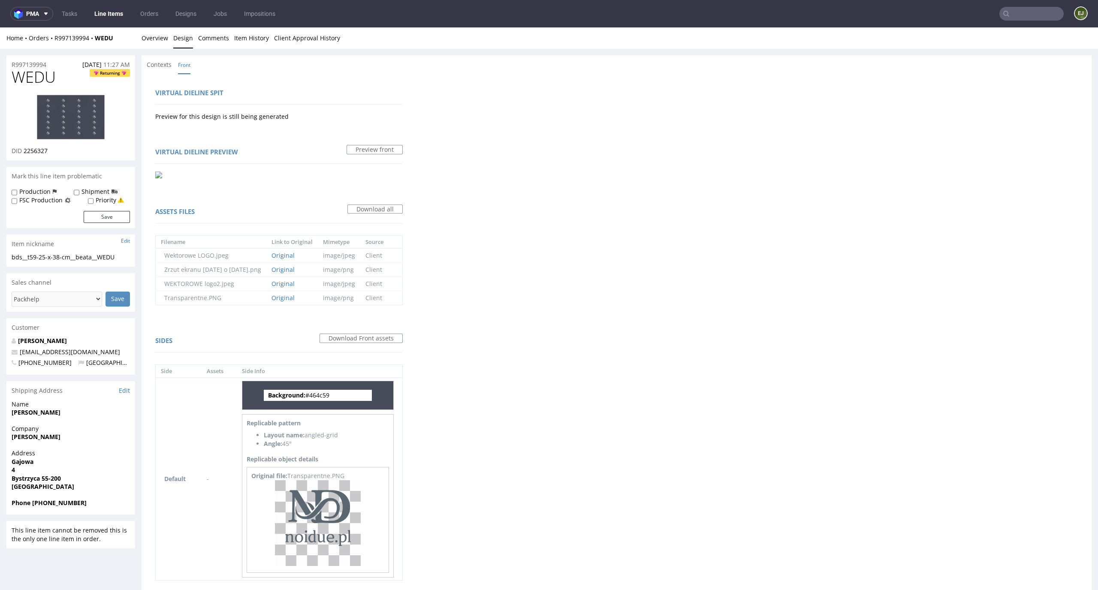
scroll to position [34, 0]
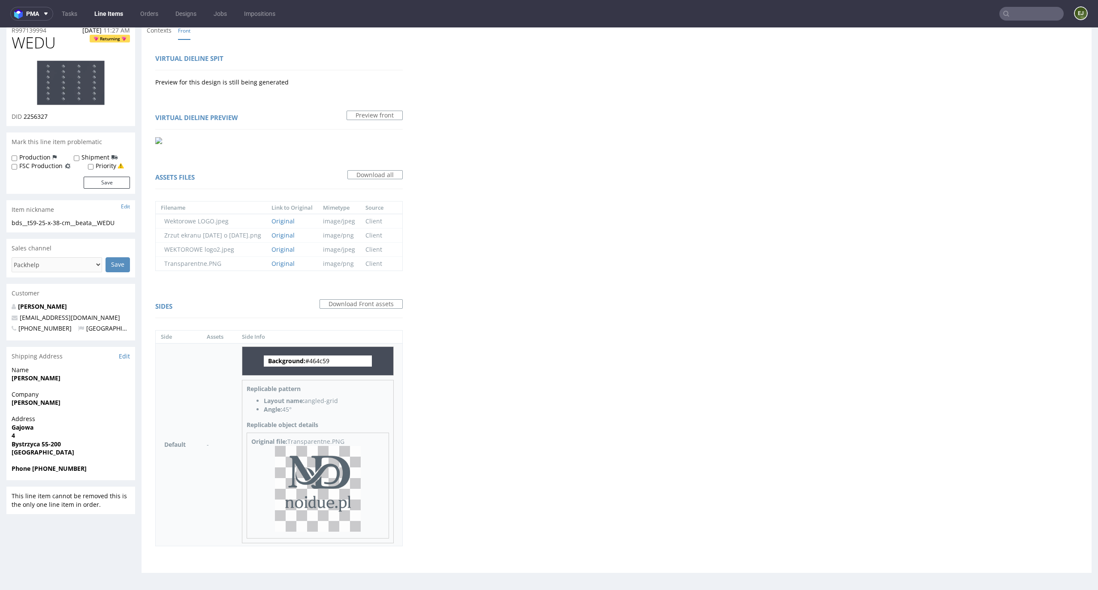
click at [330, 457] on img at bounding box center [318, 489] width 86 height 86
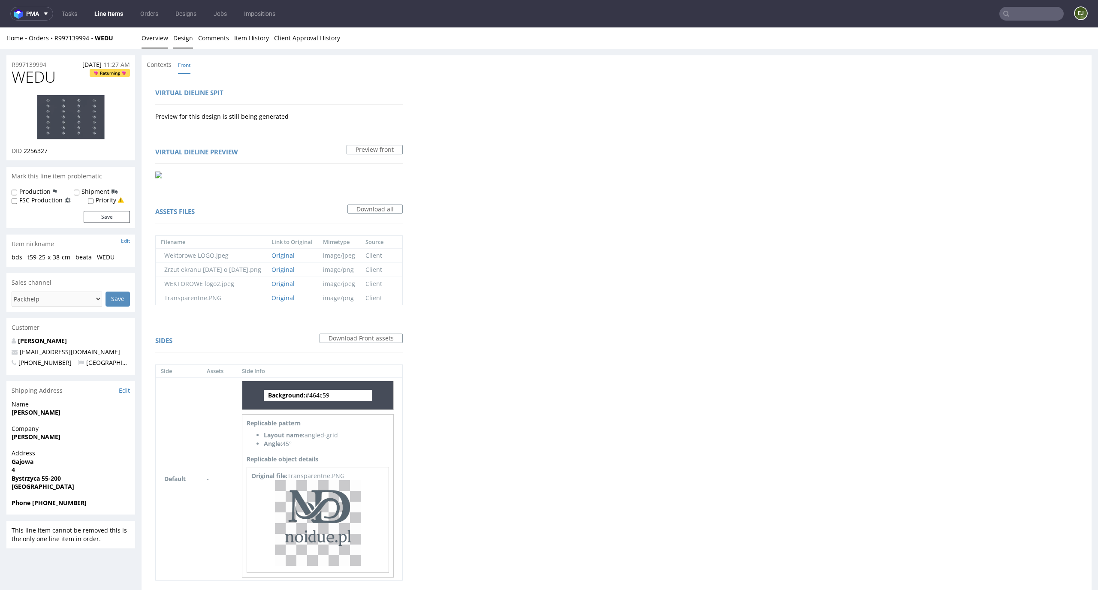
click at [154, 37] on link "Overview" at bounding box center [155, 37] width 27 height 21
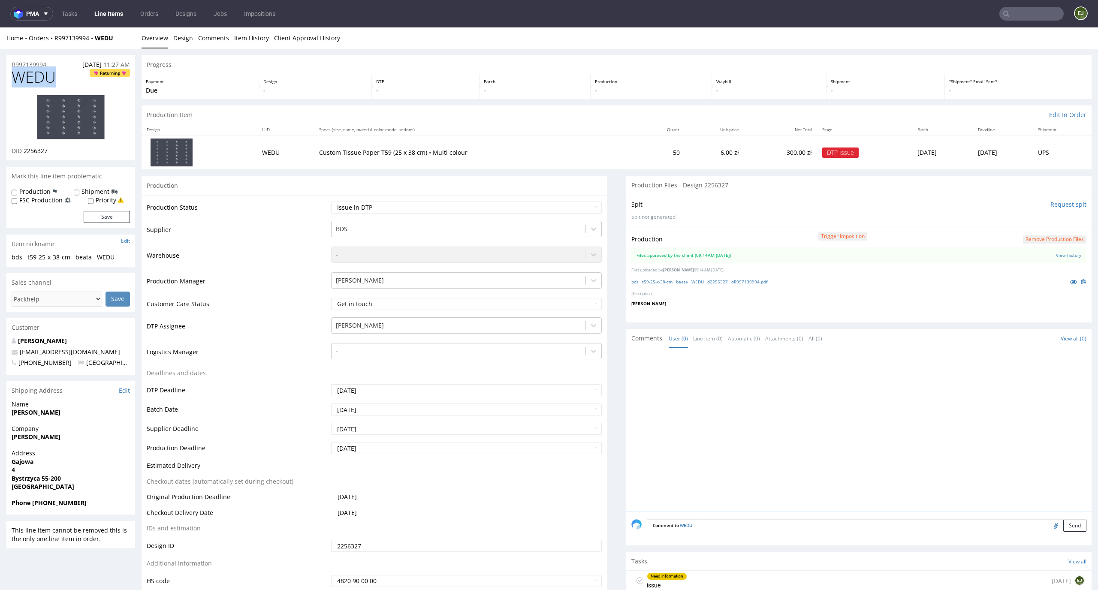
drag, startPoint x: 56, startPoint y: 75, endPoint x: 0, endPoint y: 75, distance: 56.2
drag, startPoint x: 65, startPoint y: 158, endPoint x: 22, endPoint y: 152, distance: 43.3
click at [22, 152] on div "WEDU Returning DID 2256327" at bounding box center [70, 115] width 129 height 92
copy p "2256327"
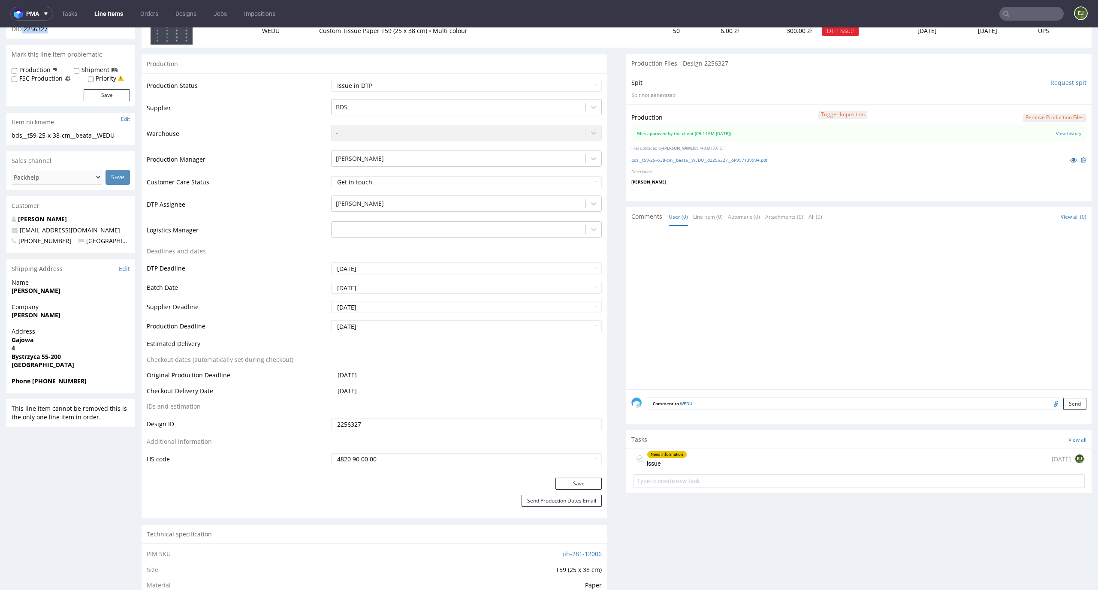
scroll to position [142, 0]
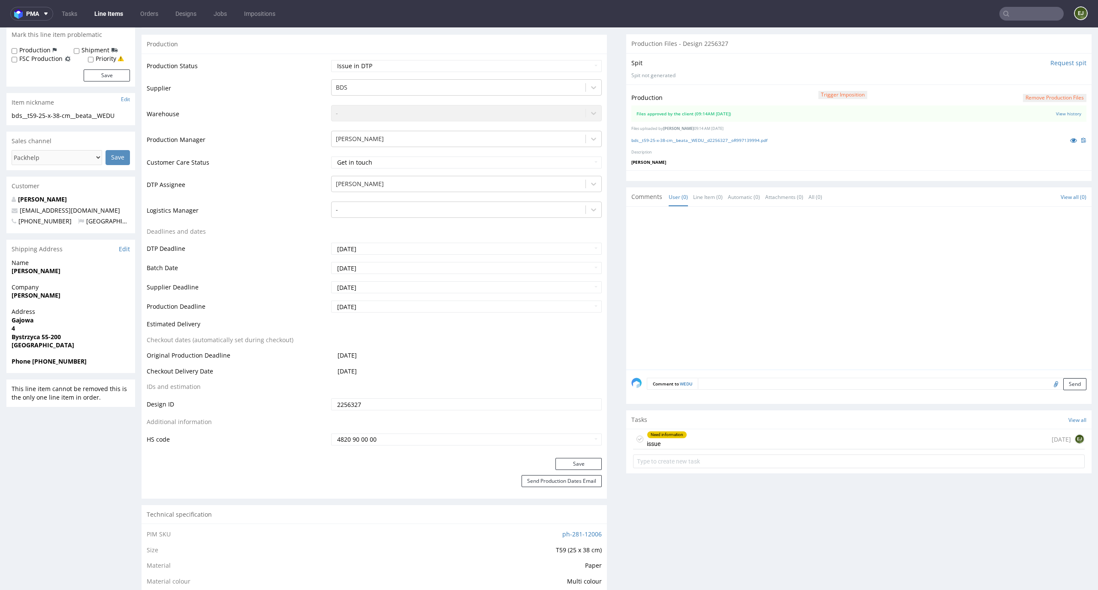
click at [731, 428] on div "Tasks View all" at bounding box center [858, 420] width 465 height 19
click at [723, 438] on div "Need information issue 12 days ago EJ" at bounding box center [859, 439] width 452 height 20
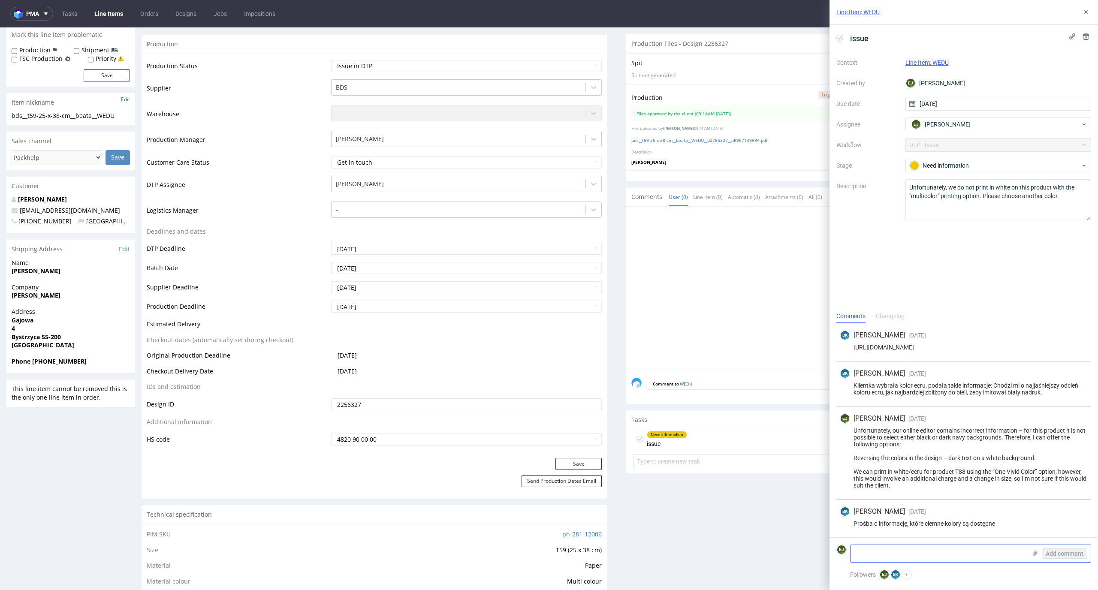
click at [891, 562] on textarea at bounding box center [939, 553] width 176 height 17
type textarea "przygotowałam plik zgodnie z pierwszą wersją klienta"
click at [1036, 552] on icon at bounding box center [1035, 553] width 7 height 7
click at [0, 0] on input "file" at bounding box center [0, 0] width 0 height 0
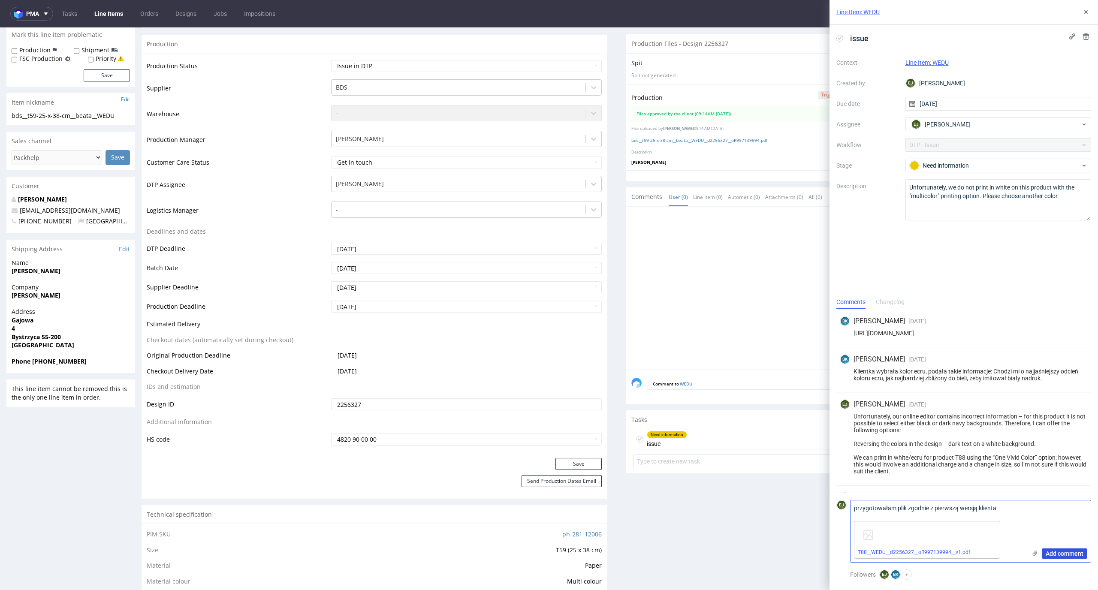
click at [1069, 553] on span "Add comment" at bounding box center [1065, 554] width 38 height 6
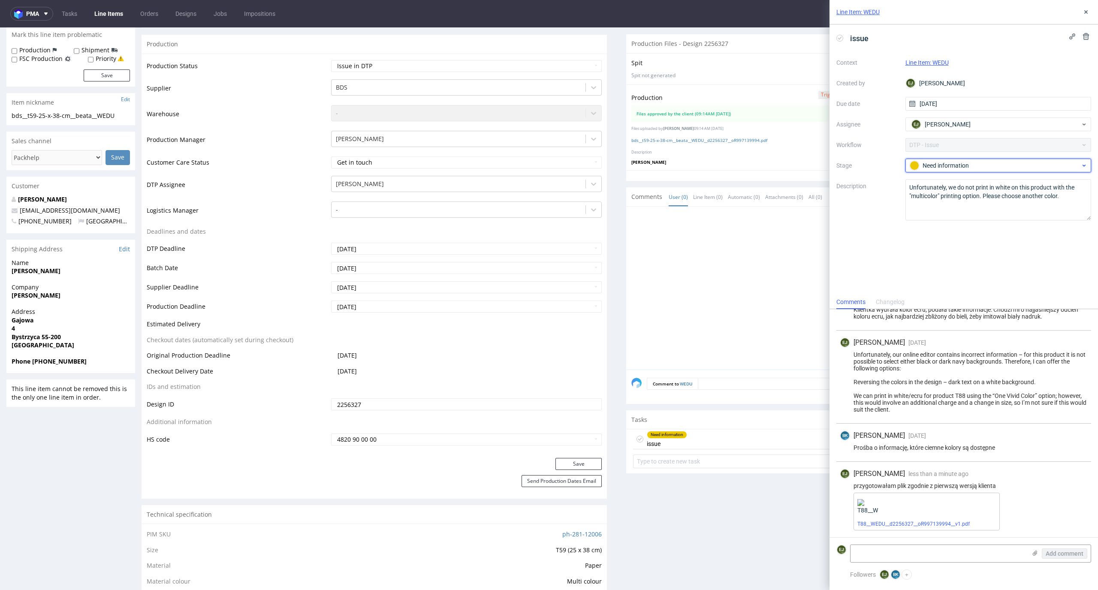
click at [974, 163] on div "Need information" at bounding box center [995, 165] width 171 height 9
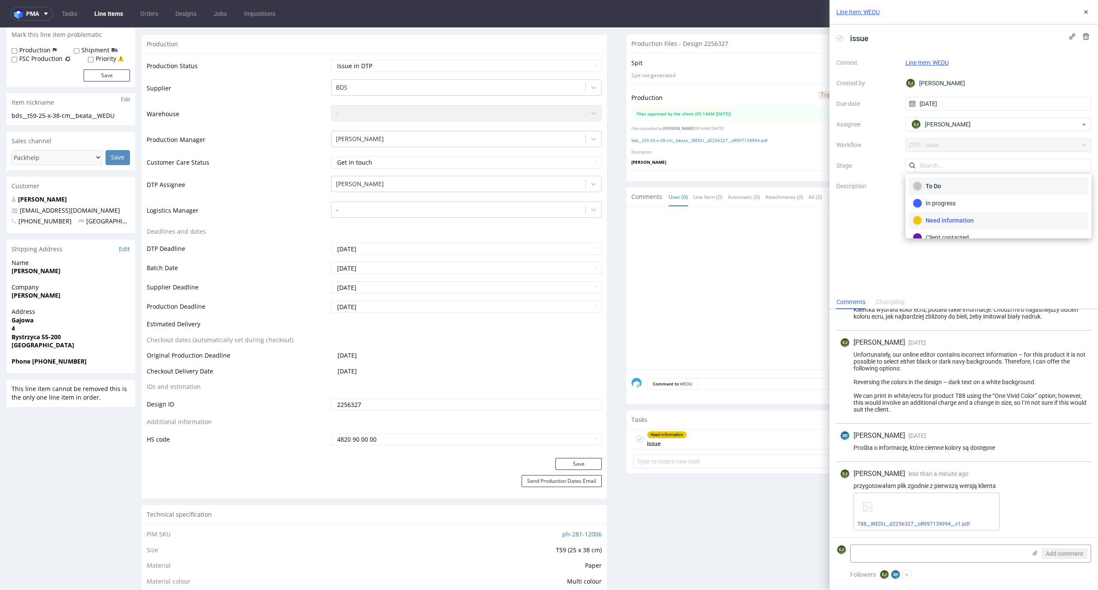
click at [973, 184] on div "To Do" at bounding box center [999, 185] width 172 height 9
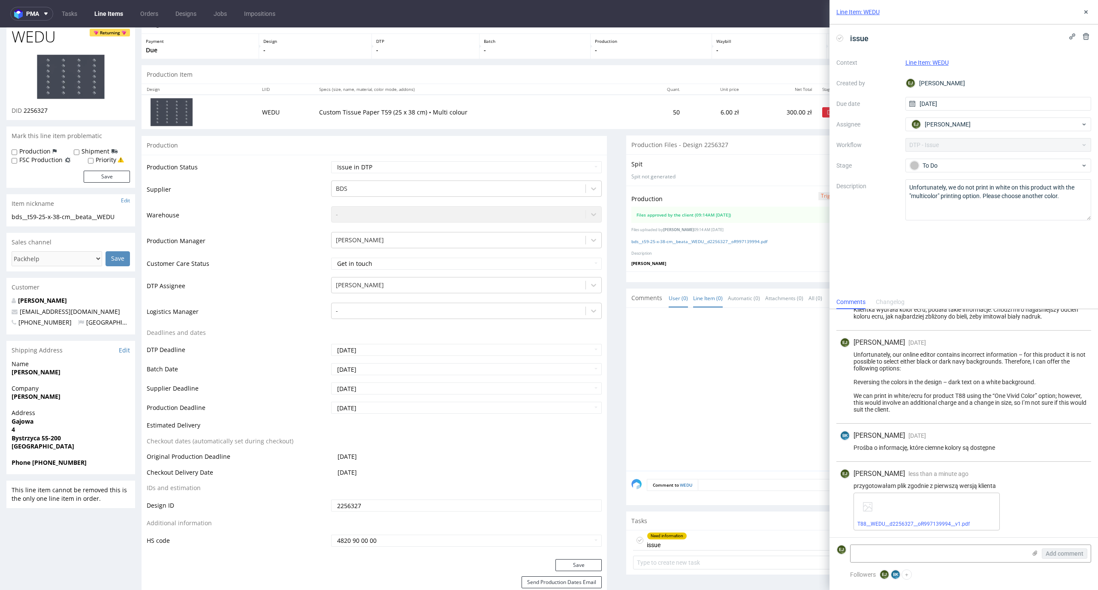
scroll to position [0, 0]
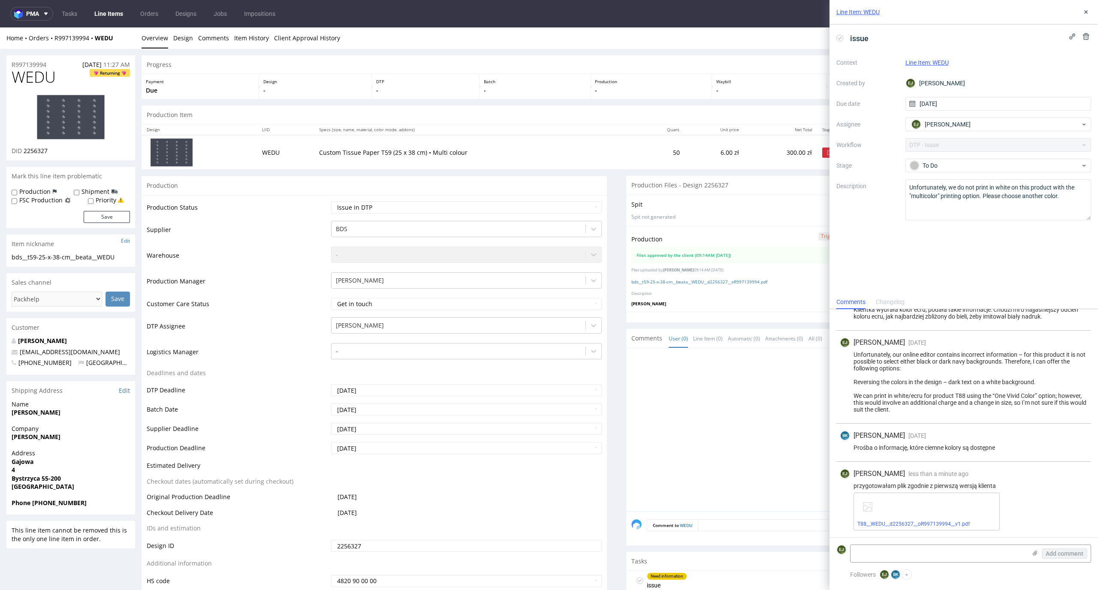
click at [541, 157] on td "Custom Tissue Paper T59 (25 x 38 cm) • Multi colour" at bounding box center [476, 152] width 324 height 34
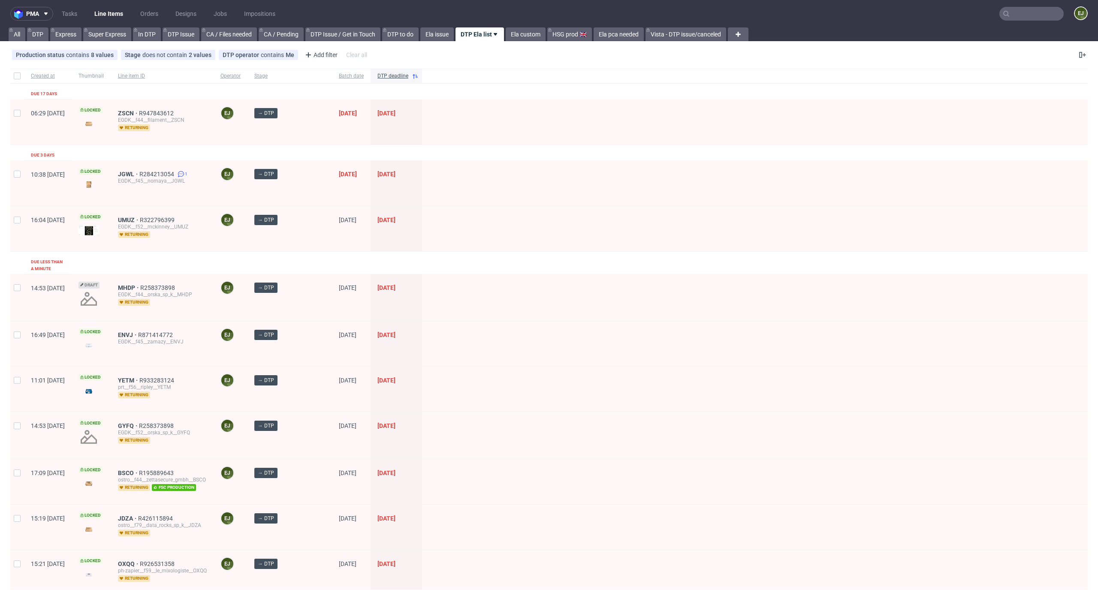
scroll to position [66, 0]
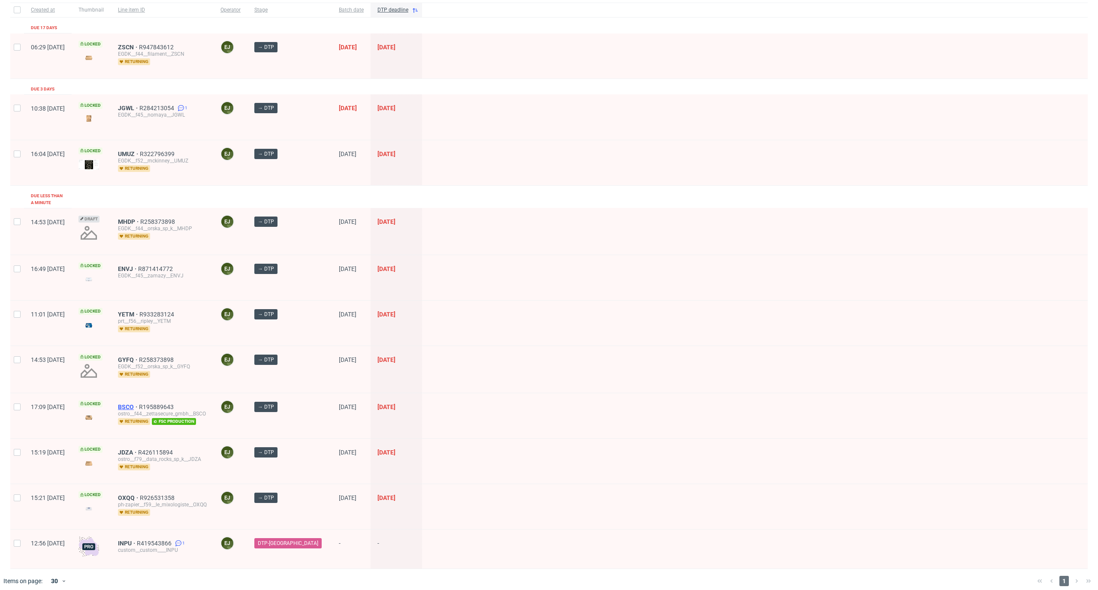
click at [139, 404] on span "BSCO" at bounding box center [128, 407] width 21 height 7
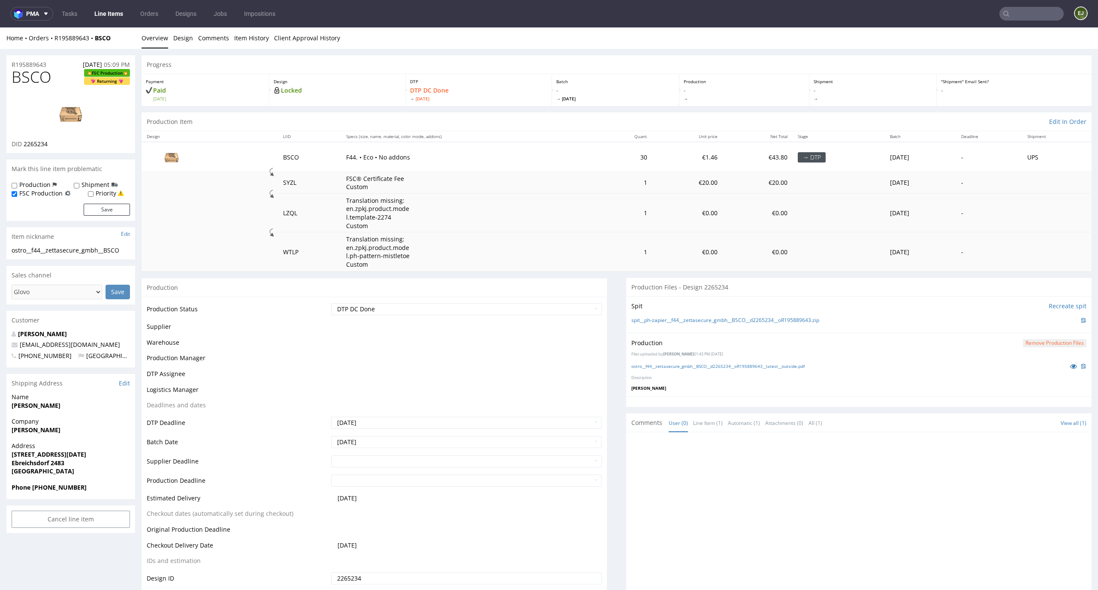
scroll to position [216, 0]
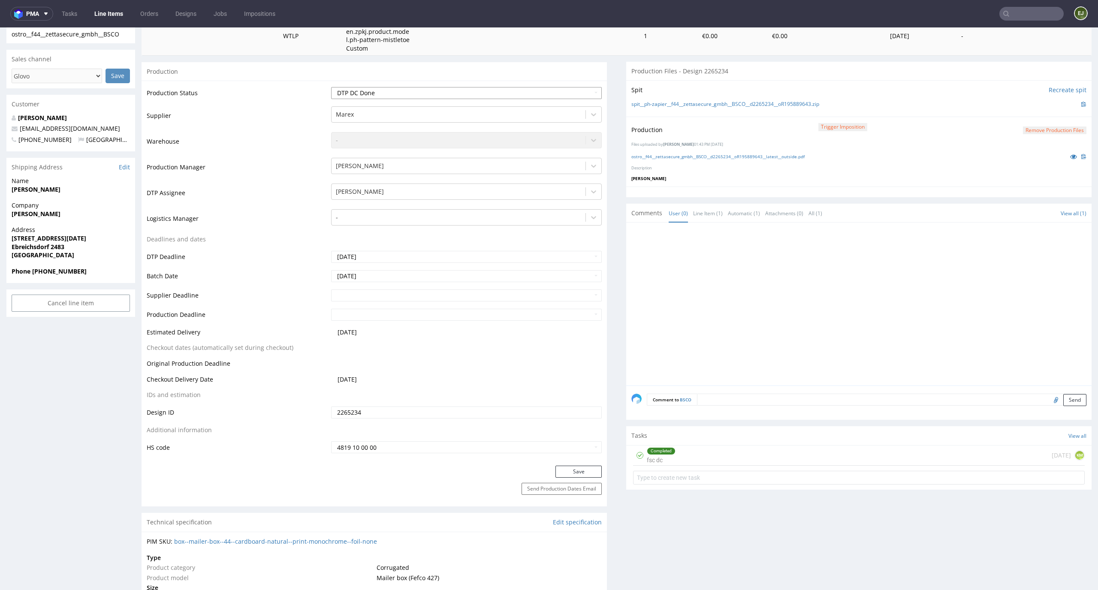
click at [587, 91] on select "Waiting for Artwork Waiting for Diecut Waiting for Mockup Waiting for DTP Waiti…" at bounding box center [466, 93] width 271 height 12
select select "dtp_production_ready"
click at [331, 87] on select "Waiting for Artwork Waiting for Diecut Waiting for Mockup Waiting for DTP Waiti…" at bounding box center [466, 93] width 271 height 12
click at [566, 473] on button "Save" at bounding box center [579, 472] width 46 height 12
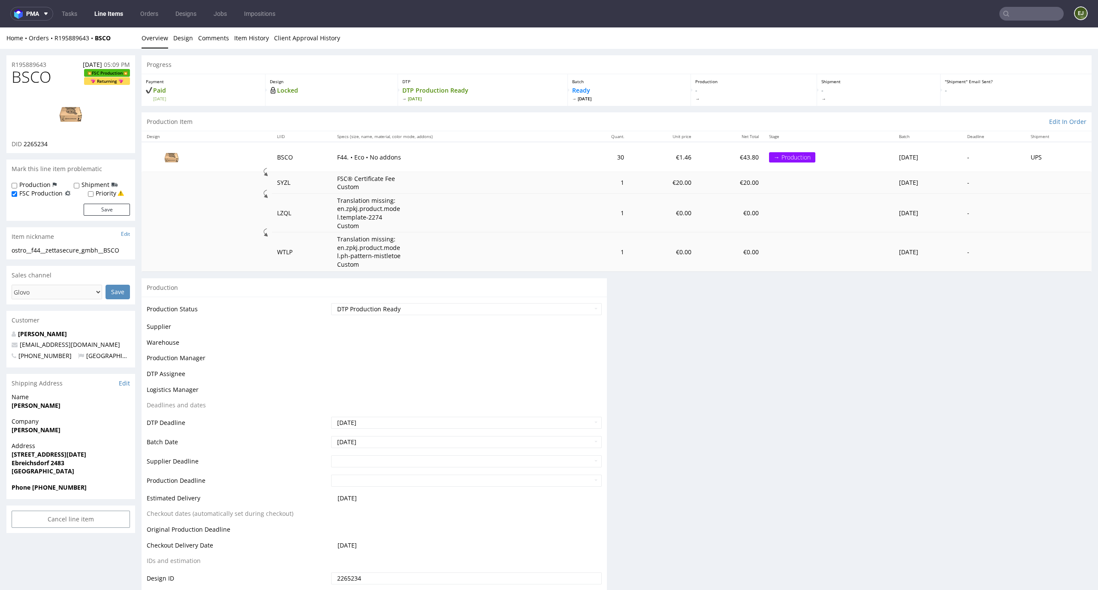
scroll to position [0, 0]
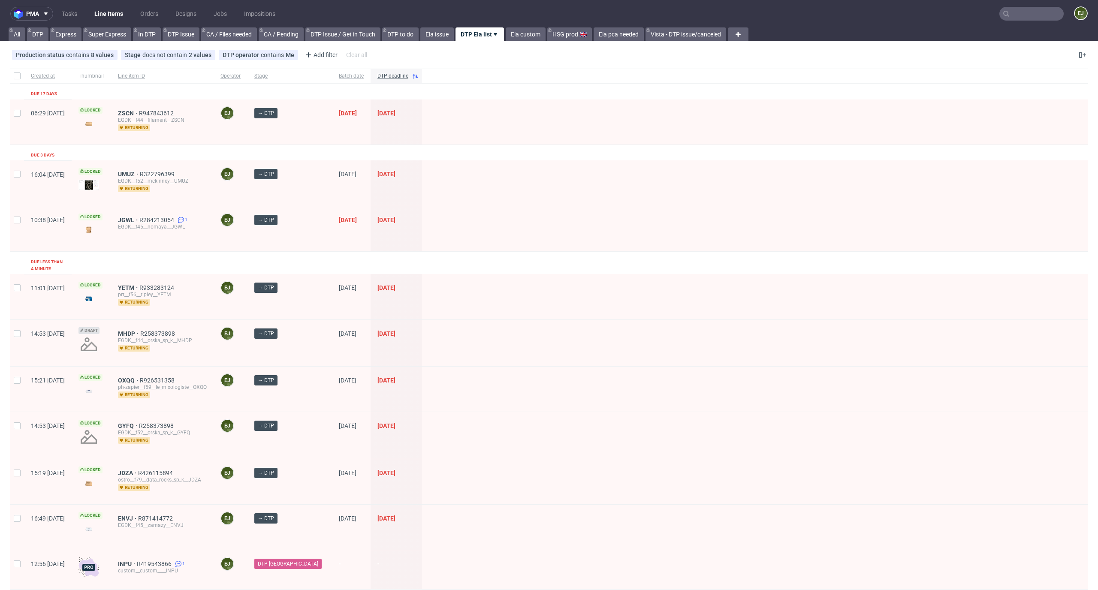
scroll to position [21, 0]
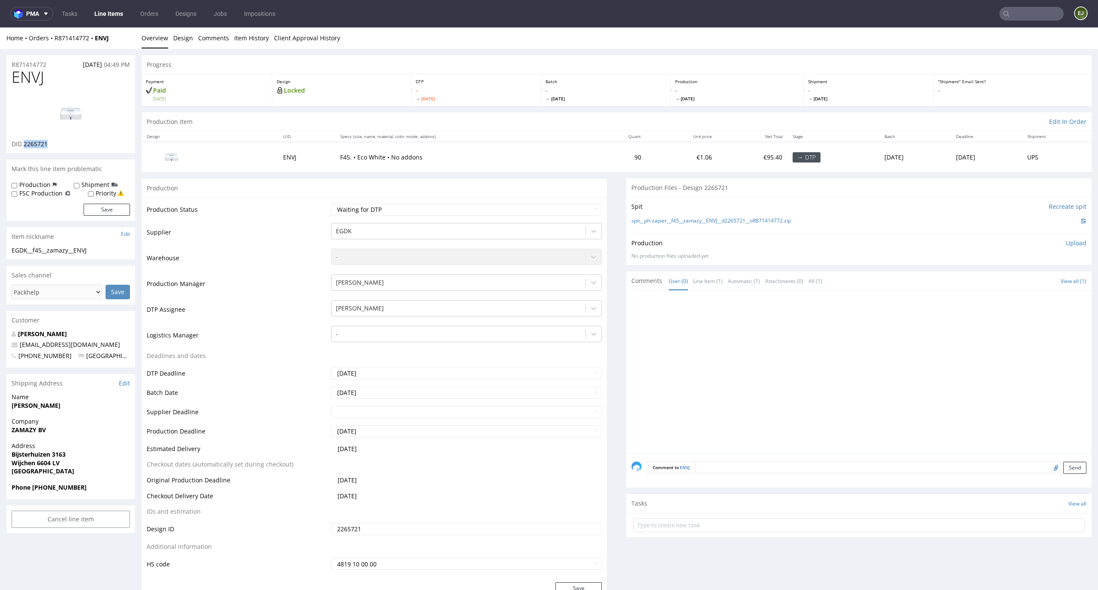
drag, startPoint x: 53, startPoint y: 142, endPoint x: 24, endPoint y: 144, distance: 28.9
click at [24, 144] on div "DID 2265721" at bounding box center [71, 144] width 118 height 9
copy span "2265721"
click at [74, 125] on img at bounding box center [70, 113] width 69 height 39
drag, startPoint x: 52, startPoint y: 73, endPoint x: 0, endPoint y: 73, distance: 51.9
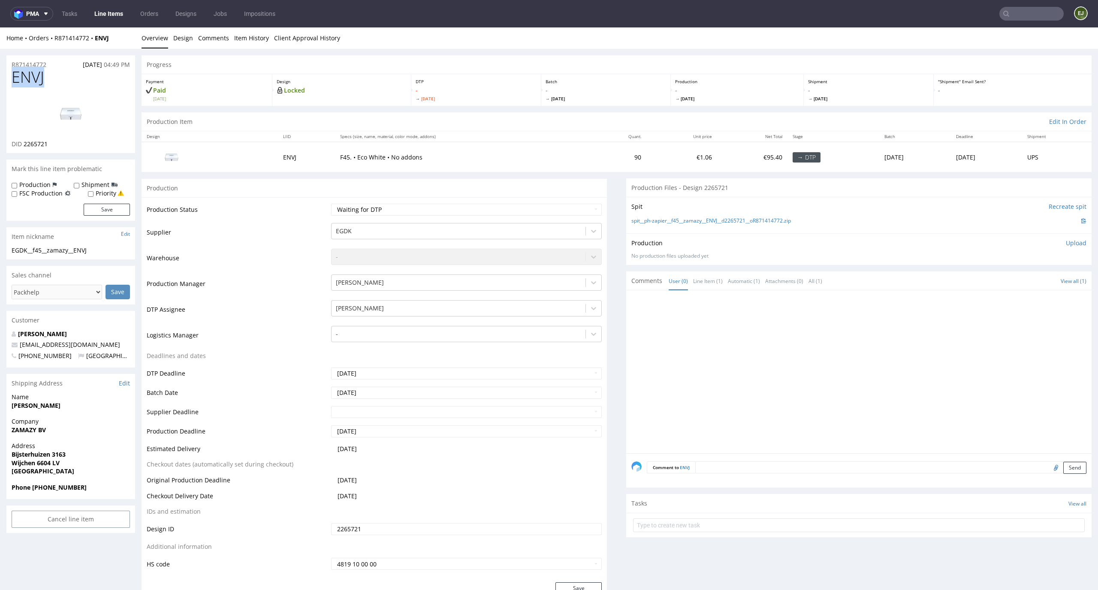
copy span "ENVJ"
click at [726, 224] on link "spit__ph-zapier__f45__zamazy__ENVJ__d2265721__oR871414772.zip" at bounding box center [711, 221] width 160 height 7
click at [1066, 242] on p "Upload" at bounding box center [1076, 243] width 21 height 9
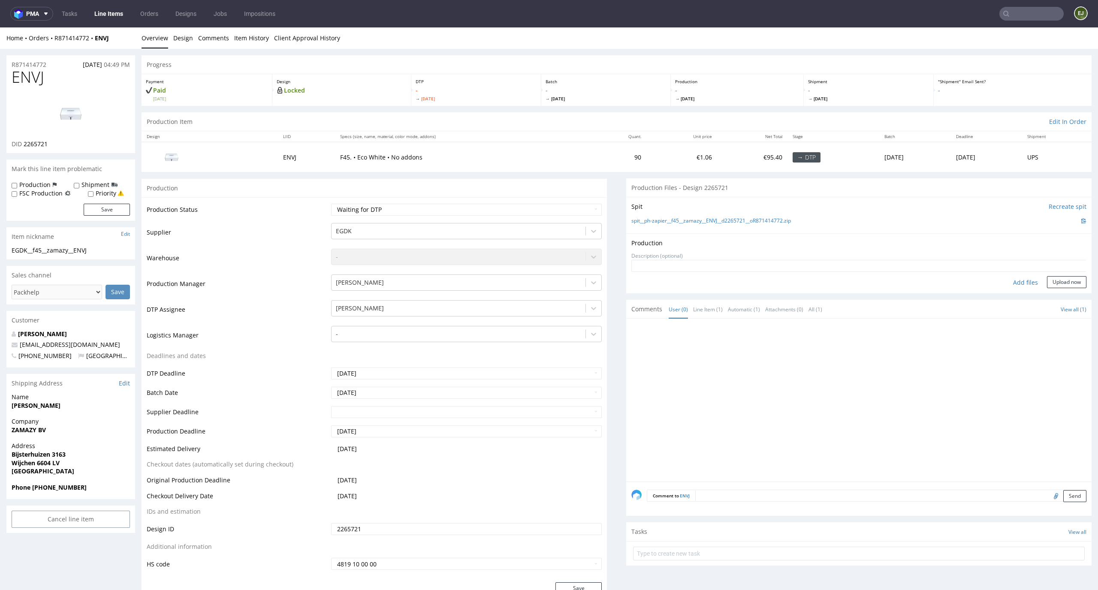
click at [1020, 281] on div "Add files" at bounding box center [1025, 282] width 43 height 13
type input "C:\fakepath\EGDK__f45__zamazy__ENVJ__d2265721__oR871414772__latest__outside.pdf"
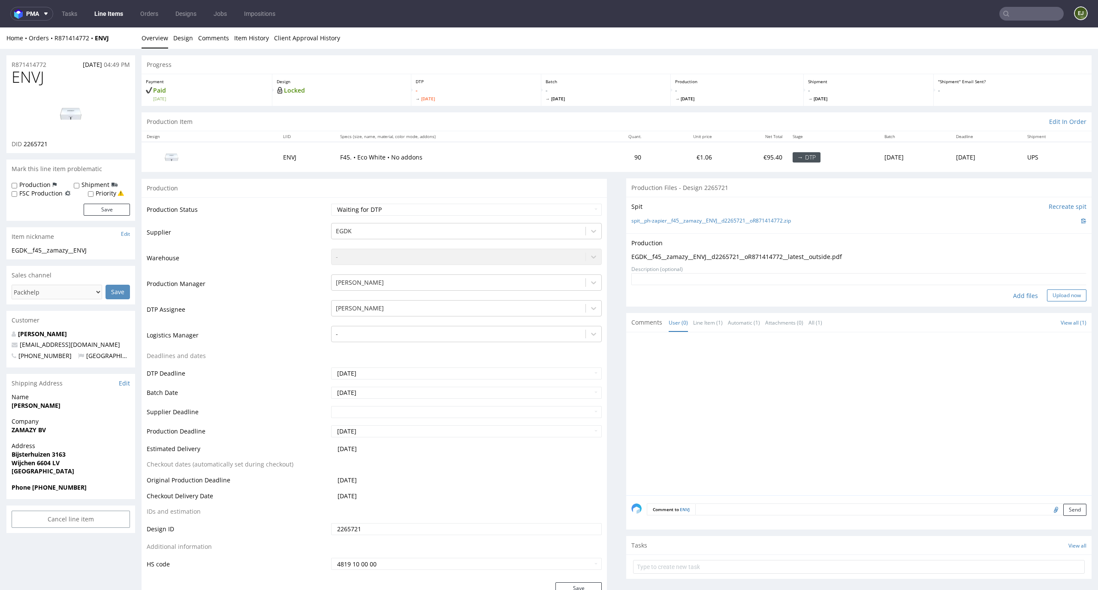
click at [1055, 301] on button "Upload now" at bounding box center [1066, 296] width 39 height 12
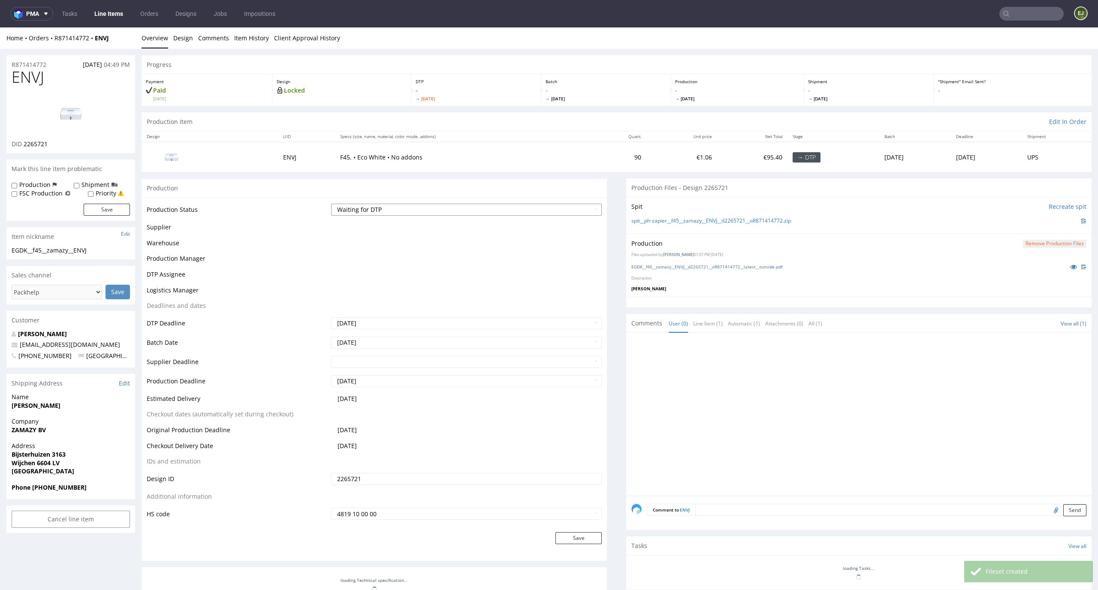
click at [532, 208] on select "Waiting for Artwork Waiting for Diecut Waiting for Mockup Waiting for DTP Waiti…" at bounding box center [466, 210] width 271 height 12
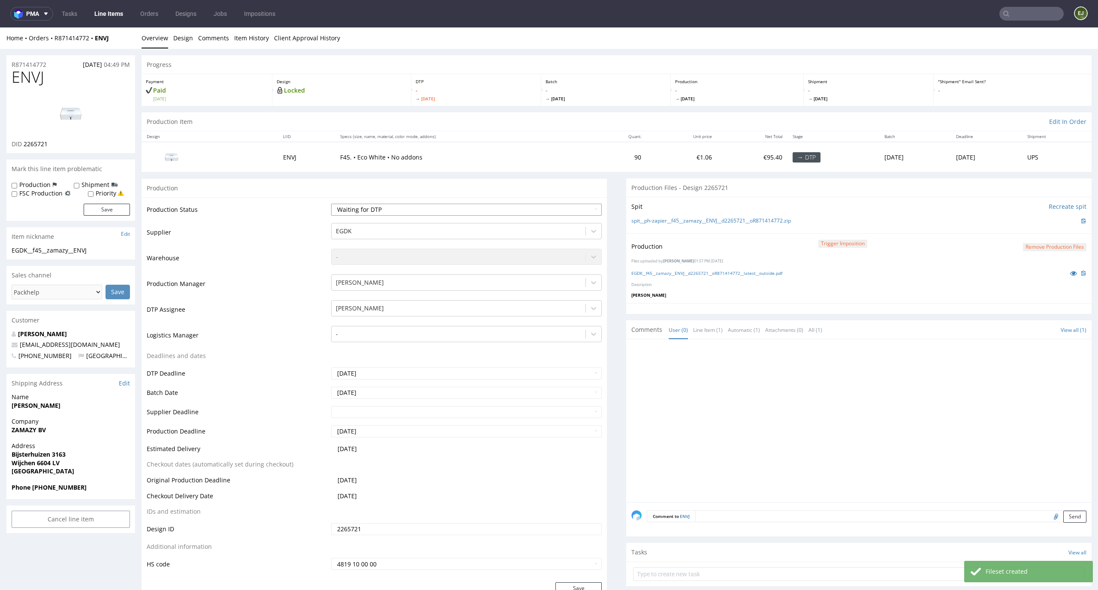
select select "dtp_production_ready"
click at [331, 204] on select "Waiting for Artwork Waiting for Diecut Waiting for Mockup Waiting for DTP Waiti…" at bounding box center [466, 210] width 271 height 12
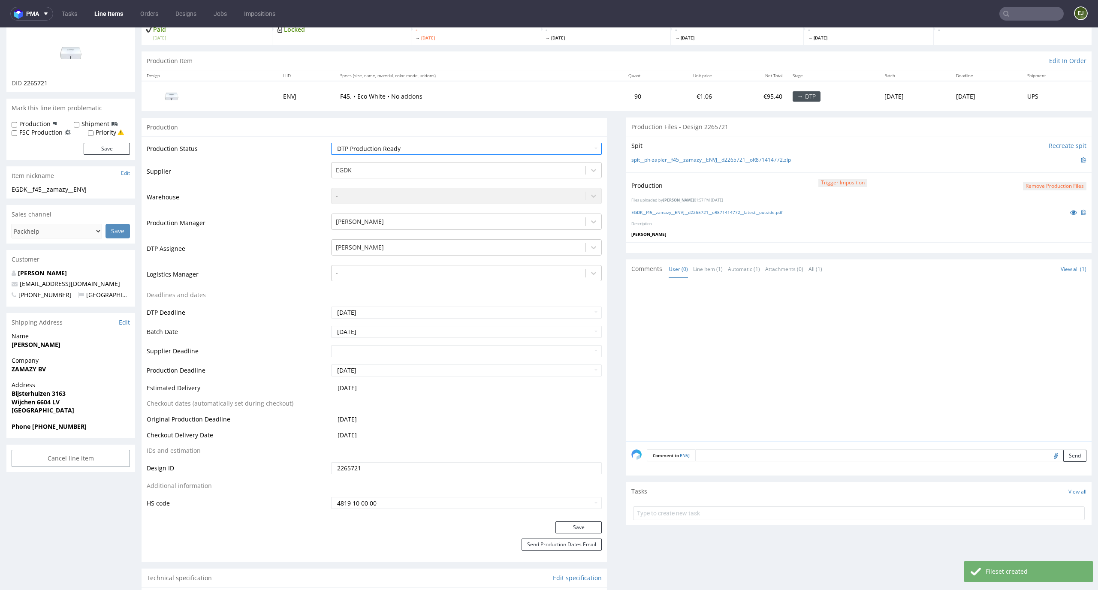
scroll to position [87, 0]
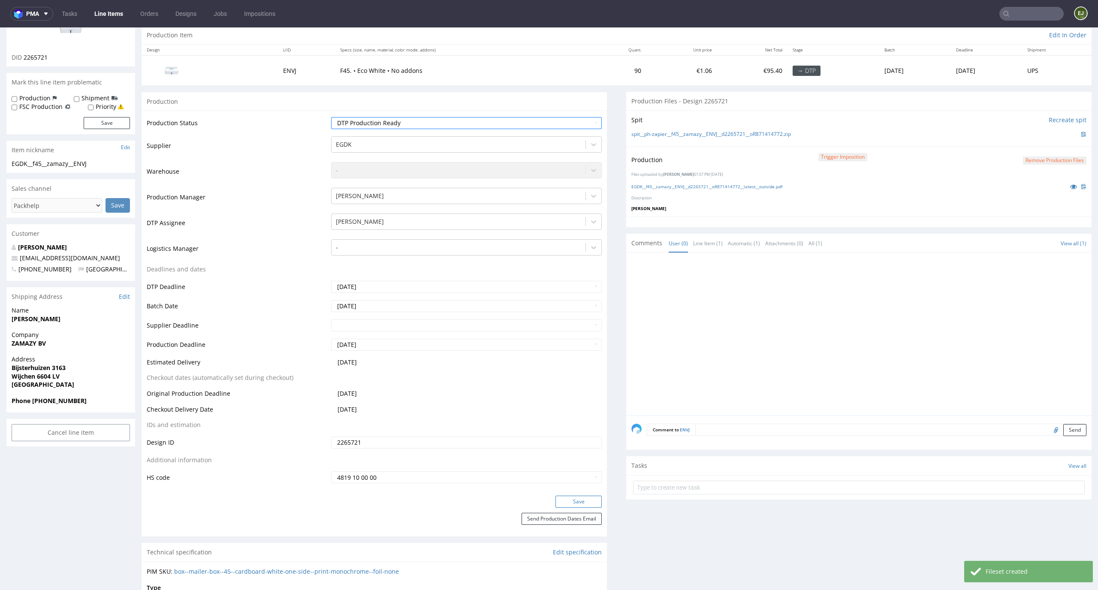
click at [581, 498] on button "Save" at bounding box center [579, 502] width 46 height 12
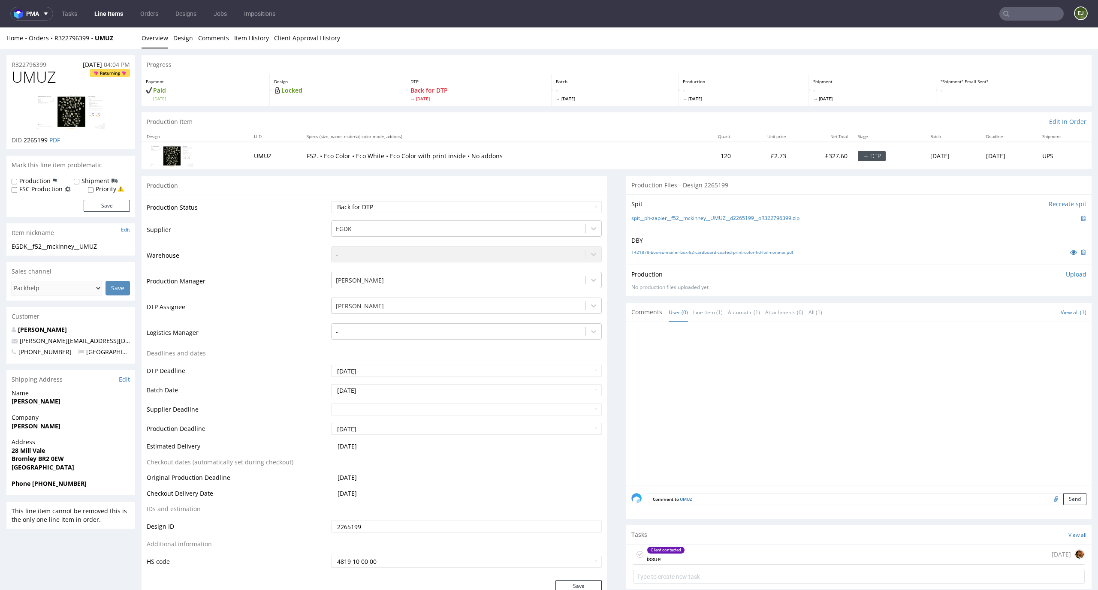
scroll to position [74, 0]
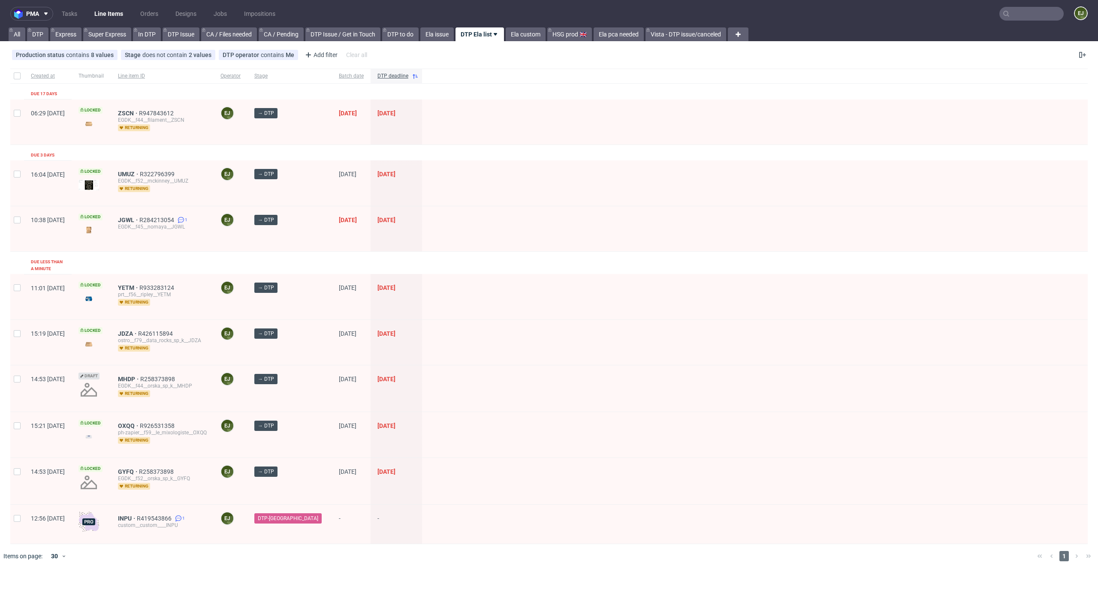
click at [523, 254] on div "Created at Thumbnail Line item ID Operator Stage Batch date DTP deadline Due 17…" at bounding box center [549, 307] width 1078 height 476
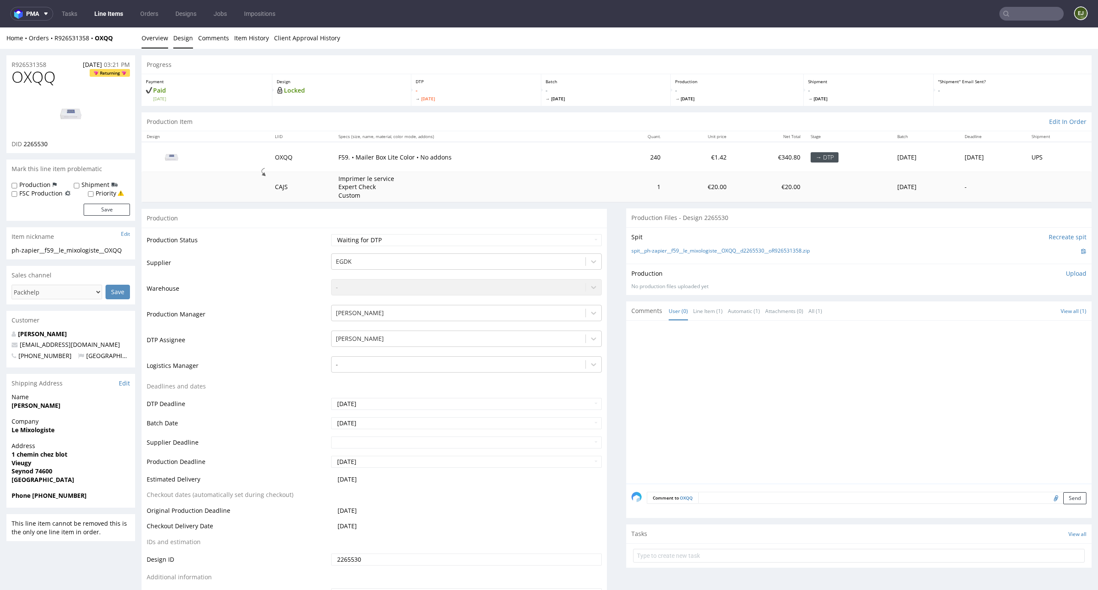
click at [182, 35] on link "Design" at bounding box center [183, 37] width 20 height 21
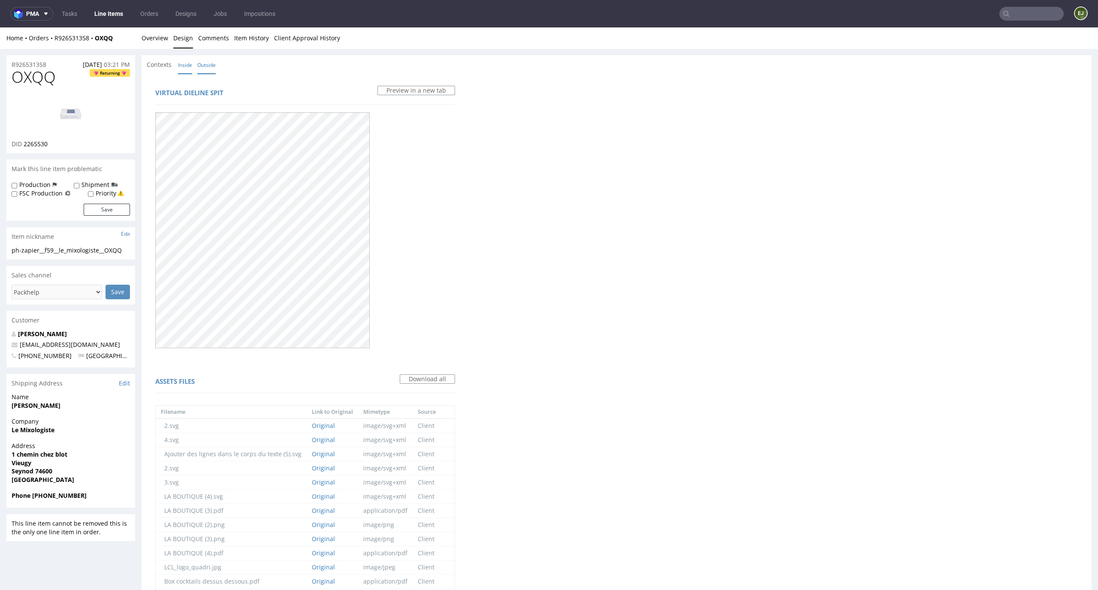
click at [186, 67] on link "Inside" at bounding box center [185, 65] width 14 height 18
click at [154, 31] on link "Overview" at bounding box center [155, 37] width 27 height 21
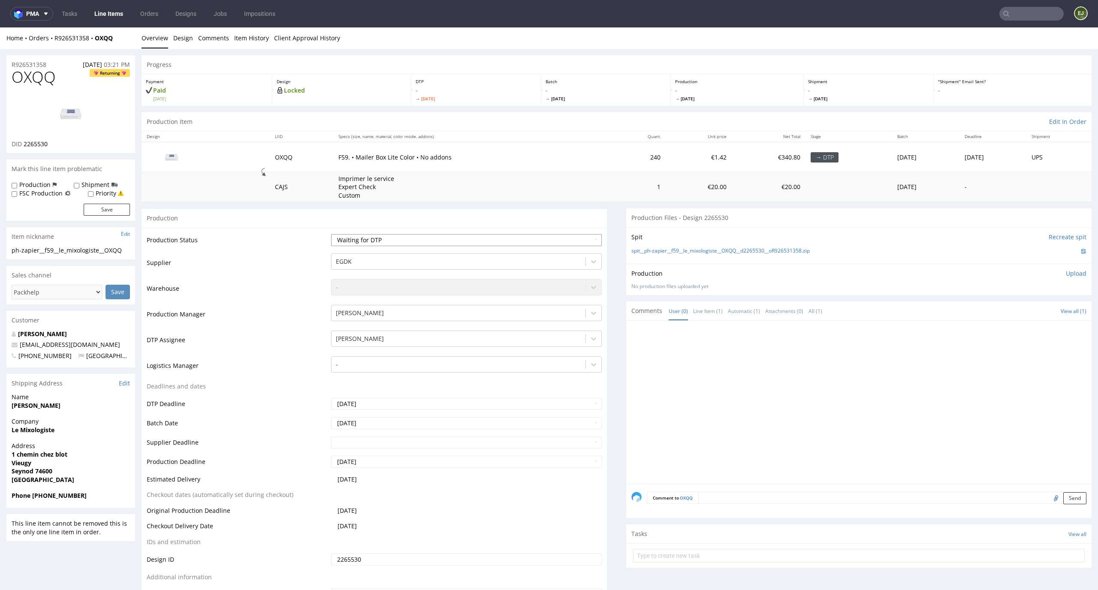
click at [539, 238] on select "Waiting for Artwork Waiting for Diecut Waiting for Mockup Waiting for DTP Waiti…" at bounding box center [466, 240] width 271 height 12
select select "dtp_in_process"
click at [331, 234] on select "Waiting for Artwork Waiting for Diecut Waiting for Mockup Waiting for DTP Waiti…" at bounding box center [466, 240] width 271 height 12
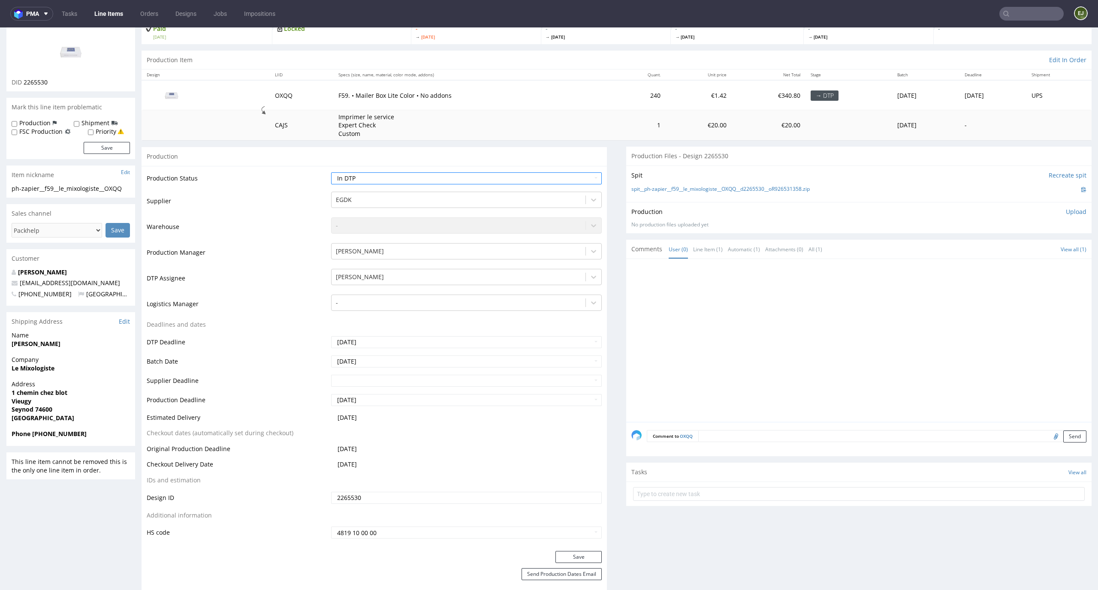
scroll to position [127, 0]
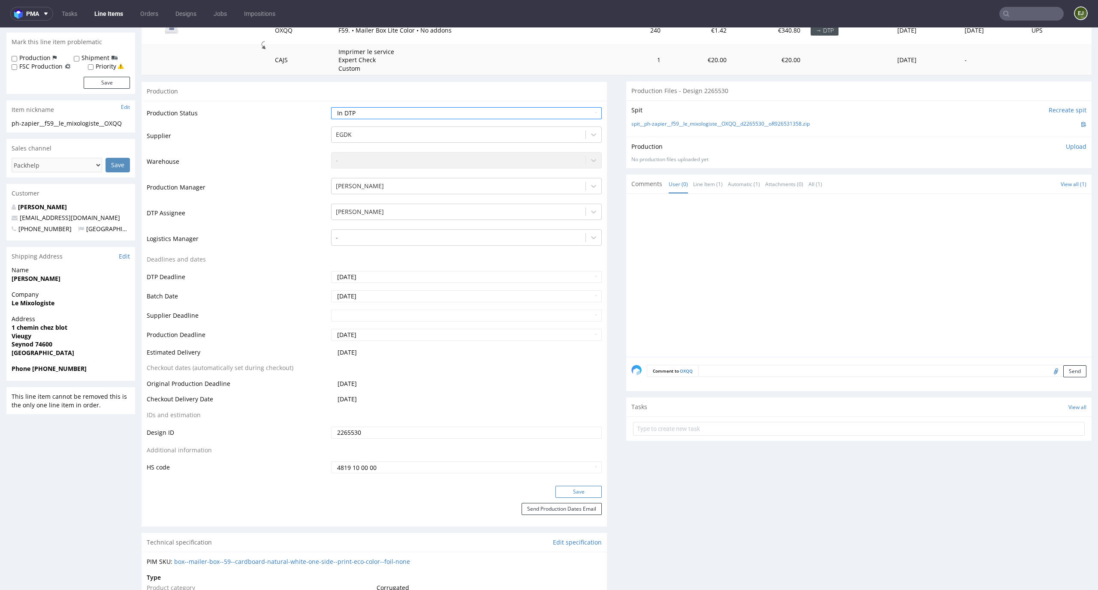
click at [575, 487] on button "Save" at bounding box center [579, 492] width 46 height 12
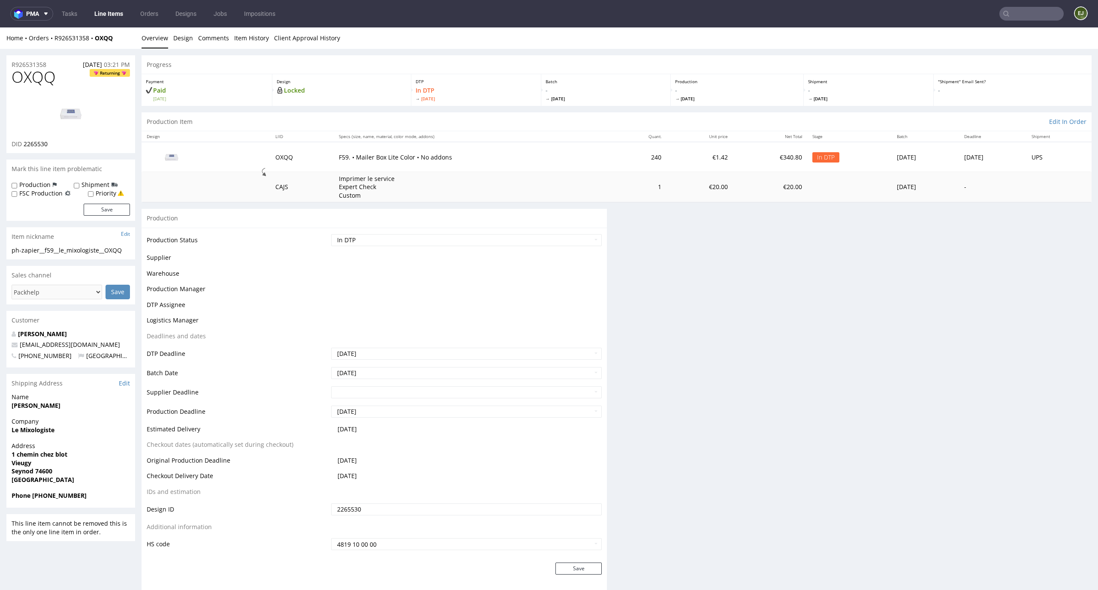
scroll to position [0, 0]
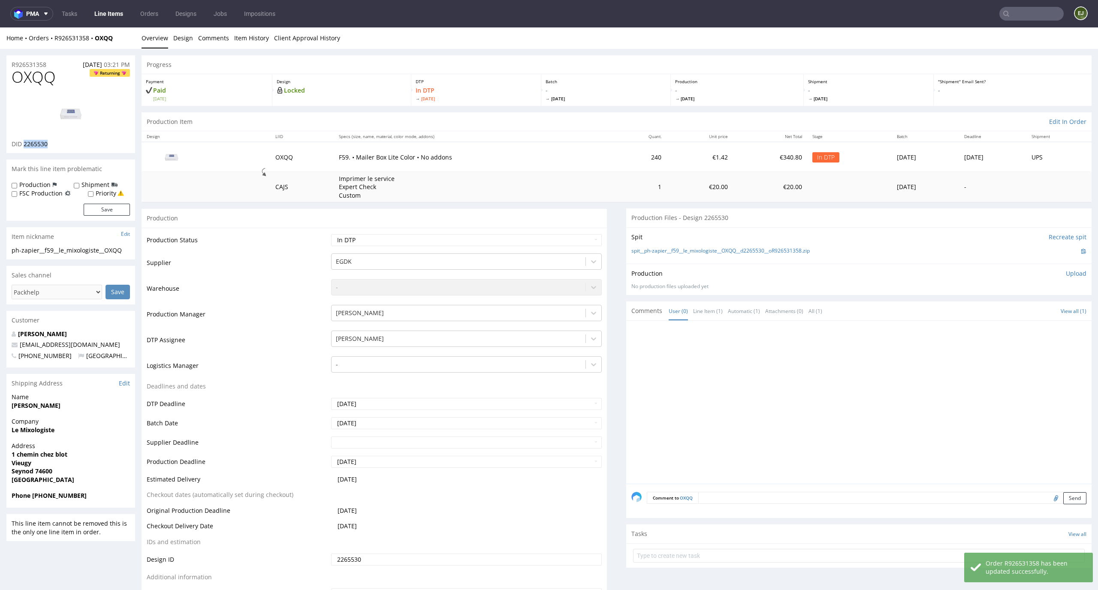
drag, startPoint x: 64, startPoint y: 144, endPoint x: 24, endPoint y: 144, distance: 40.3
click at [24, 144] on div "DID 2265530" at bounding box center [71, 144] width 118 height 9
copy span "2265530"
click at [179, 32] on link "Design" at bounding box center [183, 37] width 20 height 21
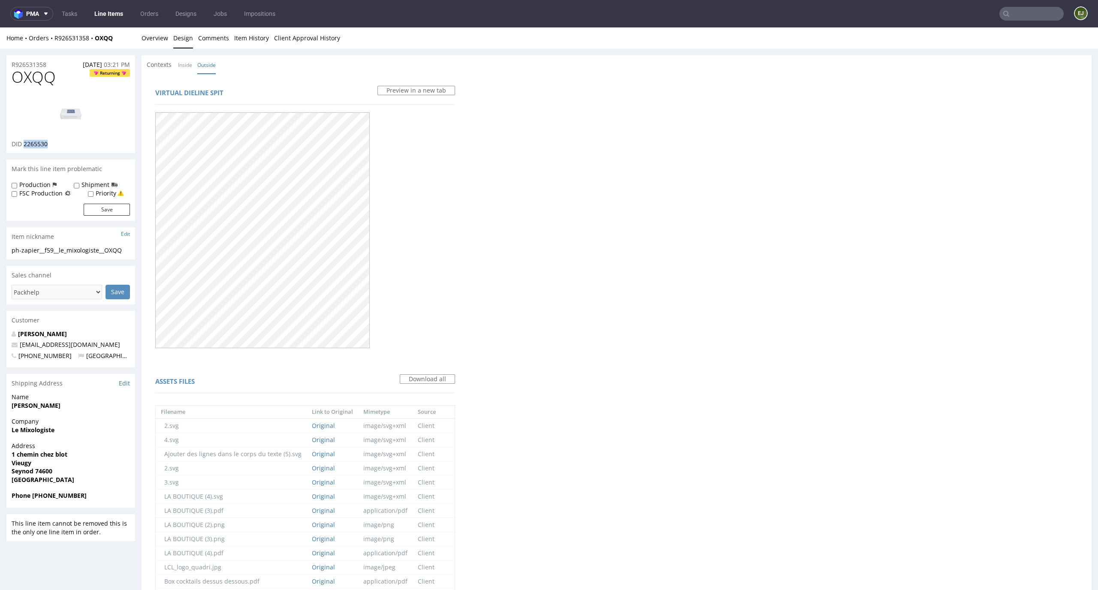
scroll to position [334, 0]
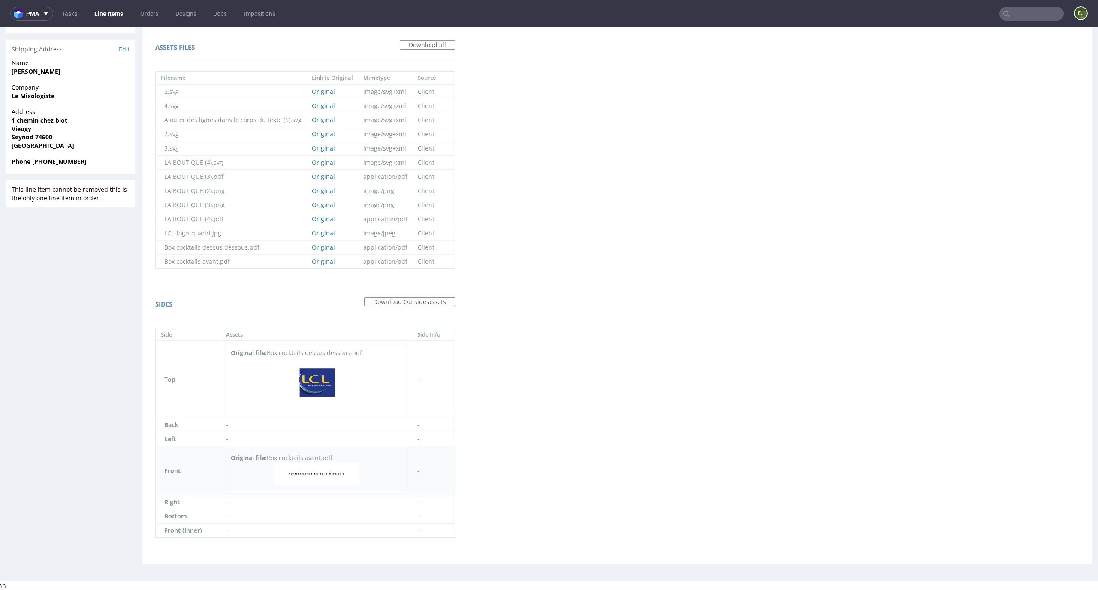
click at [346, 465] on img at bounding box center [317, 473] width 86 height 23
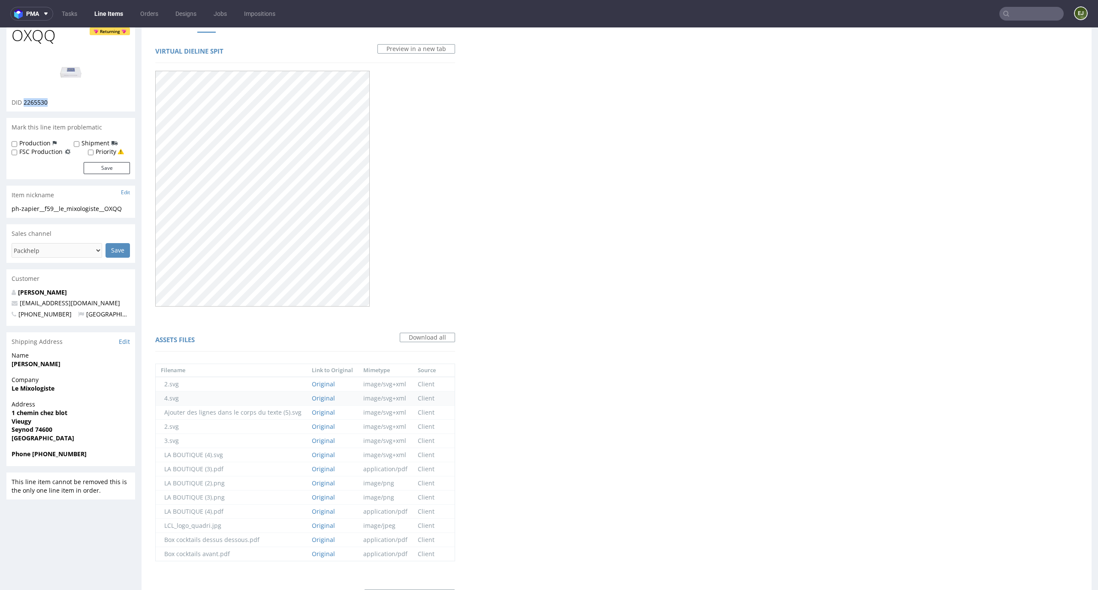
scroll to position [0, 0]
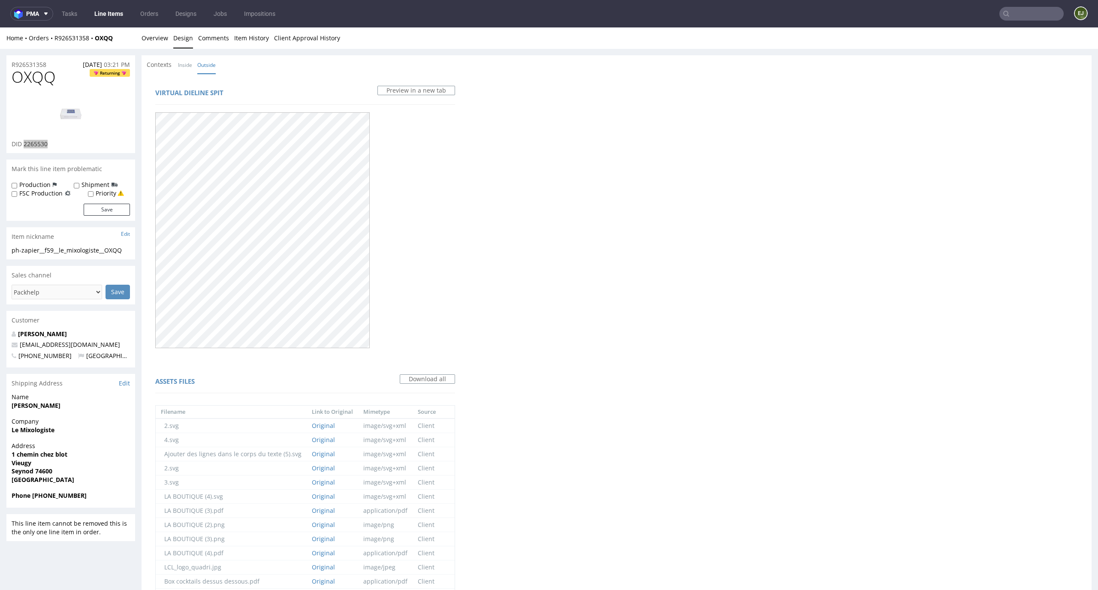
click at [162, 21] on nav "pma Tasks Line Items Orders Designs Jobs Impositions EJ" at bounding box center [549, 13] width 1098 height 27
click at [161, 35] on link "Overview" at bounding box center [155, 37] width 27 height 21
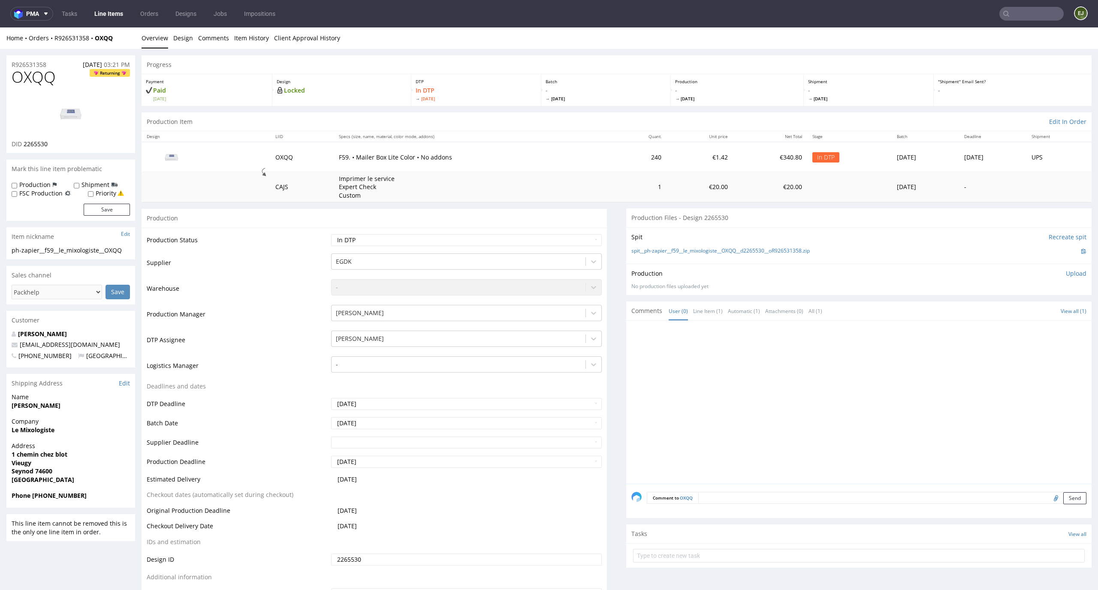
click at [791, 255] on div "spit__ph-zapier__f59__le_mixologiste__OXQQ__d2265530__oR926531358.zip" at bounding box center [858, 251] width 455 height 9
click at [791, 253] on link "spit__ph-zapier__f59__le_mixologiste__OXQQ__d2265530__oR926531358.zip" at bounding box center [720, 251] width 178 height 7
click at [667, 163] on td "€1.42" at bounding box center [700, 157] width 66 height 30
click at [488, 96] on span "Mon 29 Sep" at bounding box center [476, 99] width 121 height 6
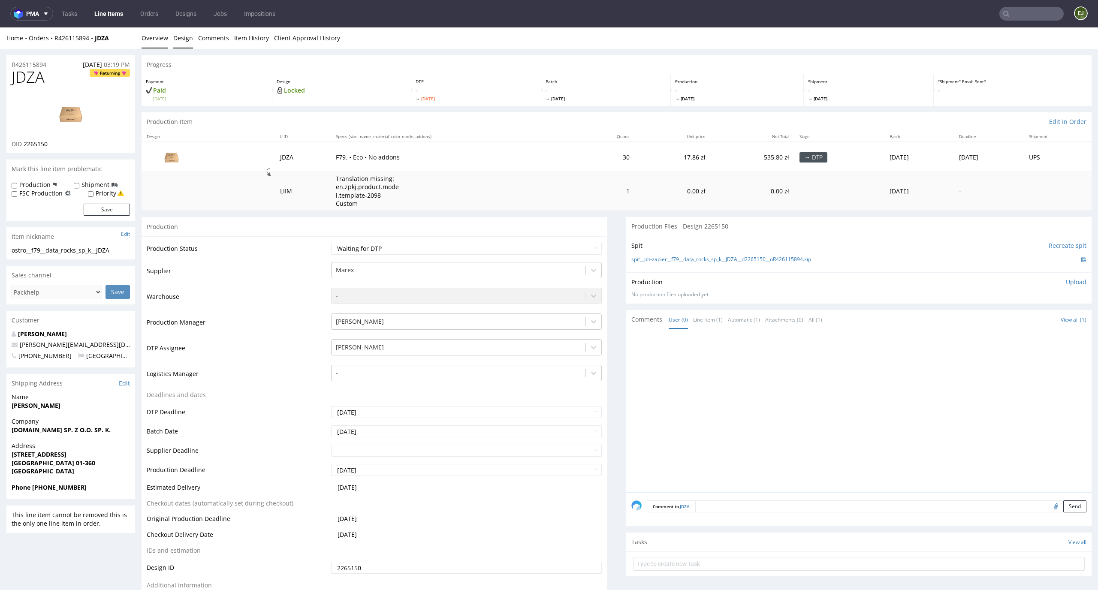
click at [177, 30] on link "Design" at bounding box center [183, 37] width 20 height 21
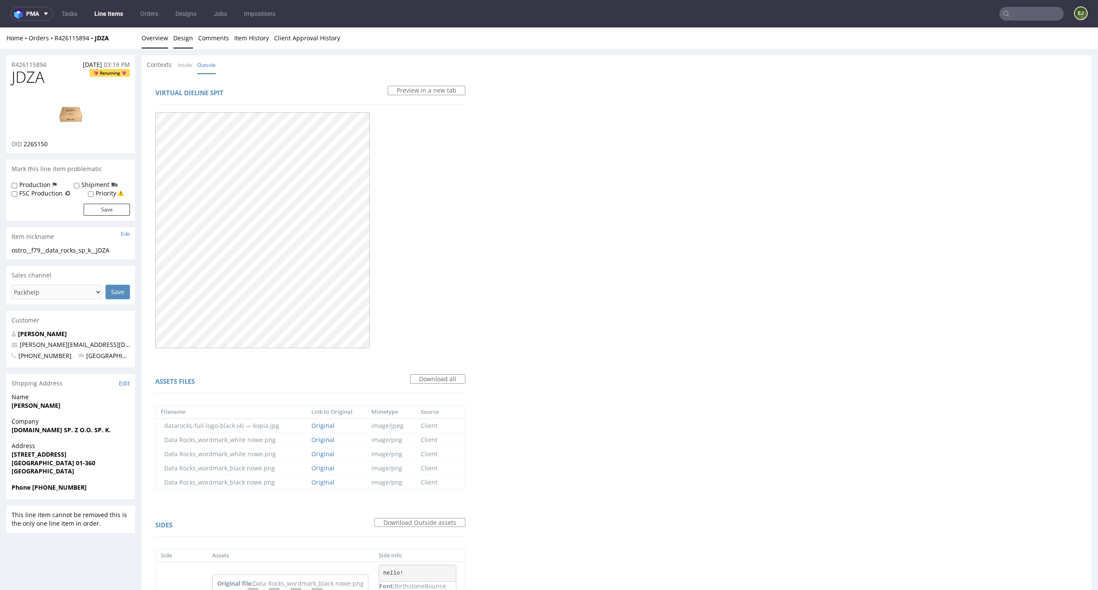
click at [162, 45] on link "Overview" at bounding box center [155, 37] width 27 height 21
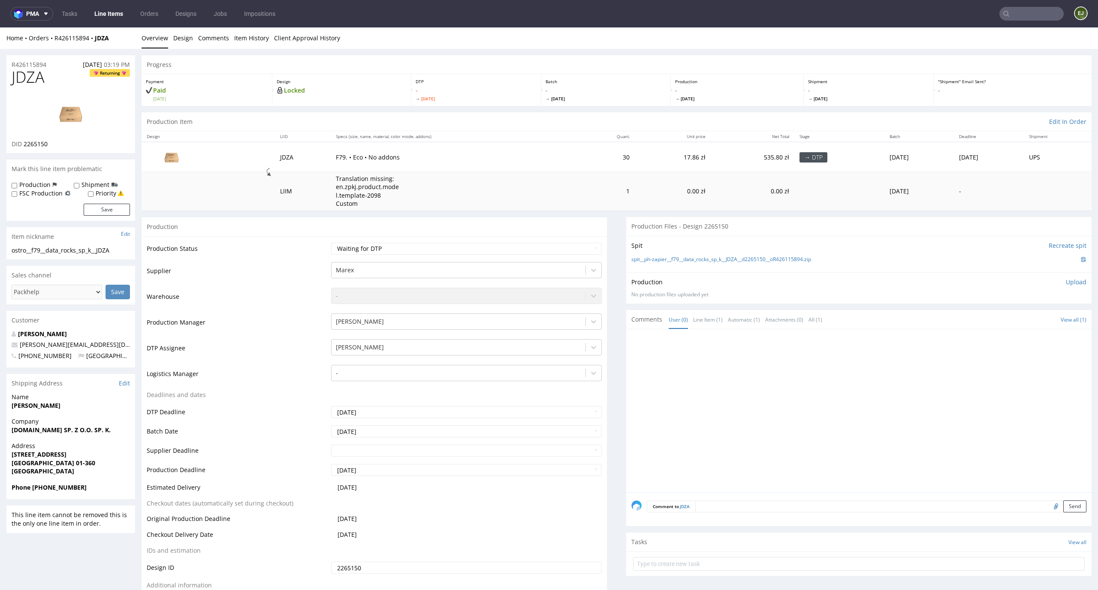
click at [114, 9] on link "Line Items" at bounding box center [108, 14] width 39 height 14
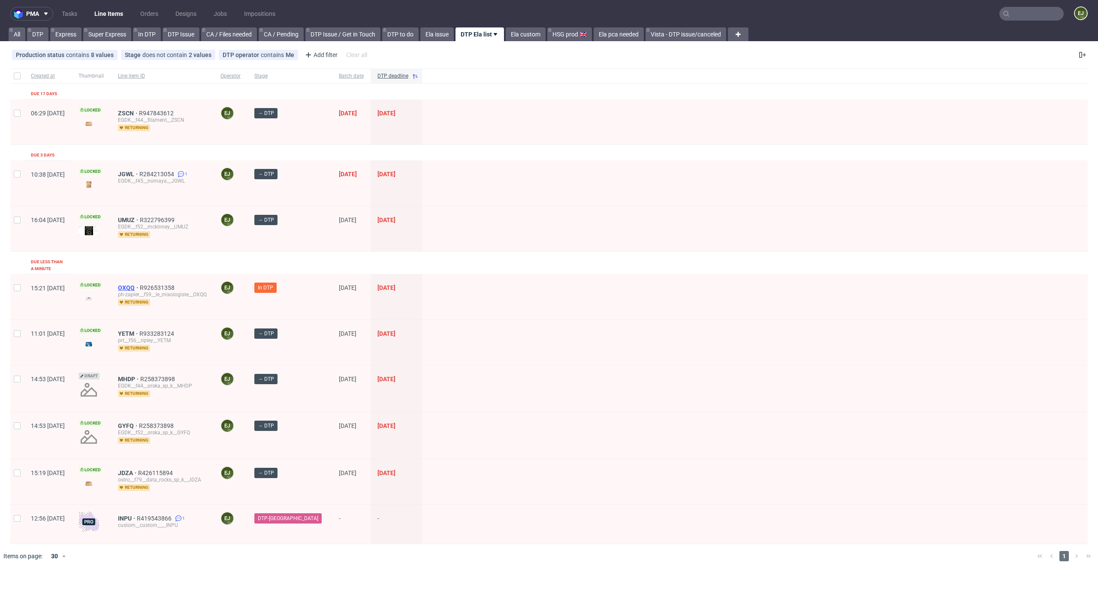
click at [140, 284] on span "OXQQ" at bounding box center [129, 287] width 22 height 7
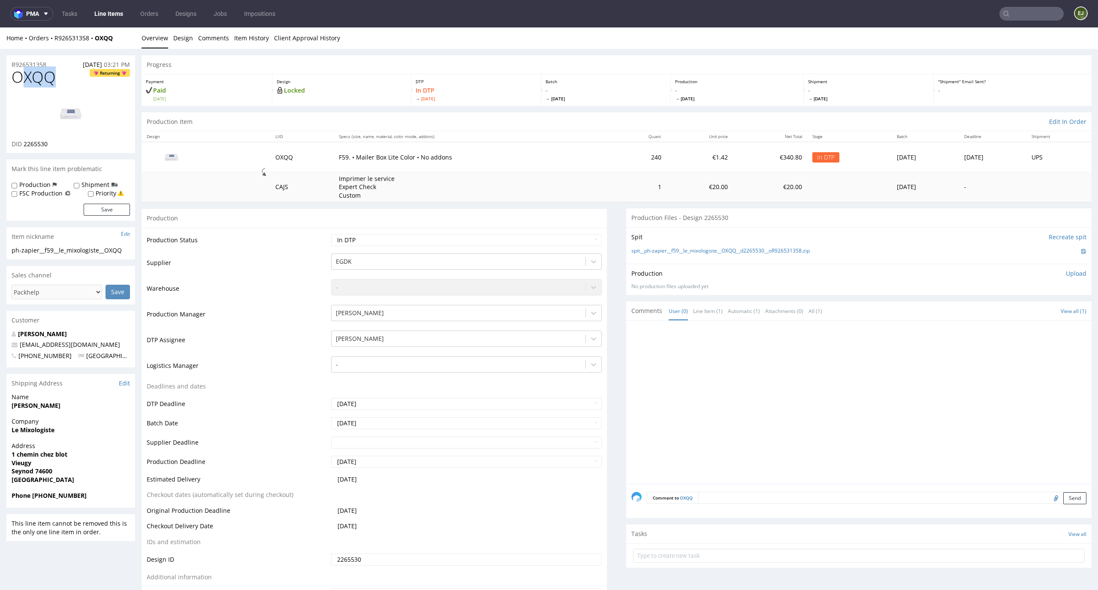
drag, startPoint x: 60, startPoint y: 76, endPoint x: 9, endPoint y: 76, distance: 50.6
click at [12, 76] on h1 "OXQQ Returning" at bounding box center [71, 77] width 118 height 17
copy span "OXQQ"
click at [1070, 276] on p "Upload" at bounding box center [1076, 273] width 21 height 9
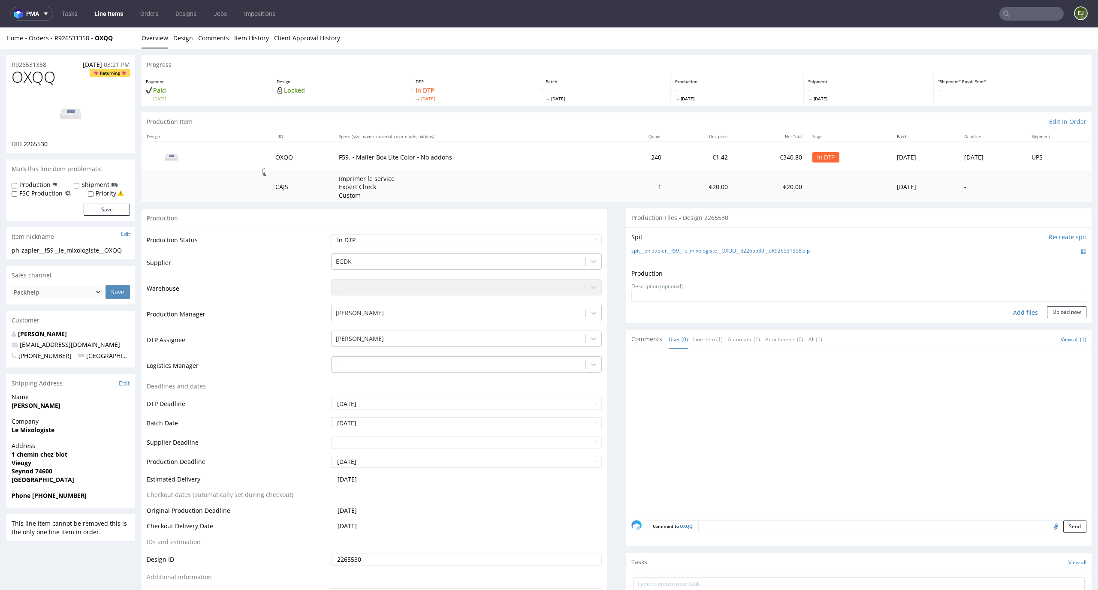
click at [1006, 308] on div "Add files" at bounding box center [1025, 312] width 43 height 13
type input "C:\fakepath\EGDK__f59__le_mixologiste__OXQQ__d2265530__oR926531358__latest__out…"
click at [1059, 327] on button "Upload now" at bounding box center [1066, 326] width 39 height 12
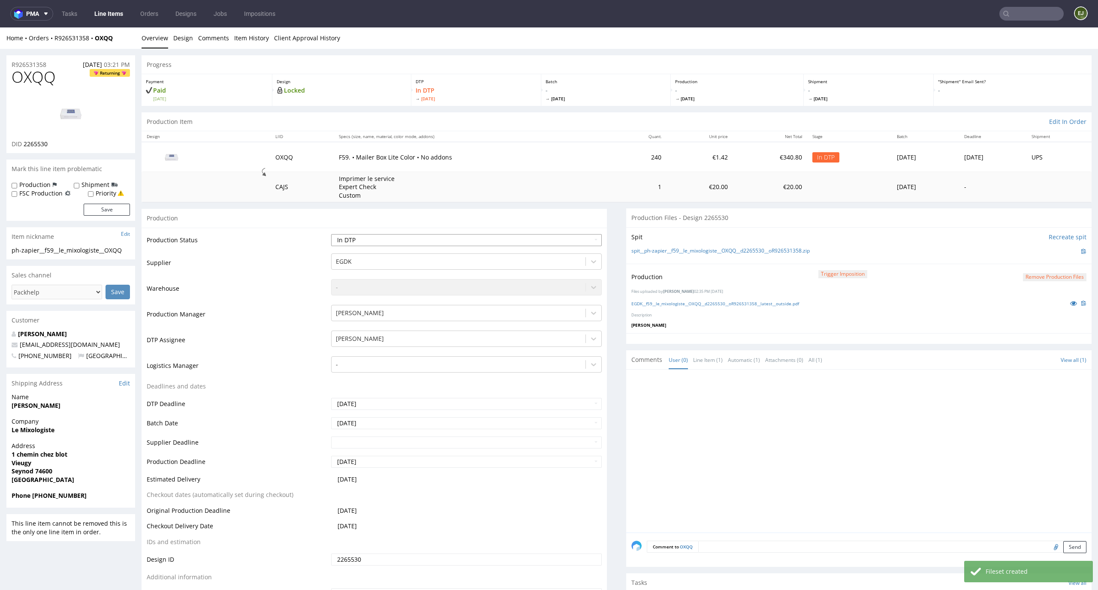
click at [565, 240] on select "Waiting for Artwork Waiting for Diecut Waiting for Mockup Waiting for DTP Waiti…" at bounding box center [466, 240] width 271 height 12
select select "dtp_production_ready"
click at [331, 234] on select "Waiting for Artwork Waiting for Diecut Waiting for Mockup Waiting for DTP Waiti…" at bounding box center [466, 240] width 271 height 12
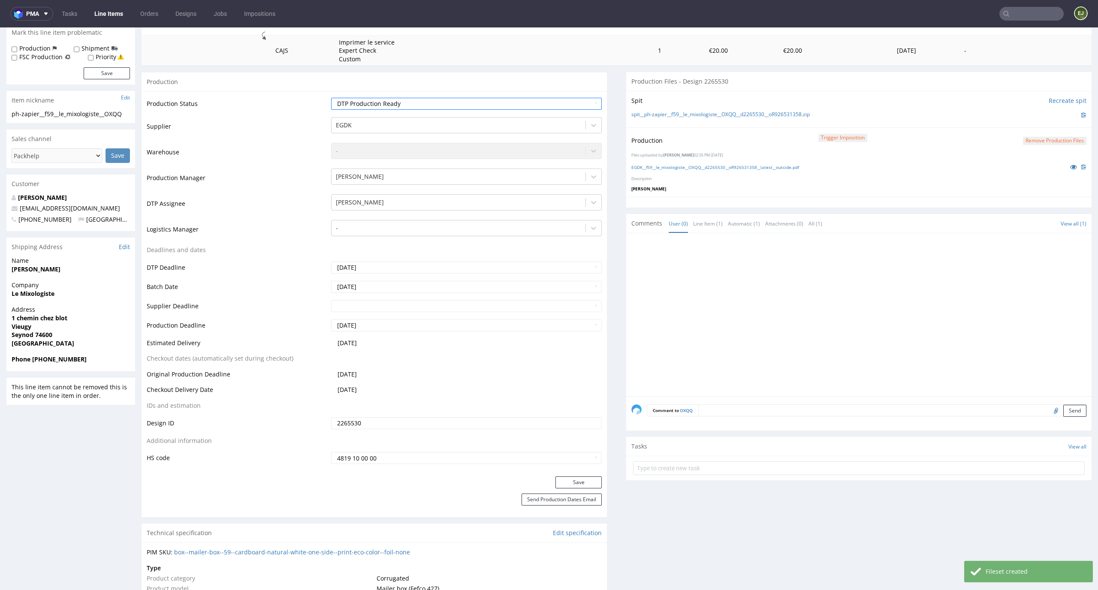
scroll to position [159, 0]
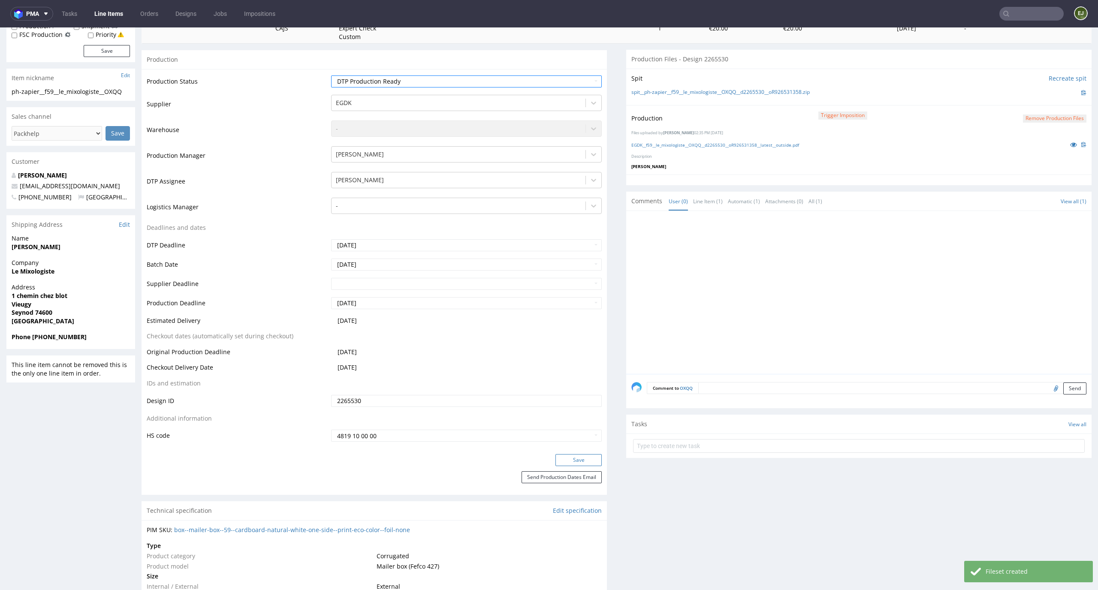
click at [586, 459] on button "Save" at bounding box center [579, 460] width 46 height 12
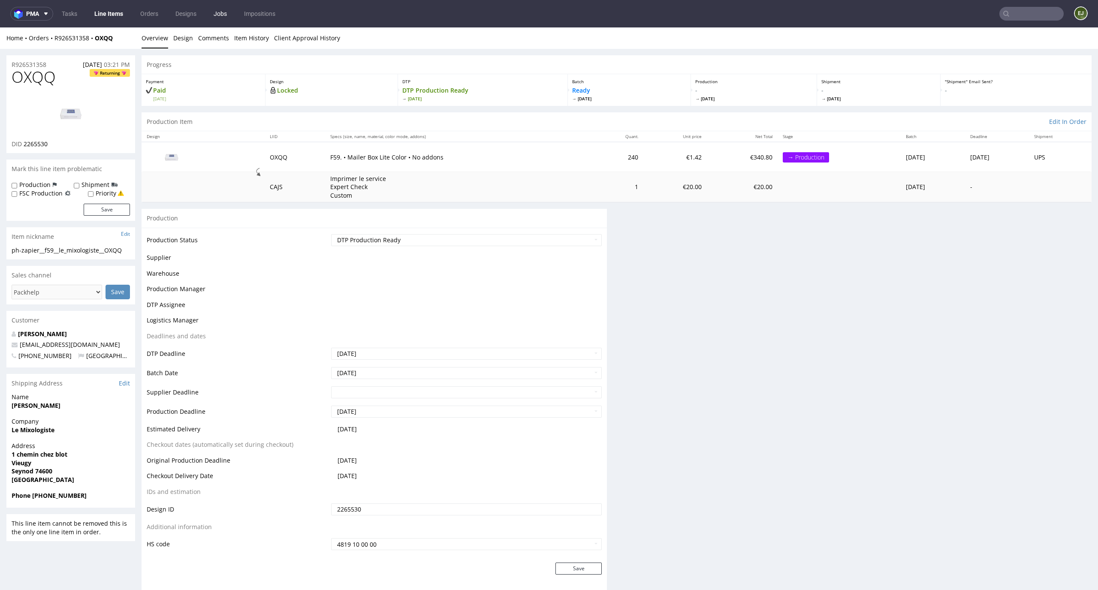
scroll to position [0, 0]
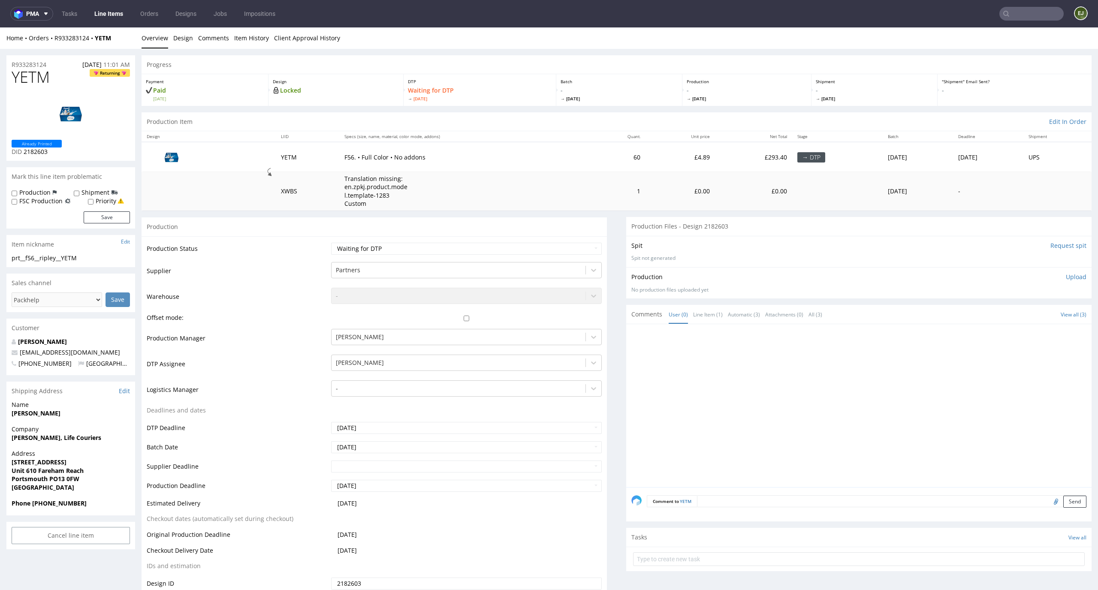
click at [1060, 244] on input "Request spit" at bounding box center [1069, 246] width 36 height 9
click at [181, 39] on link "Design" at bounding box center [183, 37] width 20 height 21
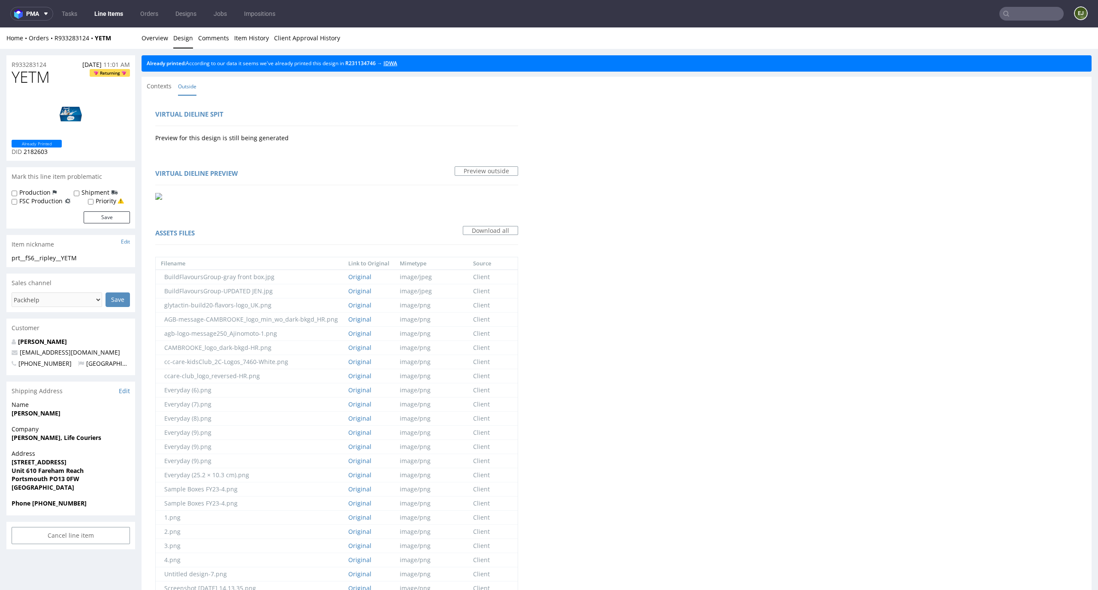
click at [397, 60] on link "IDWA" at bounding box center [391, 63] width 14 height 7
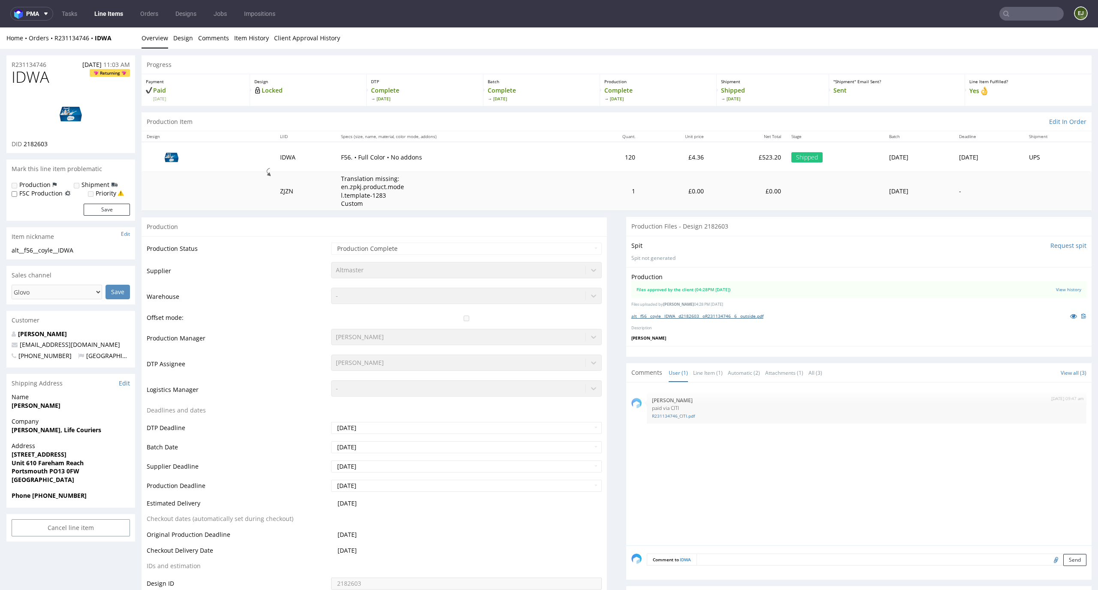
click at [699, 317] on link "alt__f56__coyle__IDWA__d2182603__oR231134746__6__outside.pdf" at bounding box center [697, 316] width 132 height 6
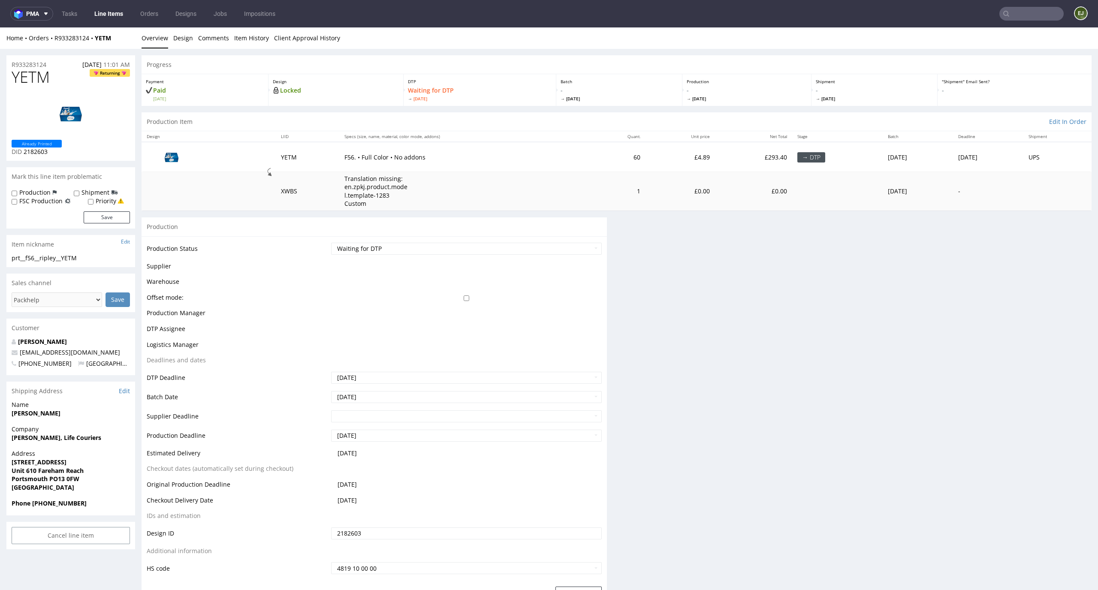
click at [647, 168] on td "£4.89" at bounding box center [680, 157] width 69 height 30
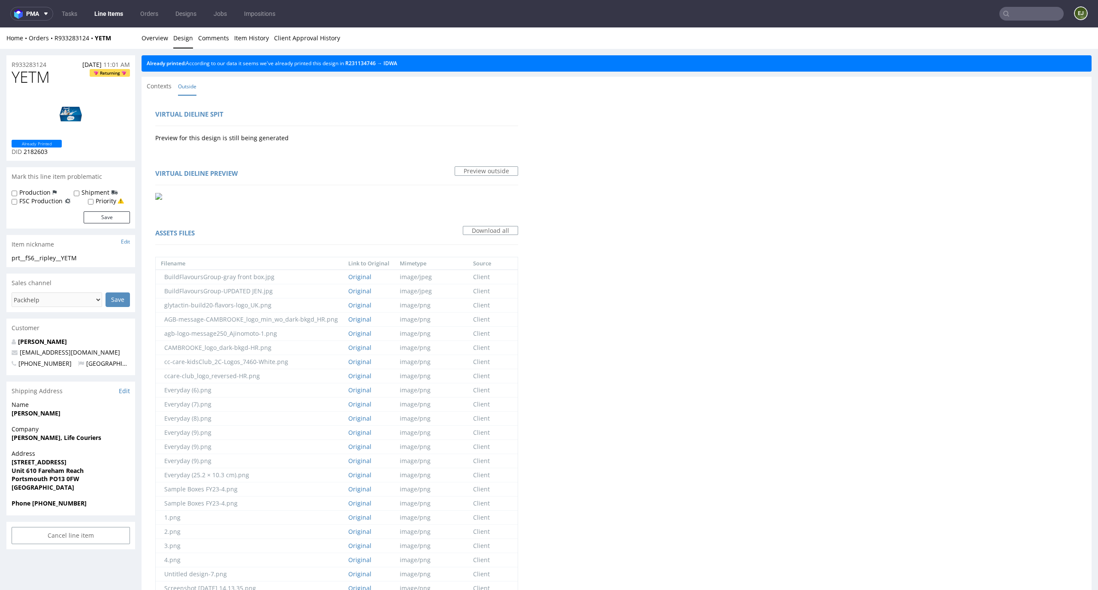
click at [151, 37] on link "Overview" at bounding box center [155, 37] width 27 height 21
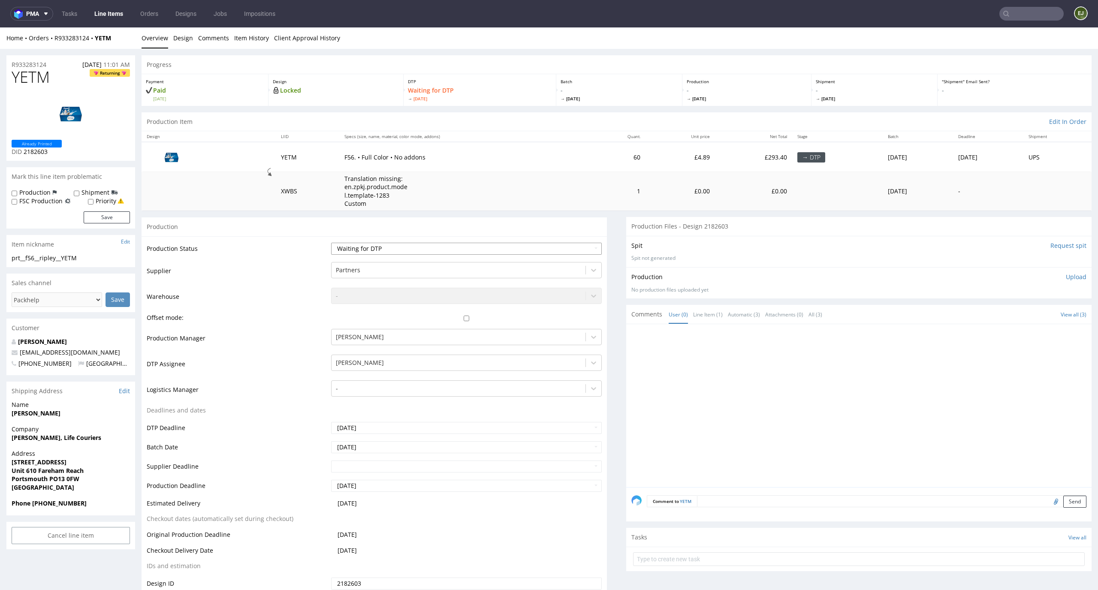
click at [566, 252] on select "Waiting for Artwork Waiting for Diecut Waiting for Mockup Waiting for DTP Waiti…" at bounding box center [466, 249] width 271 height 12
click at [331, 243] on select "Waiting for Artwork Waiting for Diecut Waiting for Mockup Waiting for DTP Waiti…" at bounding box center [466, 249] width 271 height 12
click at [577, 248] on select "Waiting for Artwork Waiting for Diecut Waiting for Mockup Waiting for DTP Waiti…" at bounding box center [466, 249] width 271 height 12
select select "dtp_in_process"
click at [331, 243] on select "Waiting for Artwork Waiting for Diecut Waiting for Mockup Waiting for DTP Waiti…" at bounding box center [466, 249] width 271 height 12
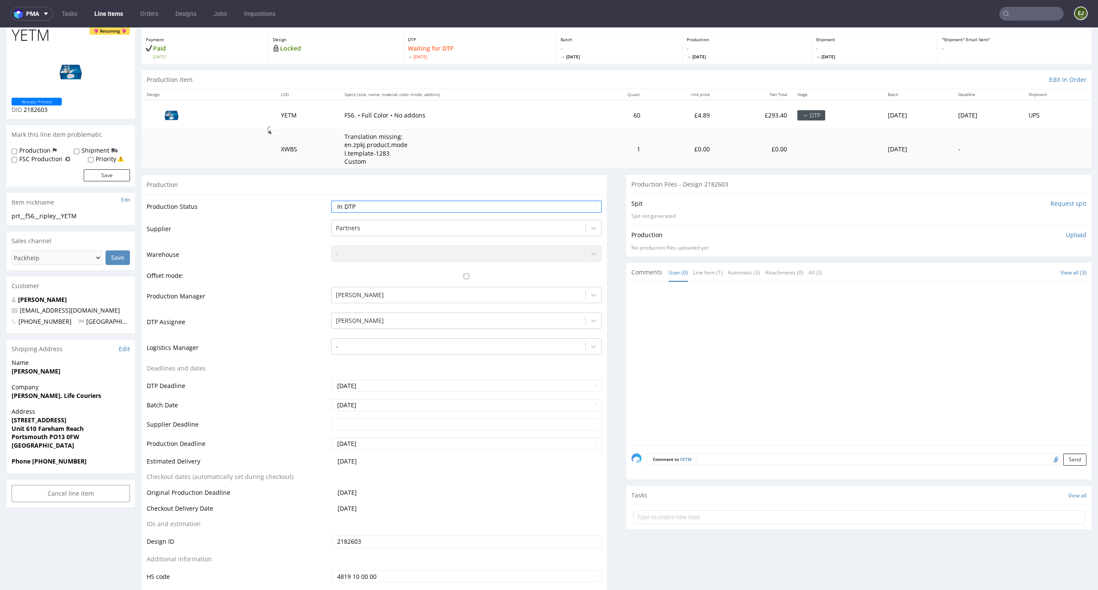
scroll to position [94, 0]
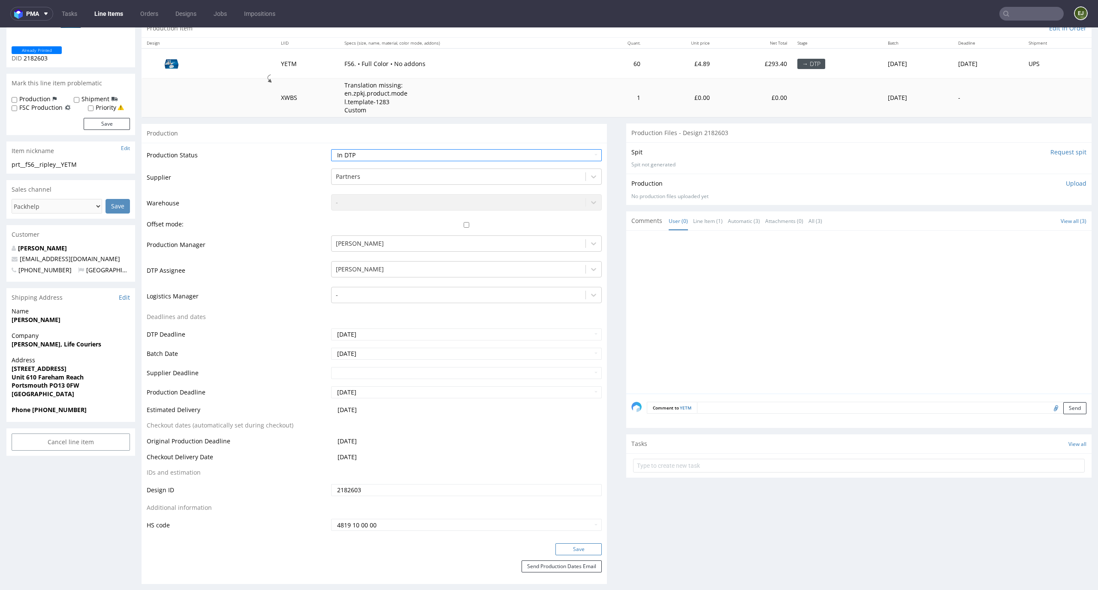
click at [581, 550] on button "Save" at bounding box center [579, 550] width 46 height 12
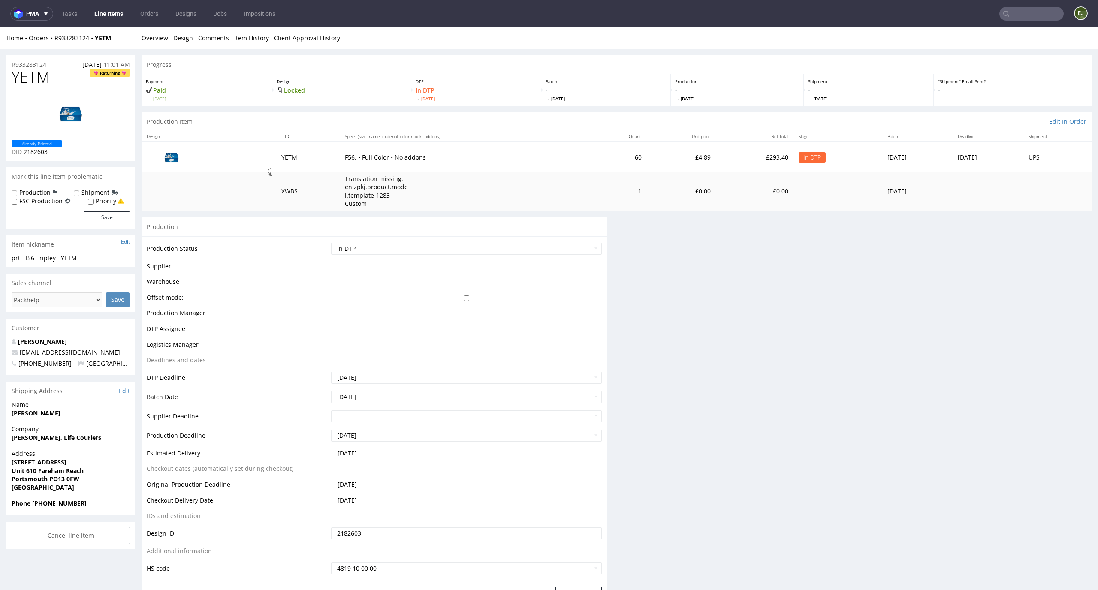
scroll to position [0, 0]
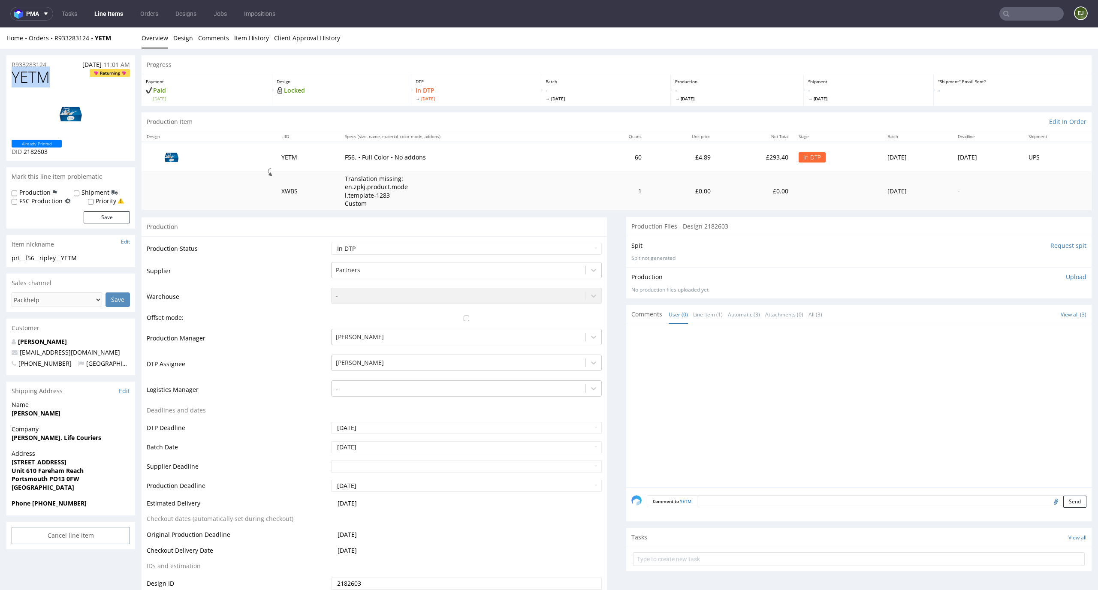
drag, startPoint x: 59, startPoint y: 79, endPoint x: 0, endPoint y: 78, distance: 59.2
copy span "YETM"
drag, startPoint x: 96, startPoint y: 257, endPoint x: 0, endPoint y: 260, distance: 95.7
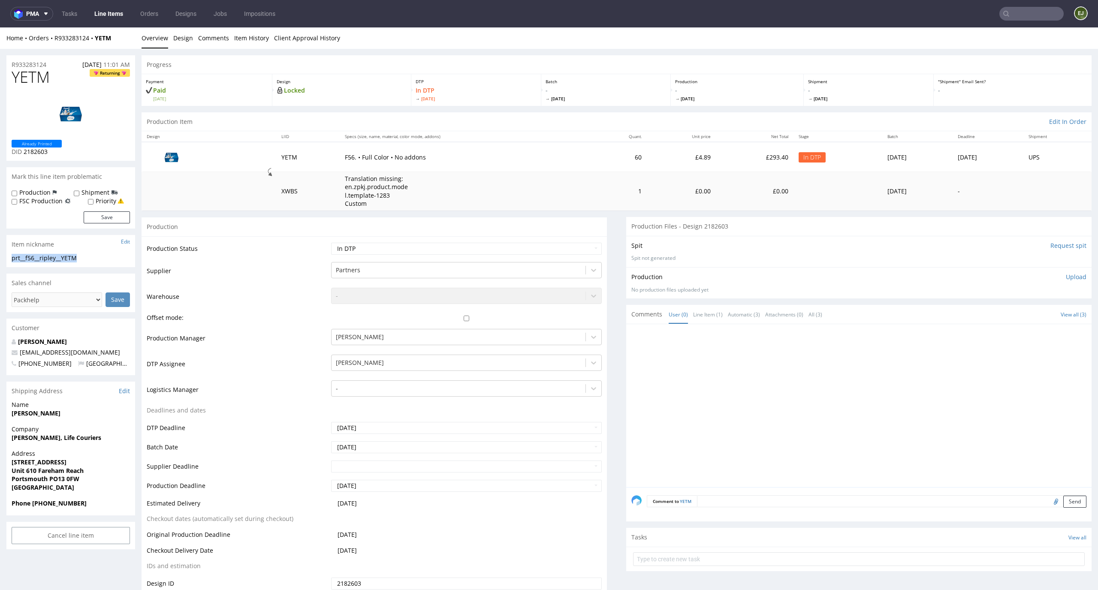
copy div "prt__f56__ripley__YETM"
drag, startPoint x: 49, startPoint y: 155, endPoint x: 25, endPoint y: 154, distance: 24.1
click at [25, 154] on p "DID 2182603" at bounding box center [37, 152] width 50 height 9
copy span "182603"
drag, startPoint x: 51, startPoint y: 60, endPoint x: 0, endPoint y: 60, distance: 51.5
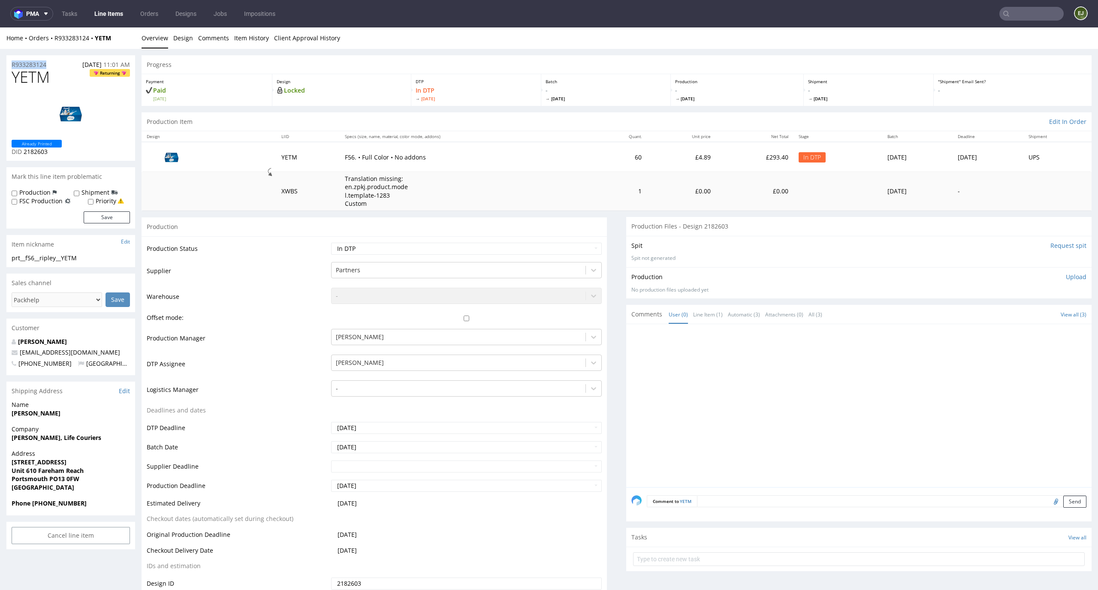
copy p "R933283124"
click at [1066, 278] on p "Upload" at bounding box center [1076, 277] width 21 height 9
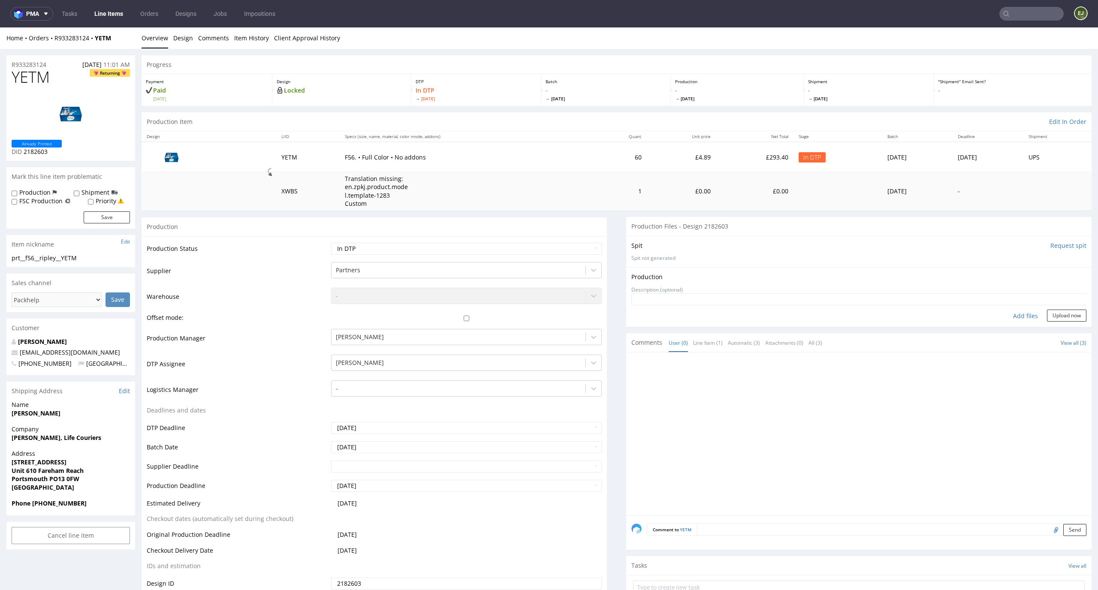
click at [1006, 319] on div "Add files" at bounding box center [1025, 316] width 43 height 13
type input "C:\fakepath\EGDK__f59__le_mixologiste__OXQQ__d2265530__oR926531358__latest__out…"
click at [1056, 324] on button "Upload now" at bounding box center [1066, 329] width 39 height 12
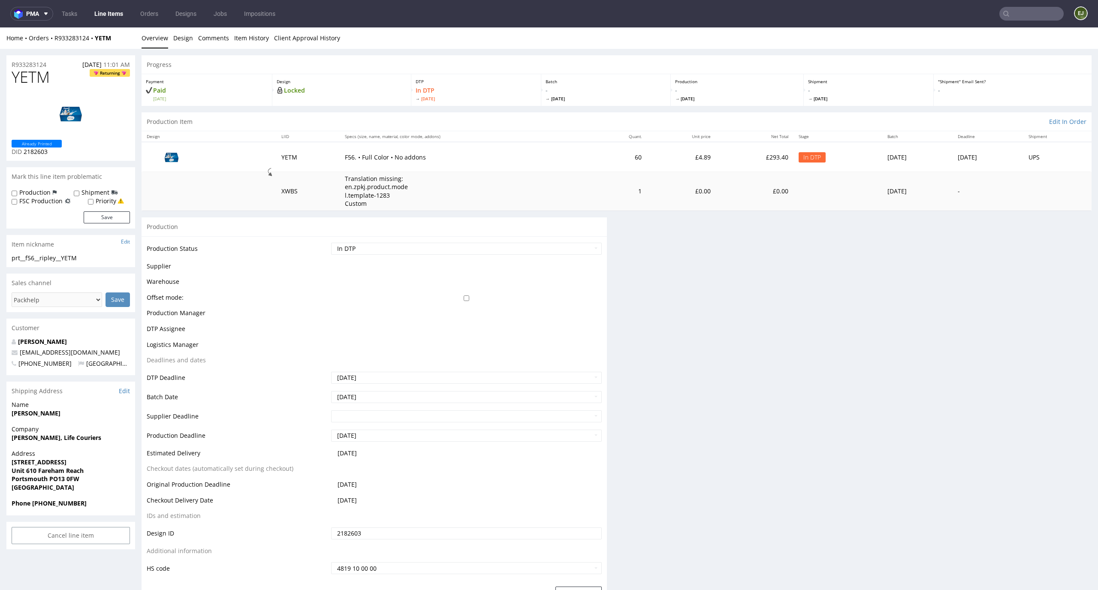
click at [578, 252] on select "Waiting for Artwork Waiting for Diecut Waiting for Mockup Waiting for DTP Waiti…" at bounding box center [466, 249] width 271 height 12
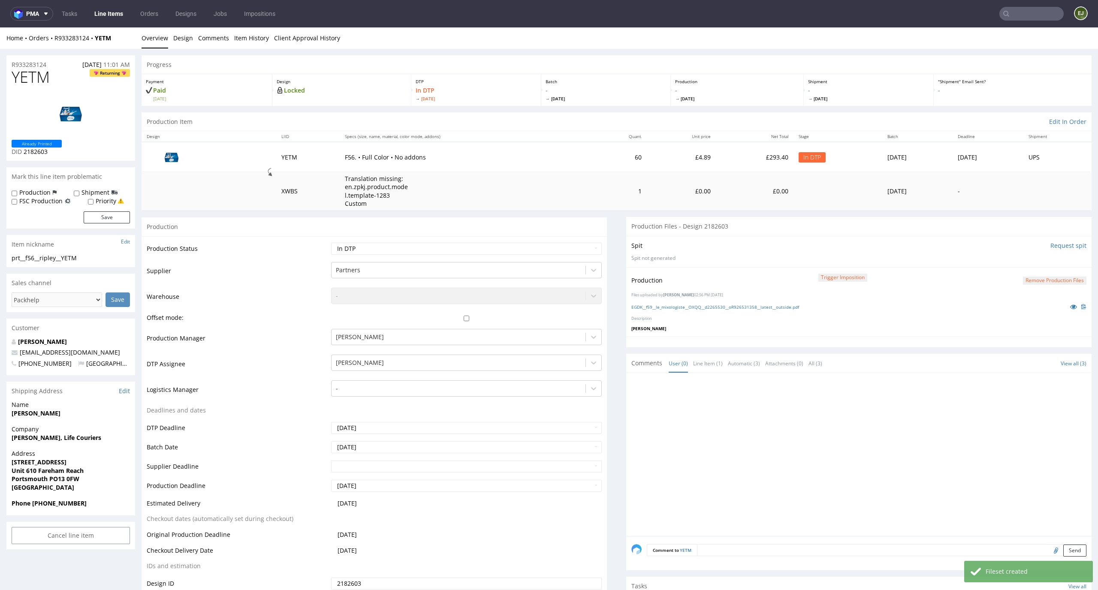
select select "dtp_production_ready"
click at [331, 243] on select "Waiting for Artwork Waiting for Diecut Waiting for Mockup Waiting for DTP Waiti…" at bounding box center [466, 249] width 271 height 12
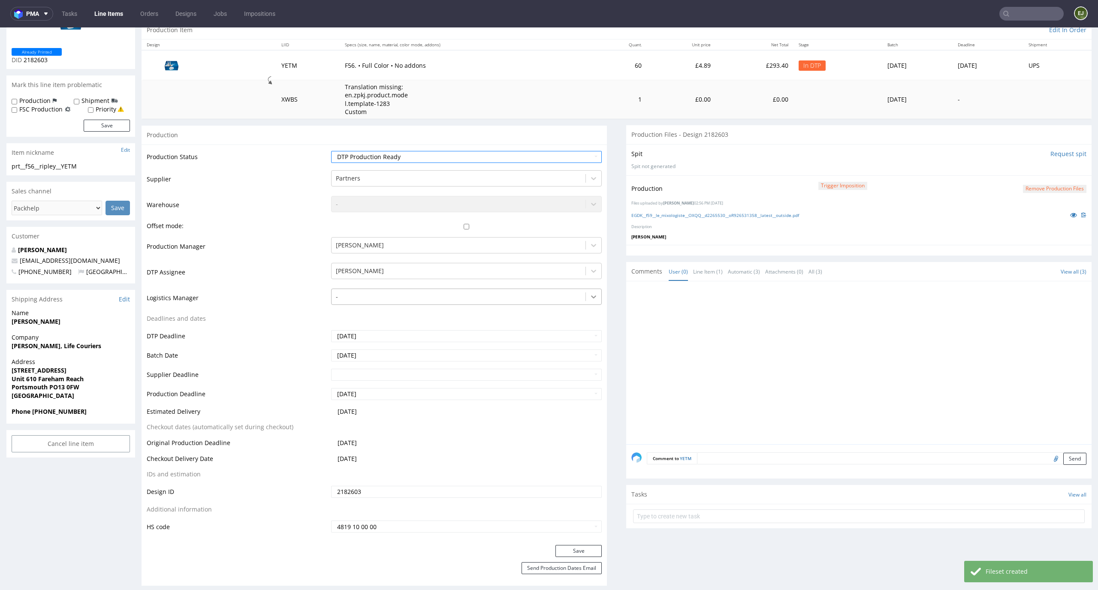
scroll to position [147, 0]
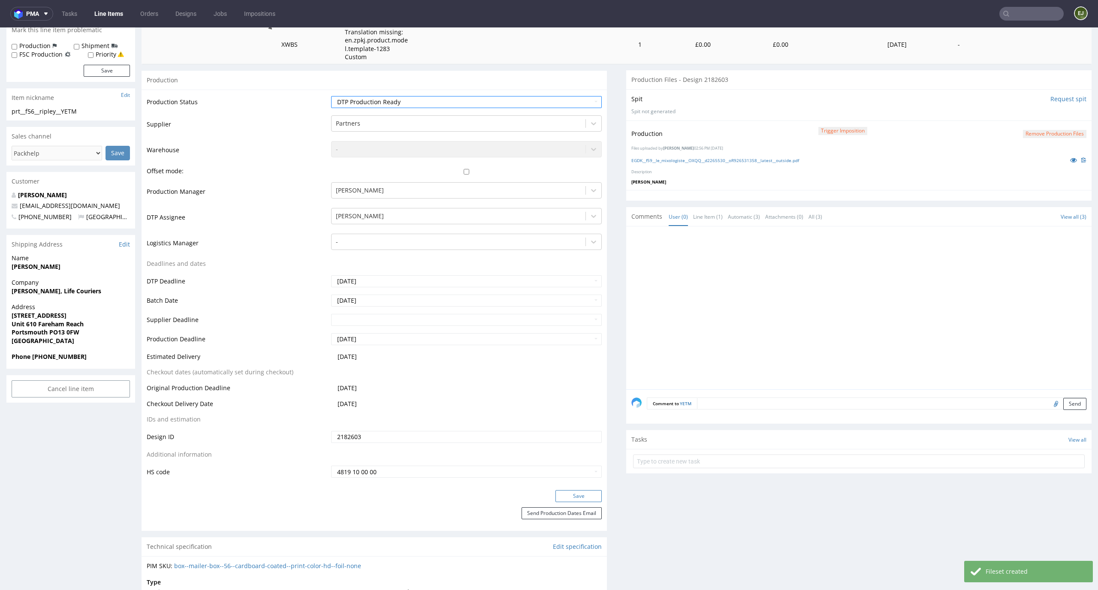
click at [588, 496] on button "Save" at bounding box center [579, 496] width 46 height 12
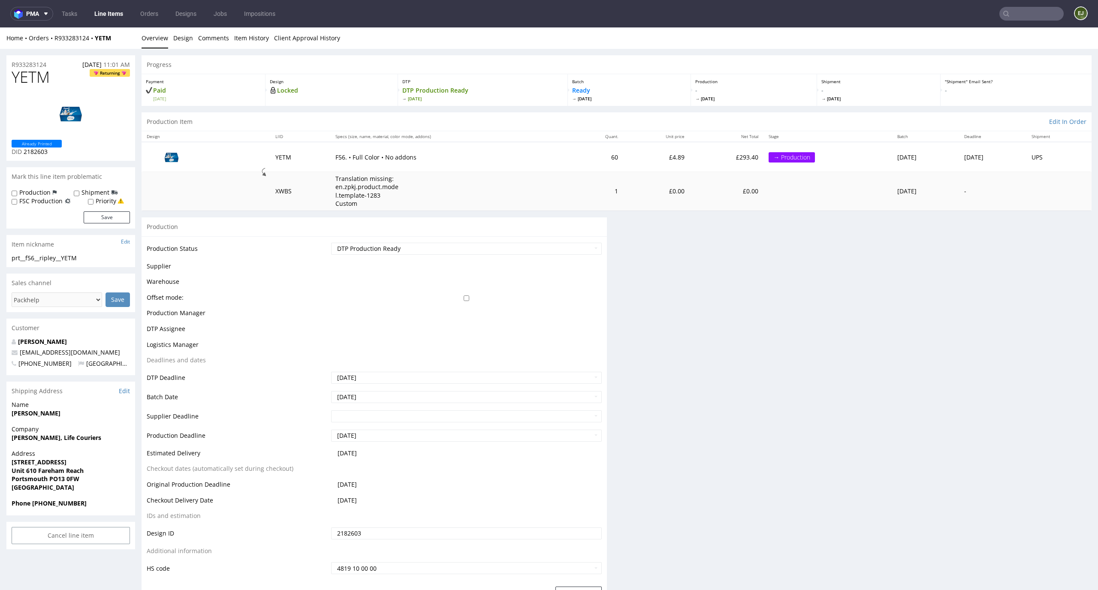
scroll to position [0, 0]
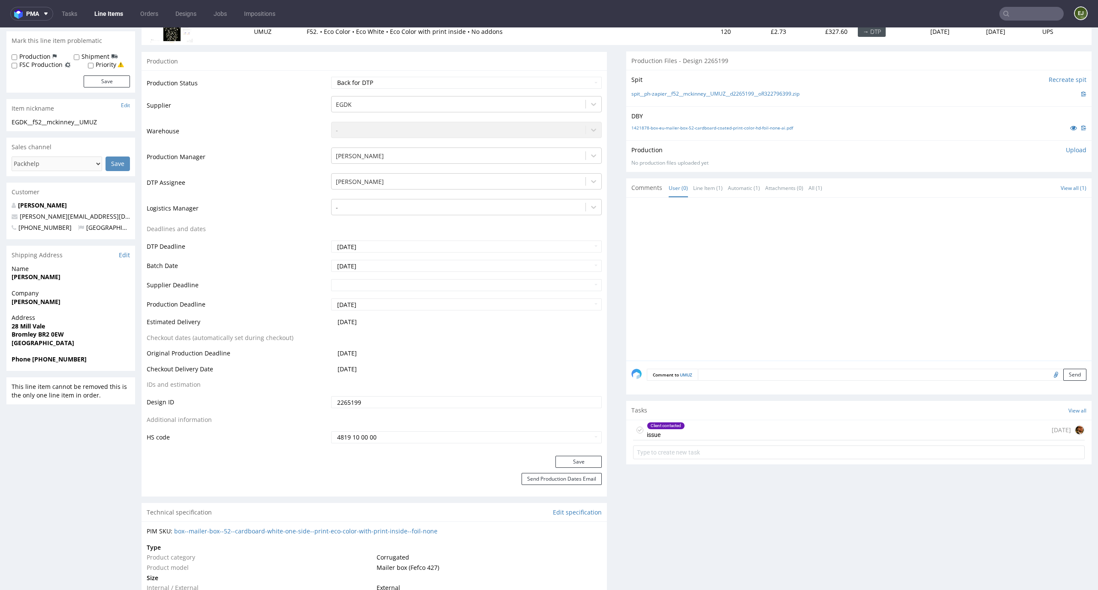
scroll to position [151, 0]
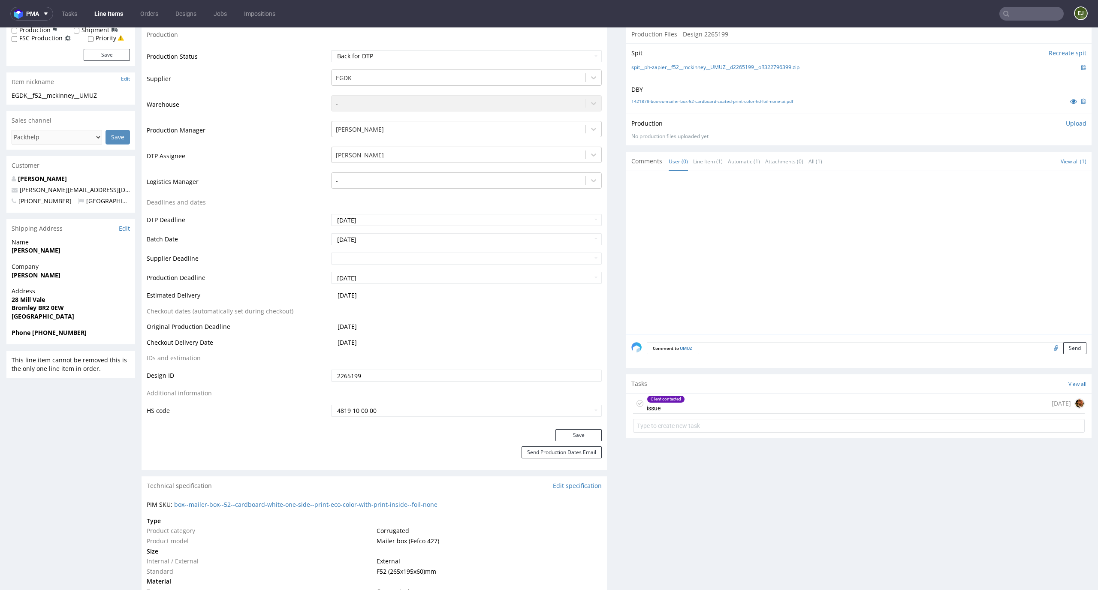
click at [718, 405] on div "Client contacted issue 1 day ago" at bounding box center [859, 404] width 452 height 20
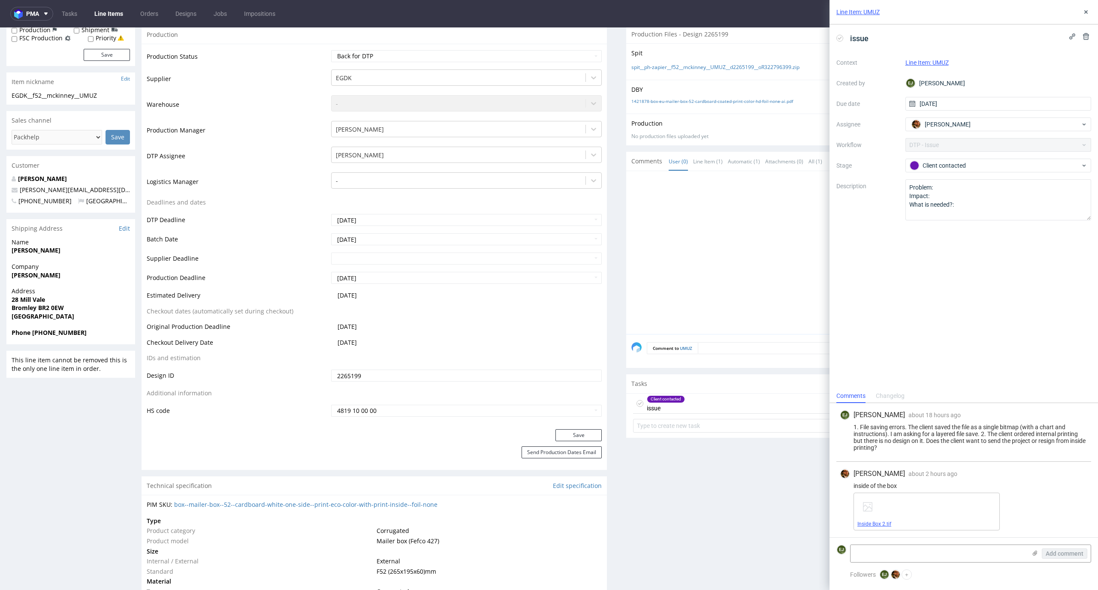
click at [876, 525] on link "Inside Box 2.tif" at bounding box center [875, 524] width 34 height 6
click at [876, 550] on textarea at bounding box center [939, 553] width 176 height 17
type textarea "1. Same issue. 2. What about this?"
click at [1050, 554] on span "Add comment" at bounding box center [1065, 554] width 38 height 6
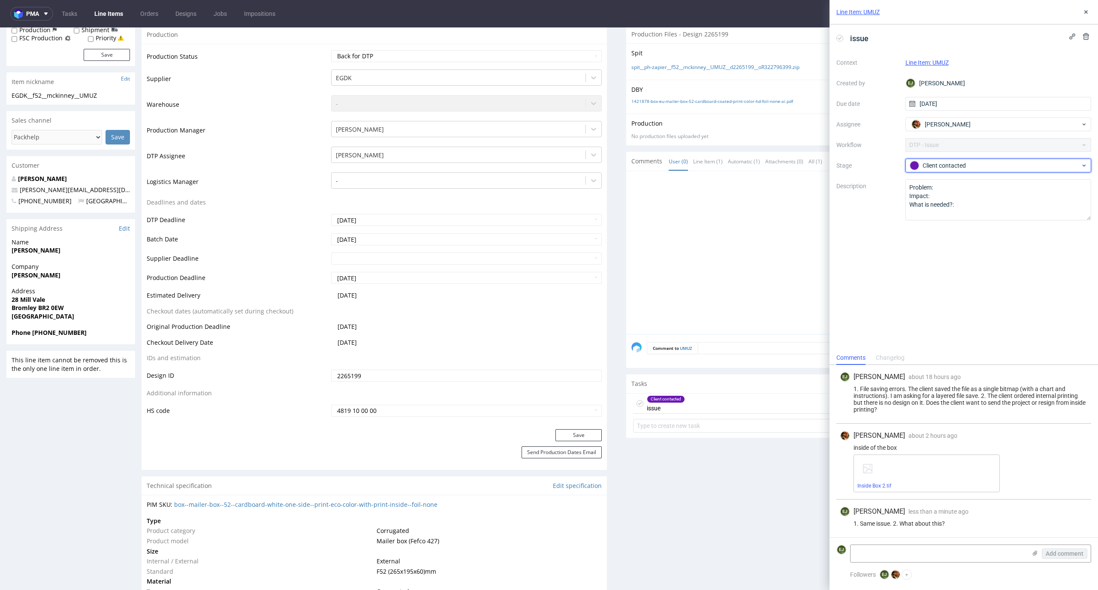
click at [950, 169] on div "Client contacted" at bounding box center [995, 165] width 171 height 9
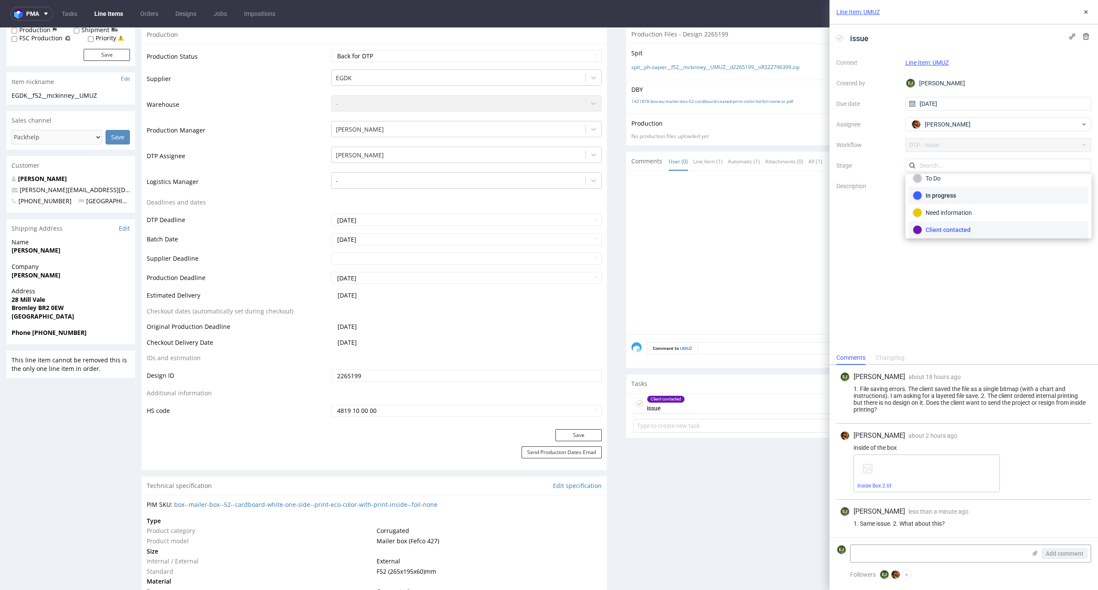
click at [950, 189] on div "In progress" at bounding box center [998, 195] width 179 height 17
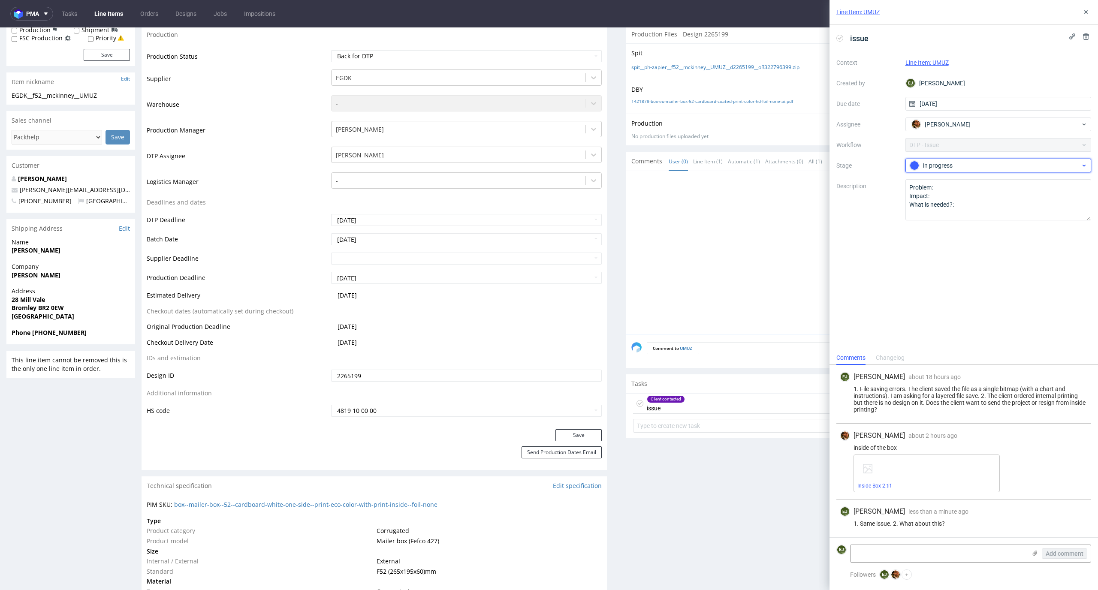
click at [951, 167] on div "In progress" at bounding box center [995, 165] width 171 height 9
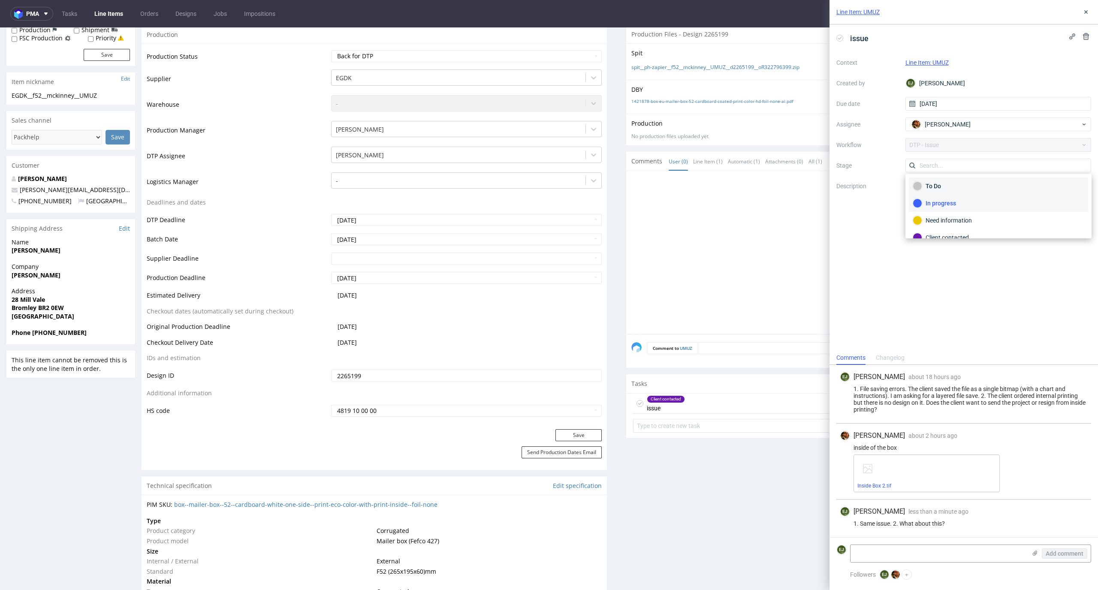
click at [951, 178] on div "To Do" at bounding box center [998, 186] width 179 height 17
click at [578, 53] on select "Waiting for Artwork Waiting for Diecut Waiting for Mockup Waiting for DTP Waiti…" at bounding box center [466, 56] width 271 height 12
select select "dtp_issue"
click at [331, 50] on select "Waiting for Artwork Waiting for Diecut Waiting for Mockup Waiting for DTP Waiti…" at bounding box center [466, 56] width 271 height 12
click at [583, 432] on button "Save" at bounding box center [579, 435] width 46 height 12
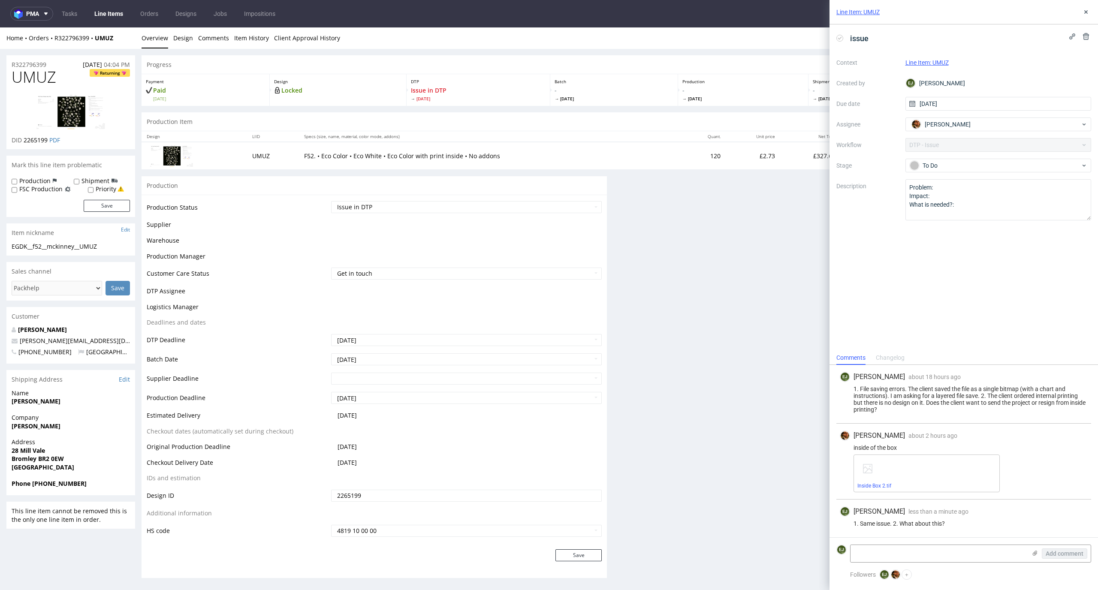
scroll to position [0, 0]
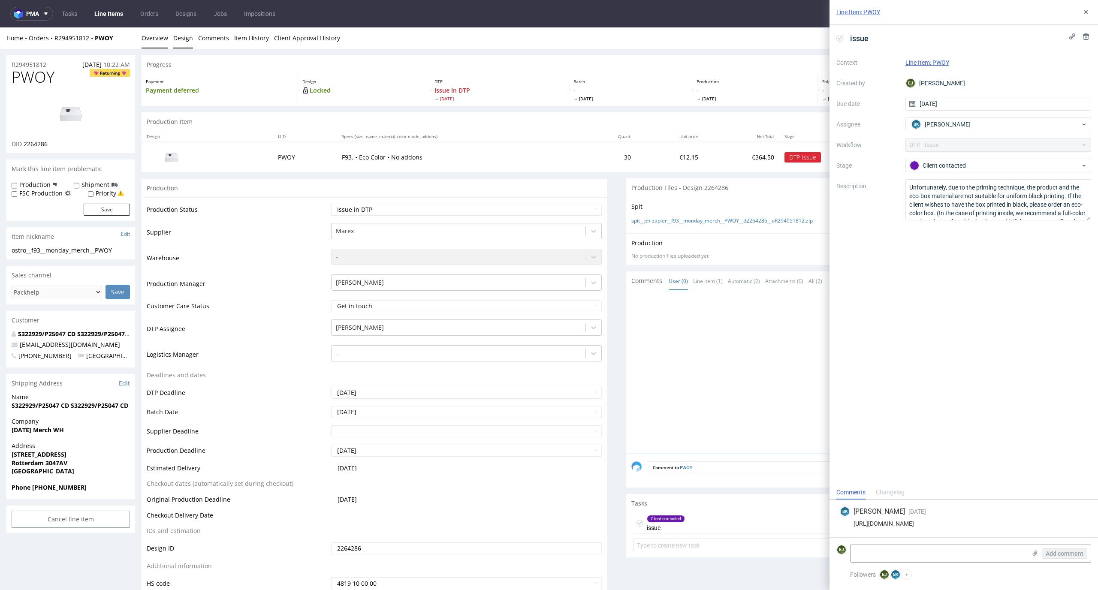
click at [180, 41] on link "Design" at bounding box center [183, 37] width 20 height 21
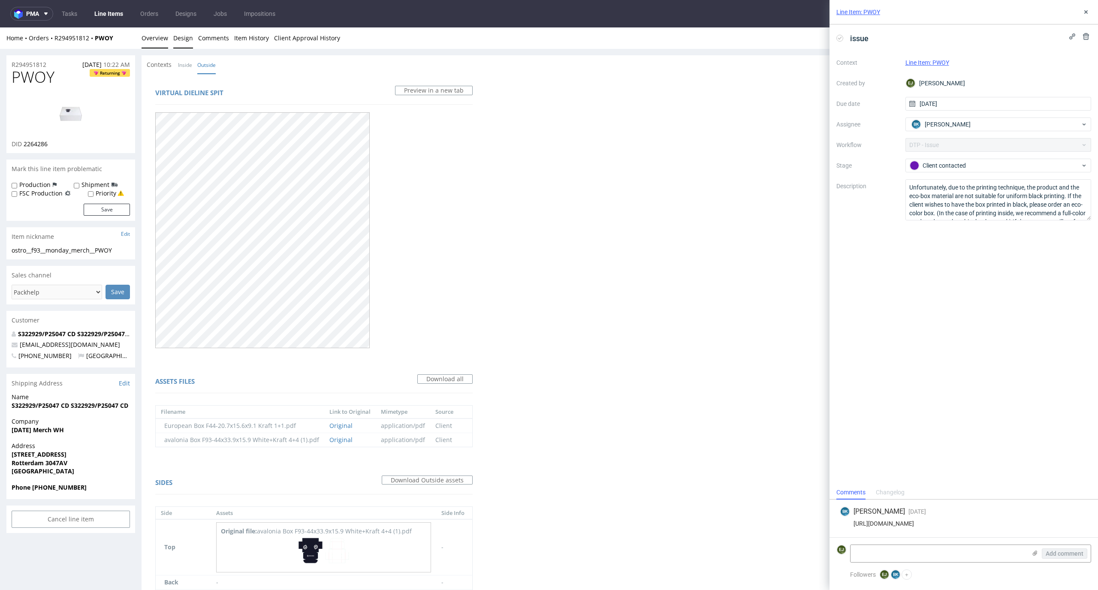
click at [148, 36] on link "Overview" at bounding box center [155, 37] width 27 height 21
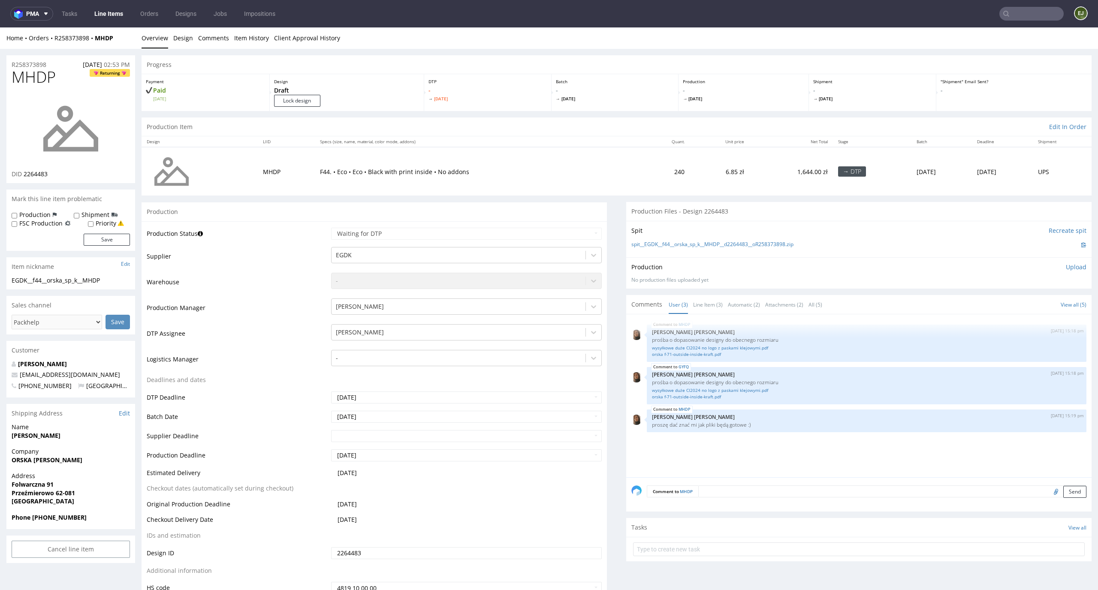
click at [486, 243] on td "Waiting for Artwork Waiting for Diecut Waiting for Mockup Waiting for DTP Waiti…" at bounding box center [465, 236] width 273 height 19
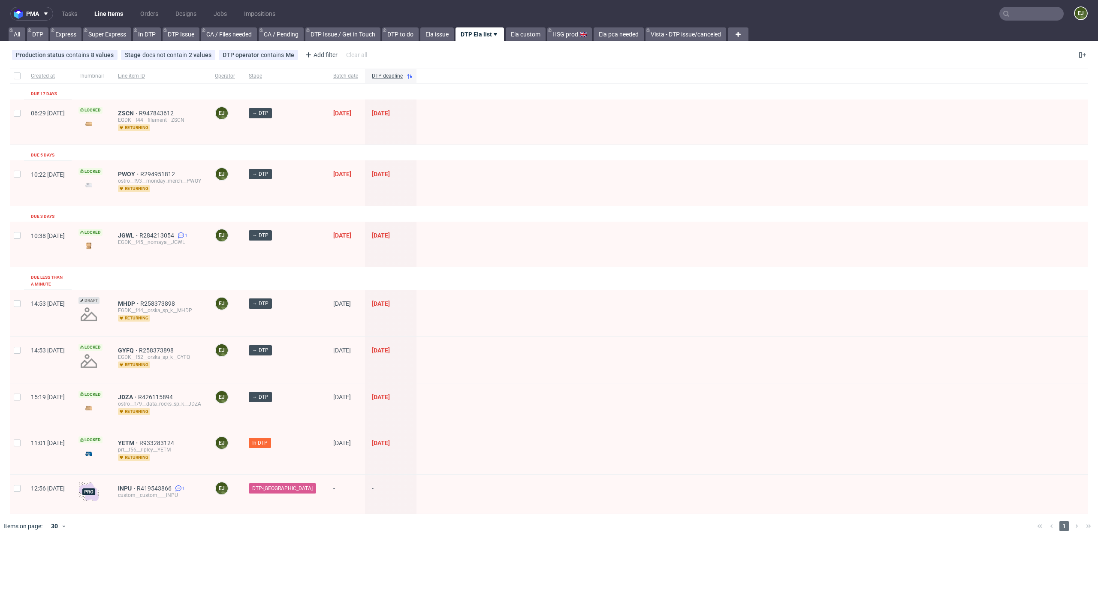
click at [507, 357] on div at bounding box center [752, 360] width 671 height 46
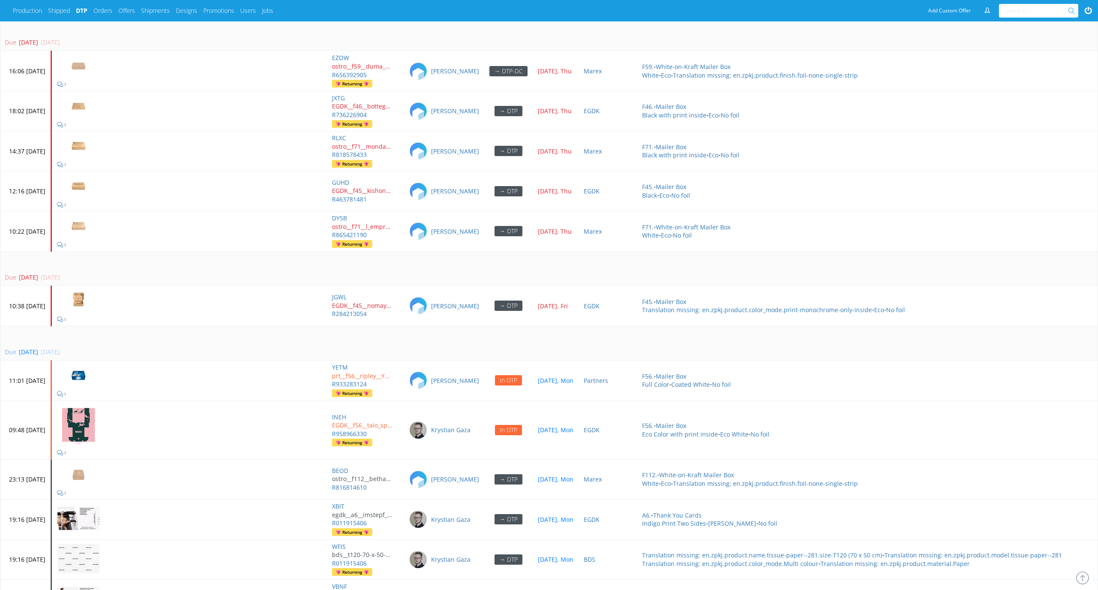
scroll to position [2692, 0]
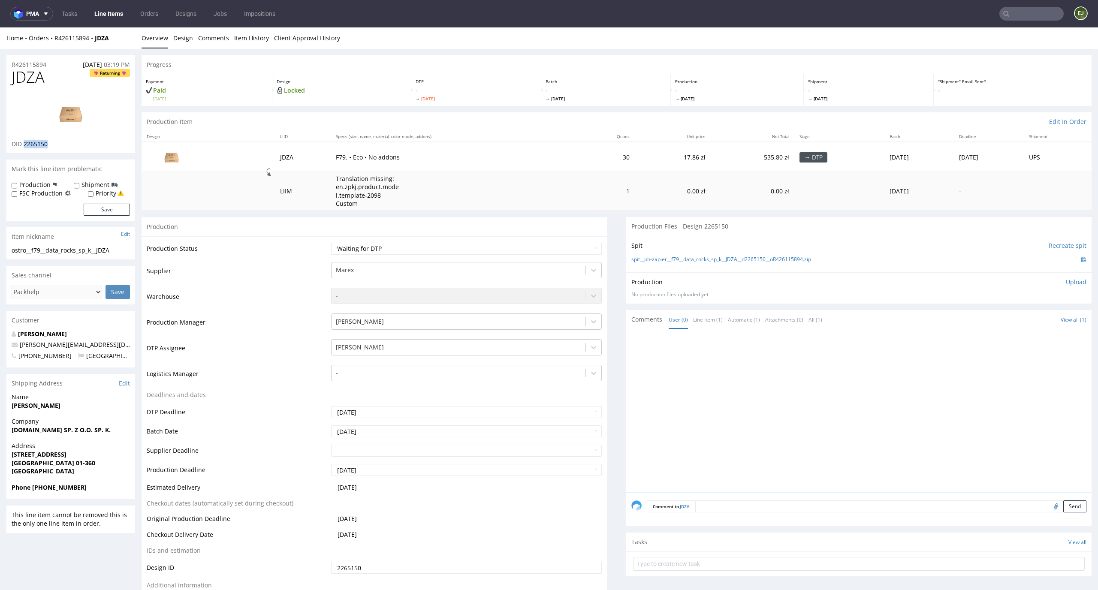
drag, startPoint x: 56, startPoint y: 145, endPoint x: 23, endPoint y: 143, distance: 32.7
click at [23, 143] on div "DID 2265150" at bounding box center [71, 144] width 118 height 9
copy span "2265150"
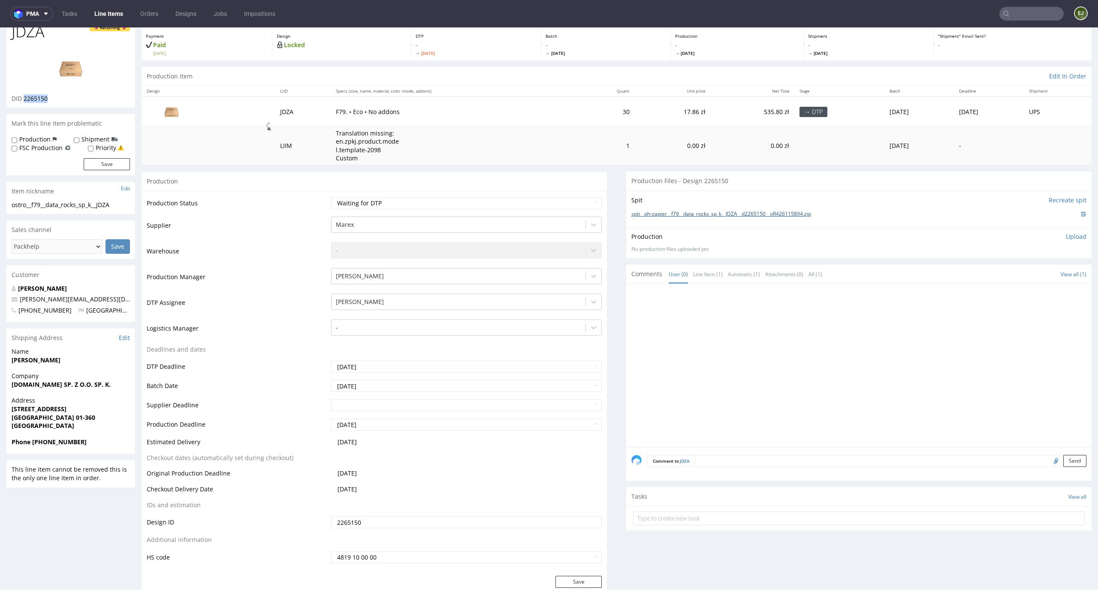
click at [709, 212] on link "spit__ph-zapier__f79__data_rocks_sp_k__JDZA__d2265150__oR426115894.zip" at bounding box center [721, 214] width 180 height 7
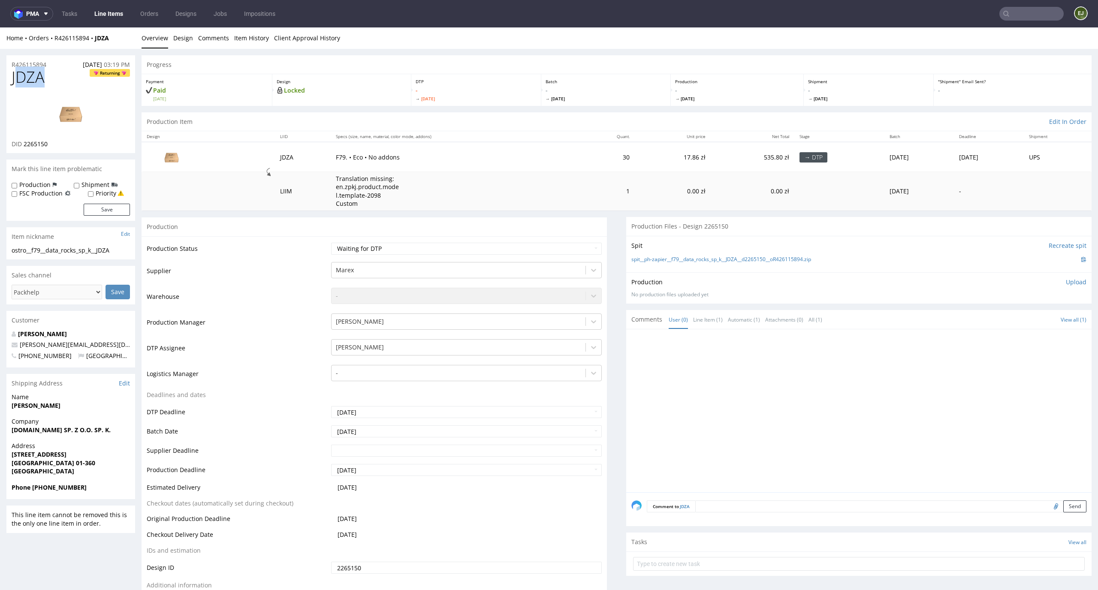
drag, startPoint x: 57, startPoint y: 71, endPoint x: 14, endPoint y: 74, distance: 42.6
click at [16, 74] on h1 "JDZA Returning" at bounding box center [71, 77] width 118 height 17
copy span "DZA"
click at [24, 79] on span "JDZA" at bounding box center [28, 77] width 33 height 17
drag, startPoint x: 48, startPoint y: 77, endPoint x: 0, endPoint y: 78, distance: 48.5
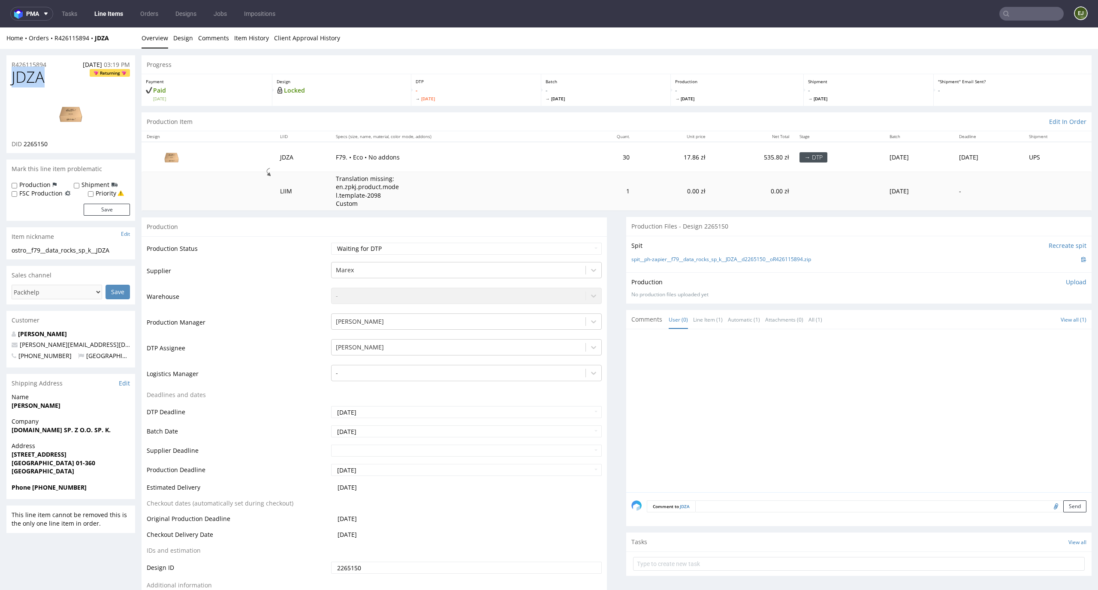
copy span "JDZA"
click at [456, 247] on select "Waiting for Artwork Waiting for Diecut Waiting for Mockup Waiting for DTP Waiti…" at bounding box center [466, 249] width 271 height 12
click at [331, 243] on select "Waiting for Artwork Waiting for Diecut Waiting for Mockup Waiting for DTP Waiti…" at bounding box center [466, 249] width 271 height 12
click at [471, 248] on select "Waiting for Artwork Waiting for Diecut Waiting for Mockup Waiting for DTP Waiti…" at bounding box center [466, 249] width 271 height 12
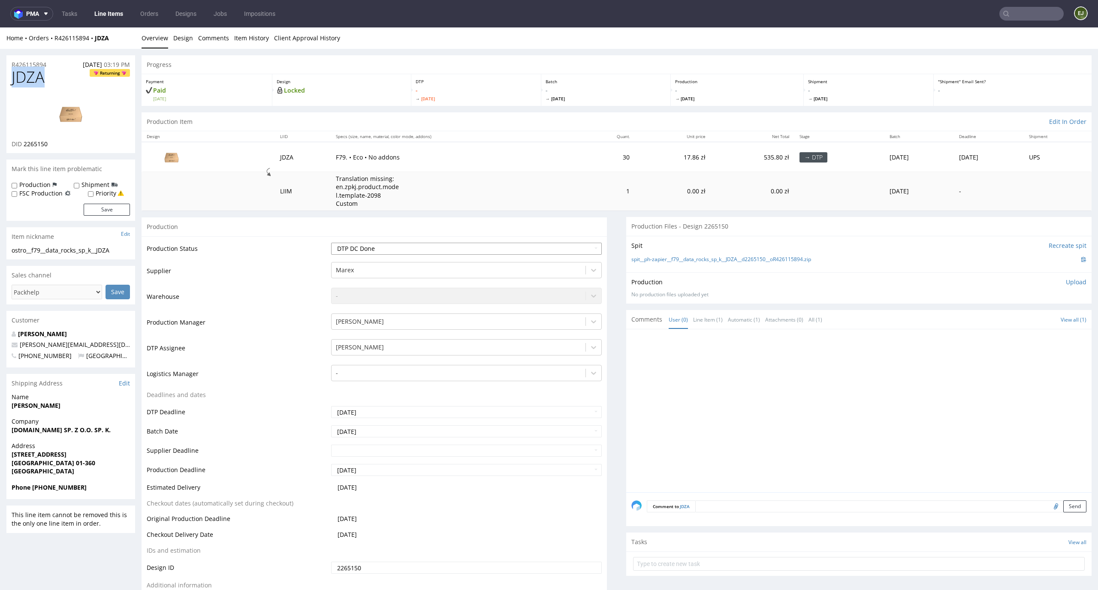
select select "dtp_in_process"
click at [331, 243] on select "Waiting for Artwork Waiting for Diecut Waiting for Mockup Waiting for DTP Waiti…" at bounding box center [466, 249] width 271 height 12
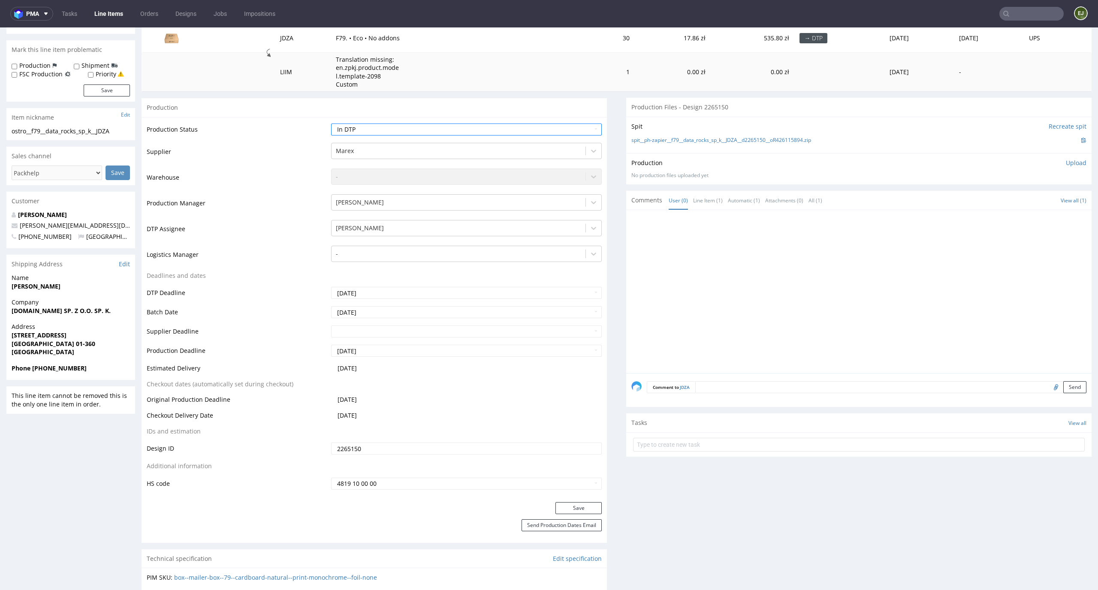
scroll to position [137, 0]
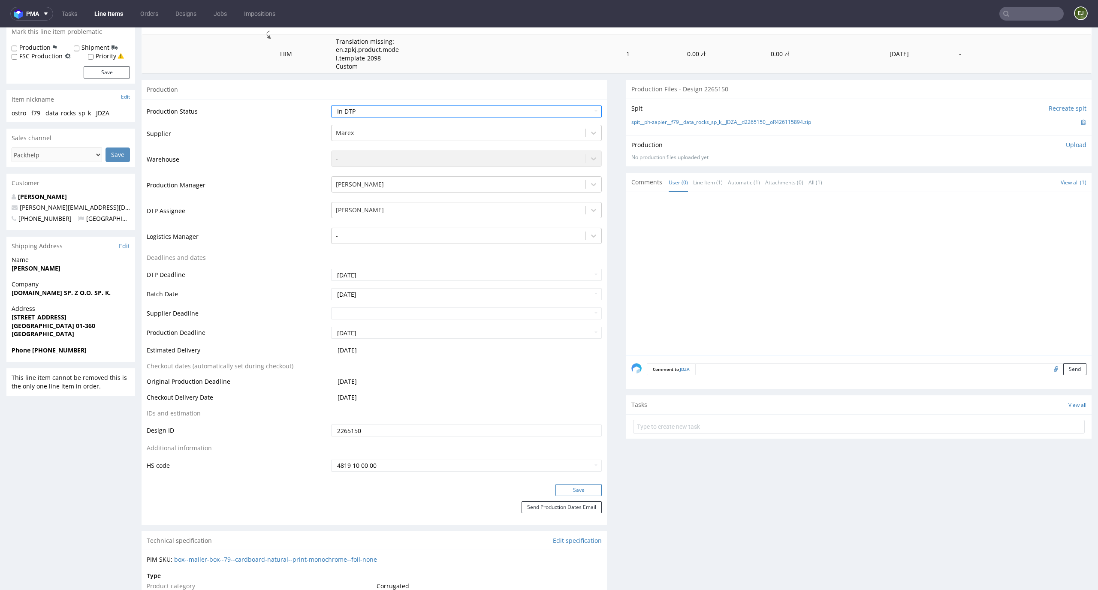
click at [583, 495] on button "Save" at bounding box center [579, 490] width 46 height 12
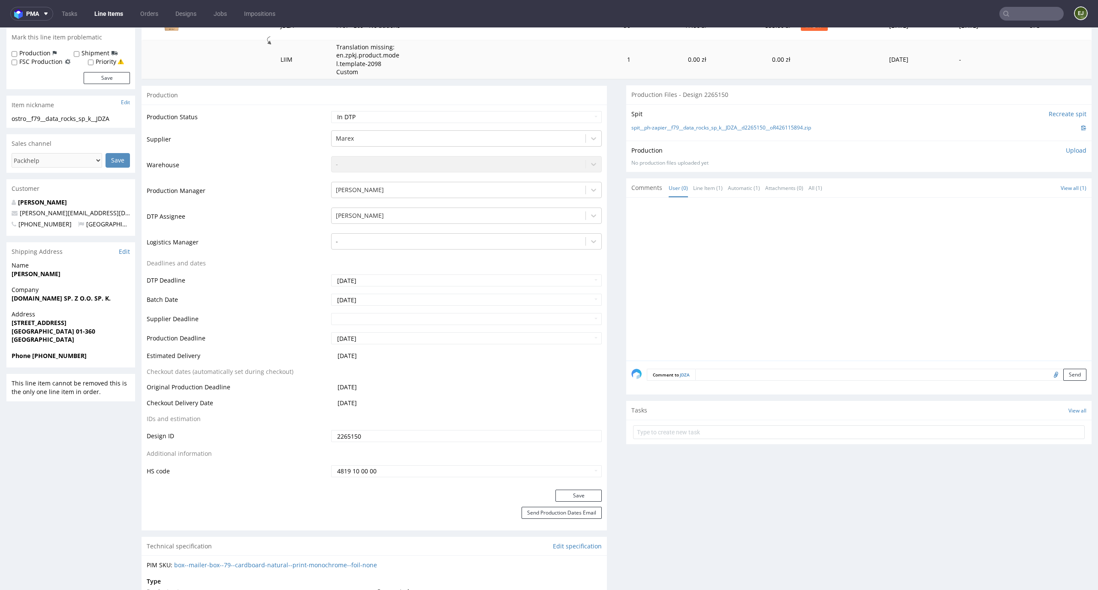
scroll to position [0, 0]
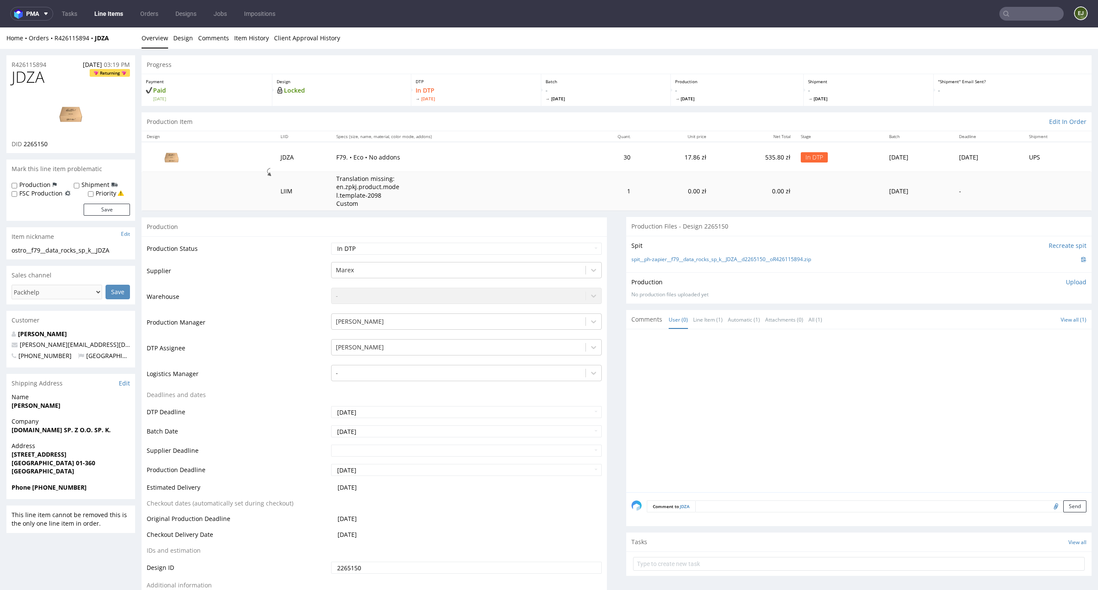
click at [1066, 278] on p "Upload" at bounding box center [1076, 282] width 21 height 9
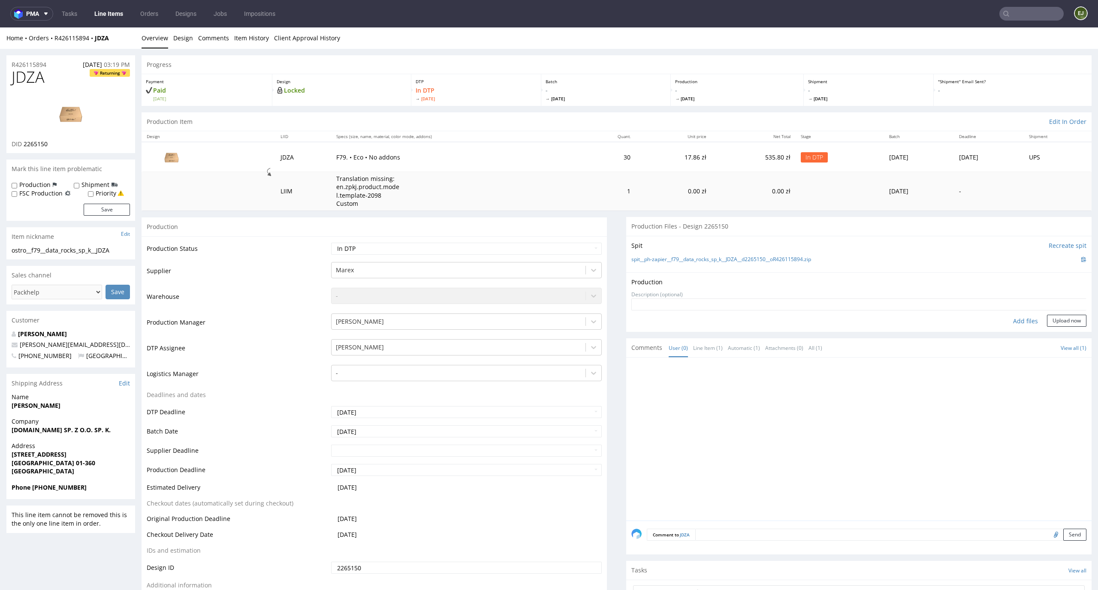
click at [1010, 317] on div "Add files" at bounding box center [1025, 321] width 43 height 13
type input "C:\fakepath\EGDK__f79__data_rocks_sp_k__JDZA__d2265150__oR426115894__latest__ou…"
click at [1056, 334] on button "Upload now" at bounding box center [1066, 335] width 39 height 12
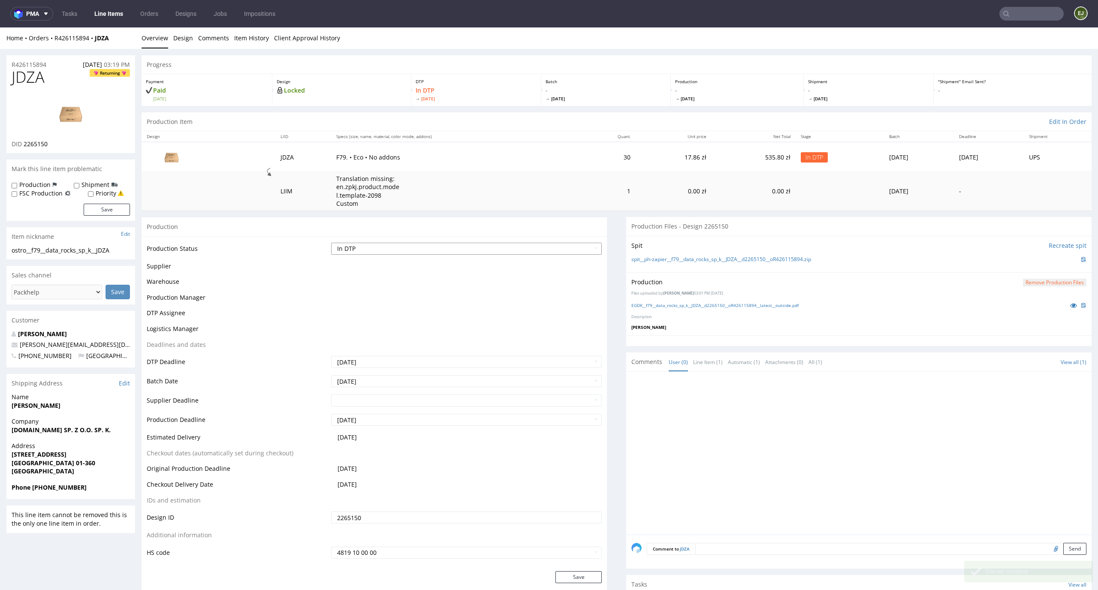
click at [563, 247] on select "Waiting for Artwork Waiting for Diecut Waiting for Mockup Waiting for DTP Waiti…" at bounding box center [466, 249] width 271 height 12
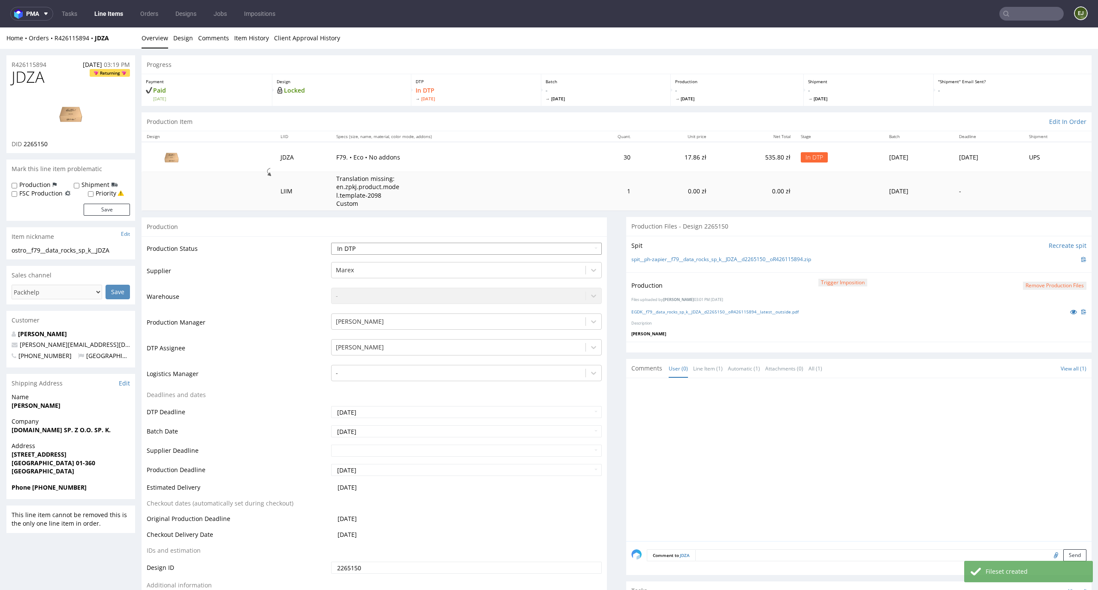
select select "dtp_production_ready"
click at [331, 243] on select "Waiting for Artwork Waiting for Diecut Waiting for Mockup Waiting for DTP Waiti…" at bounding box center [466, 249] width 271 height 12
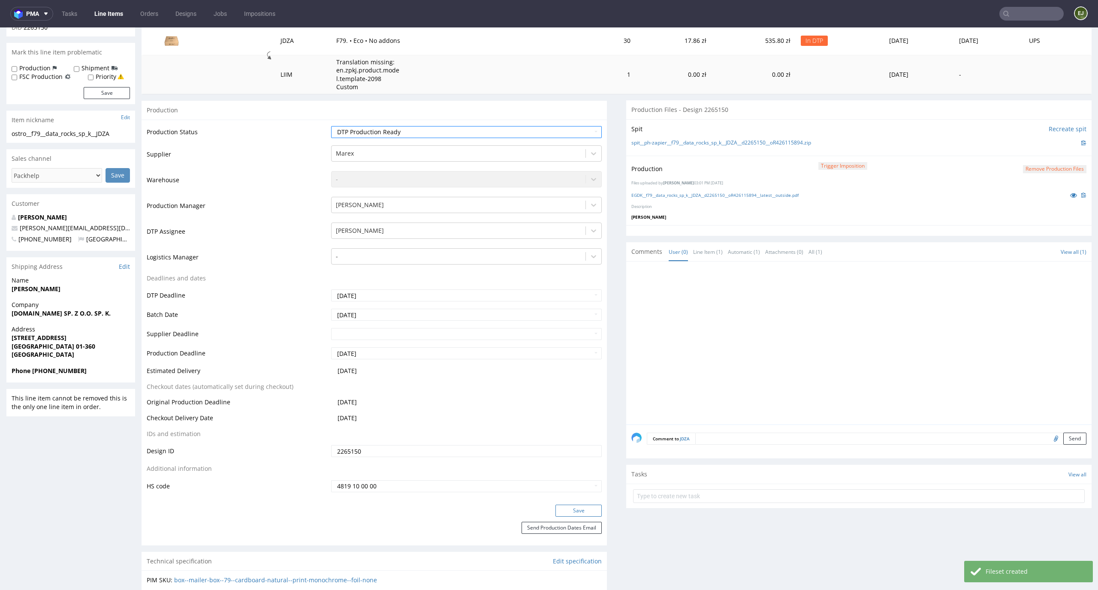
click at [575, 509] on button "Save" at bounding box center [579, 511] width 46 height 12
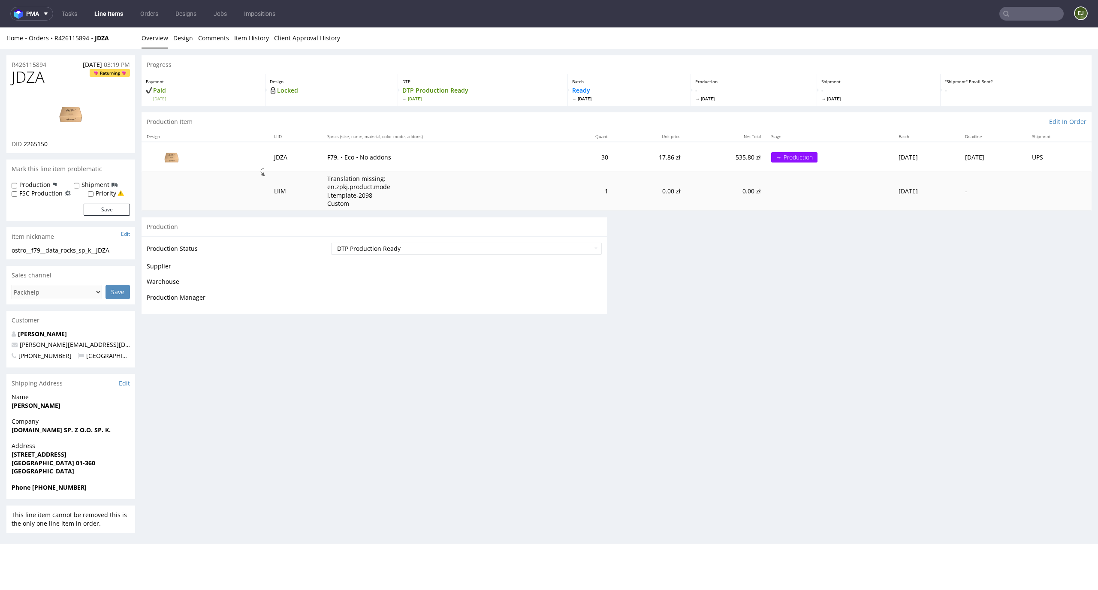
scroll to position [0, 0]
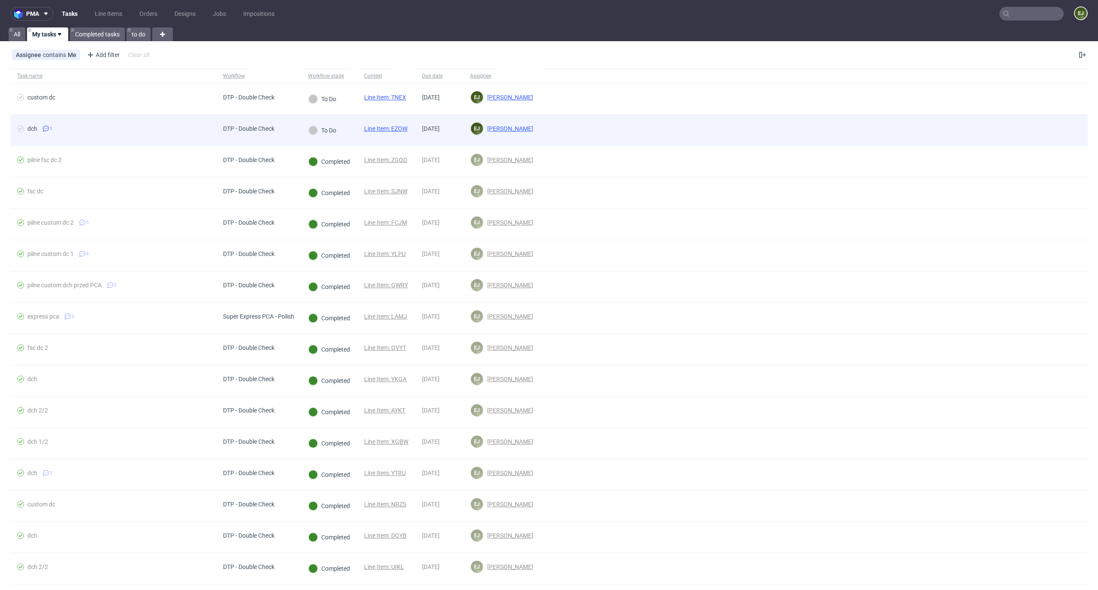
click at [389, 128] on link "Line Item: EZOW" at bounding box center [385, 128] width 43 height 7
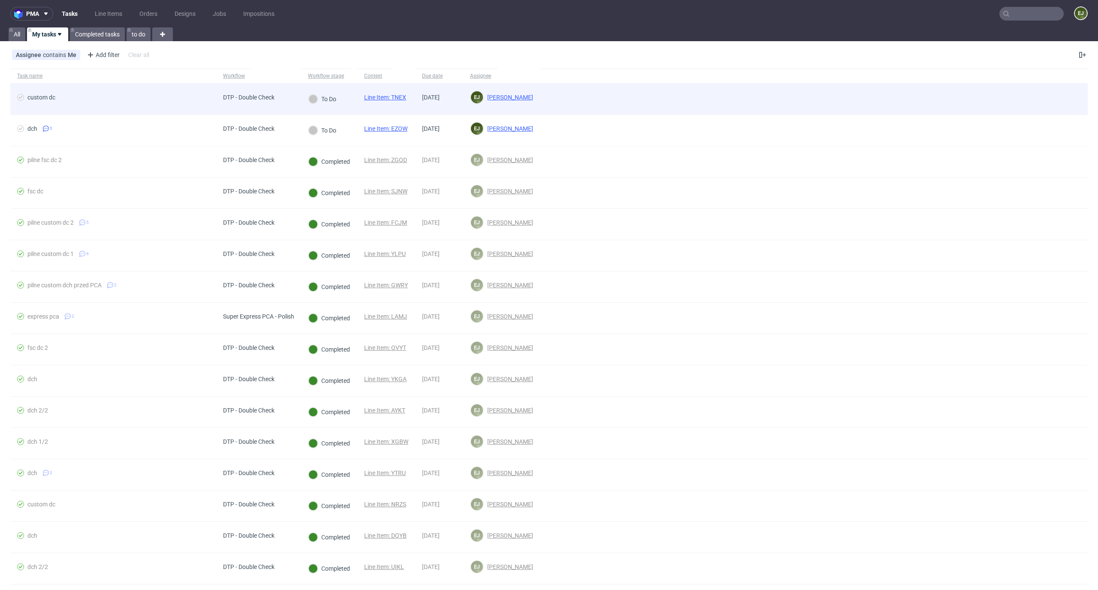
click at [406, 96] on link "Line Item: TNEX" at bounding box center [385, 97] width 42 height 7
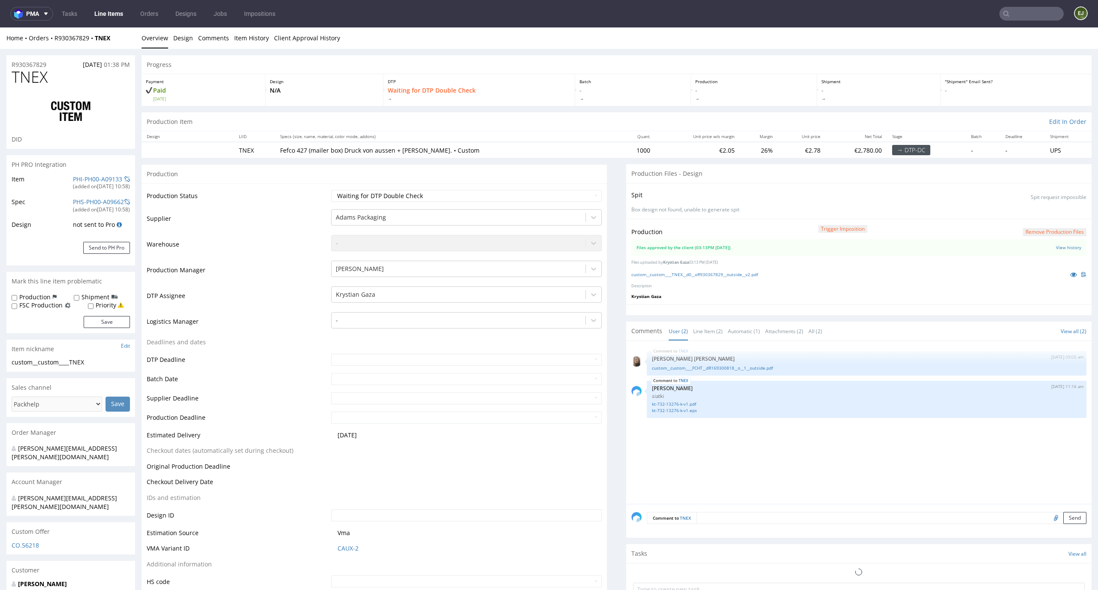
select select "in_progress"
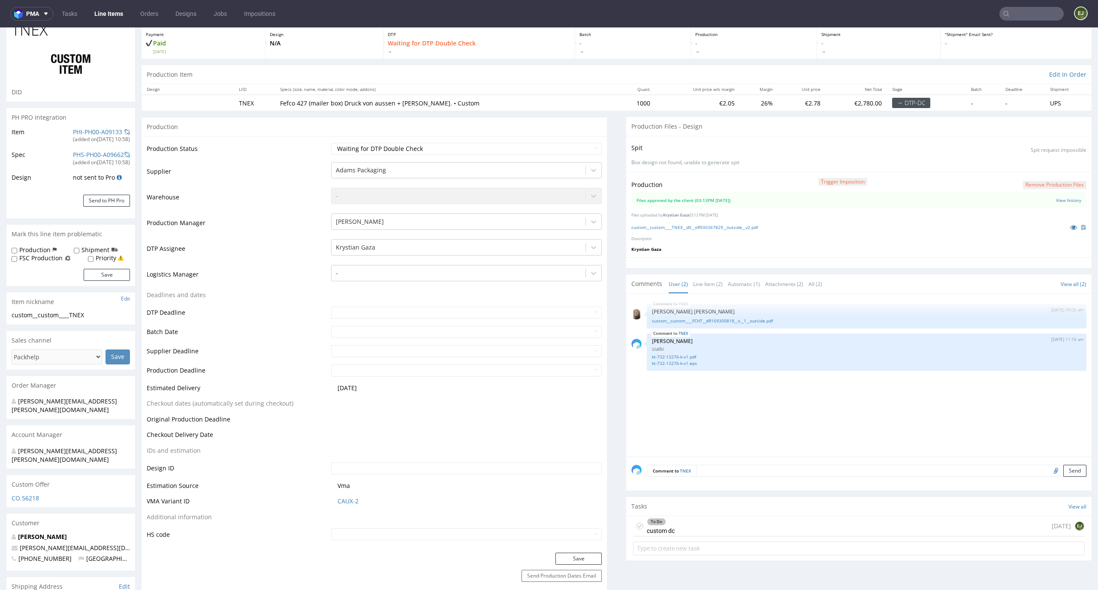
scroll to position [97, 0]
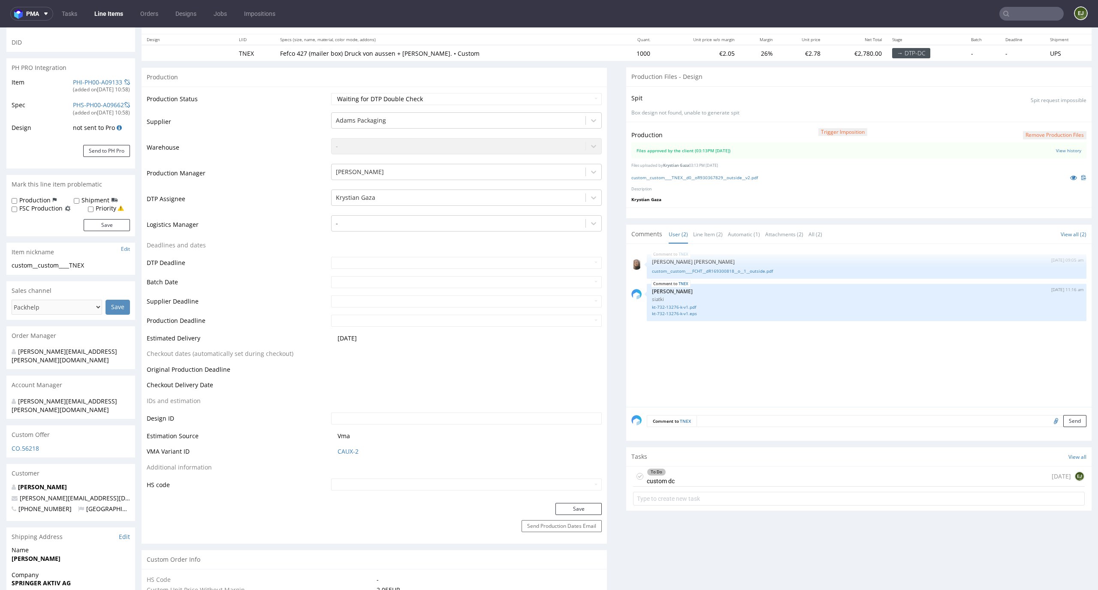
click at [751, 472] on div "To Do custom dc today EJ" at bounding box center [859, 477] width 452 height 20
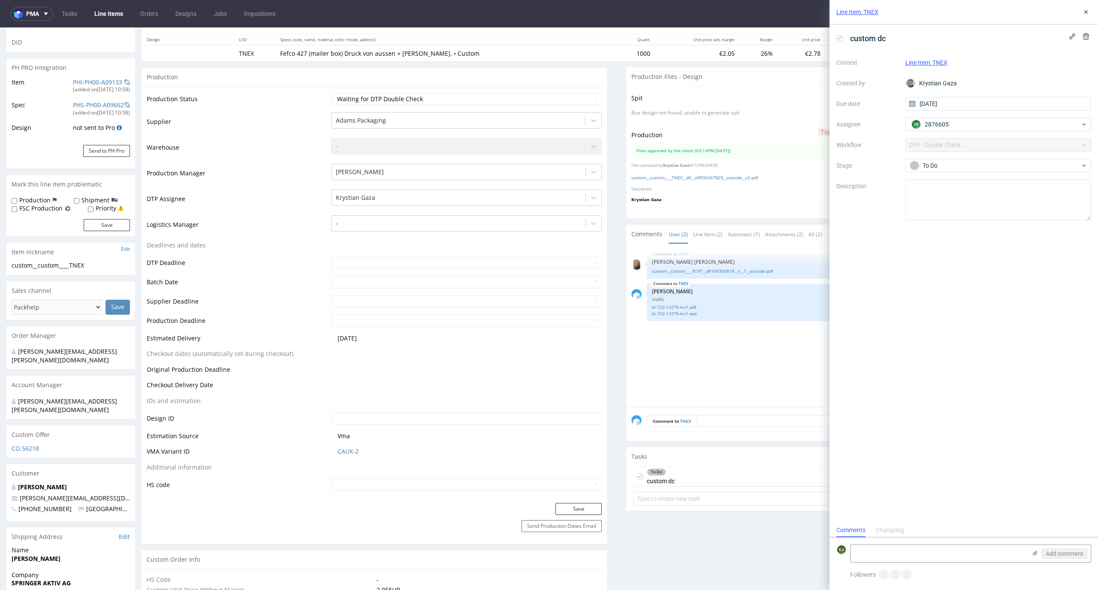
scroll to position [7, 0]
click at [700, 180] on link "custom__custom____TNEX__d0__oR930367829__outside__v2.pdf" at bounding box center [694, 178] width 127 height 6
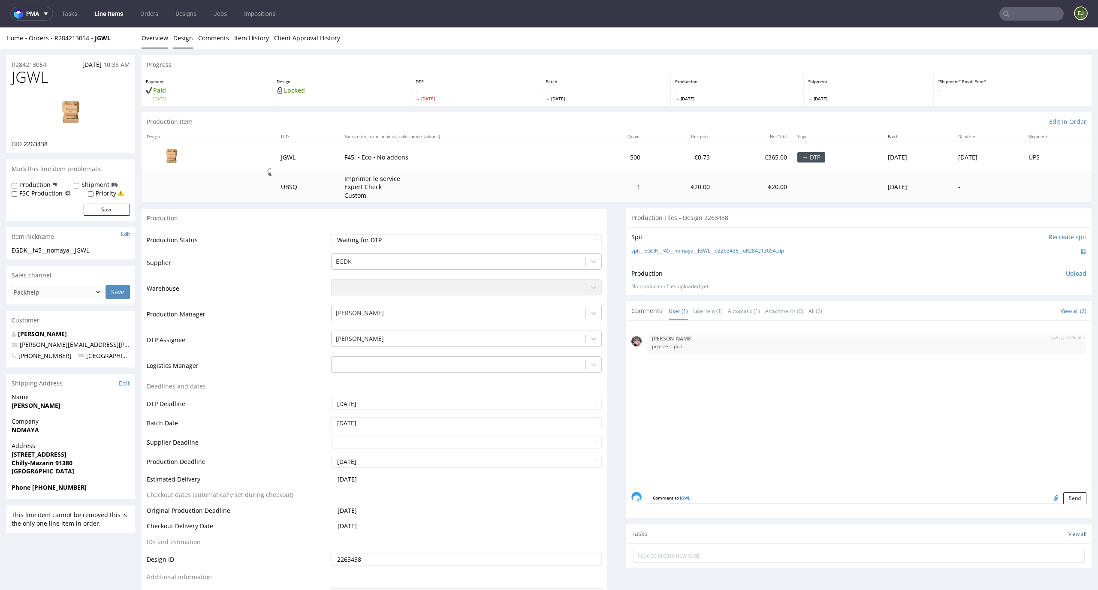
click at [177, 41] on link "Design" at bounding box center [183, 37] width 20 height 21
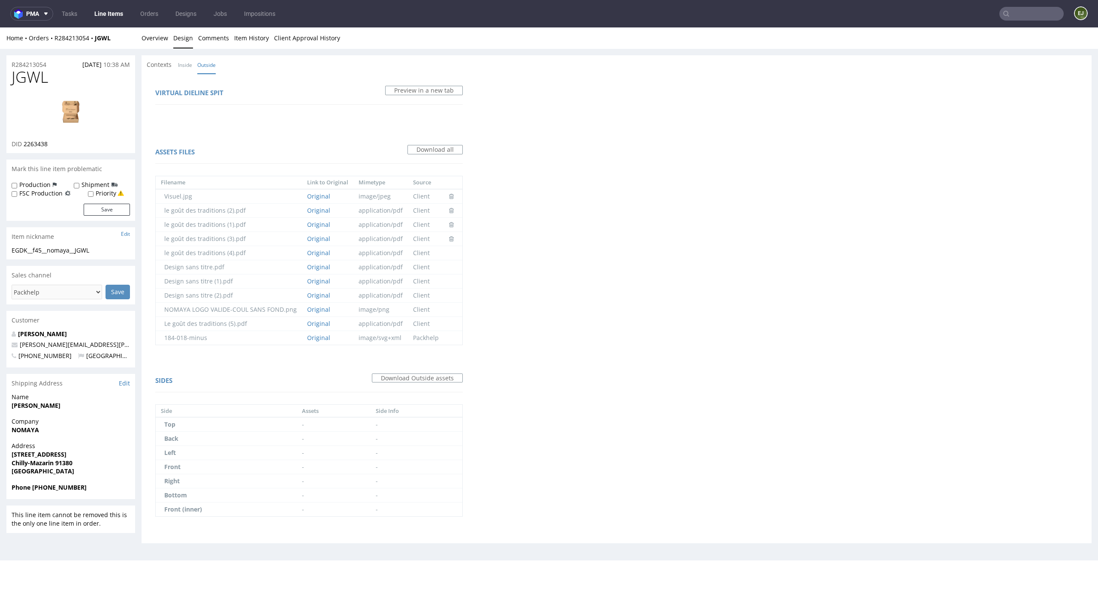
click at [69, 105] on img at bounding box center [70, 113] width 69 height 39
click at [157, 40] on link "Overview" at bounding box center [155, 37] width 27 height 21
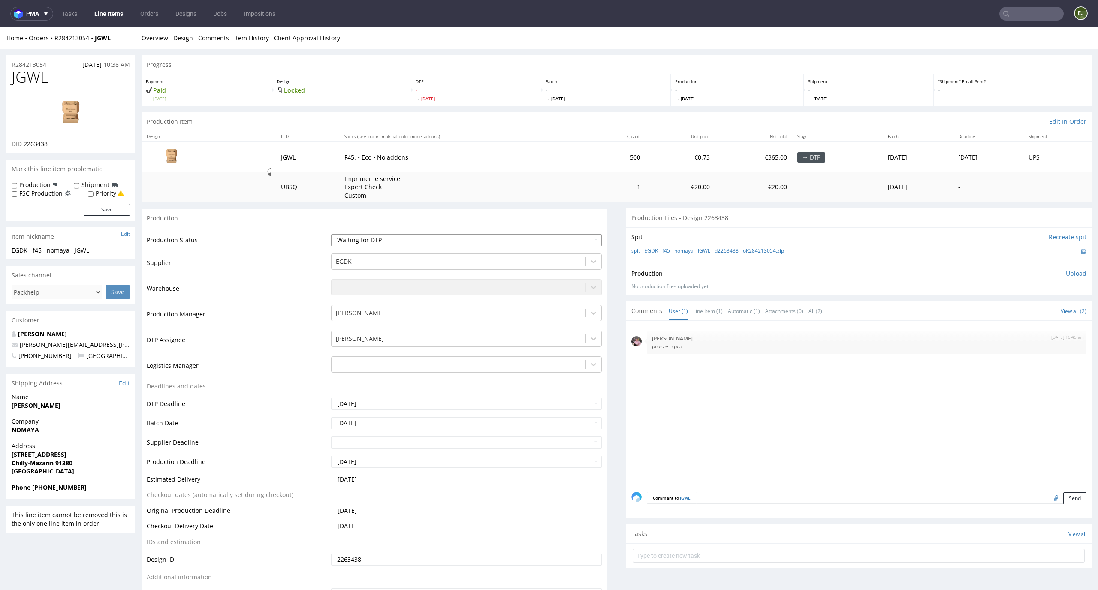
click at [580, 245] on select "Waiting for Artwork Waiting for Diecut Waiting for Mockup Waiting for DTP Waiti…" at bounding box center [466, 240] width 271 height 12
select select "dtp_in_process"
click at [331, 234] on select "Waiting for Artwork Waiting for Diecut Waiting for Mockup Waiting for DTP Waiti…" at bounding box center [466, 240] width 271 height 12
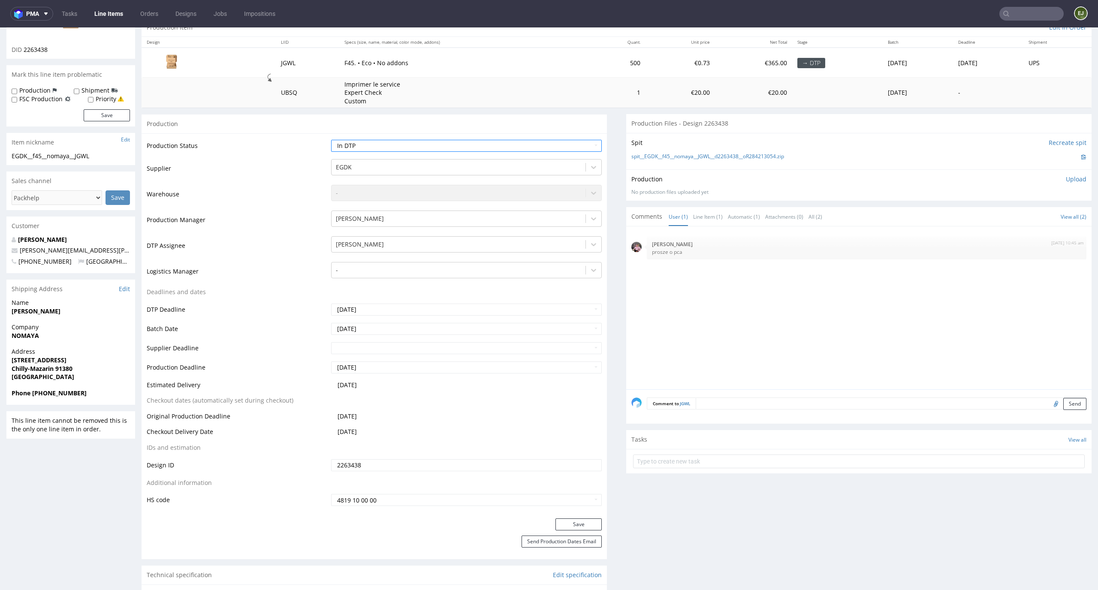
scroll to position [129, 0]
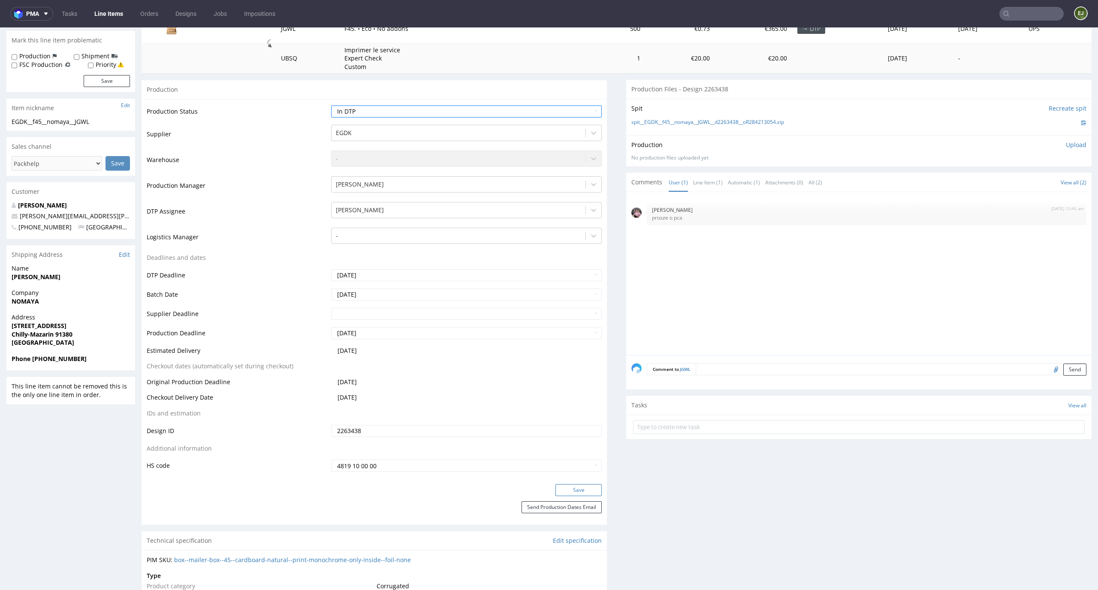
click at [592, 488] on button "Save" at bounding box center [579, 490] width 46 height 12
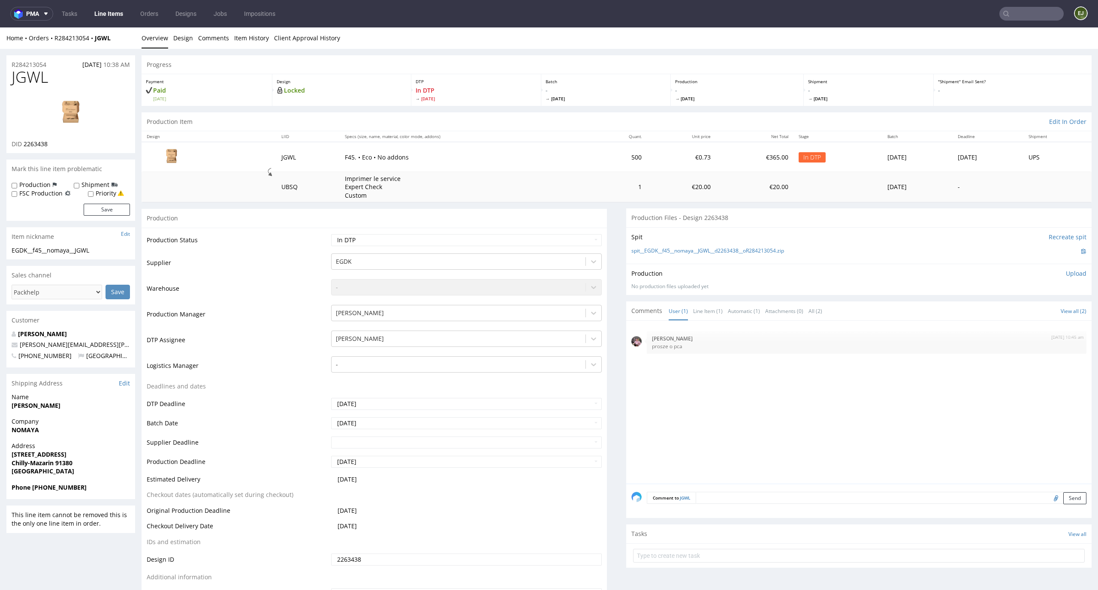
scroll to position [0, 0]
click at [178, 36] on link "Design" at bounding box center [183, 37] width 20 height 21
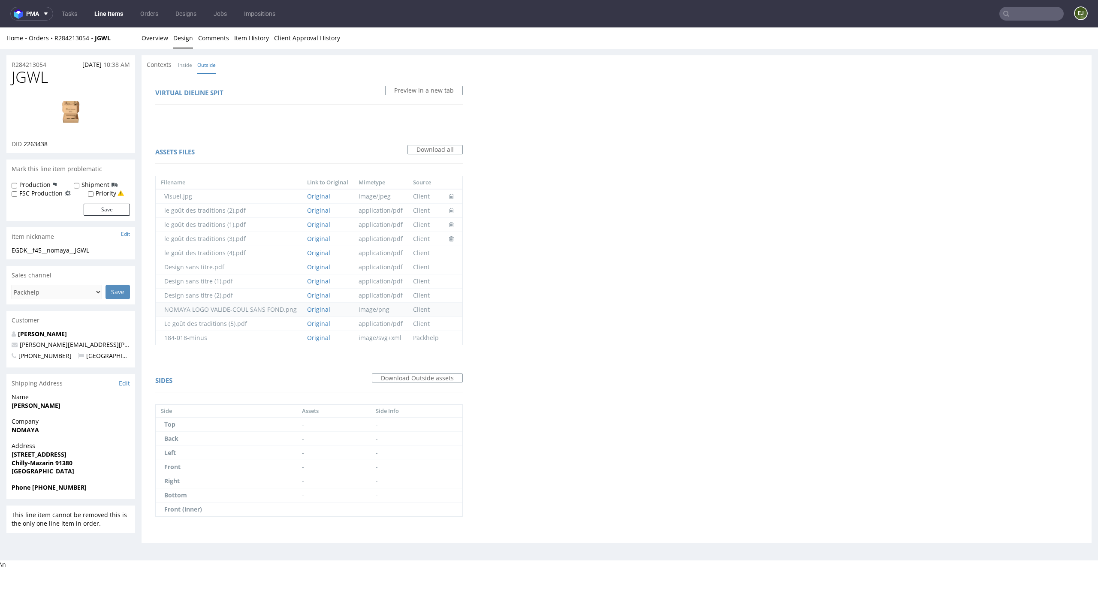
scroll to position [2, 0]
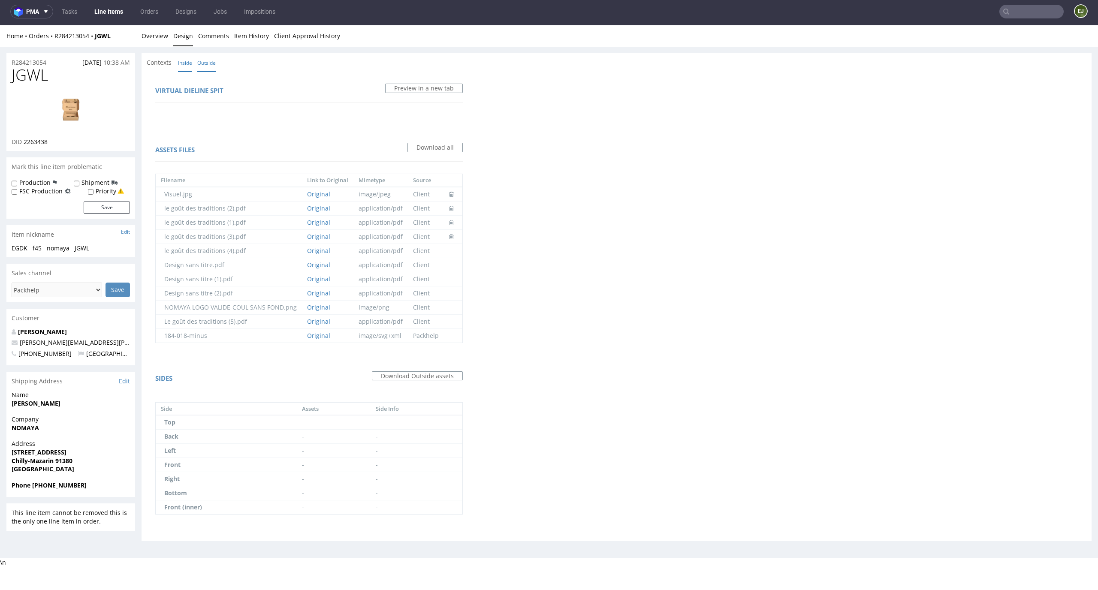
click at [189, 62] on link "Inside" at bounding box center [185, 63] width 14 height 18
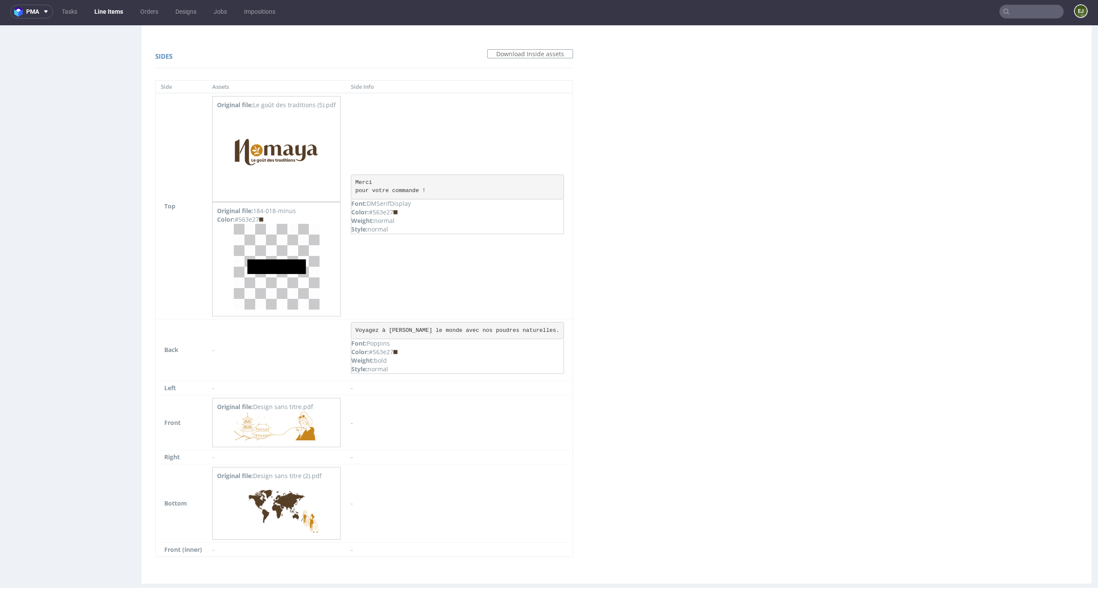
scroll to position [573, 0]
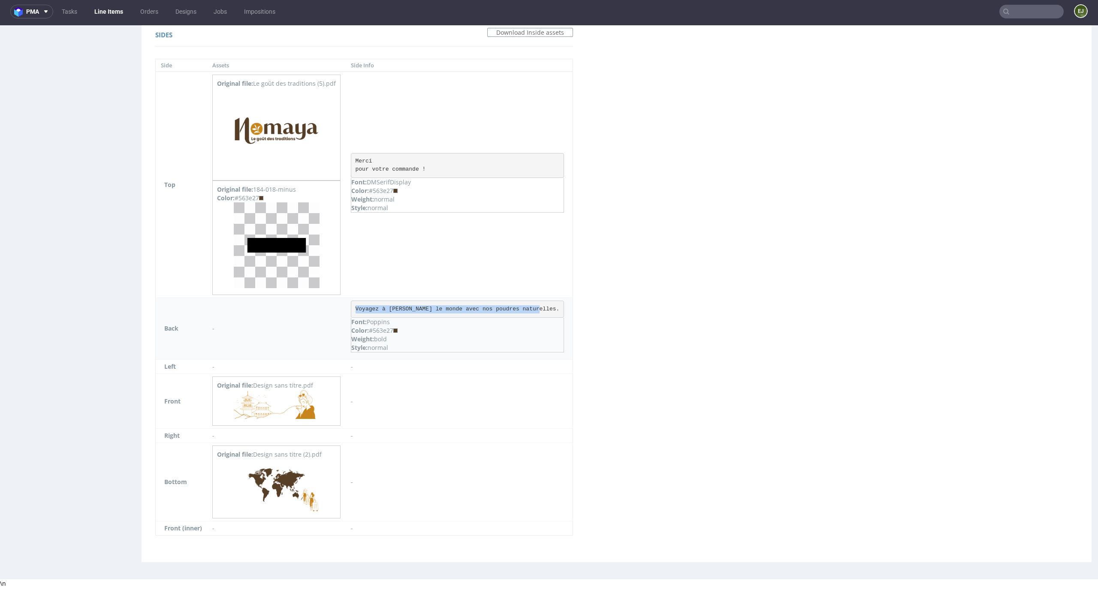
drag, startPoint x: 542, startPoint y: 307, endPoint x: 347, endPoint y: 306, distance: 195.2
click at [347, 306] on td "Voyagez à travers le monde avec nos poudres naturelles. Font: Poppins Color: #5…" at bounding box center [459, 329] width 227 height 62
copy pre "Voyagez à travers le monde avec nos poudres naturelles."
click at [490, 368] on td "-" at bounding box center [459, 367] width 227 height 14
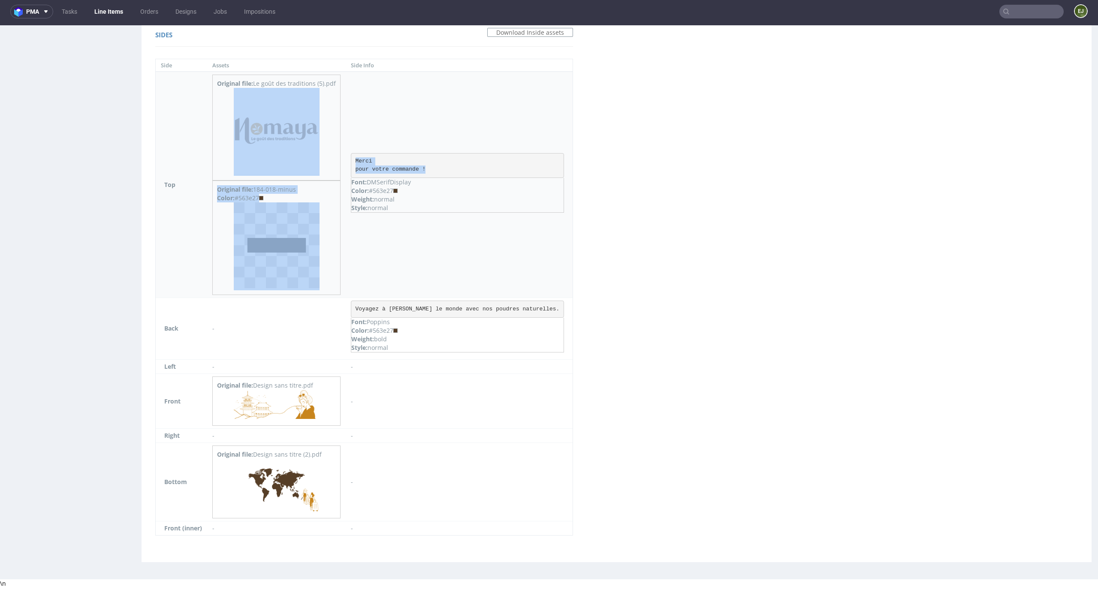
drag, startPoint x: 434, startPoint y: 169, endPoint x: 340, endPoint y: 150, distance: 95.9
click at [340, 150] on tr "Top Original file: Le goût des traditions (5).pdf Original file: 184-018-minus …" at bounding box center [364, 185] width 417 height 227
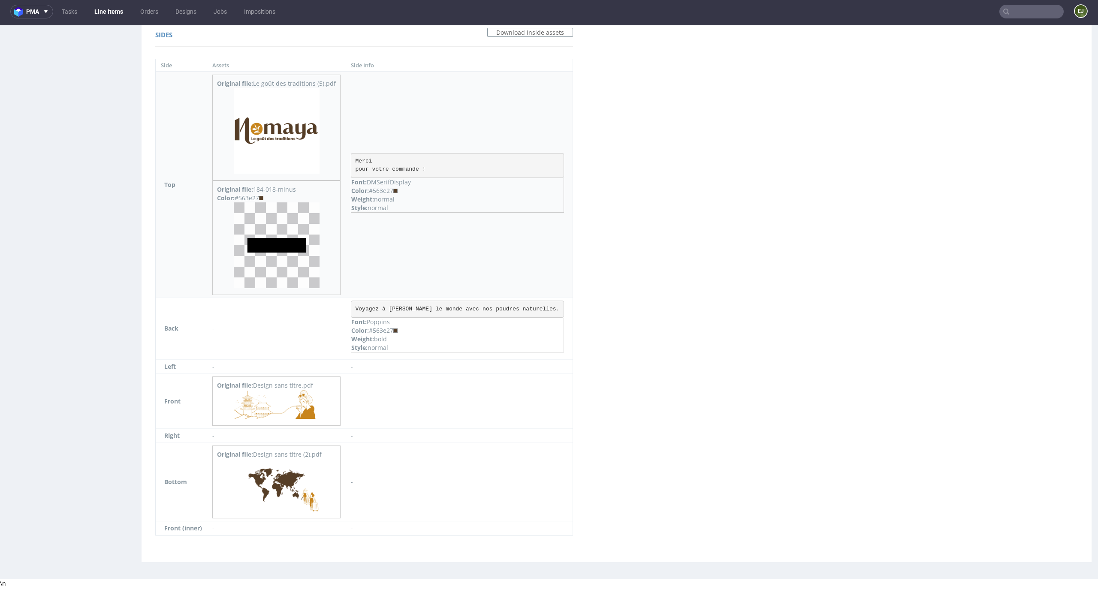
click at [482, 180] on p "Font: DMSerifDisplay" at bounding box center [457, 182] width 212 height 9
drag, startPoint x: 440, startPoint y: 168, endPoint x: 356, endPoint y: 156, distance: 84.9
click at [356, 156] on pre "Merci pour votre commande !" at bounding box center [457, 165] width 213 height 25
copy pre "Merci pour votre commande !"
click at [290, 138] on img at bounding box center [277, 131] width 86 height 86
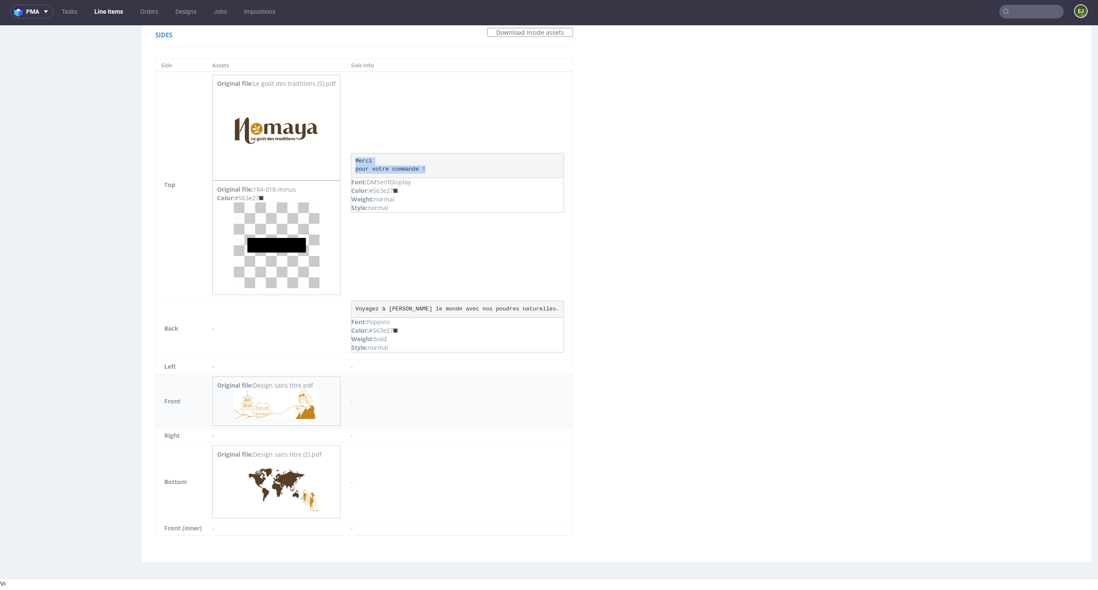
click at [312, 406] on img at bounding box center [277, 405] width 86 height 30
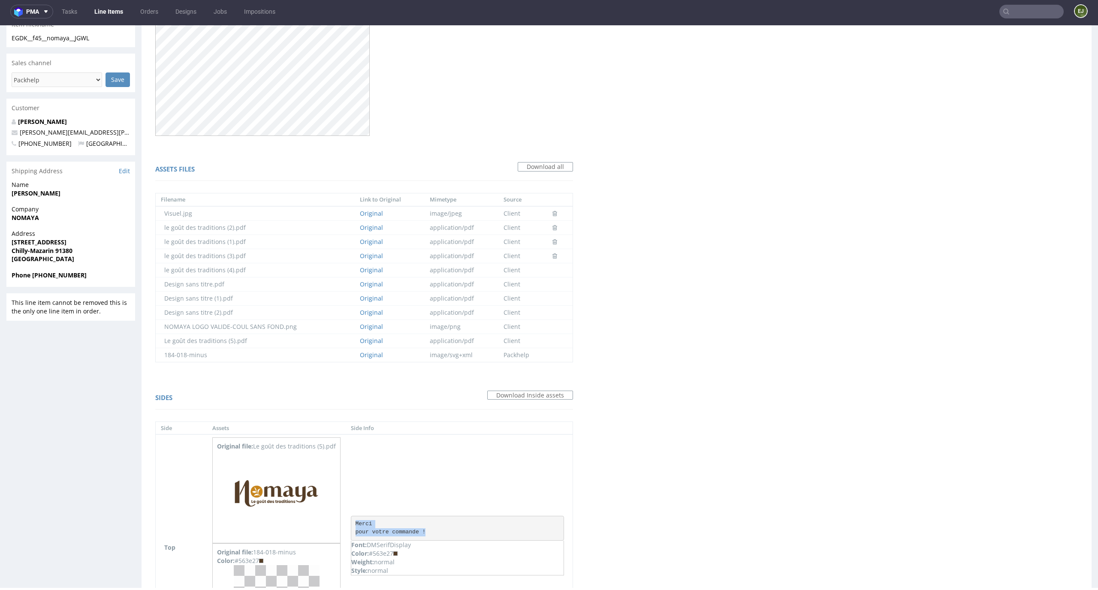
scroll to position [0, 0]
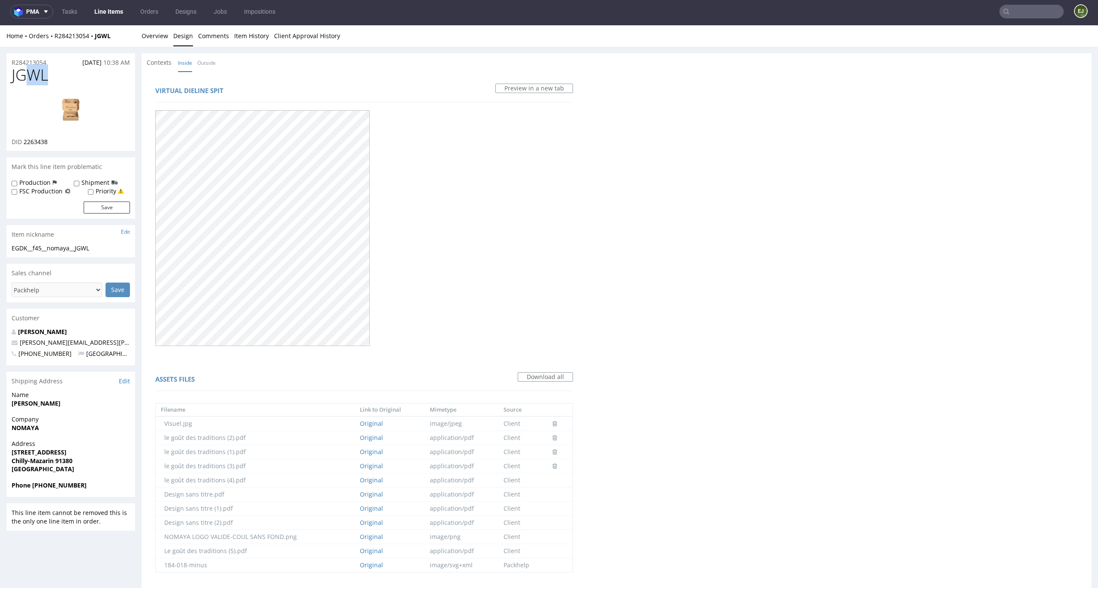
drag, startPoint x: 51, startPoint y: 76, endPoint x: 0, endPoint y: 76, distance: 51.1
click at [0, 76] on div "R284213054 23.09.2025 10:38 AM JGWL DID 2263438 Mark this line item problematic…" at bounding box center [549, 598] width 1098 height 1102
copy span "JGWL"
click at [153, 39] on link "Overview" at bounding box center [155, 35] width 27 height 21
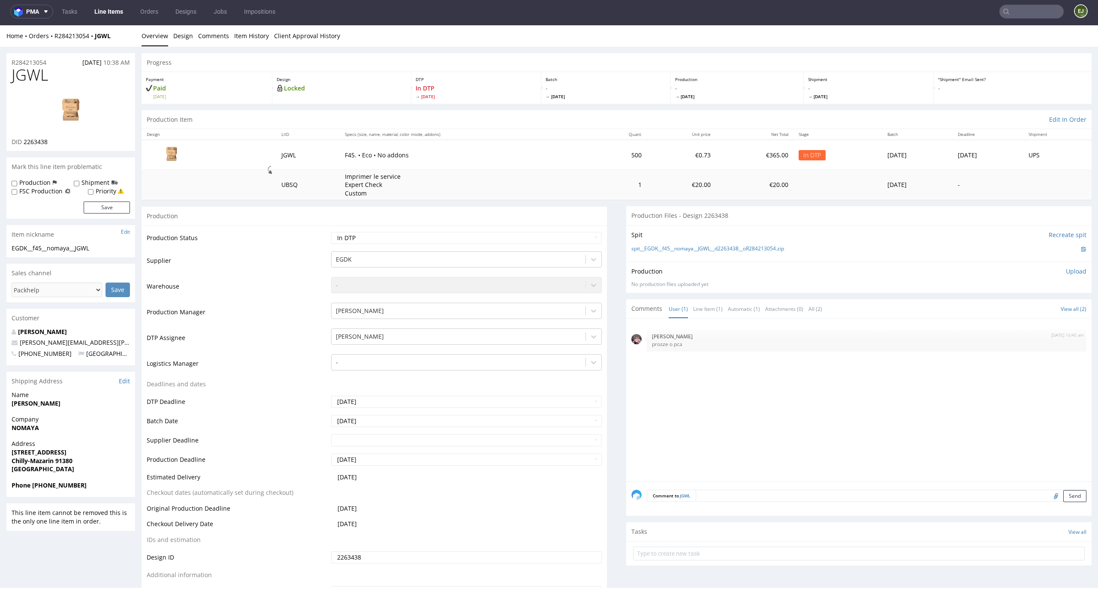
click at [1066, 273] on p "Upload" at bounding box center [1076, 271] width 21 height 9
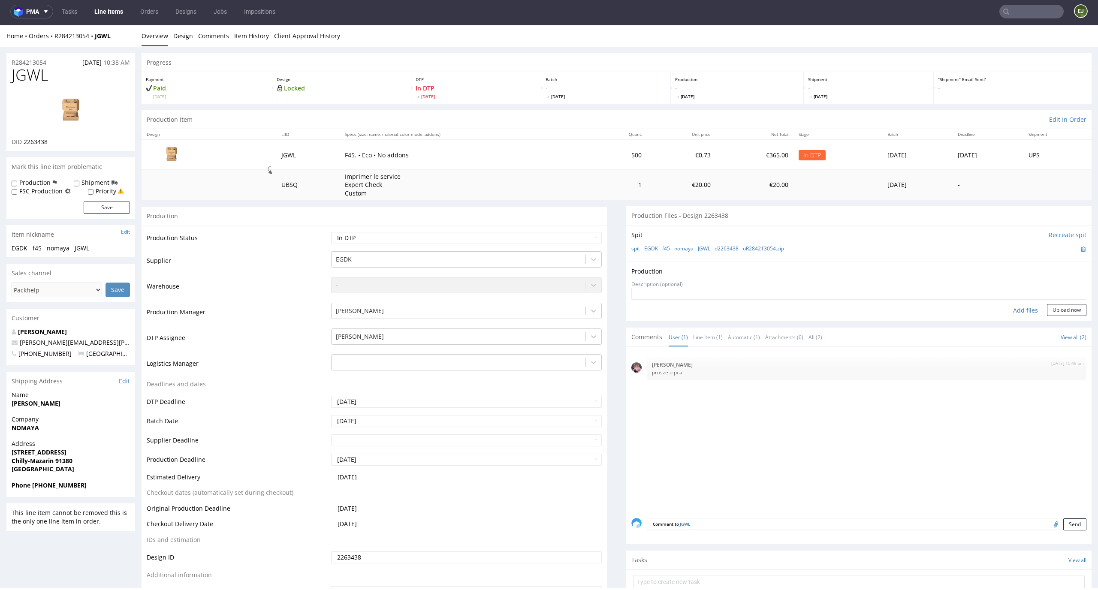
click at [1016, 315] on div "Add files" at bounding box center [1025, 310] width 43 height 13
click at [581, 238] on select "Waiting for Artwork Waiting for Diecut Waiting for Mockup Waiting for DTP Waiti…" at bounding box center [466, 238] width 271 height 12
select select "dtp_ca_needed"
click at [331, 232] on select "Waiting for Artwork Waiting for Diecut Waiting for Mockup Waiting for DTP Waiti…" at bounding box center [466, 238] width 271 height 12
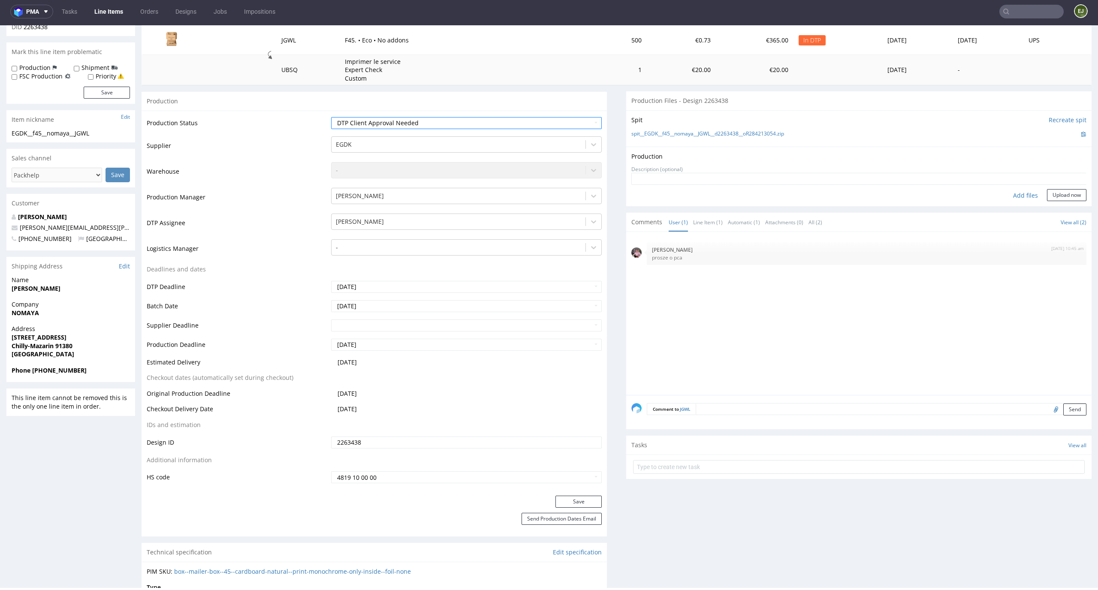
scroll to position [226, 0]
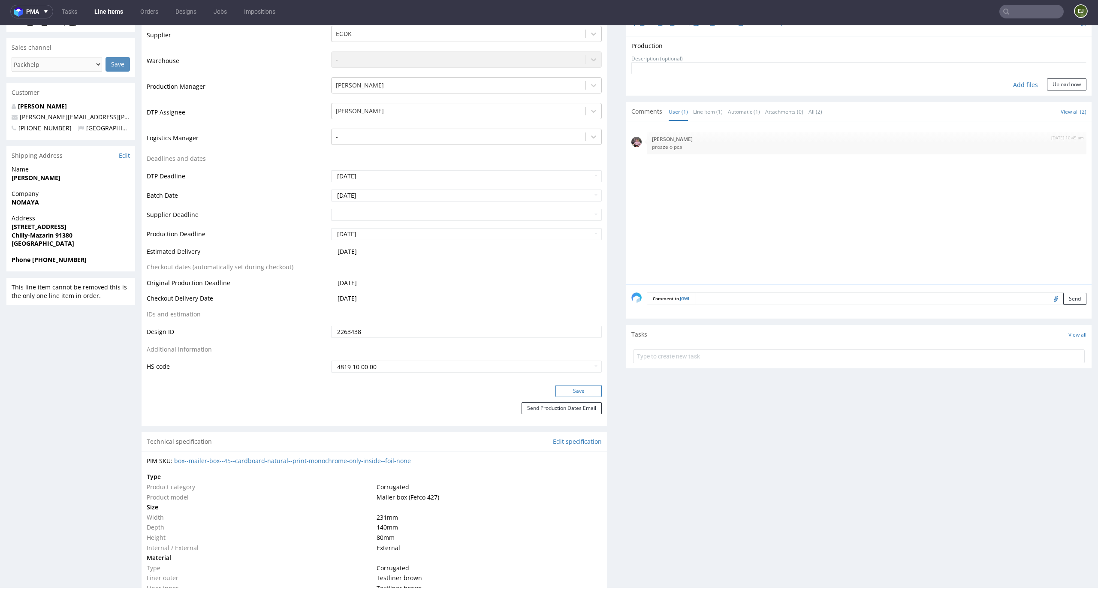
click at [580, 395] on button "Save" at bounding box center [579, 391] width 46 height 12
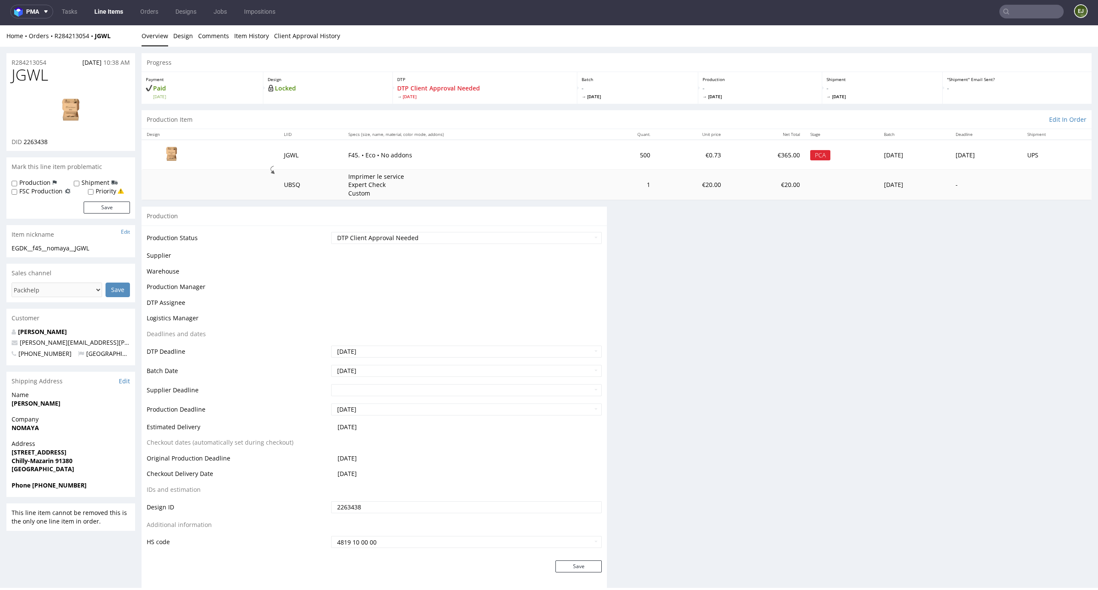
scroll to position [0, 0]
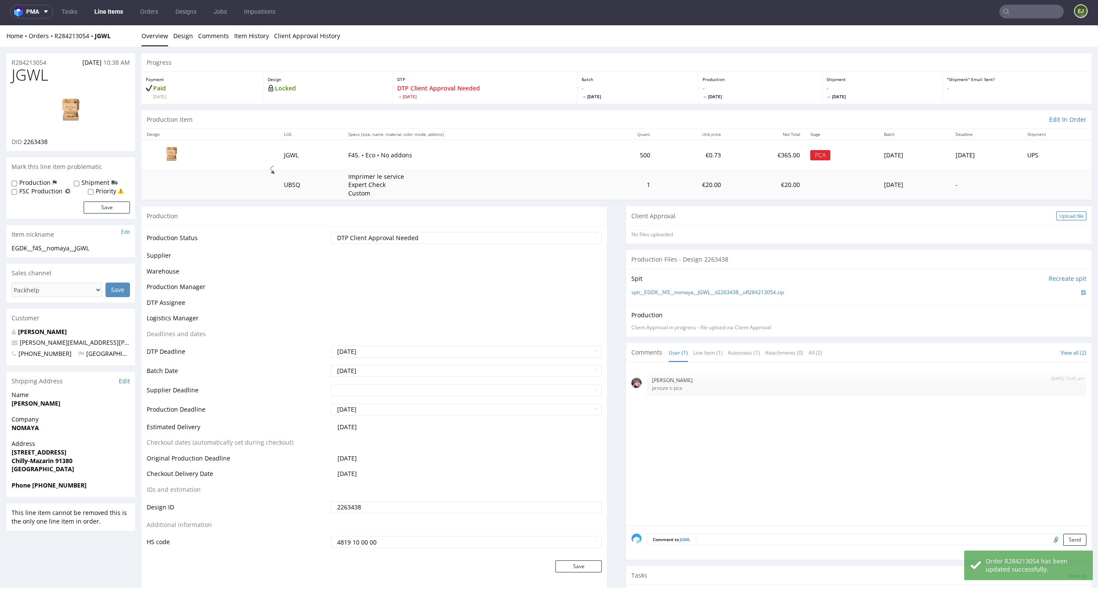
click at [1060, 216] on div "Upload file" at bounding box center [1072, 215] width 30 height 9
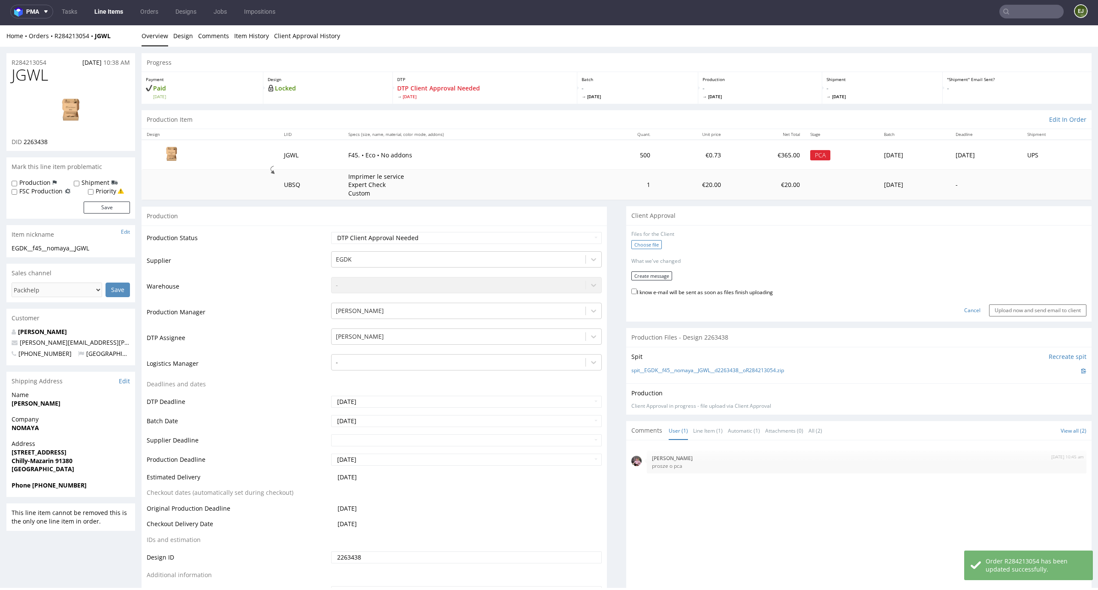
click at [635, 244] on label "Choose file" at bounding box center [646, 244] width 30 height 9
click at [0, 25] on input "Choose file" at bounding box center [0, 25] width 0 height 0
click at [665, 274] on button "Create message" at bounding box center [651, 273] width 41 height 9
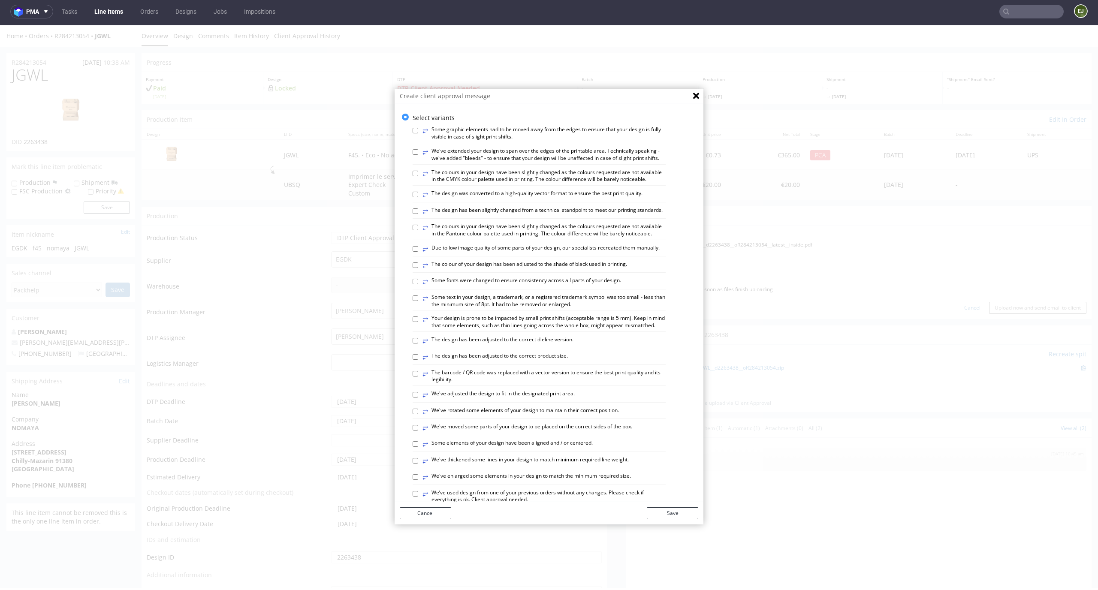
click at [405, 220] on div "Select variants ⥂ Some graphic elements had to be moved away from the edges to …" at bounding box center [549, 457] width 309 height 686
click at [413, 219] on div "⥂ The design has been slightly changed from a technical standpoint to meet our …" at bounding box center [539, 213] width 253 height 12
click at [413, 214] on input "⥂ The design has been slightly changed from a technical standpoint to meet our …" at bounding box center [416, 211] width 6 height 6
checkbox input "true"
click at [671, 517] on button "Save" at bounding box center [672, 514] width 51 height 12
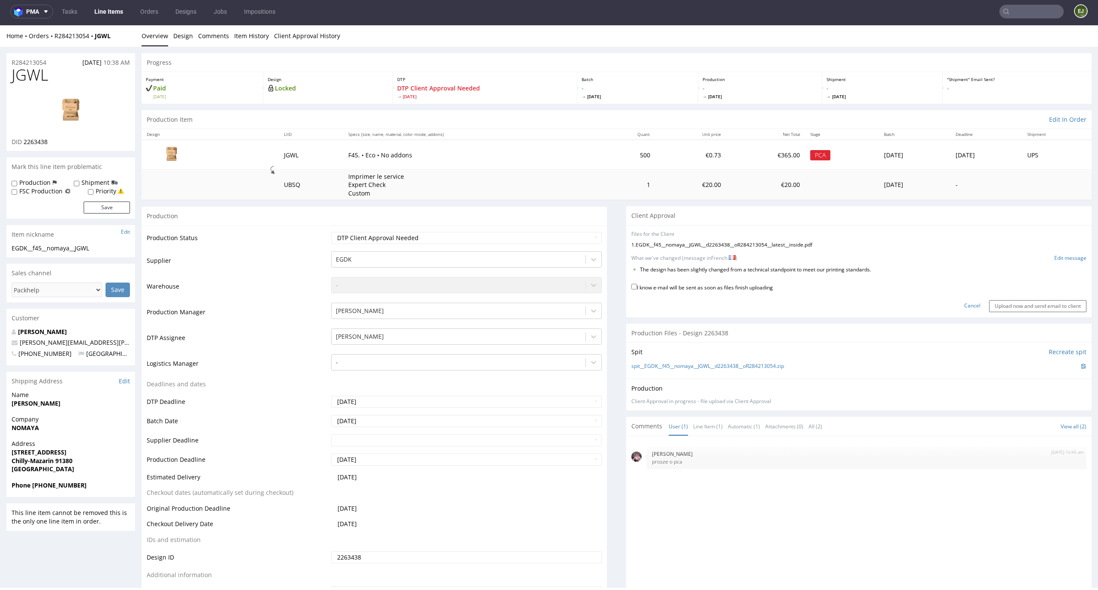
click at [731, 286] on label "I know e-mail will be sent as soon as files finish uploading" at bounding box center [702, 286] width 142 height 9
click at [637, 286] on input "I know e-mail will be sent as soon as files finish uploading" at bounding box center [634, 287] width 6 height 6
checkbox input "true"
click at [1017, 304] on input "Upload now and send email to client" at bounding box center [1037, 306] width 97 height 12
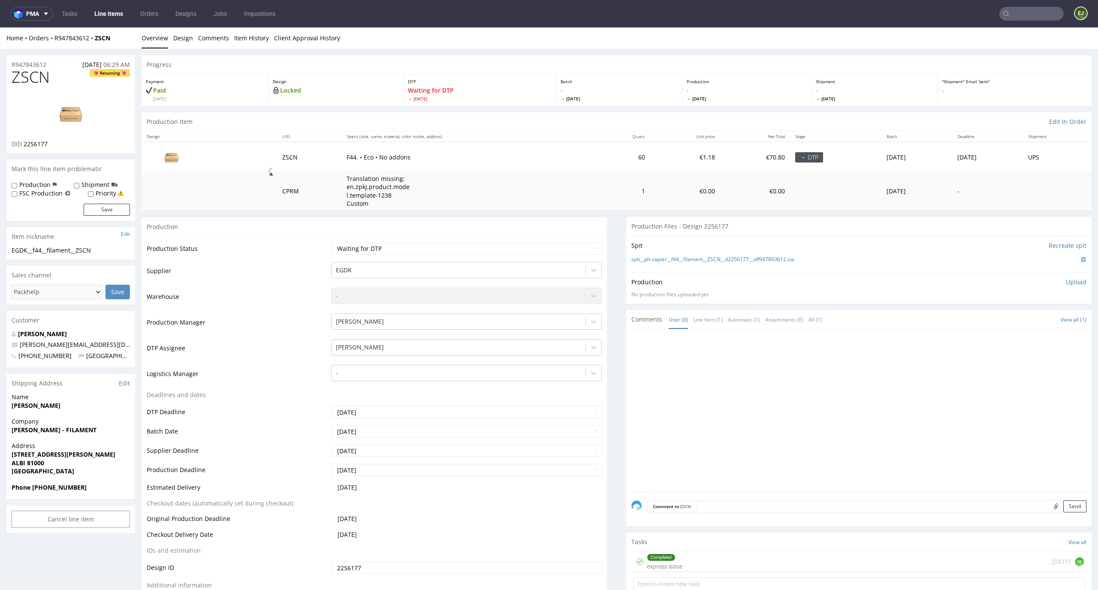
scroll to position [100, 0]
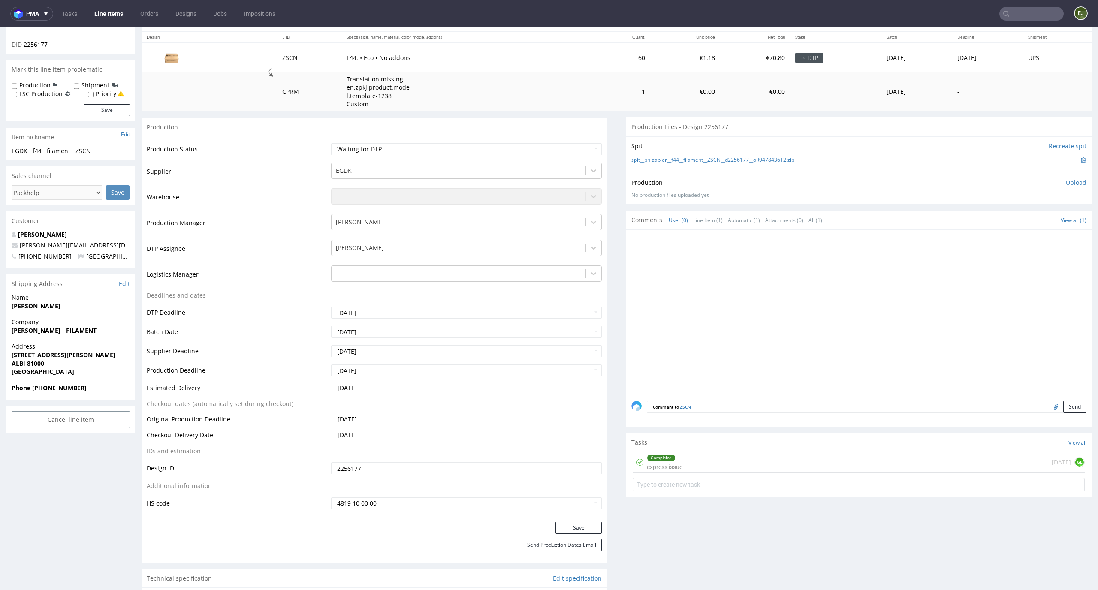
click at [673, 454] on div "Completed express issue" at bounding box center [665, 463] width 36 height 20
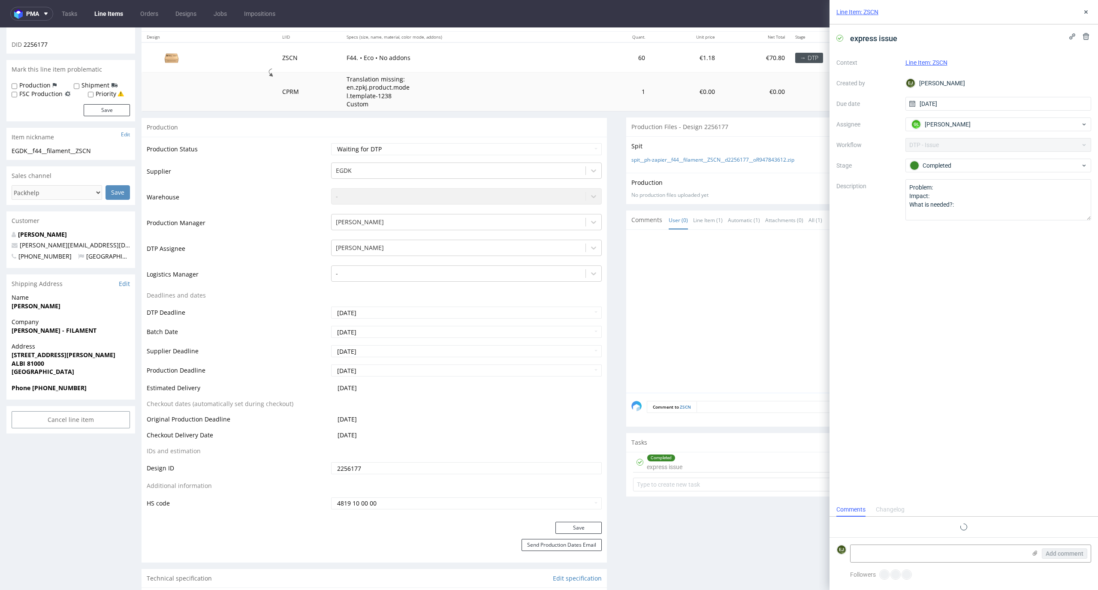
scroll to position [3, 0]
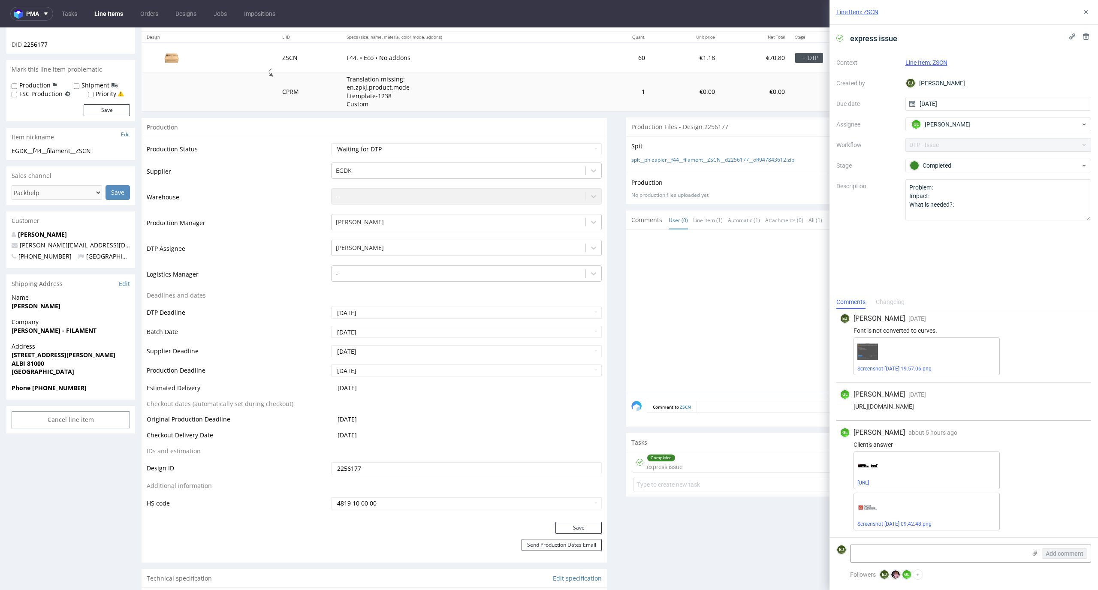
click at [892, 543] on form "EJ Add comment" at bounding box center [964, 554] width 269 height 32
click at [921, 557] on textarea at bounding box center [939, 553] width 176 height 17
click at [921, 549] on textarea at bounding box center [939, 553] width 176 height 17
drag, startPoint x: 900, startPoint y: 484, endPoint x: 846, endPoint y: 483, distance: 53.6
click at [846, 483] on div "CEBFC_1pact.ai Screenshot 2025-09-25 at 09.42.48.png" at bounding box center [964, 491] width 248 height 79
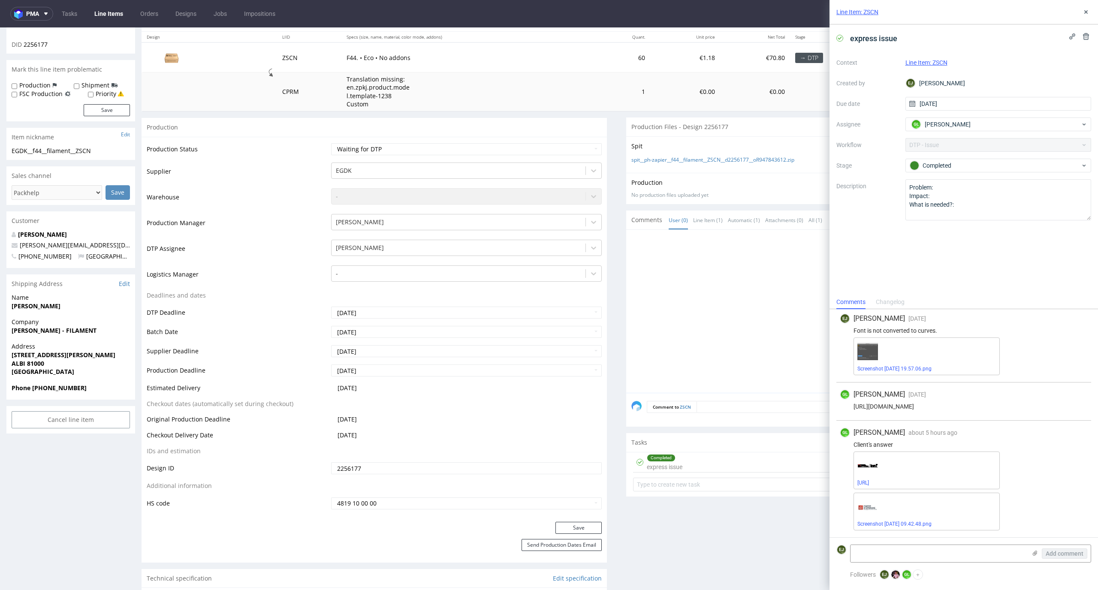
scroll to position [0, 0]
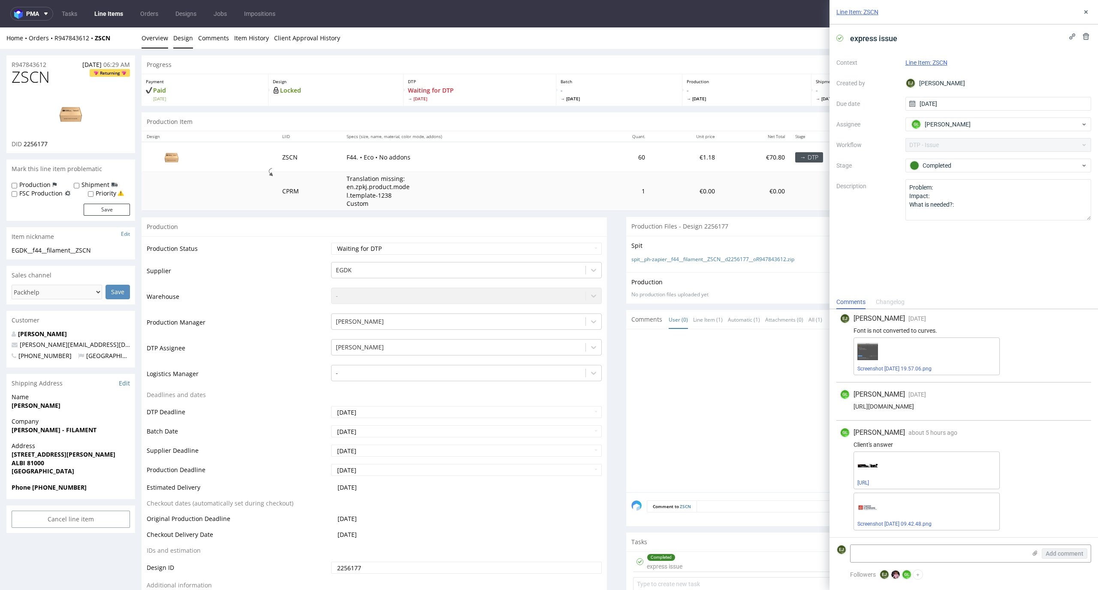
click at [184, 44] on link "Design" at bounding box center [183, 37] width 20 height 21
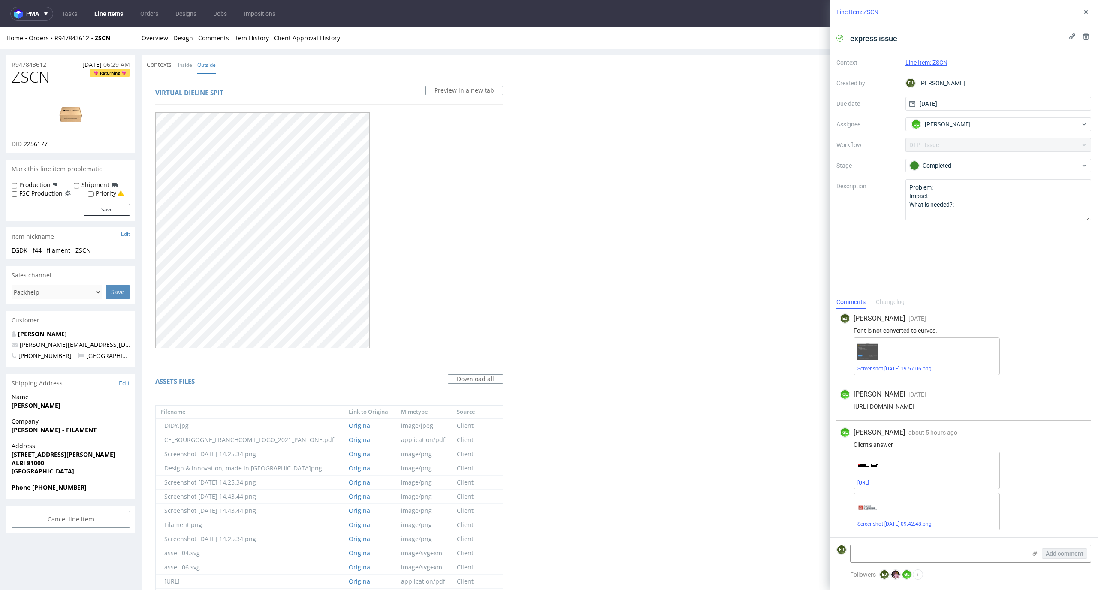
scroll to position [463, 0]
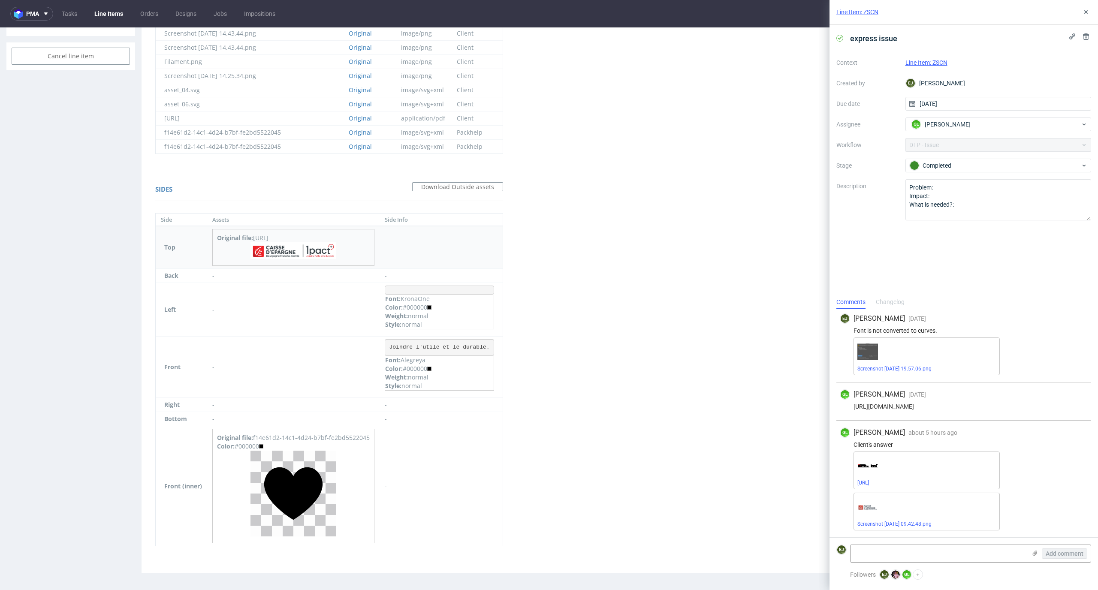
drag, startPoint x: 304, startPoint y: 236, endPoint x: 255, endPoint y: 235, distance: 48.9
click at [255, 235] on div "Original file: CEBFC_1pact.ai" at bounding box center [293, 238] width 153 height 9
click at [540, 272] on div "Virtual dieline spit Preview in a new tab Assets files Download all Filename Li…" at bounding box center [617, 91] width 950 height 963
click at [899, 445] on div "Client's answer" at bounding box center [964, 444] width 248 height 7
drag, startPoint x: 307, startPoint y: 236, endPoint x: 254, endPoint y: 236, distance: 52.3
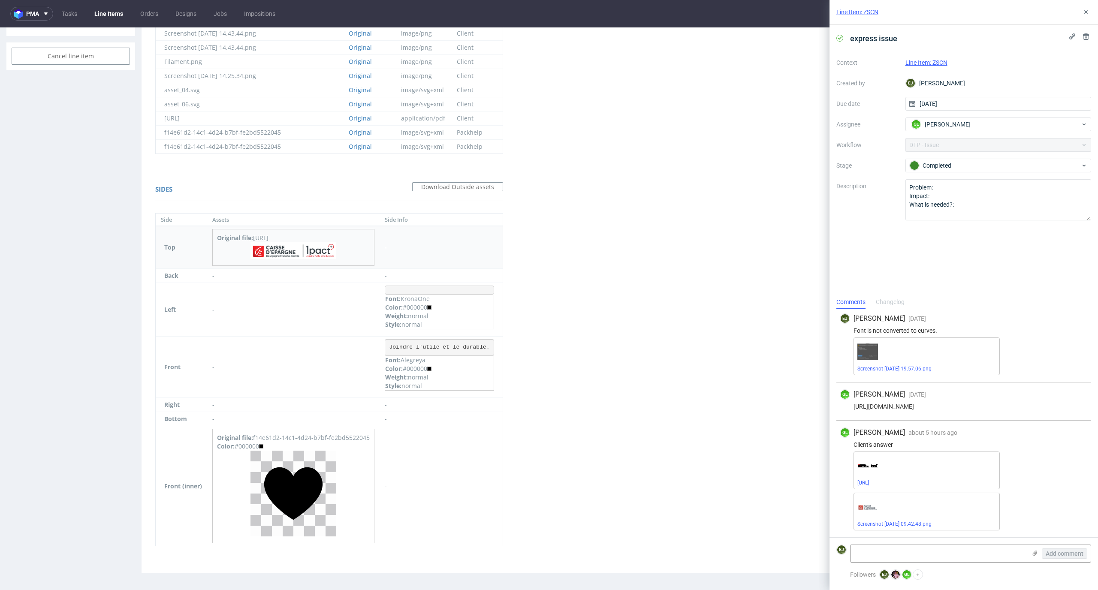
click at [254, 236] on div "Original file: CEBFC_1pact.ai" at bounding box center [293, 238] width 153 height 9
copy div "CEBFC_1pact.ai"
click at [677, 388] on div "Virtual dieline spit Preview in a new tab Assets files Download all Filename Li…" at bounding box center [617, 91] width 950 height 963
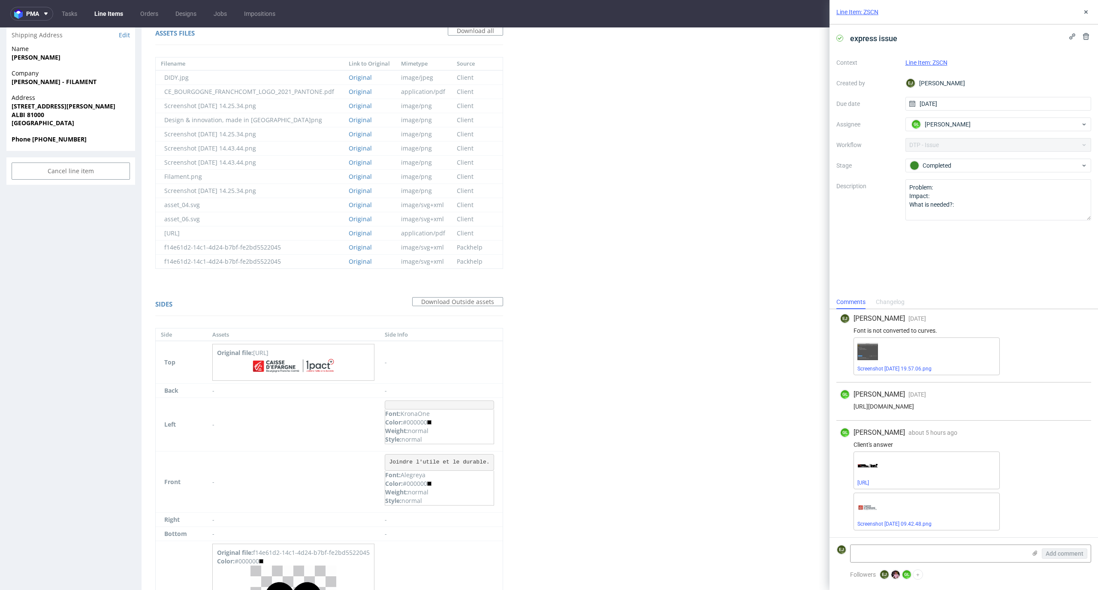
scroll to position [0, 0]
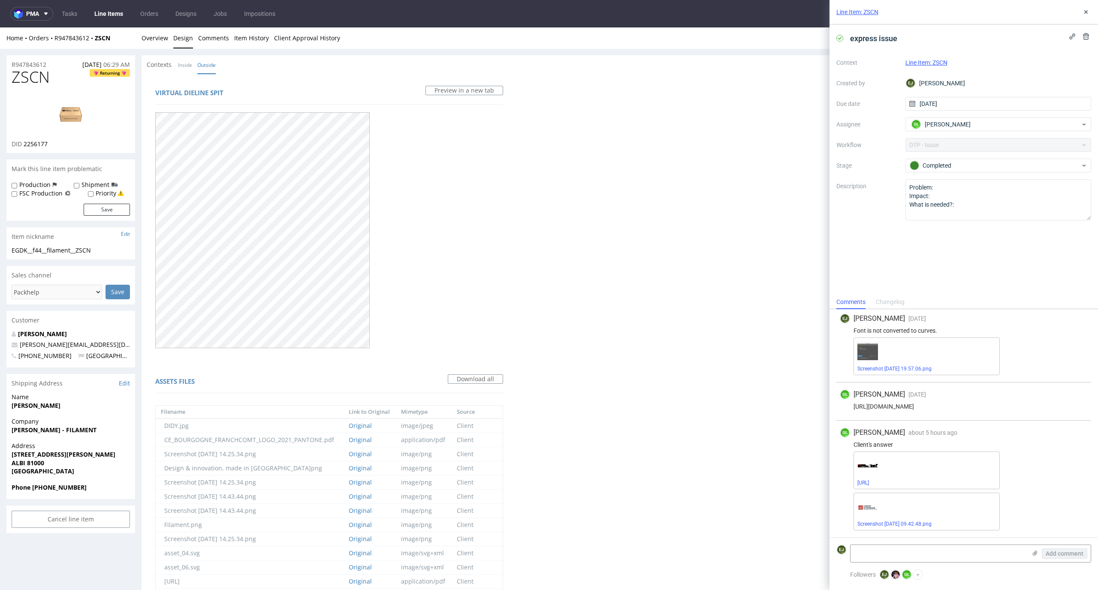
click at [991, 563] on form "EJ Add comment" at bounding box center [964, 554] width 269 height 32
click at [991, 559] on textarea at bounding box center [939, 553] width 176 height 17
paste textarea "Unfortunately, the "CEBFC_1pact.ai" file doesn't open correctly. It's easiest i…"
type textarea "Unfortunately, the "CEBFC_1pact.ai" file doesn't open correctly. It's easiest i…"
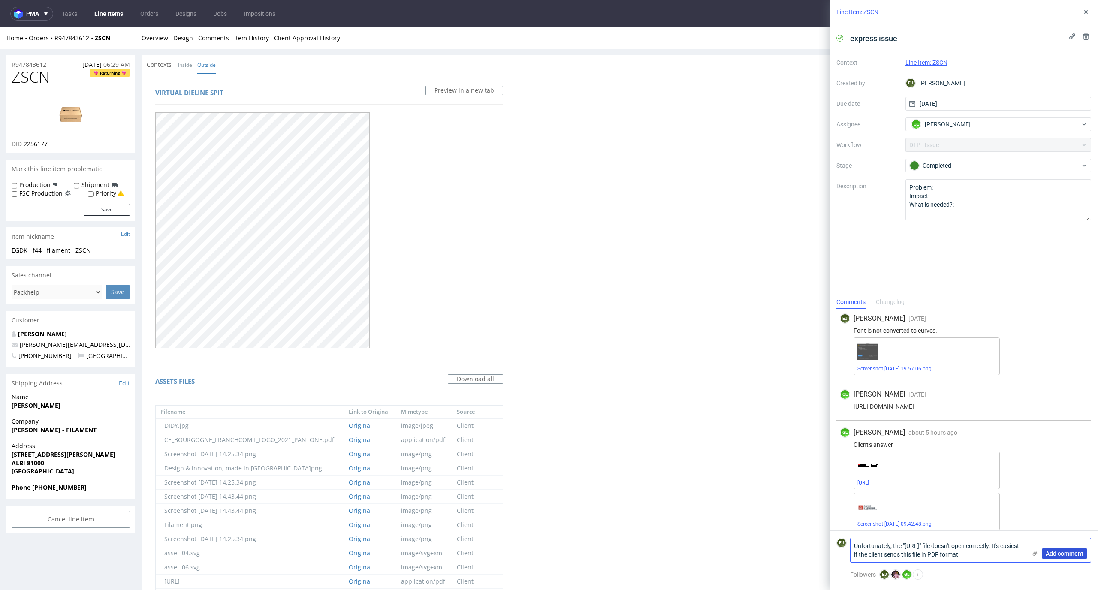
click at [1053, 552] on span "Add comment" at bounding box center [1065, 554] width 38 height 6
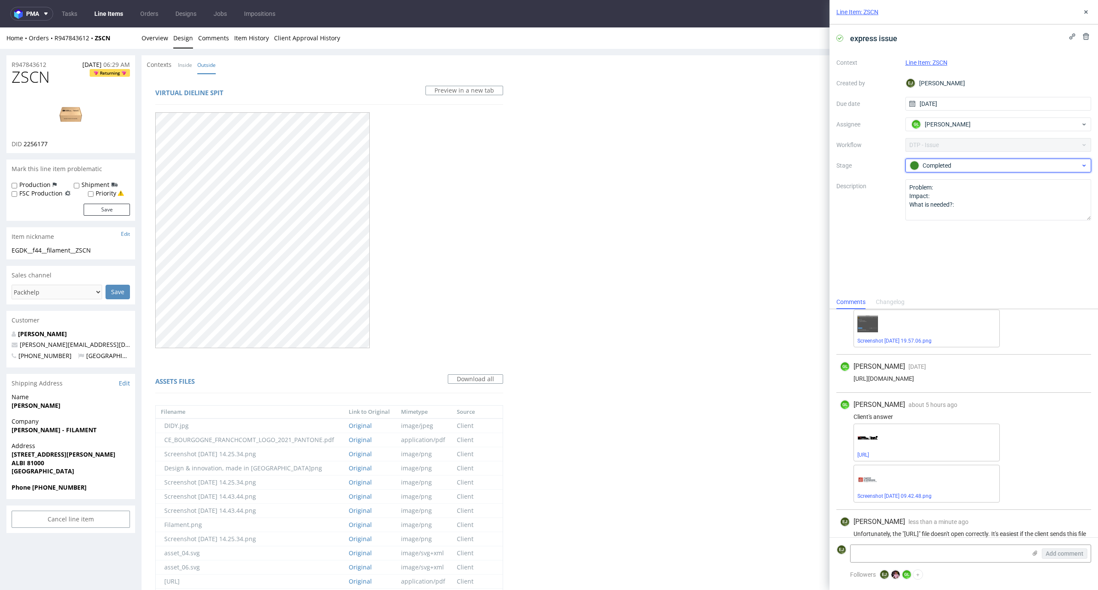
click at [964, 165] on div "Completed" at bounding box center [995, 165] width 171 height 9
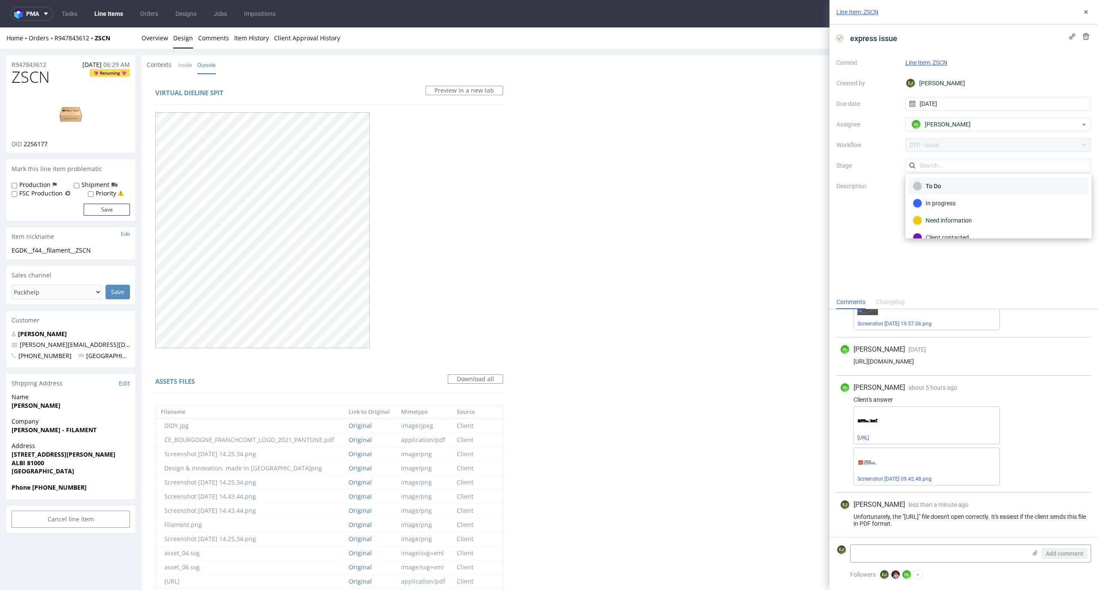
click at [964, 184] on div "To Do" at bounding box center [999, 185] width 172 height 9
click at [170, 47] on div "Home Orders R947843612 ZSCN Overview Design Comments Item History Client Approv…" at bounding box center [549, 37] width 1098 height 21
click at [160, 41] on link "Overview" at bounding box center [155, 37] width 27 height 21
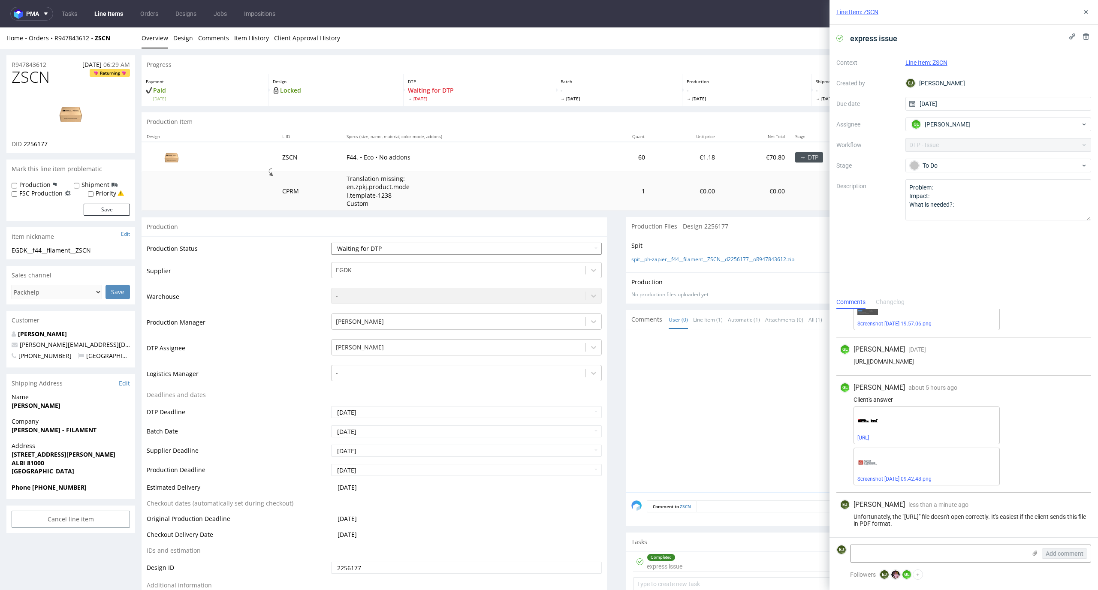
click at [440, 244] on select "Waiting for Artwork Waiting for Diecut Waiting for Mockup Waiting for DTP Waiti…" at bounding box center [466, 249] width 271 height 12
select select "dtp_issue"
click at [331, 243] on select "Waiting for Artwork Waiting for Diecut Waiting for Mockup Waiting for DTP Waiti…" at bounding box center [466, 249] width 271 height 12
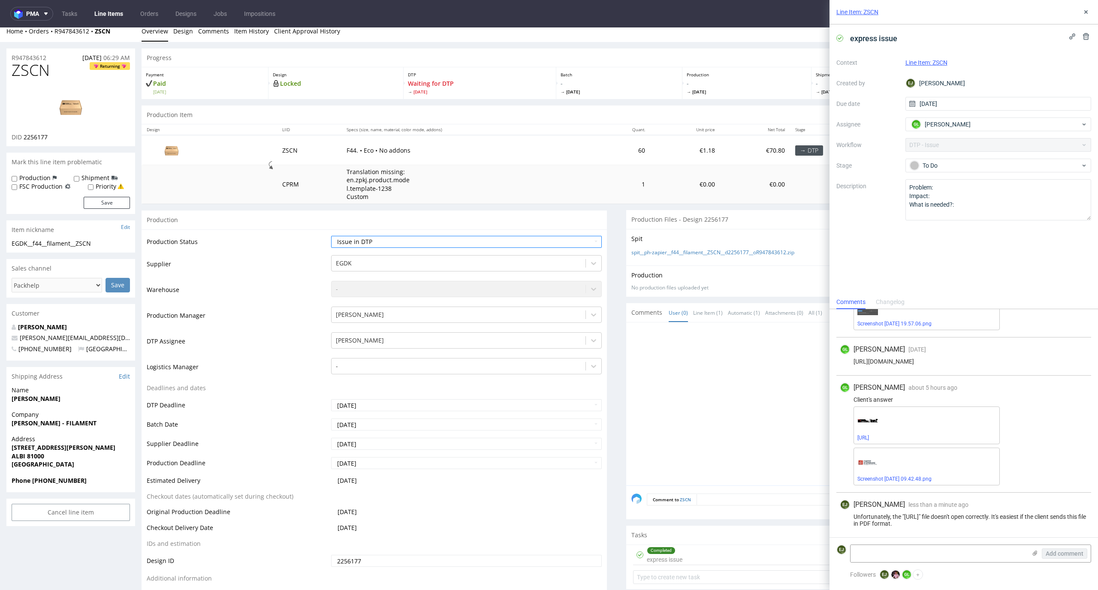
scroll to position [134, 0]
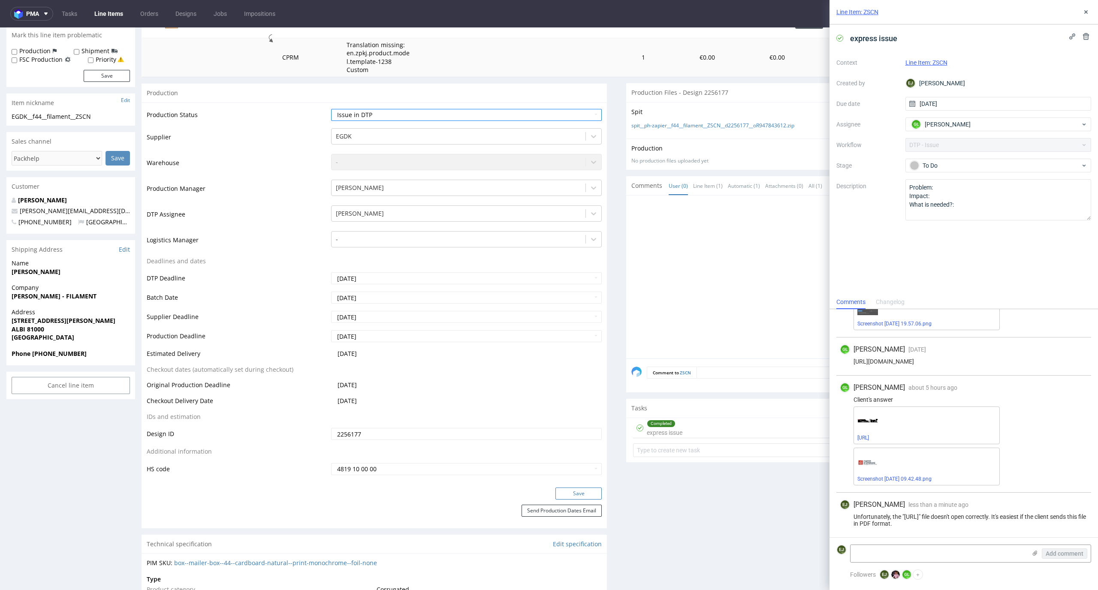
click at [583, 495] on button "Save" at bounding box center [579, 494] width 46 height 12
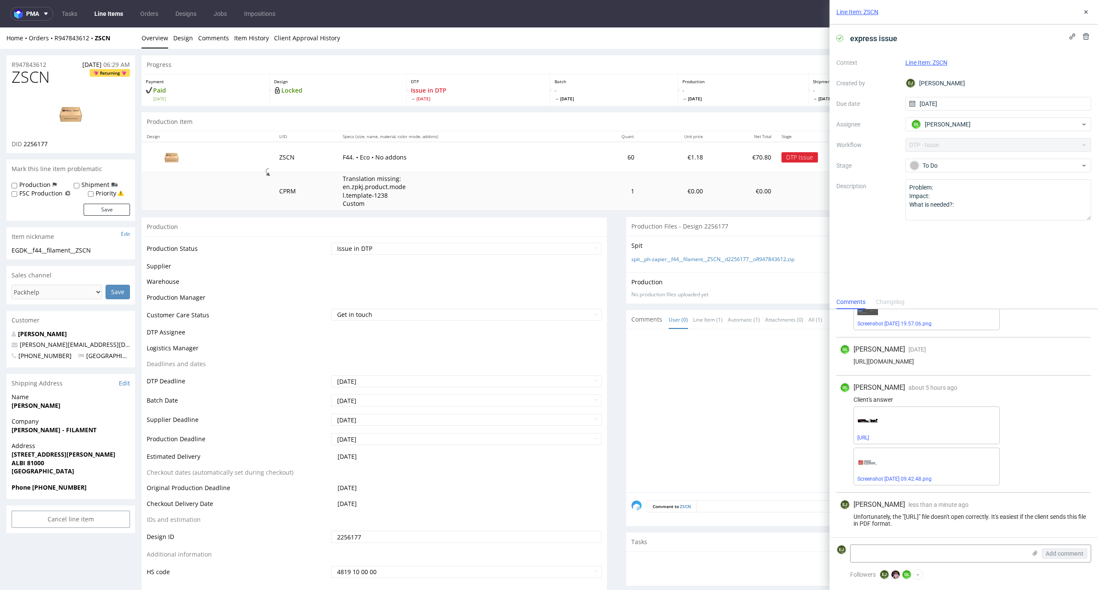
scroll to position [128, 0]
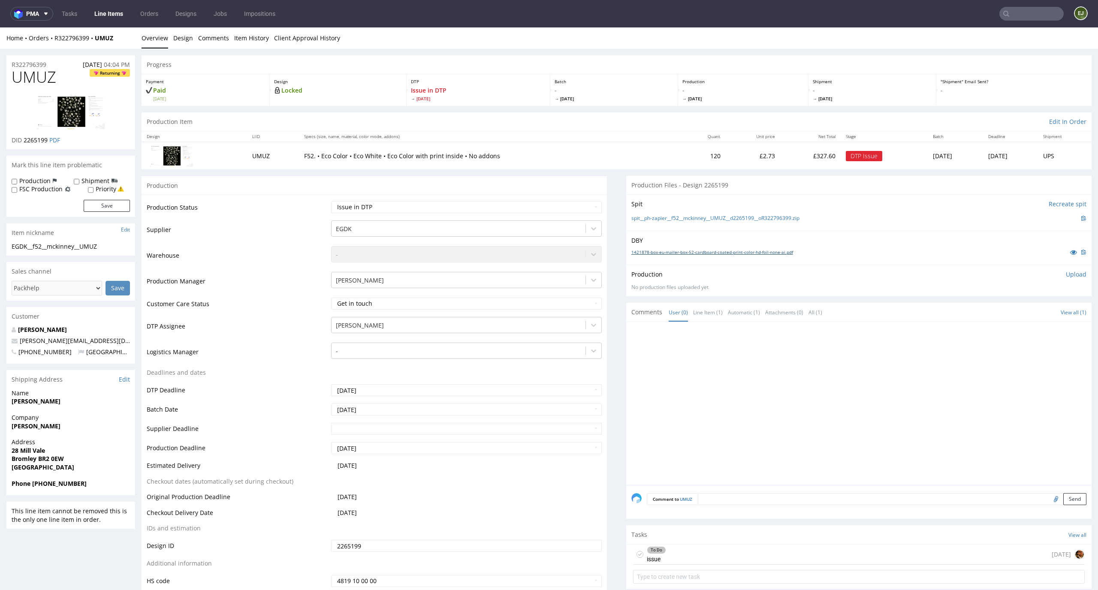
click at [716, 251] on link "1421878-box-eu-mailer-box-52-cardboard-coated-print-color-hd-foil-none-ai.pdf" at bounding box center [712, 252] width 162 height 6
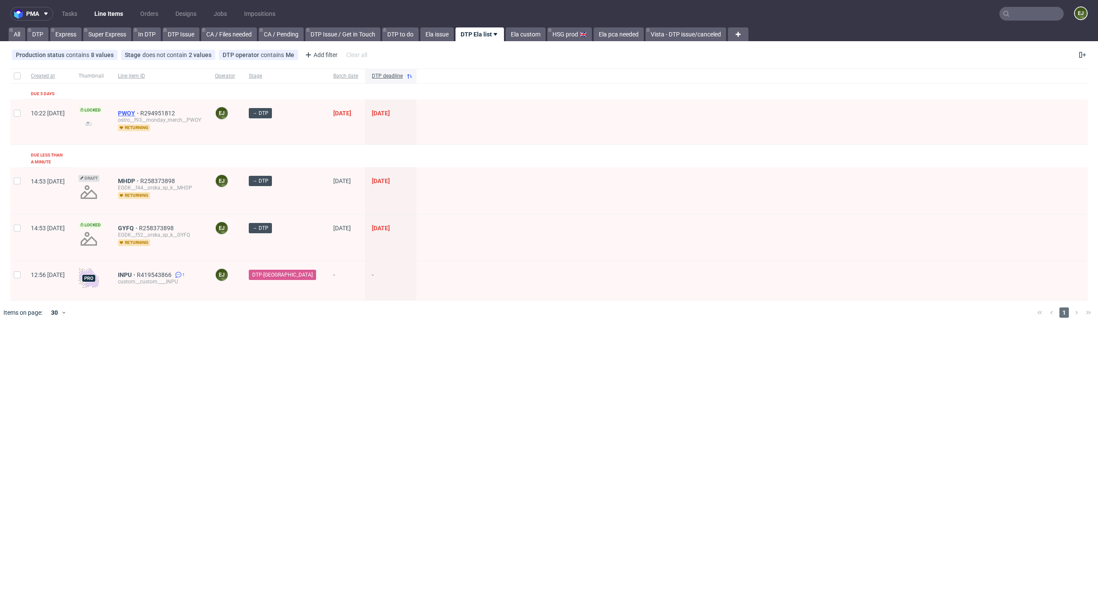
click at [140, 111] on span "PWOY" at bounding box center [129, 113] width 22 height 7
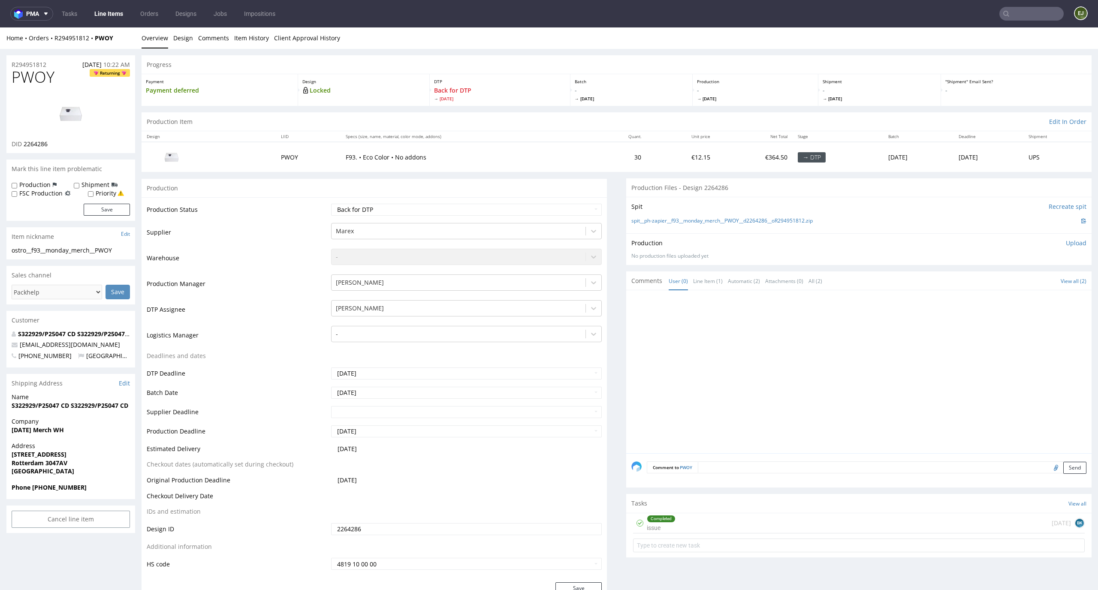
click at [683, 524] on div "Completed issue [DATE] BK" at bounding box center [859, 524] width 452 height 20
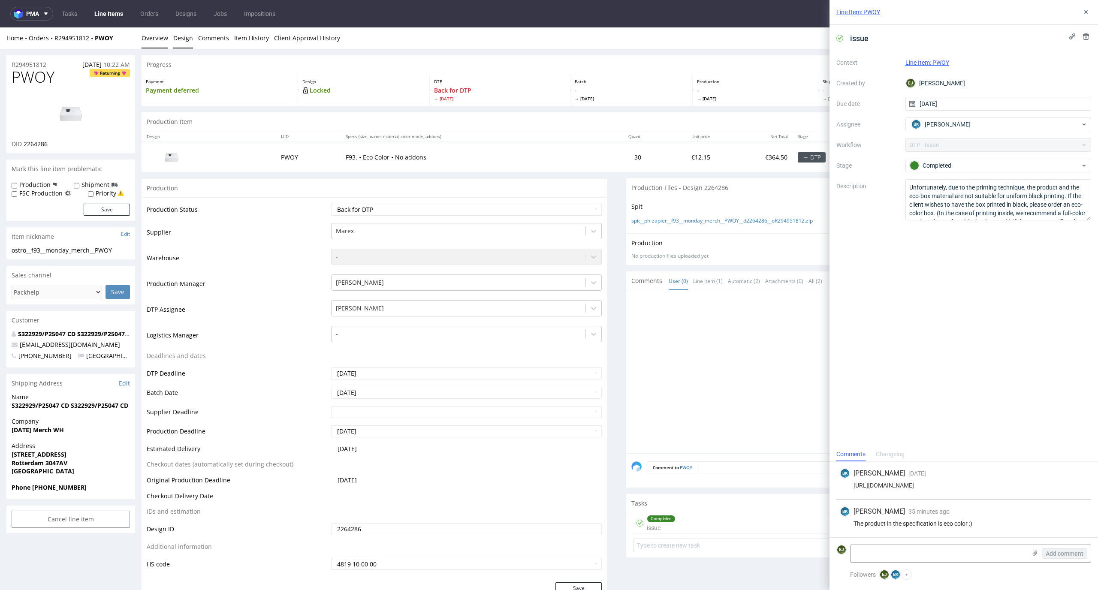
click at [182, 34] on link "Design" at bounding box center [183, 37] width 20 height 21
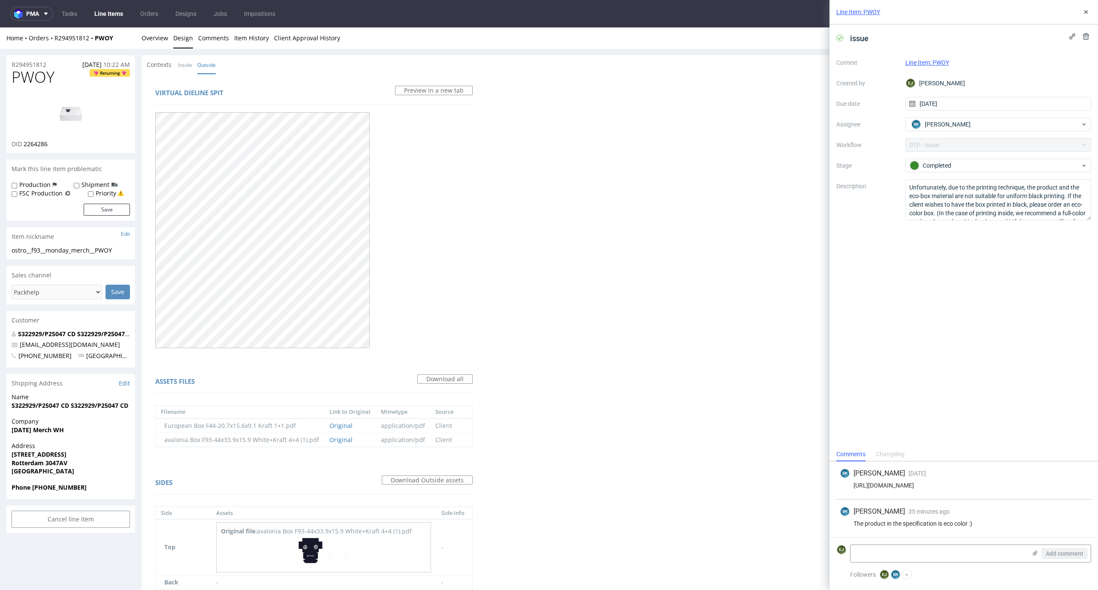
scroll to position [114, 0]
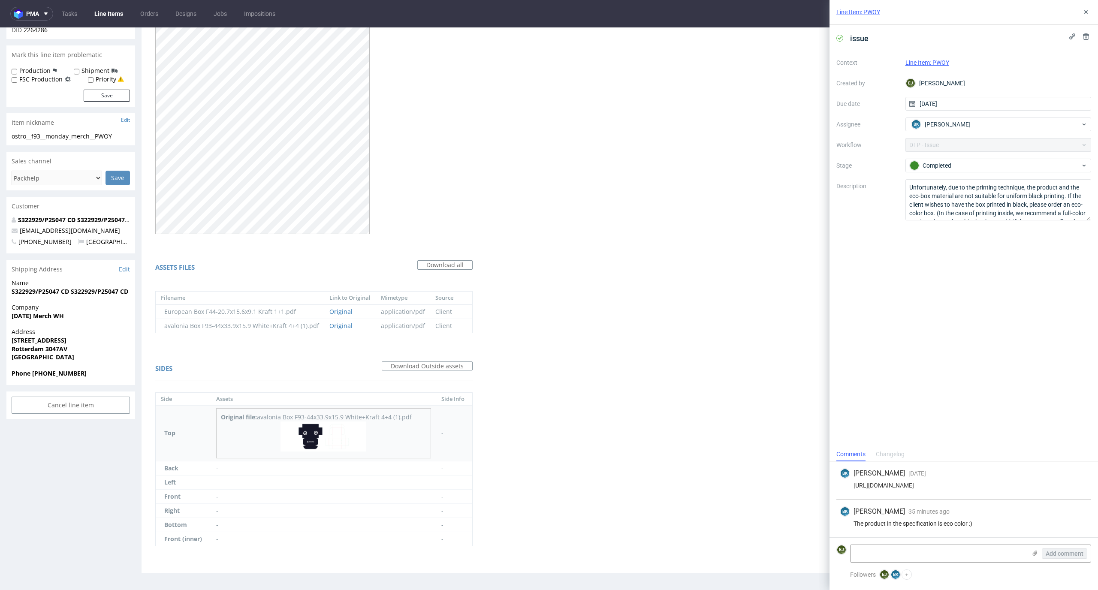
click at [309, 439] on img at bounding box center [324, 437] width 86 height 30
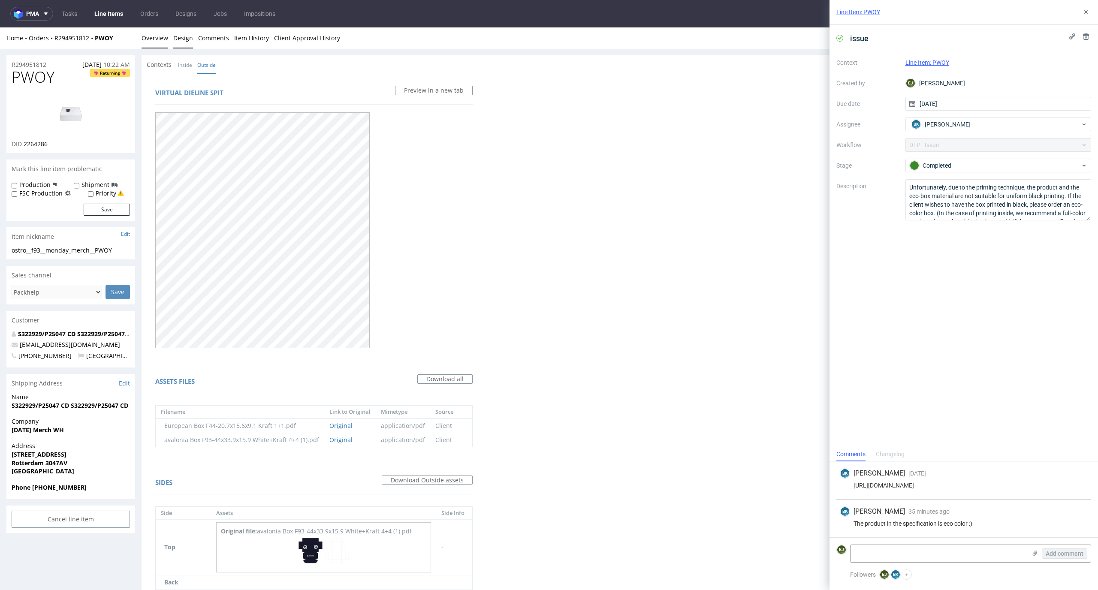
click at [158, 35] on link "Overview" at bounding box center [155, 37] width 27 height 21
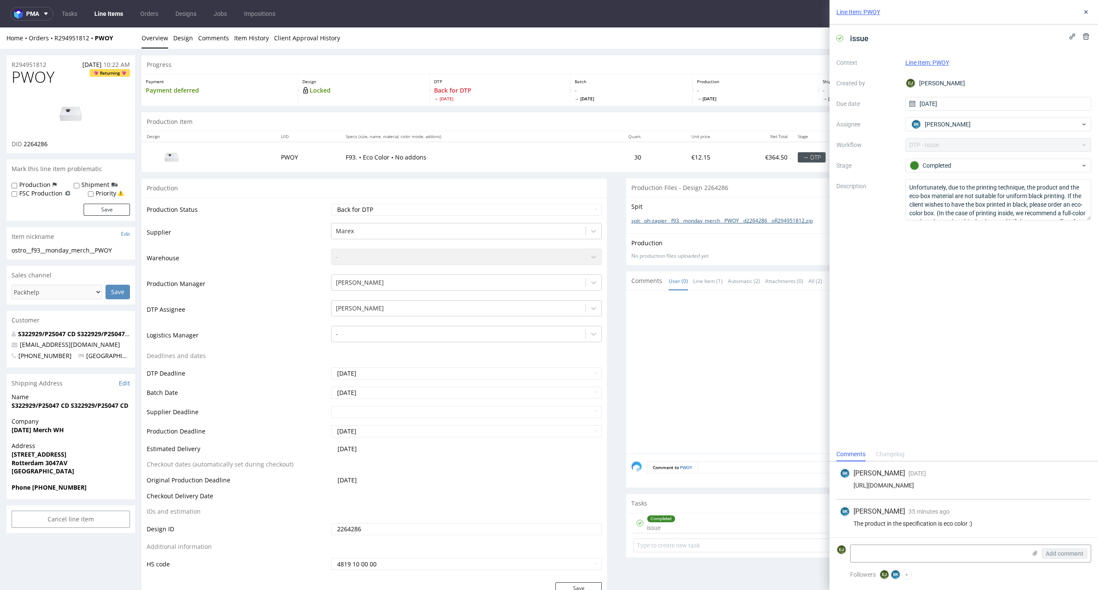
click at [680, 218] on link "spit__ph-zapier__f93__monday_merch__PWOY__d2264286__oR294951812.zip" at bounding box center [721, 221] width 181 height 7
drag, startPoint x: 59, startPoint y: 79, endPoint x: 0, endPoint y: 74, distance: 59.0
copy span "PWOY"
click at [1091, 7] on div "Line Item: PWOY" at bounding box center [964, 12] width 269 height 24
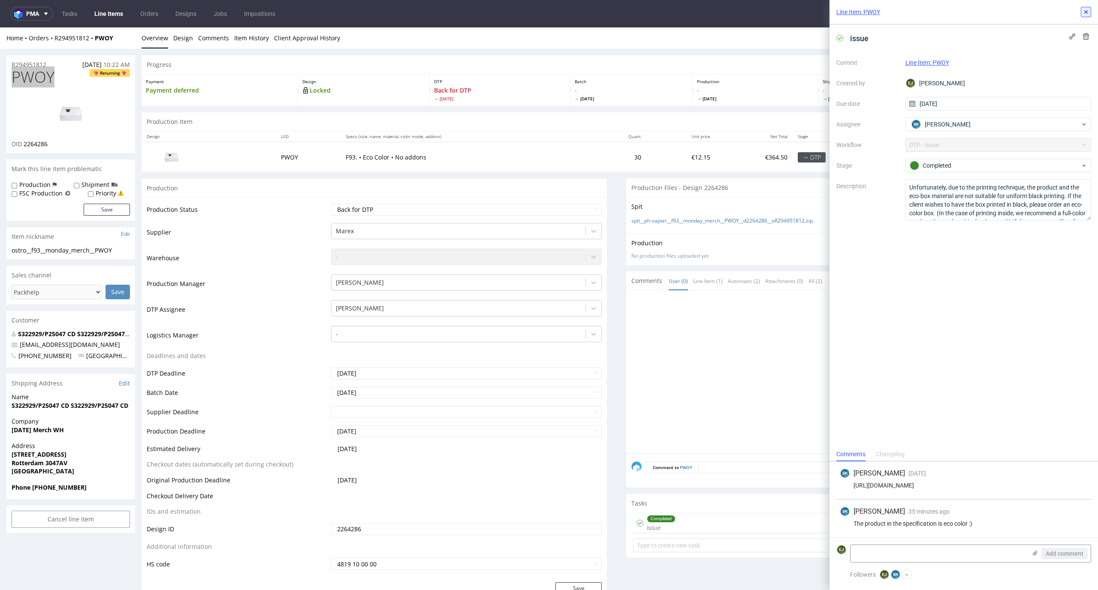
click at [1085, 13] on use at bounding box center [1086, 11] width 3 height 3
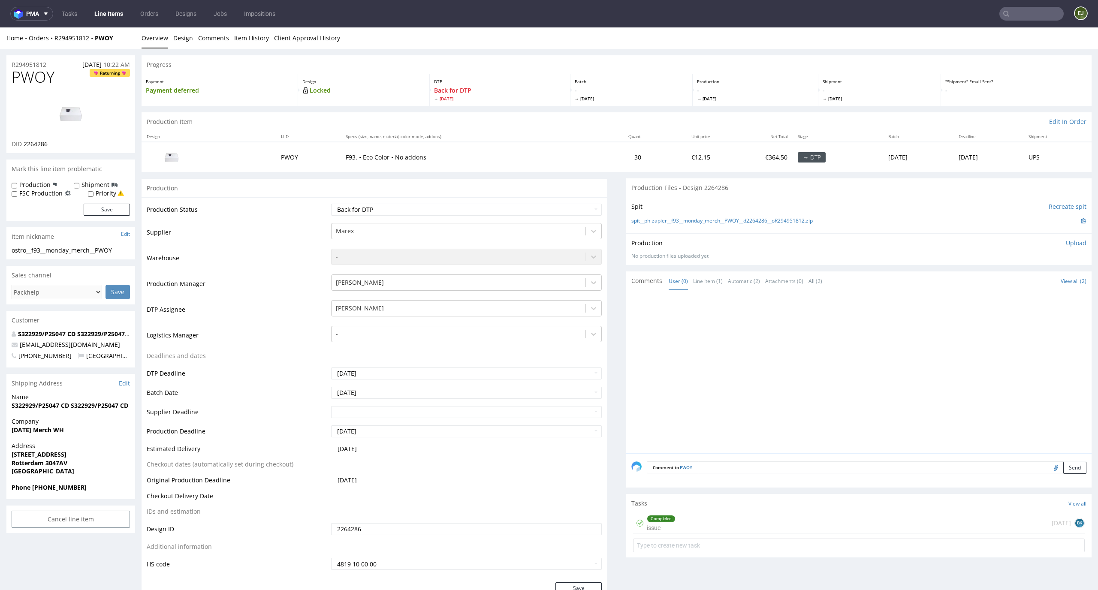
click at [1071, 241] on p "Upload" at bounding box center [1076, 243] width 21 height 9
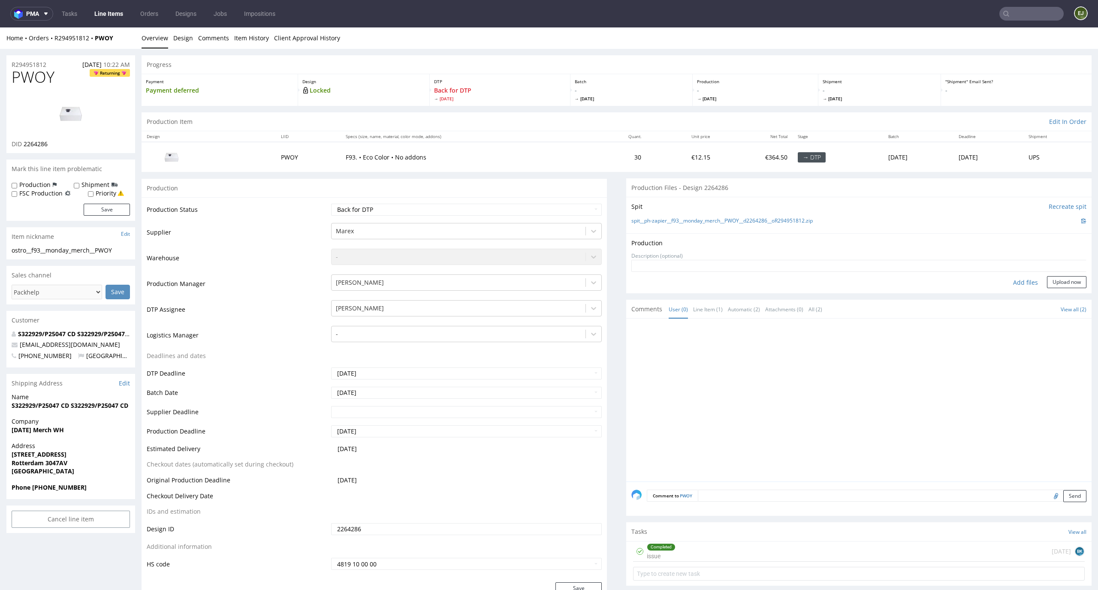
click at [1008, 281] on div "Add files" at bounding box center [1025, 282] width 43 height 13
type input "C:\fakepath\ostro__f93__monday_merch__PWOY__d2264286__oR294951812__latest__outs…"
click at [1059, 296] on button "Upload now" at bounding box center [1066, 296] width 39 height 12
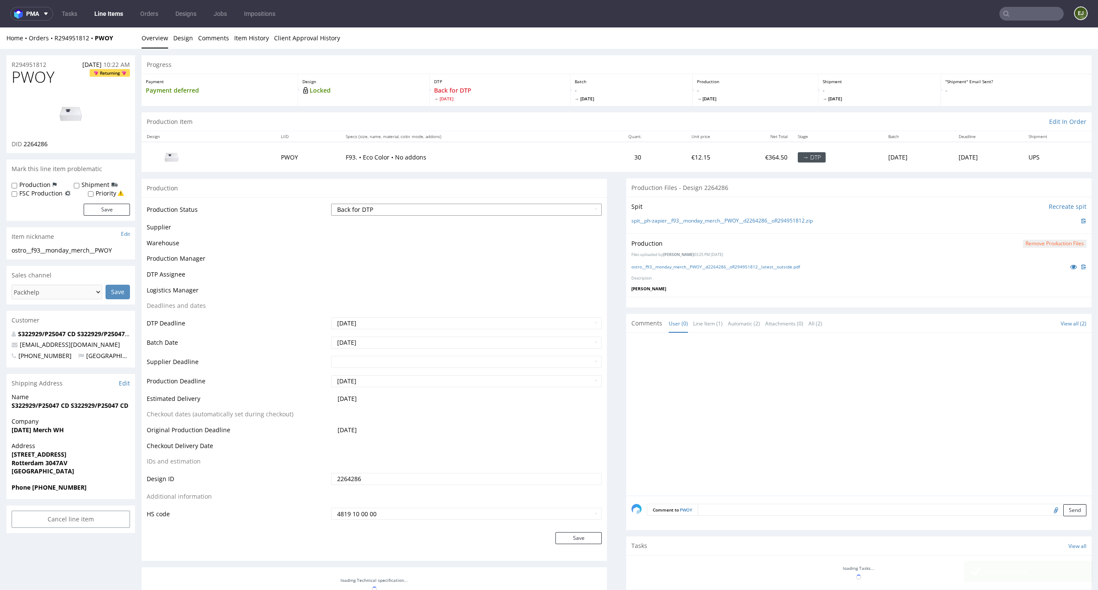
click at [584, 213] on select "Waiting for Artwork Waiting for Diecut Waiting for Mockup Waiting for DTP Waiti…" at bounding box center [466, 210] width 271 height 12
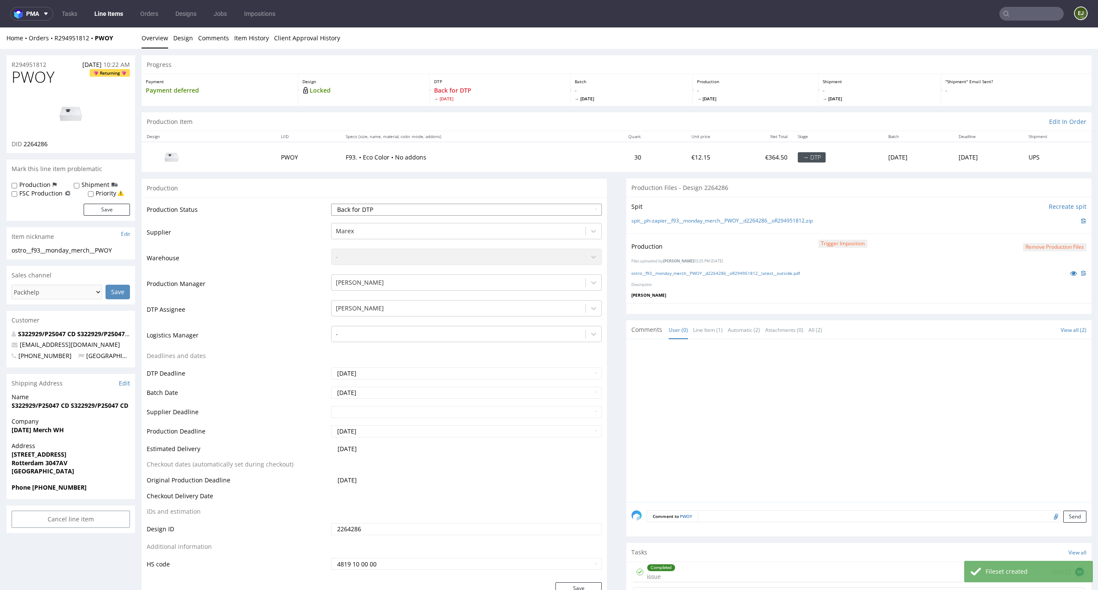
select select "dtp_production_ready"
click at [331, 204] on select "Waiting for Artwork Waiting for Diecut Waiting for Mockup Waiting for DTP Waiti…" at bounding box center [466, 210] width 271 height 12
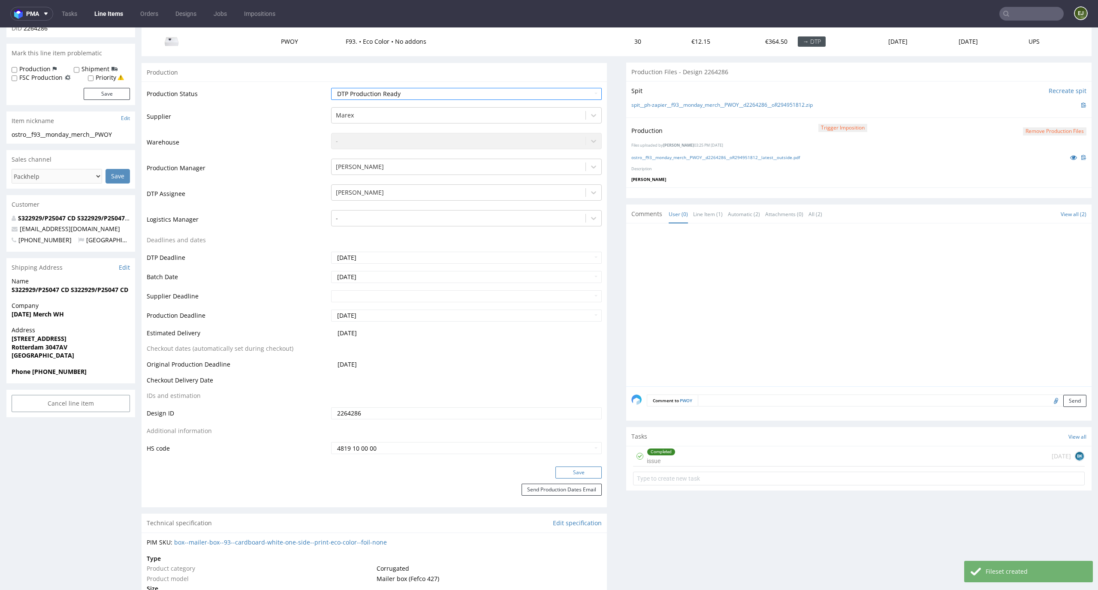
click at [573, 475] on button "Save" at bounding box center [579, 473] width 46 height 12
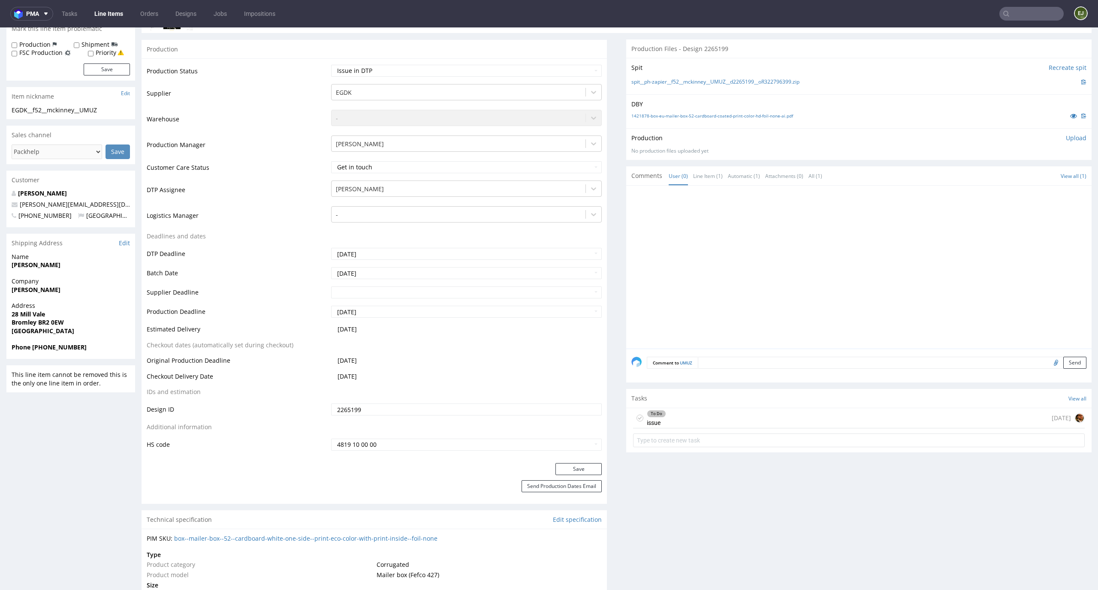
scroll to position [204, 0]
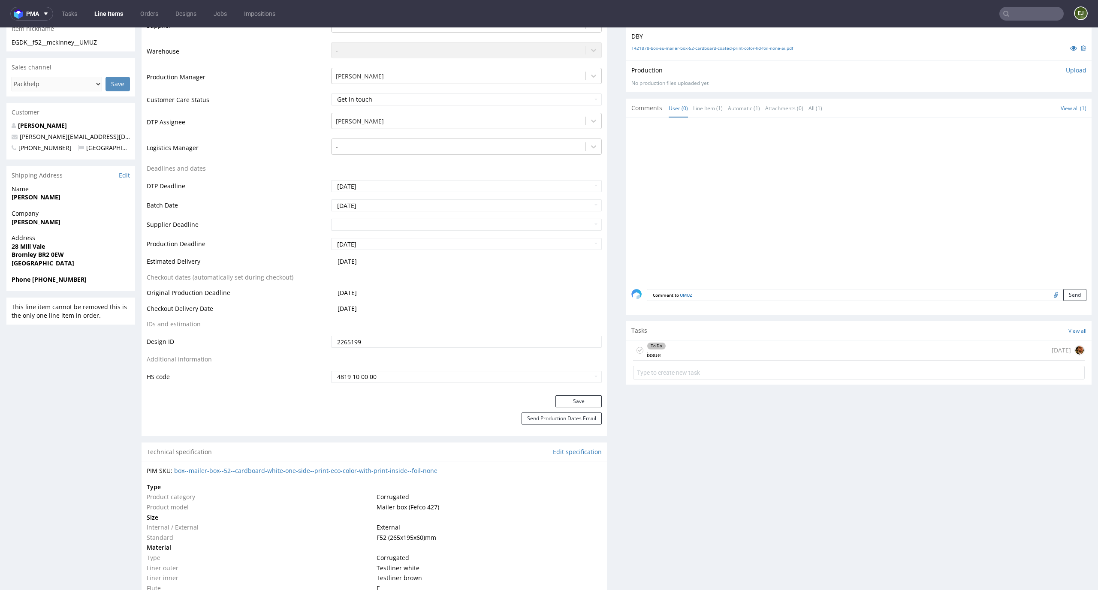
click at [702, 356] on div "To Do issue [DATE]" at bounding box center [859, 351] width 452 height 20
